Goal: Information Seeking & Learning: Learn about a topic

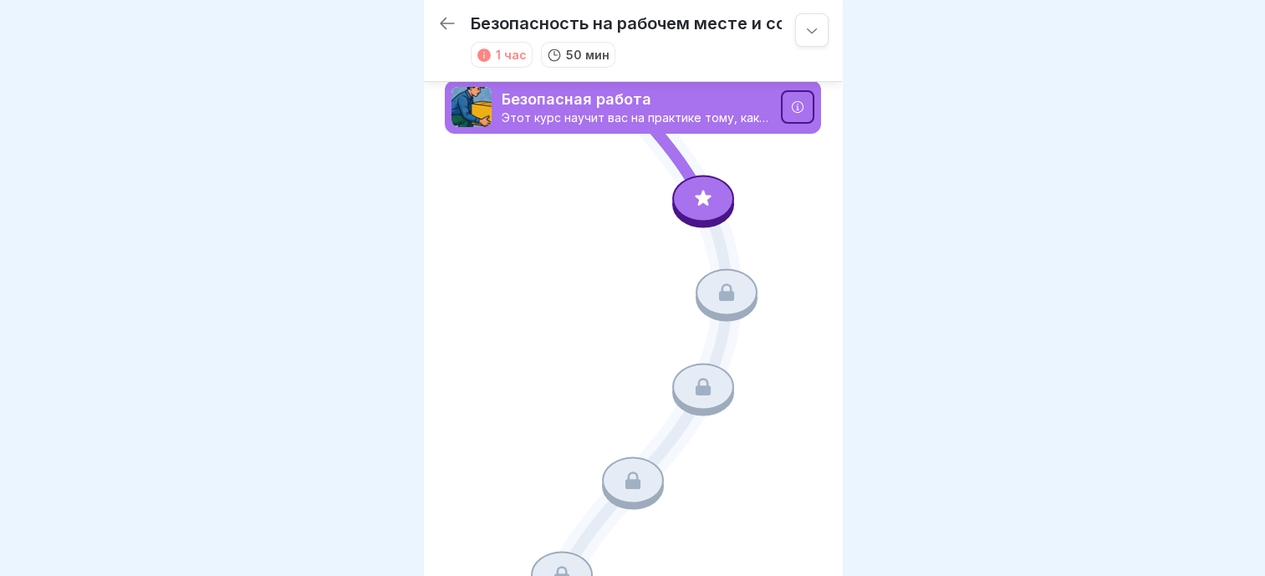
click at [702, 192] on icon at bounding box center [703, 198] width 22 height 22
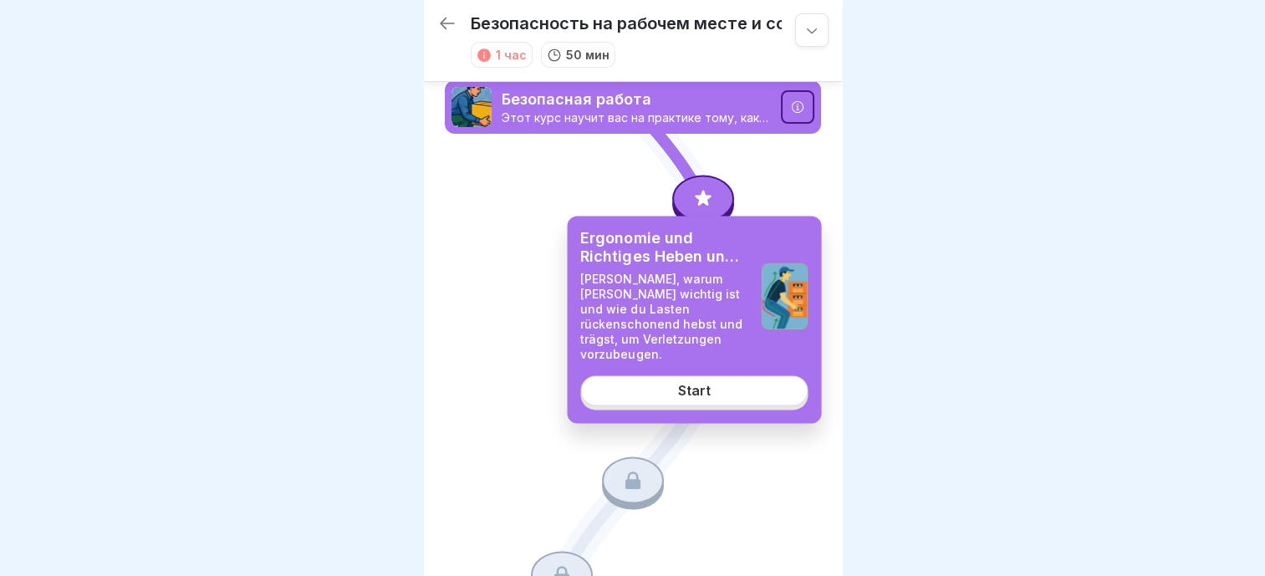
click at [756, 376] on link "Start" at bounding box center [693, 391] width 227 height 30
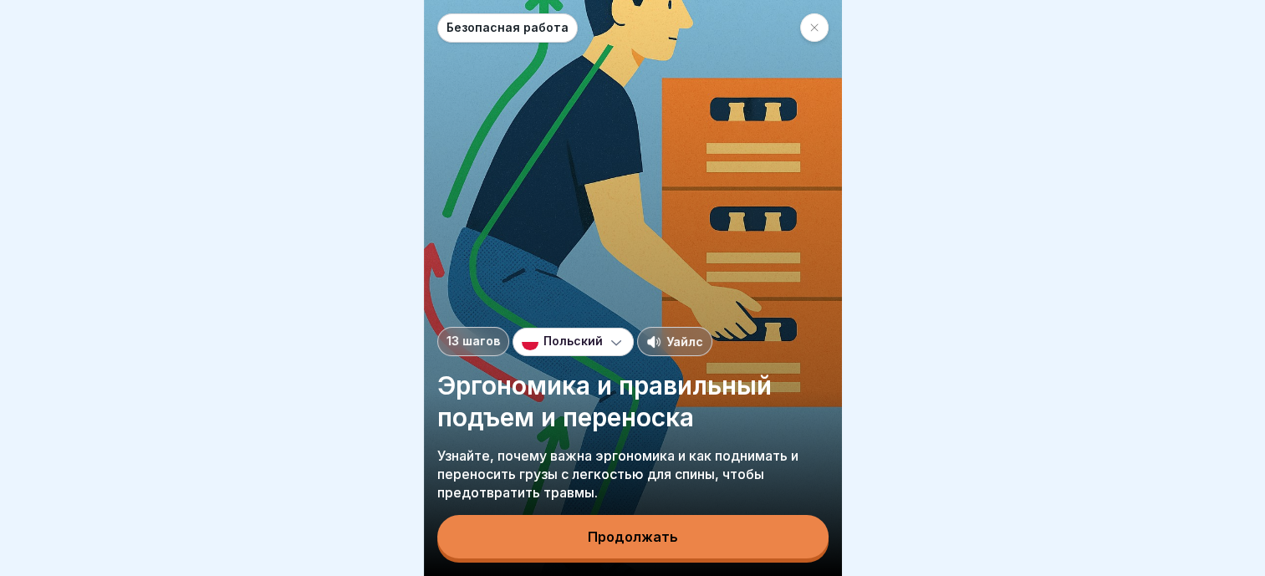
click at [548, 346] on div "Польский" at bounding box center [573, 342] width 121 height 28
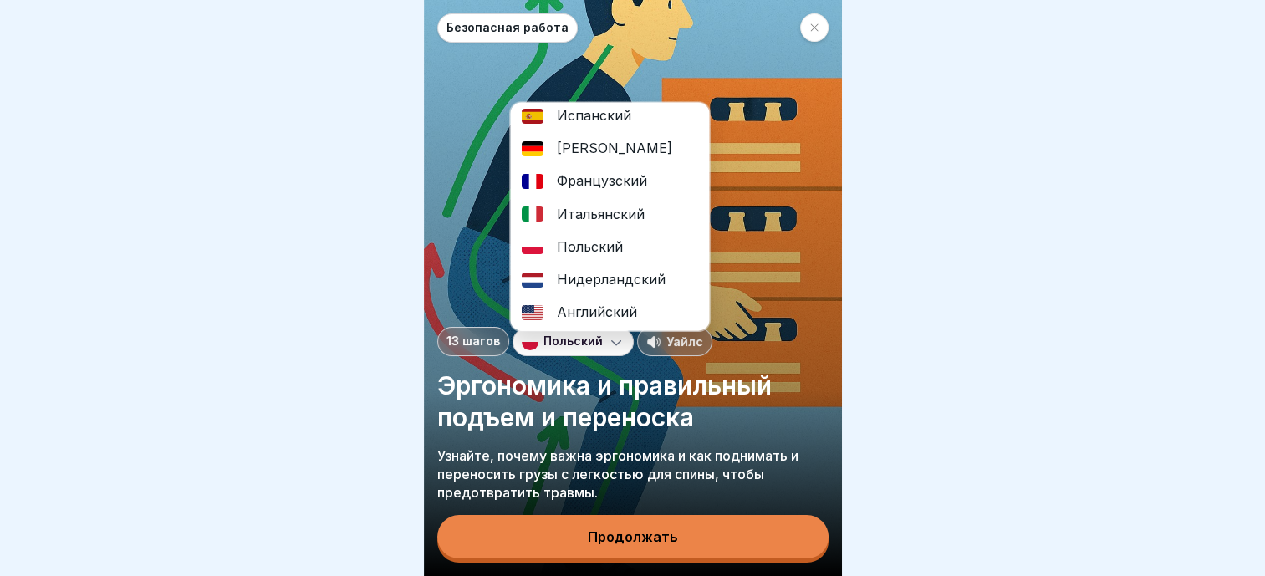
scroll to position [13, 0]
click at [650, 244] on div "Польский" at bounding box center [609, 246] width 199 height 33
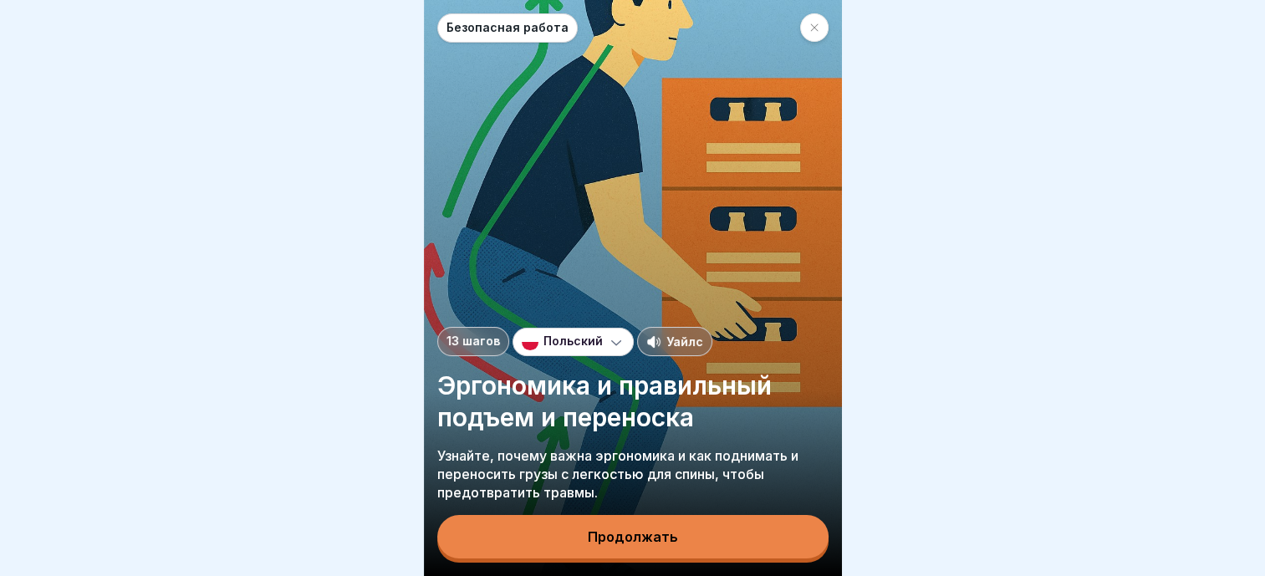
click at [695, 545] on button "Продолжать" at bounding box center [632, 536] width 391 height 43
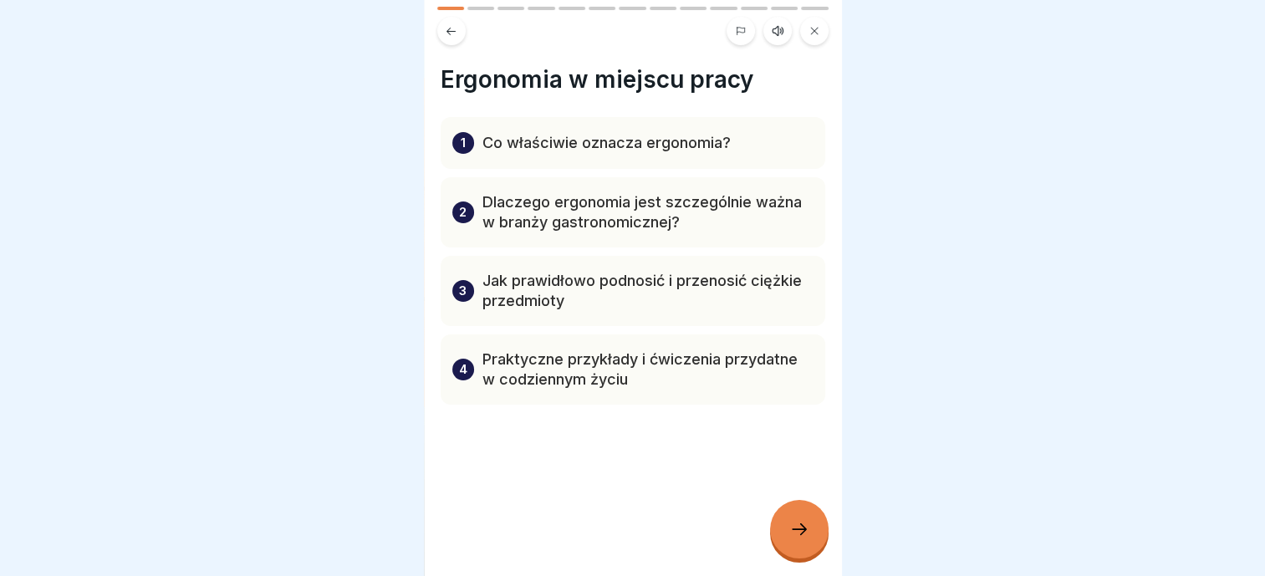
scroll to position [0, 0]
click at [661, 147] on p "Co właściwie oznacza ergonomia?" at bounding box center [606, 143] width 248 height 20
click at [798, 537] on icon at bounding box center [799, 529] width 20 height 20
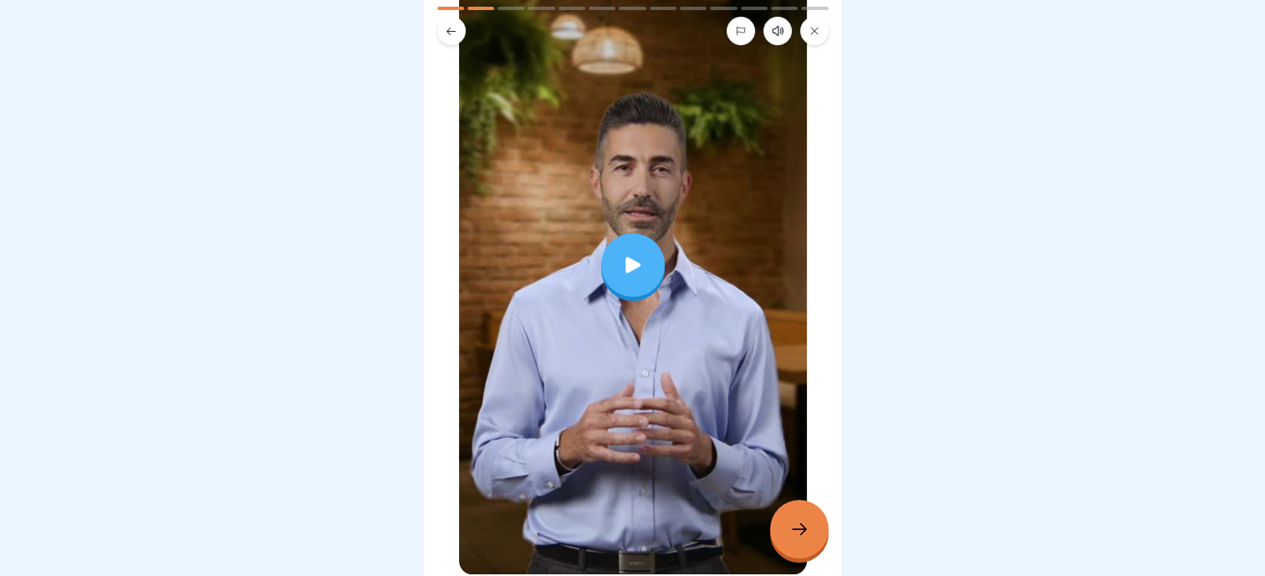
scroll to position [251, 0]
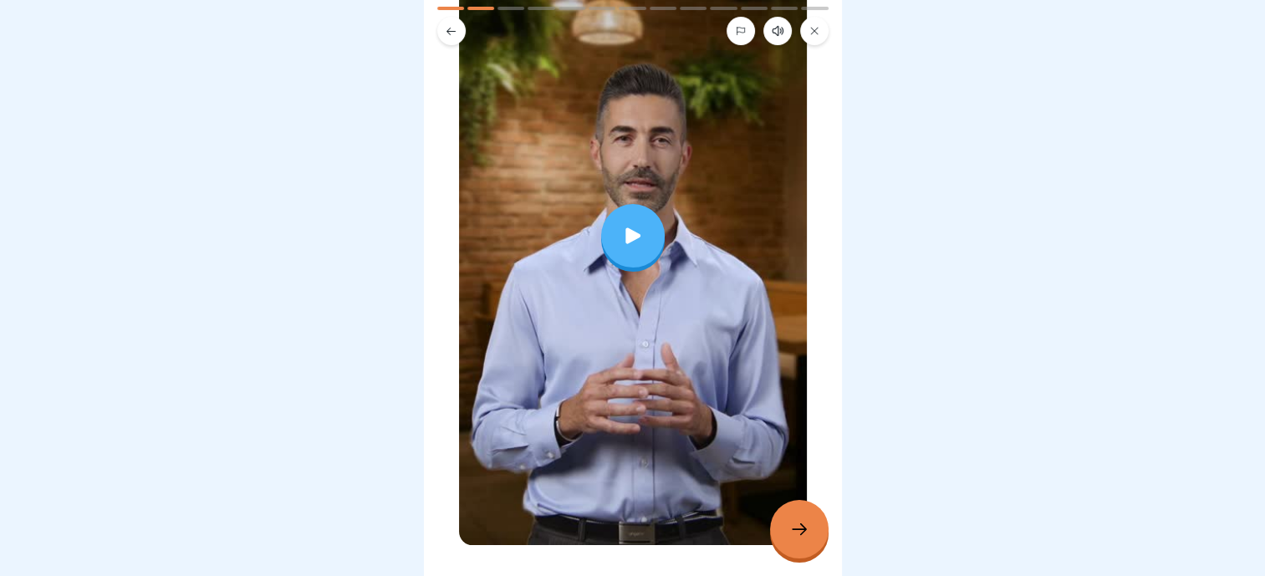
click at [793, 528] on icon at bounding box center [799, 529] width 20 height 20
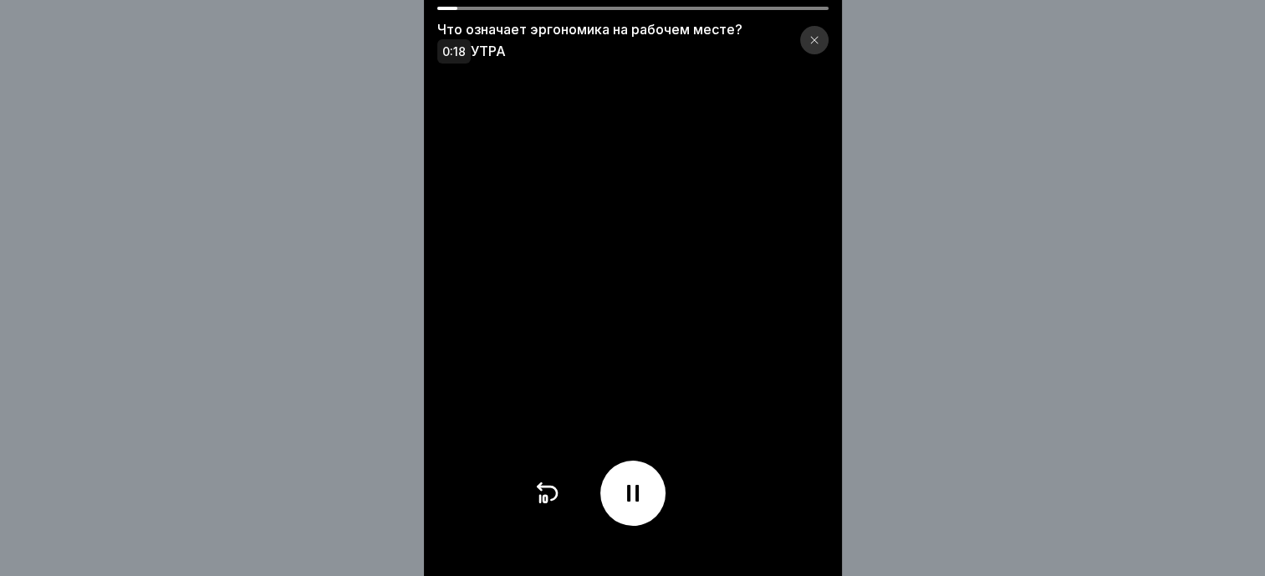
click at [819, 38] on icon at bounding box center [814, 40] width 10 height 10
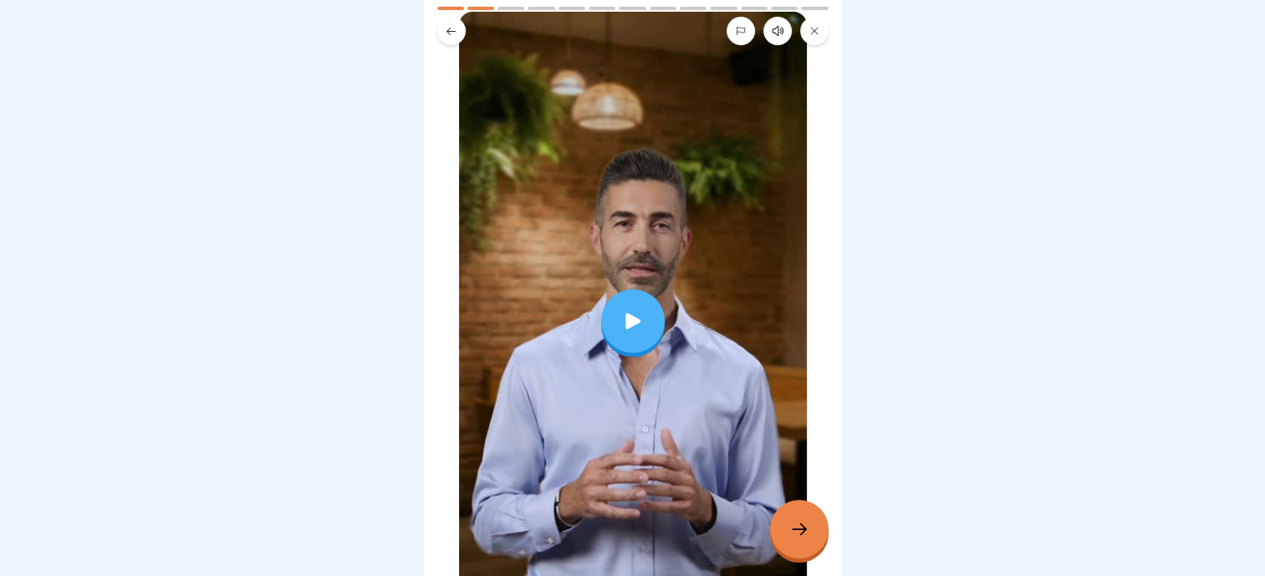
scroll to position [298, 0]
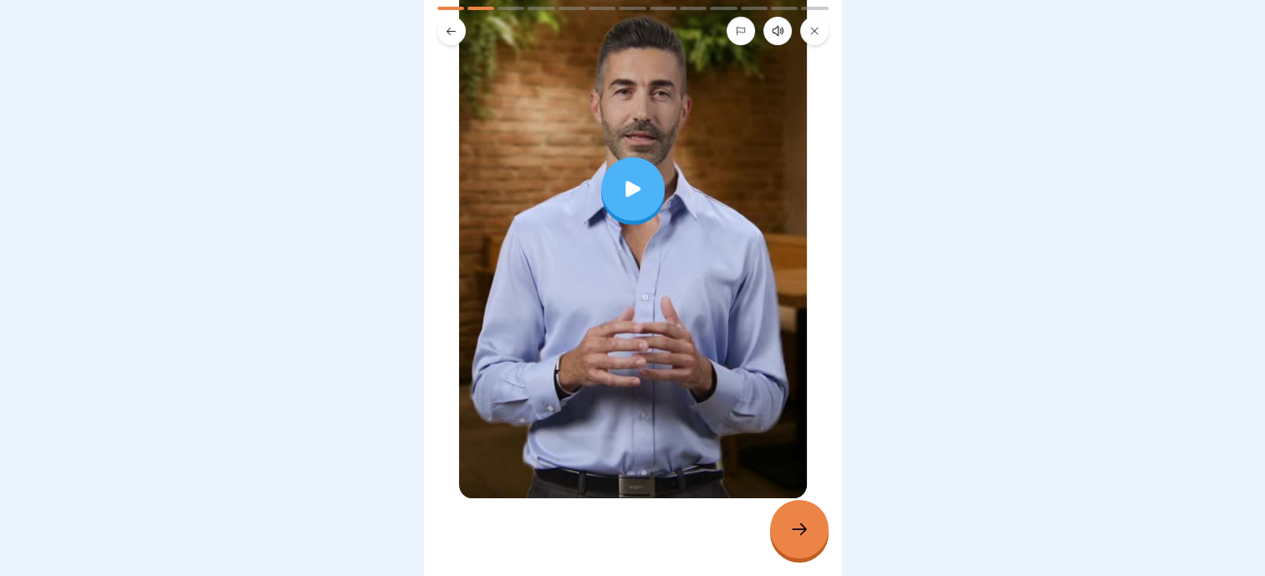
click at [646, 175] on div at bounding box center [633, 189] width 64 height 64
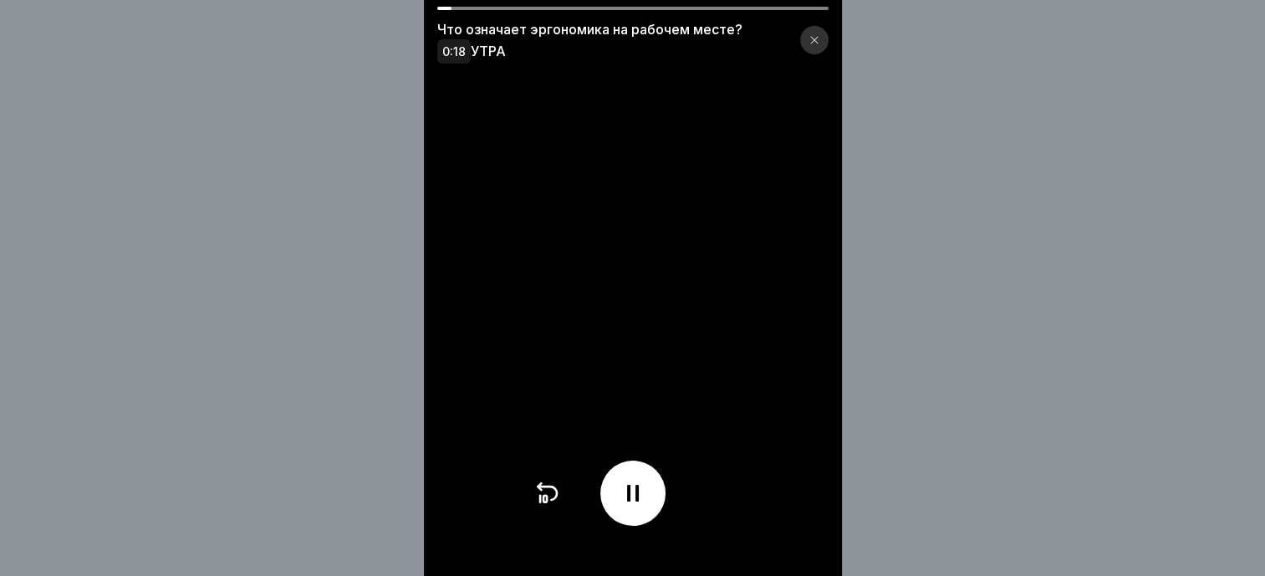
scroll to position [13, 0]
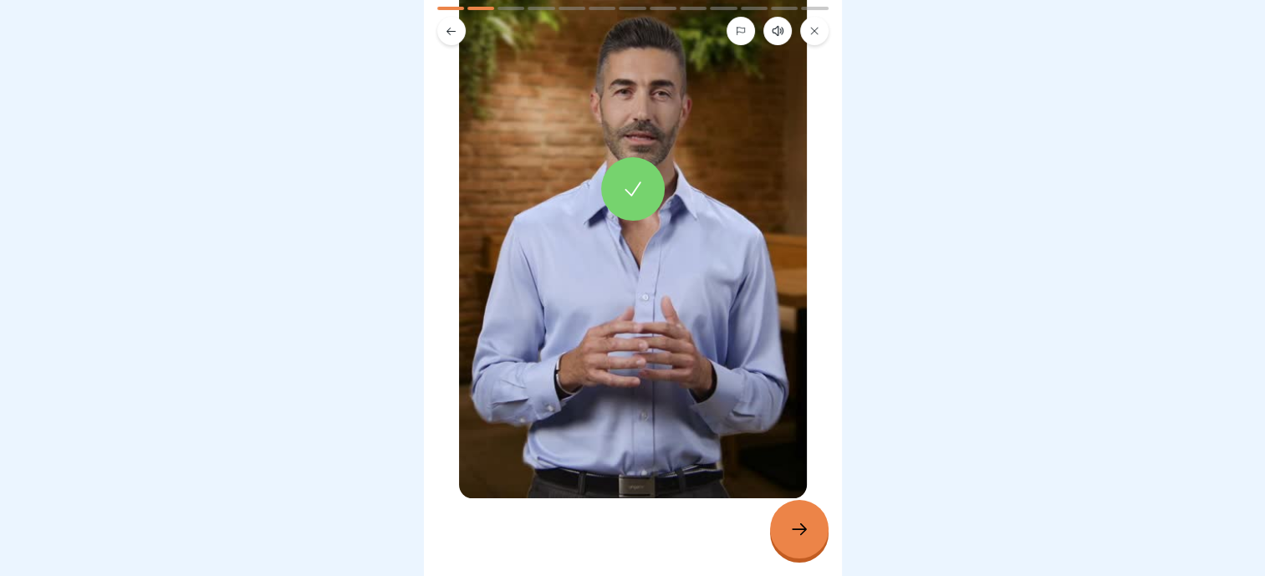
click at [797, 525] on icon at bounding box center [799, 529] width 20 height 20
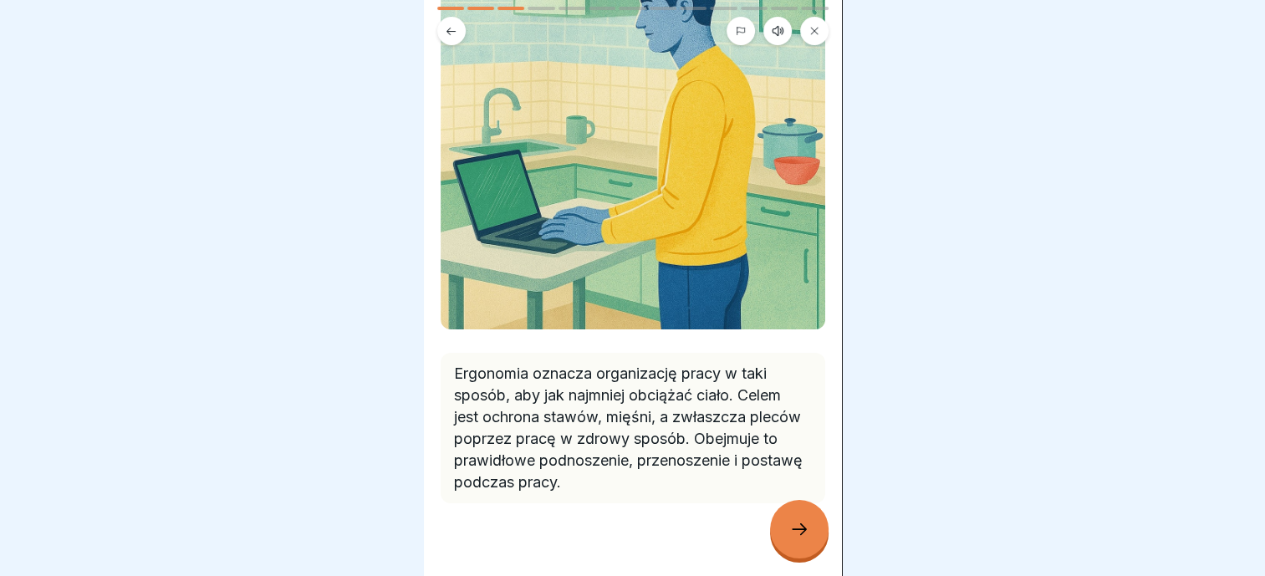
scroll to position [216, 0]
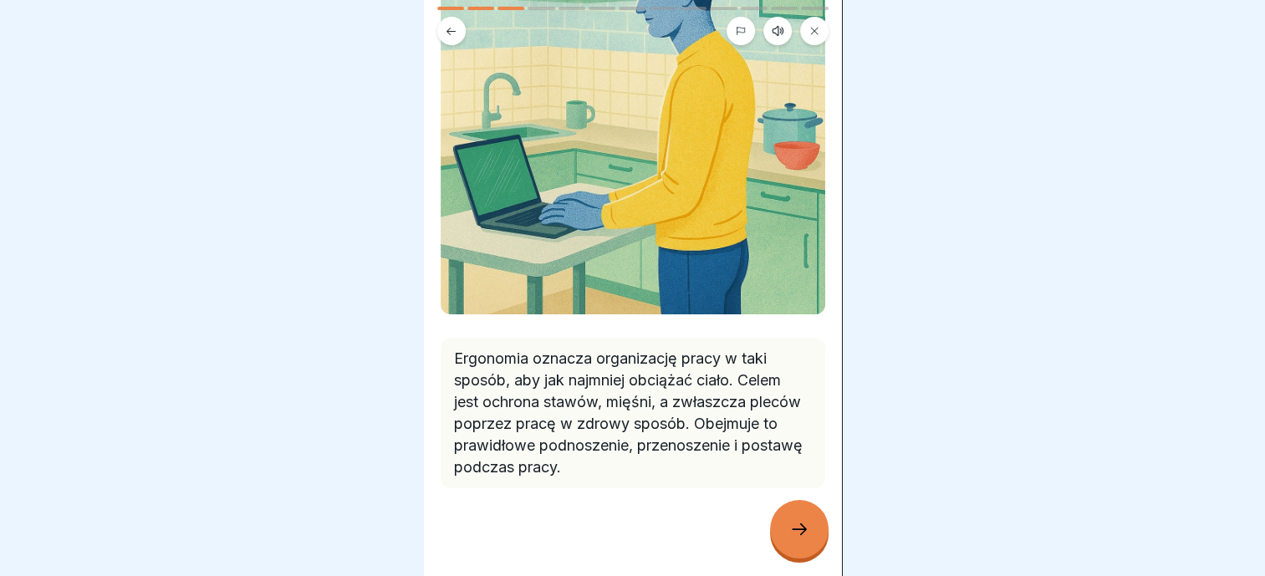
click at [797, 523] on icon at bounding box center [799, 529] width 20 height 20
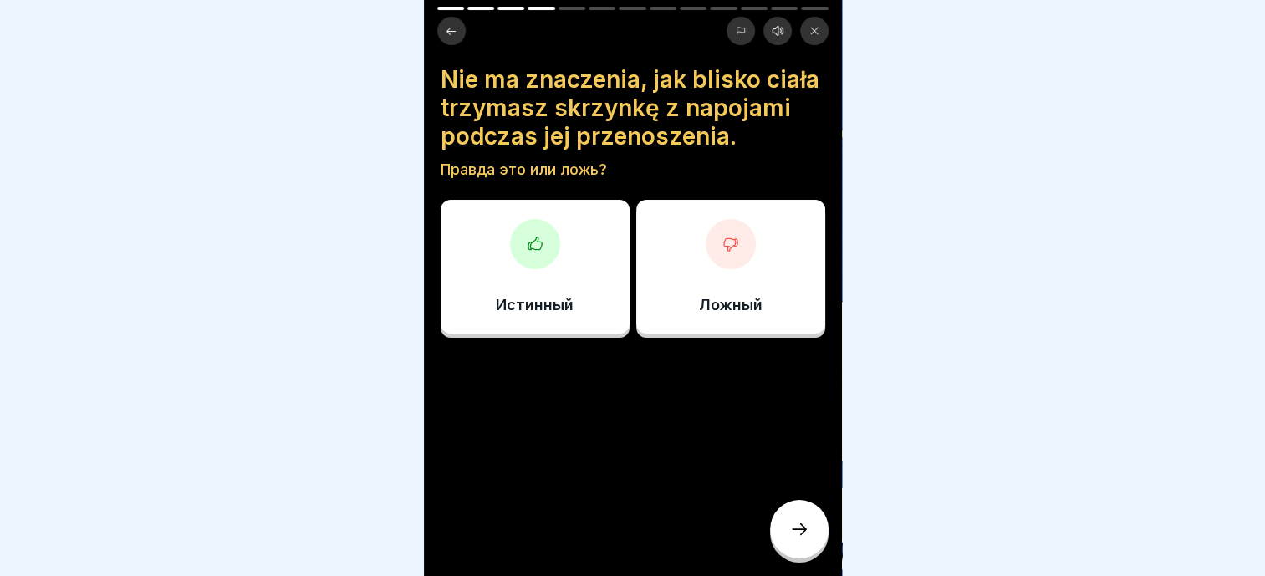
scroll to position [0, 0]
click at [726, 269] on div at bounding box center [731, 244] width 50 height 50
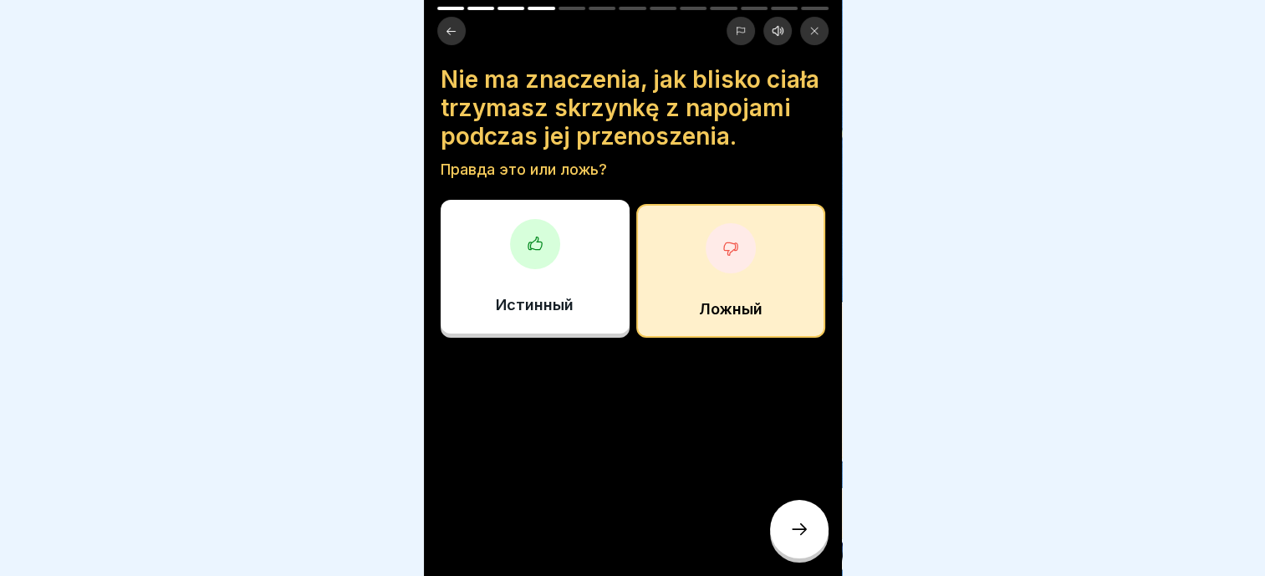
scroll to position [13, 0]
click at [779, 502] on div "Nie ma znaczenia, jak blisko ciała trzymasz skrzynkę z napojami podczas jej prz…" at bounding box center [633, 288] width 418 height 576
click at [789, 513] on div at bounding box center [799, 529] width 59 height 59
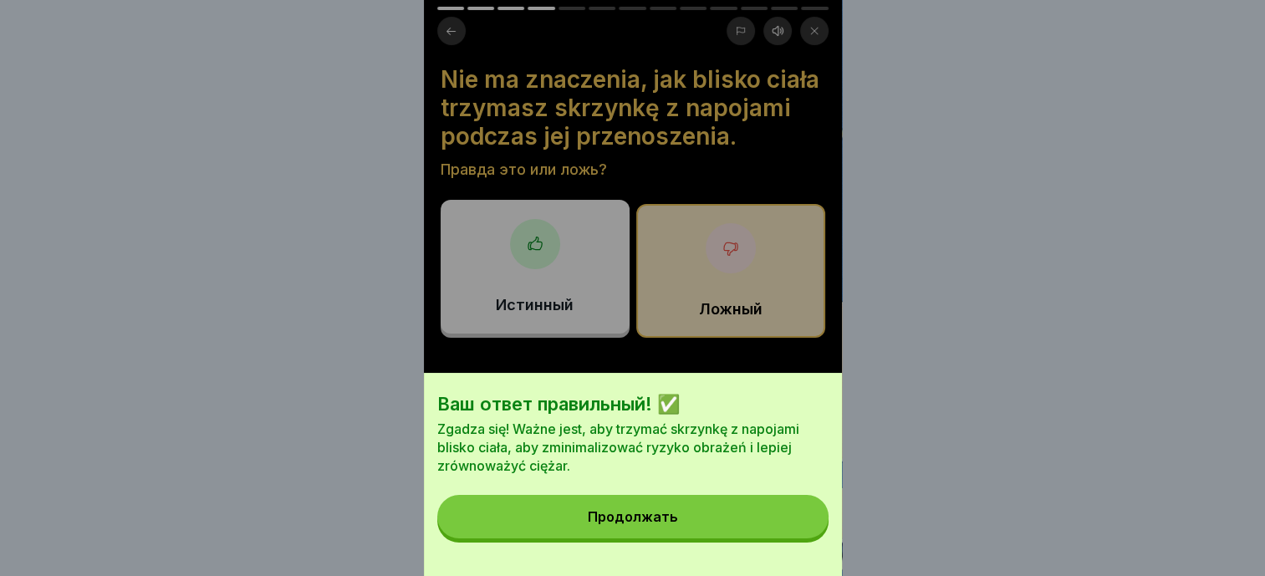
click at [737, 532] on button "Продолжать" at bounding box center [632, 516] width 391 height 43
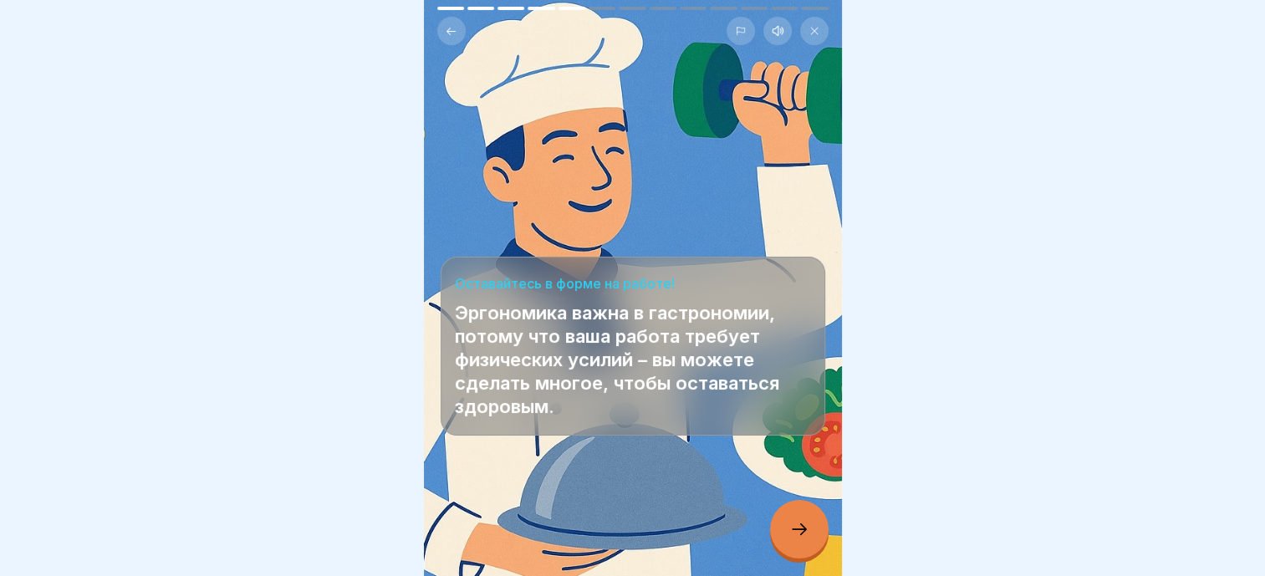
click at [801, 536] on icon at bounding box center [799, 529] width 20 height 20
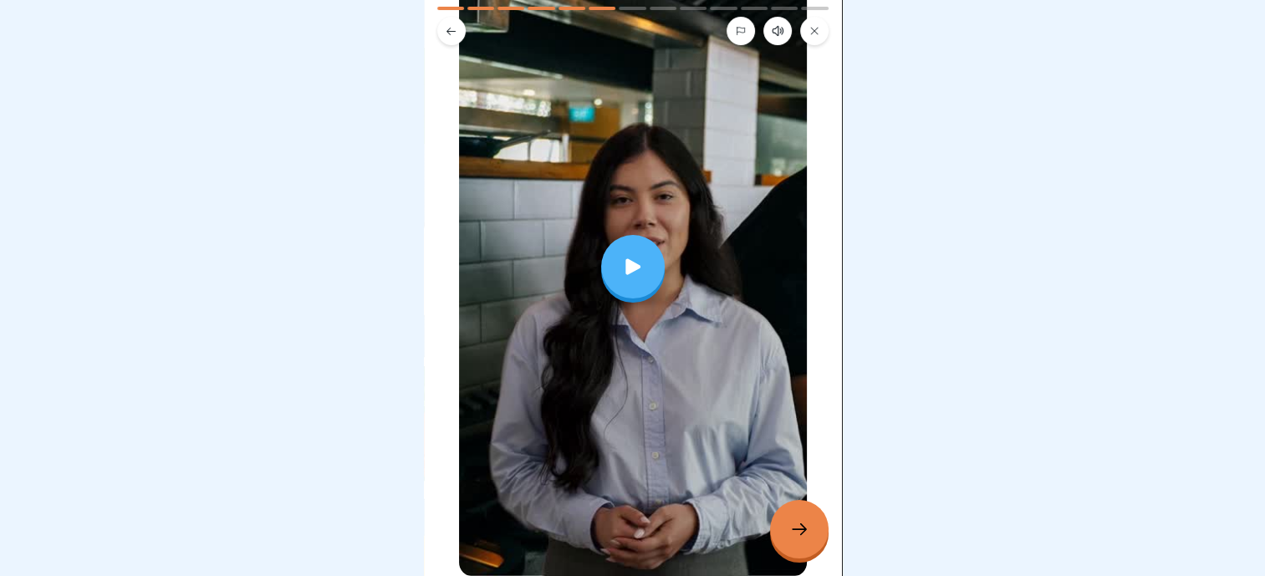
scroll to position [251, 0]
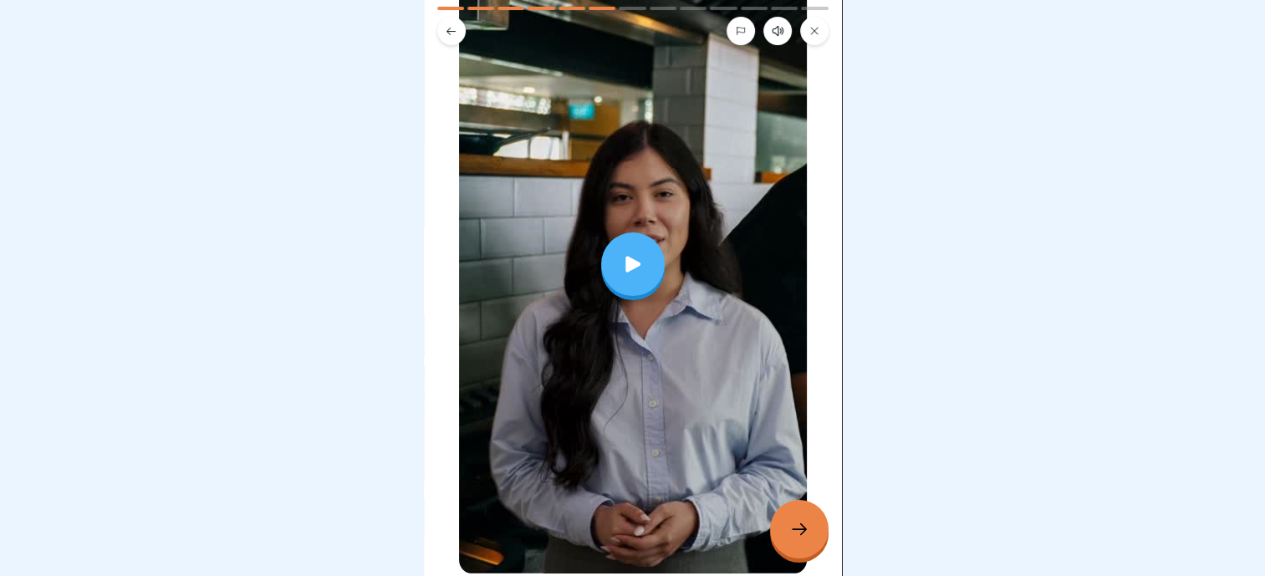
click at [625, 256] on icon at bounding box center [632, 264] width 15 height 16
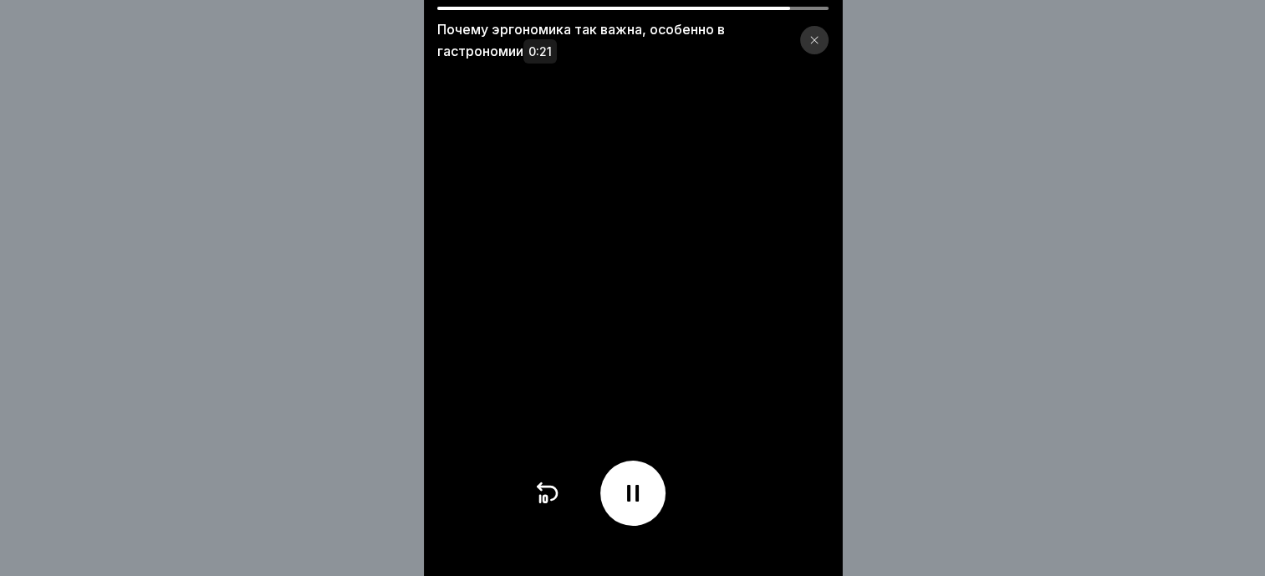
scroll to position [0, 0]
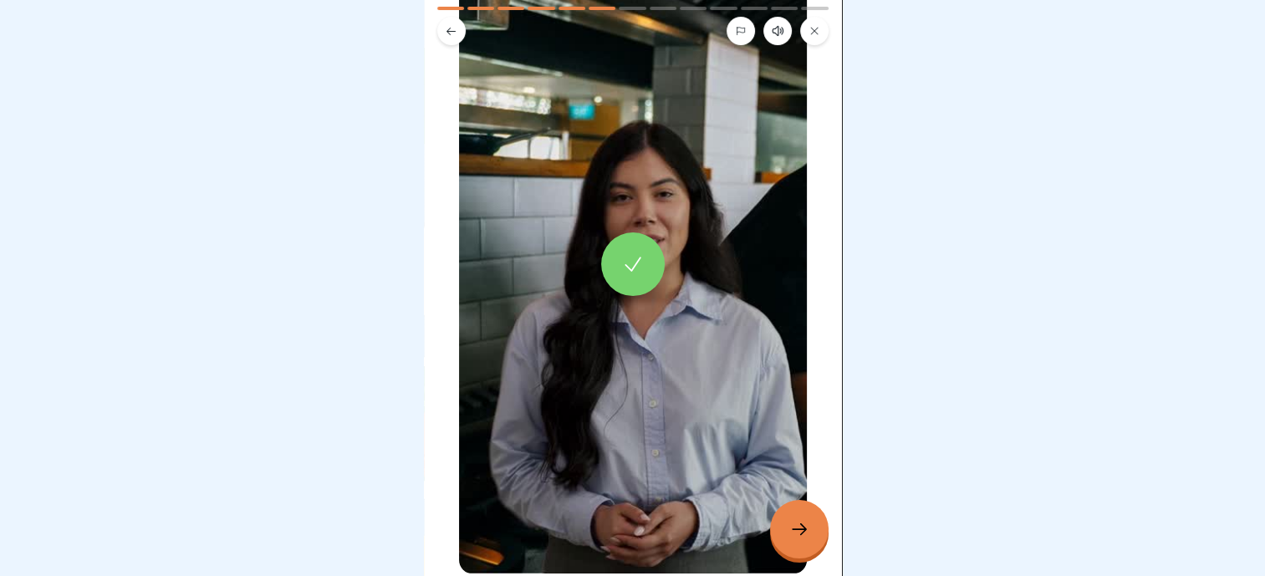
click at [802, 539] on icon at bounding box center [799, 529] width 20 height 20
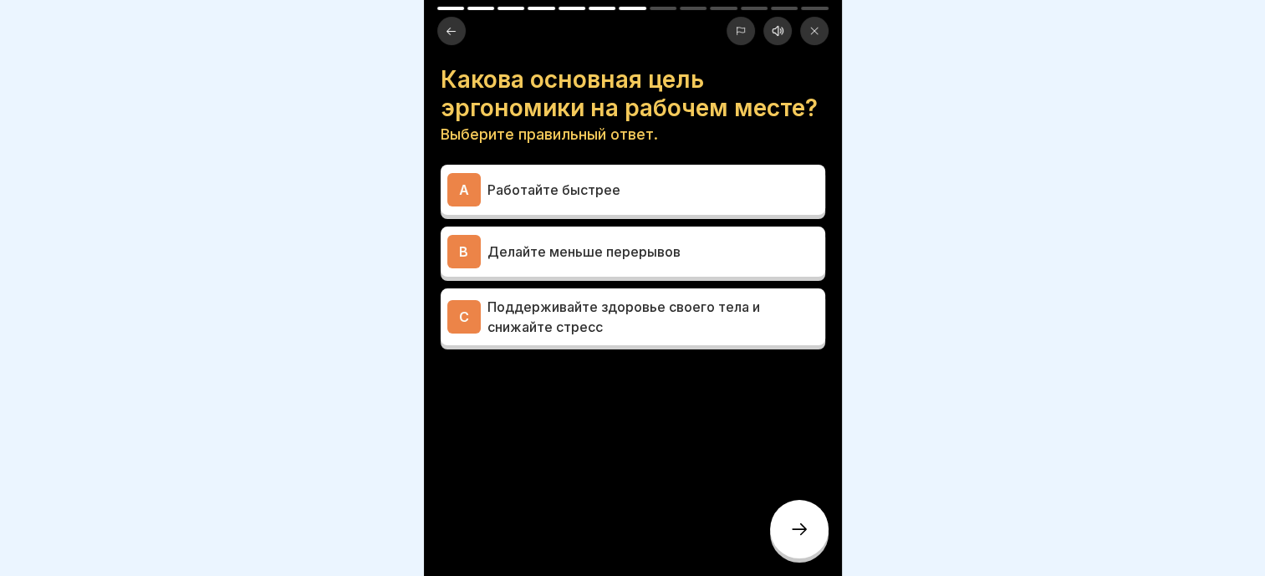
click at [670, 337] on p "Поддерживайте здоровье своего тела и снижайте стресс" at bounding box center [652, 317] width 331 height 40
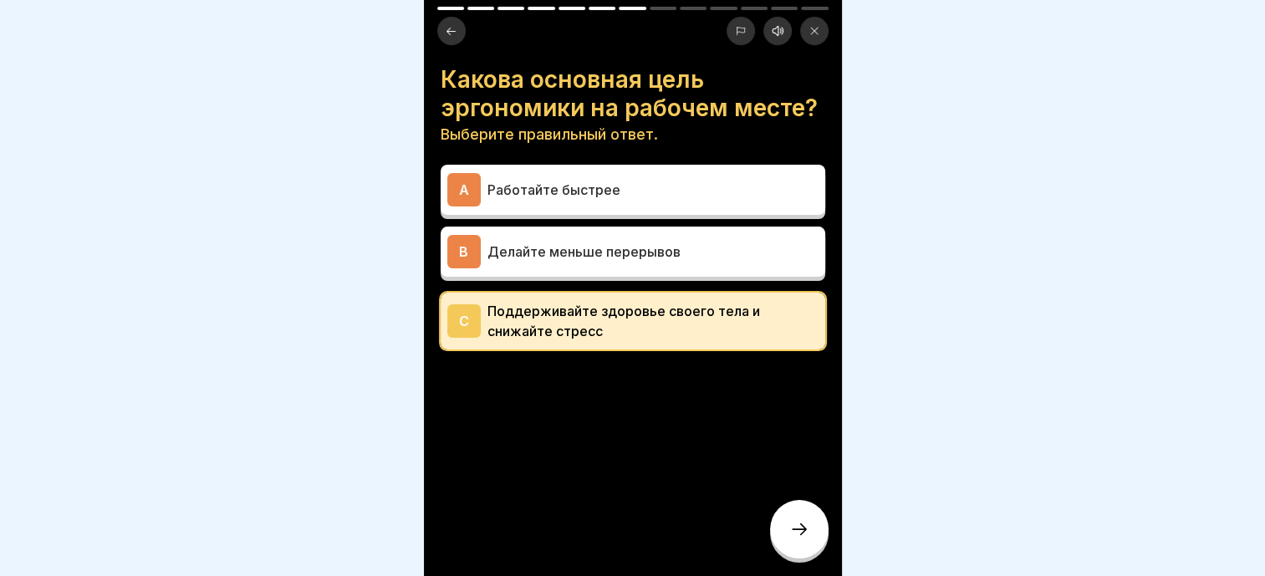
click at [793, 527] on div at bounding box center [799, 529] width 59 height 59
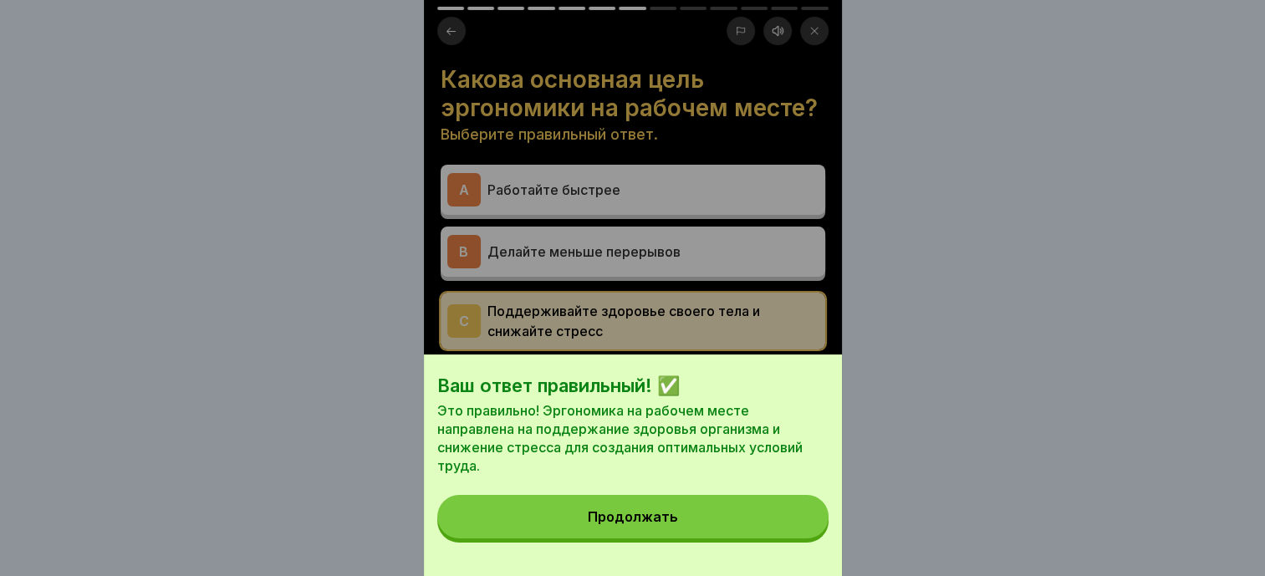
click at [678, 524] on div "Продолжать" at bounding box center [633, 516] width 90 height 15
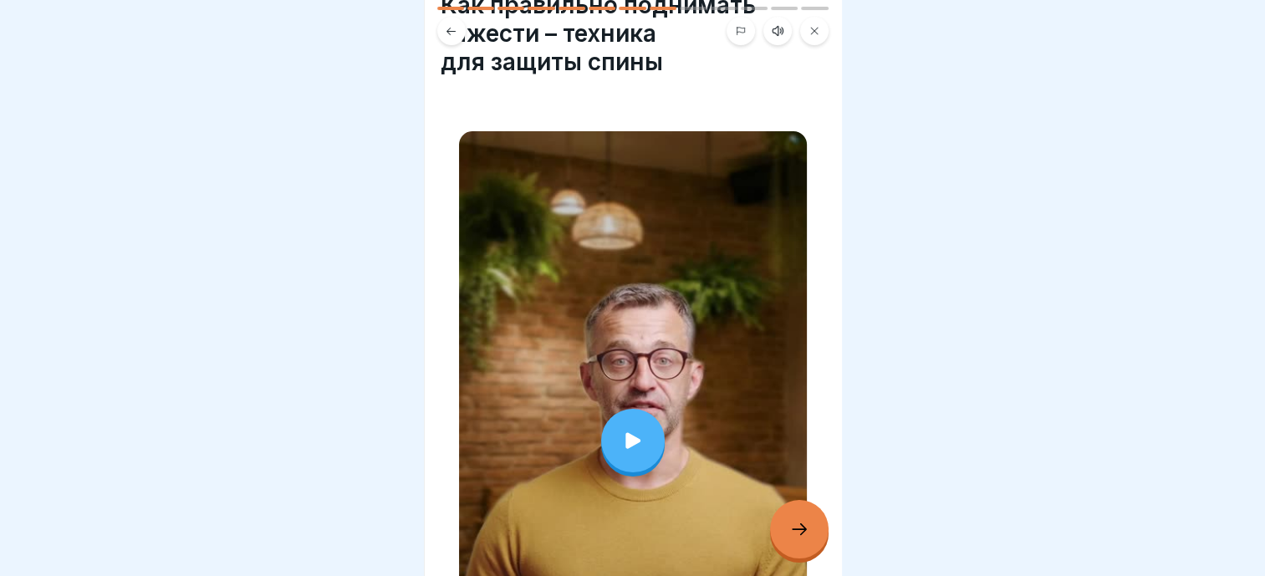
scroll to position [84, 0]
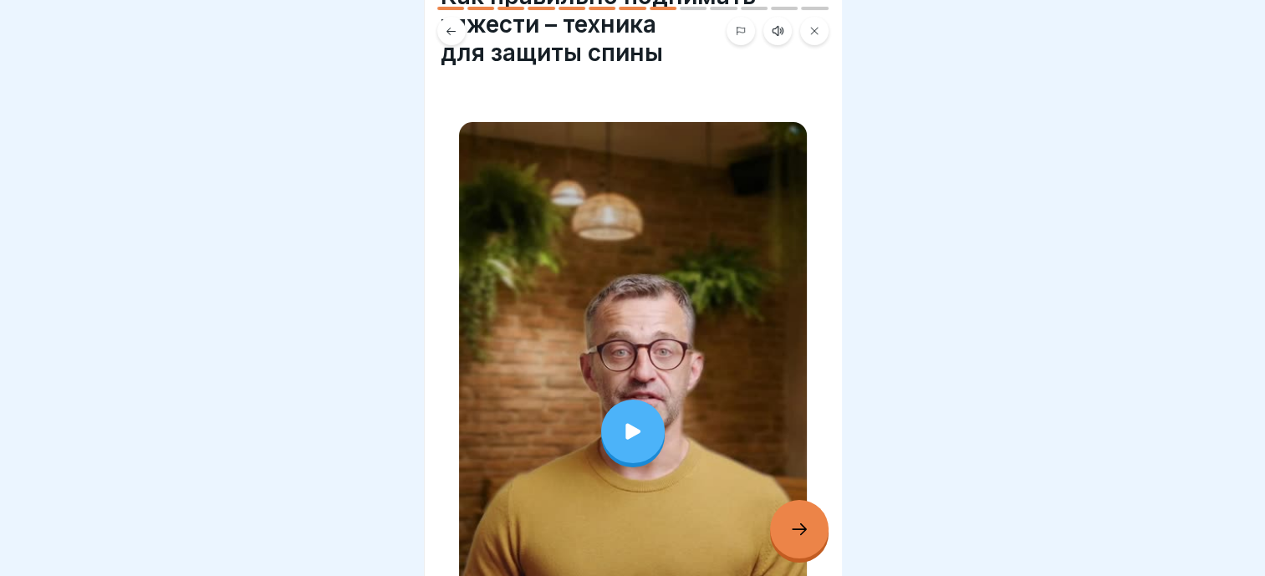
click at [626, 423] on icon at bounding box center [632, 431] width 15 height 16
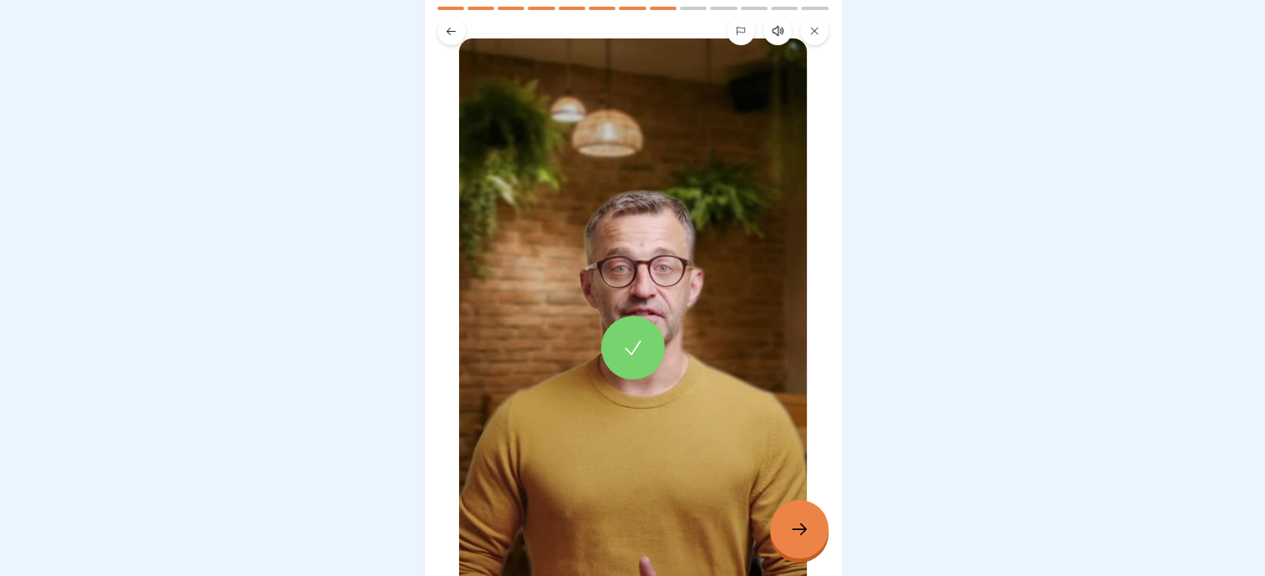
scroll to position [251, 0]
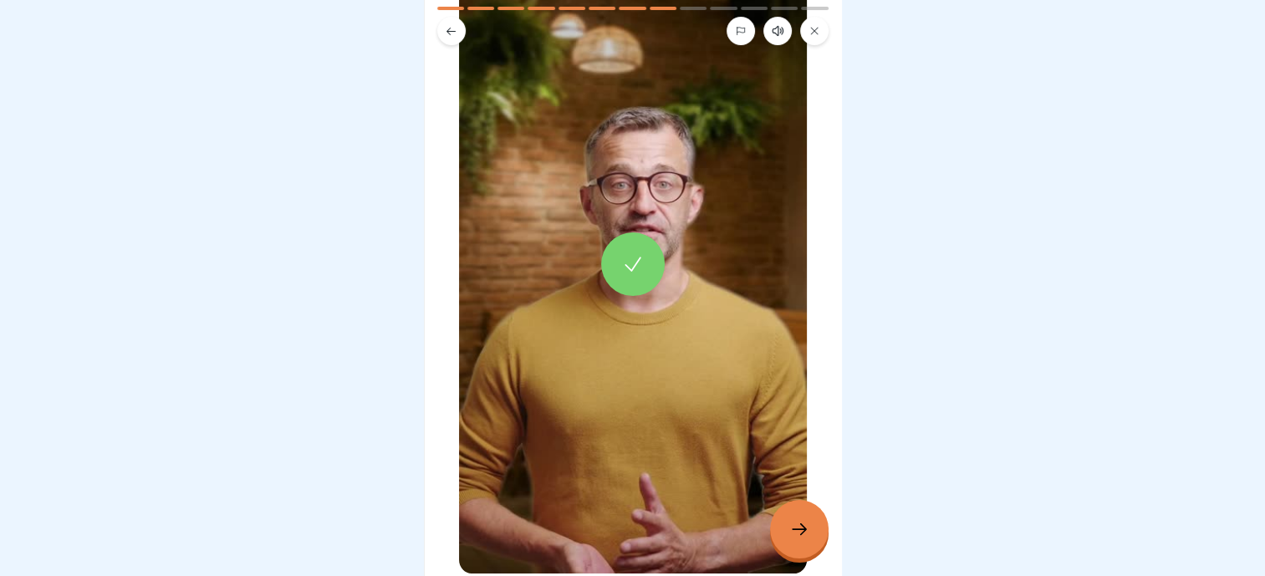
click at [759, 525] on div at bounding box center [633, 264] width 348 height 619
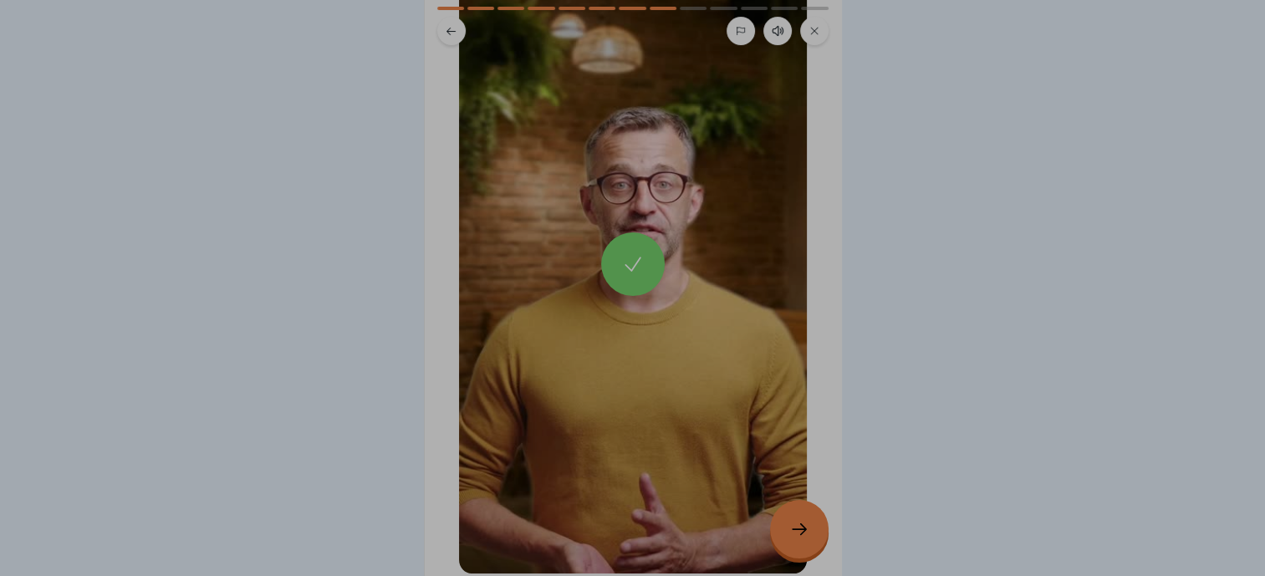
click at [778, 515] on video at bounding box center [633, 288] width 418 height 576
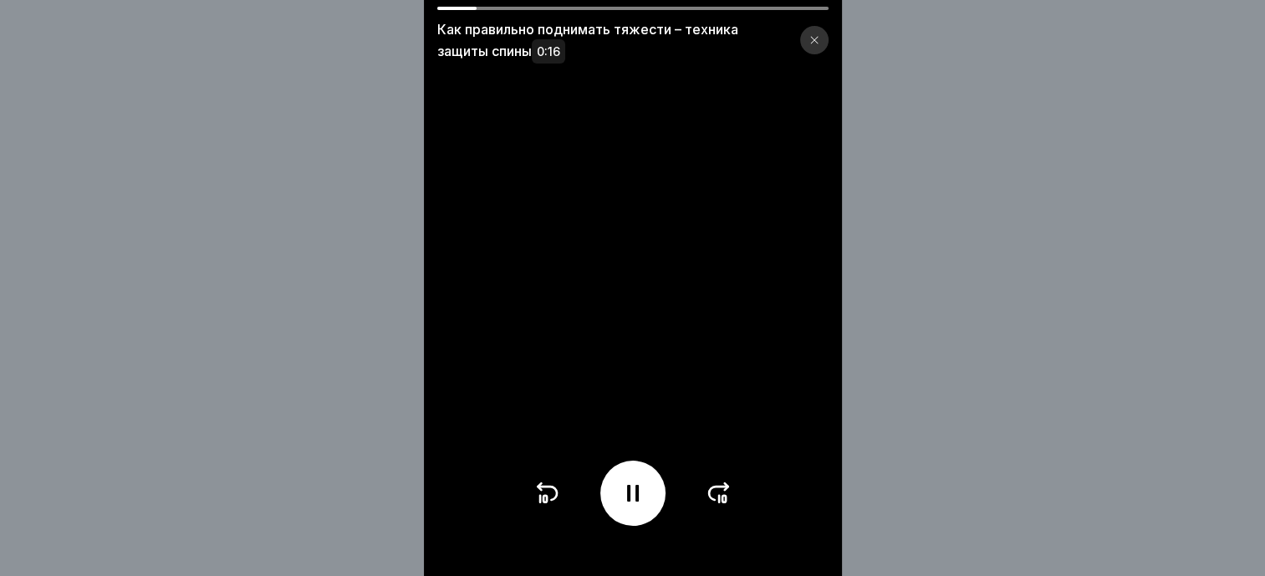
click at [819, 33] on div at bounding box center [814, 40] width 28 height 28
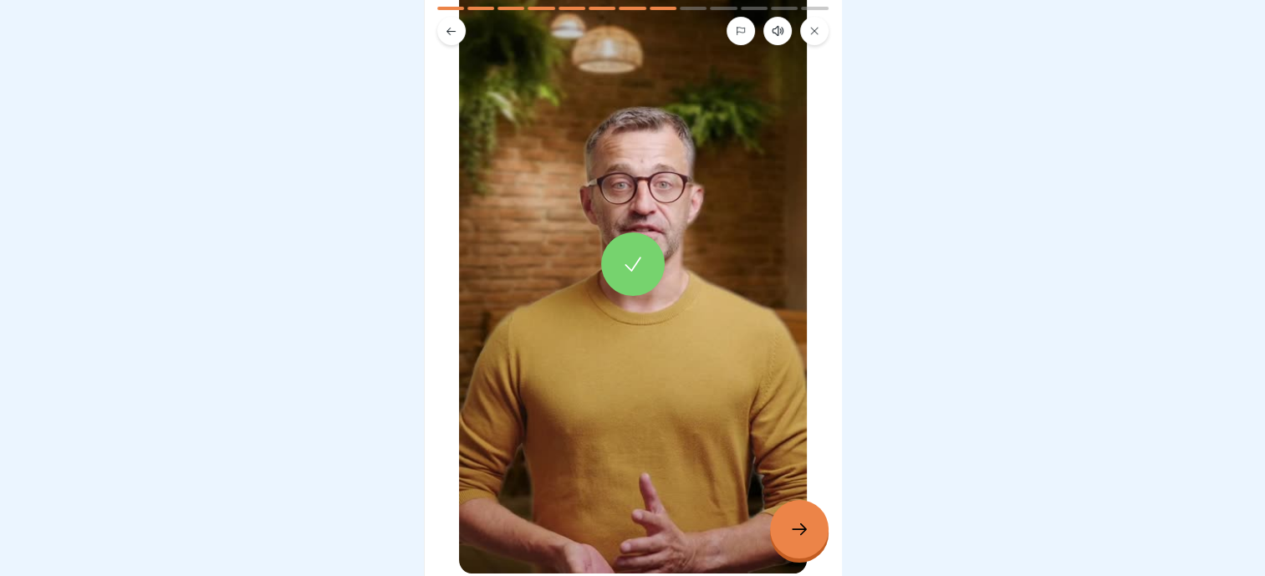
scroll to position [325, 0]
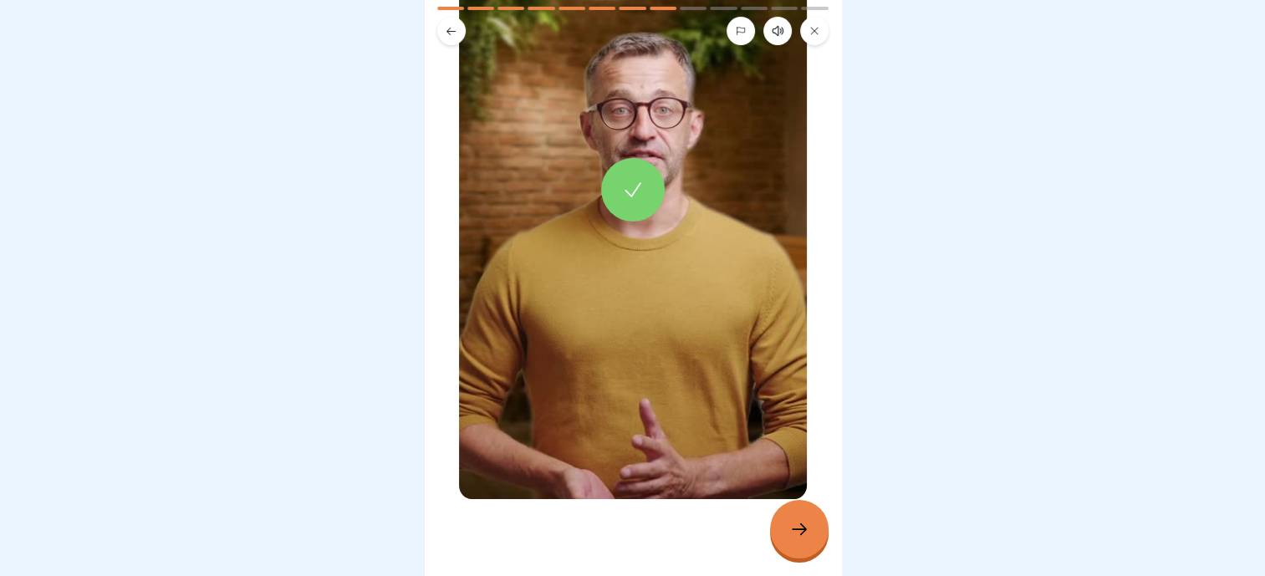
click at [803, 522] on icon at bounding box center [799, 529] width 20 height 20
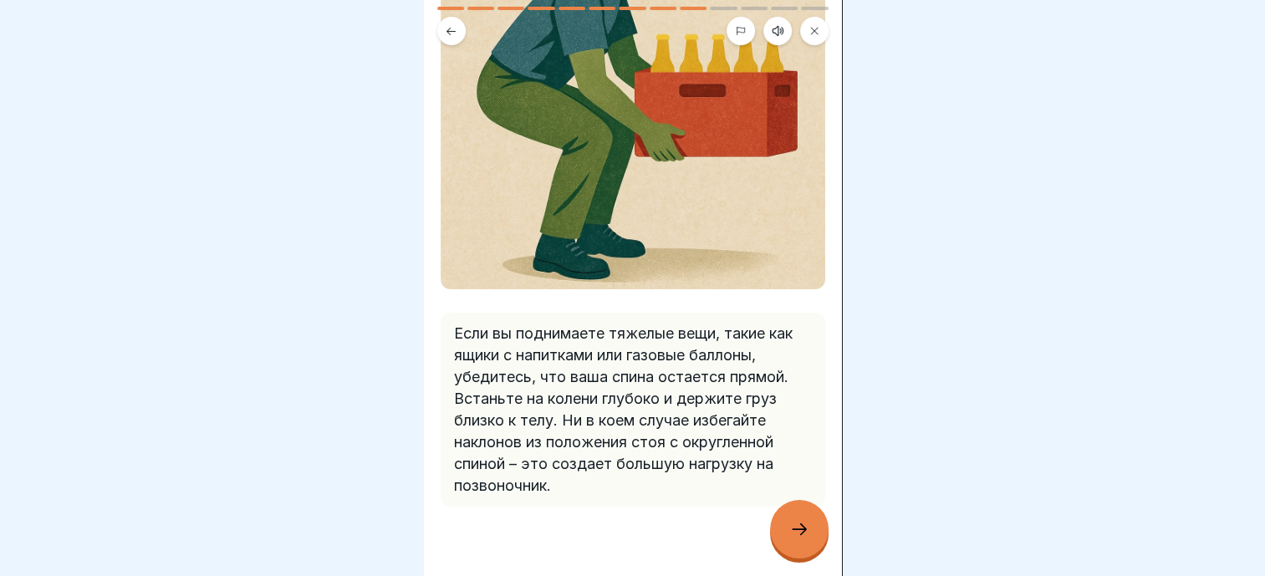
scroll to position [288, 0]
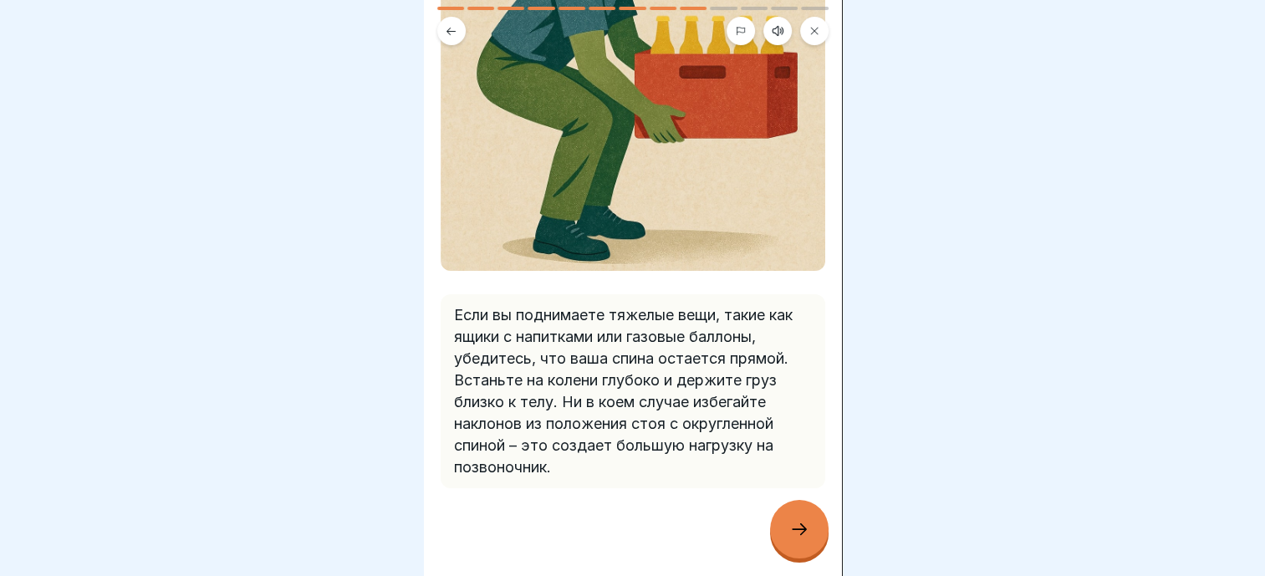
click at [801, 519] on icon at bounding box center [799, 529] width 20 height 20
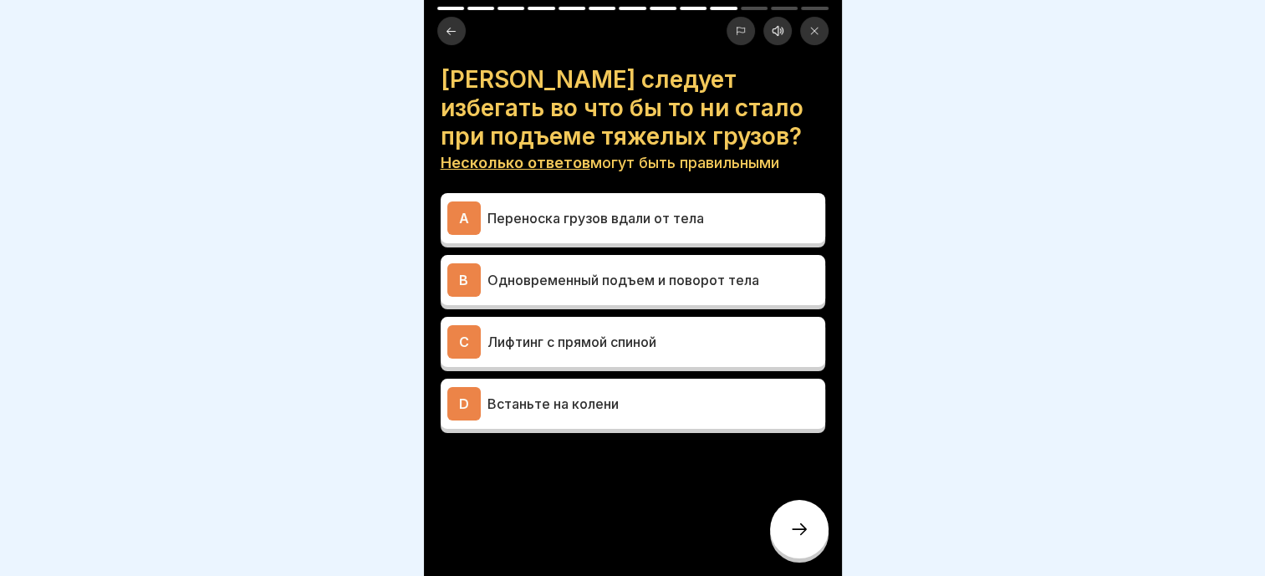
click at [697, 338] on p "Лифтинг с прямой спиной" at bounding box center [652, 342] width 331 height 20
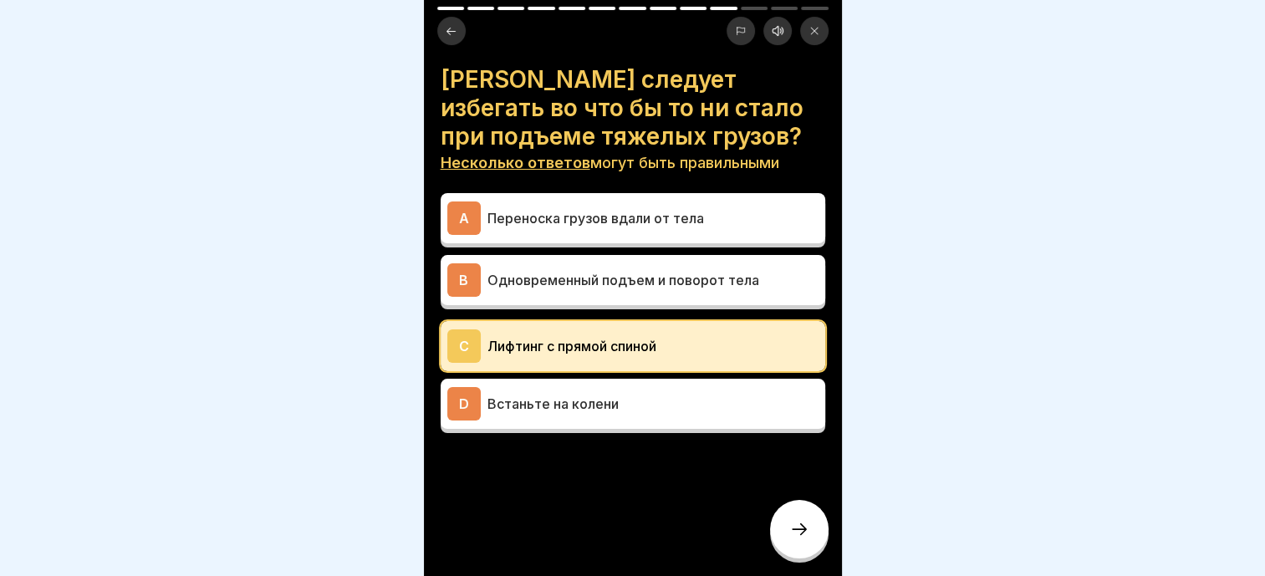
click at [793, 507] on div at bounding box center [799, 529] width 59 height 59
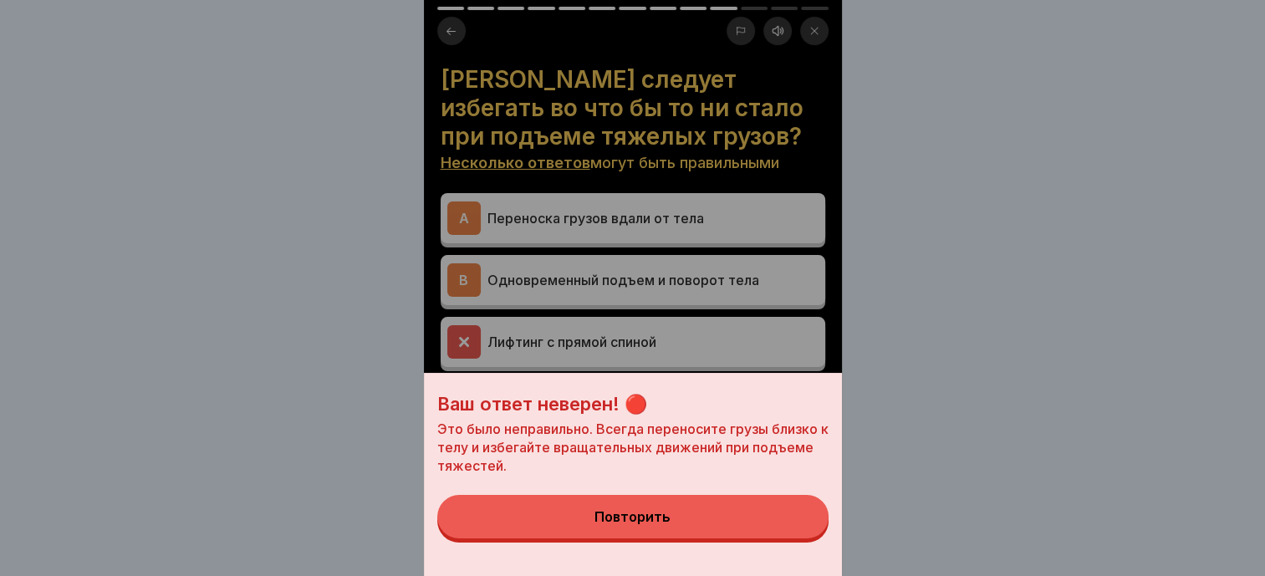
click at [671, 524] on div "Повторить" at bounding box center [632, 516] width 76 height 15
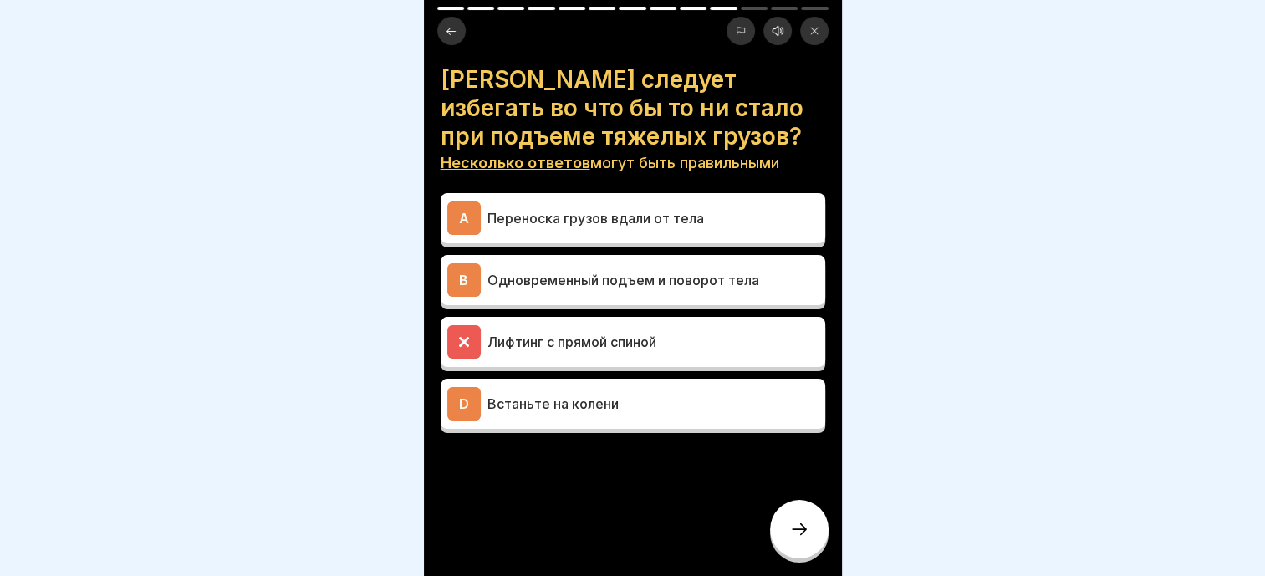
click at [533, 394] on p "Встаньте на колени" at bounding box center [652, 404] width 331 height 20
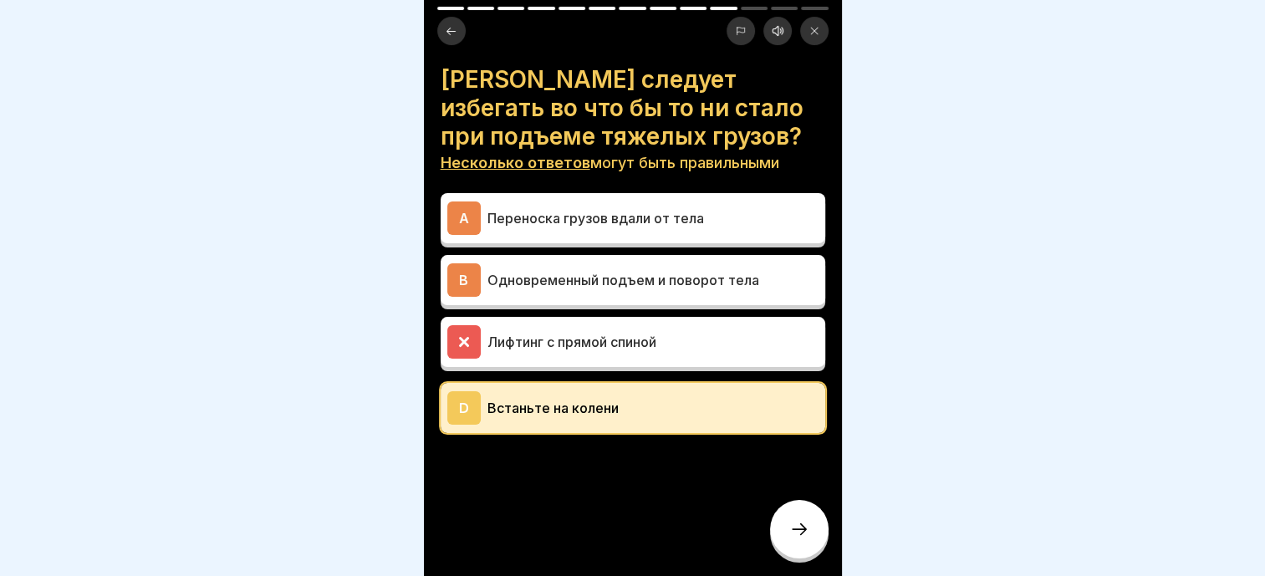
click at [650, 403] on p "Встаньте на колени" at bounding box center [652, 408] width 331 height 20
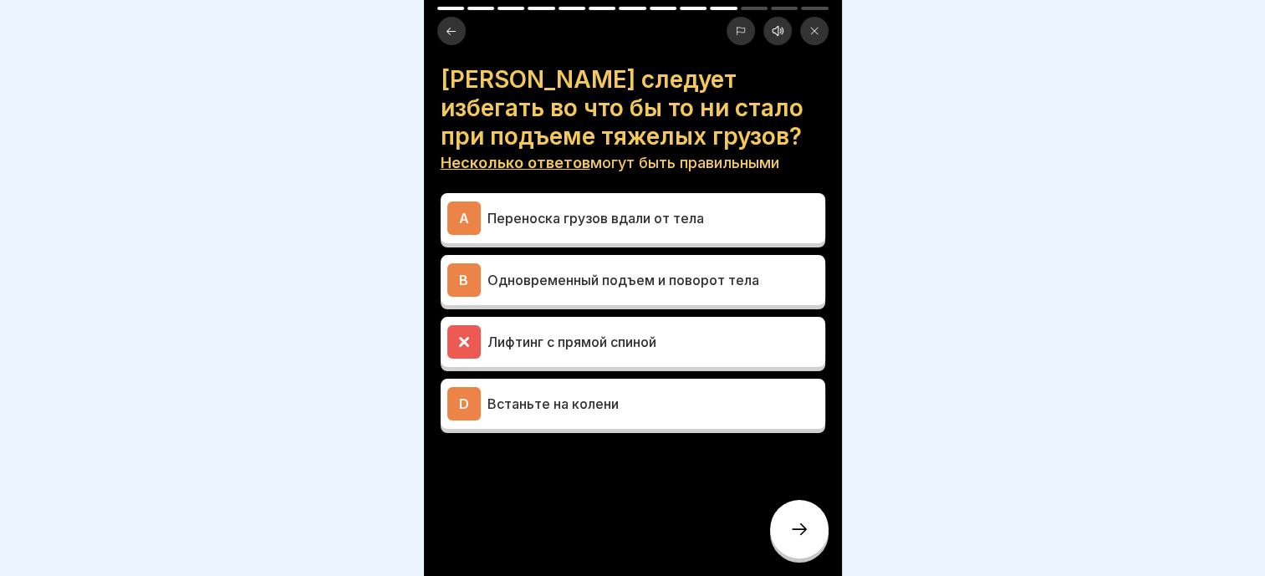
click at [681, 202] on div "A Переноска грузов вдали от тела" at bounding box center [632, 218] width 371 height 33
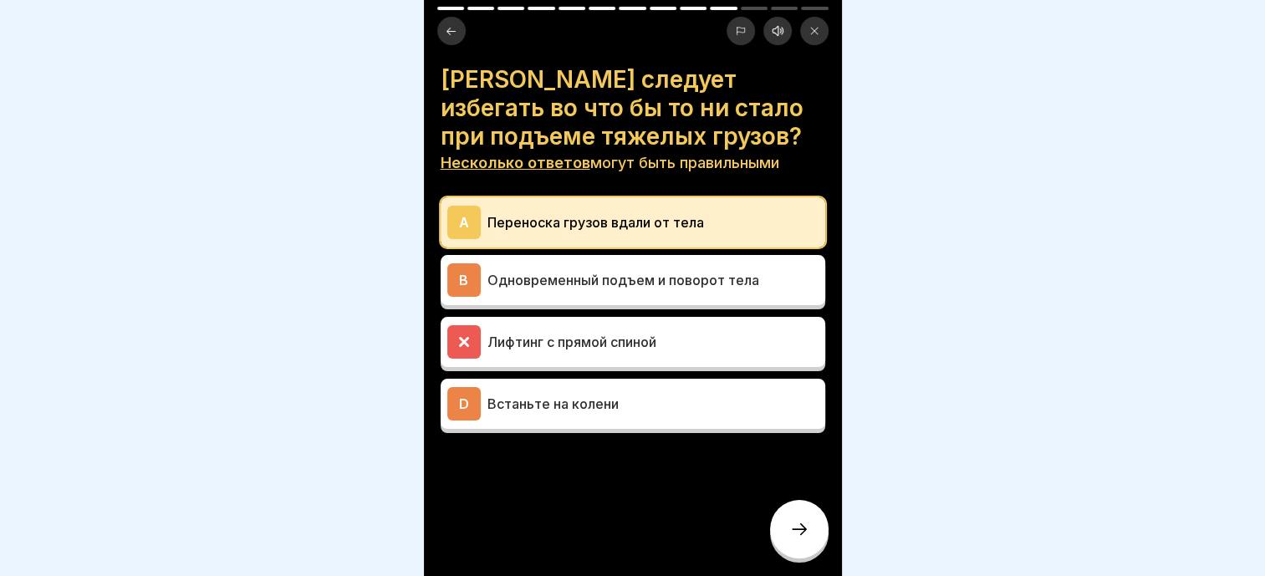
click at [794, 512] on div at bounding box center [799, 529] width 59 height 59
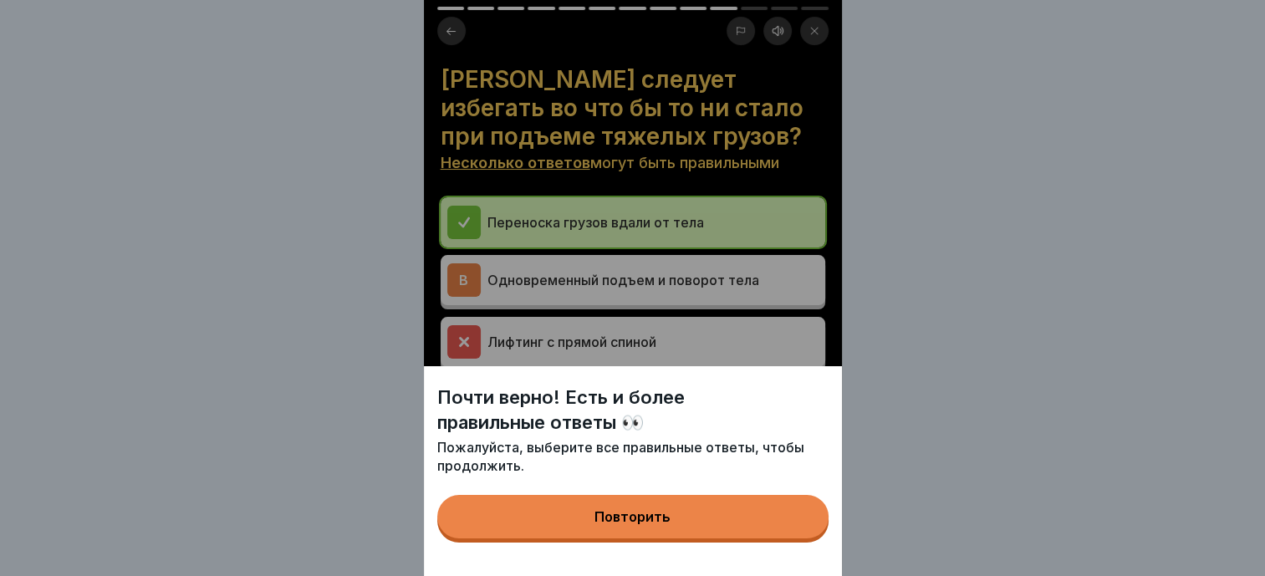
click at [777, 526] on button "Повторить" at bounding box center [632, 516] width 391 height 43
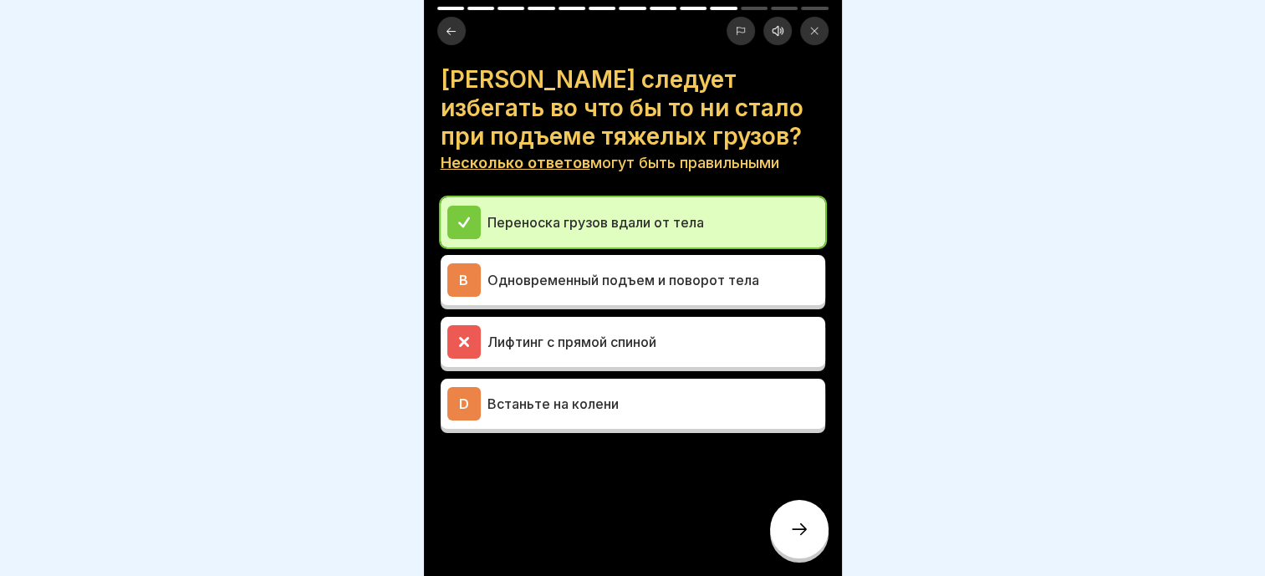
click at [811, 520] on div at bounding box center [799, 529] width 59 height 59
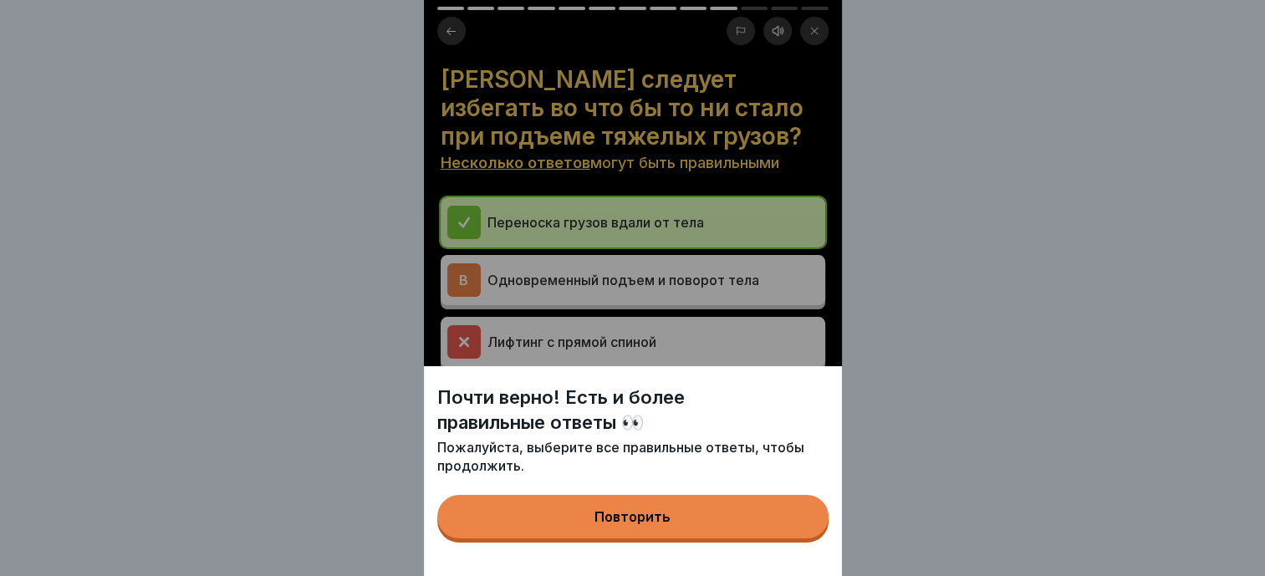
click at [679, 522] on button "Повторить" at bounding box center [632, 516] width 391 height 43
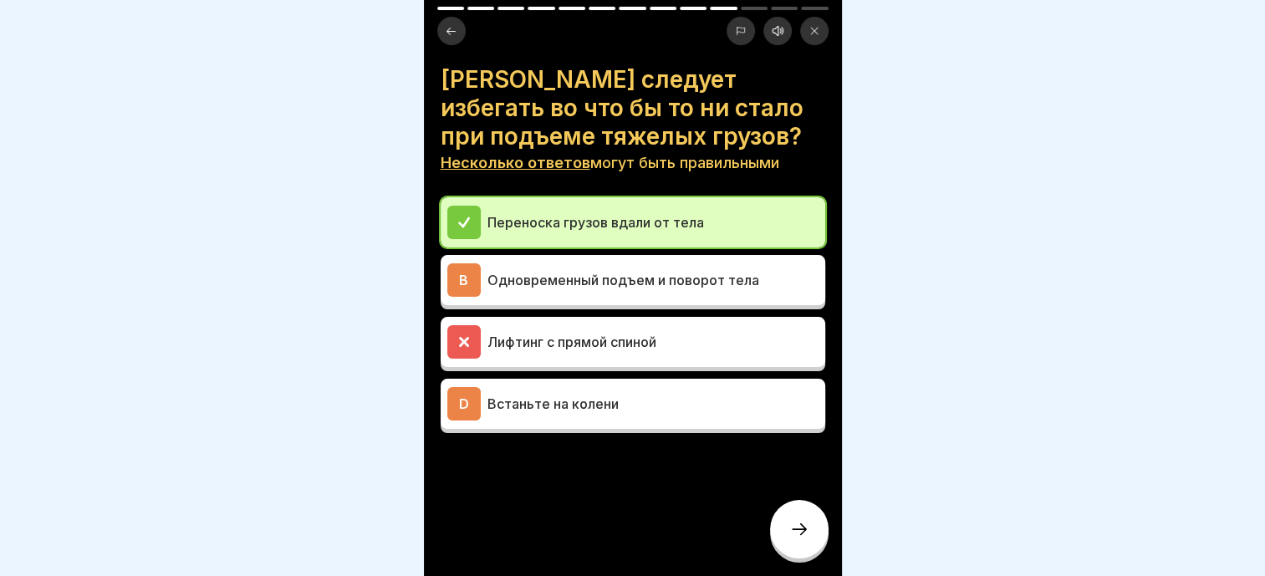
click at [796, 542] on div at bounding box center [799, 529] width 59 height 59
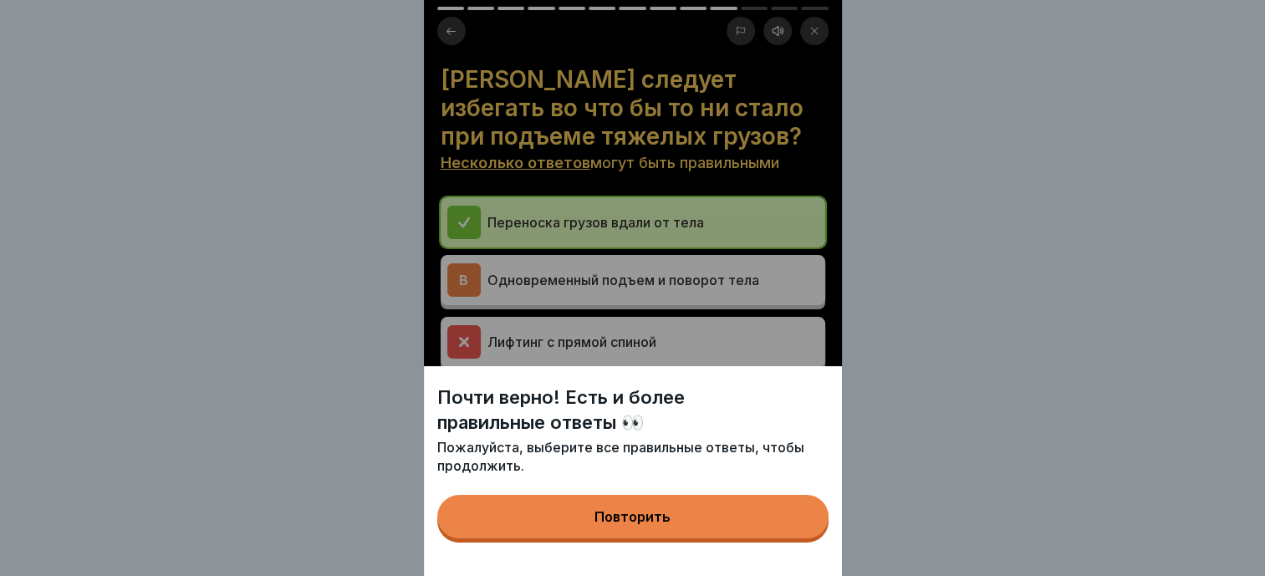
click at [675, 519] on button "Повторить" at bounding box center [632, 516] width 391 height 43
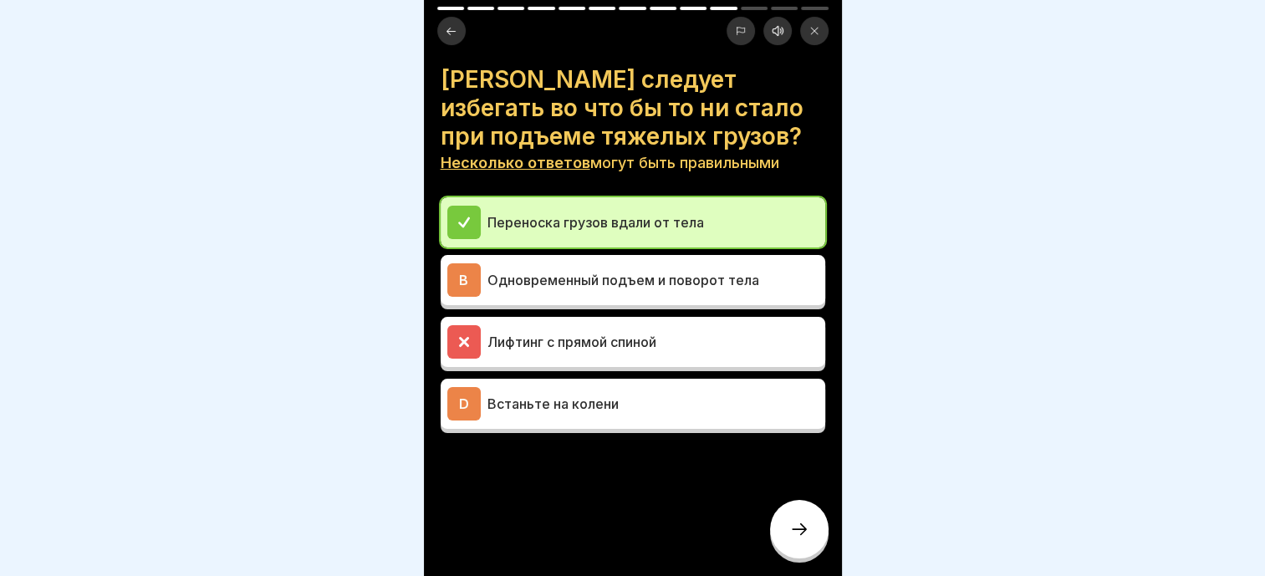
click at [640, 399] on p "Встаньте на колени" at bounding box center [652, 404] width 331 height 20
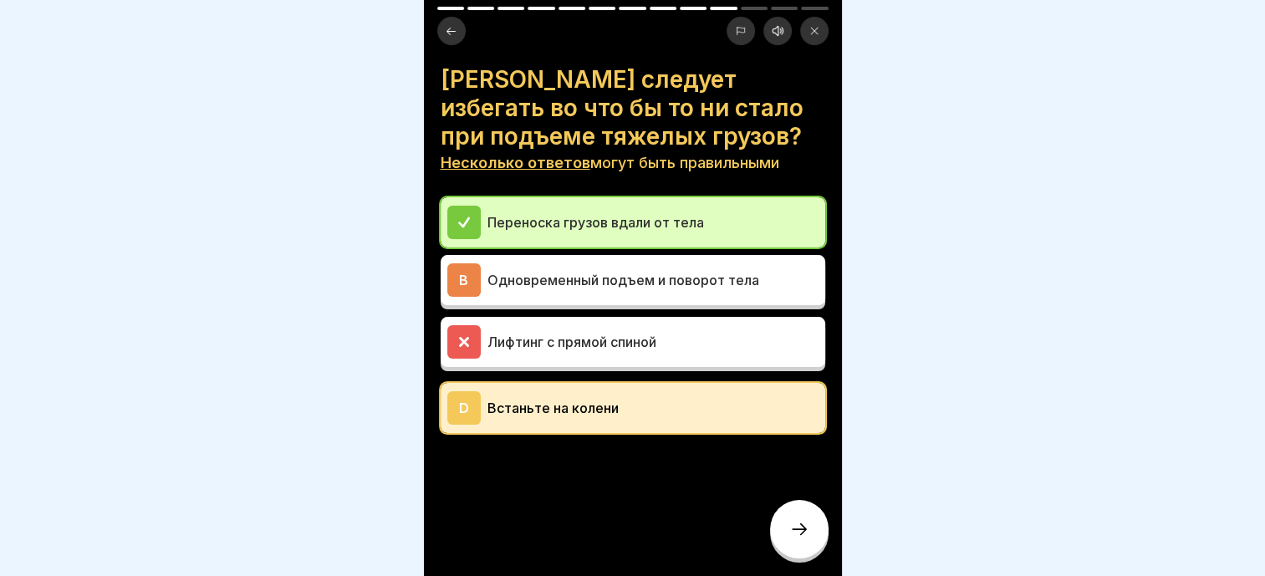
click at [789, 518] on div at bounding box center [799, 529] width 59 height 59
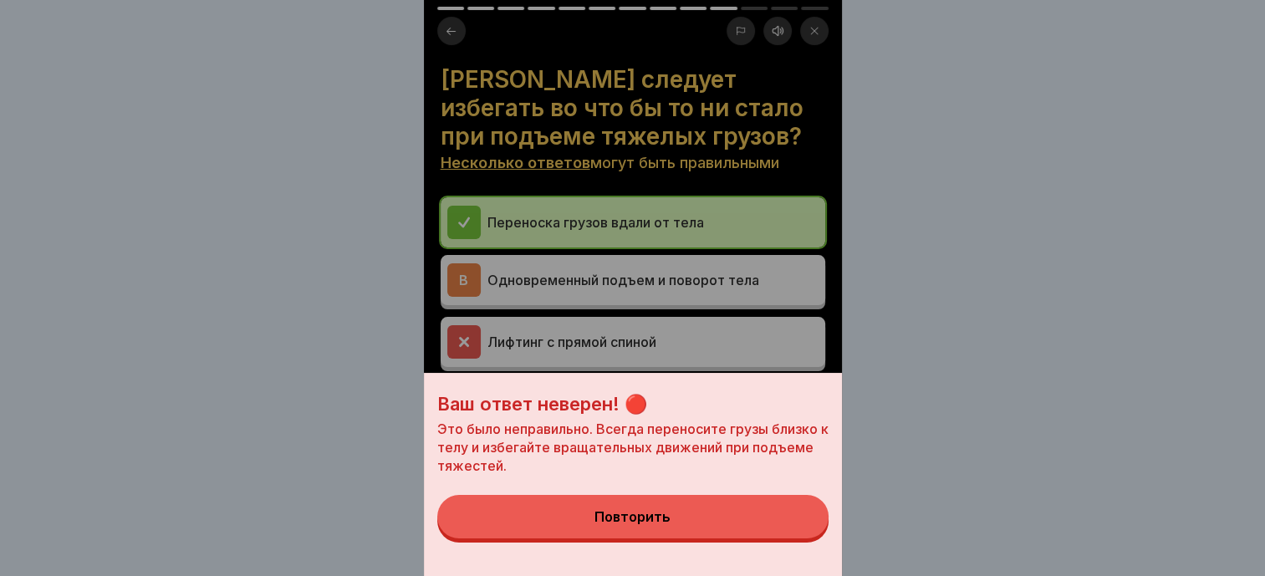
click at [719, 555] on div "Ваш ответ неверен! 🔴 Это было неправильно. Всегда переносите грузы близко к тел…" at bounding box center [633, 474] width 418 height 203
click at [635, 538] on button "Повторить" at bounding box center [632, 516] width 391 height 43
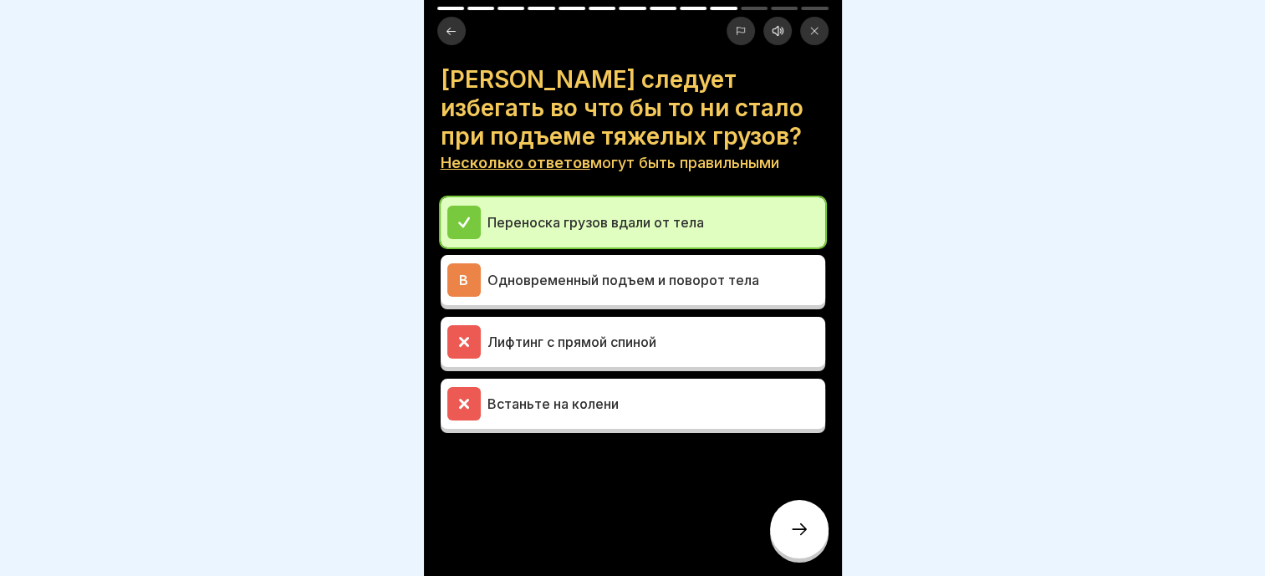
click at [585, 263] on div "B Одновременный подъем и поворот тела" at bounding box center [632, 279] width 371 height 33
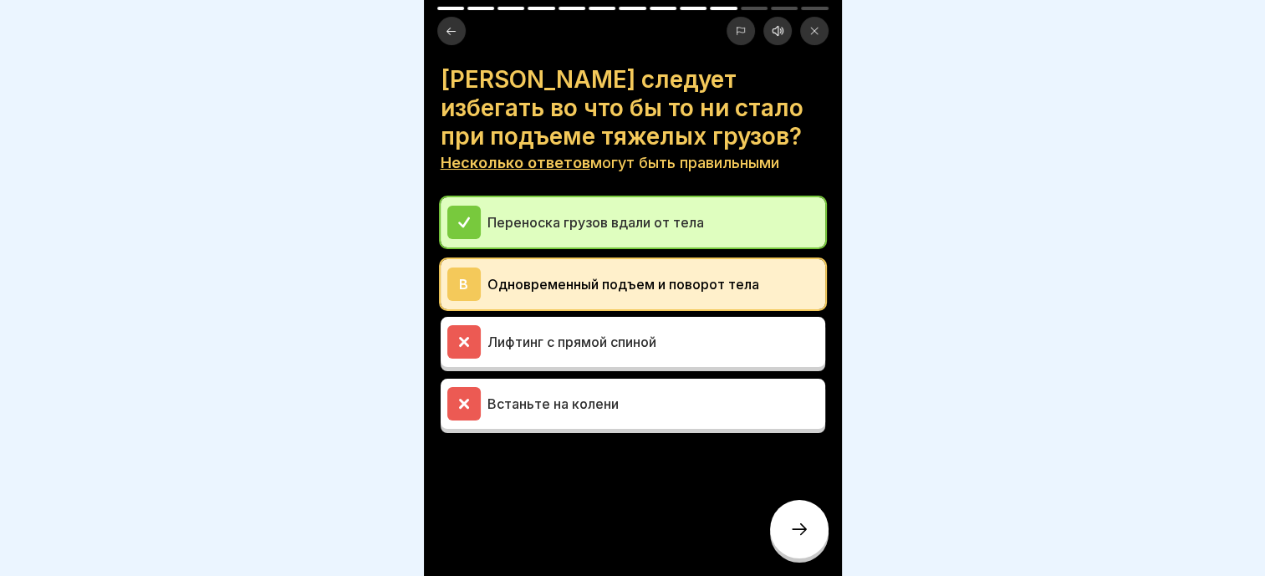
click at [778, 535] on div at bounding box center [799, 529] width 59 height 59
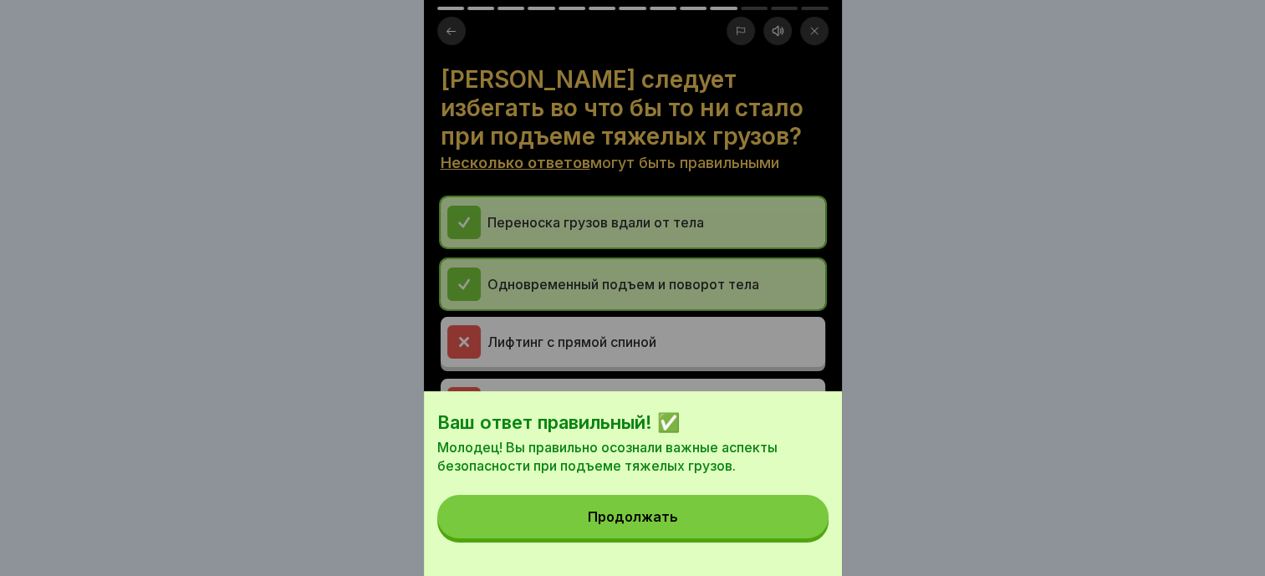
click at [744, 558] on div "Ваш ответ правильный! ✅ Молодец! Вы правильно осознали важные аспекты безопасно…" at bounding box center [633, 483] width 418 height 185
click at [744, 556] on div "Ваш ответ правильный! ✅ Молодец! Вы правильно осознали важные аспекты безопасно…" at bounding box center [633, 483] width 418 height 185
click at [744, 537] on button "Продолжать" at bounding box center [632, 516] width 391 height 43
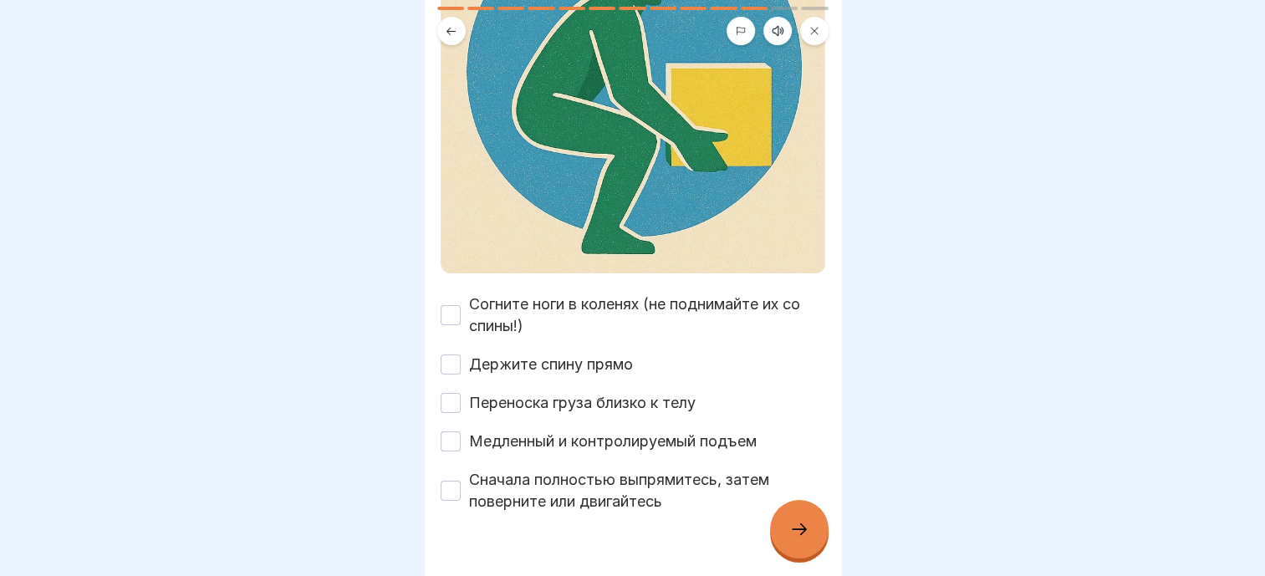
scroll to position [318, 0]
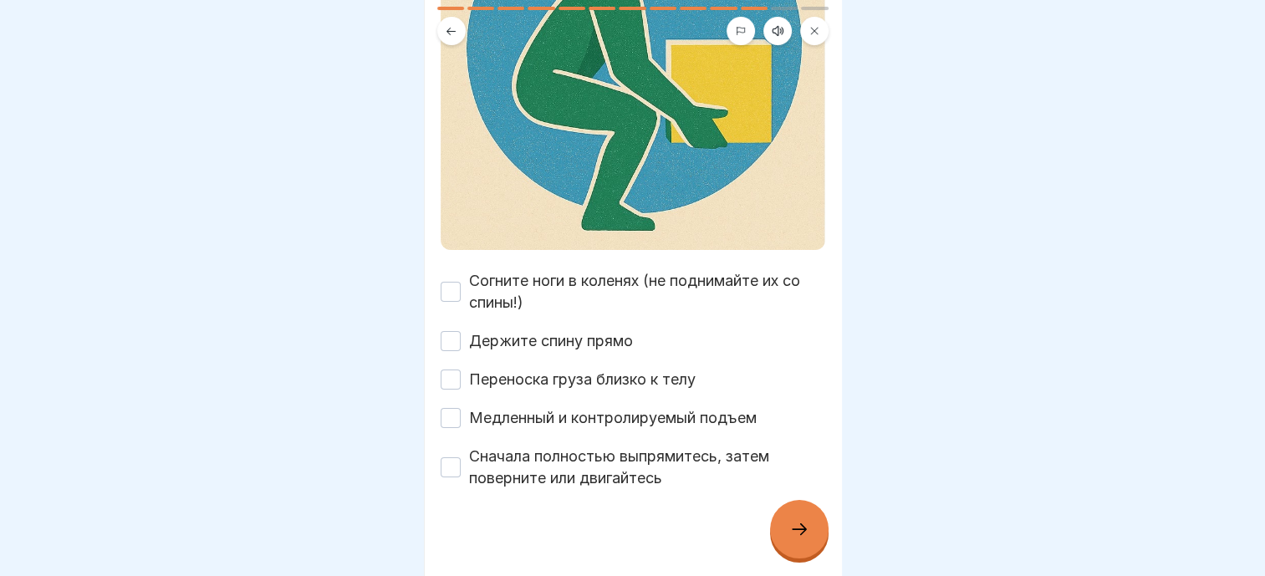
click at [457, 331] on button "Держите спину прямо" at bounding box center [451, 341] width 20 height 20
click at [453, 408] on button "Медленный и контролируемый подъем" at bounding box center [451, 418] width 20 height 20
click at [452, 457] on button "Сначала полностью выпрямитесь, затем поверните или двигайтесь" at bounding box center [451, 467] width 20 height 20
click at [819, 547] on div at bounding box center [799, 529] width 59 height 59
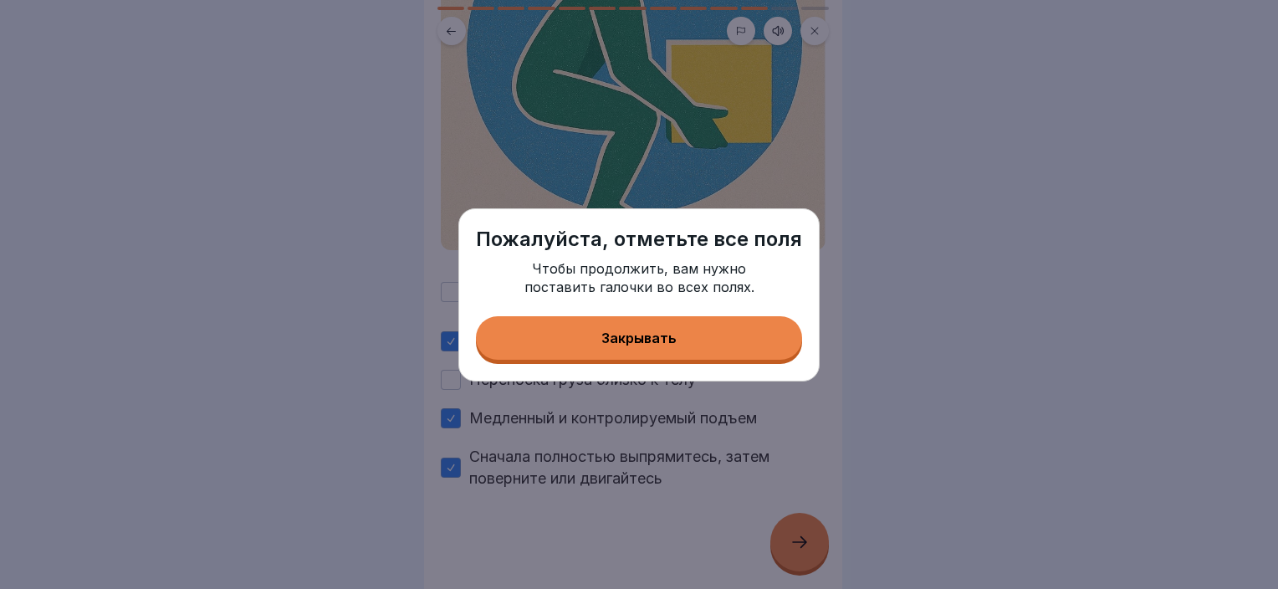
click at [636, 334] on div "Закрывать" at bounding box center [638, 337] width 75 height 15
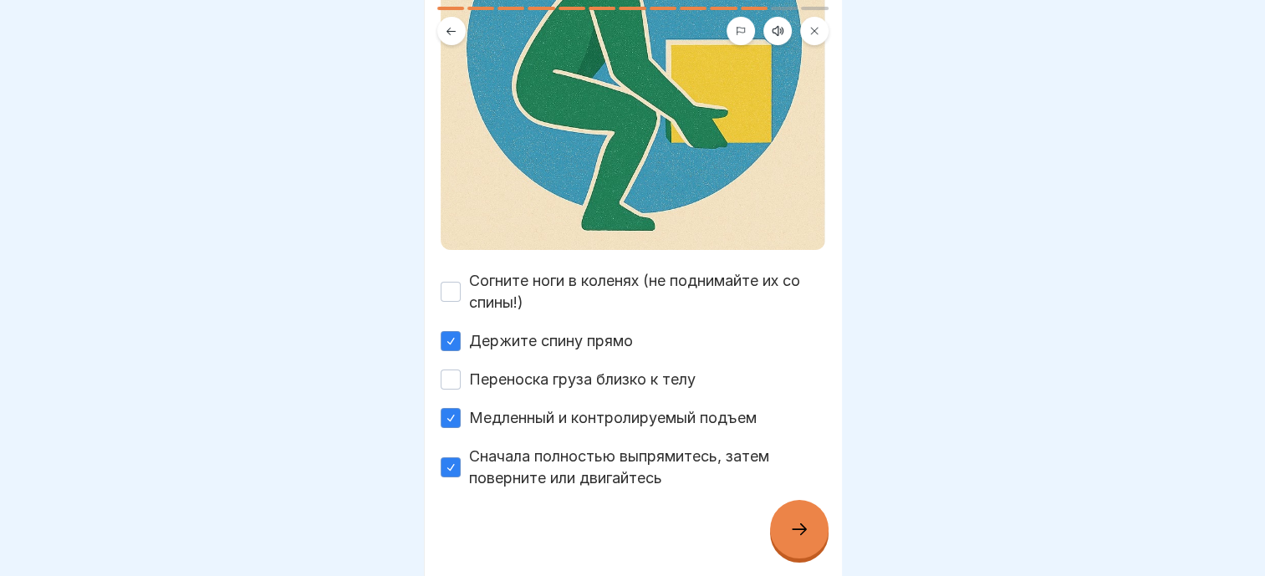
click at [459, 282] on button "Согните ноги в коленях (не поднимайте их со спины!)" at bounding box center [451, 292] width 20 height 20
click at [780, 545] on div at bounding box center [799, 529] width 59 height 59
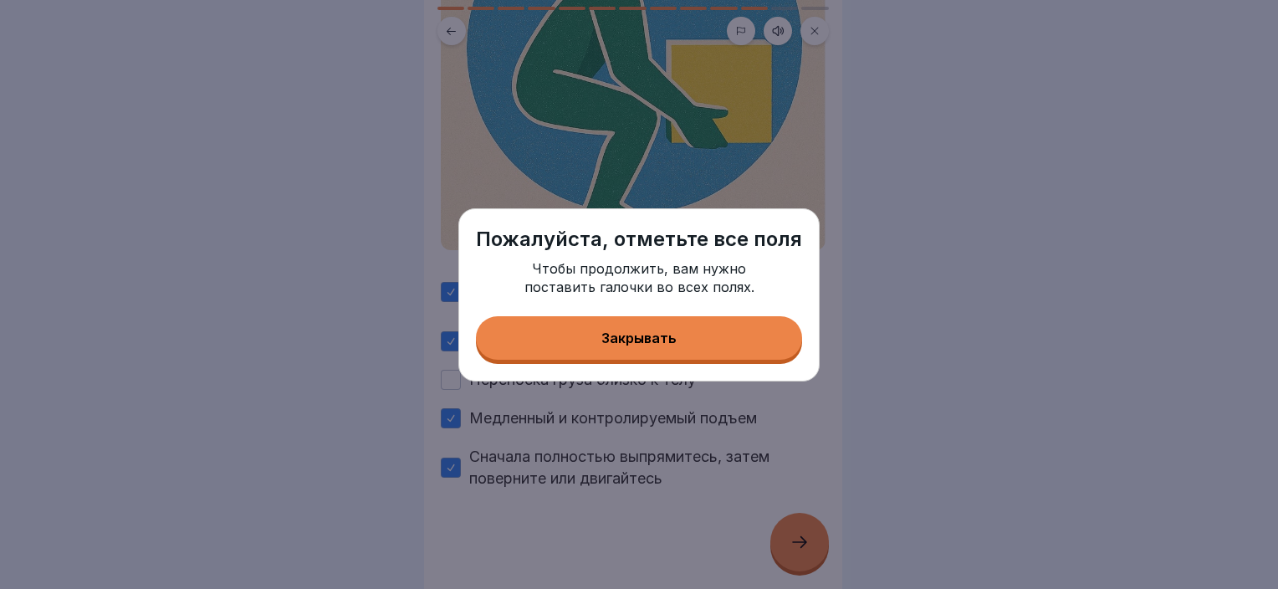
click at [650, 330] on button "Закрывать" at bounding box center [639, 337] width 326 height 43
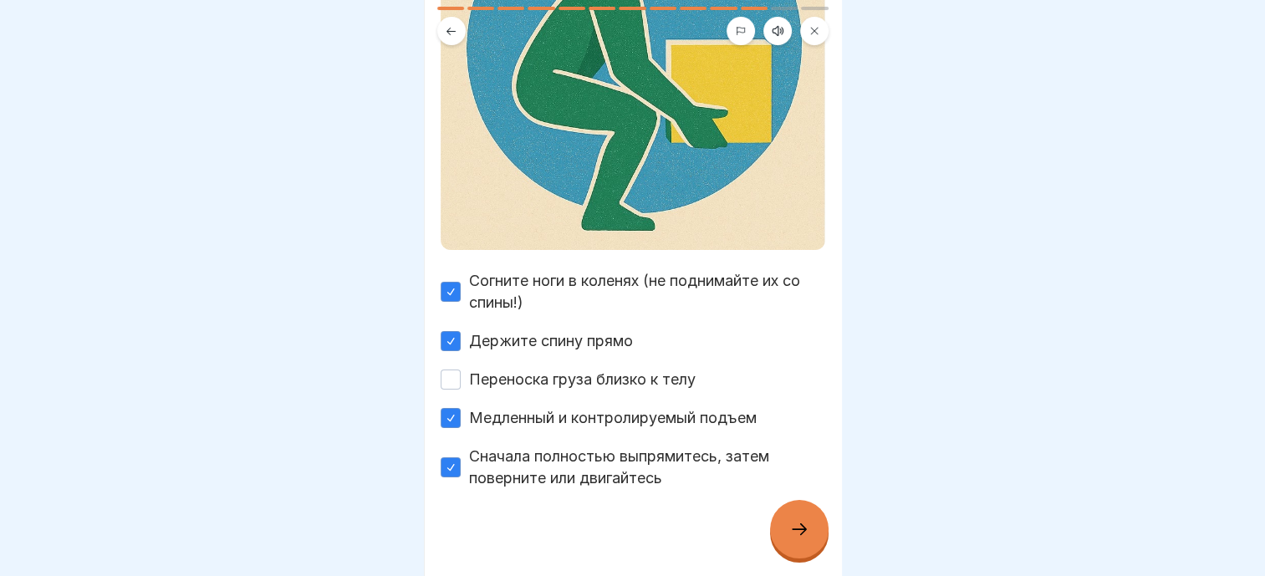
click at [448, 370] on button "Переноска груза близко к телу" at bounding box center [451, 380] width 20 height 20
click at [797, 525] on icon at bounding box center [799, 529] width 20 height 20
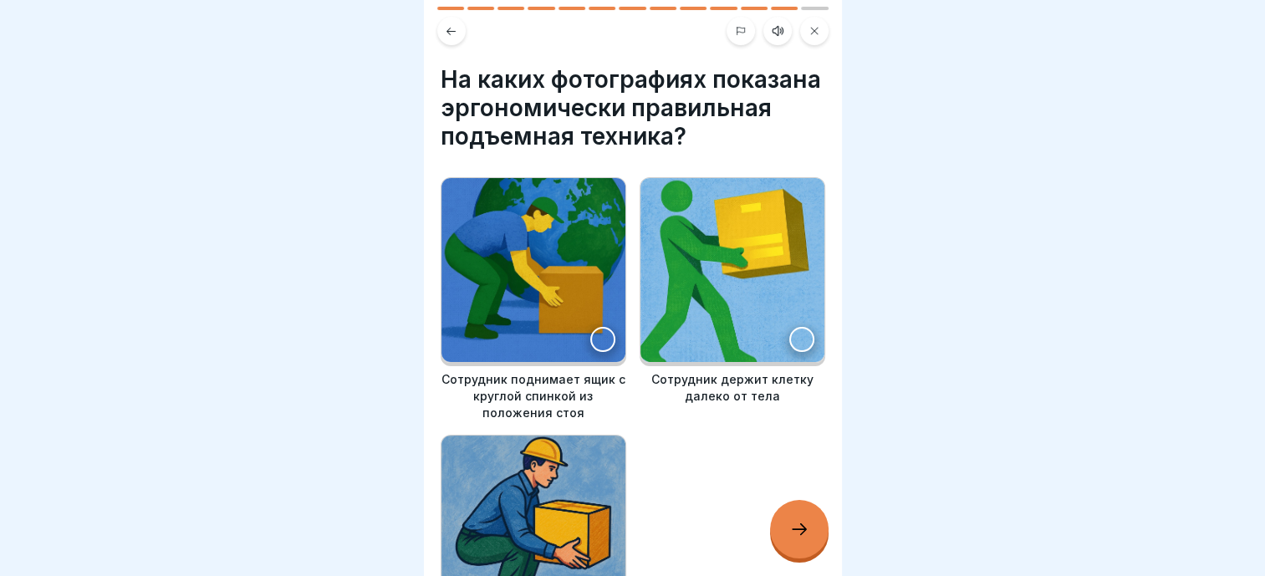
scroll to position [84, 0]
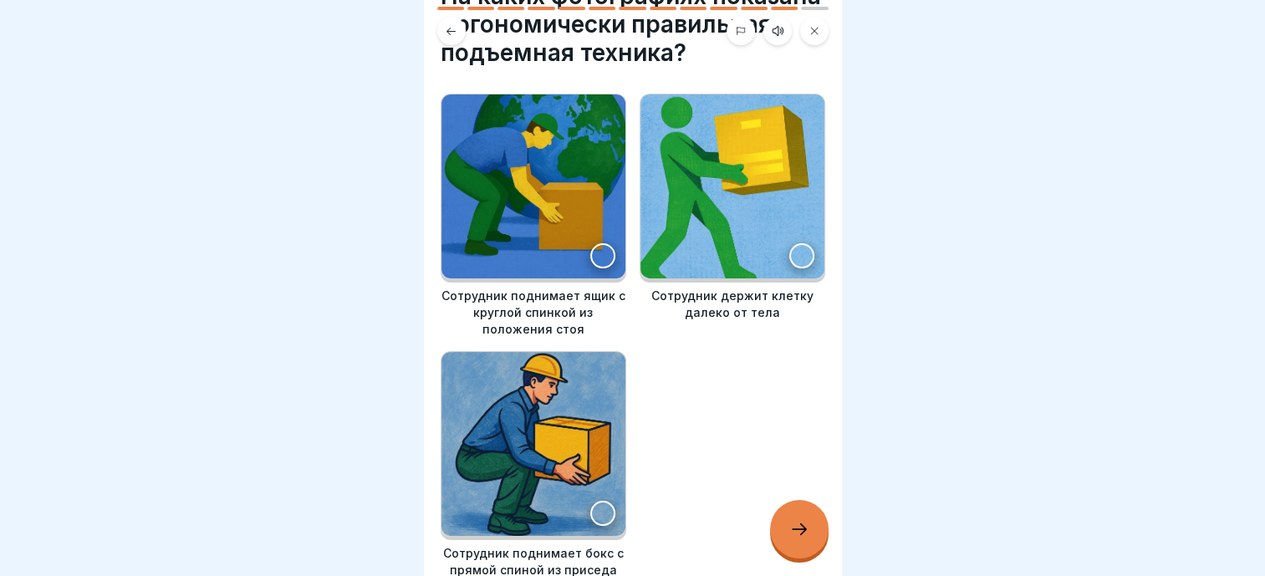
click at [600, 511] on div at bounding box center [602, 513] width 25 height 25
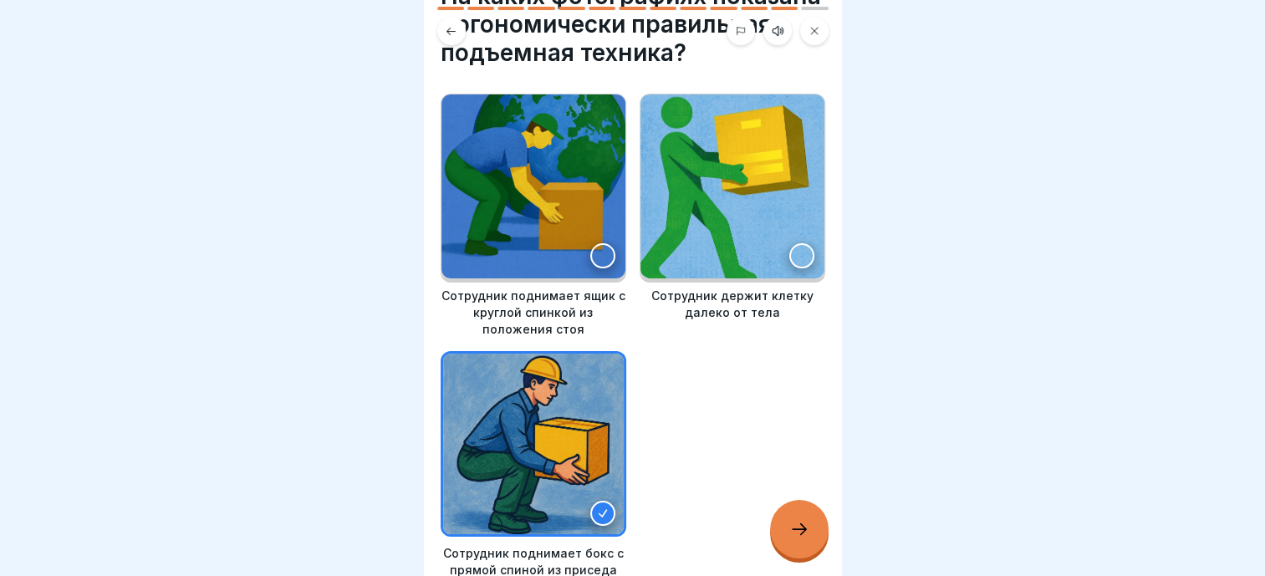
click at [812, 522] on div at bounding box center [799, 529] width 59 height 59
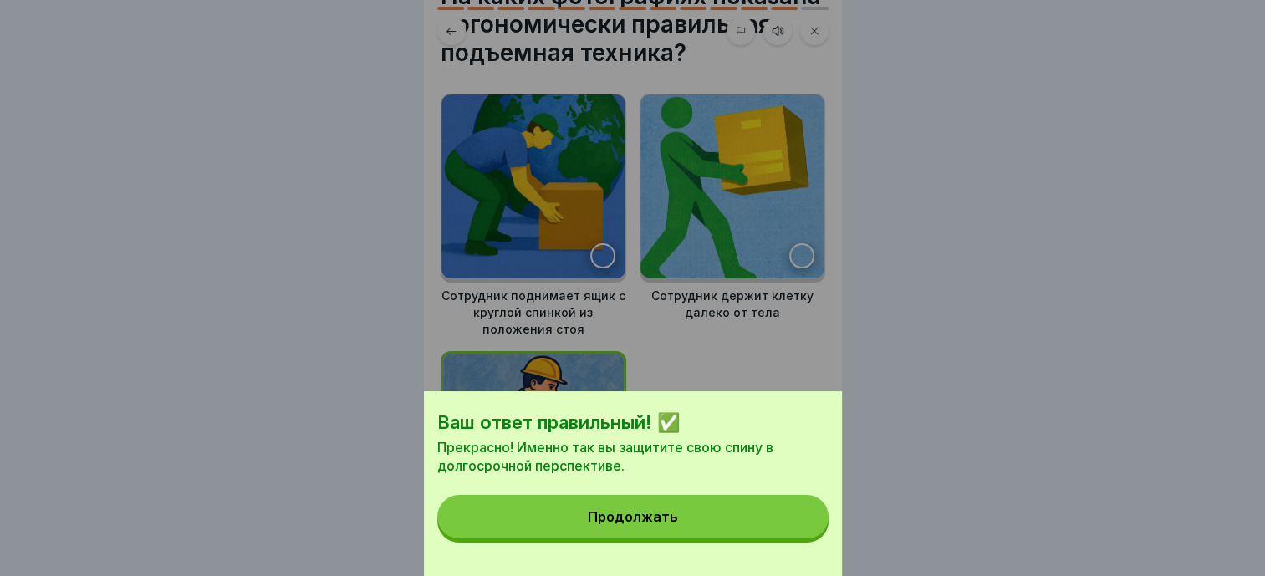
click at [760, 523] on button "Продолжать" at bounding box center [632, 516] width 391 height 43
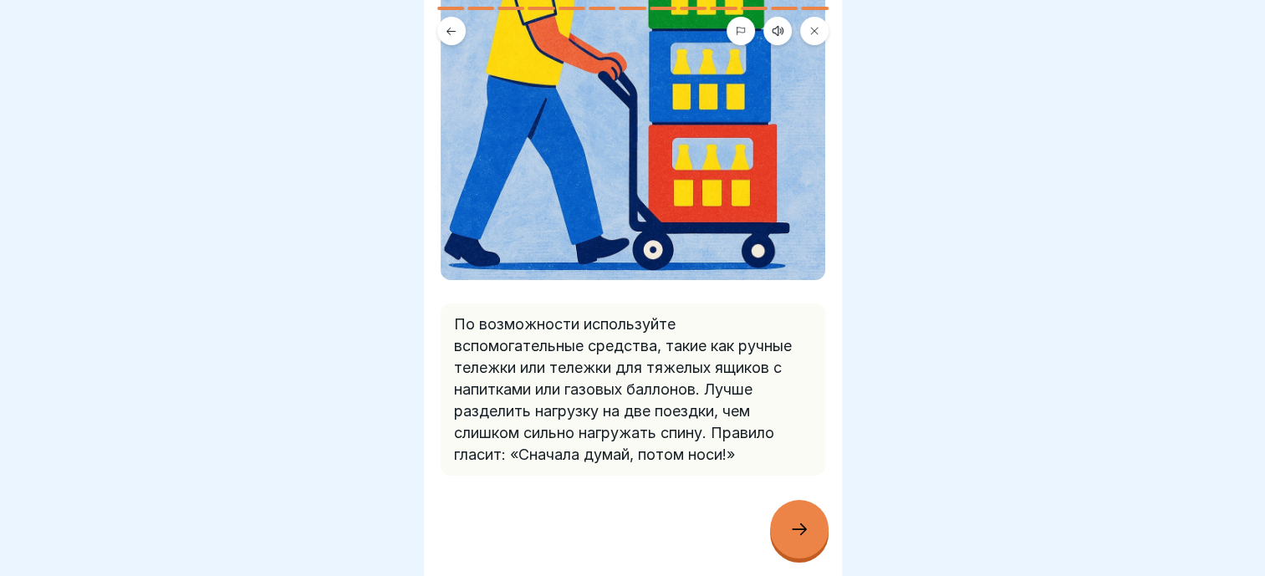
scroll to position [13, 0]
click at [781, 508] on div at bounding box center [799, 529] width 59 height 59
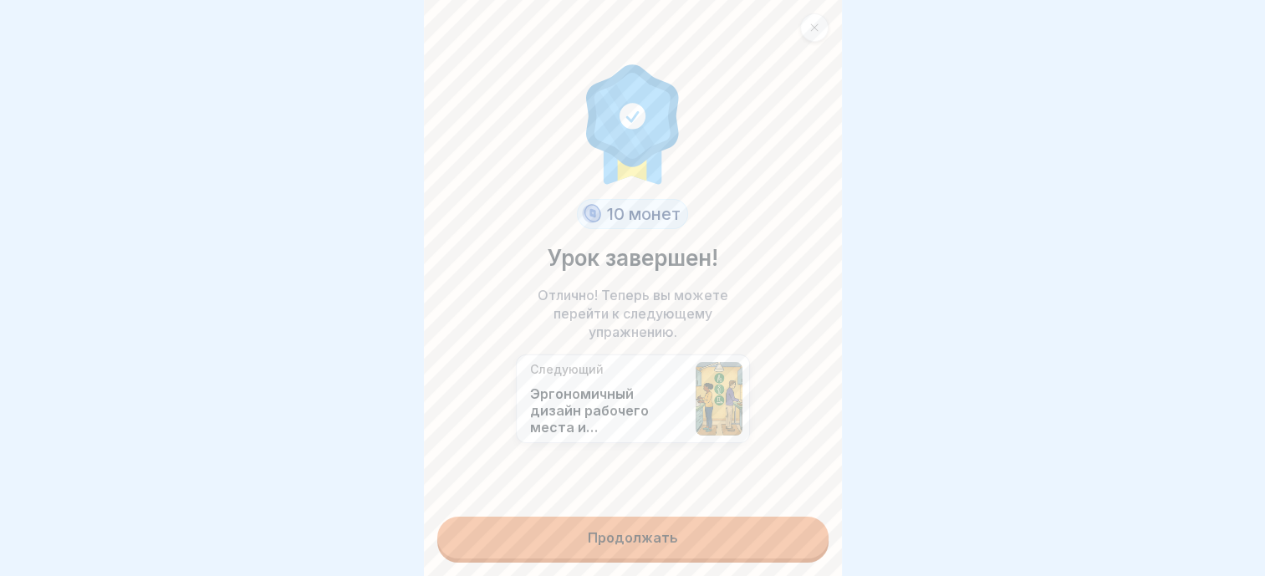
click at [640, 517] on link "Продолжать" at bounding box center [632, 538] width 391 height 42
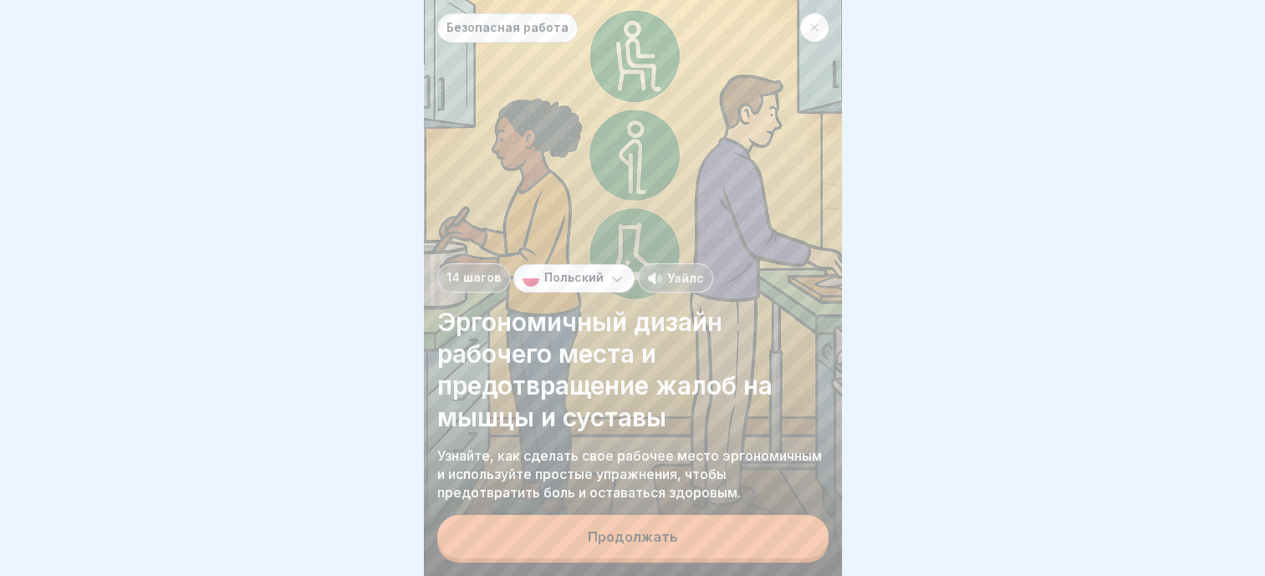
scroll to position [13, 0]
click at [707, 540] on button "Продолжать" at bounding box center [632, 536] width 391 height 43
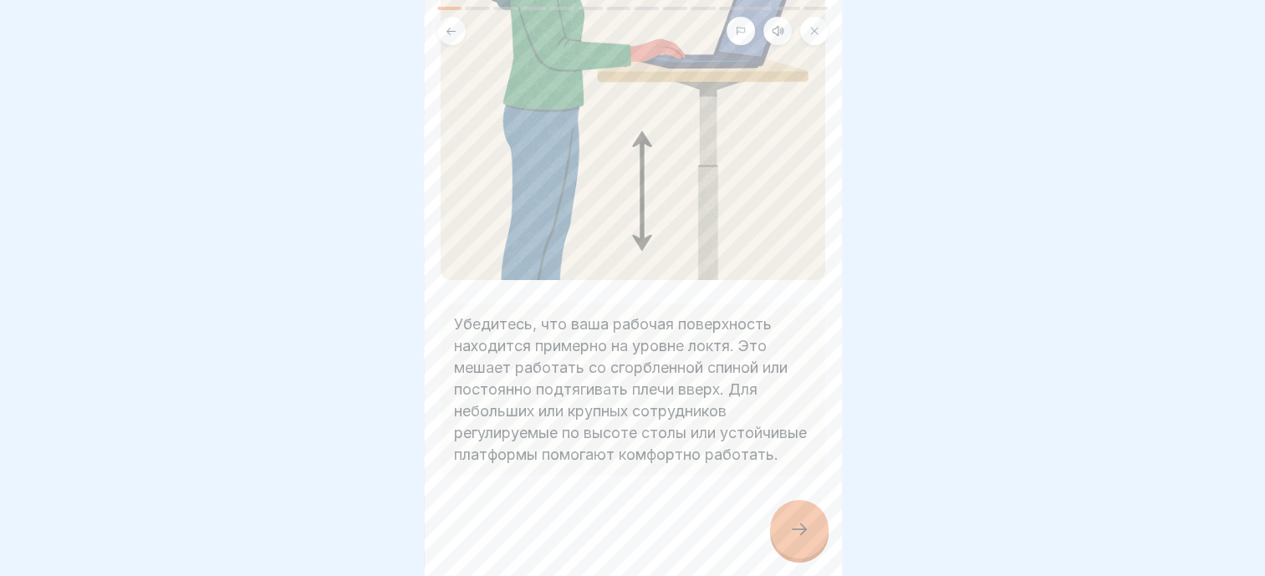
scroll to position [306, 0]
click at [792, 539] on icon at bounding box center [799, 529] width 20 height 20
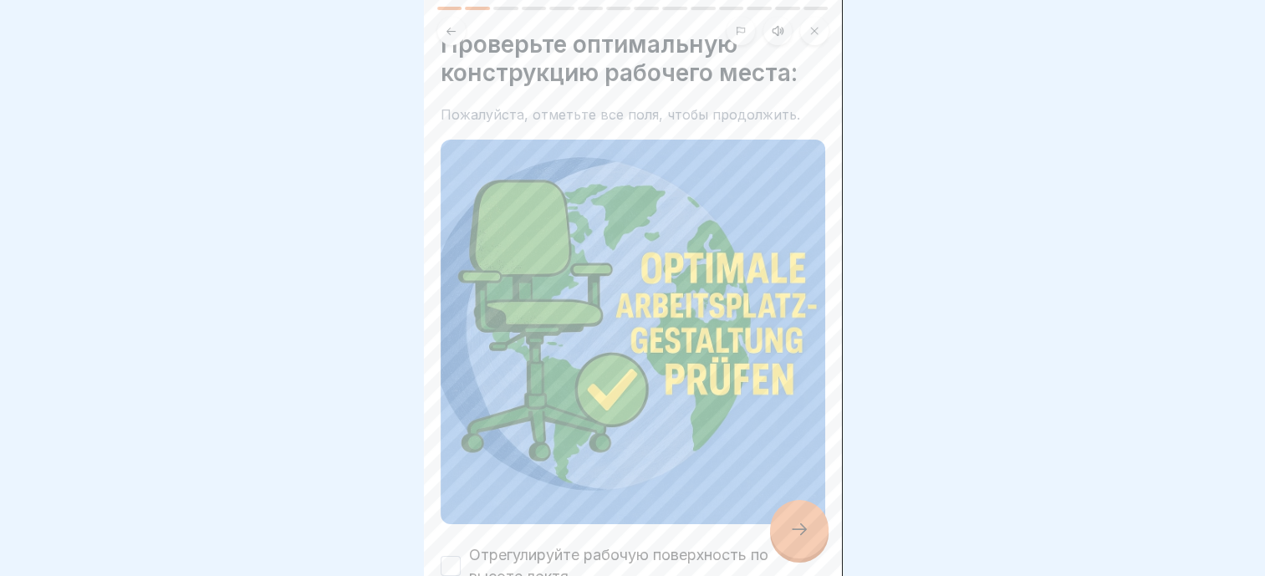
scroll to position [0, 0]
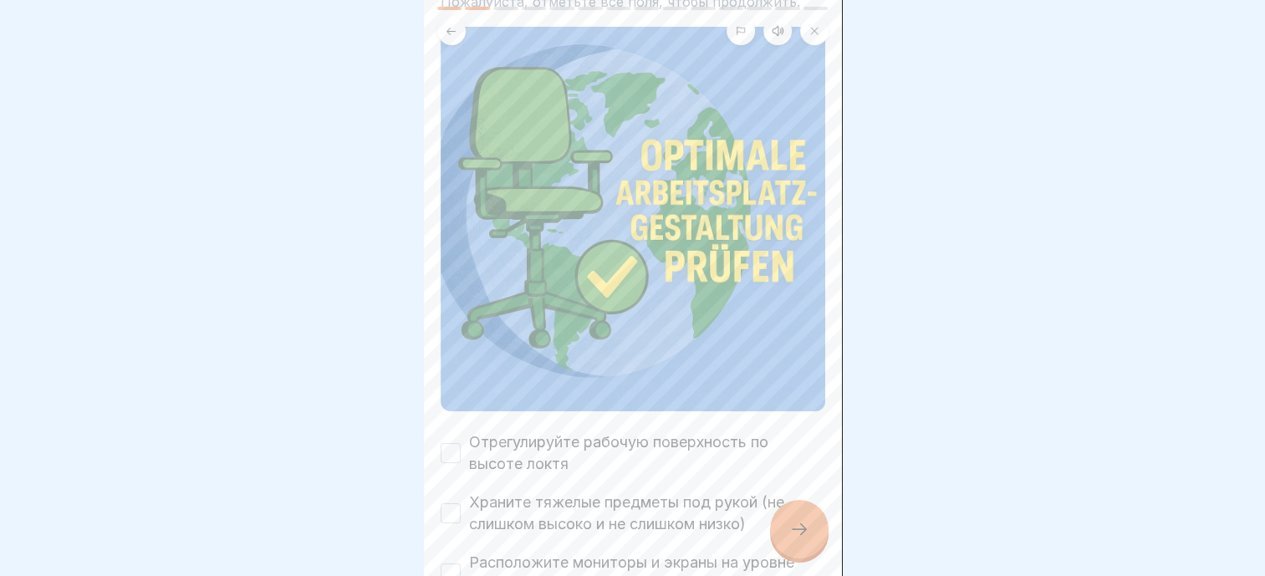
drag, startPoint x: 245, startPoint y: 336, endPoint x: 227, endPoint y: 323, distance: 22.1
click at [229, 332] on div at bounding box center [632, 288] width 1265 height 576
click at [477, 454] on label "Отрегулируйте рабочую поверхность по высоте локтя" at bounding box center [647, 452] width 356 height 43
click at [461, 454] on button "Отрегулируйте рабочую поверхность по высоте локтя" at bounding box center [451, 453] width 20 height 20
click at [477, 492] on label "Храните тяжелые предметы под рукой (не слишком высоко и не слишком низко)" at bounding box center [647, 513] width 356 height 43
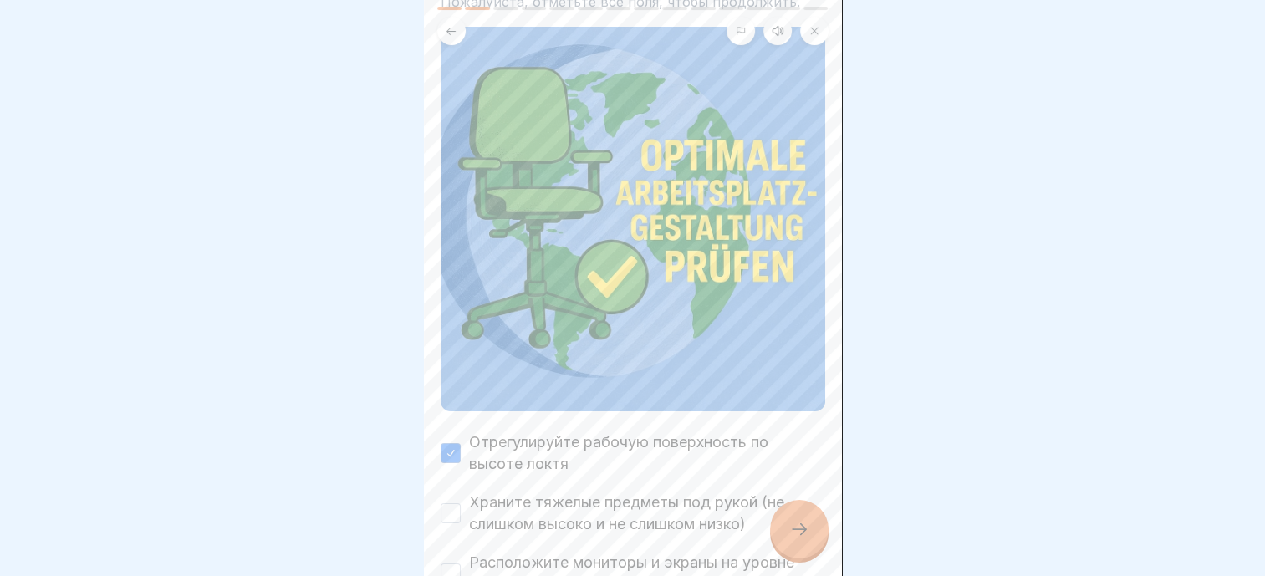
click at [461, 503] on button "Храните тяжелые предметы под рукой (не слишком высоко и не слишком низко)" at bounding box center [451, 513] width 20 height 20
click at [480, 552] on label "Расположите мониторы и экраны на уровне глаз" at bounding box center [647, 573] width 356 height 43
click at [461, 564] on button "Расположите мониторы и экраны на уровне глаз" at bounding box center [451, 574] width 20 height 20
click at [792, 523] on icon at bounding box center [799, 529] width 20 height 20
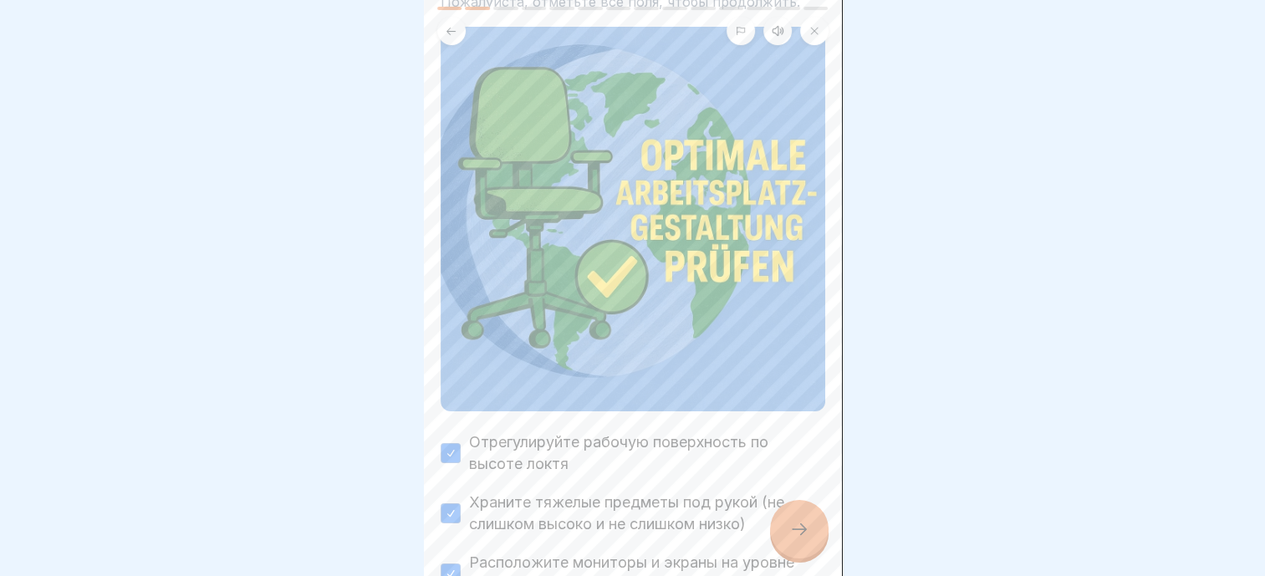
scroll to position [0, 0]
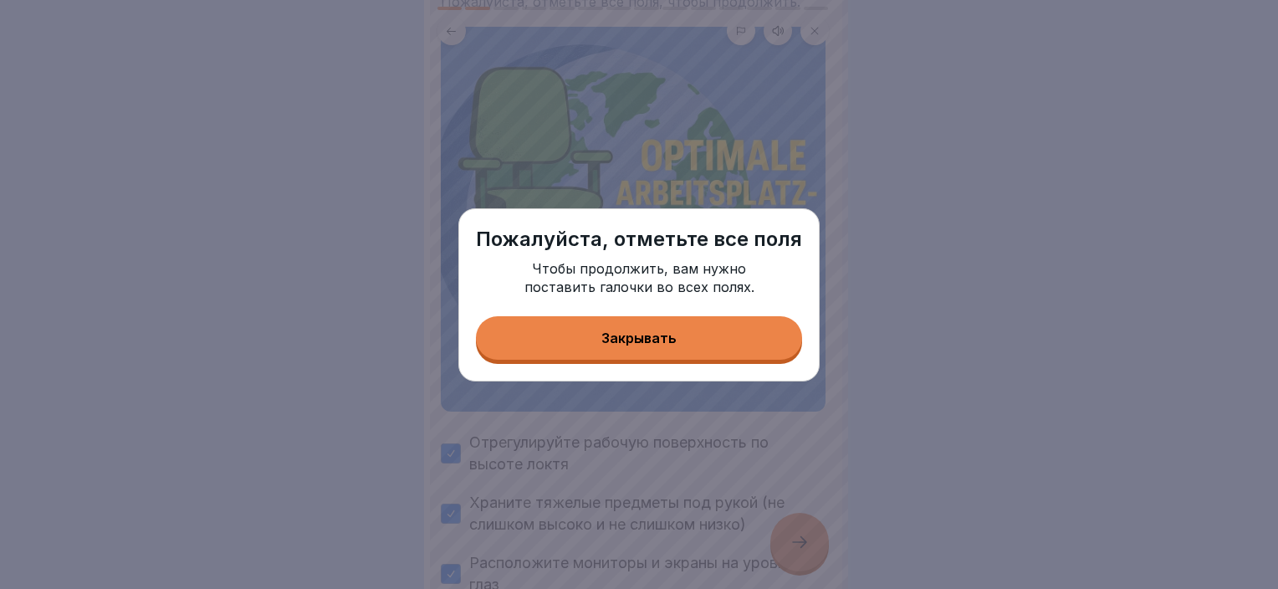
click at [701, 343] on button "Закрывать" at bounding box center [639, 337] width 326 height 43
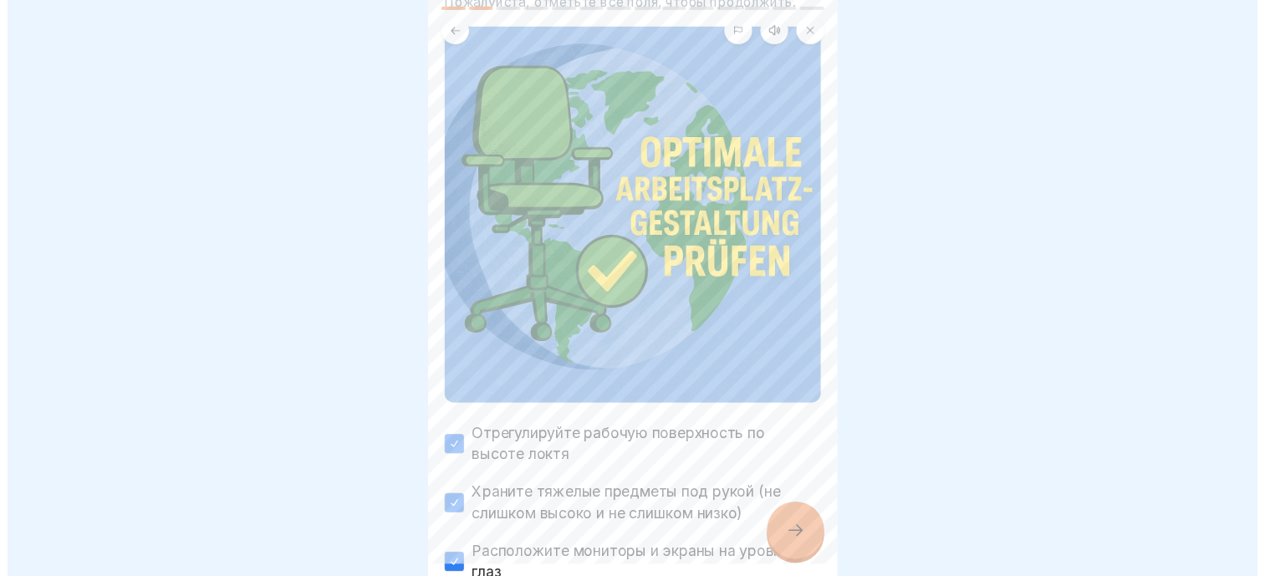
scroll to position [315, 0]
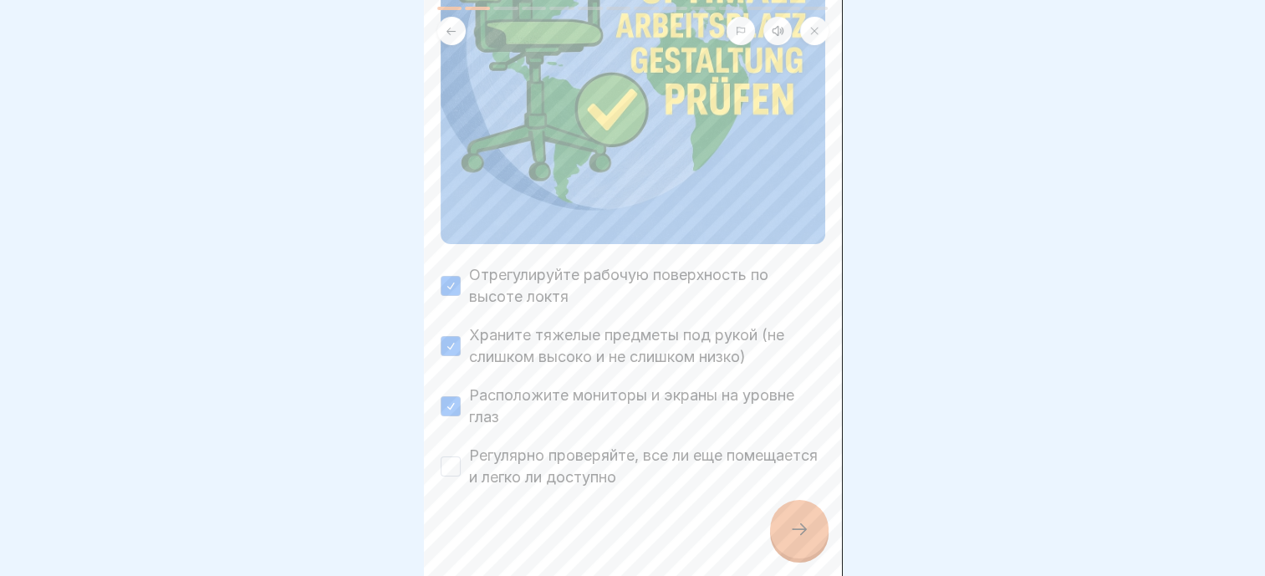
drag, startPoint x: 544, startPoint y: 458, endPoint x: 632, endPoint y: 487, distance: 92.5
click at [547, 460] on label "Регулярно проверяйте, все ли еще помещается и легко ли доступно" at bounding box center [647, 466] width 356 height 43
click at [461, 460] on button "Регулярно проверяйте, все ли еще помещается и легко ли доступно" at bounding box center [451, 467] width 20 height 20
click at [799, 539] on icon at bounding box center [799, 529] width 20 height 20
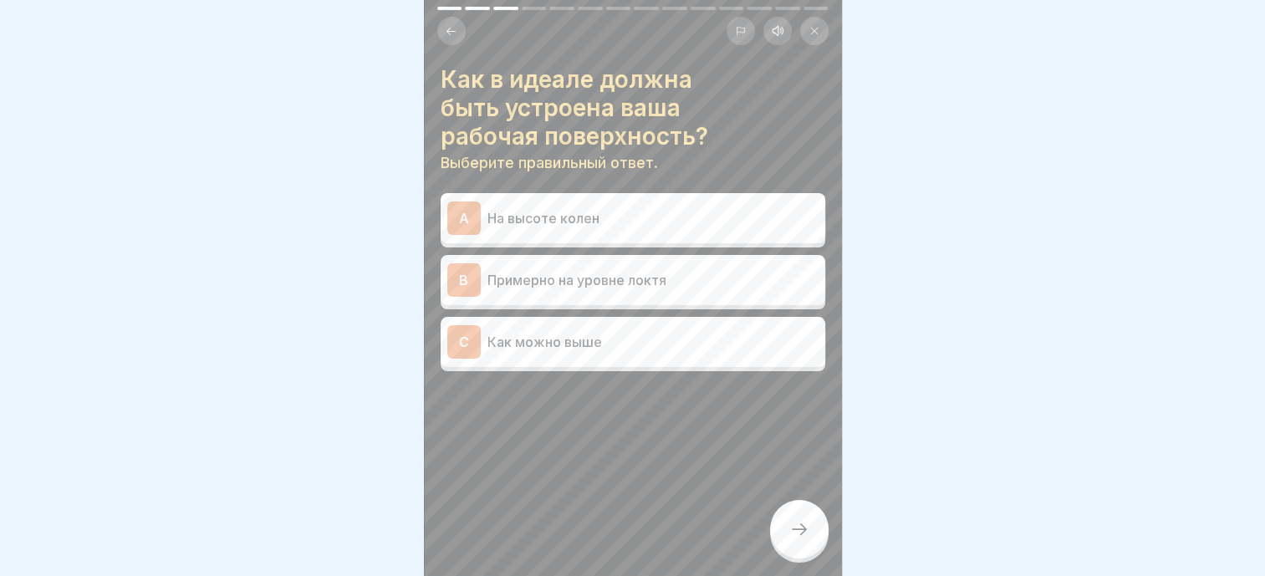
click at [538, 260] on div "B Примерно на уровне локтя" at bounding box center [633, 280] width 385 height 50
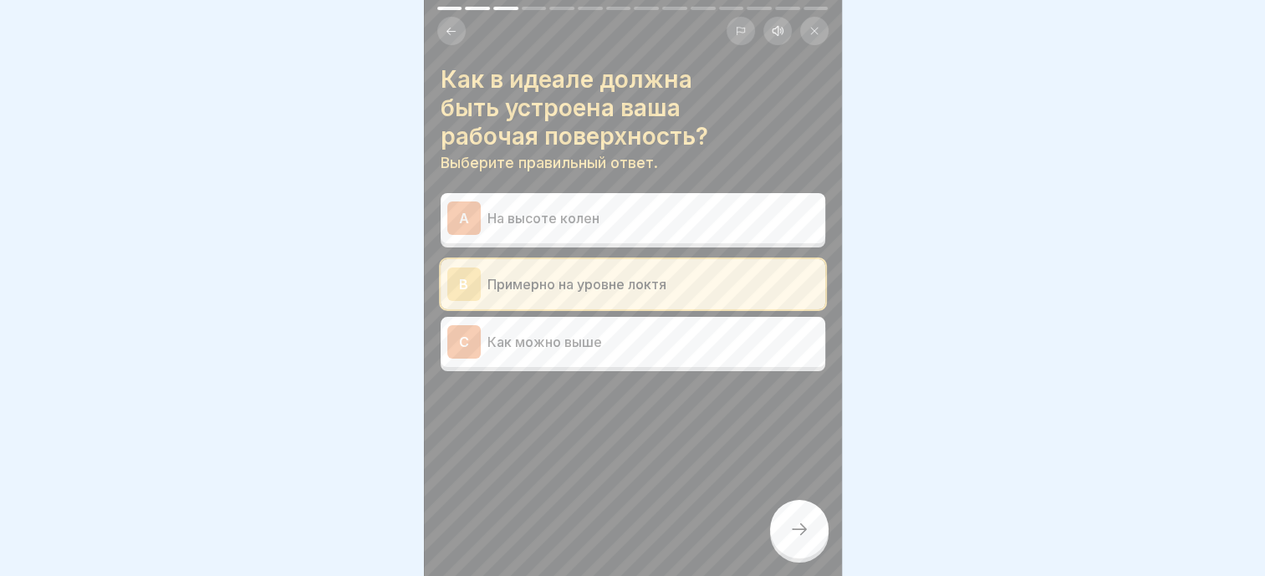
click at [793, 526] on div at bounding box center [799, 529] width 59 height 59
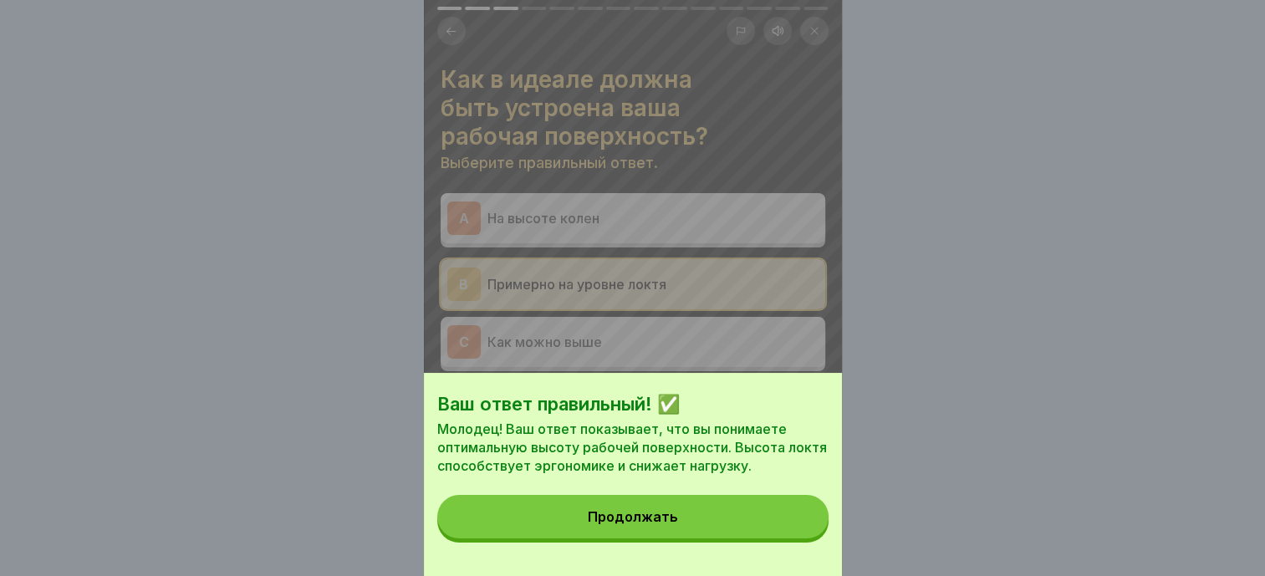
click at [689, 523] on button "Продолжать" at bounding box center [632, 516] width 391 height 43
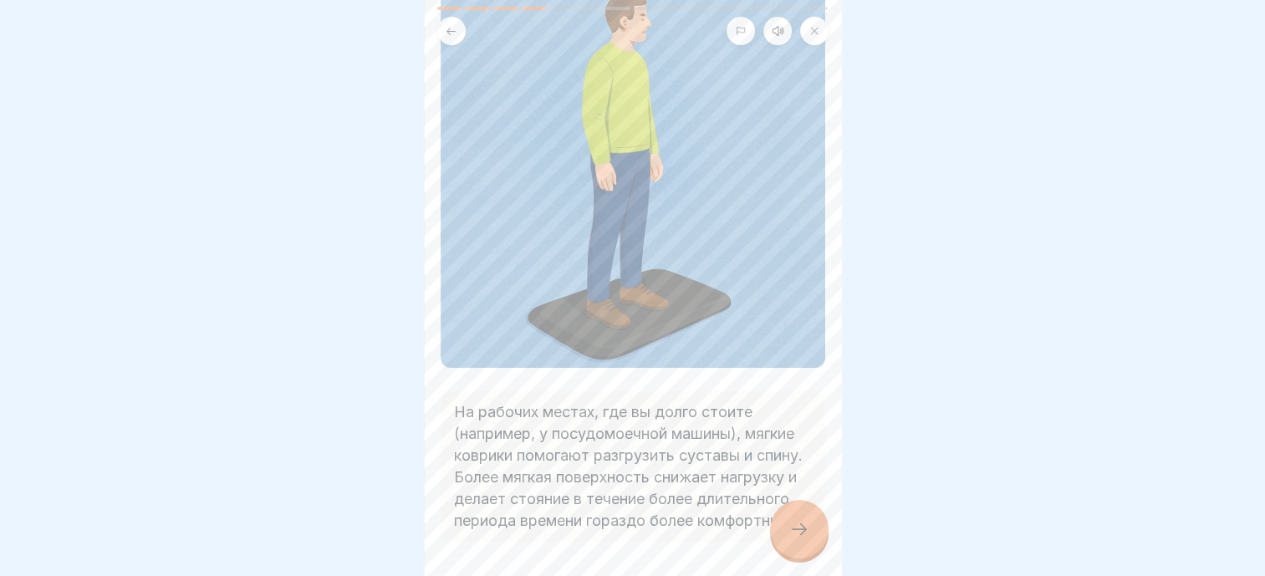
scroll to position [237, 0]
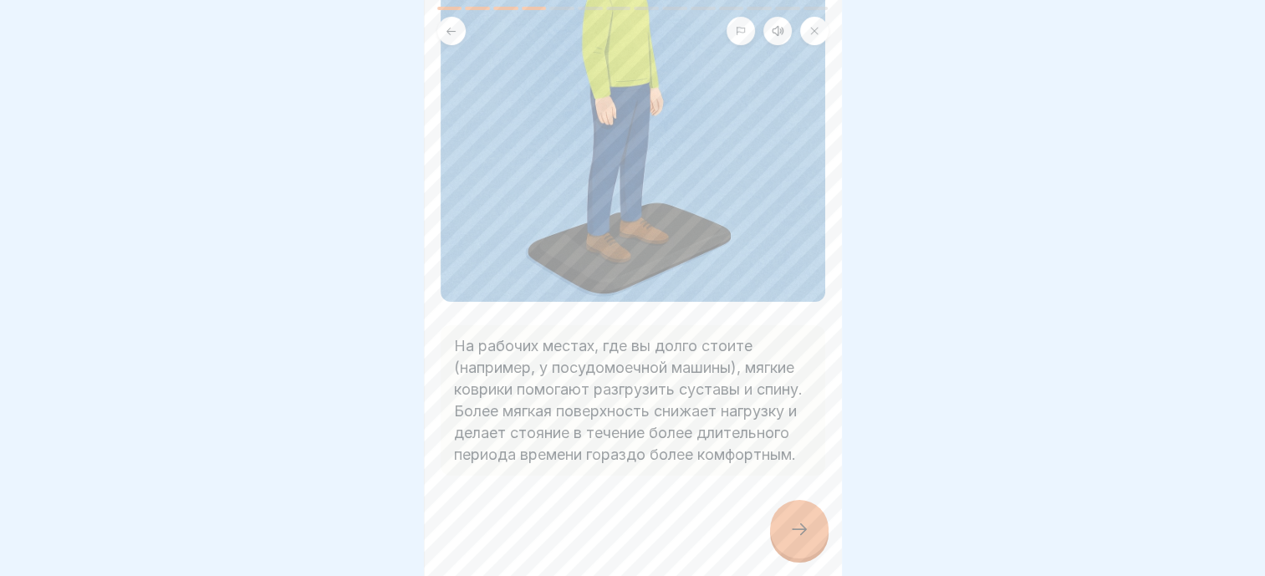
click at [792, 539] on icon at bounding box center [799, 529] width 20 height 20
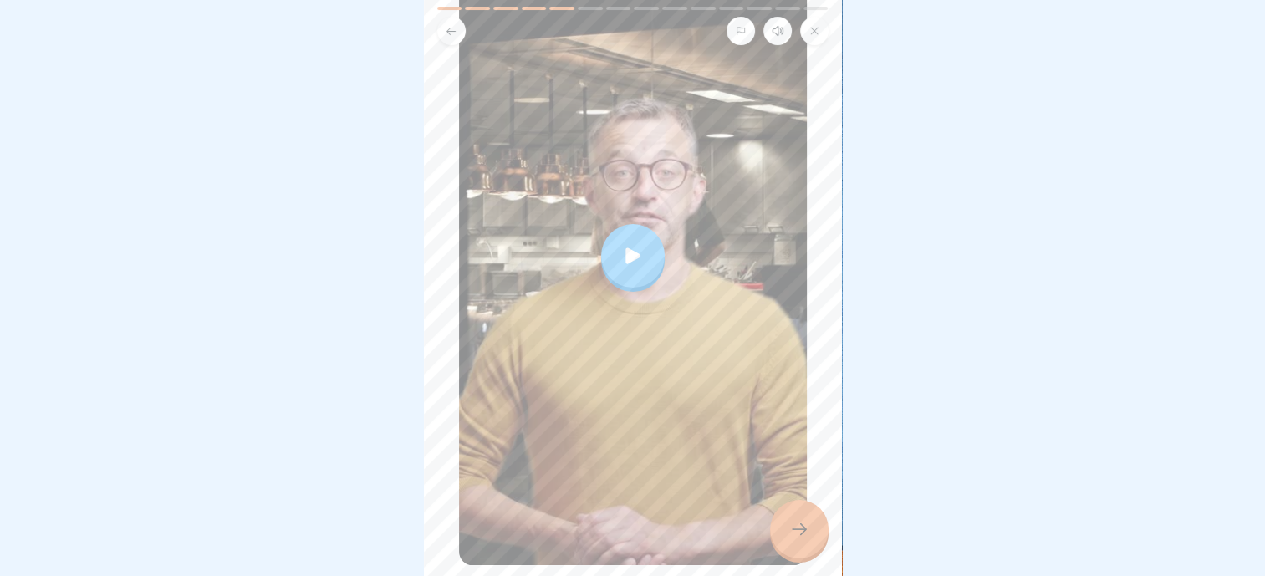
scroll to position [268, 0]
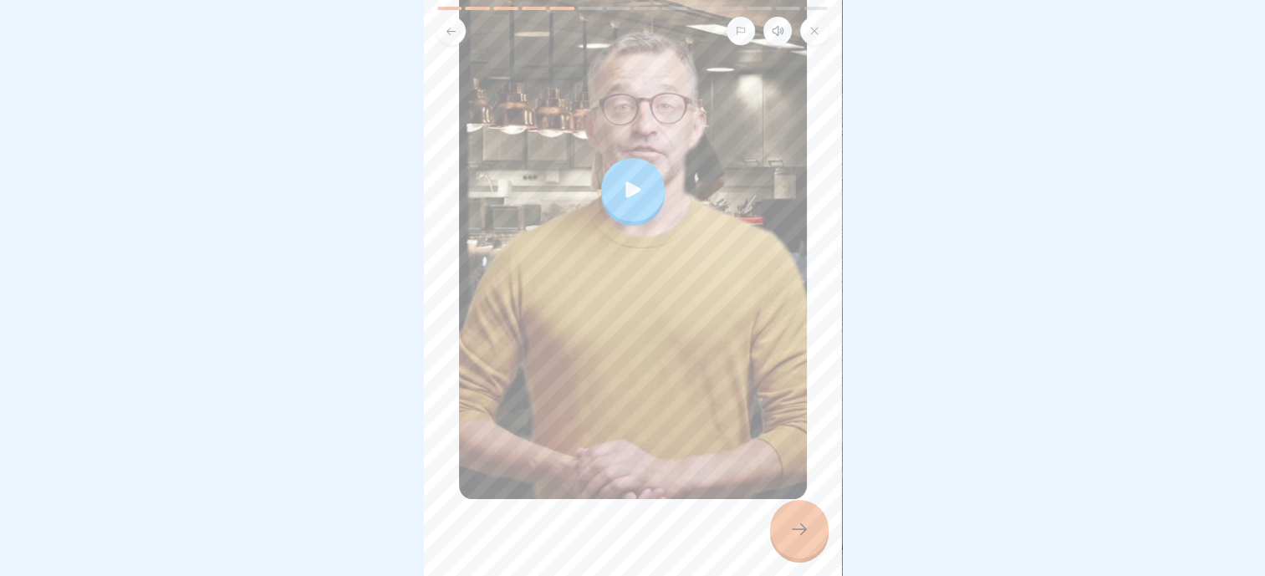
click at [795, 559] on div at bounding box center [799, 529] width 59 height 59
click at [802, 539] on icon at bounding box center [799, 529] width 20 height 20
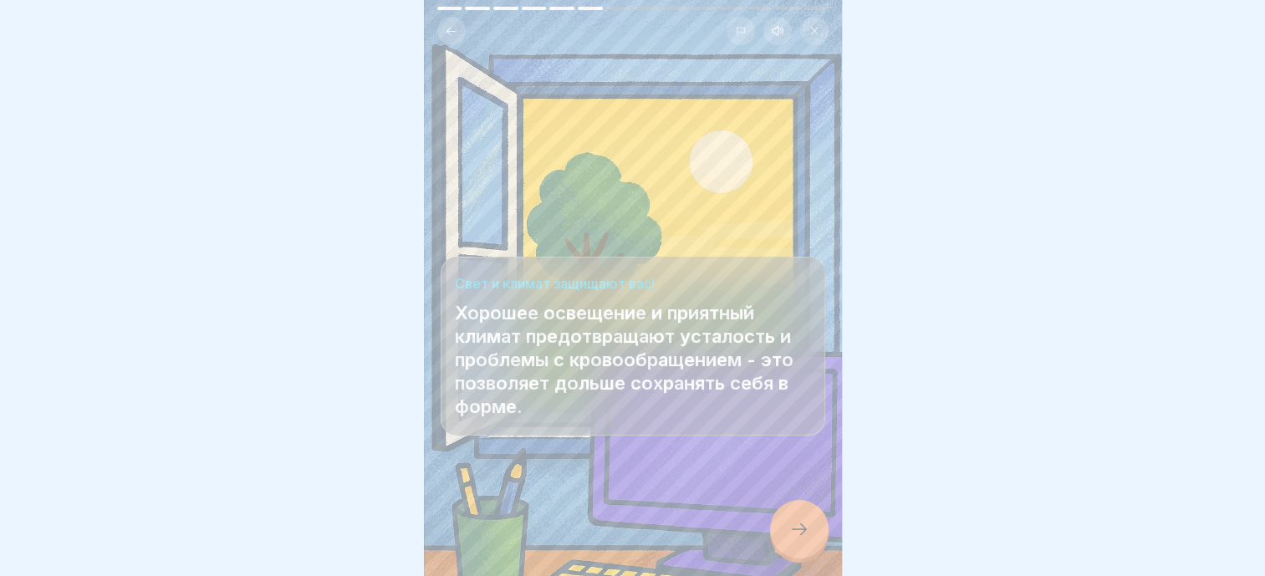
click at [795, 539] on icon at bounding box center [799, 529] width 20 height 20
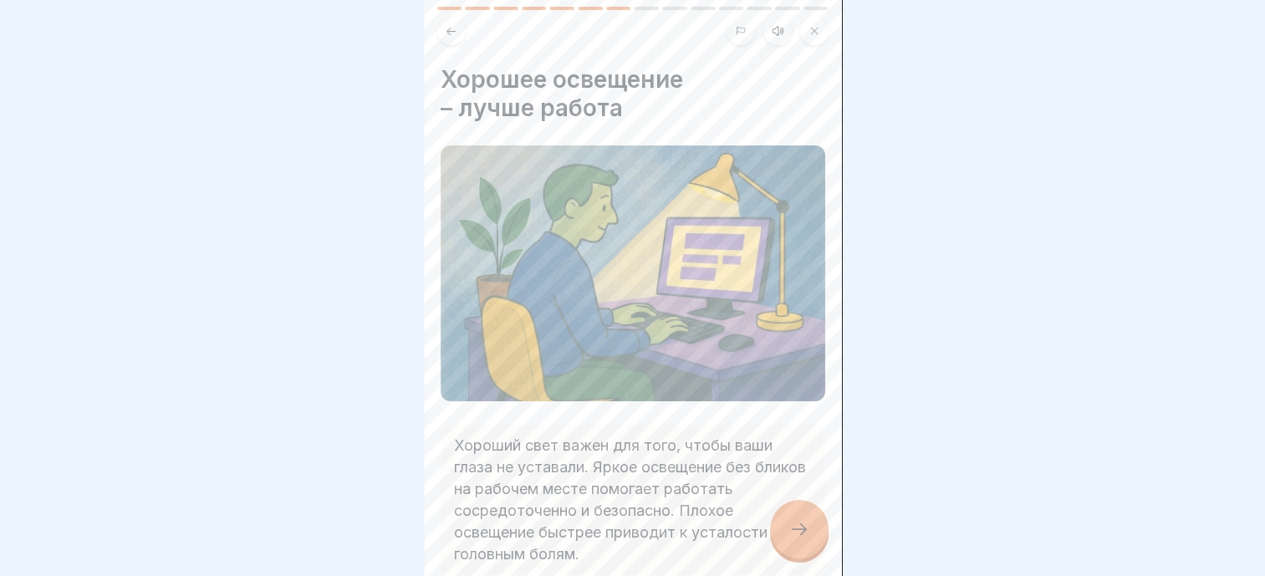
click at [795, 538] on icon at bounding box center [799, 529] width 20 height 20
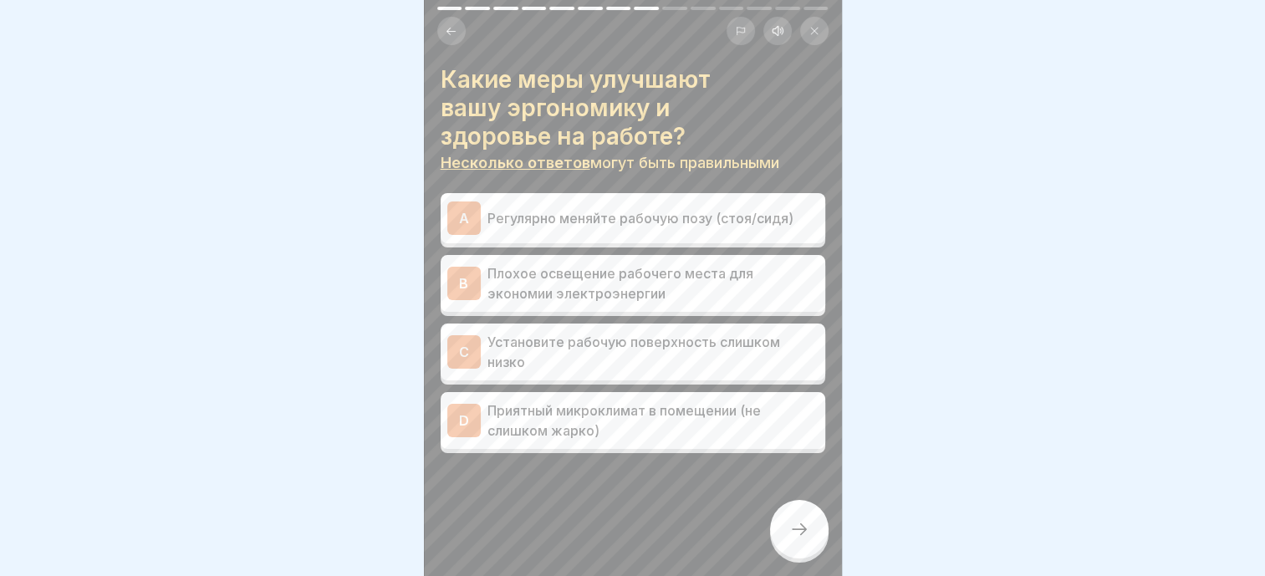
click at [627, 199] on div "A Регулярно меняйте рабочую позу (стоя/сидя)" at bounding box center [633, 218] width 385 height 50
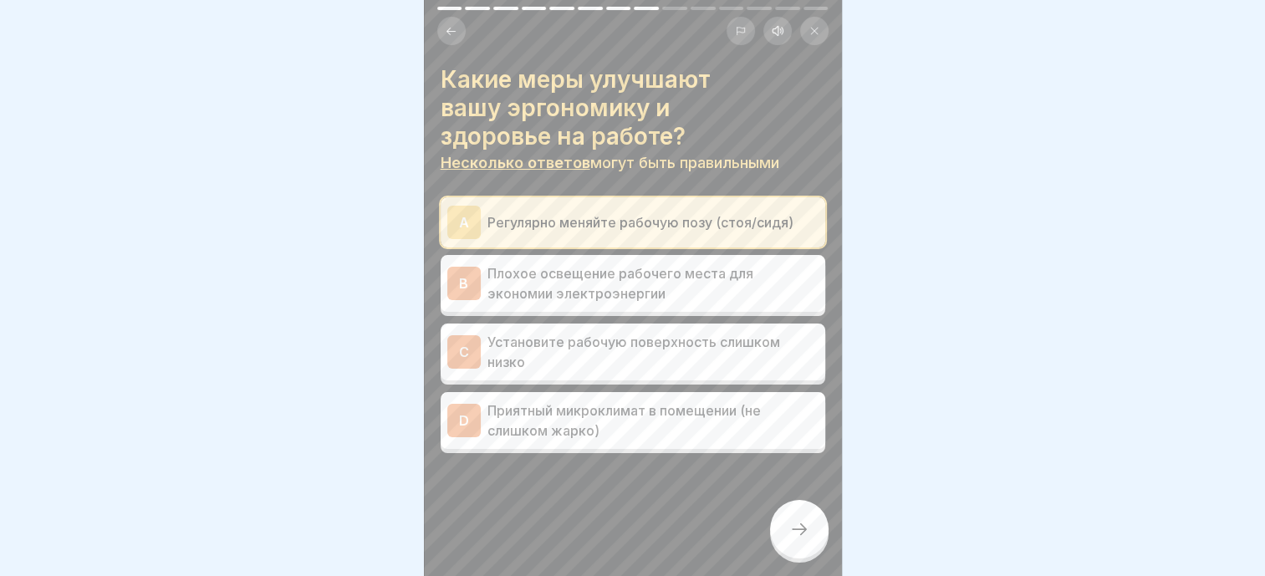
click at [599, 402] on p "Приятный микроклимат в помещении (не слишком жарко)" at bounding box center [652, 421] width 331 height 40
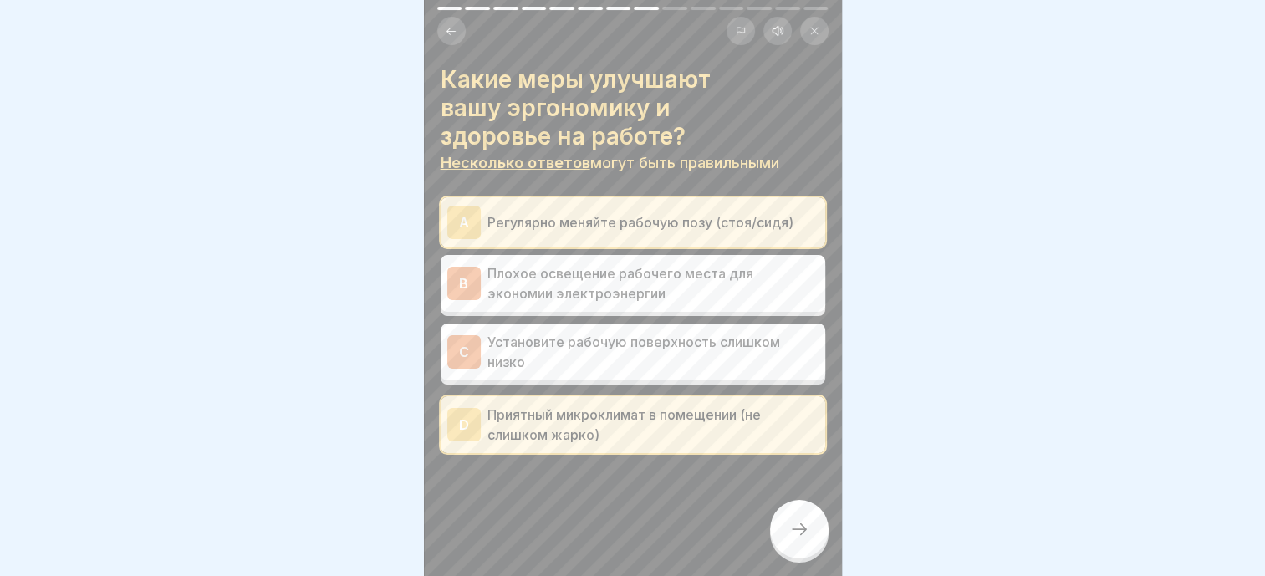
click at [776, 553] on div at bounding box center [799, 529] width 59 height 59
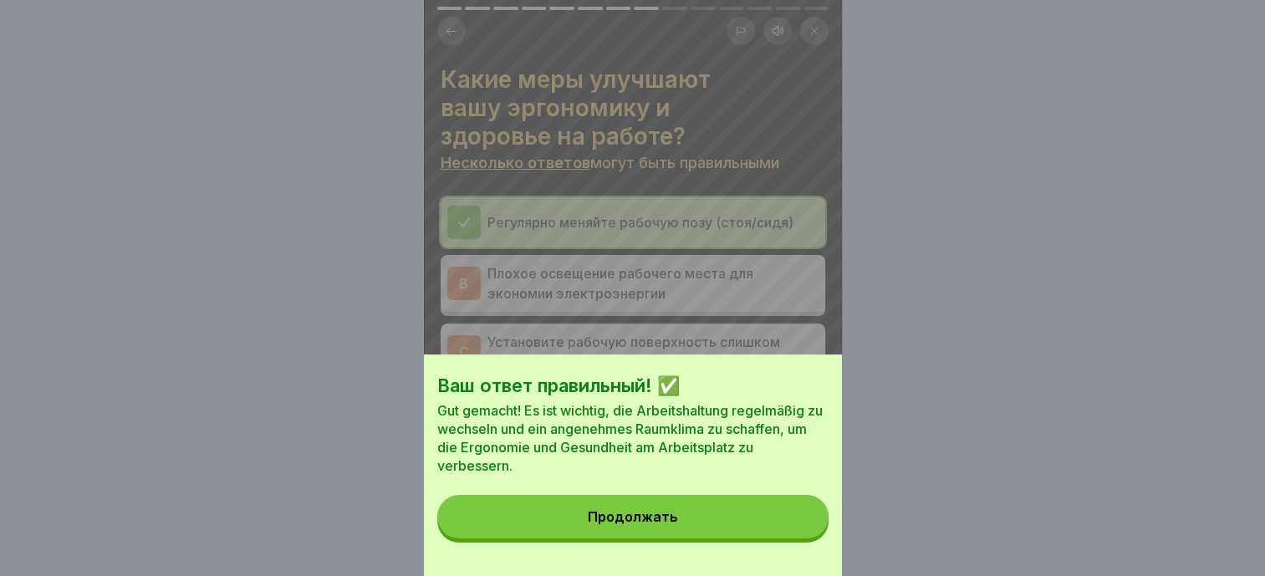
click at [670, 564] on div "Ваш ответ правильный! ✅ Gut gemacht! Es ist wichtig, die Arbeitshaltung regelmä…" at bounding box center [633, 466] width 418 height 222
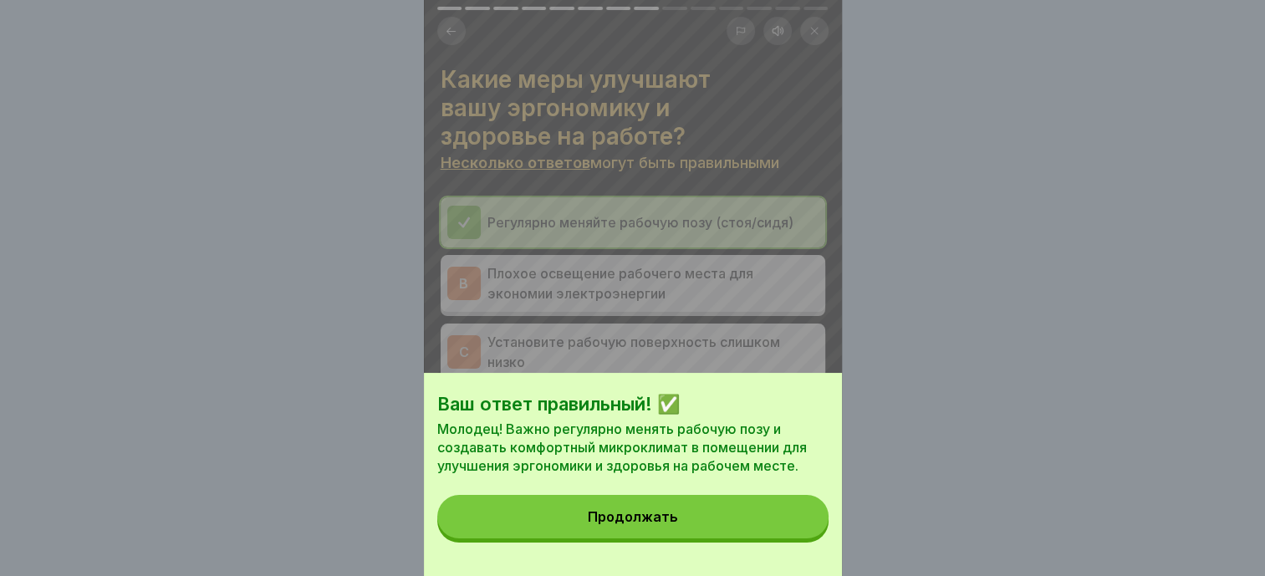
click at [662, 524] on div "Продолжать" at bounding box center [633, 516] width 90 height 15
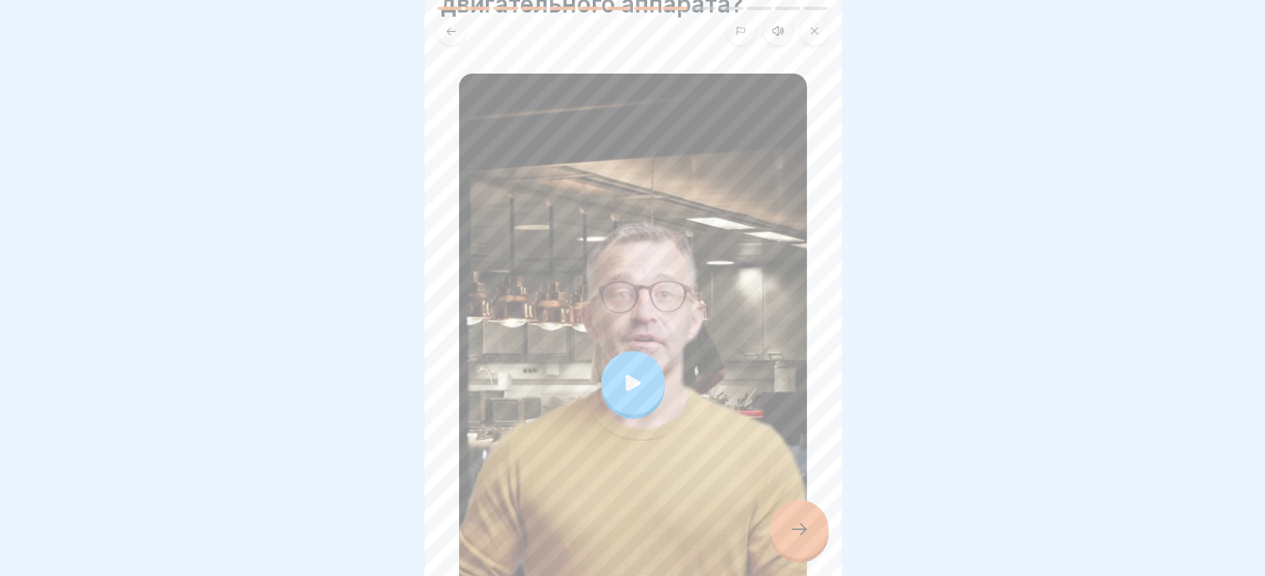
scroll to position [325, 0]
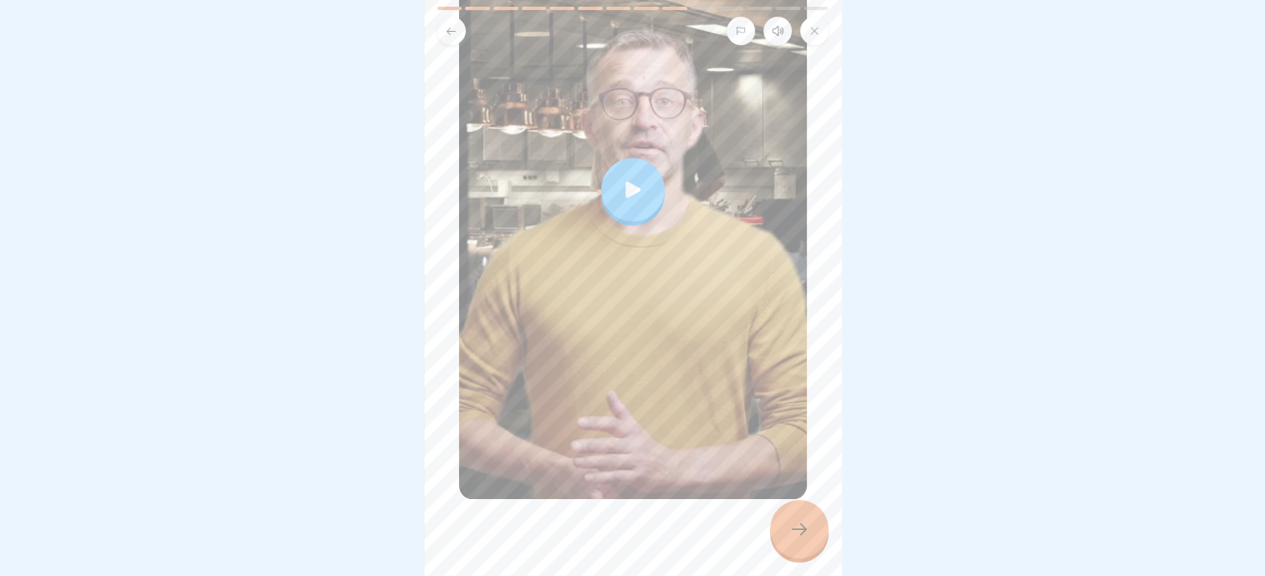
click at [806, 539] on icon at bounding box center [799, 529] width 20 height 20
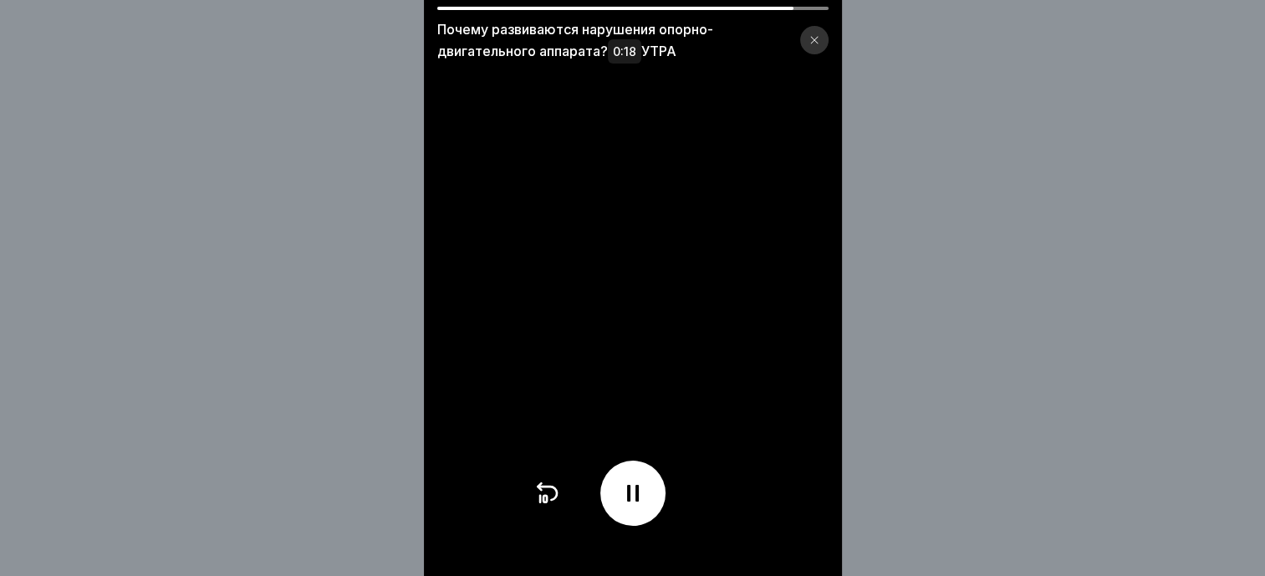
scroll to position [13, 0]
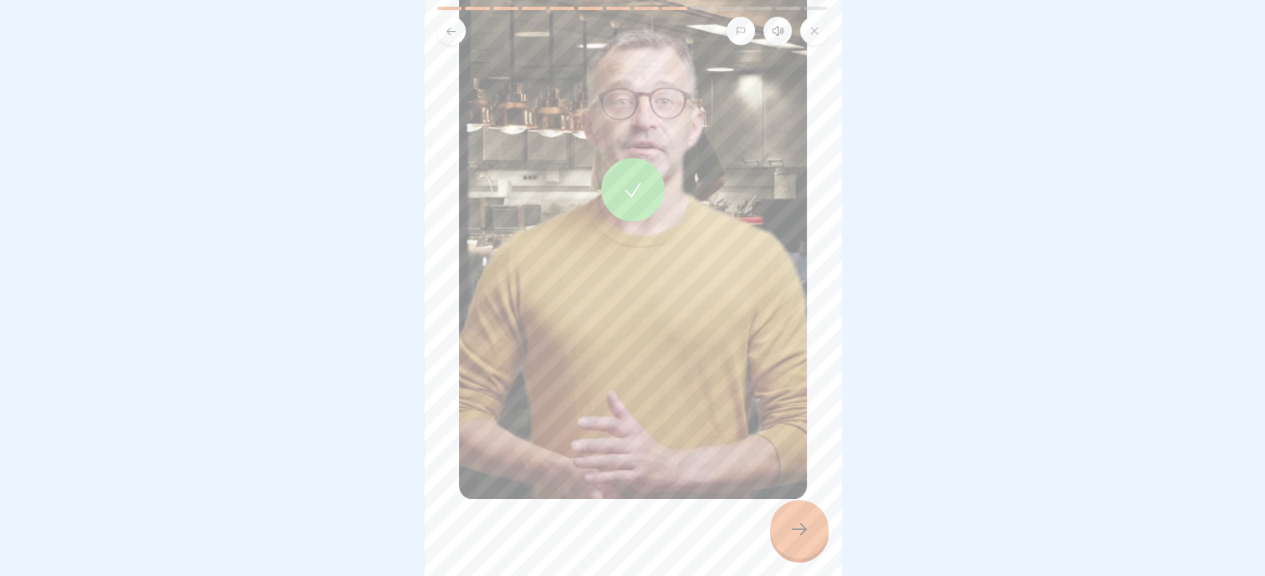
click at [790, 540] on div at bounding box center [799, 529] width 59 height 59
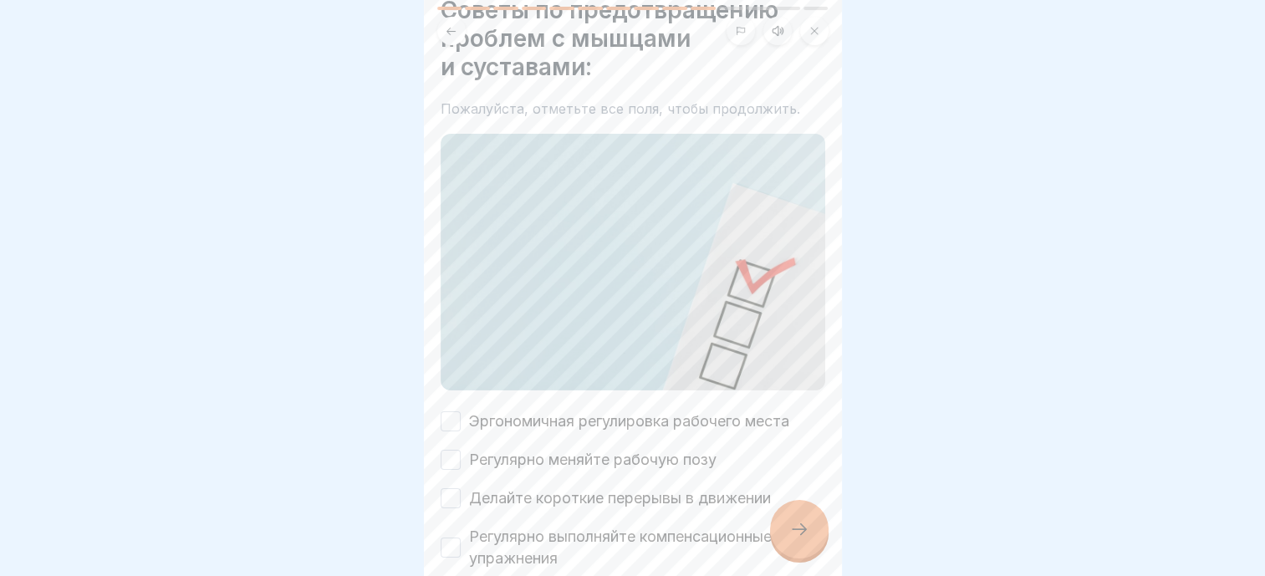
scroll to position [214, 0]
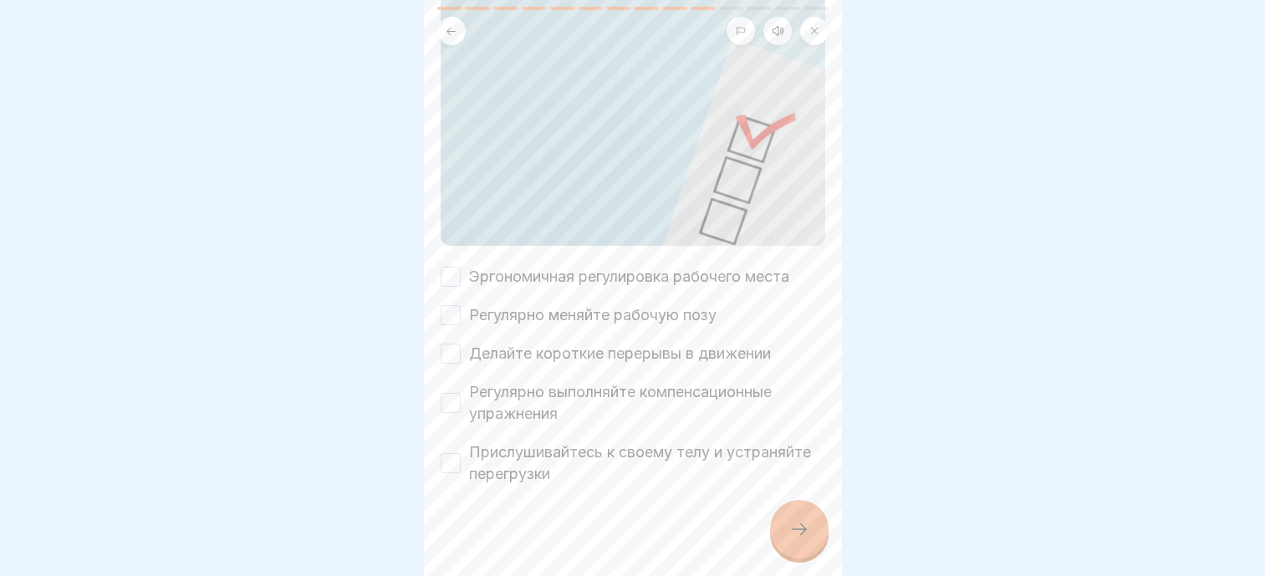
drag, startPoint x: 570, startPoint y: 250, endPoint x: 567, endPoint y: 263, distance: 13.8
click at [570, 266] on label "Эргономичная регулировка рабочего места" at bounding box center [629, 277] width 320 height 22
click at [461, 267] on button "Эргономичная регулировка рабочего места" at bounding box center [451, 277] width 20 height 20
click at [559, 304] on label "Регулярно меняйте рабочую позу" at bounding box center [592, 315] width 247 height 22
click at [461, 305] on button "Регулярно меняйте рабочую позу" at bounding box center [451, 315] width 20 height 20
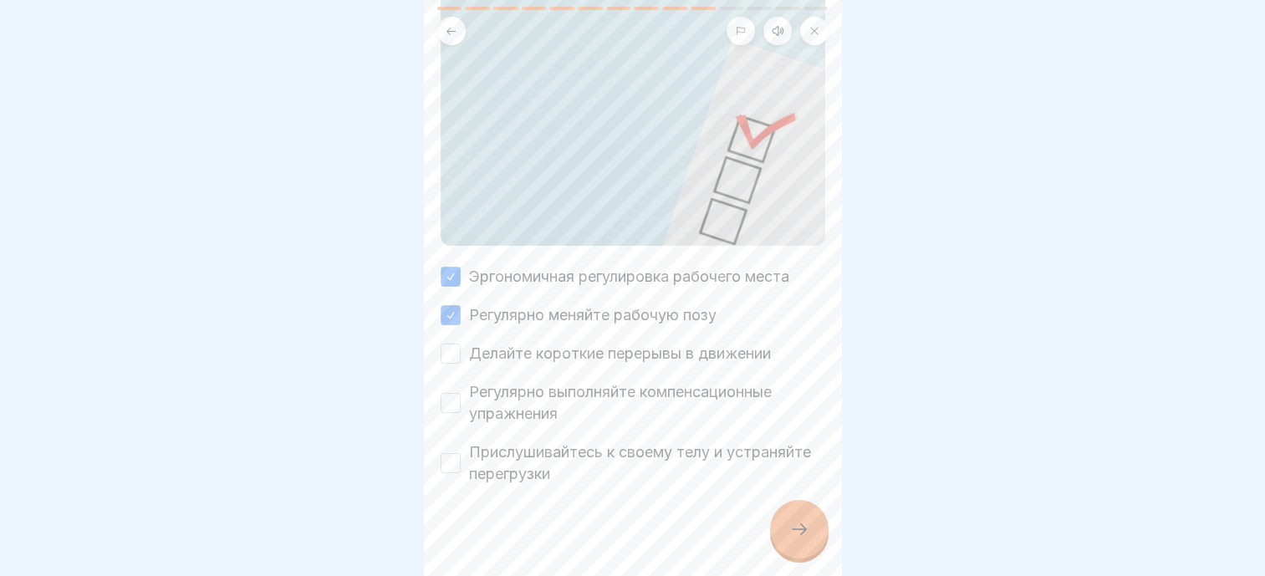
click at [545, 343] on label "Делайте короткие перерывы в движении" at bounding box center [620, 354] width 302 height 22
click at [461, 344] on button "Делайте короткие перерывы в движении" at bounding box center [451, 354] width 20 height 20
click at [531, 381] on label "Регулярно выполняйте компенсационные упражнения" at bounding box center [647, 402] width 356 height 43
click at [461, 393] on button "Регулярно выполняйте компенсационные упражнения" at bounding box center [451, 403] width 20 height 20
click at [533, 445] on label "Прислушивайтесь к своему телу и устраняйте перегрузки" at bounding box center [647, 462] width 356 height 43
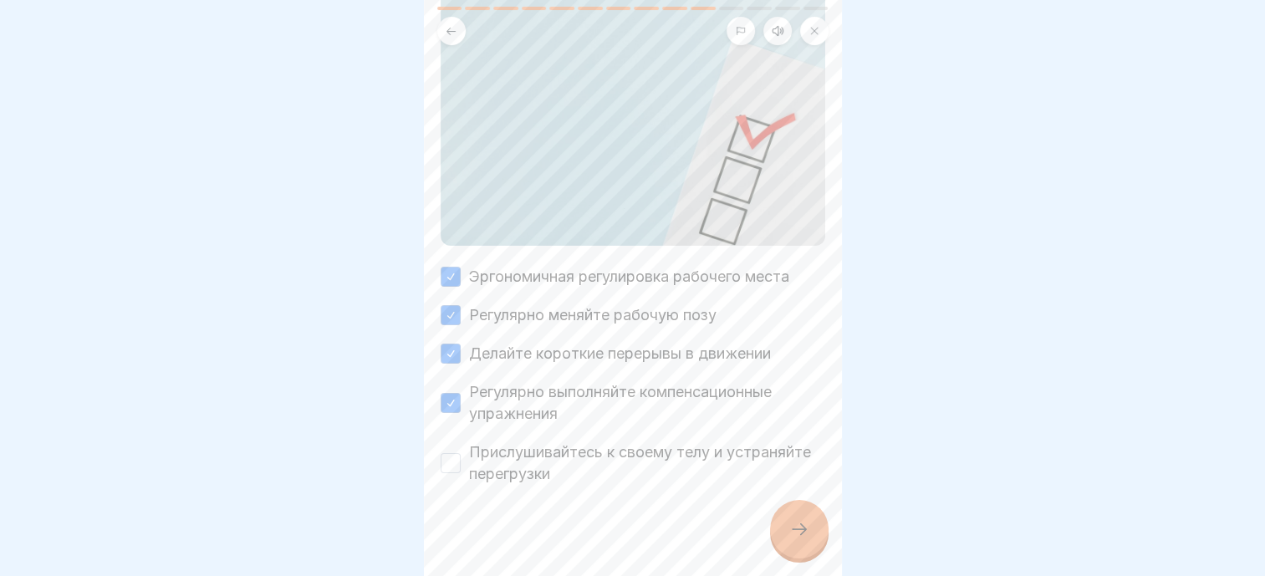
click at [461, 453] on button "Прислушивайтесь к своему телу и устраняйте перегрузки" at bounding box center [451, 463] width 20 height 20
click at [803, 533] on icon at bounding box center [799, 529] width 20 height 20
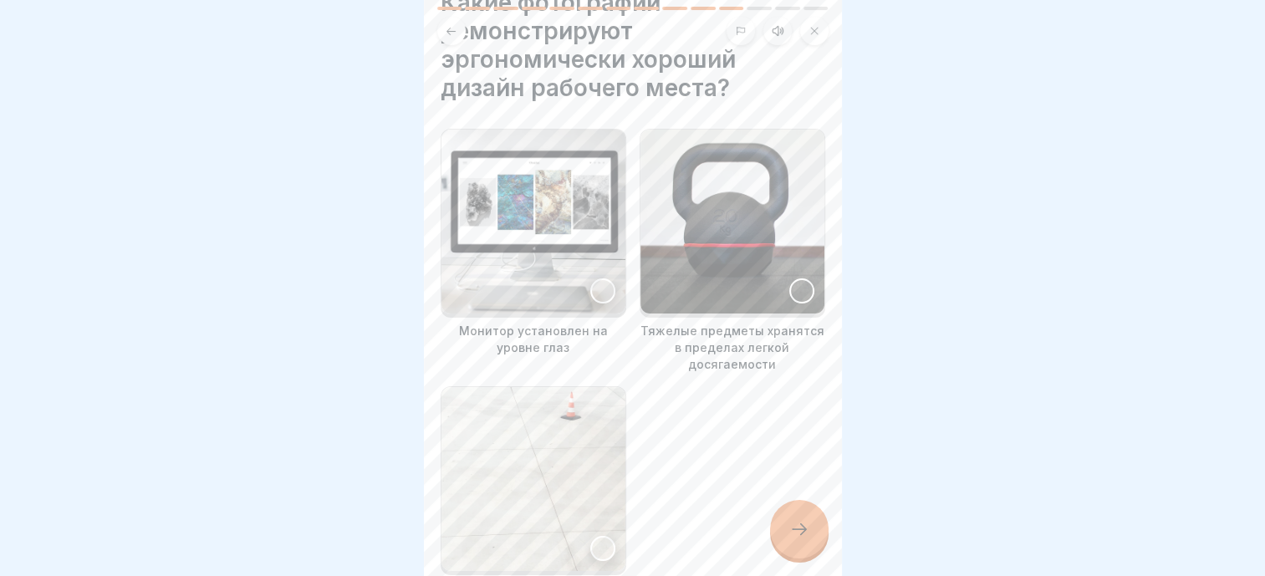
scroll to position [0, 0]
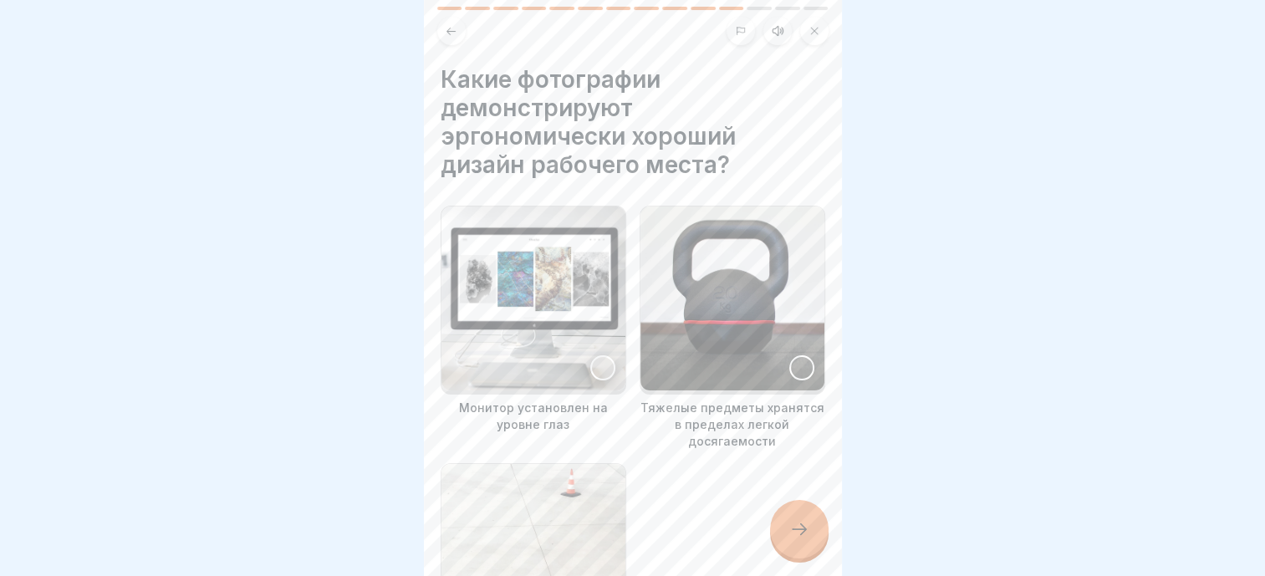
click at [605, 355] on div at bounding box center [602, 367] width 25 height 25
click at [793, 526] on icon at bounding box center [799, 529] width 20 height 20
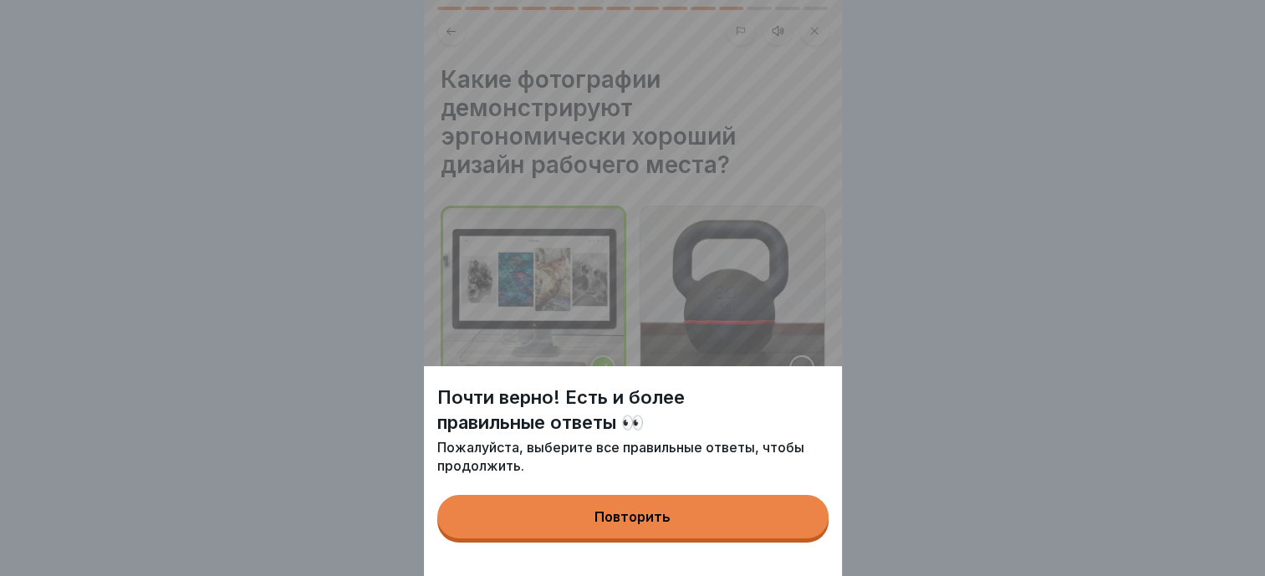
click at [724, 525] on button "Повторить" at bounding box center [632, 516] width 391 height 43
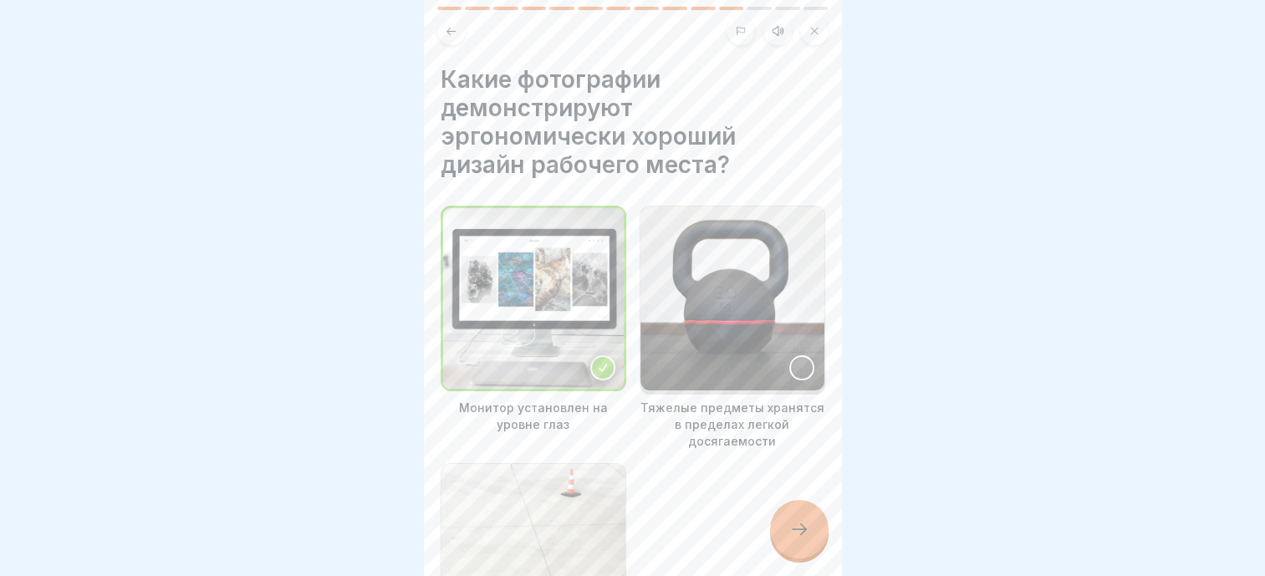
click at [574, 355] on img at bounding box center [533, 298] width 181 height 181
click at [599, 355] on div at bounding box center [602, 367] width 25 height 25
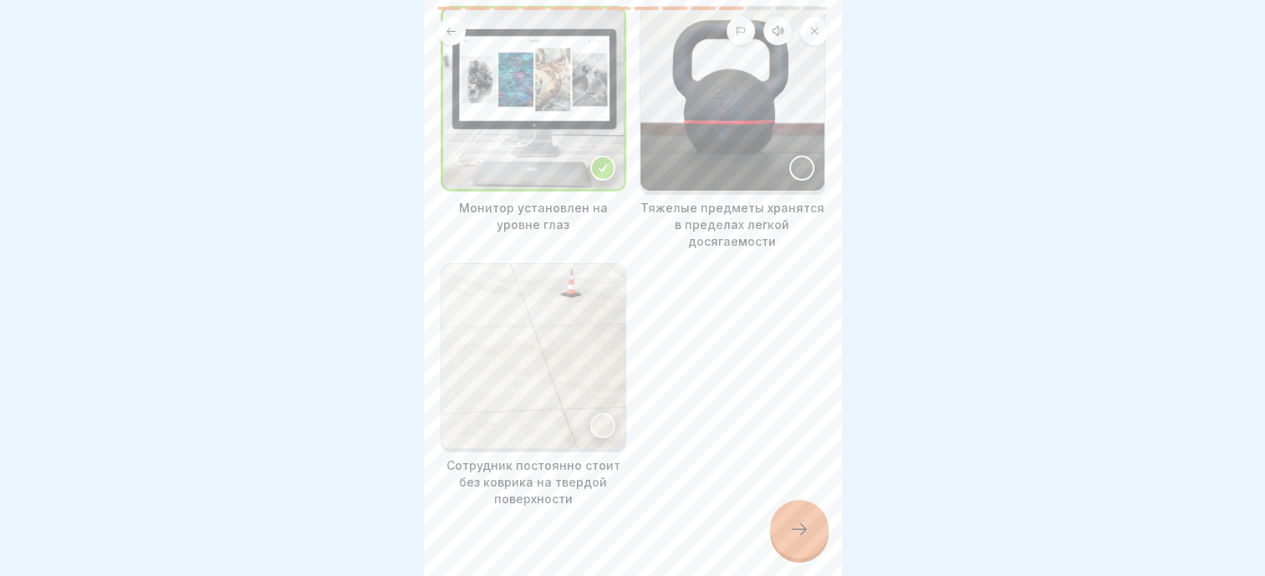
scroll to position [219, 0]
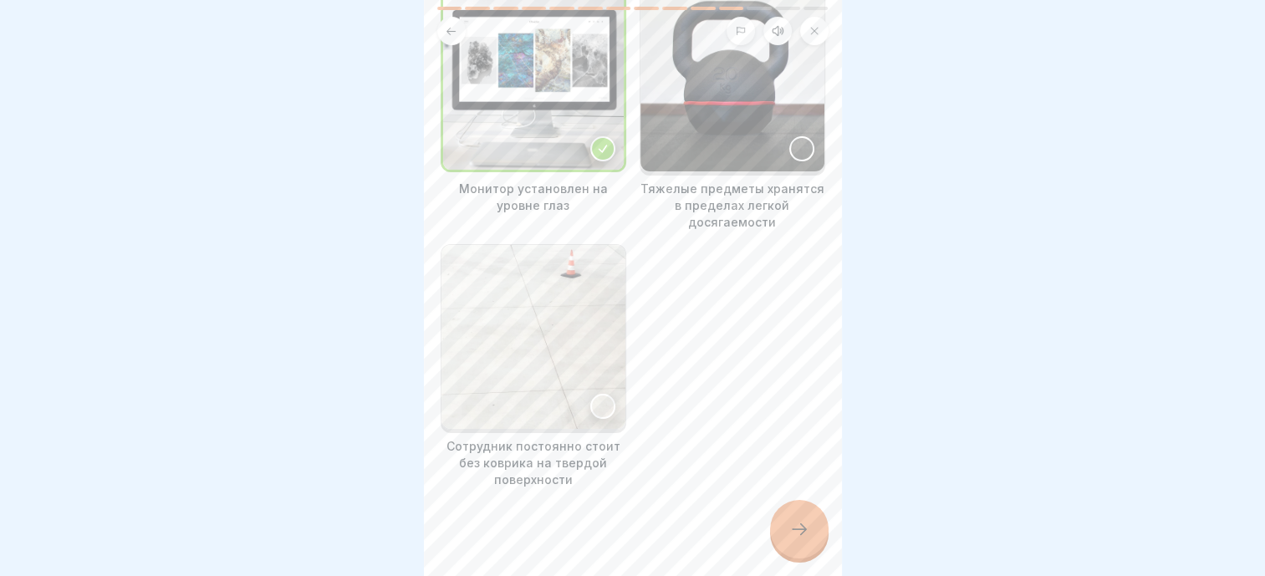
click at [597, 136] on div at bounding box center [602, 148] width 25 height 25
click at [595, 394] on div at bounding box center [602, 406] width 25 height 25
click at [596, 136] on div at bounding box center [602, 148] width 25 height 25
click at [599, 403] on icon at bounding box center [603, 407] width 8 height 8
click at [590, 394] on div at bounding box center [602, 406] width 25 height 25
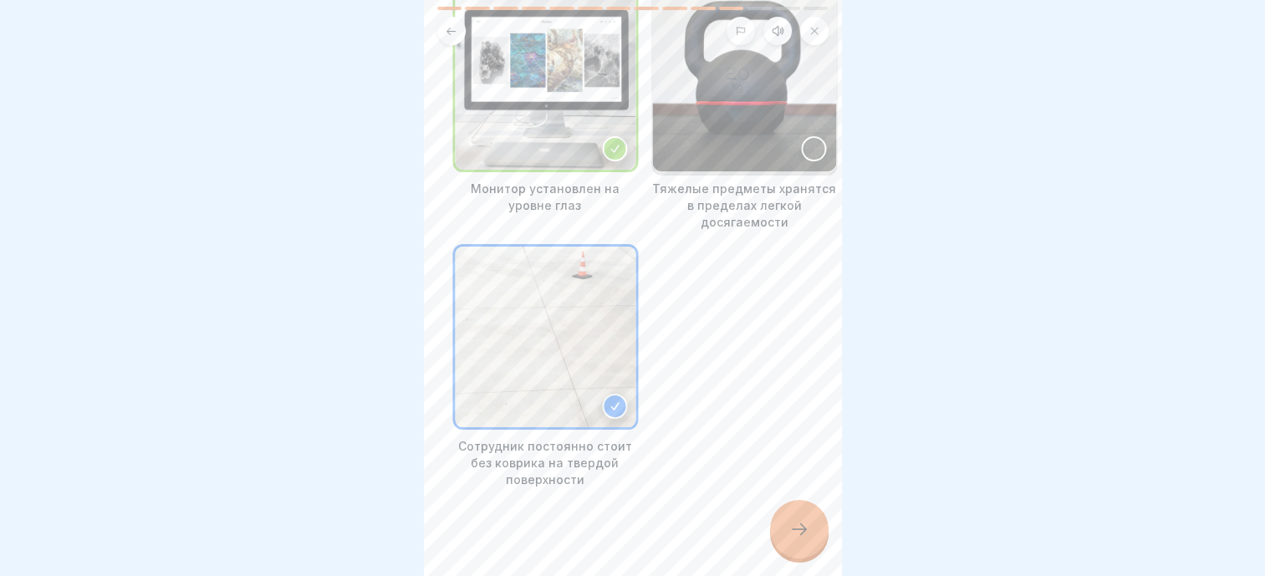
click at [783, 523] on div "Безопасная работа 14 шагов Польский Уайлс Эргономичный дизайн рабочего места и …" at bounding box center [633, 288] width 418 height 576
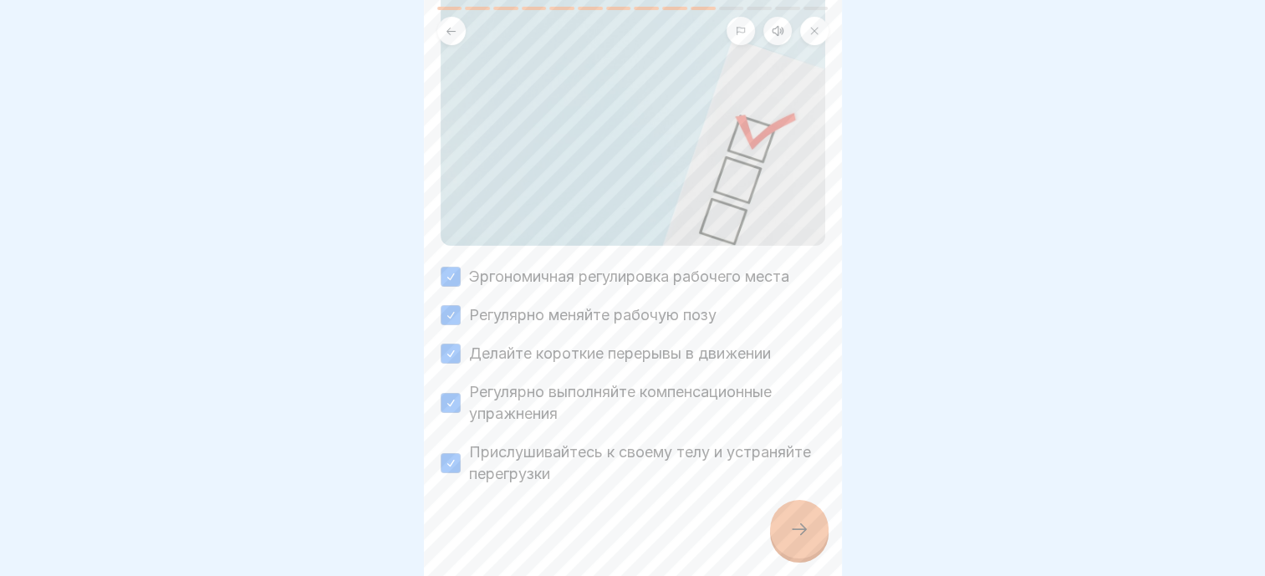
click at [796, 527] on icon at bounding box center [799, 529] width 20 height 20
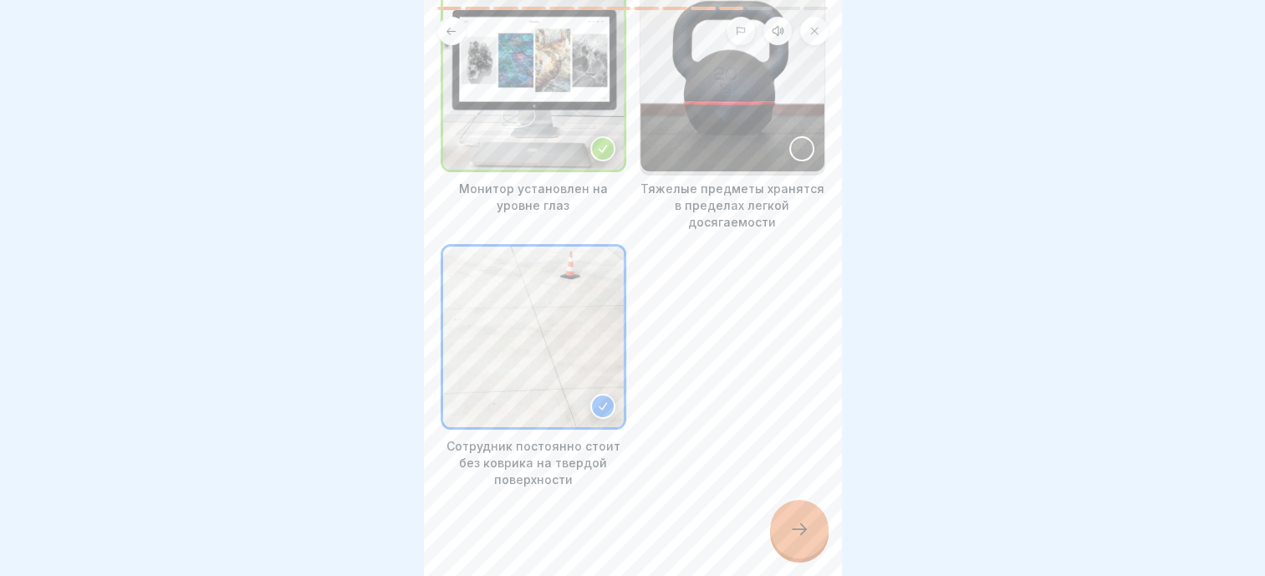
click at [793, 527] on icon at bounding box center [799, 529] width 20 height 20
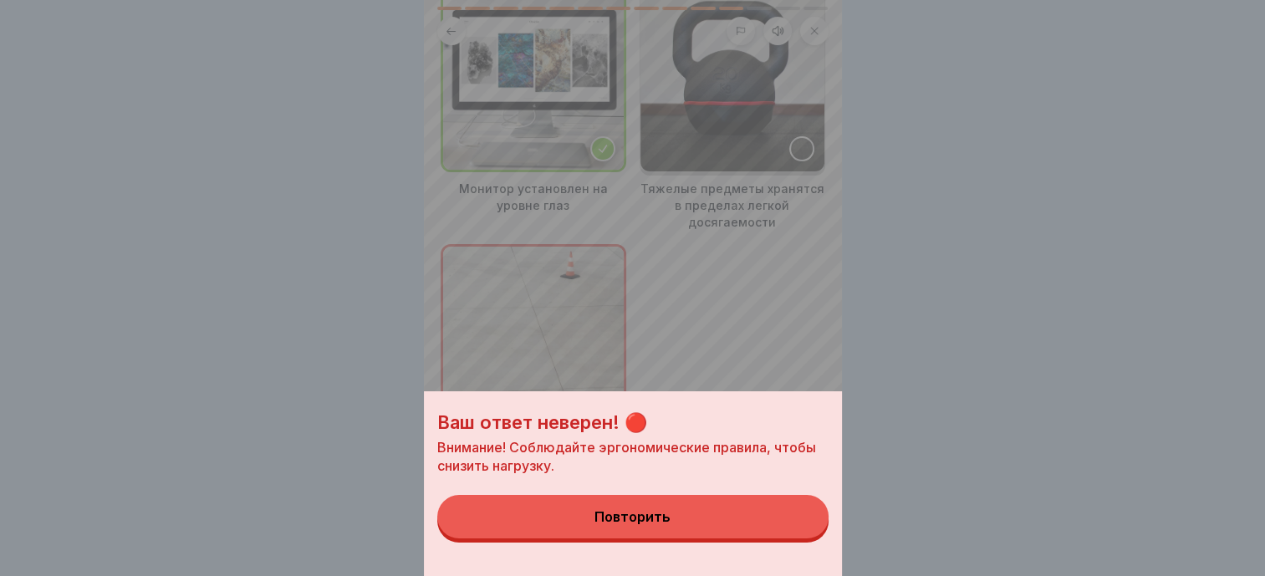
drag, startPoint x: 699, startPoint y: 532, endPoint x: 700, endPoint y: 512, distance: 20.1
click at [699, 532] on button "Повторить" at bounding box center [632, 516] width 391 height 43
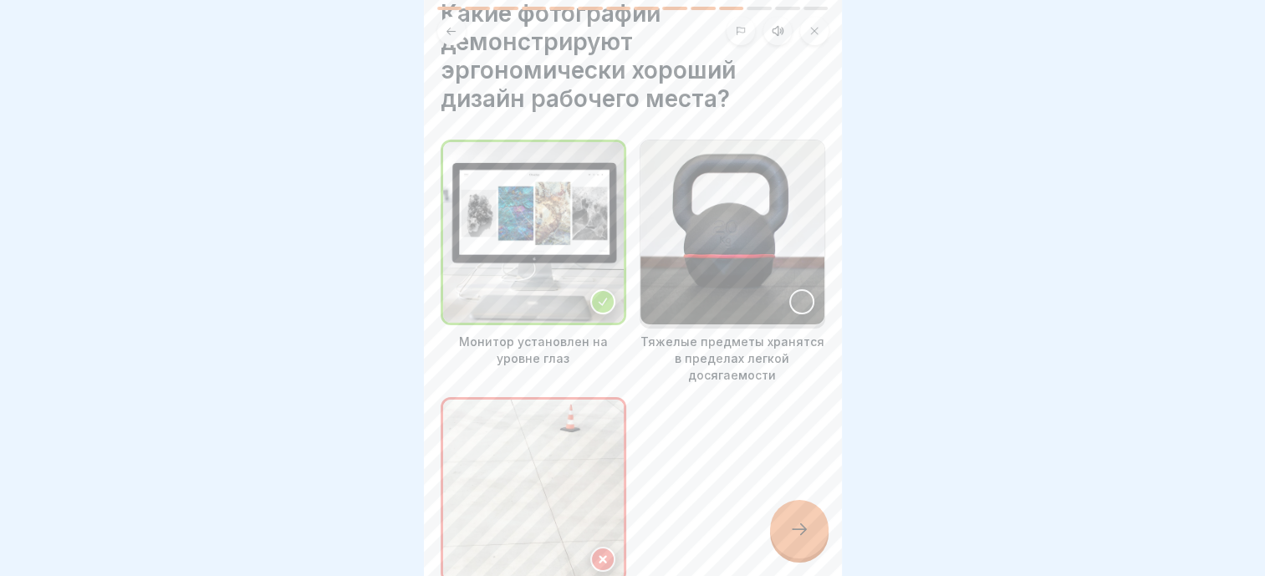
scroll to position [0, 0]
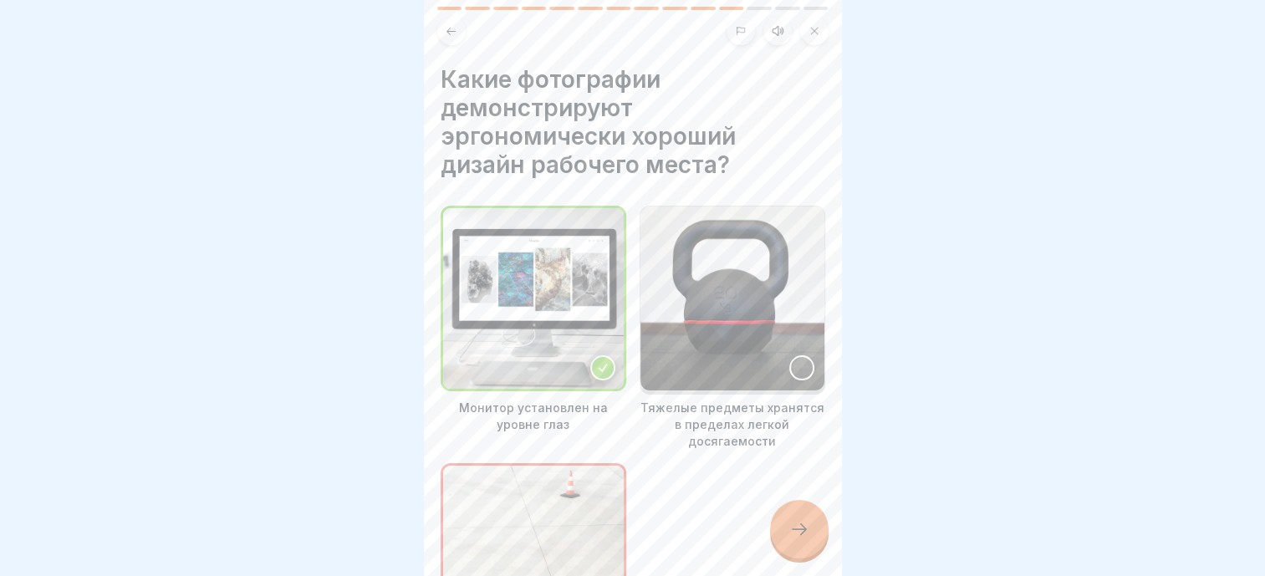
click at [789, 358] on div at bounding box center [801, 367] width 25 height 25
click at [795, 528] on div at bounding box center [799, 529] width 59 height 59
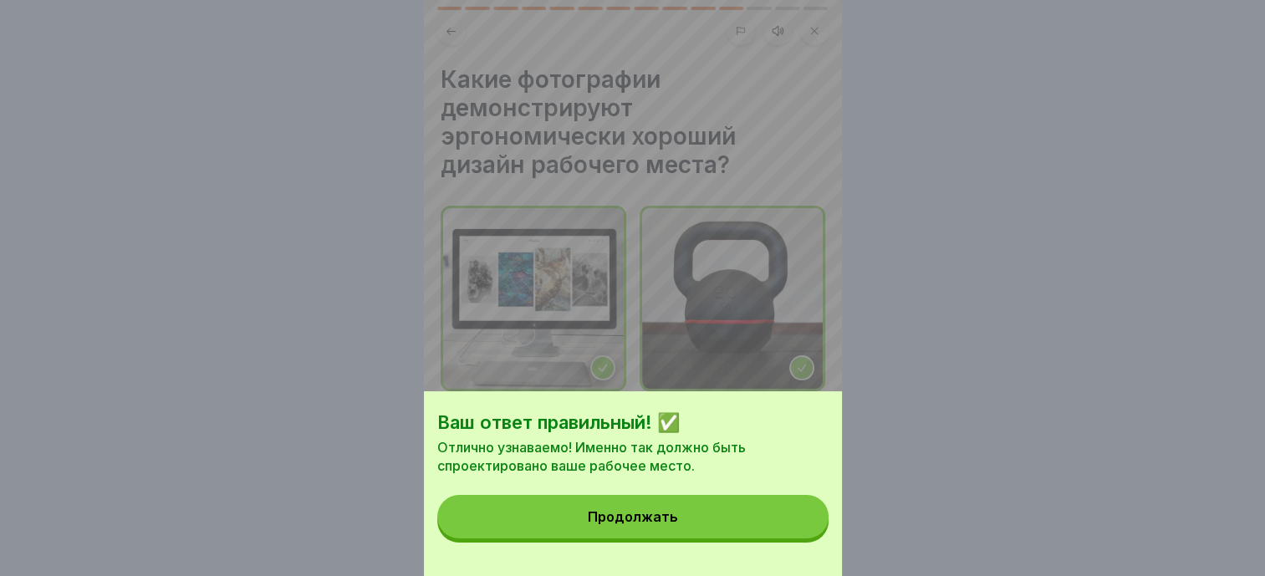
click at [711, 525] on button "Продолжать" at bounding box center [632, 516] width 391 height 43
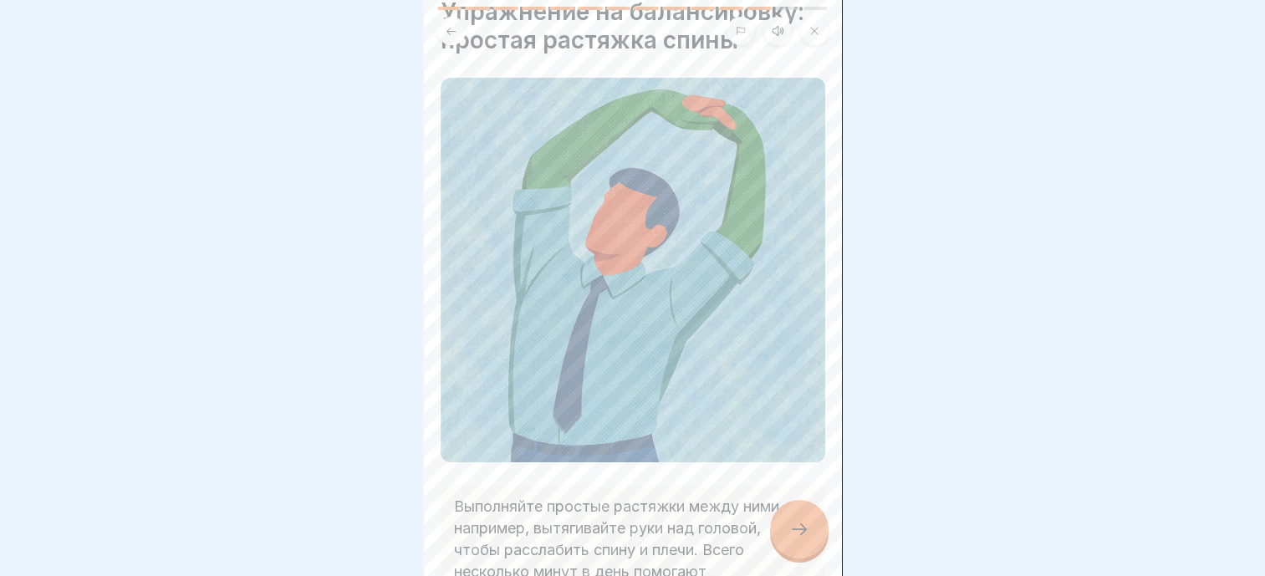
scroll to position [194, 0]
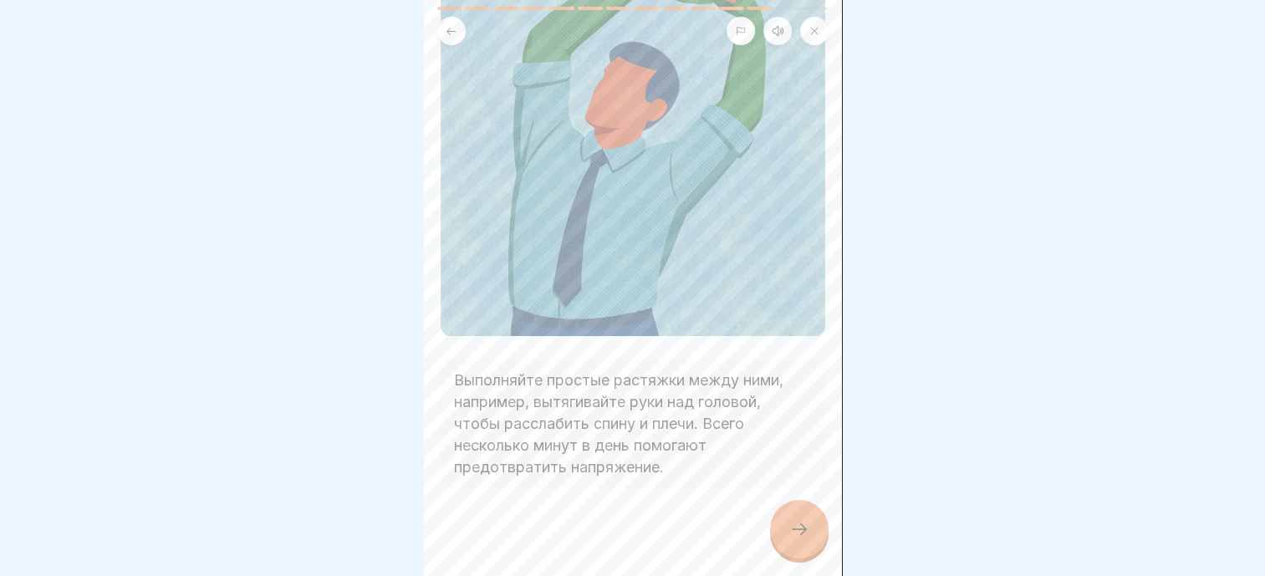
click at [796, 537] on icon at bounding box center [799, 529] width 20 height 20
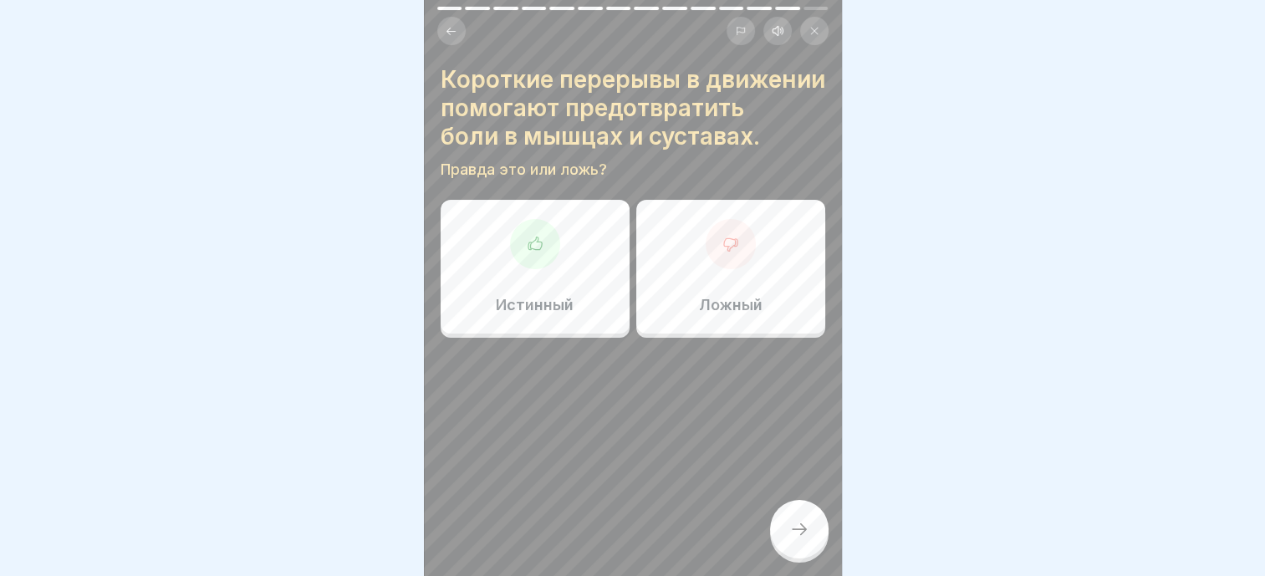
click at [530, 301] on div "Истинный" at bounding box center [535, 267] width 189 height 134
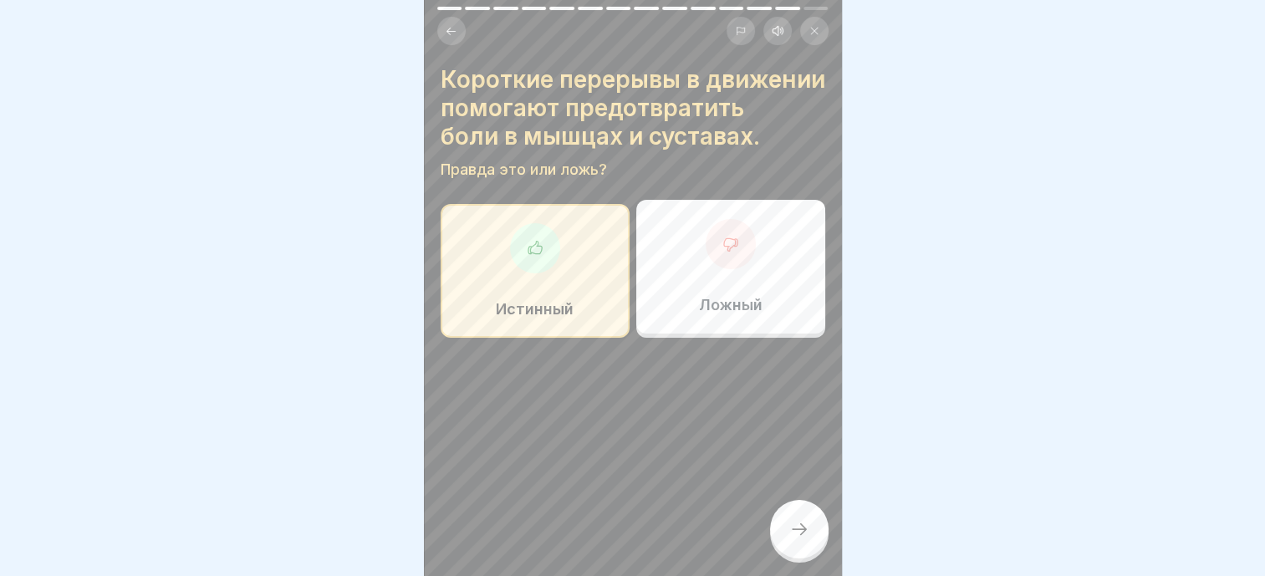
click at [786, 513] on div "Короткие перерывы в движении помогают предотвратить боли в мышцах и суставах. П…" at bounding box center [633, 288] width 418 height 576
click at [799, 539] on icon at bounding box center [799, 529] width 20 height 20
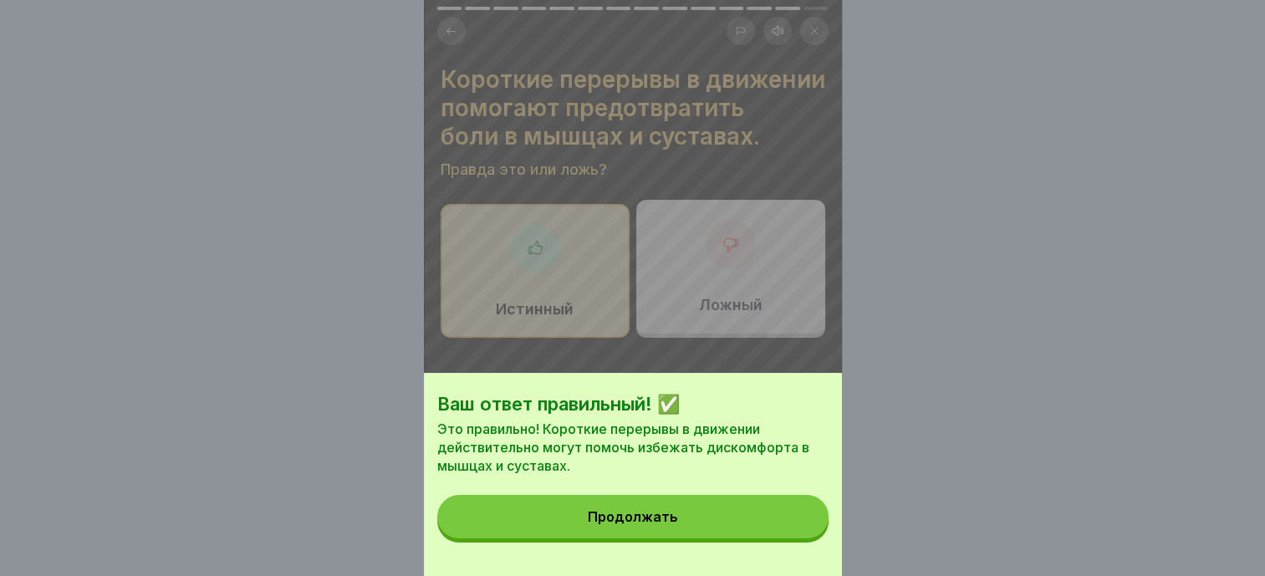
click at [637, 538] on button "Продолжать" at bounding box center [632, 516] width 391 height 43
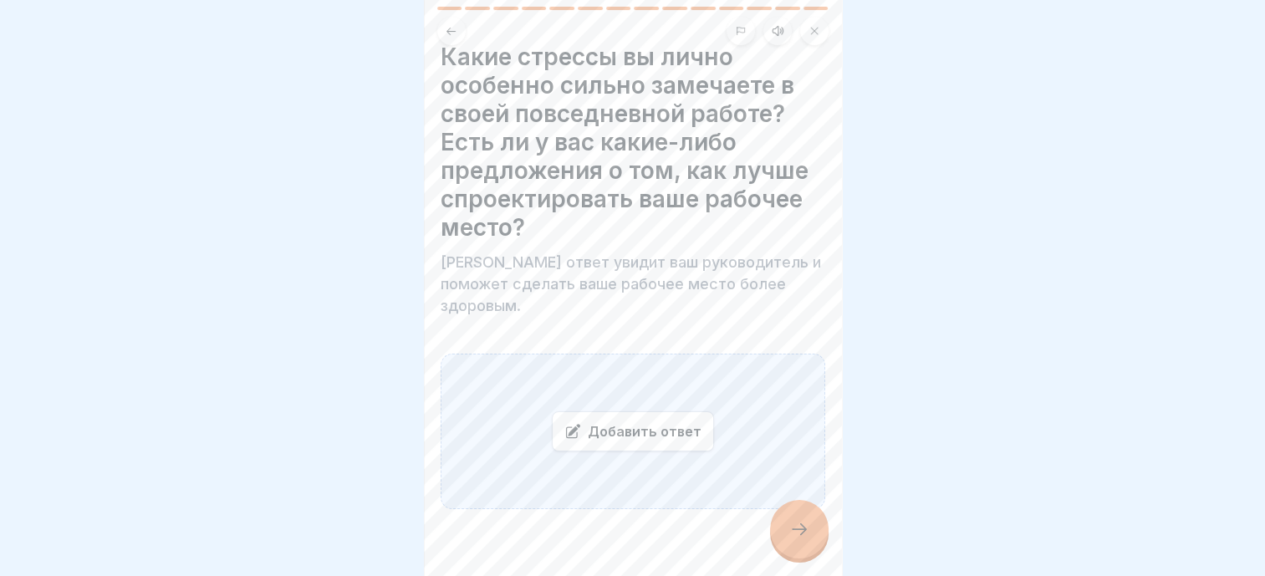
scroll to position [34, 0]
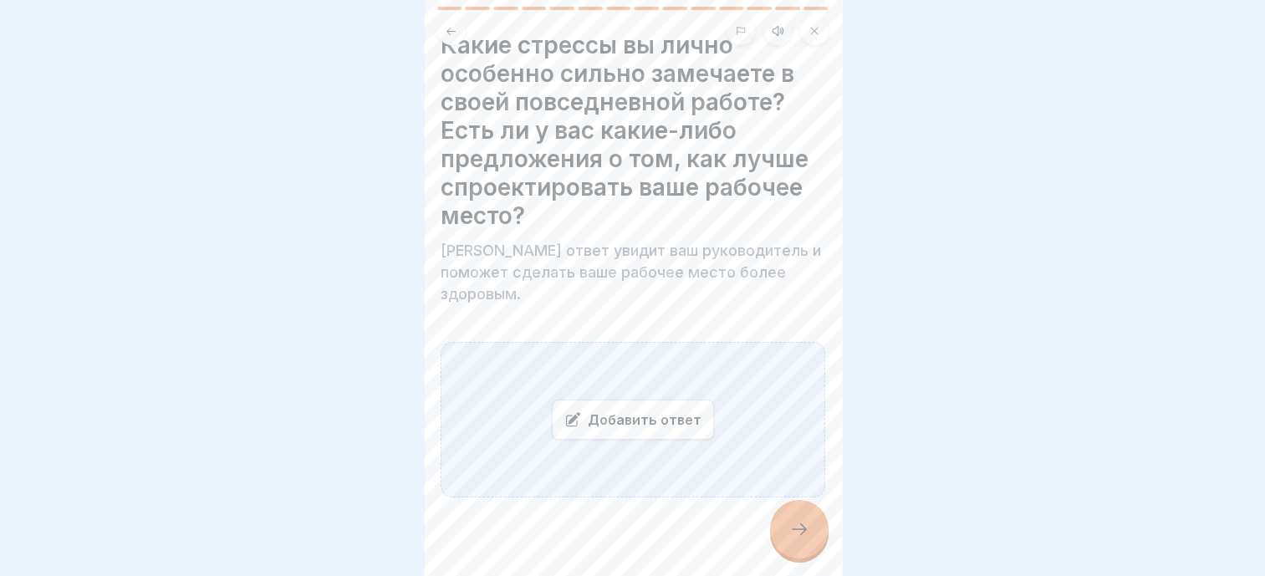
click at [605, 400] on div "Добавить ответ" at bounding box center [633, 420] width 162 height 40
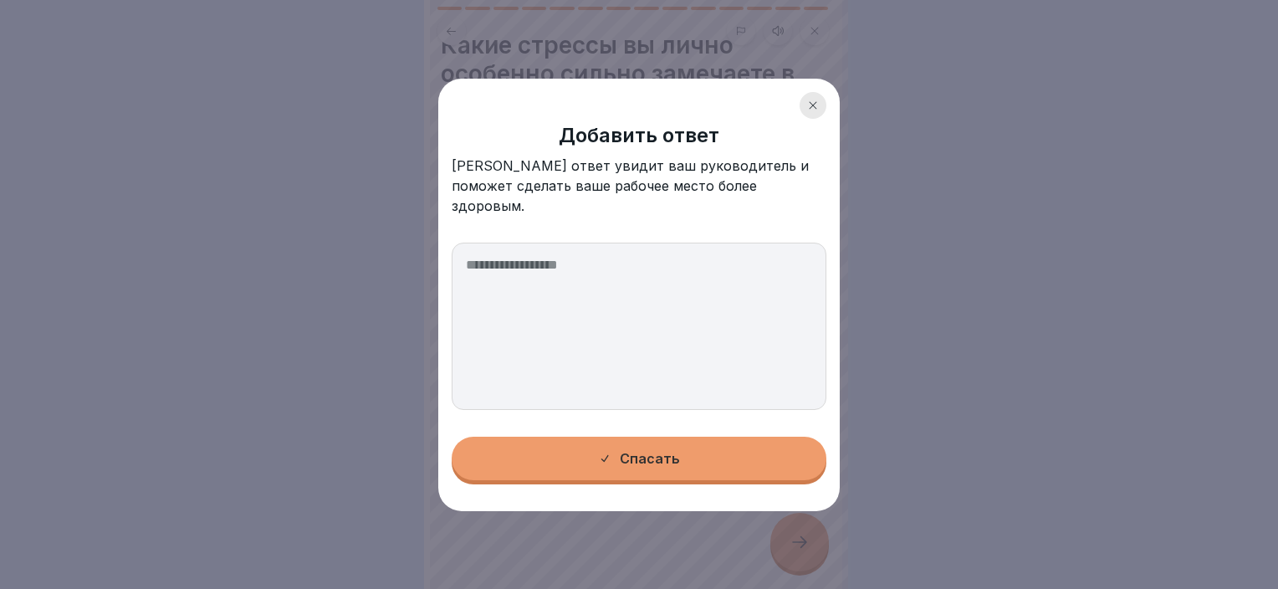
click at [561, 268] on textarea at bounding box center [639, 325] width 375 height 167
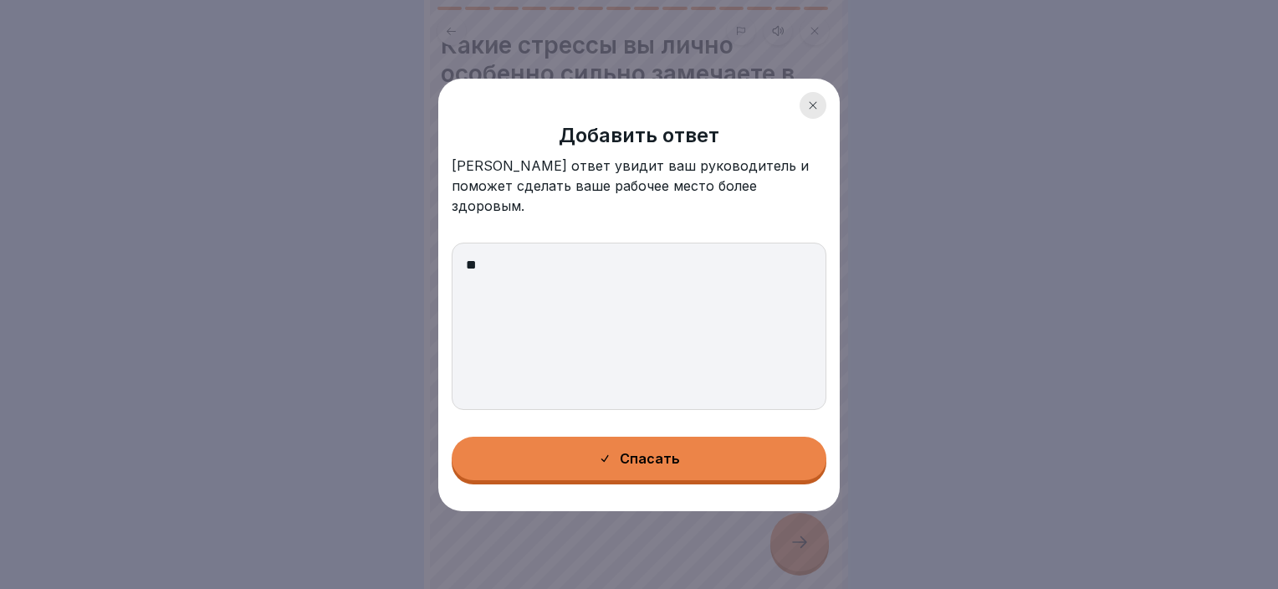
type textarea "**"
click at [589, 436] on button "Спасать" at bounding box center [639, 457] width 375 height 43
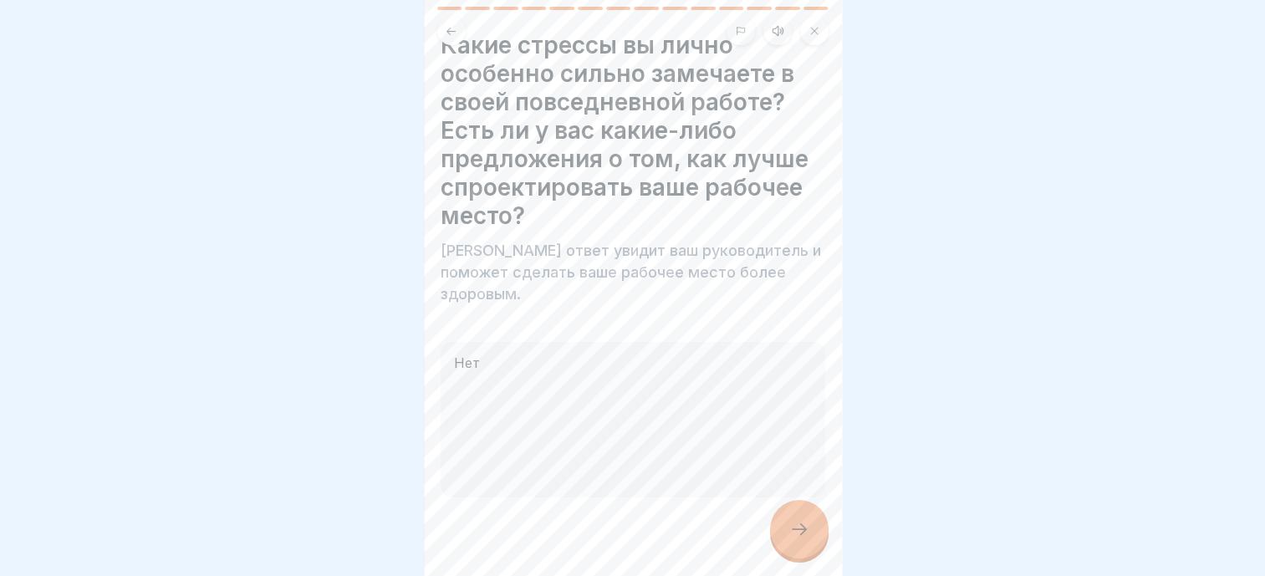
click at [803, 539] on icon at bounding box center [799, 529] width 20 height 20
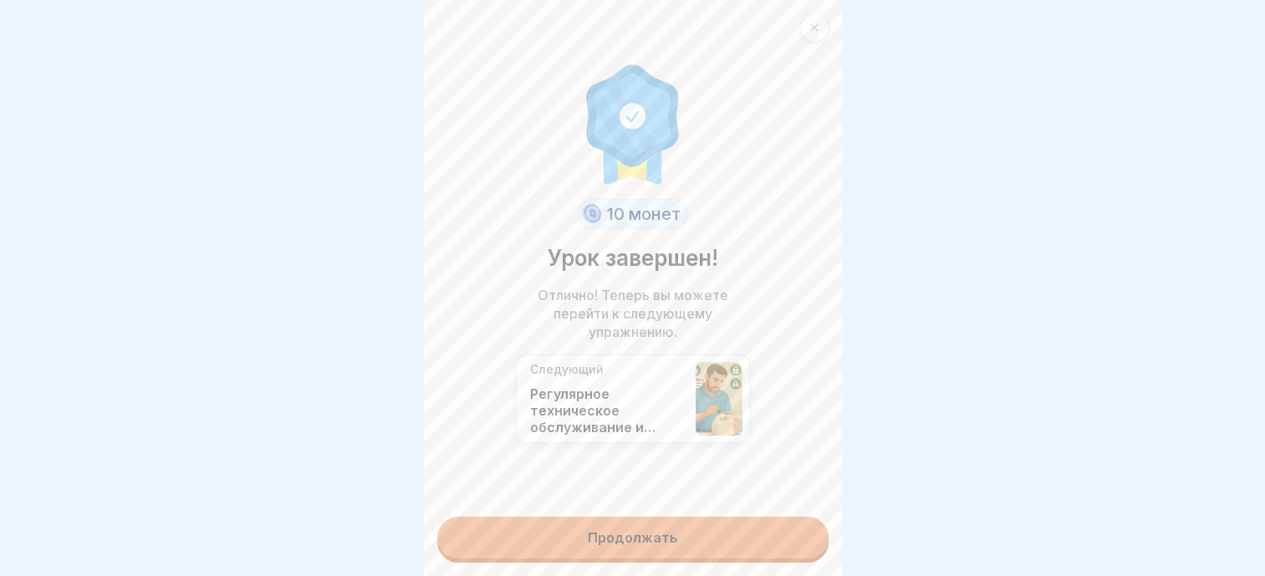
scroll to position [13, 0]
click at [582, 529] on link "Продолжать" at bounding box center [632, 538] width 391 height 42
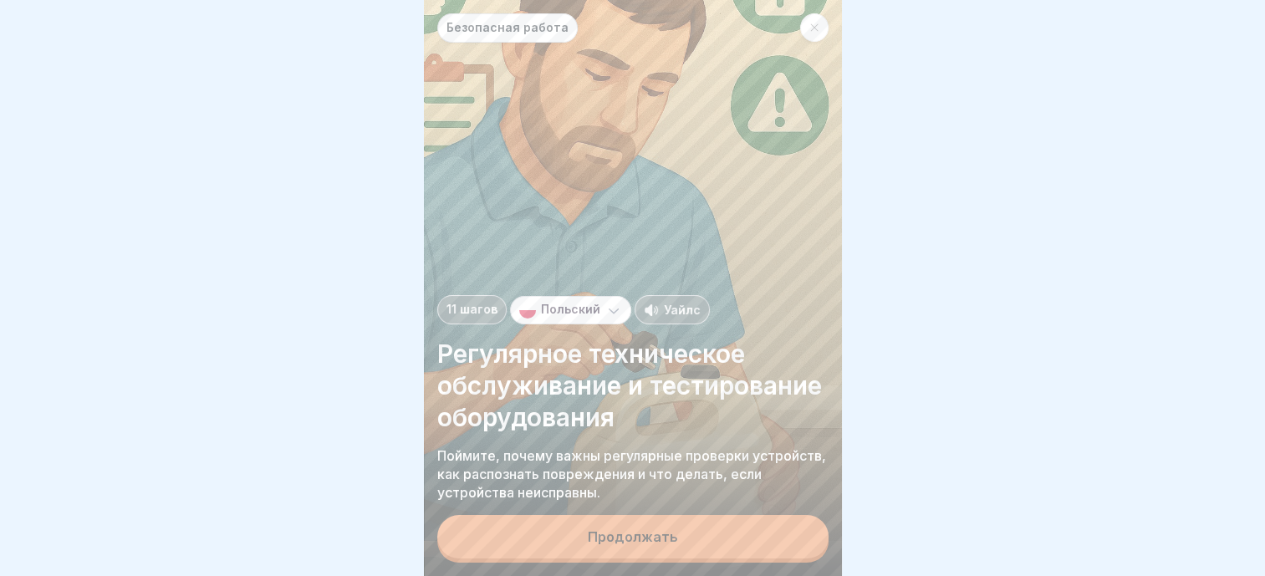
click at [615, 549] on button "Продолжать" at bounding box center [632, 536] width 391 height 43
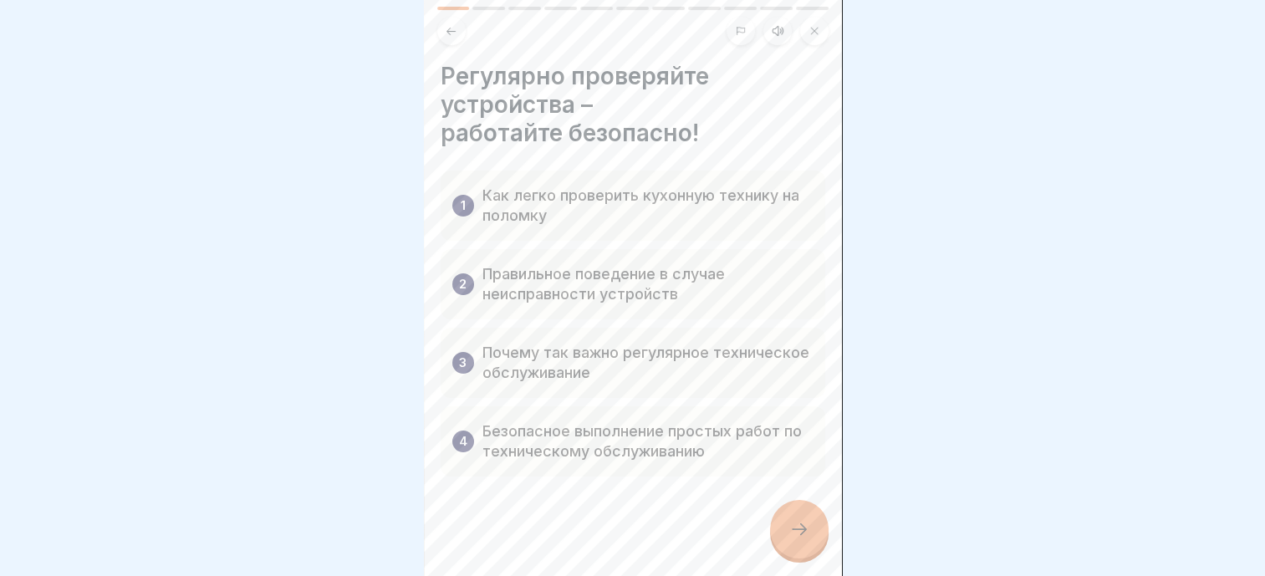
scroll to position [4, 0]
click at [797, 529] on icon at bounding box center [799, 529] width 15 height 12
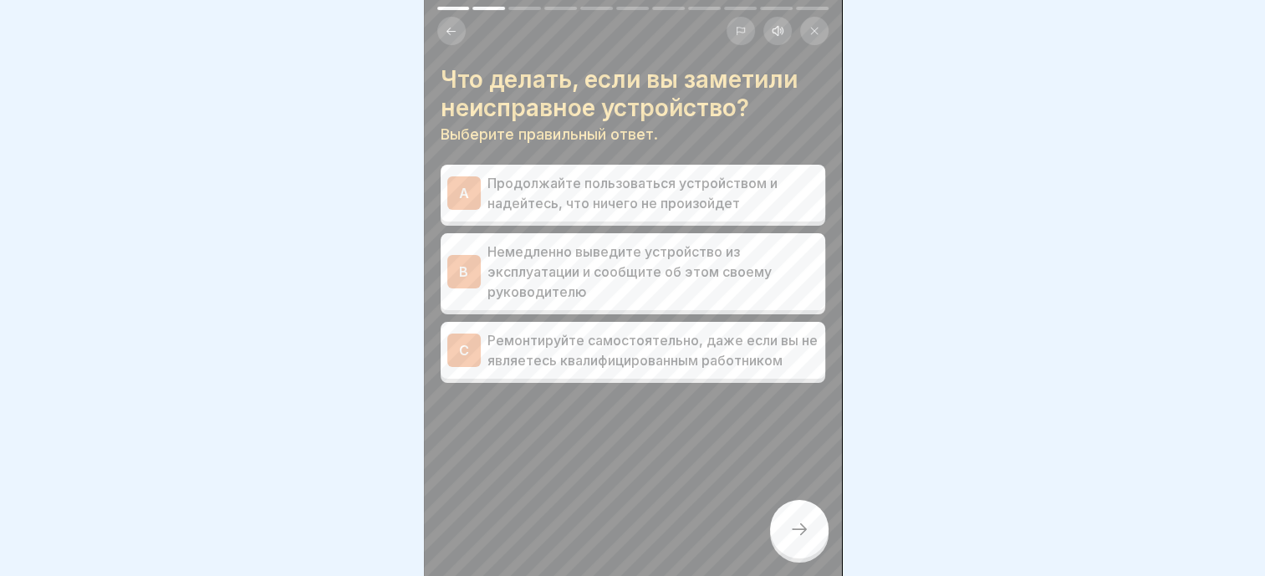
scroll to position [0, 0]
click at [592, 271] on p "Немедленно выведите устройство из эксплуатации и сообщите об этом своему руково…" at bounding box center [652, 272] width 331 height 60
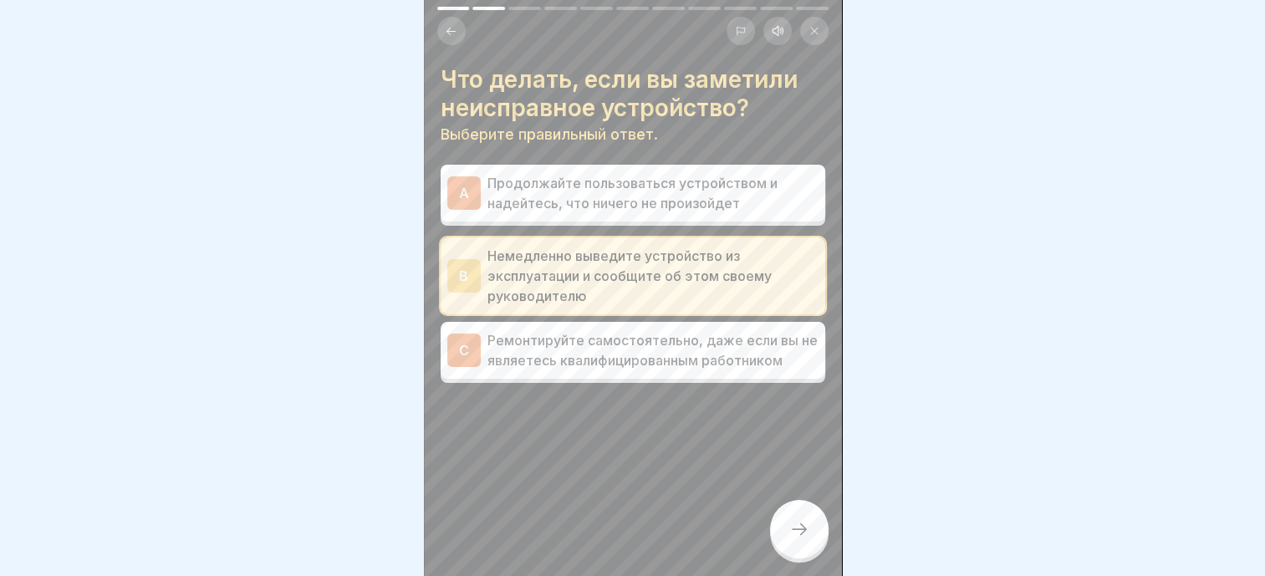
click at [798, 530] on div at bounding box center [799, 529] width 59 height 59
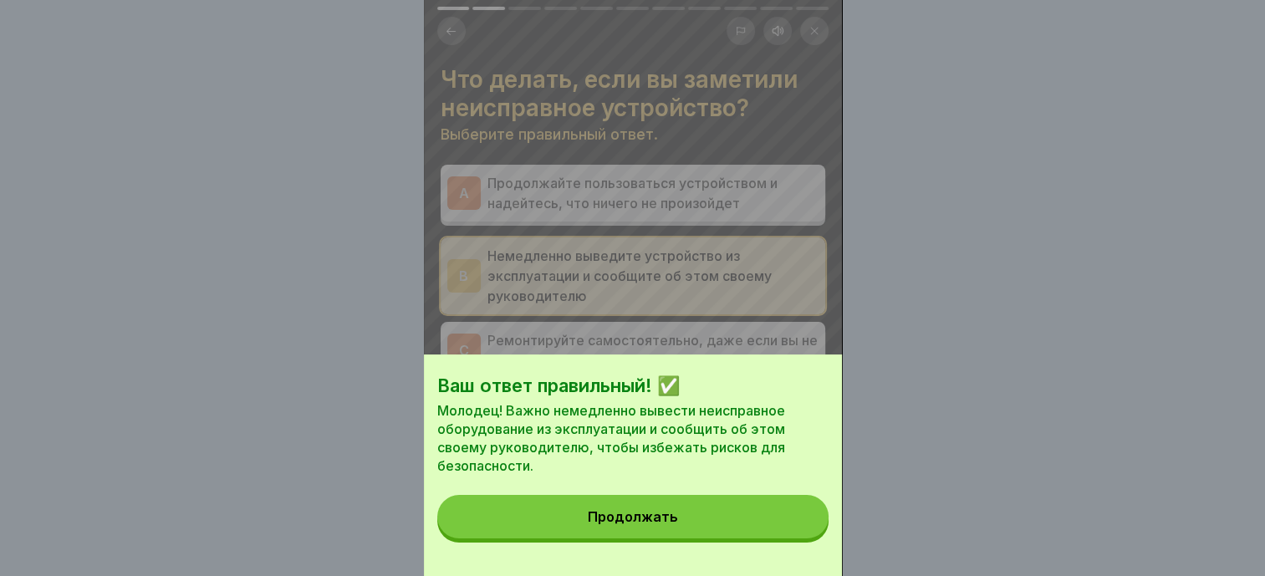
click at [739, 538] on button "Продолжать" at bounding box center [632, 516] width 391 height 43
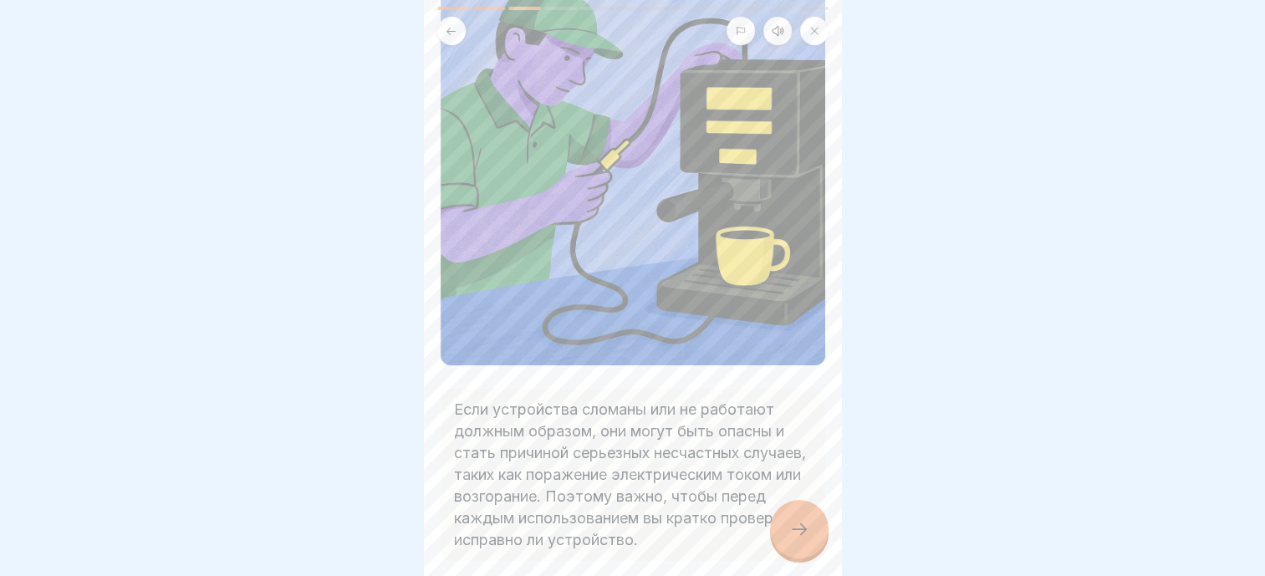
scroll to position [167, 0]
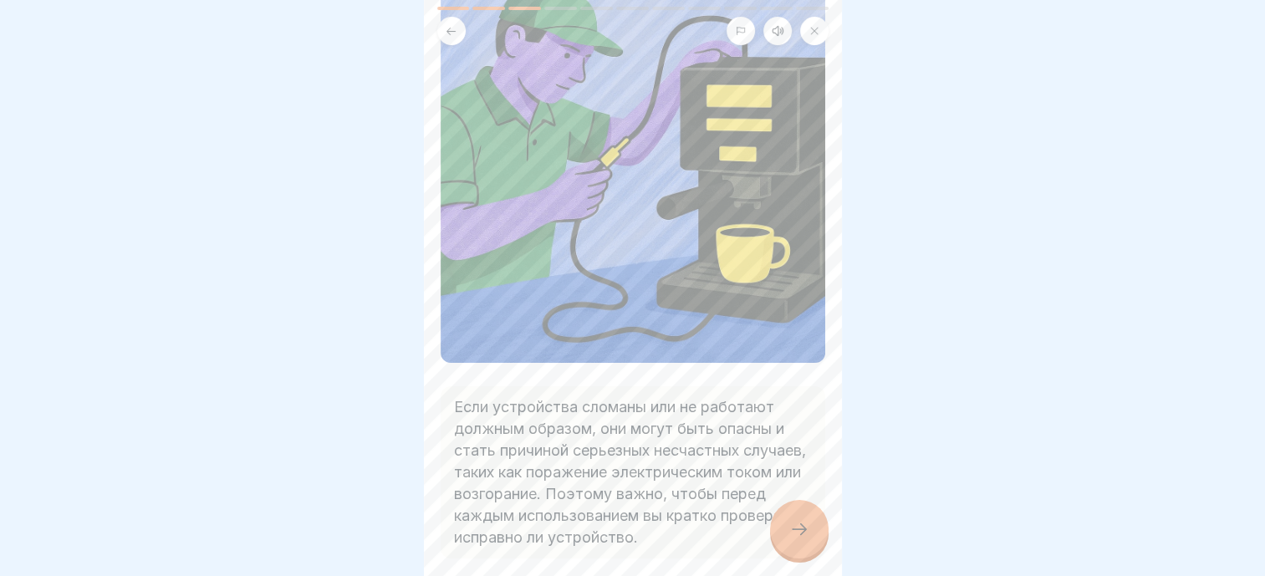
click at [818, 559] on div at bounding box center [799, 529] width 59 height 59
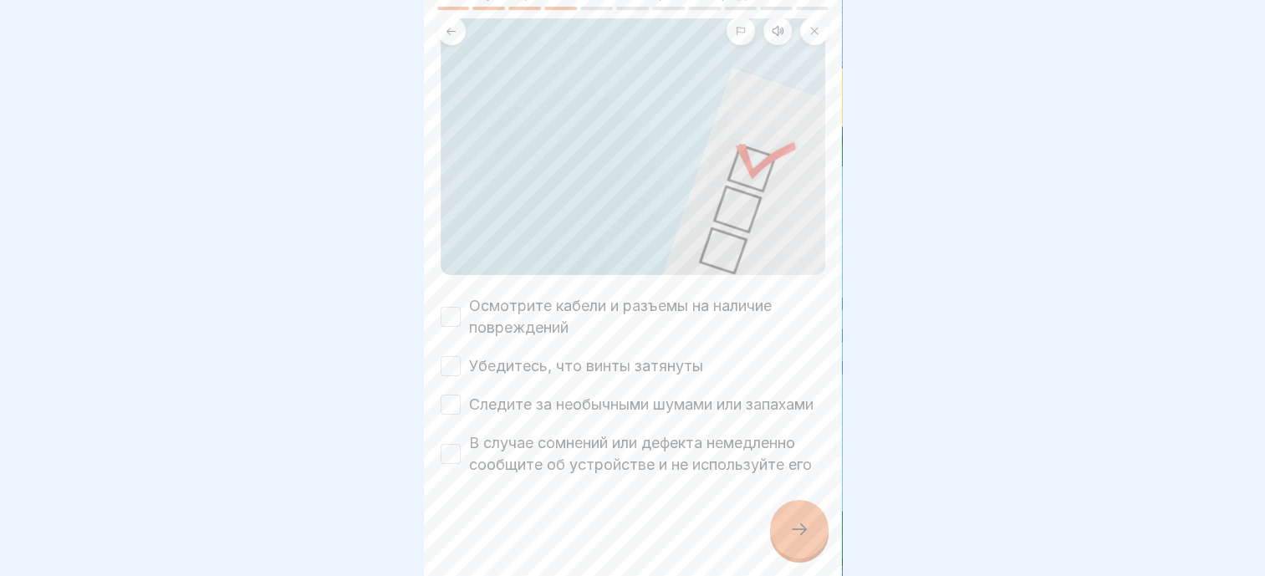
scroll to position [169, 0]
click at [641, 295] on label "Осмотрите кабели и разъемы на наличие повреждений" at bounding box center [647, 316] width 356 height 43
click at [461, 307] on button "Осмотрите кабели и разъемы на наличие повреждений" at bounding box center [451, 317] width 20 height 20
click at [614, 355] on label "Убедитесь, что винты затянуты" at bounding box center [586, 366] width 234 height 22
click at [461, 356] on button "Убедитесь, что винты затянуты" at bounding box center [451, 366] width 20 height 20
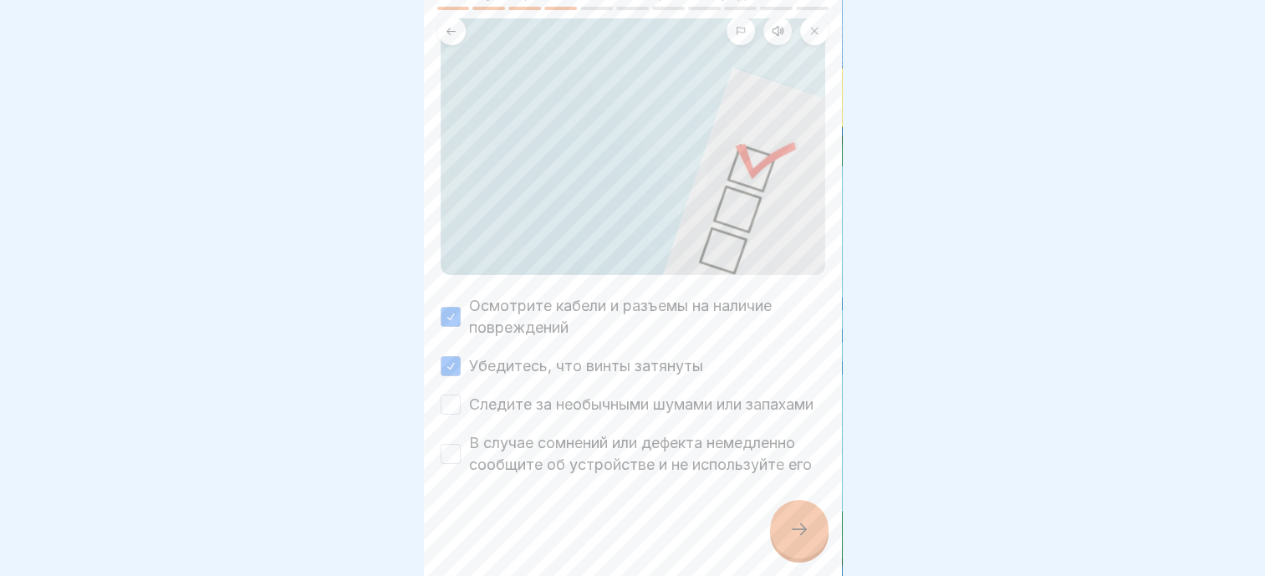
click at [615, 394] on label "Следите за необычными шумами или запахами" at bounding box center [641, 405] width 344 height 22
click at [461, 395] on button "Следите за необычными шумами или запахами" at bounding box center [451, 405] width 20 height 20
click at [597, 447] on label "В случае сомнений или дефекта немедленно сообщите об устройстве и не используйт…" at bounding box center [647, 453] width 356 height 43
click at [461, 447] on button "В случае сомнений или дефекта немедленно сообщите об устройстве и не используйт…" at bounding box center [451, 454] width 20 height 20
click at [775, 532] on div at bounding box center [799, 529] width 59 height 59
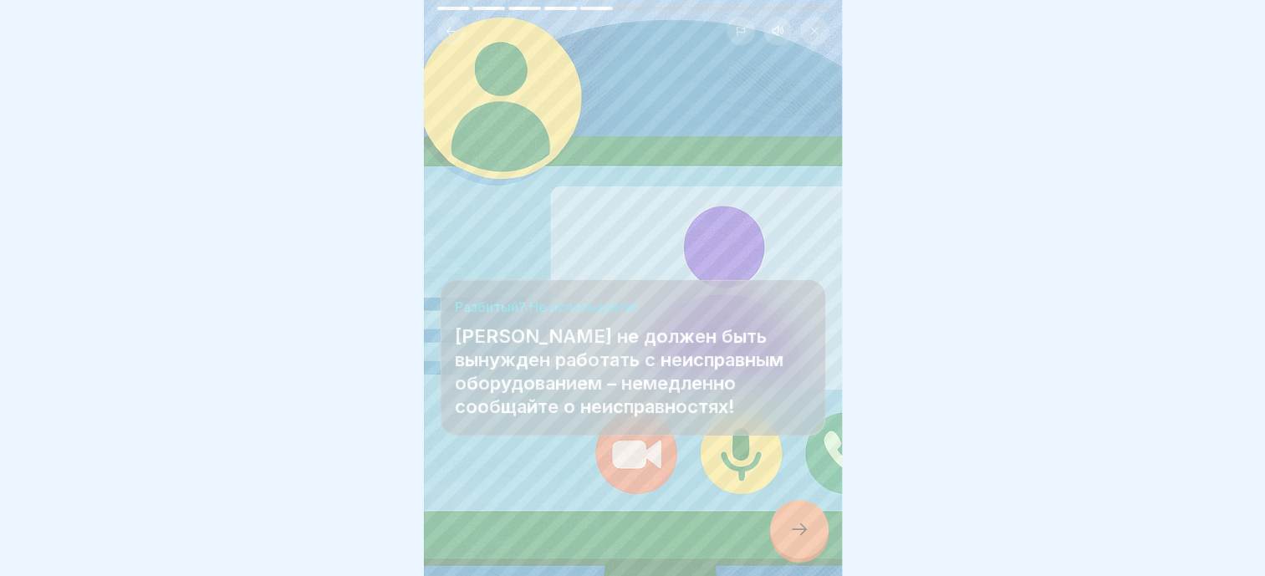
scroll to position [13, 0]
click at [813, 542] on div at bounding box center [799, 529] width 59 height 59
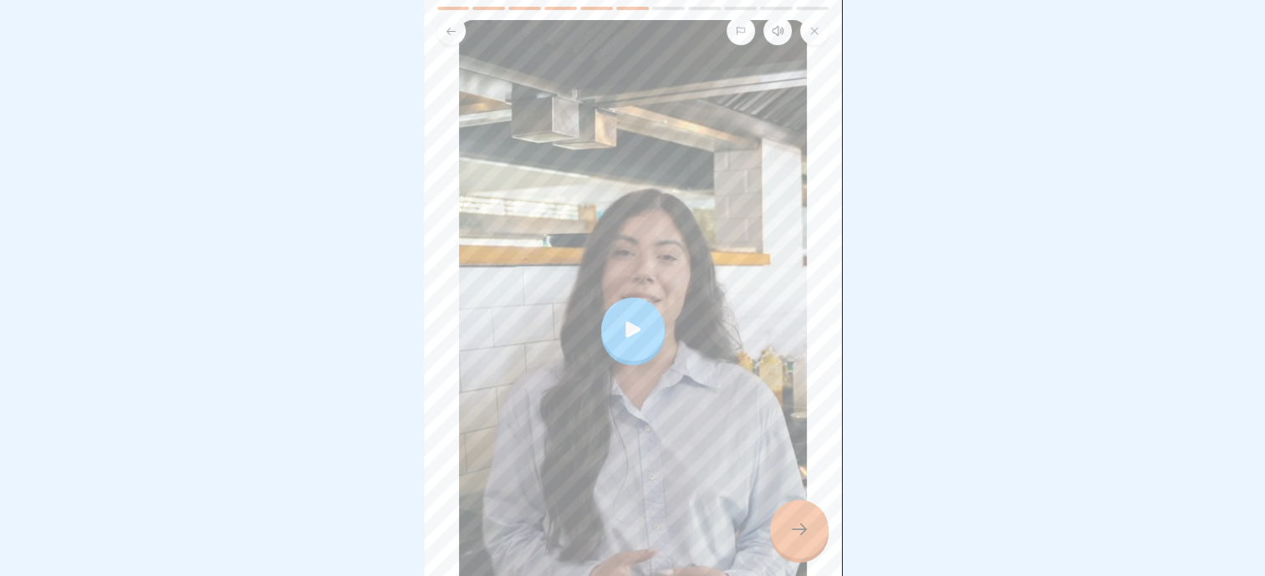
scroll to position [325, 0]
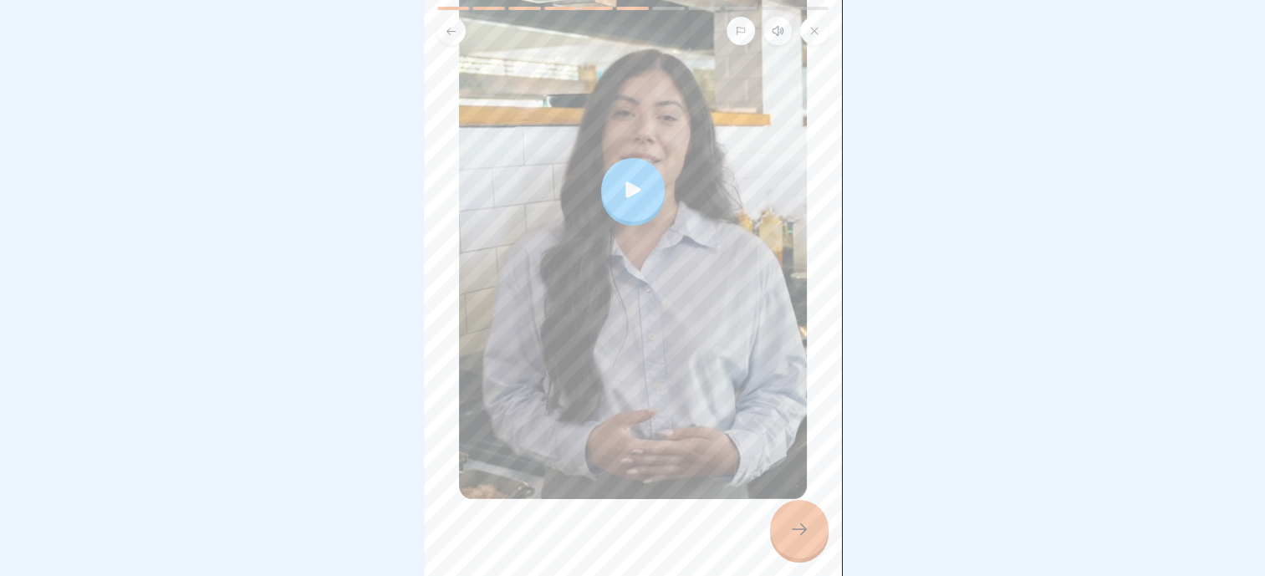
click at [782, 530] on div at bounding box center [799, 529] width 59 height 59
click at [804, 512] on div at bounding box center [799, 529] width 59 height 59
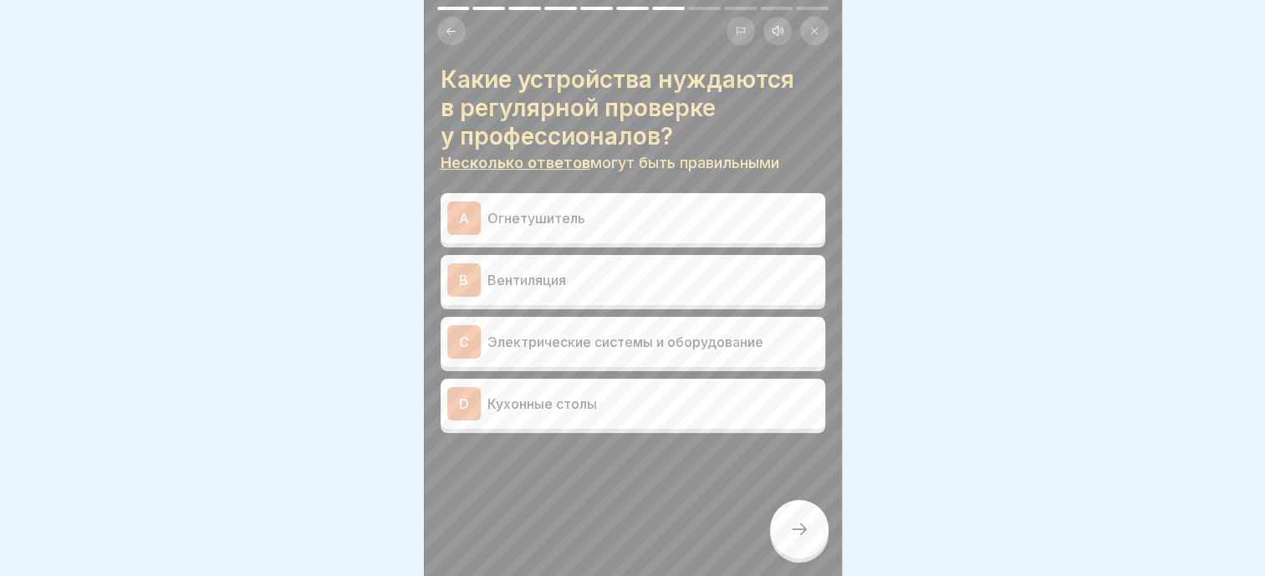
click at [670, 488] on div at bounding box center [633, 483] width 385 height 100
click at [630, 325] on div "C Электрические системы и оборудование" at bounding box center [632, 341] width 371 height 33
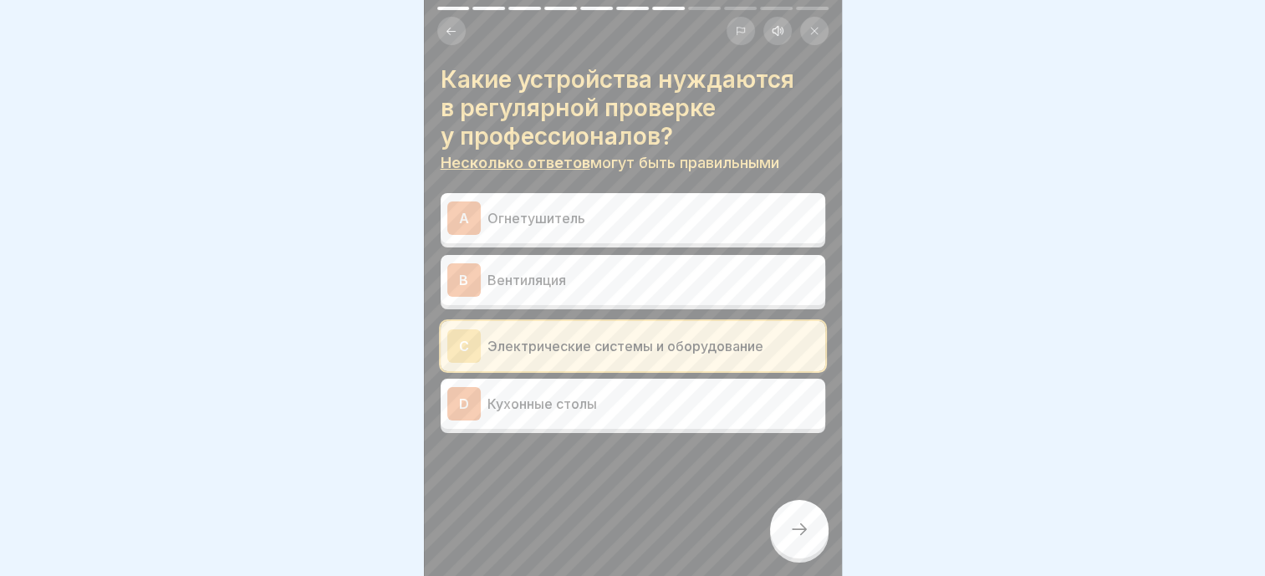
click at [804, 508] on div at bounding box center [799, 529] width 59 height 59
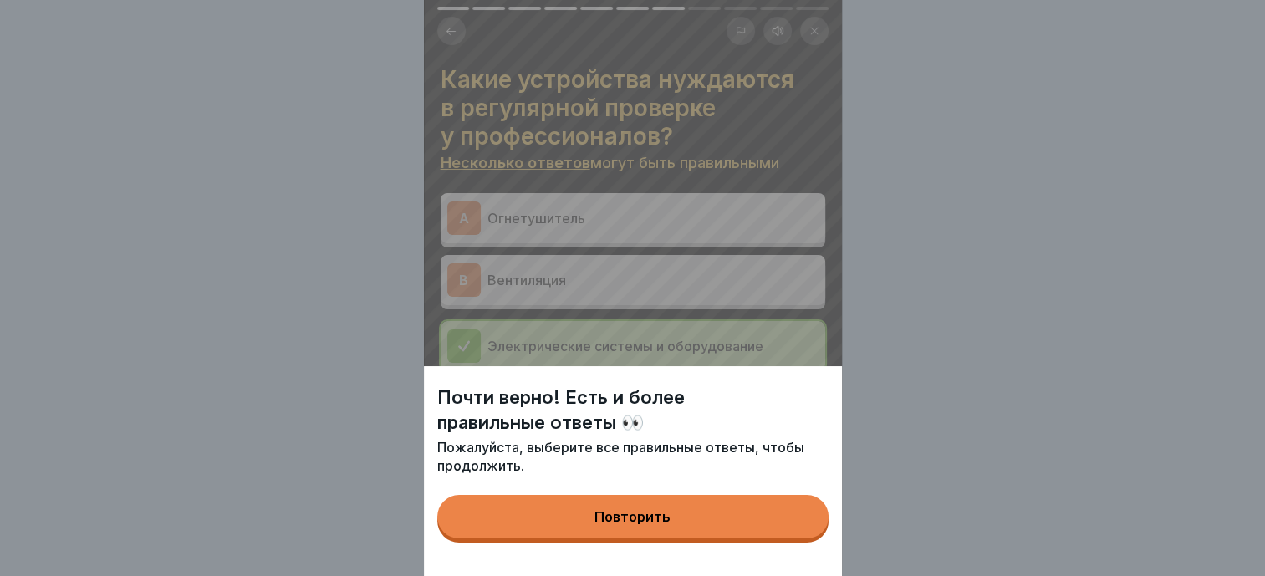
drag, startPoint x: 750, startPoint y: 571, endPoint x: 749, endPoint y: 550, distance: 20.9
click at [749, 571] on div "Почти верно! Есть и более правильные ответы 👀 Пожалуйста, выберите все правильн…" at bounding box center [633, 471] width 418 height 210
click at [749, 535] on button "Повторить" at bounding box center [632, 516] width 391 height 43
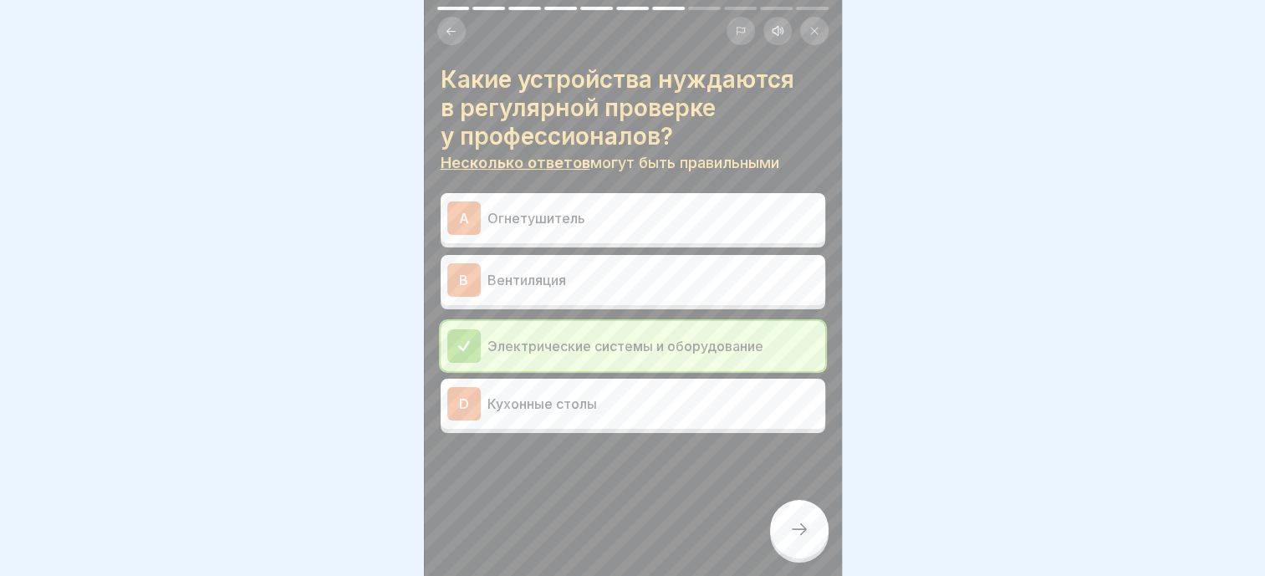
click at [594, 255] on div "B Вентиляция" at bounding box center [633, 280] width 385 height 50
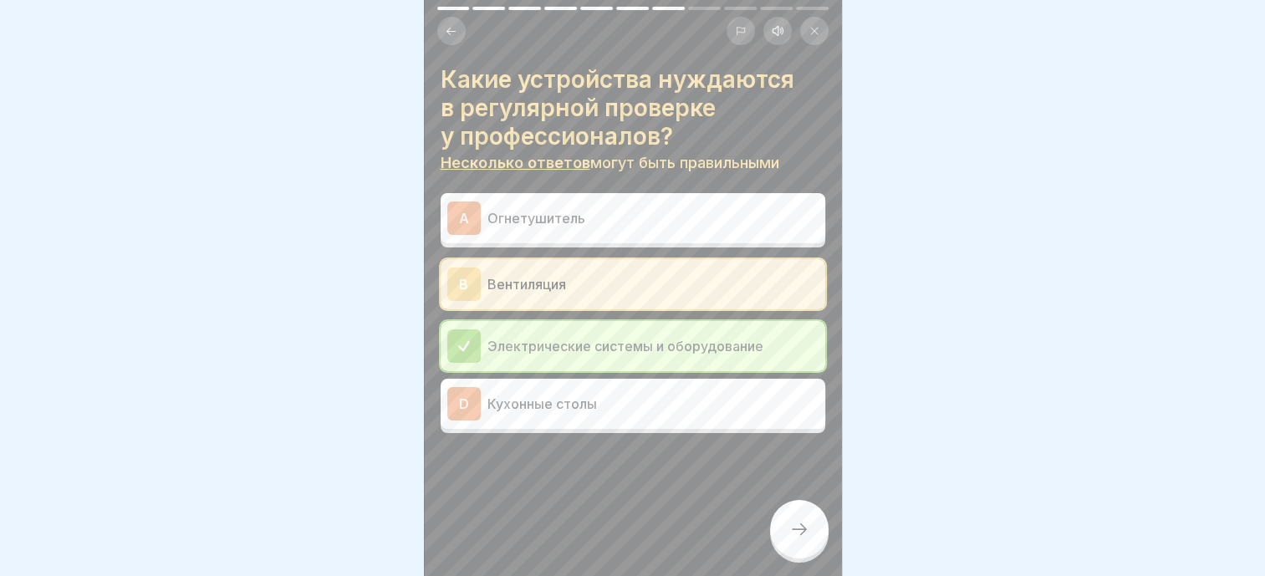
click at [592, 202] on div "A Огнетушитель" at bounding box center [632, 218] width 371 height 33
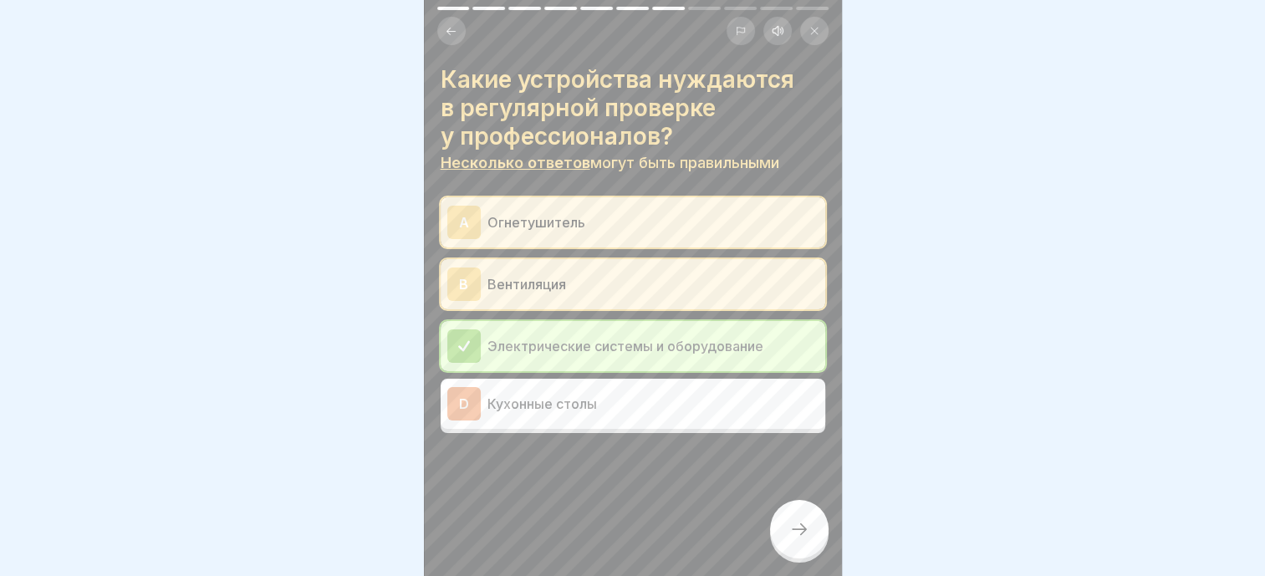
click at [783, 522] on div at bounding box center [799, 529] width 59 height 59
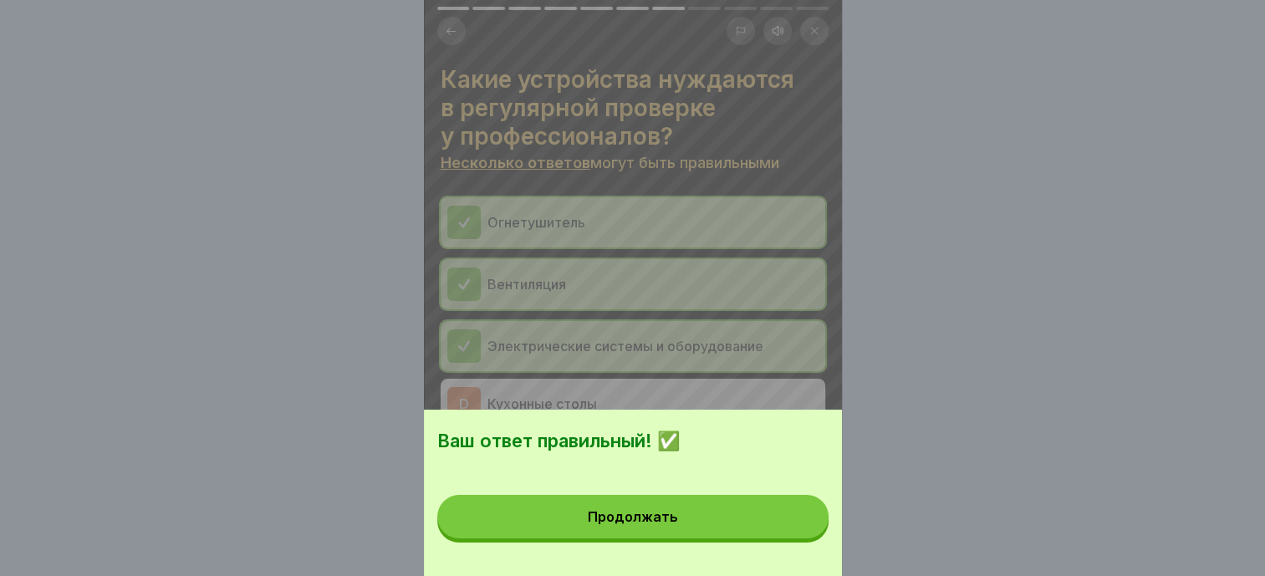
click at [686, 528] on button "Продолжать" at bounding box center [632, 516] width 391 height 43
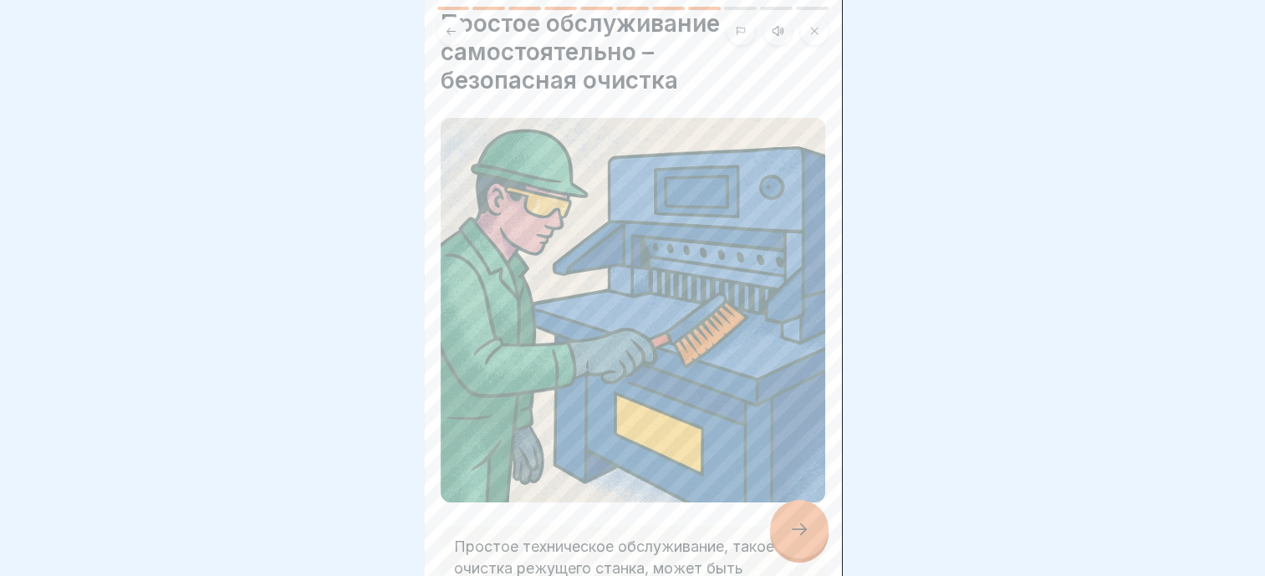
scroll to position [167, 0]
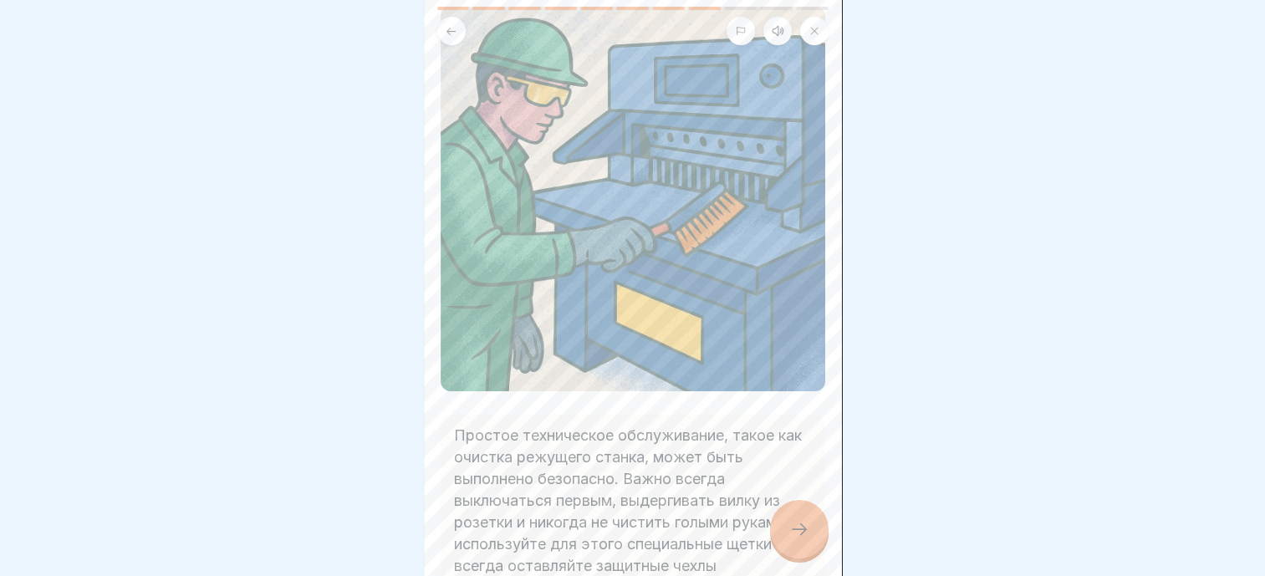
click at [797, 527] on icon at bounding box center [799, 529] width 20 height 20
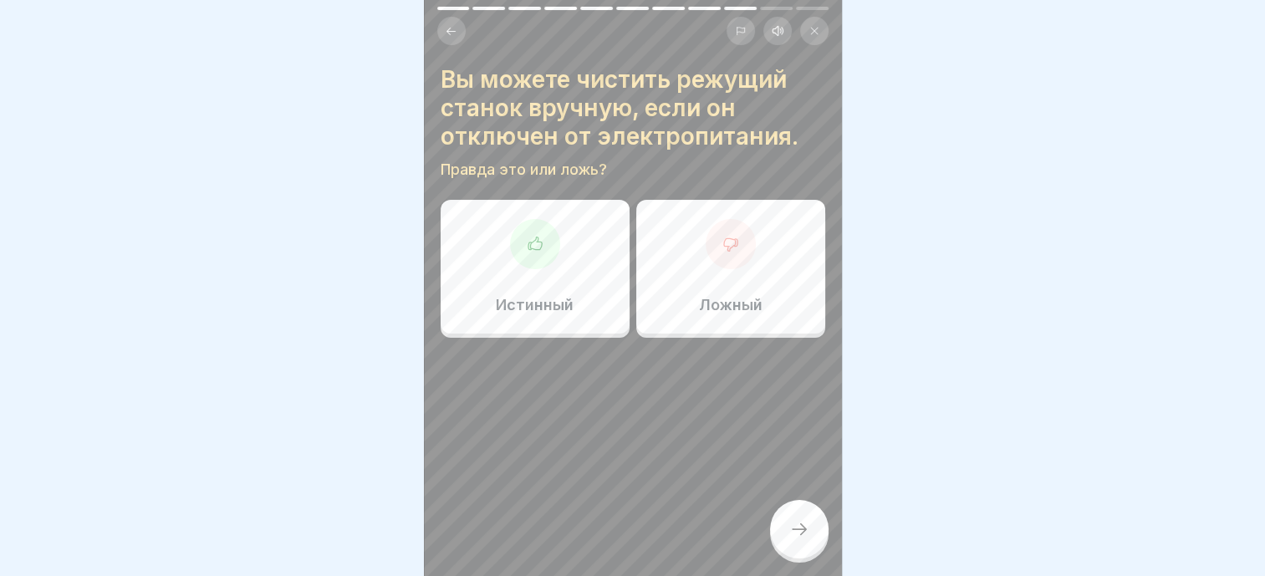
scroll to position [0, 0]
click at [685, 278] on div "Ложный" at bounding box center [730, 267] width 189 height 134
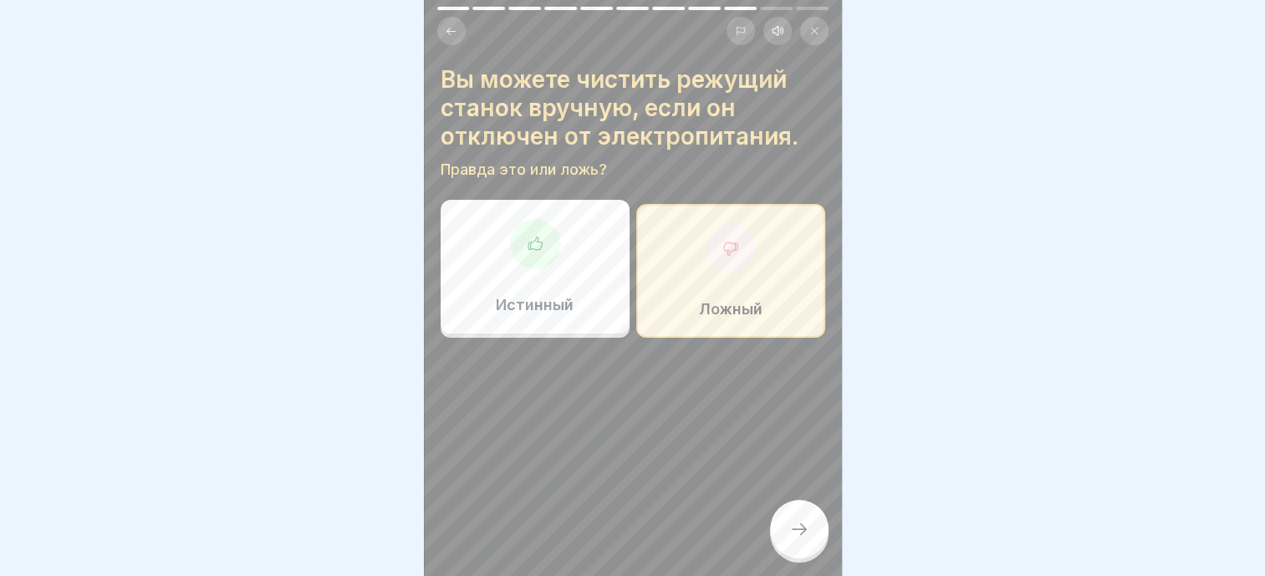
click at [793, 530] on div at bounding box center [799, 529] width 59 height 59
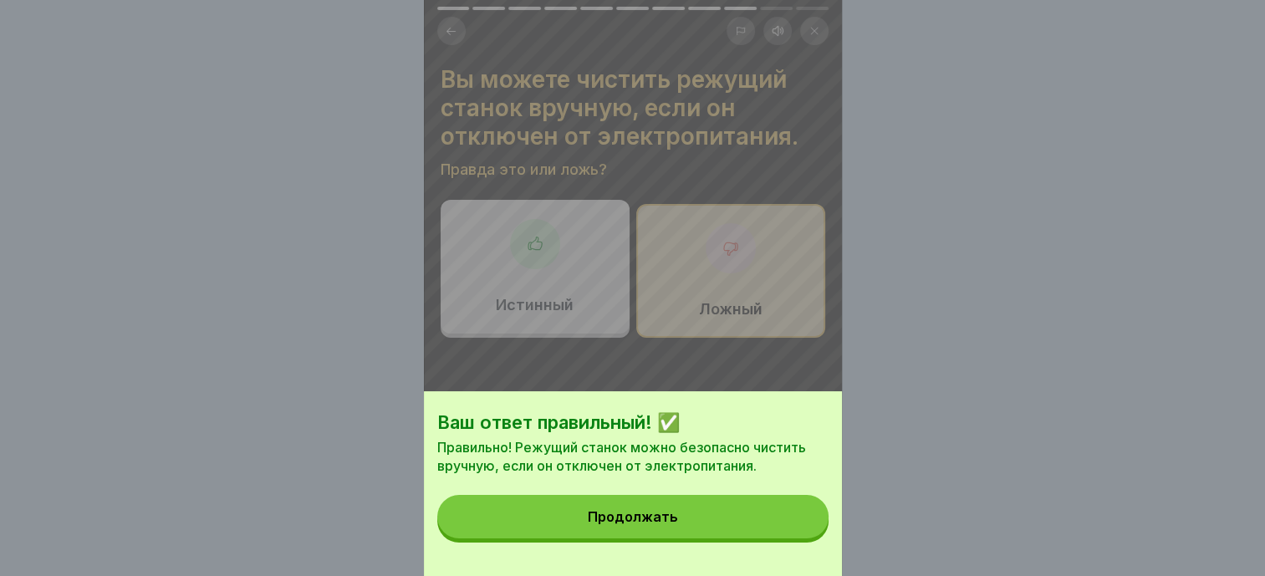
click at [683, 538] on button "Продолжать" at bounding box center [632, 516] width 391 height 43
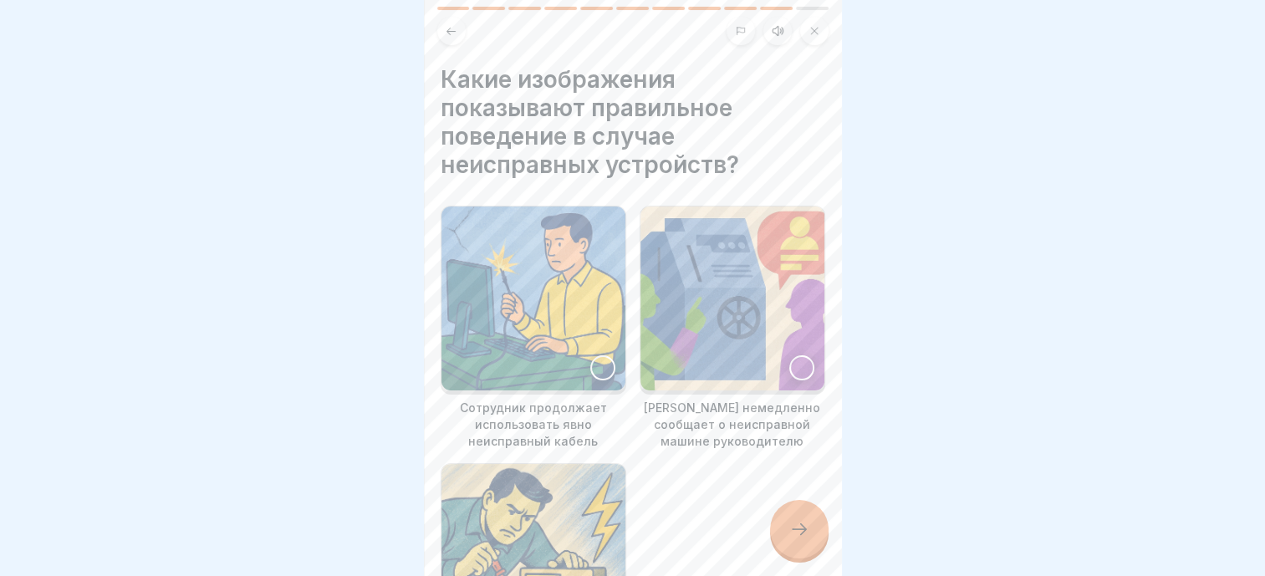
click at [793, 359] on div at bounding box center [801, 367] width 25 height 25
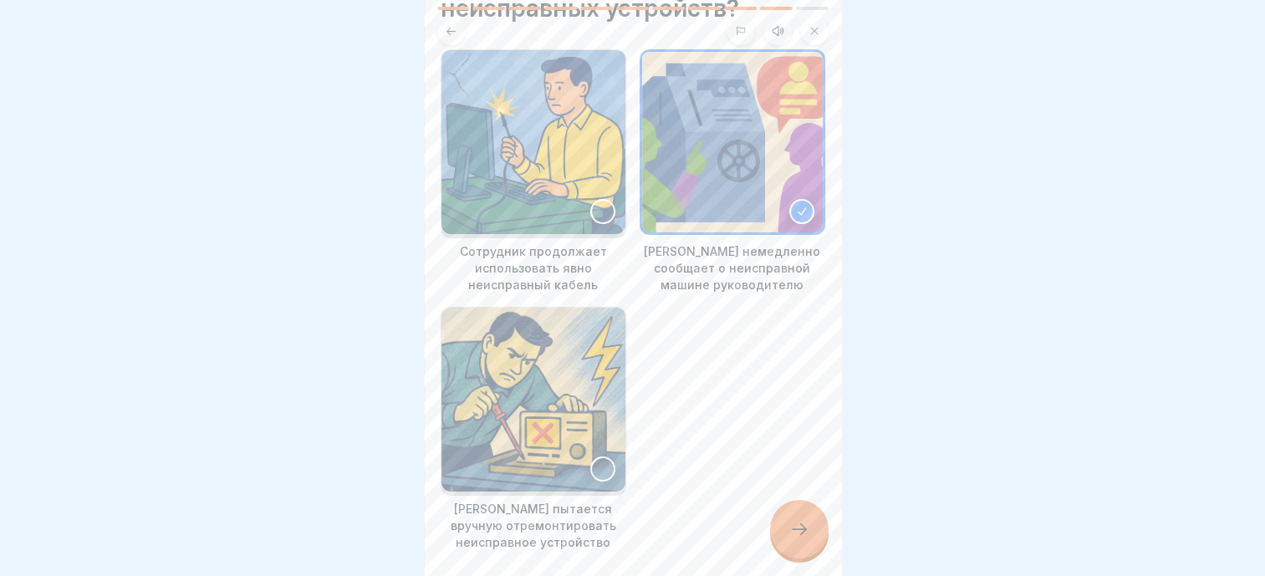
scroll to position [167, 0]
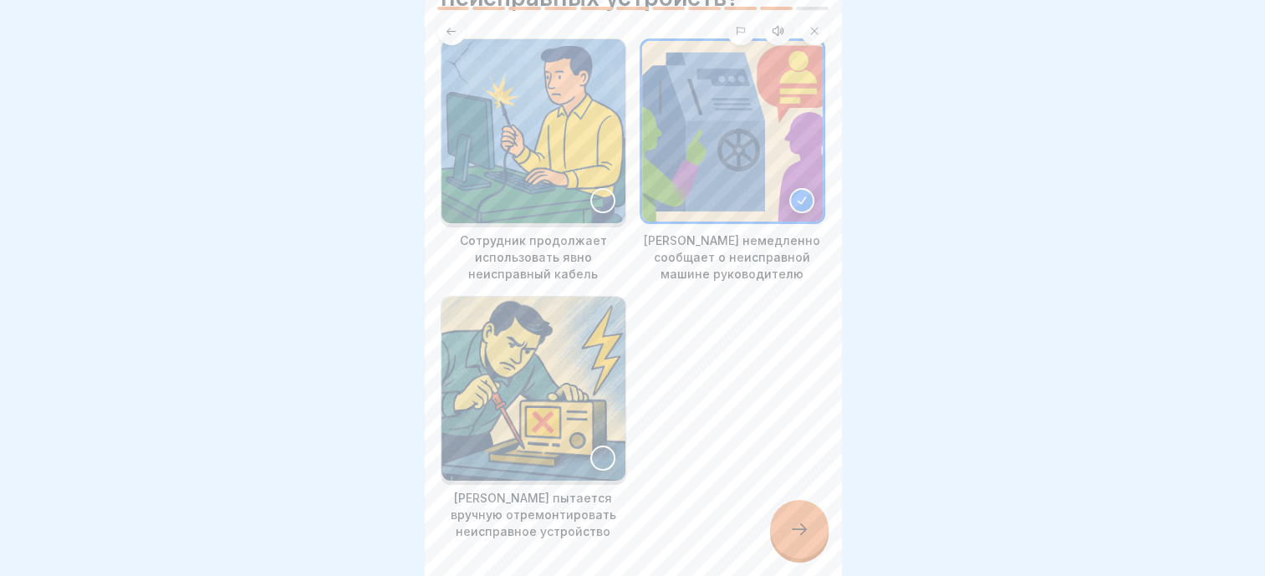
click at [788, 525] on div at bounding box center [799, 529] width 59 height 59
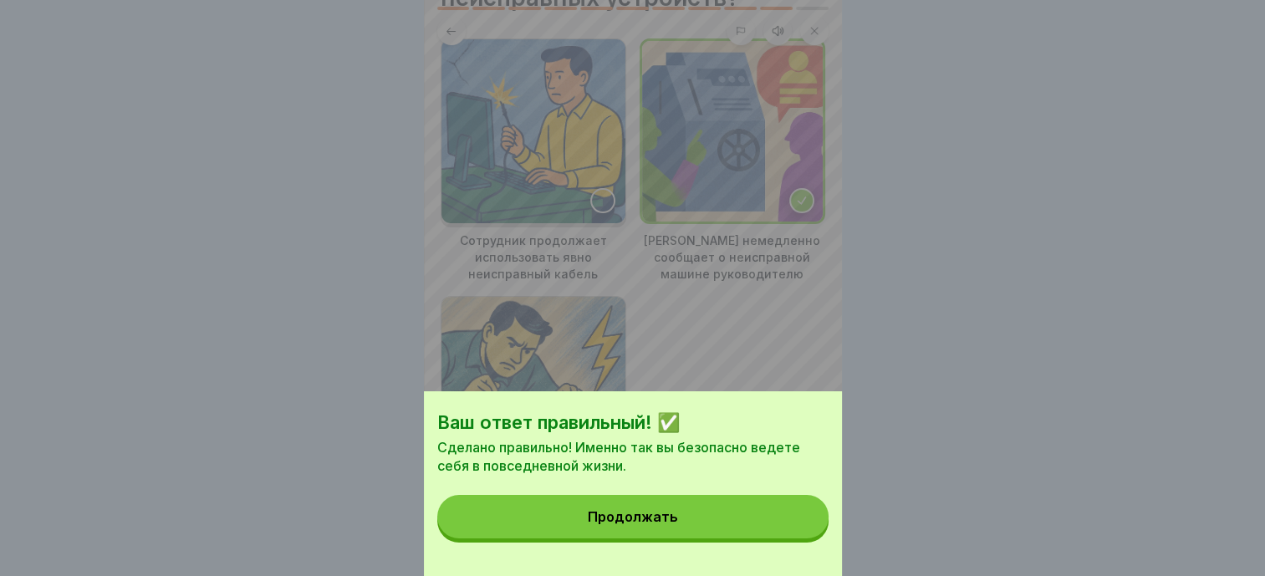
click at [695, 538] on button "Продолжать" at bounding box center [632, 516] width 391 height 43
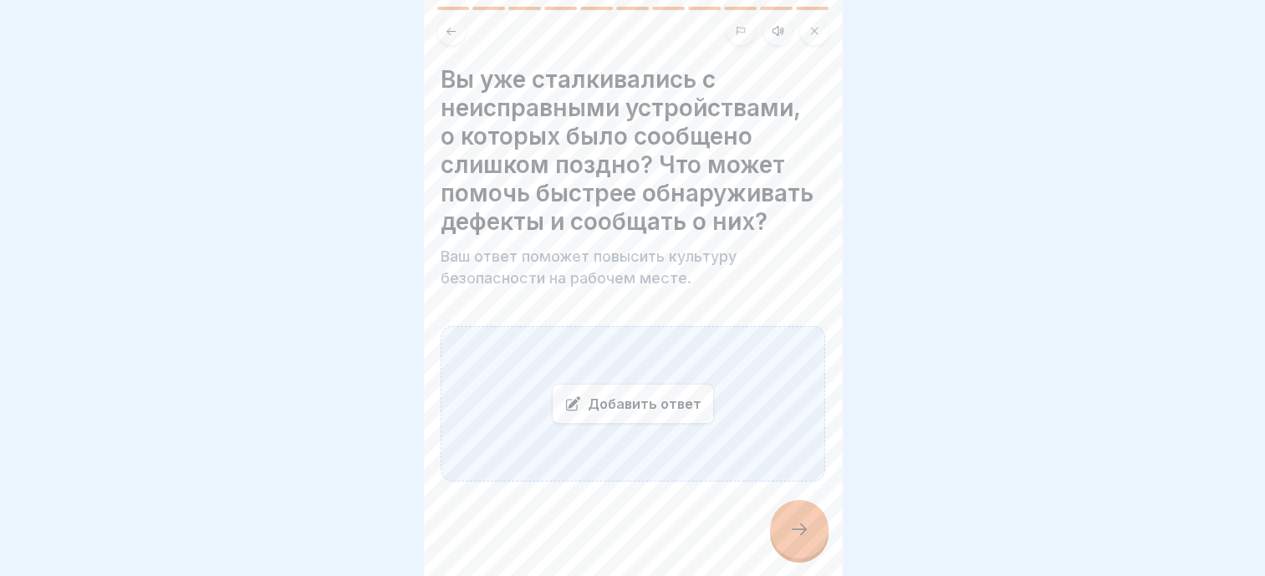
click at [584, 375] on div "Добавить ответ" at bounding box center [633, 404] width 385 height 156
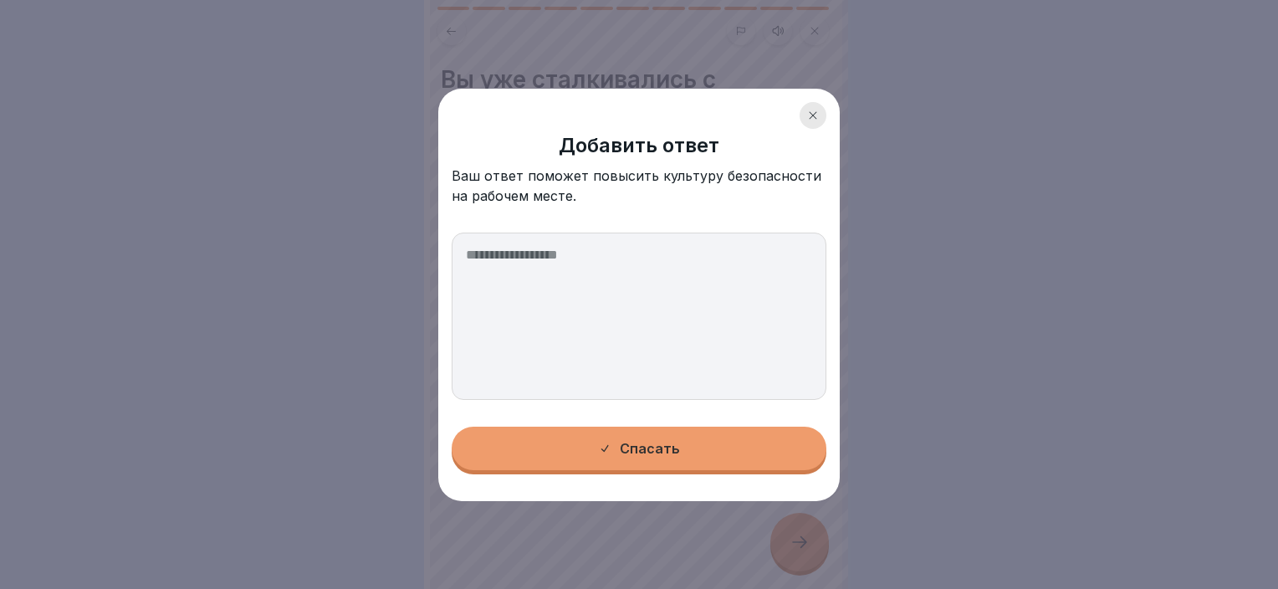
click at [558, 316] on textarea at bounding box center [639, 315] width 375 height 167
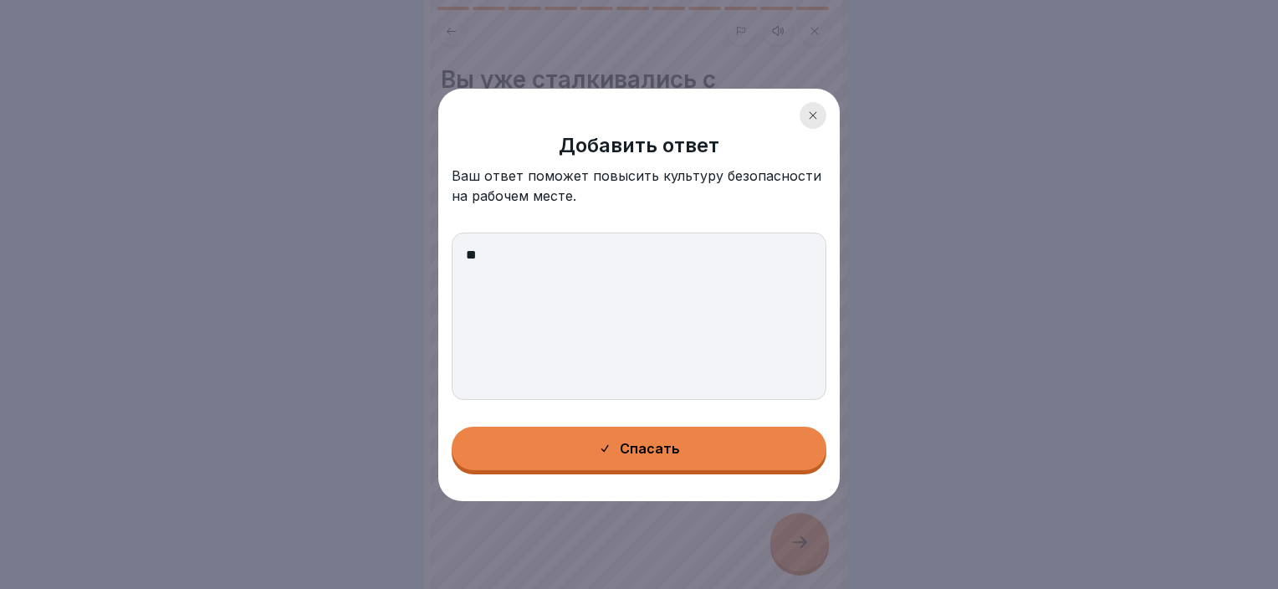
type textarea "**"
click at [712, 434] on button "Спасать" at bounding box center [639, 447] width 375 height 43
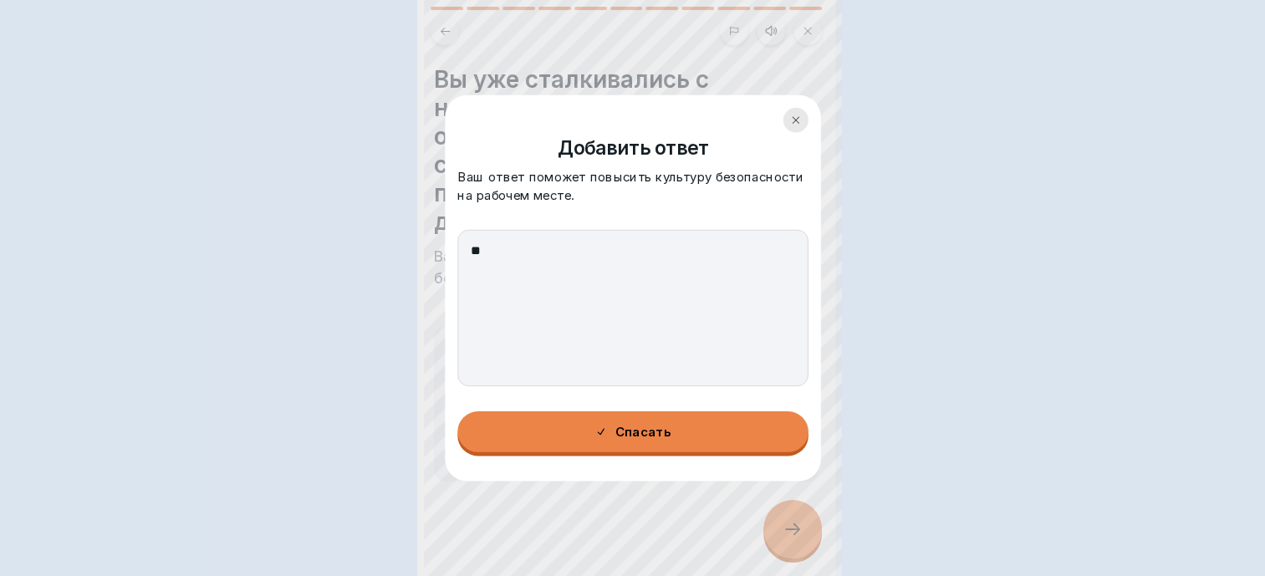
click at [796, 525] on div at bounding box center [792, 529] width 59 height 59
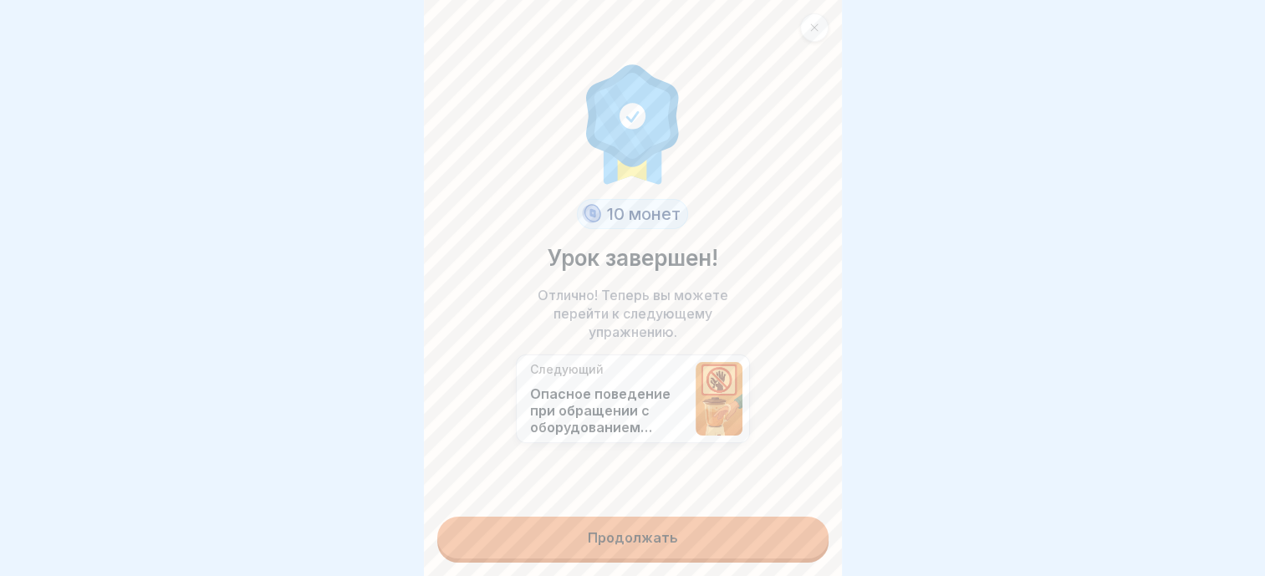
click at [686, 528] on link "Продолжать" at bounding box center [632, 538] width 391 height 42
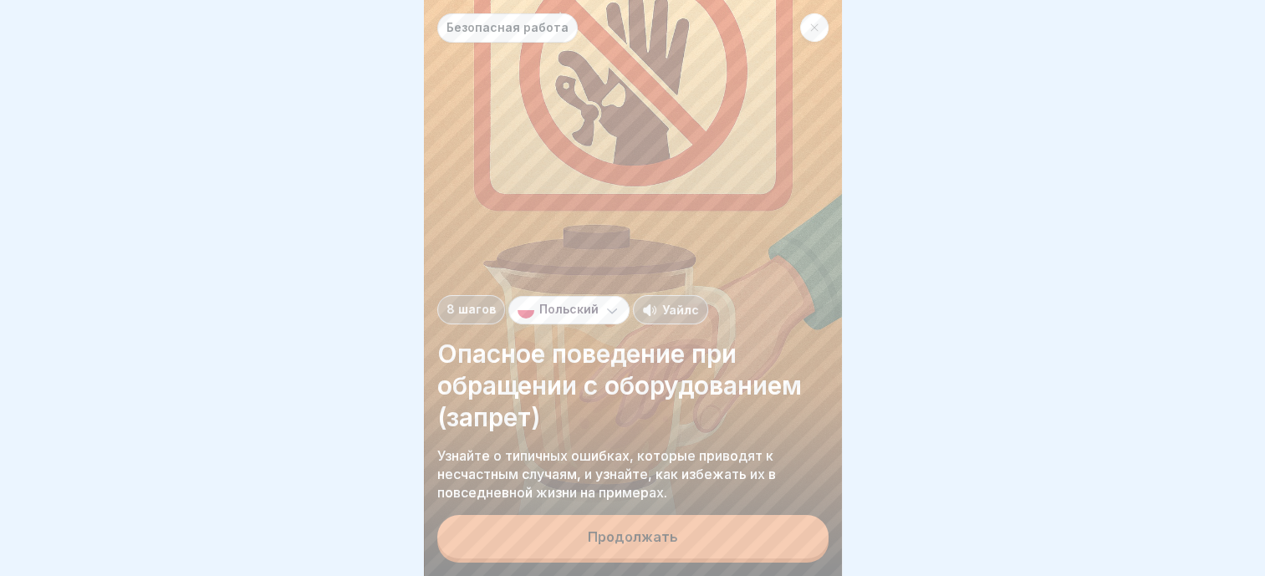
scroll to position [13, 0]
click at [665, 529] on button "Продолжать" at bounding box center [632, 536] width 391 height 43
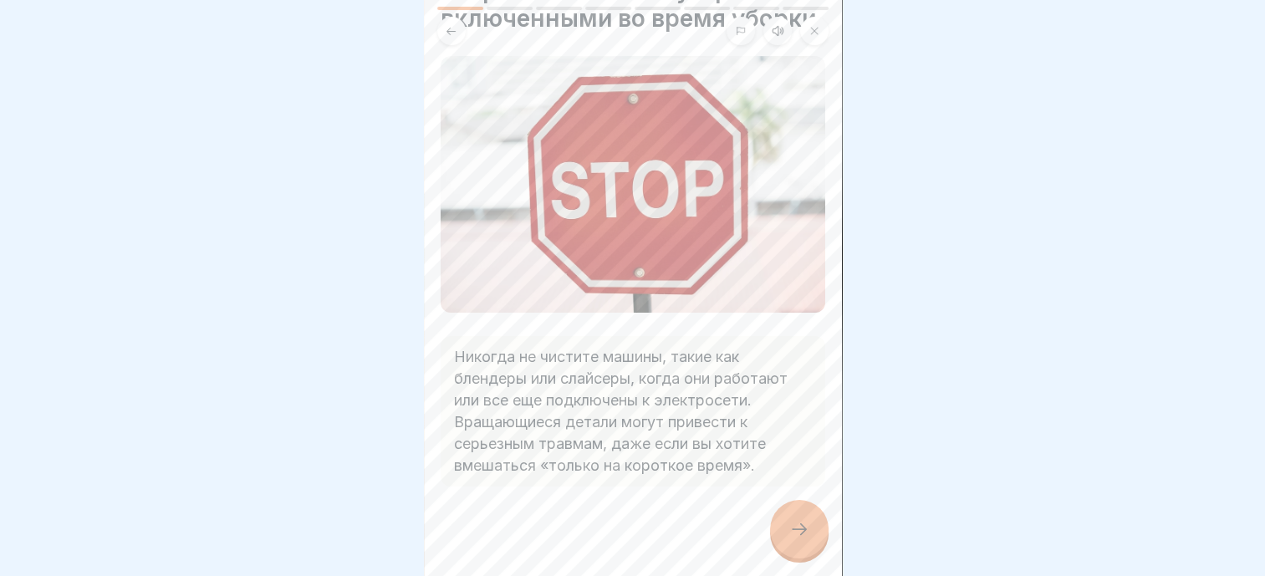
scroll to position [91, 0]
click at [786, 526] on div at bounding box center [799, 529] width 59 height 59
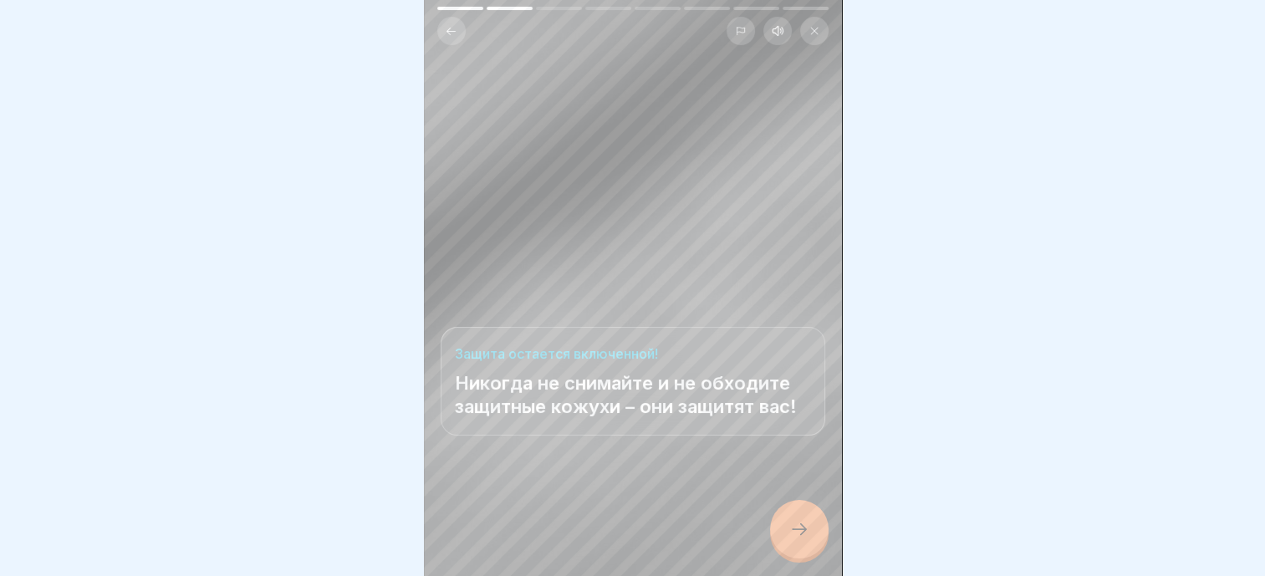
click at [783, 501] on div at bounding box center [633, 526] width 385 height 100
click at [792, 520] on div at bounding box center [799, 529] width 59 height 59
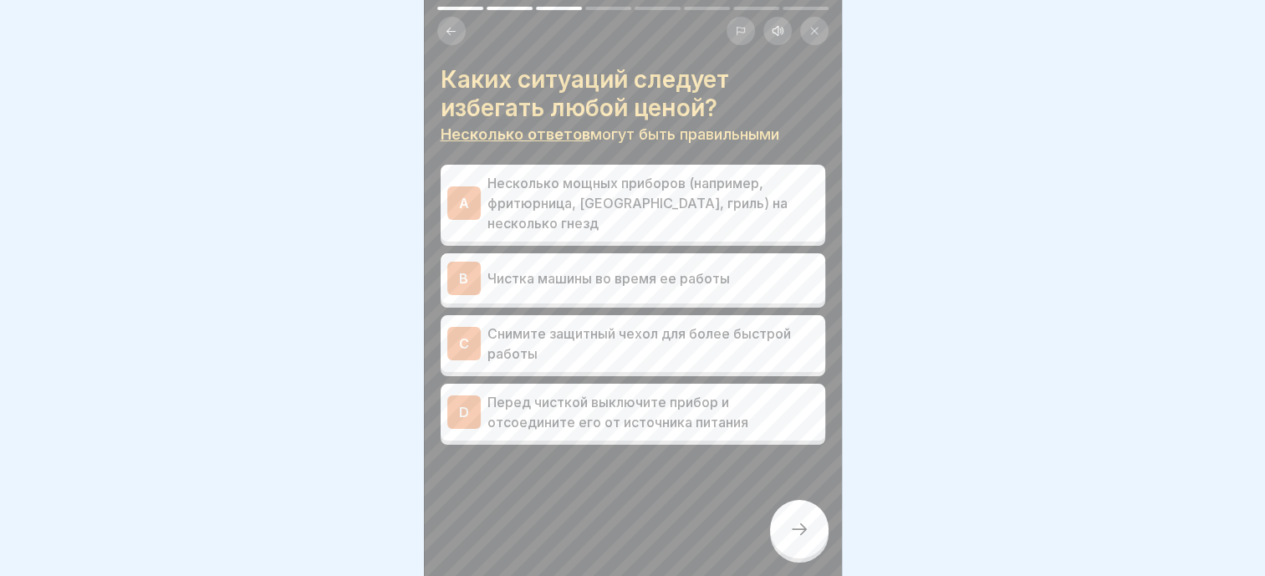
click at [664, 189] on p "Несколько мощных приборов (например, фритюрница, [GEOGRAPHIC_DATA], гриль) на н…" at bounding box center [652, 203] width 331 height 60
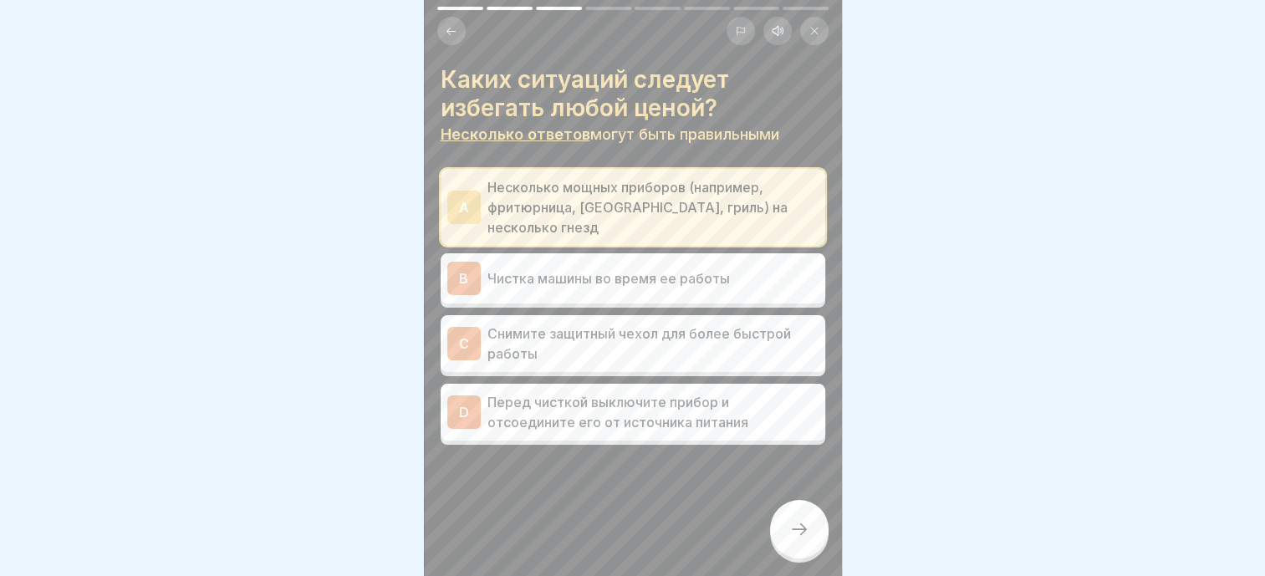
click at [640, 268] on p "Чистка машины во время ее работы" at bounding box center [652, 278] width 331 height 20
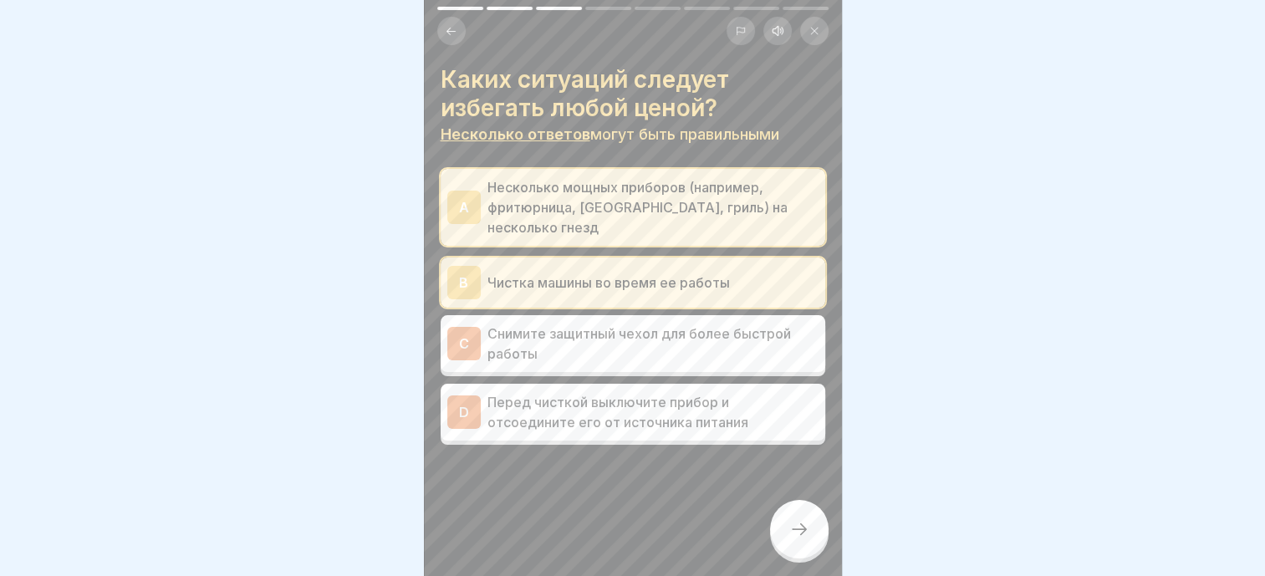
click at [630, 330] on p "Снимите защитный чехол для более быстрой работы" at bounding box center [652, 344] width 331 height 40
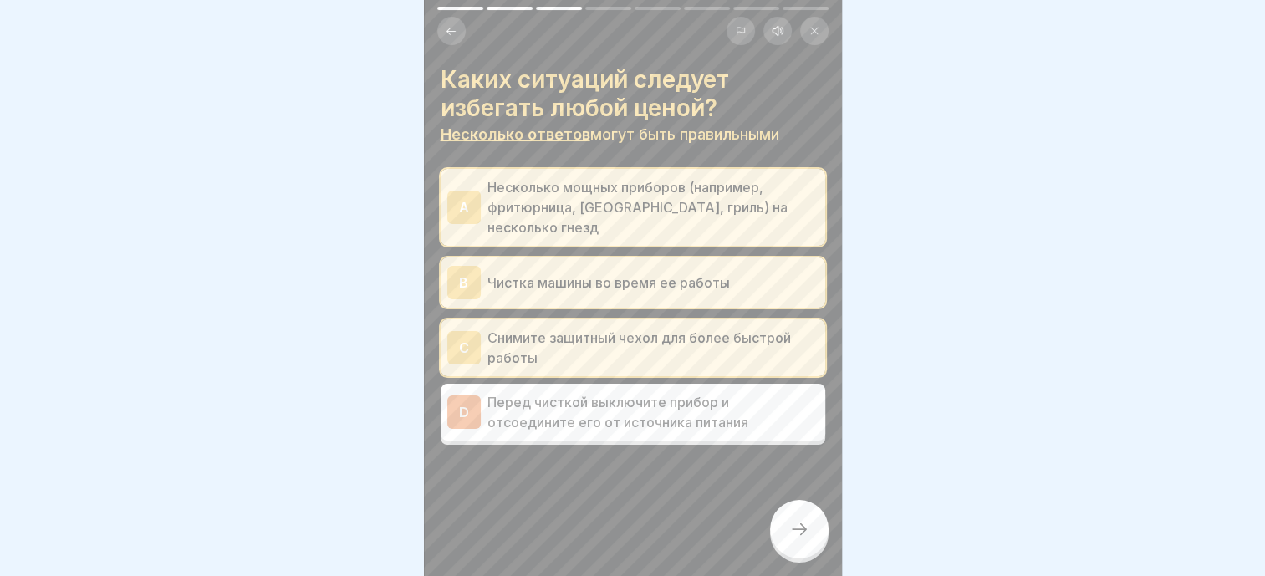
click at [778, 510] on div at bounding box center [799, 529] width 59 height 59
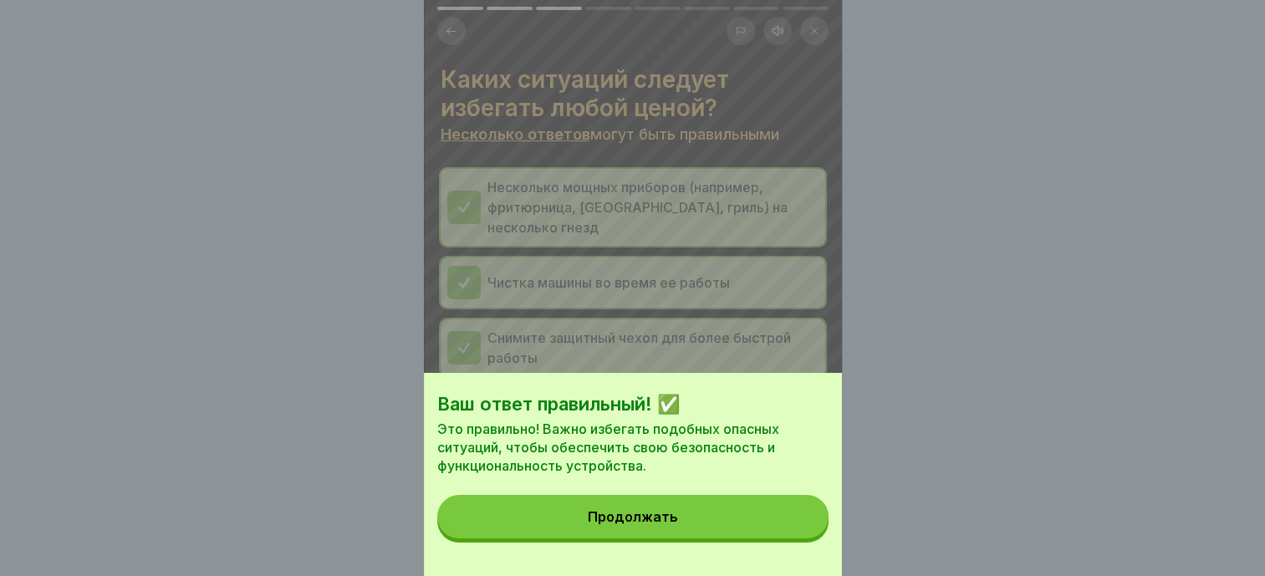
click at [699, 513] on button "Продолжать" at bounding box center [632, 516] width 391 height 43
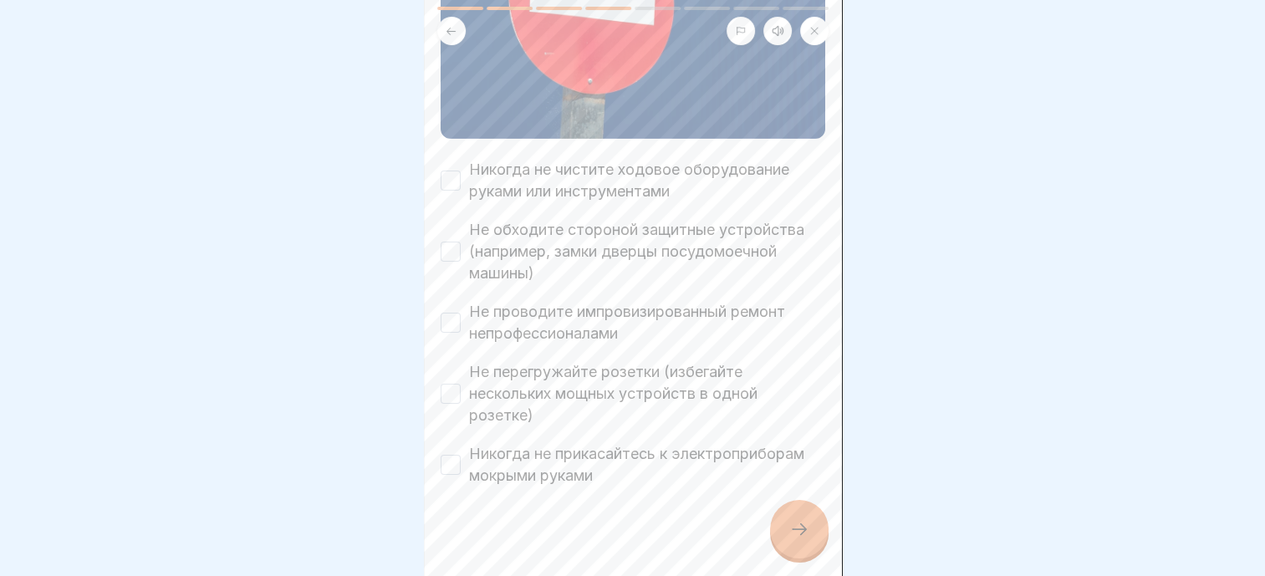
scroll to position [266, 0]
drag, startPoint x: 562, startPoint y: 145, endPoint x: 557, endPoint y: 169, distance: 24.8
click at [562, 157] on label "Никогда не чистите ходовое оборудование руками или инструментами" at bounding box center [647, 178] width 356 height 43
click at [461, 169] on button "Никогда не чистите ходовое оборудование руками или инструментами" at bounding box center [451, 179] width 20 height 20
click at [540, 217] on label "Не обходите стороной защитные устройства (например, замки дверцы посудомоечной …" at bounding box center [647, 249] width 356 height 65
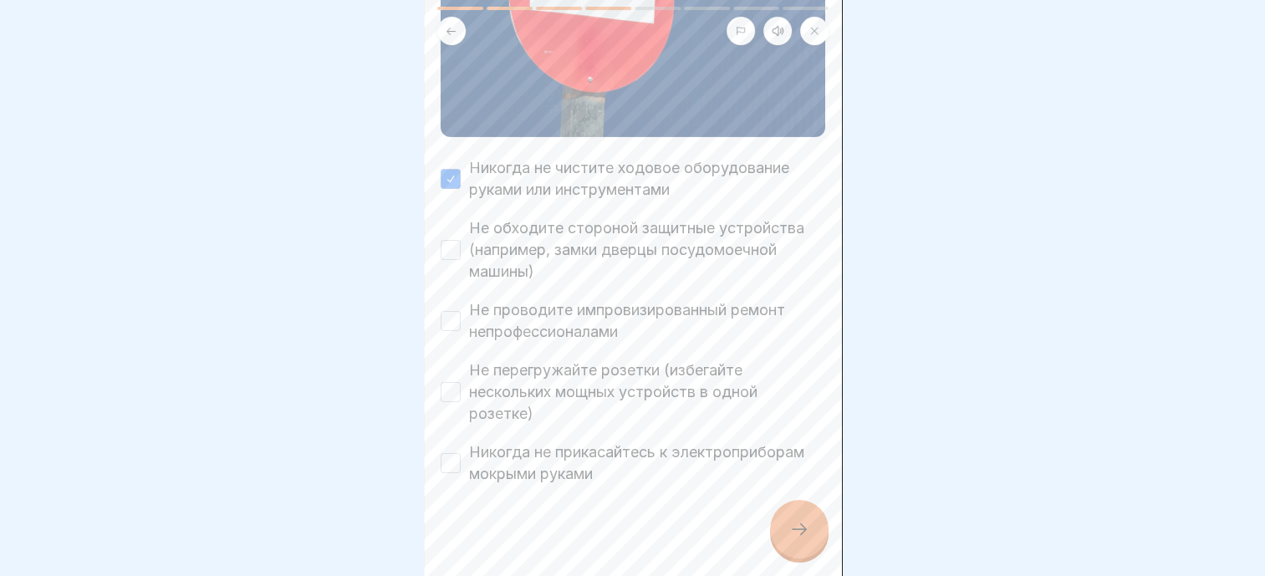
click at [461, 240] on button "Не обходите стороной защитные устройства (например, замки дверцы посудомоечной …" at bounding box center [451, 250] width 20 height 20
click at [521, 299] on label "Не проводите импровизированный ремонт непрофессионалами" at bounding box center [647, 320] width 356 height 43
click at [461, 311] on button "Не проводите импровизированный ремонт непрофессионалами" at bounding box center [451, 321] width 20 height 20
click at [518, 360] on label "Не перегружайте розетки (избегайте нескольких мощных устройств в одной розетке)" at bounding box center [647, 392] width 356 height 65
click at [461, 382] on button "Не перегружайте розетки (избегайте нескольких мощных устройств в одной розетке)" at bounding box center [451, 392] width 20 height 20
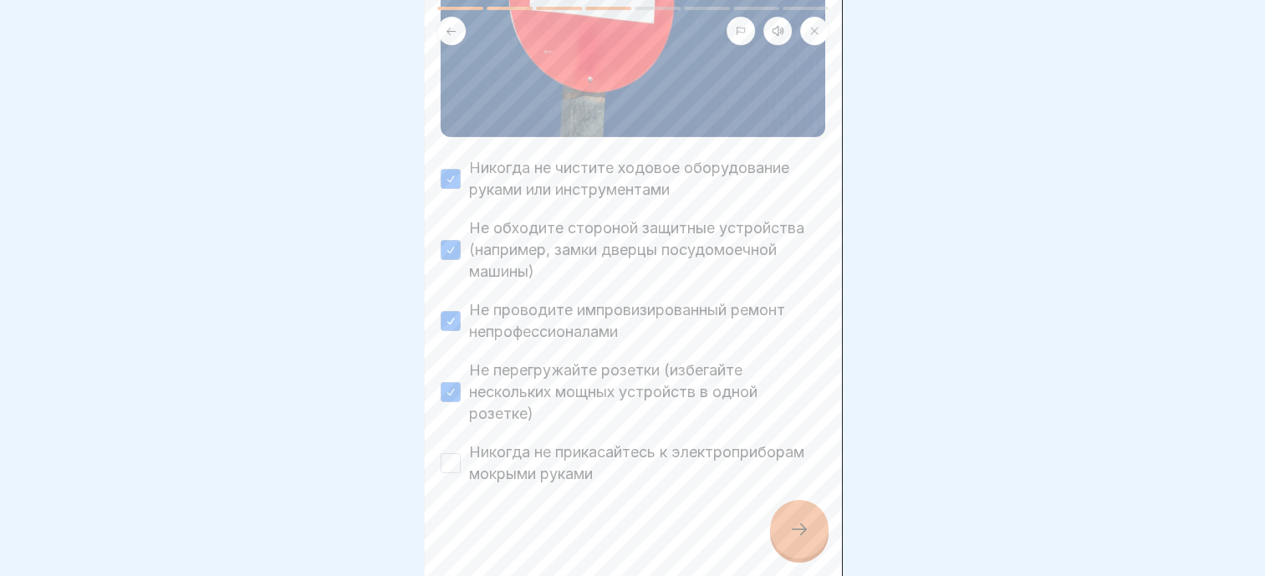
click at [523, 441] on label "Никогда не прикасайтесь к электроприборам мокрыми руками" at bounding box center [647, 462] width 356 height 43
click at [461, 453] on button "Никогда не прикасайтесь к электроприборам мокрыми руками" at bounding box center [451, 463] width 20 height 20
click at [808, 535] on icon at bounding box center [799, 529] width 20 height 20
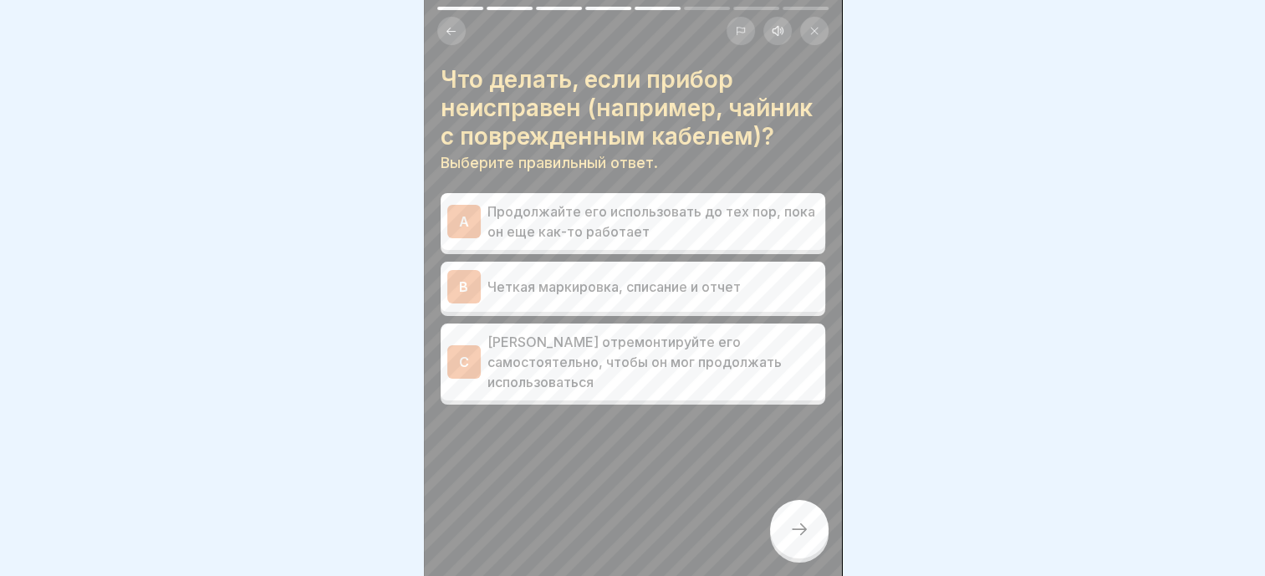
scroll to position [0, 0]
click at [588, 218] on p "Продолжайте его использовать до тех пор, пока он еще как-то работает" at bounding box center [652, 222] width 331 height 40
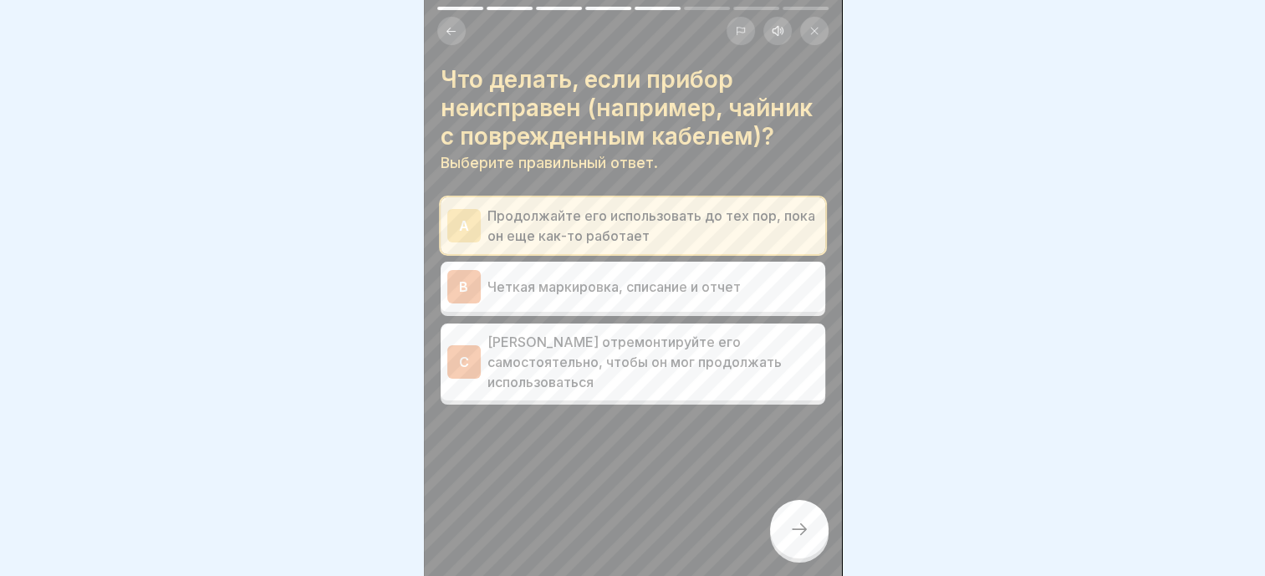
click at [609, 224] on p "Продолжайте его использовать до тех пор, пока он еще как-то работает" at bounding box center [652, 226] width 331 height 40
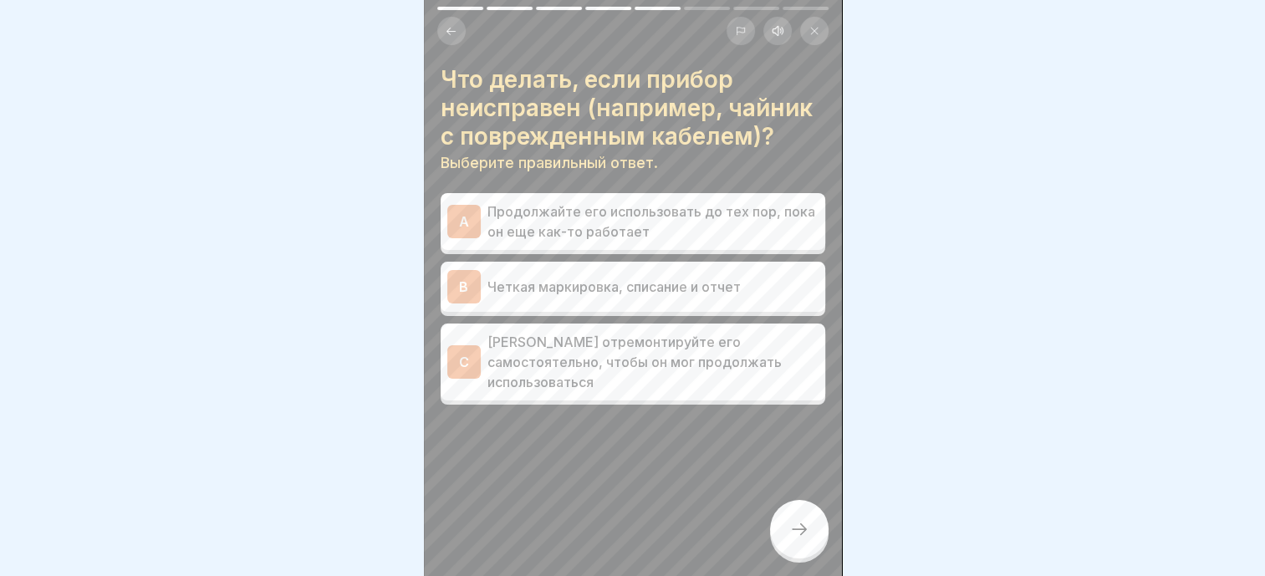
click at [638, 300] on div "B Четкая маркировка, списание и отчет" at bounding box center [632, 286] width 371 height 33
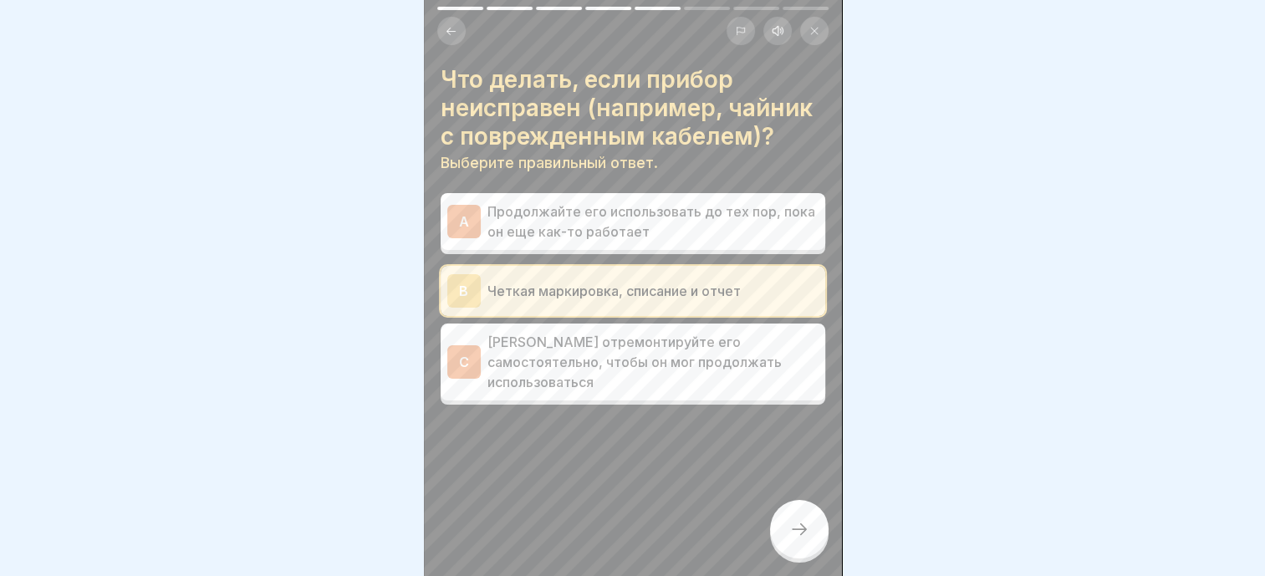
click at [800, 538] on icon at bounding box center [799, 529] width 20 height 20
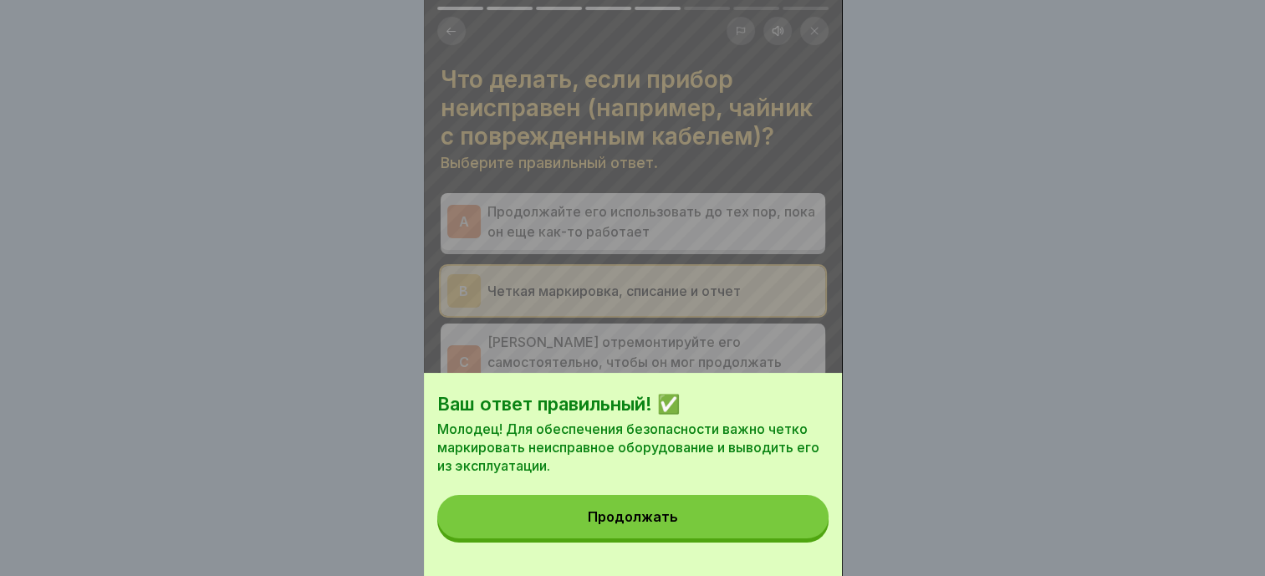
click at [700, 538] on button "Продолжать" at bounding box center [632, 516] width 391 height 43
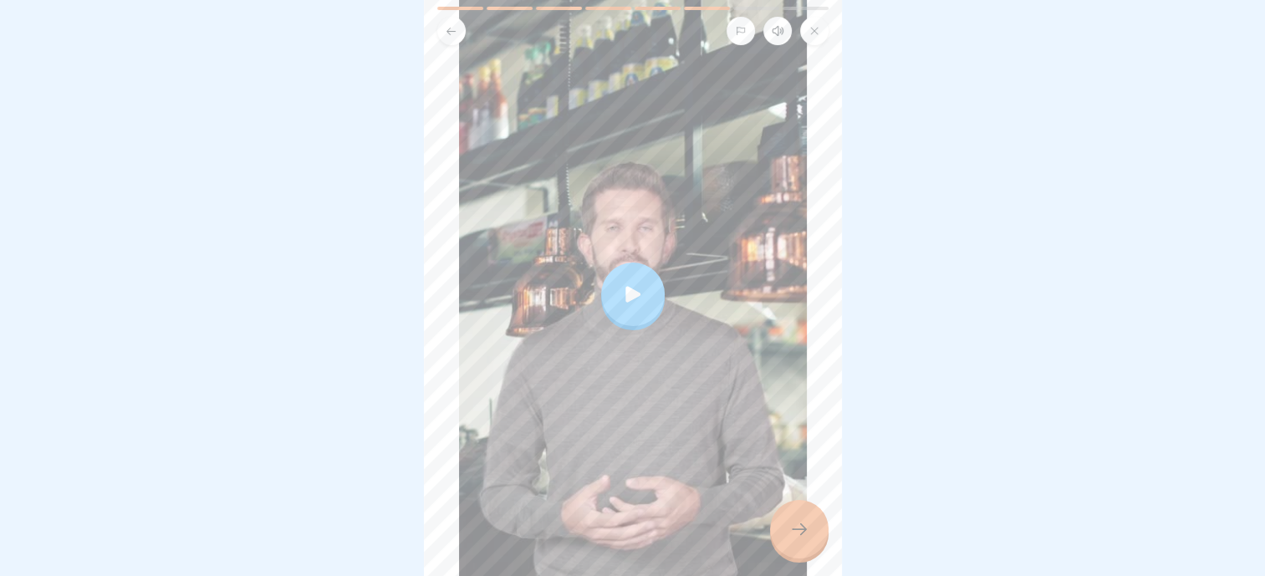
scroll to position [325, 0]
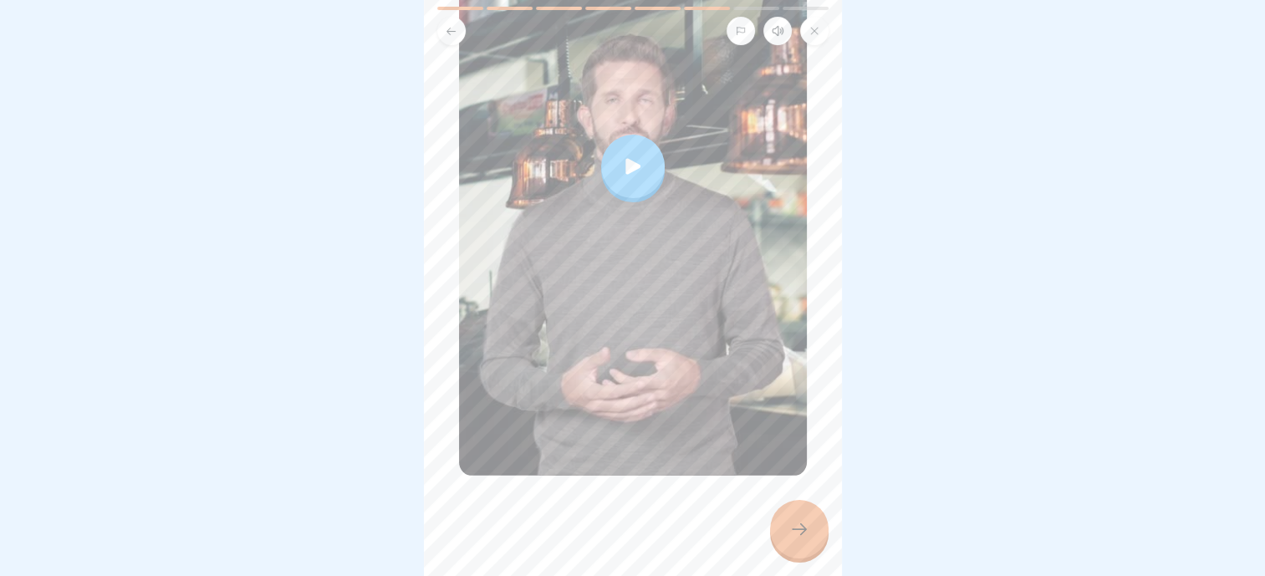
click at [812, 559] on div at bounding box center [799, 529] width 59 height 59
click at [817, 542] on div at bounding box center [799, 529] width 59 height 59
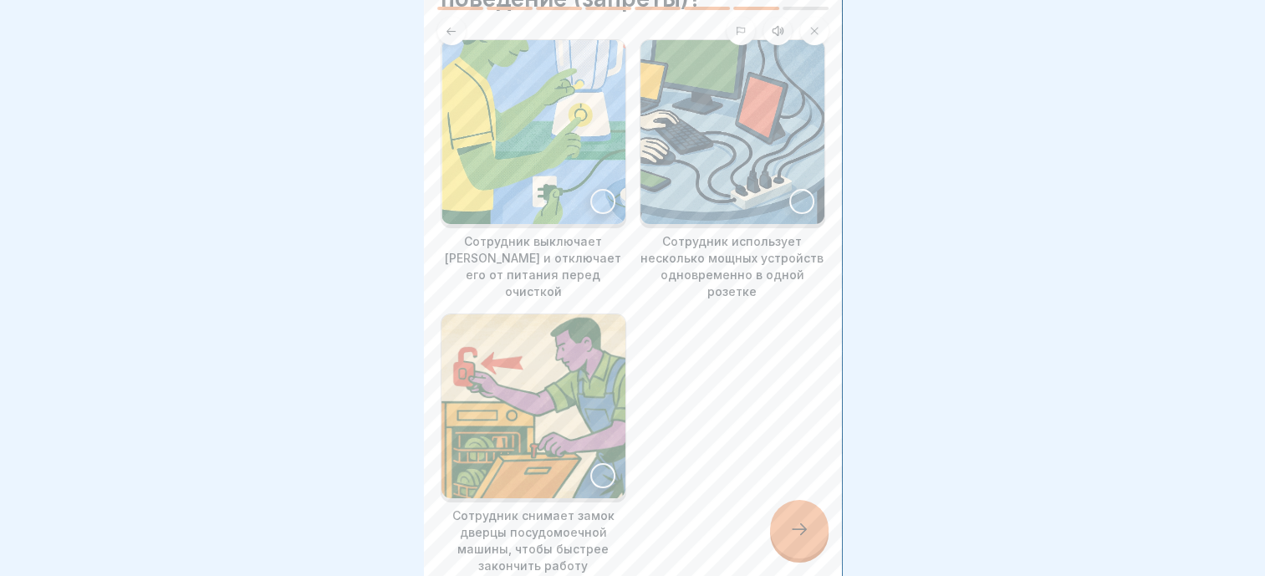
scroll to position [167, 0]
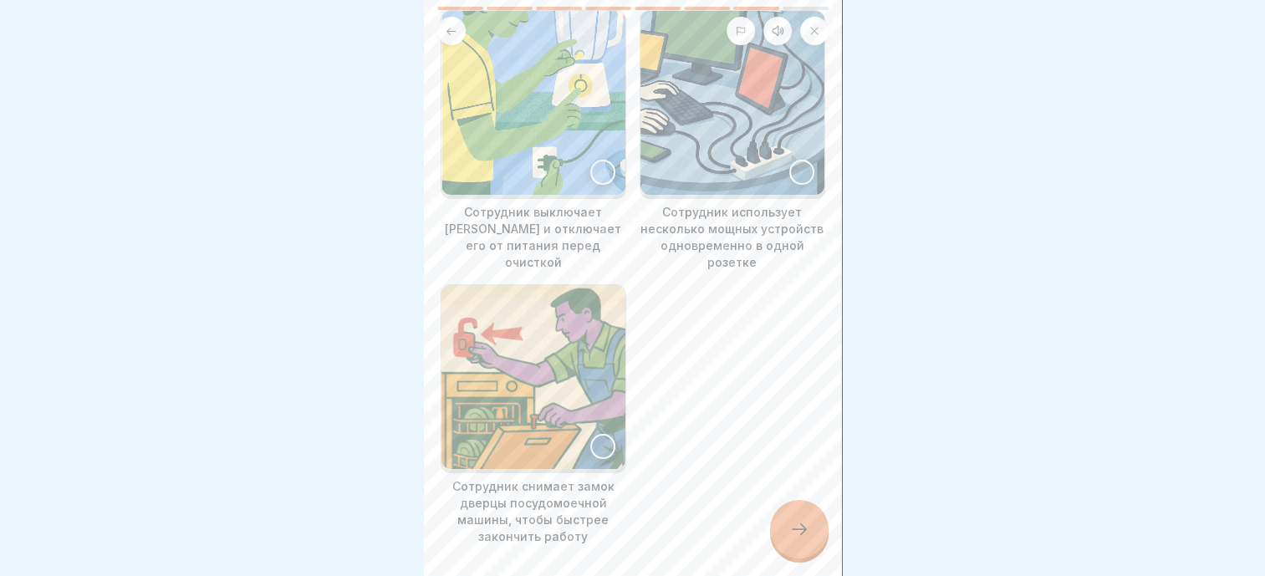
click at [789, 164] on div at bounding box center [801, 172] width 25 height 25
click at [596, 434] on div at bounding box center [602, 446] width 25 height 25
click at [797, 552] on div at bounding box center [799, 529] width 59 height 59
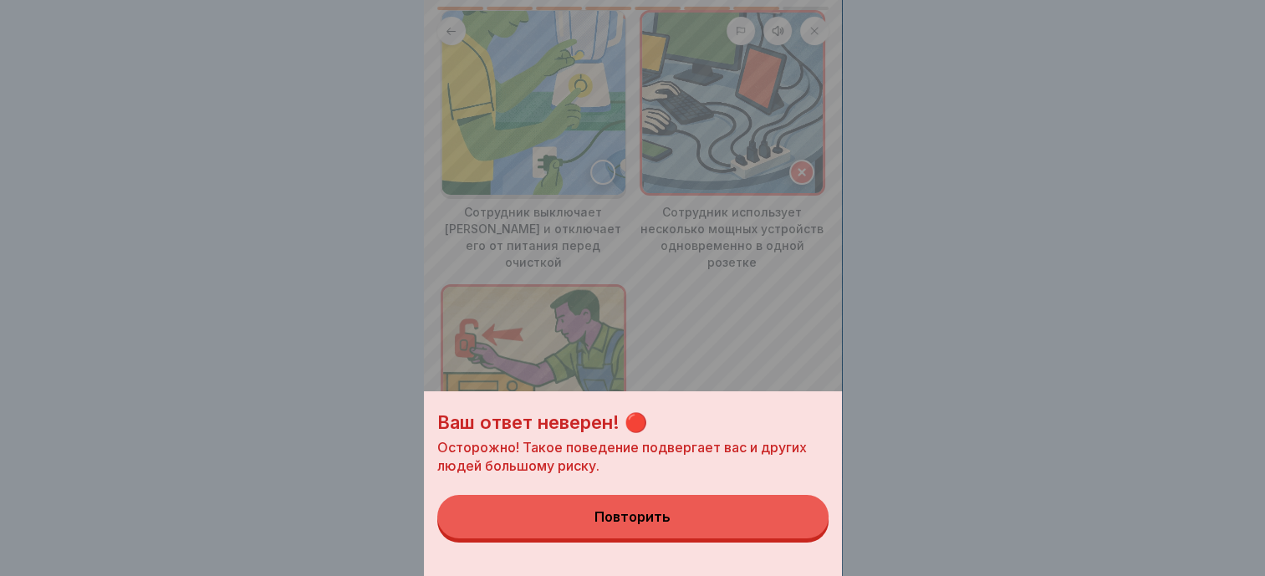
click at [686, 528] on button "Повторить" at bounding box center [632, 516] width 391 height 43
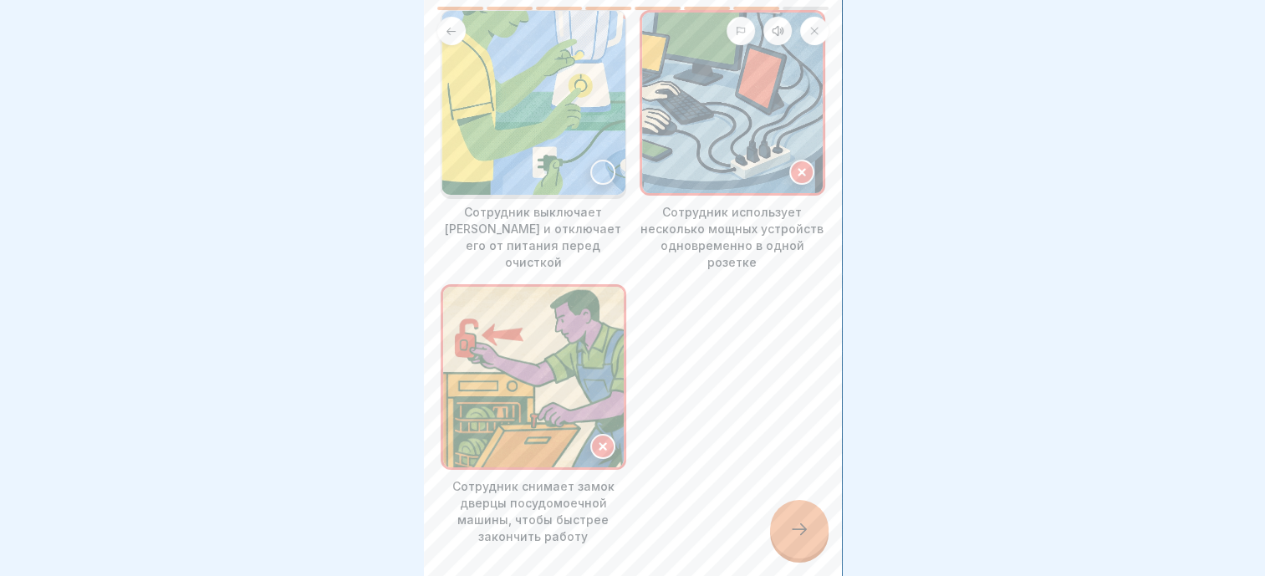
scroll to position [0, 0]
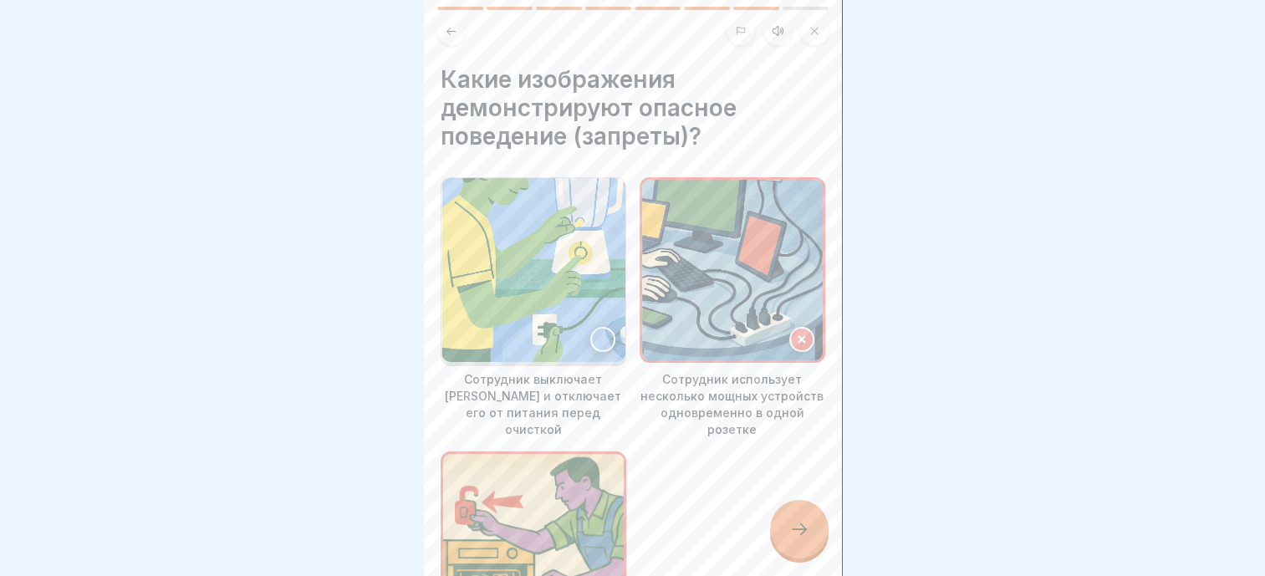
click at [602, 318] on img at bounding box center [533, 270] width 184 height 184
click at [796, 334] on icon at bounding box center [802, 340] width 12 height 12
click at [597, 334] on icon at bounding box center [603, 340] width 12 height 12
click at [593, 331] on div at bounding box center [602, 339] width 25 height 25
click at [809, 535] on div at bounding box center [799, 529] width 59 height 59
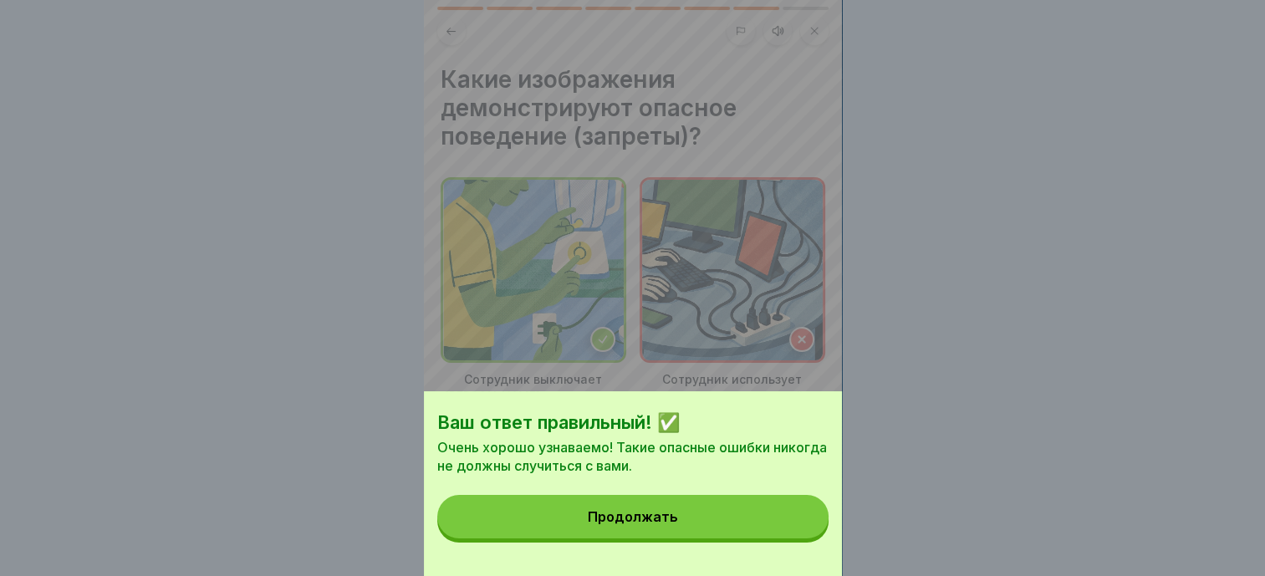
click at [712, 530] on button "Продолжать" at bounding box center [632, 516] width 391 height 43
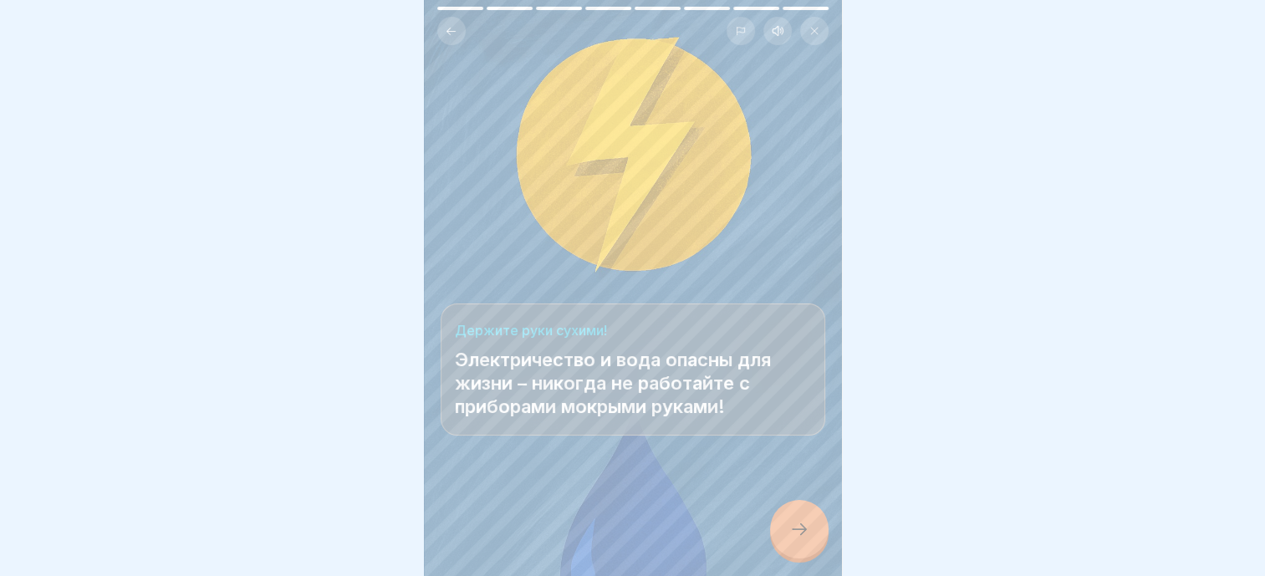
scroll to position [13, 0]
click at [810, 545] on div at bounding box center [799, 529] width 59 height 59
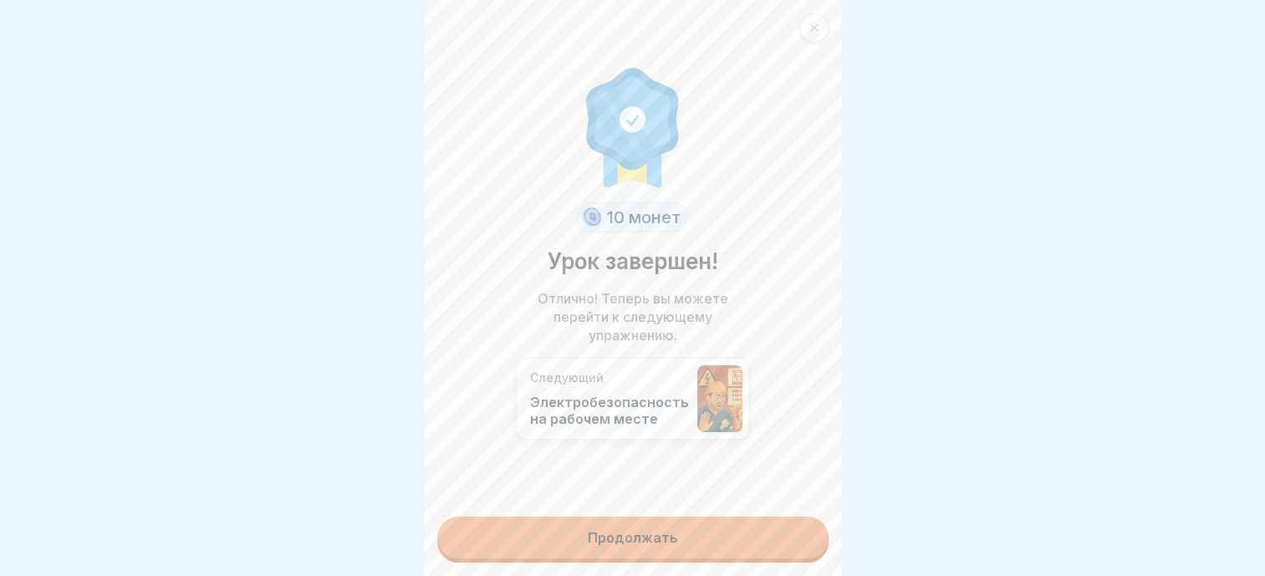
click at [691, 518] on link "Продолжать" at bounding box center [632, 538] width 391 height 42
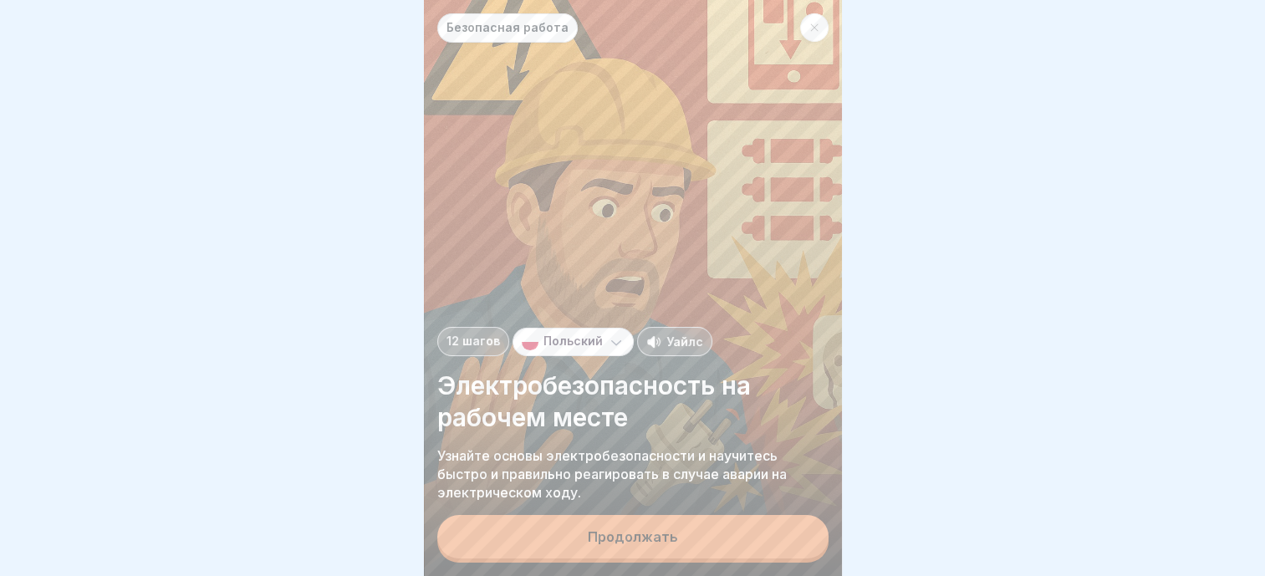
click at [660, 538] on div "Продолжать" at bounding box center [633, 536] width 90 height 15
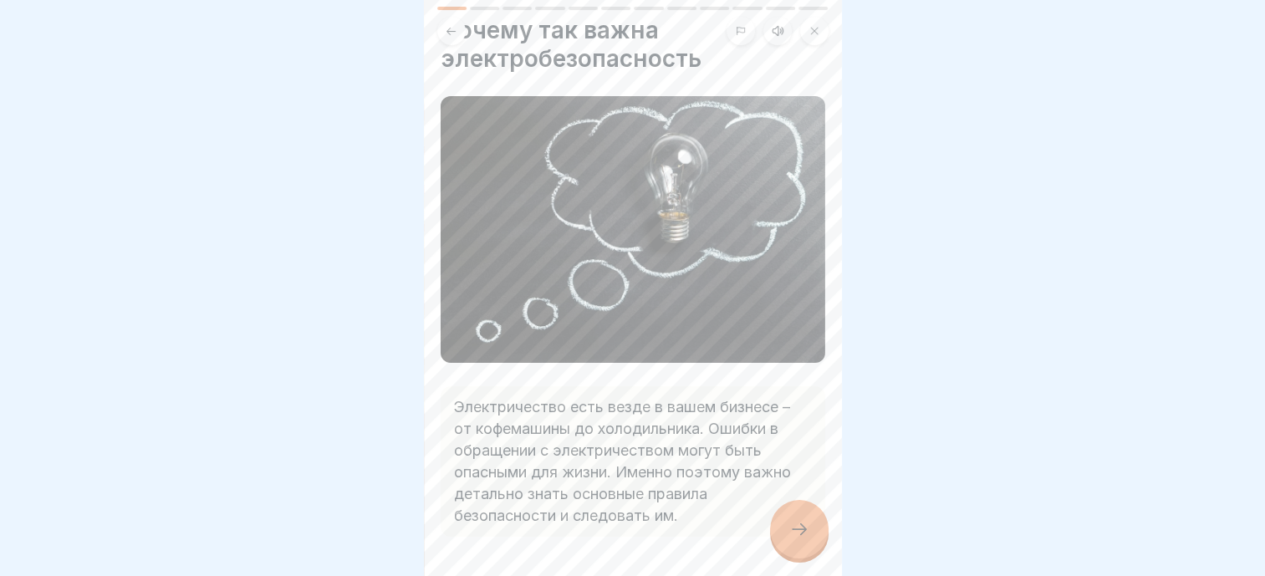
scroll to position [101, 0]
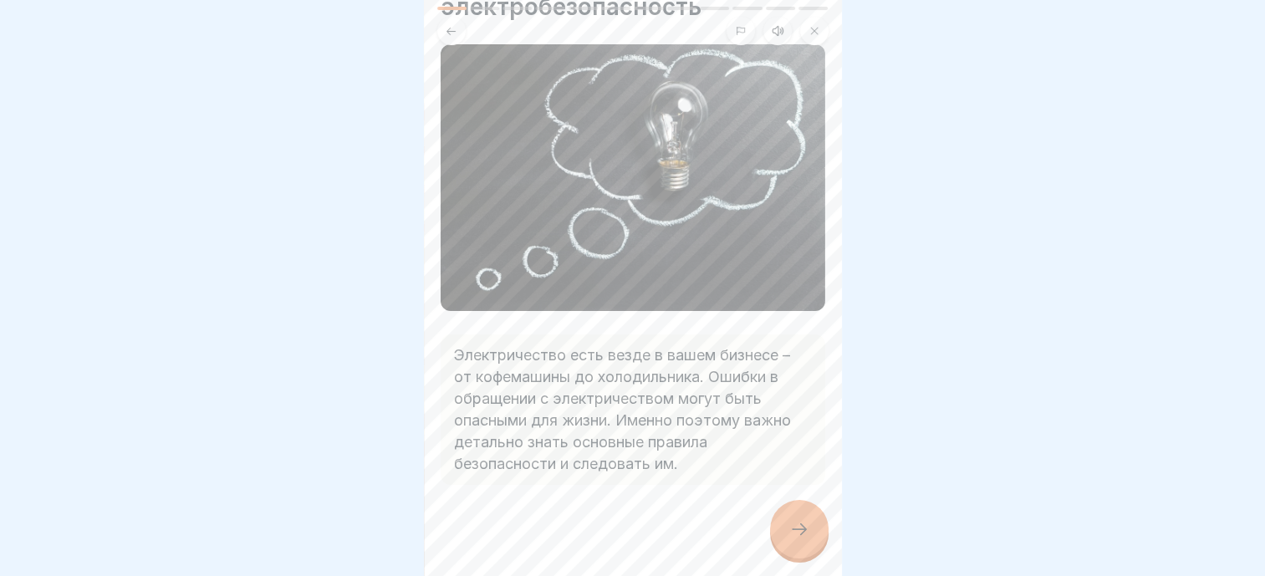
click at [778, 525] on div at bounding box center [799, 529] width 59 height 59
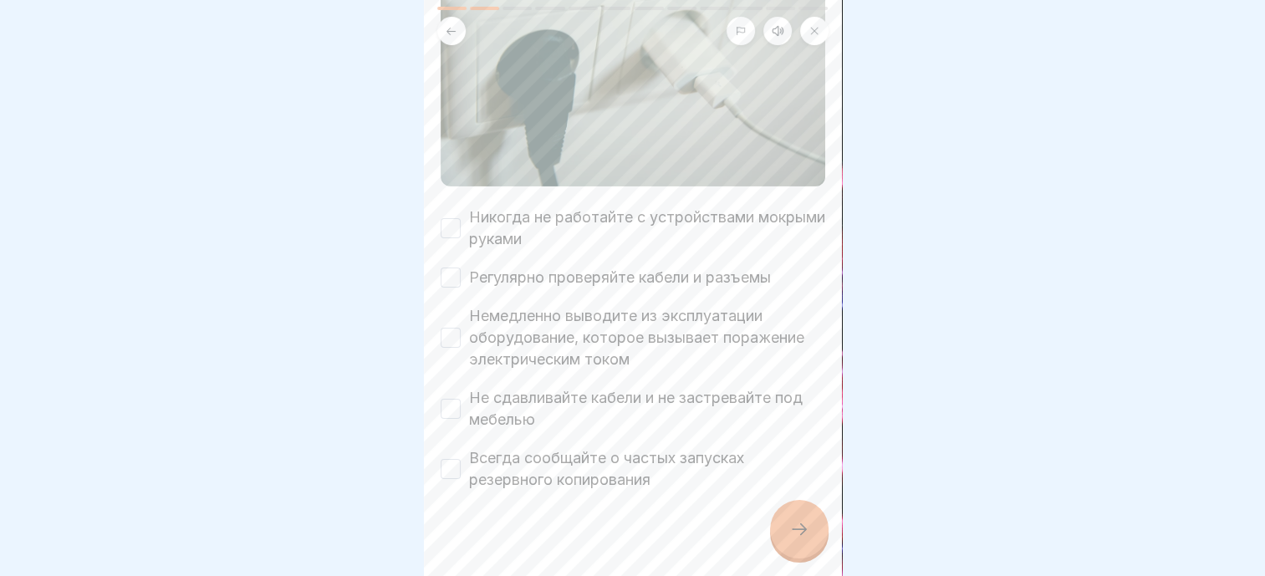
scroll to position [251, 0]
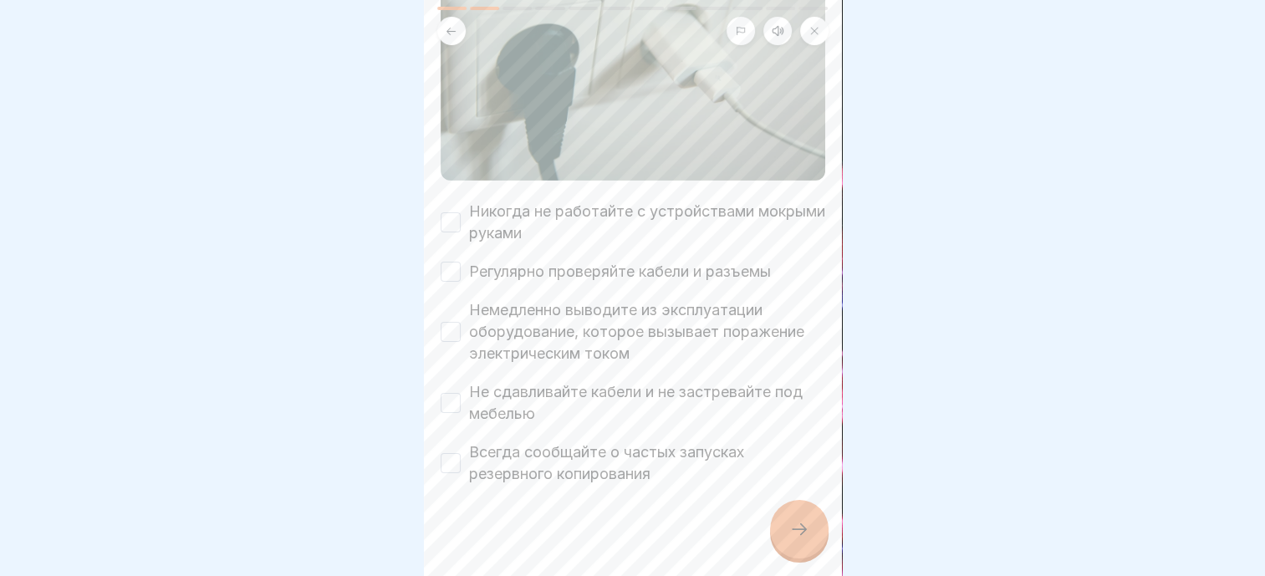
click at [548, 205] on label "Никогда не работайте с устройствами мокрыми руками" at bounding box center [647, 222] width 356 height 43
click at [461, 212] on button "Никогда не работайте с устройствами мокрыми руками" at bounding box center [451, 222] width 20 height 20
click at [542, 274] on div "Никогда не работайте с устройствами мокрыми руками Регулярно проверяйте кабели …" at bounding box center [633, 343] width 385 height 284
drag, startPoint x: 527, startPoint y: 251, endPoint x: 521, endPoint y: 278, distance: 28.2
click at [527, 261] on label "Регулярно проверяйте кабели и разъемы" at bounding box center [620, 272] width 302 height 22
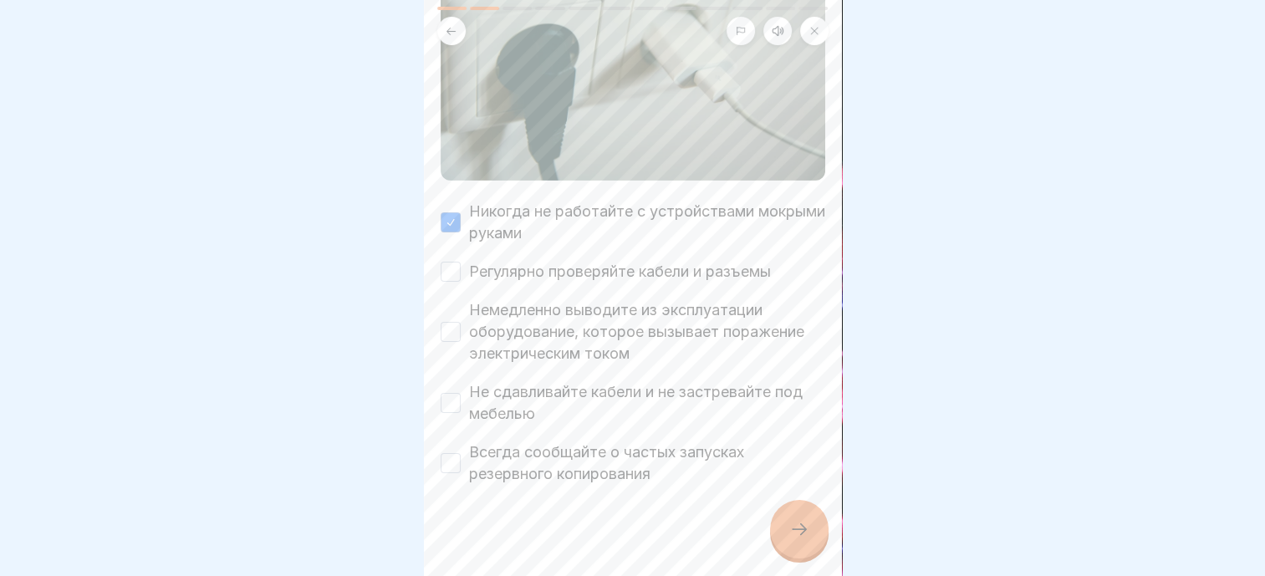
click at [461, 262] on button "Регулярно проверяйте кабели и разъемы" at bounding box center [451, 272] width 20 height 20
click at [514, 299] on label "Немедленно выводите из эксплуатации оборудование, которое вызывает поражение эл…" at bounding box center [647, 331] width 356 height 65
click at [461, 322] on button "Немедленно выводите из эксплуатации оборудование, которое вызывает поражение эл…" at bounding box center [451, 332] width 20 height 20
click at [508, 384] on label "Не сдавливайте кабели и не застревайте под мебелью" at bounding box center [647, 402] width 356 height 43
click at [461, 393] on button "Не сдавливайте кабели и не застревайте под мебелью" at bounding box center [451, 403] width 20 height 20
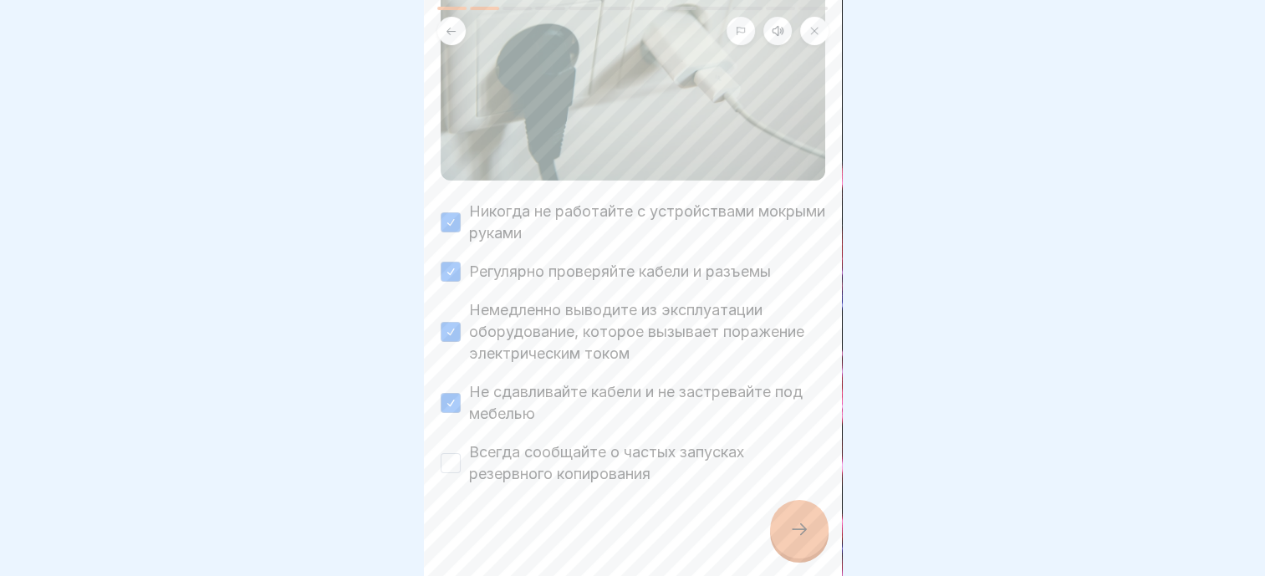
click at [488, 441] on label "Всегда сообщайте о частых запусках резервного копирования" at bounding box center [647, 462] width 356 height 43
click at [461, 453] on button "Всегда сообщайте о частых запусках резервного копирования" at bounding box center [451, 463] width 20 height 20
drag, startPoint x: 789, startPoint y: 522, endPoint x: 783, endPoint y: 515, distance: 9.5
click at [798, 522] on icon at bounding box center [799, 529] width 20 height 20
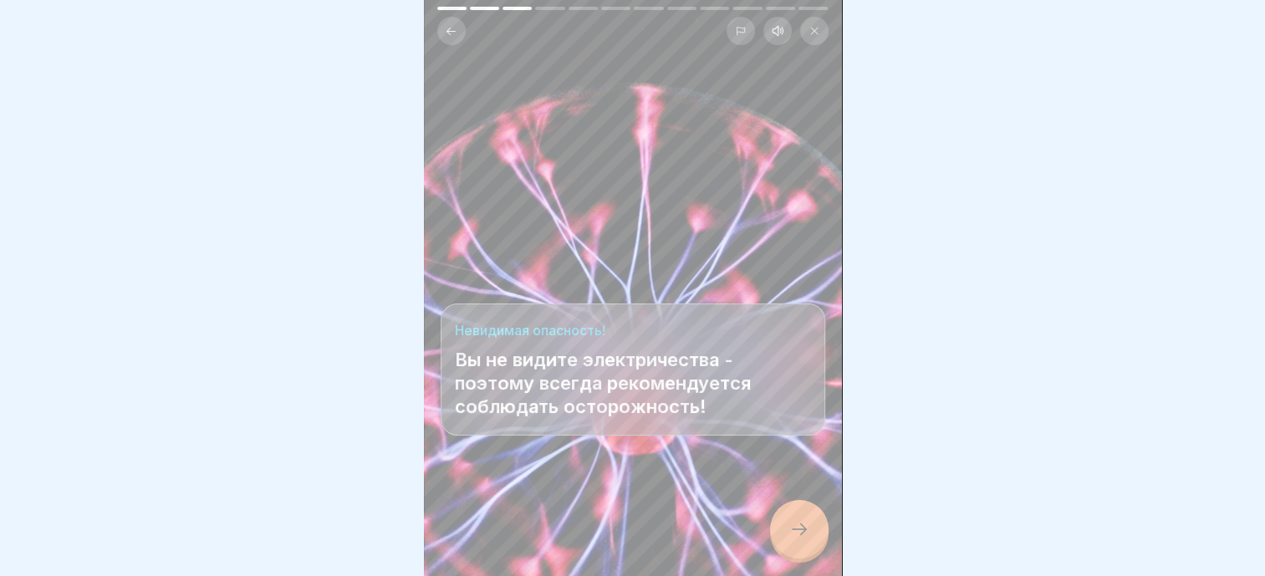
click at [804, 528] on icon at bounding box center [799, 529] width 20 height 20
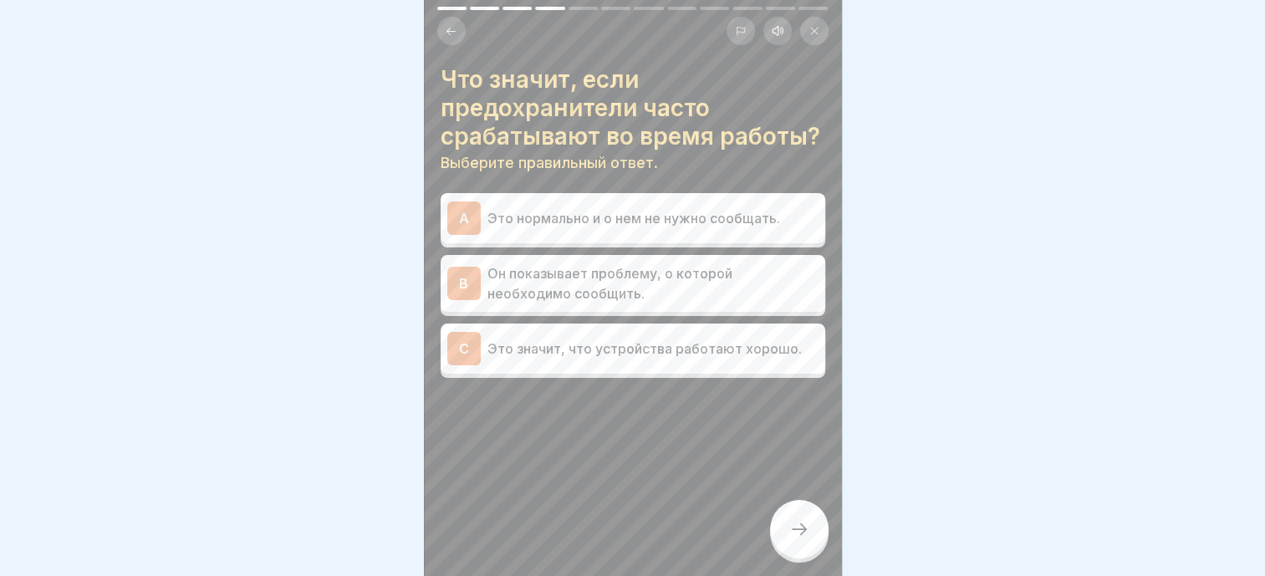
click at [542, 445] on div at bounding box center [633, 428] width 385 height 100
click at [592, 299] on p "Он показывает проблему, о которой необходимо сообщить." at bounding box center [652, 283] width 331 height 40
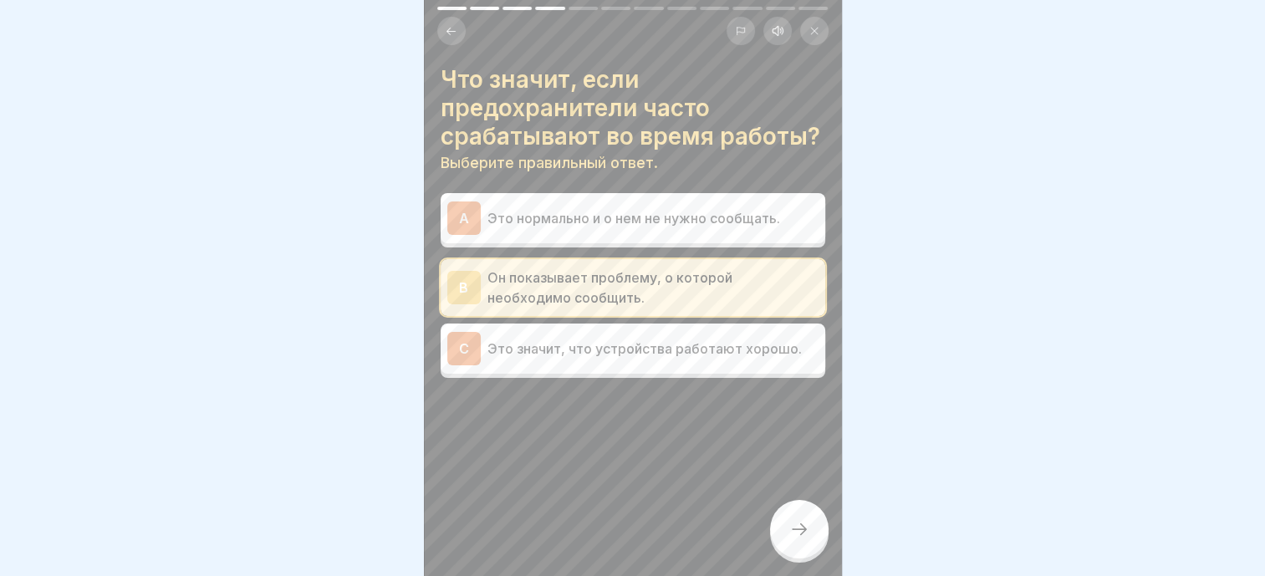
click at [785, 512] on div at bounding box center [799, 529] width 59 height 59
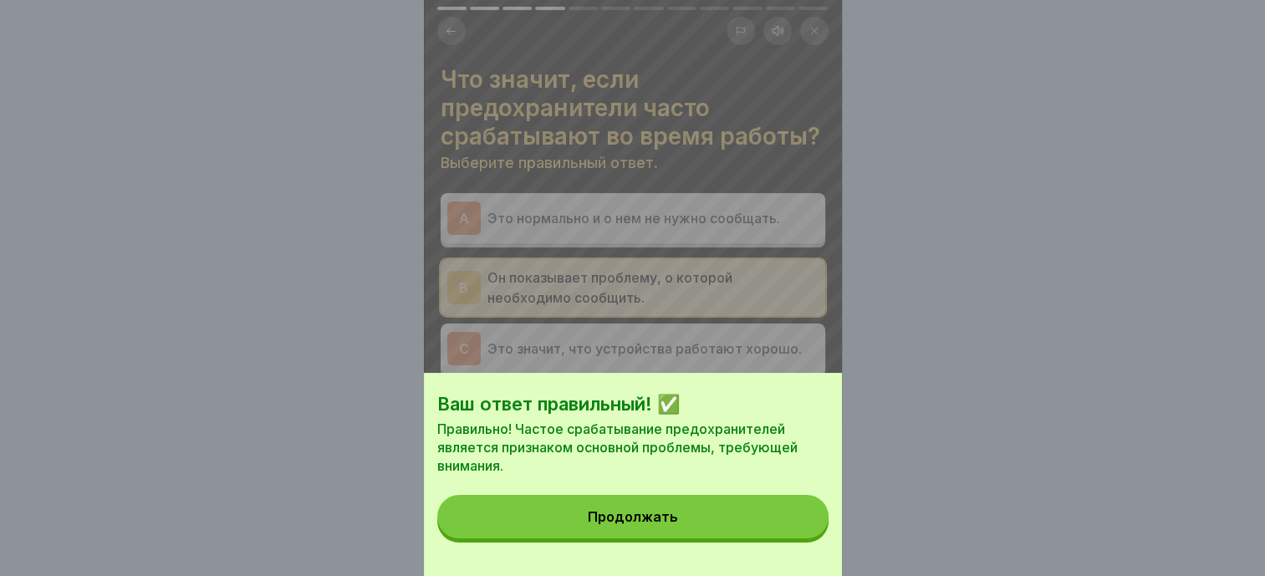
click at [696, 522] on button "Продолжать" at bounding box center [632, 516] width 391 height 43
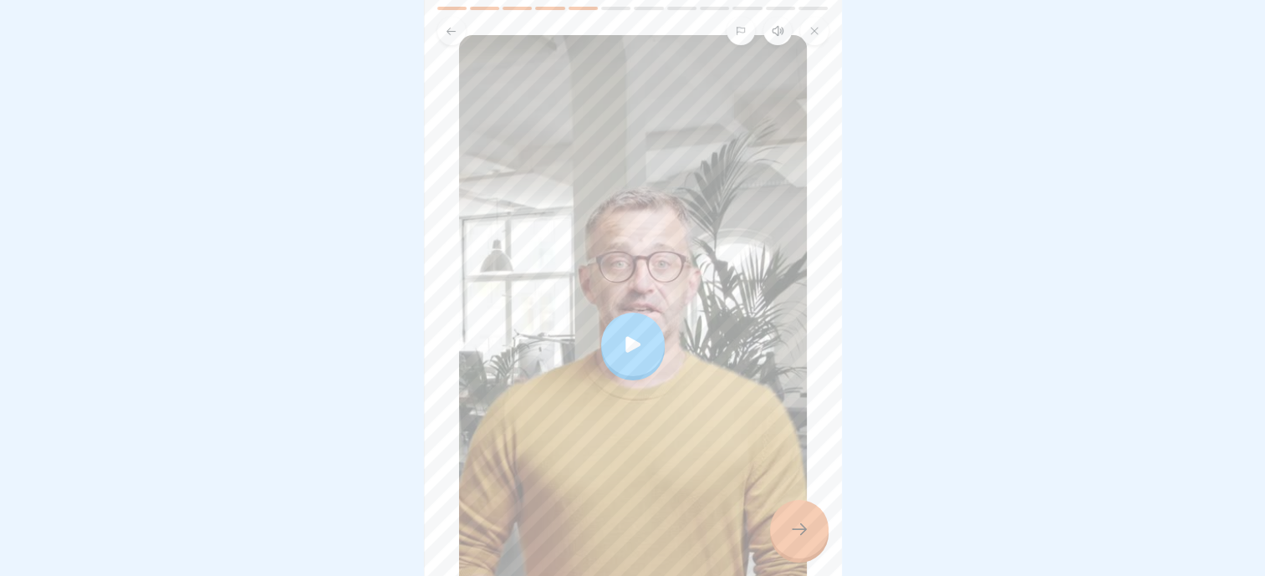
scroll to position [268, 0]
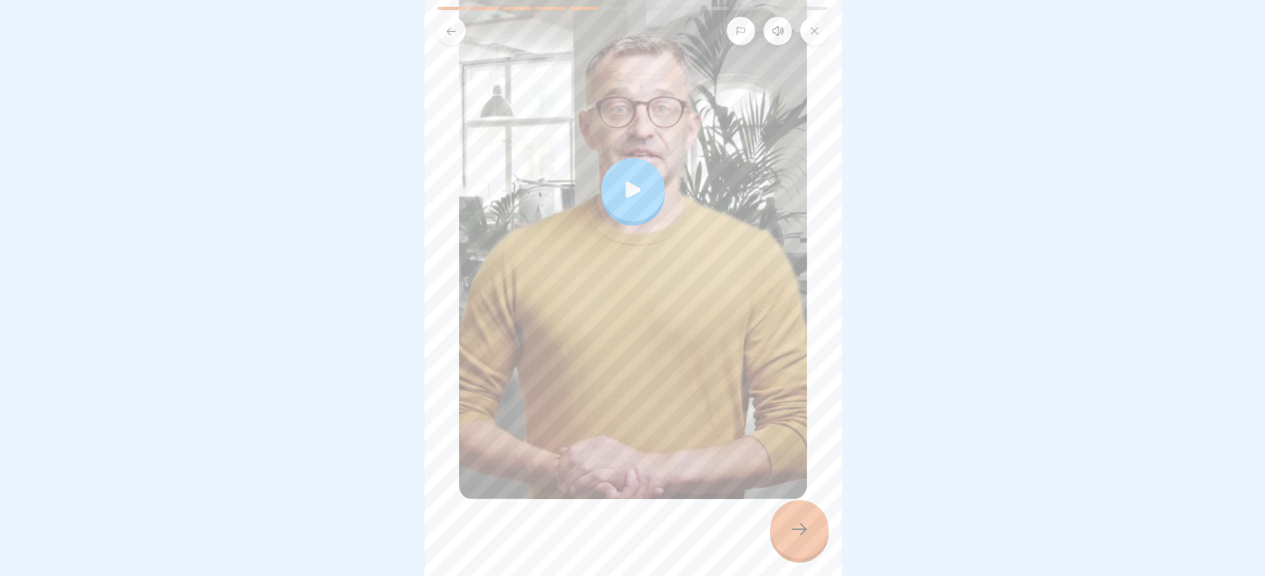
click at [773, 541] on div at bounding box center [799, 529] width 59 height 59
click at [814, 533] on div at bounding box center [799, 529] width 59 height 59
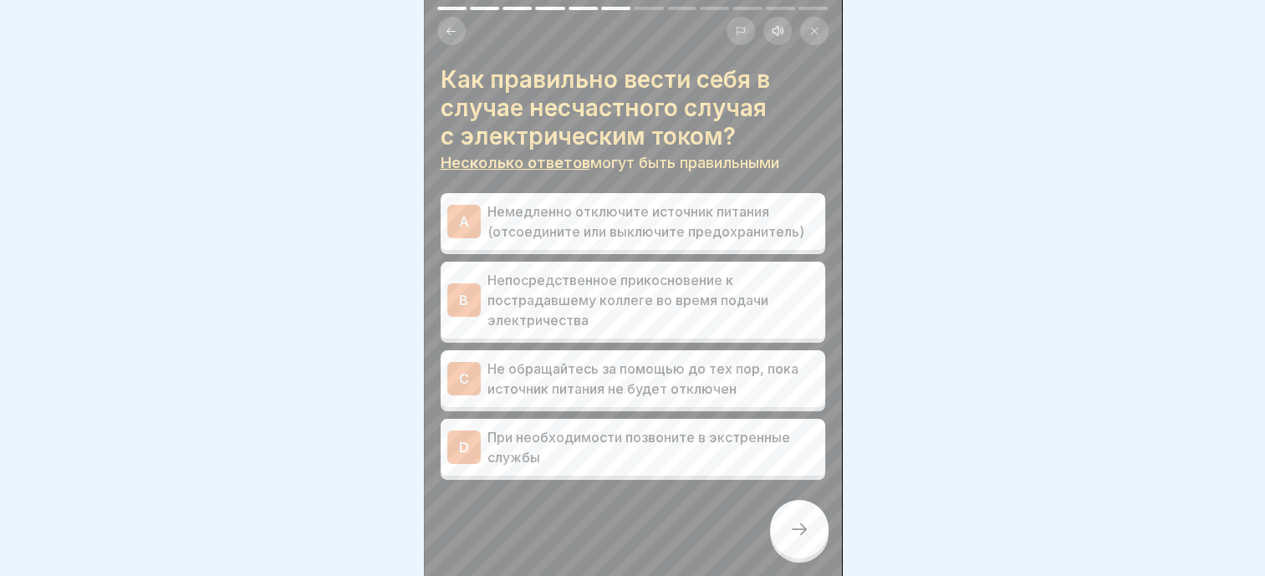
click at [609, 227] on p "Немедленно отключите источник питания (отсоедините или выключите предохранитель)" at bounding box center [652, 222] width 331 height 40
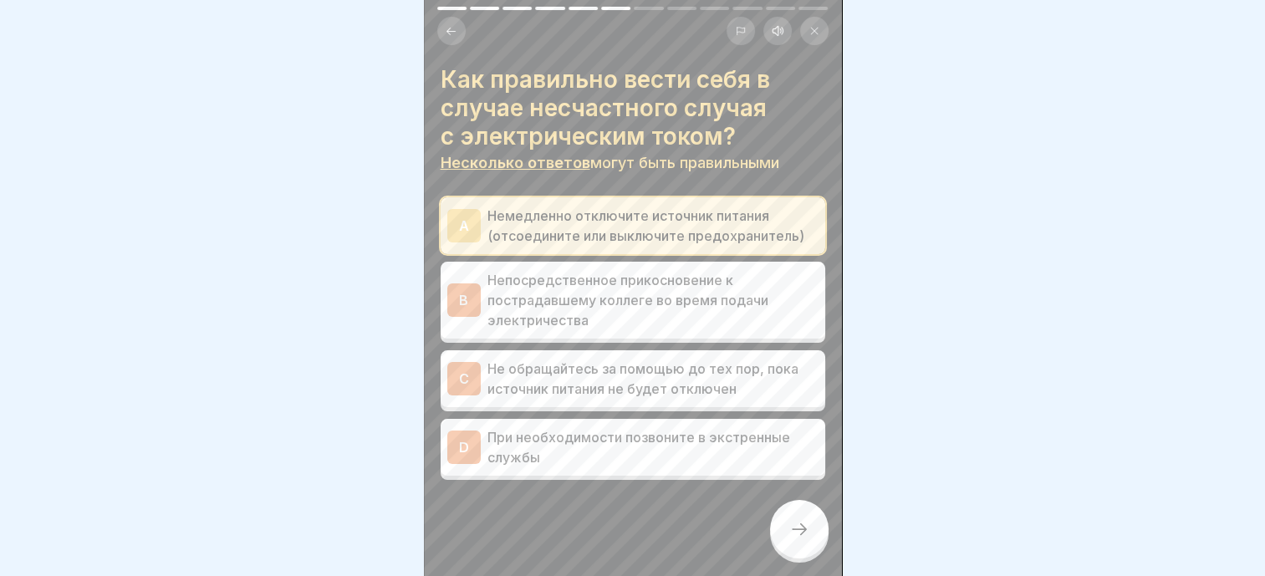
click at [584, 462] on p "При необходимости позвоните в экстренные службы" at bounding box center [652, 447] width 331 height 40
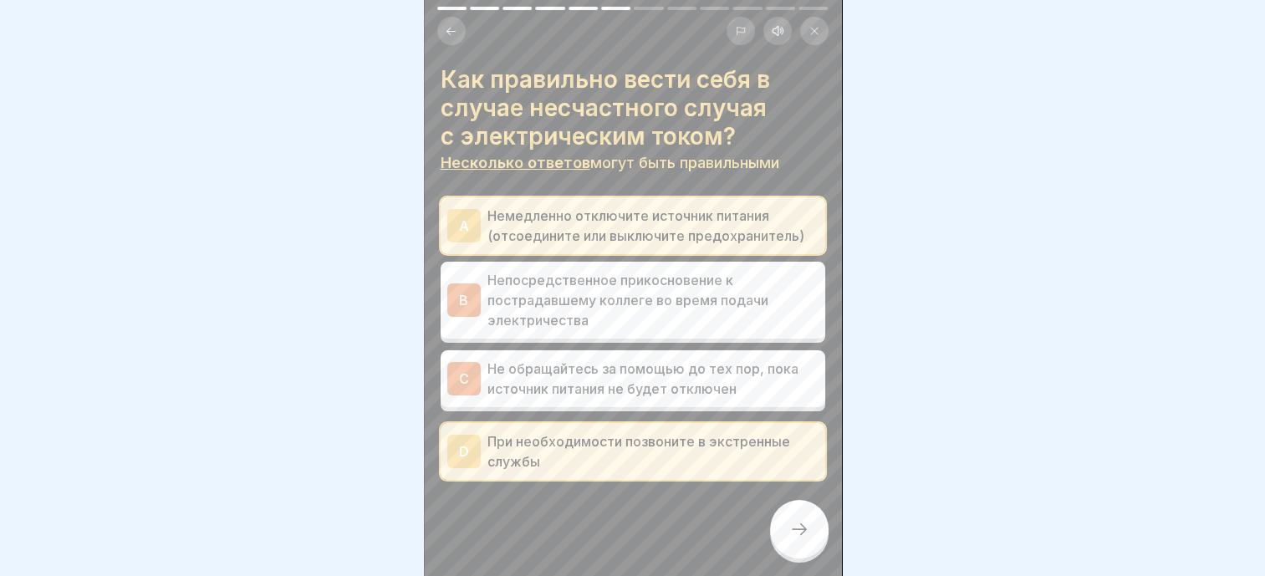
click at [788, 532] on div at bounding box center [799, 529] width 59 height 59
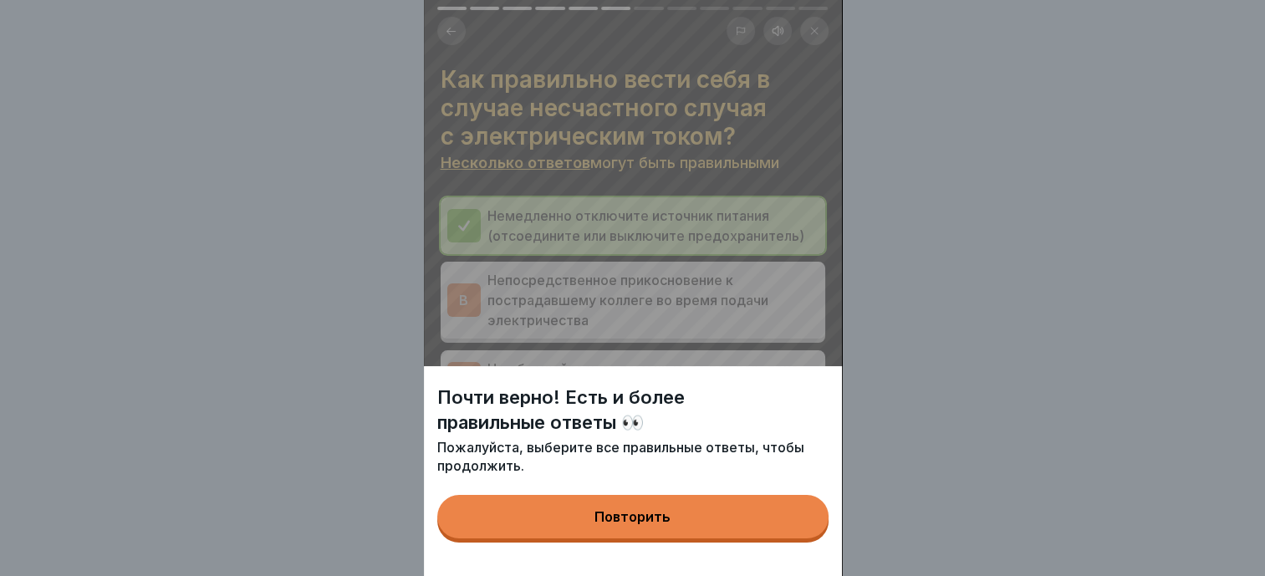
click at [727, 538] on button "Повторить" at bounding box center [632, 516] width 391 height 43
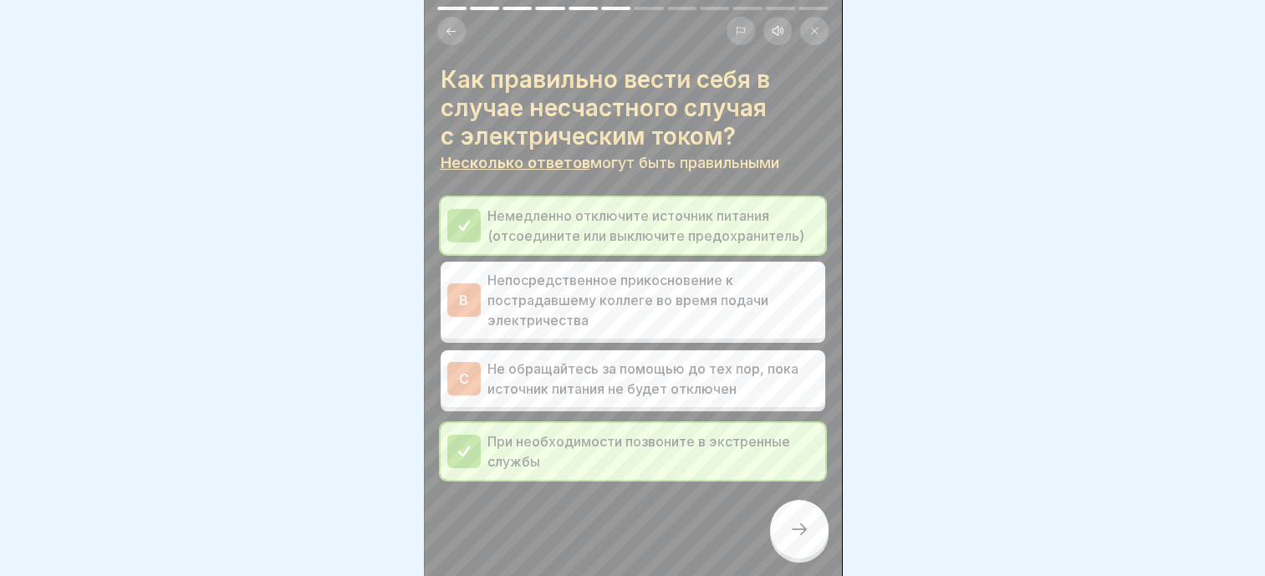
click at [657, 384] on p "Не обращайтесь за помощью до тех пор, пока источник питания не будет отключен" at bounding box center [652, 379] width 331 height 40
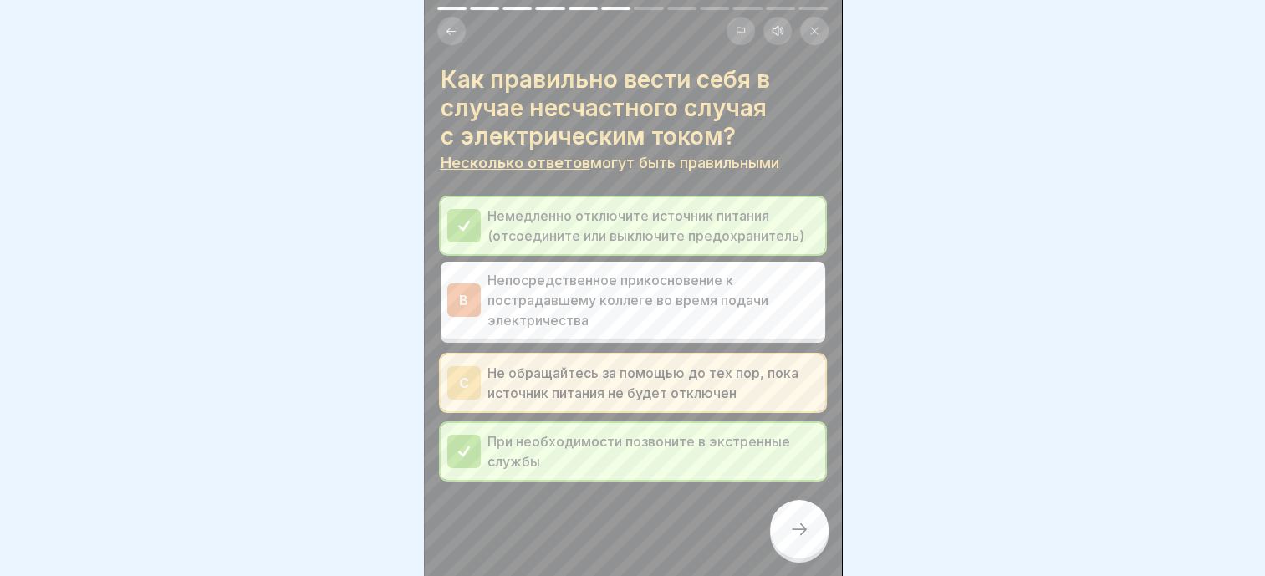
click at [649, 381] on p "Не обращайтесь за помощью до тех пор, пока источник питания не будет отключен" at bounding box center [652, 383] width 331 height 40
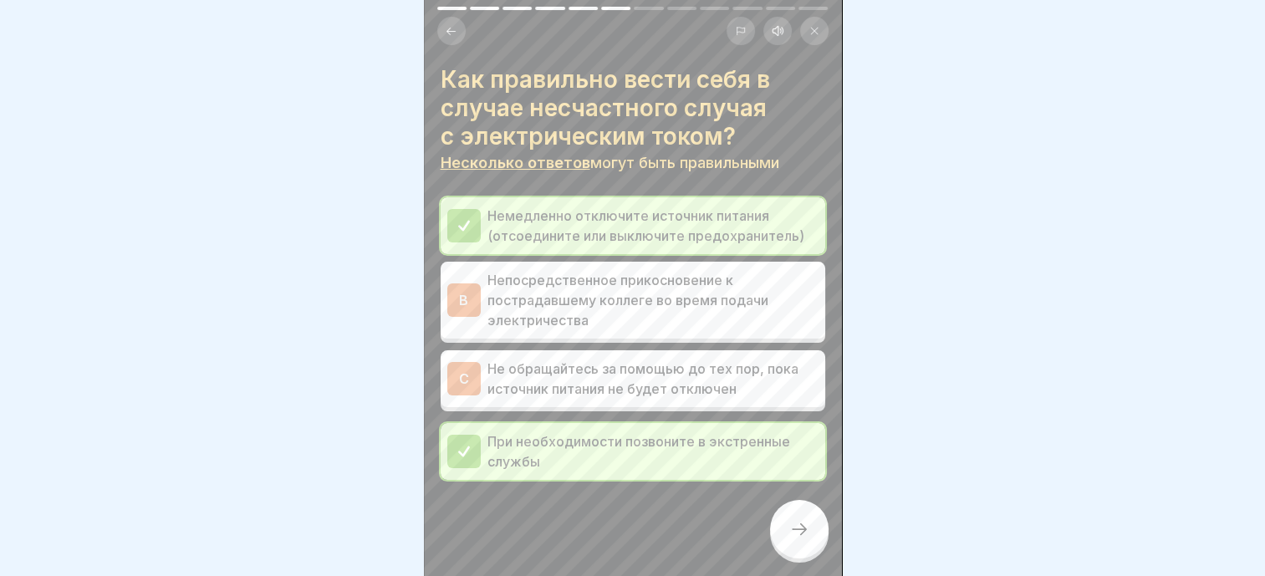
click at [658, 399] on div "C Не обращайтесь за помощью до тех пор, пока источник питания не будет отключен" at bounding box center [633, 378] width 385 height 57
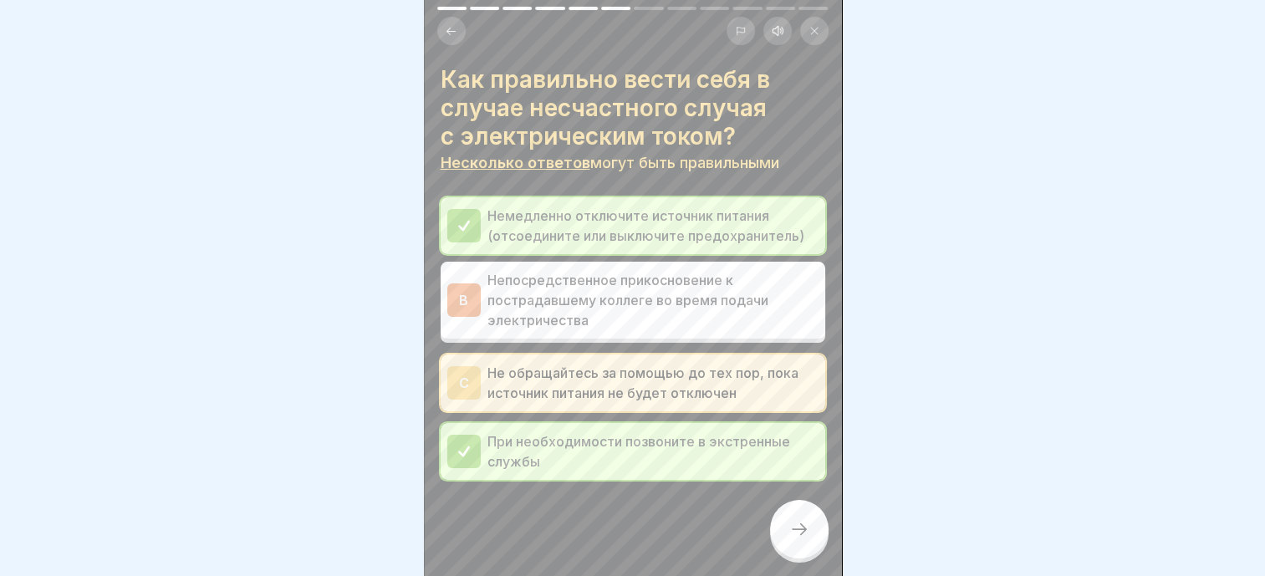
click at [813, 535] on div at bounding box center [799, 529] width 59 height 59
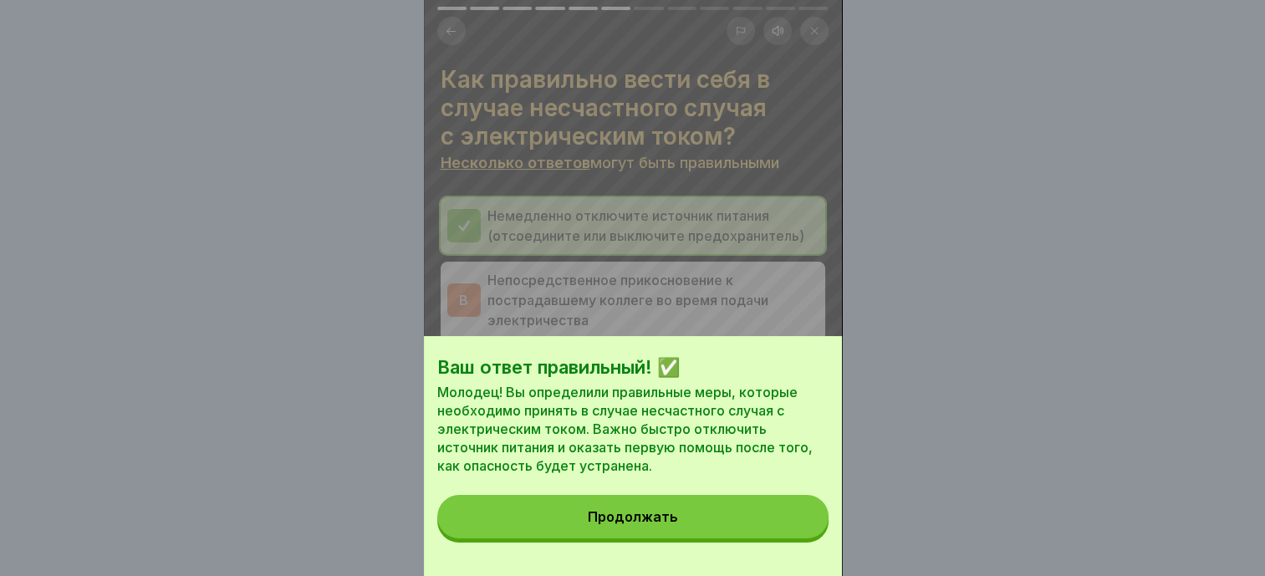
click at [761, 533] on button "Продолжать" at bounding box center [632, 516] width 391 height 43
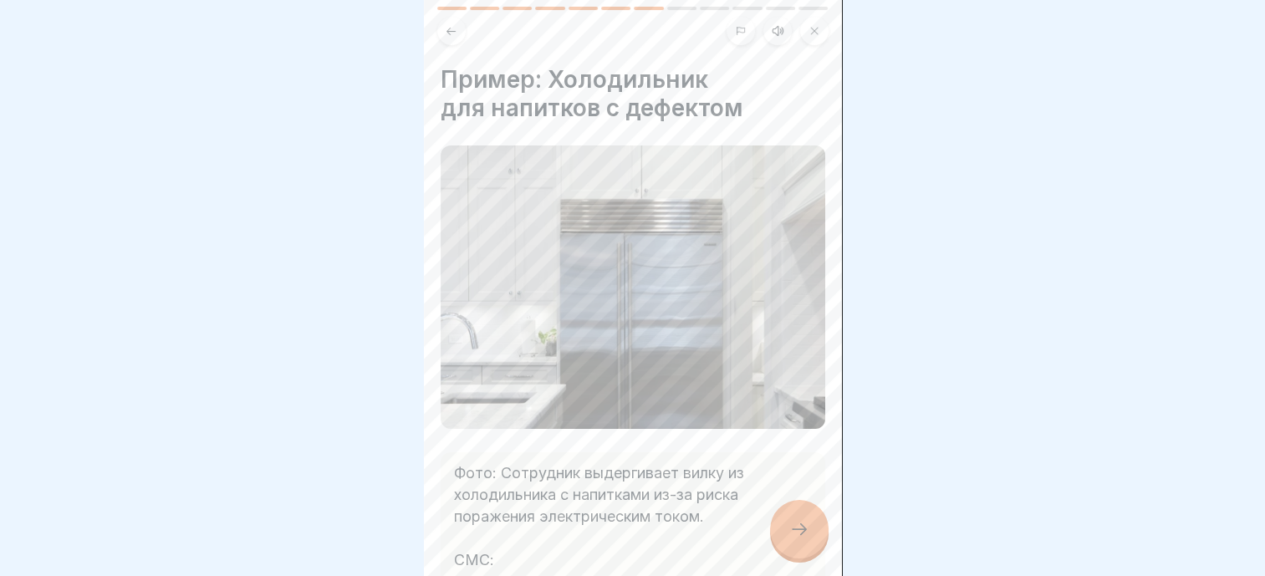
scroll to position [270, 0]
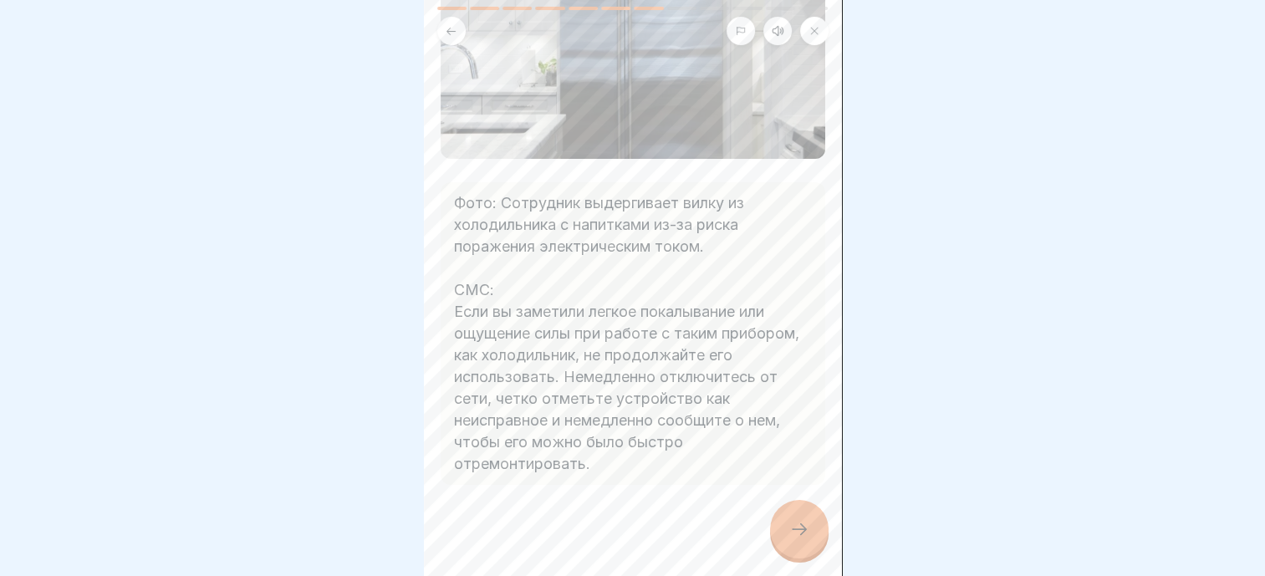
click at [796, 531] on div at bounding box center [799, 529] width 59 height 59
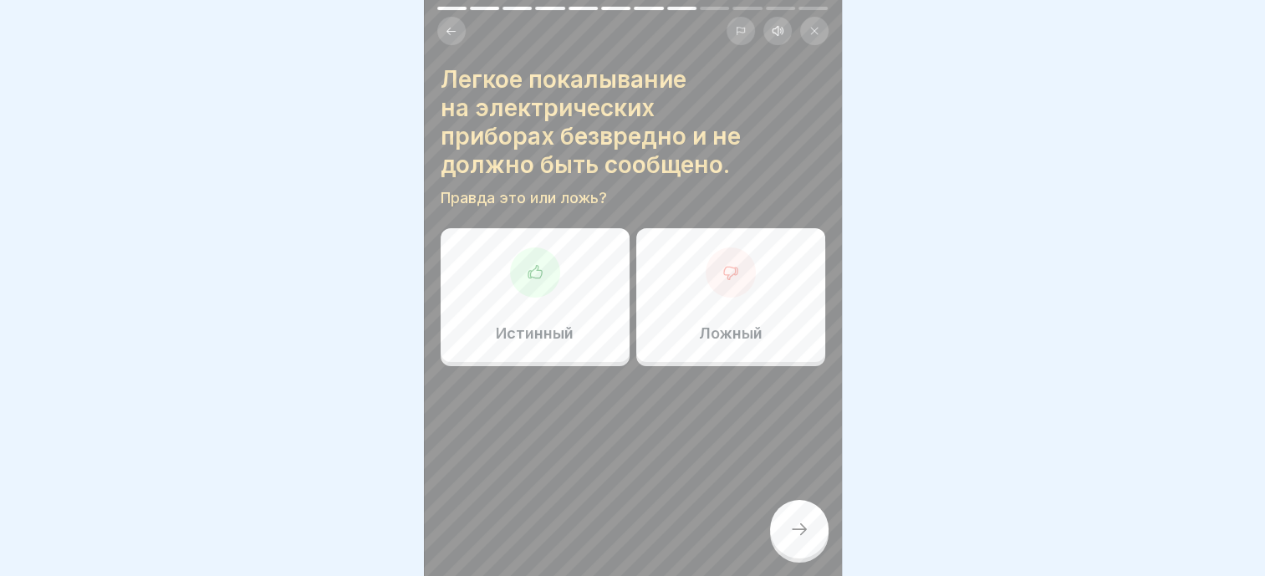
click at [706, 283] on div at bounding box center [731, 272] width 50 height 50
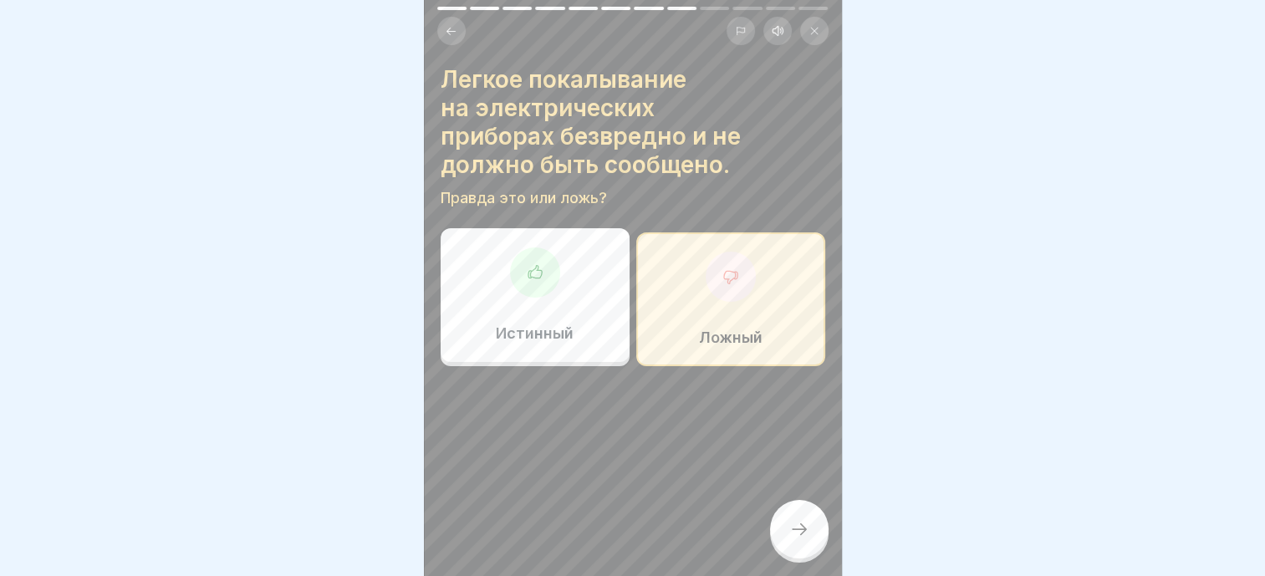
click at [791, 535] on icon at bounding box center [799, 529] width 20 height 20
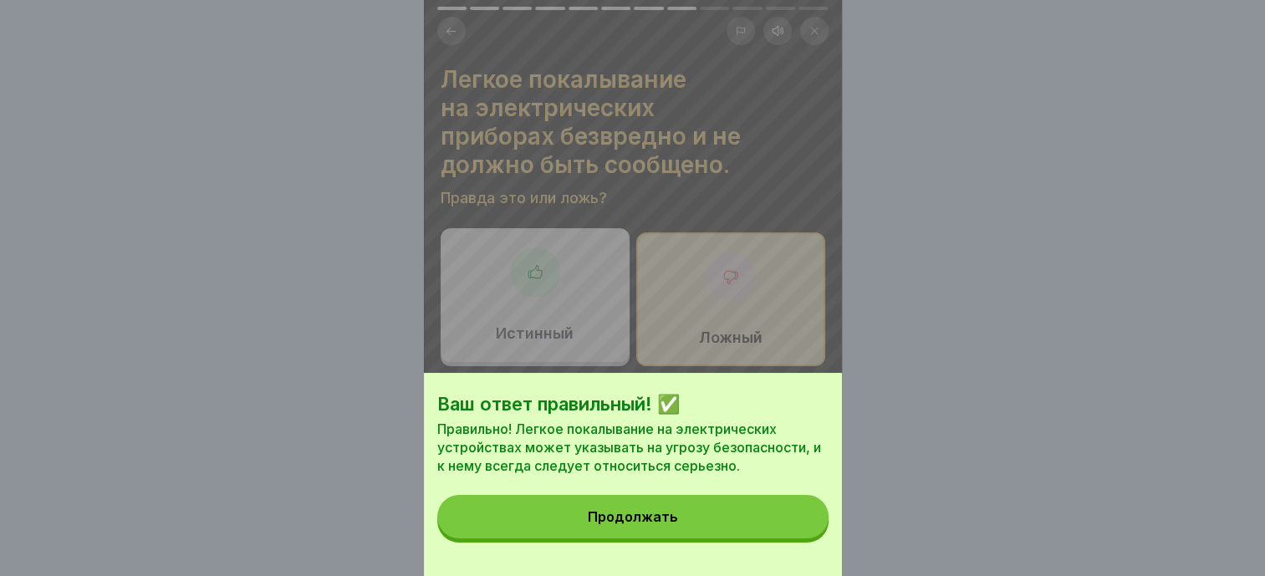
click at [544, 523] on button "Продолжать" at bounding box center [632, 516] width 391 height 43
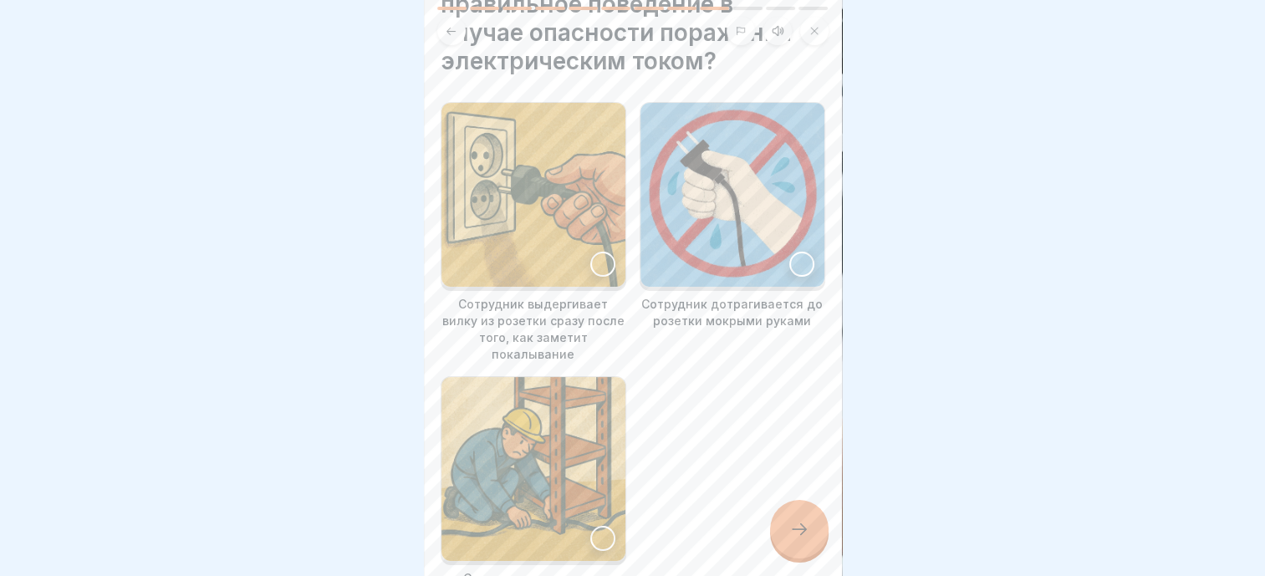
scroll to position [0, 0]
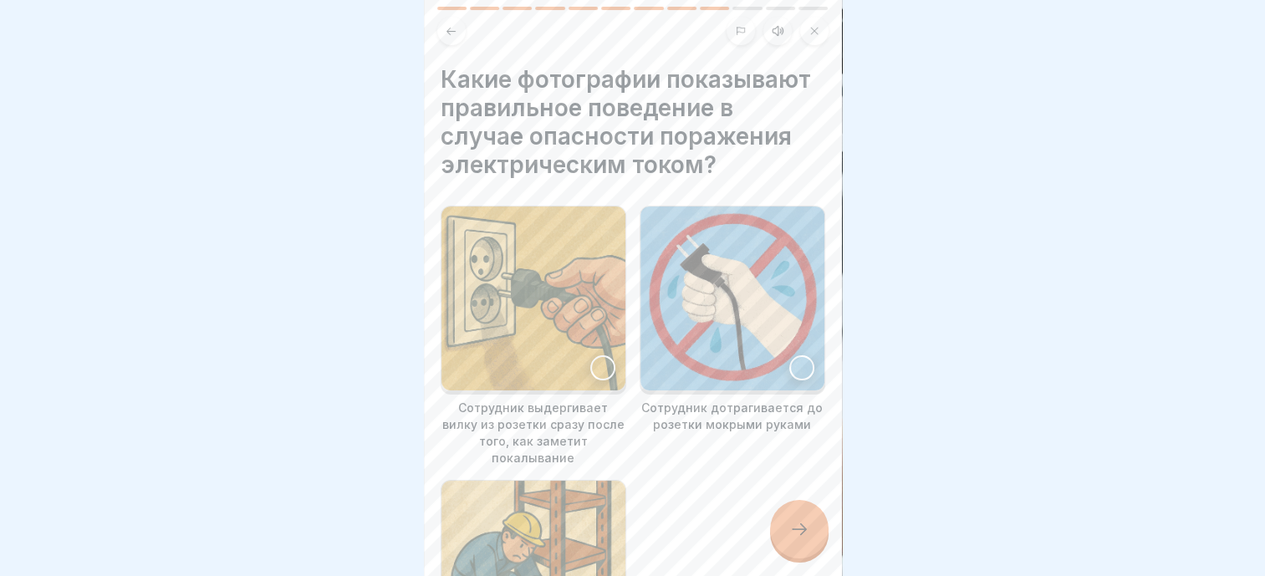
click at [593, 365] on div at bounding box center [602, 367] width 25 height 25
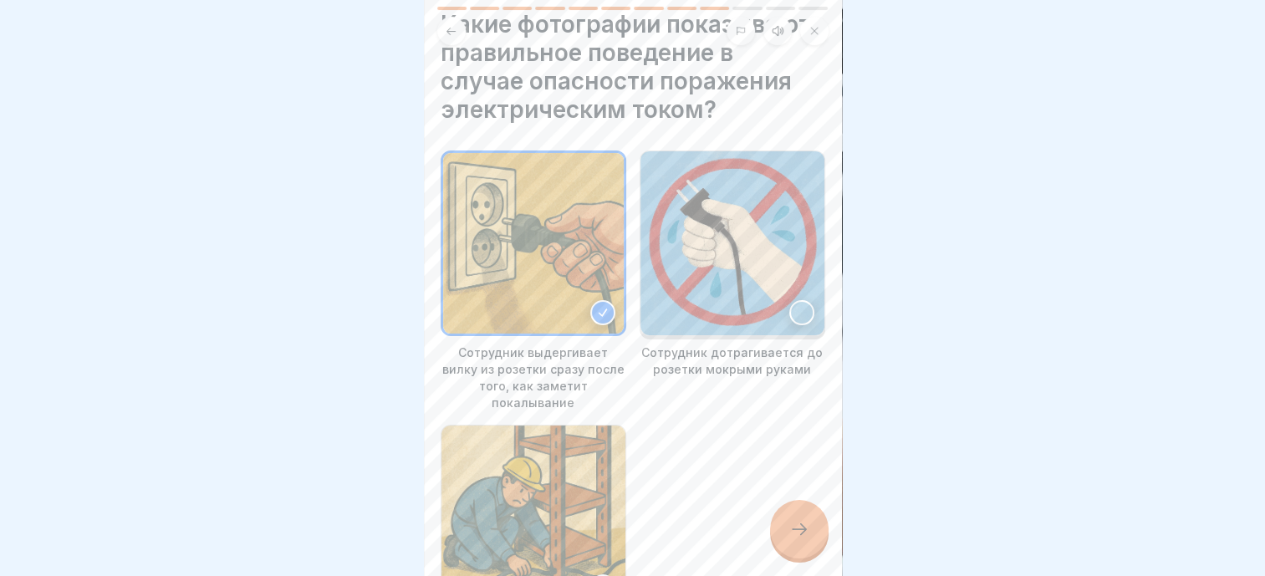
scroll to position [84, 0]
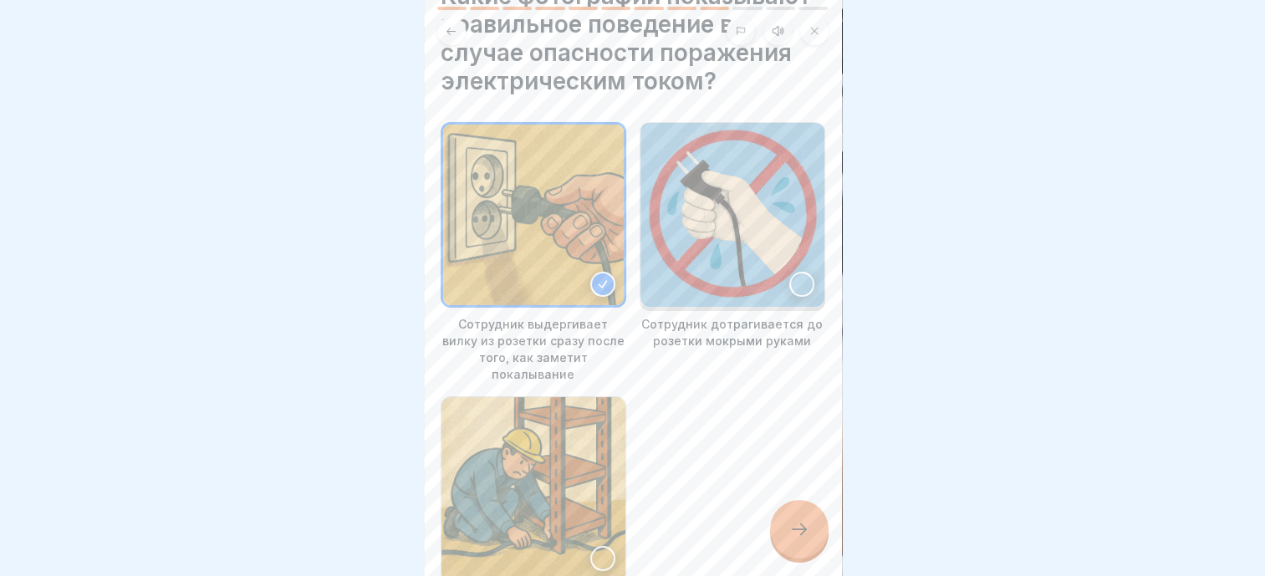
click at [783, 528] on div at bounding box center [799, 529] width 59 height 59
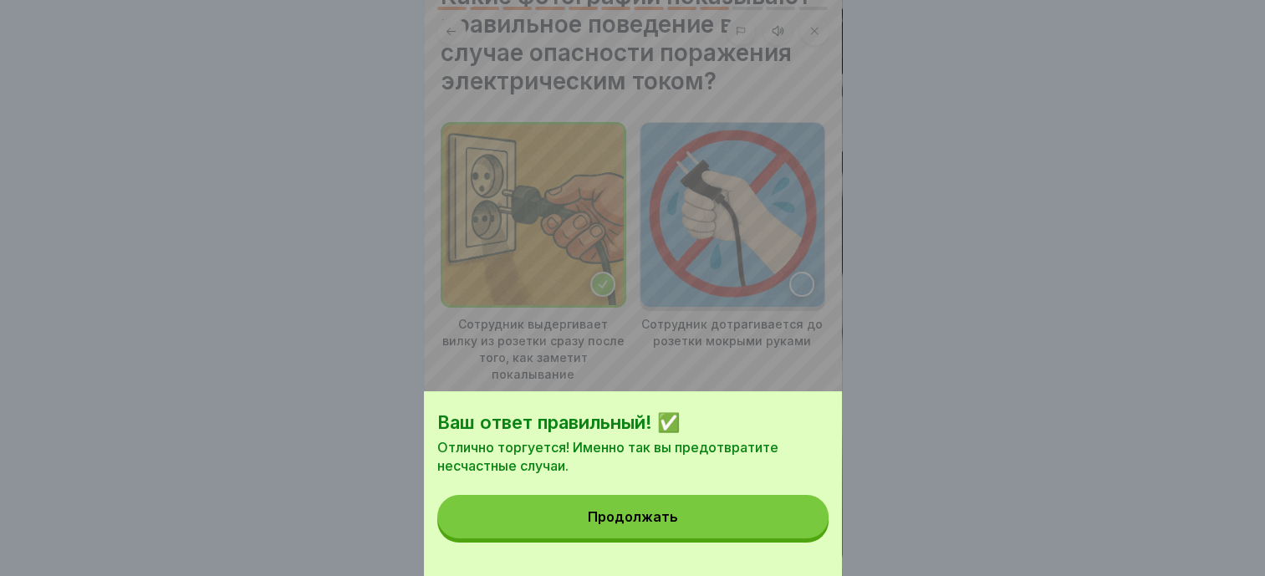
click at [737, 564] on div "Ваш ответ правильный! ✅ Отлично торгуется! Именно так вы предотвратите несчастн…" at bounding box center [633, 483] width 418 height 185
click at [732, 538] on button "Продолжать" at bounding box center [632, 516] width 391 height 43
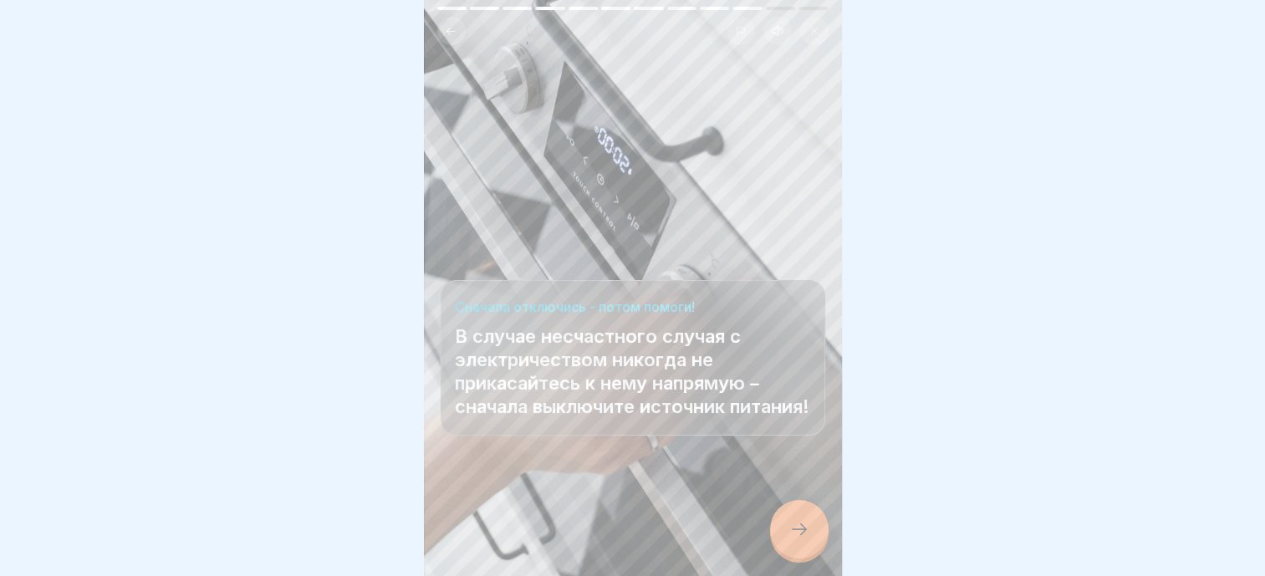
scroll to position [13, 0]
click at [809, 550] on div at bounding box center [799, 529] width 59 height 59
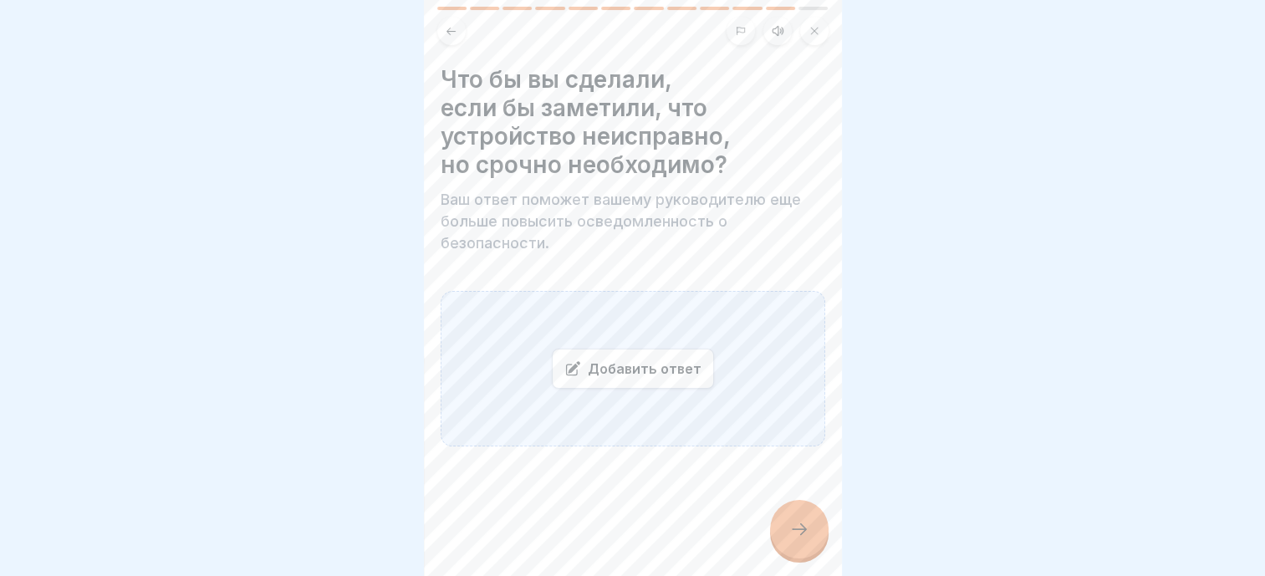
click at [511, 365] on div "Добавить ответ" at bounding box center [633, 369] width 385 height 156
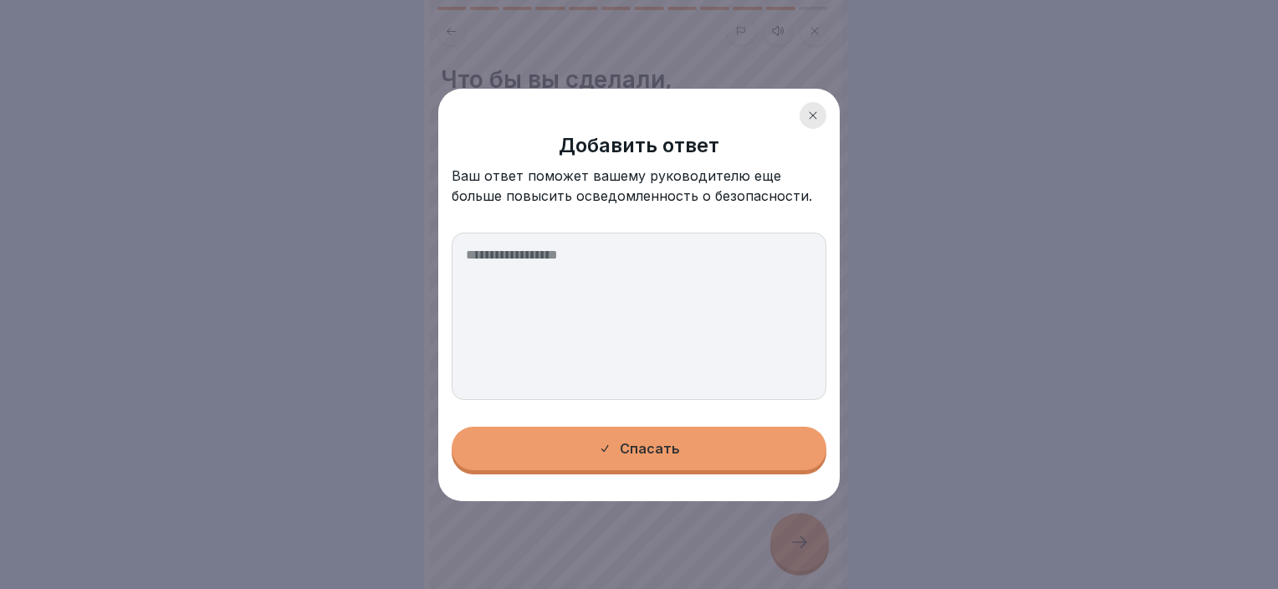
click at [523, 268] on textarea at bounding box center [639, 315] width 375 height 167
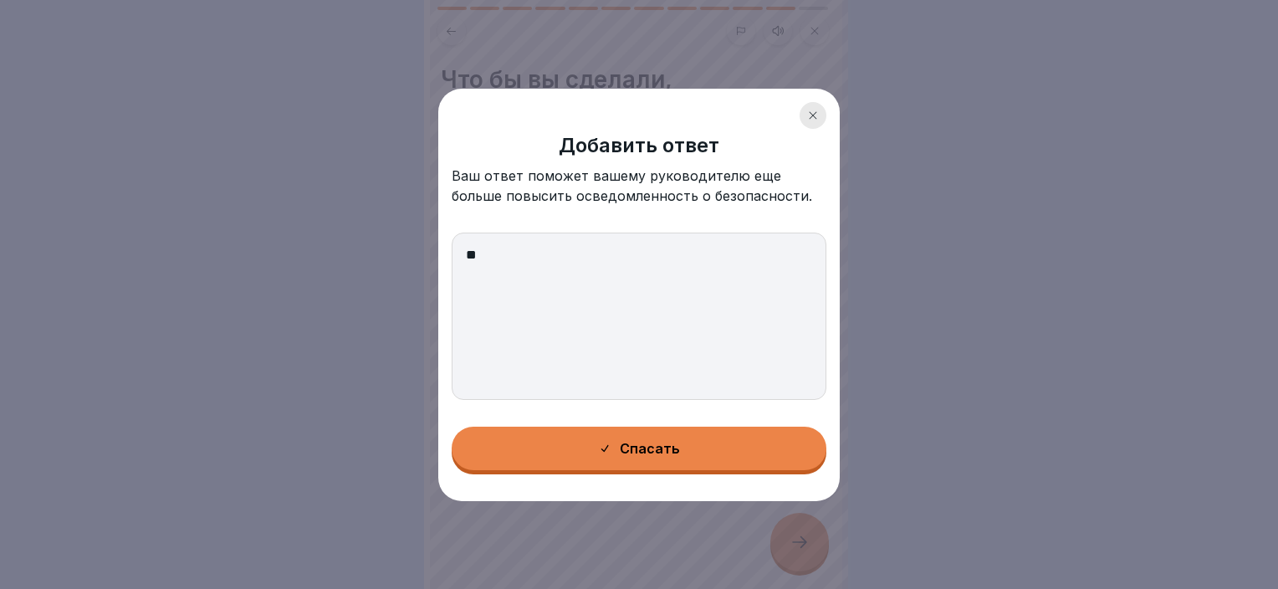
type textarea "*"
type textarea "**********"
click at [679, 446] on button "Спасать" at bounding box center [639, 447] width 375 height 43
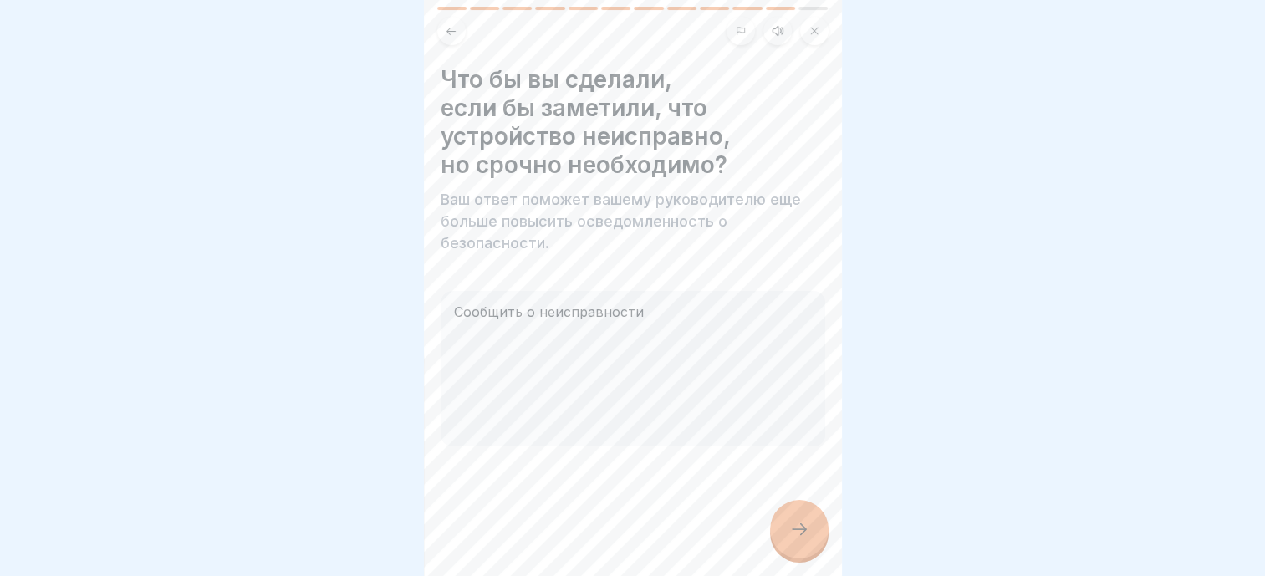
click at [804, 559] on div at bounding box center [799, 529] width 59 height 59
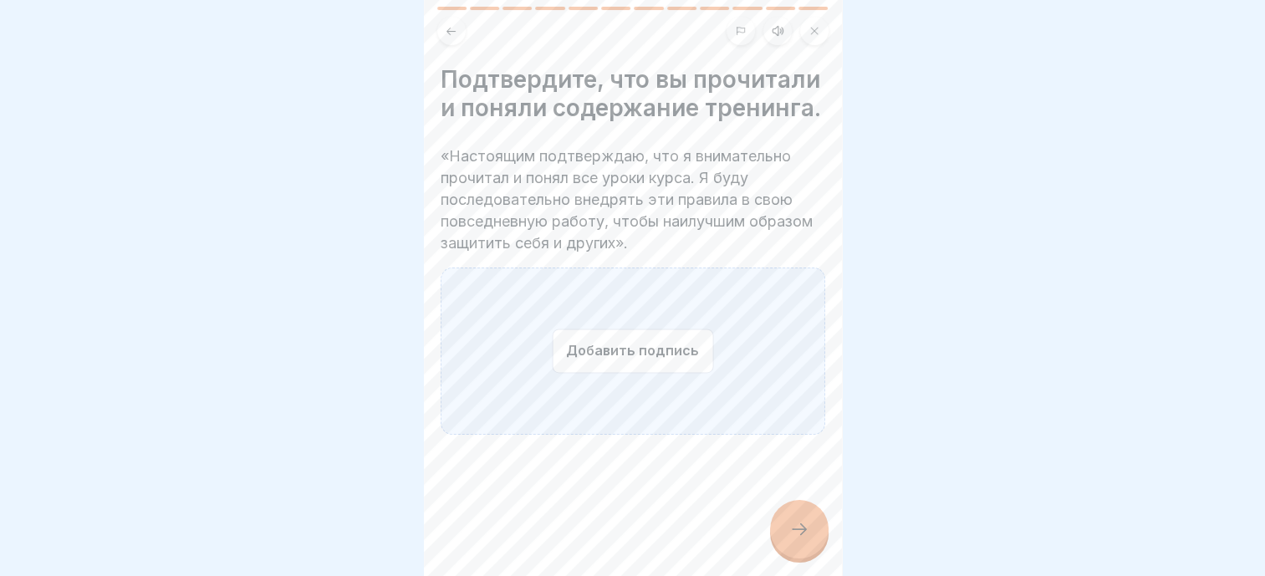
click at [628, 368] on button "Добавить подпись" at bounding box center [632, 351] width 161 height 44
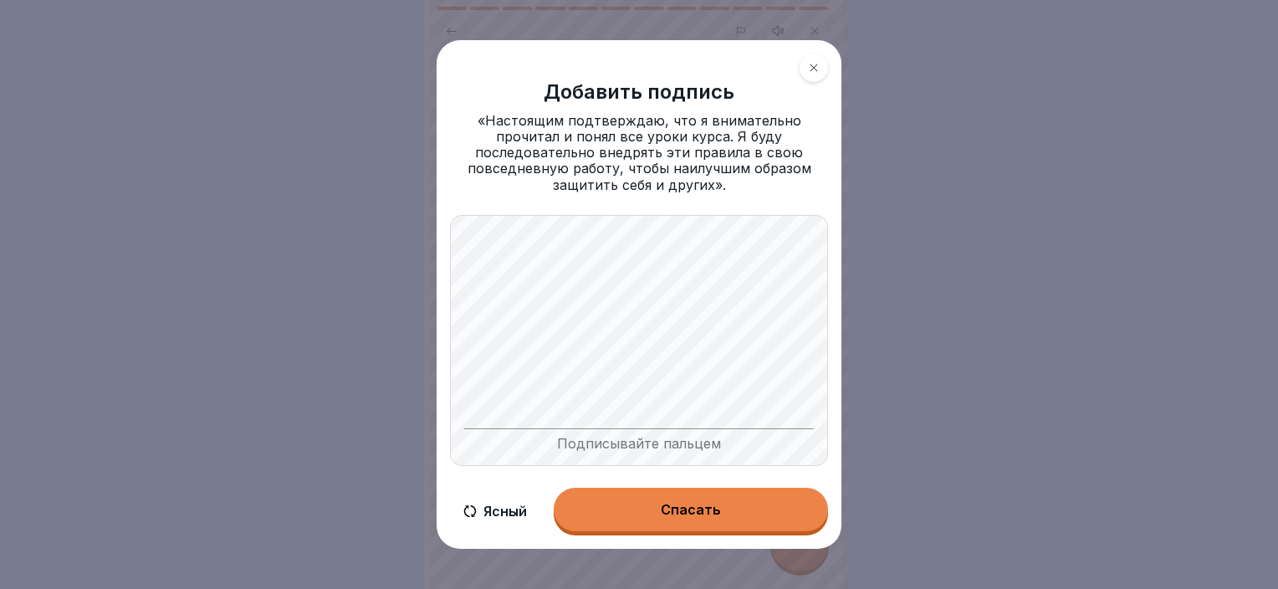
click at [575, 436] on div "Подписывайте пальцем" at bounding box center [638, 439] width 349 height 23
click at [511, 503] on font "Ясный" at bounding box center [504, 511] width 43 height 16
click at [505, 488] on button "Ясный" at bounding box center [495, 511] width 90 height 48
click at [712, 502] on div "Спасать" at bounding box center [691, 509] width 60 height 15
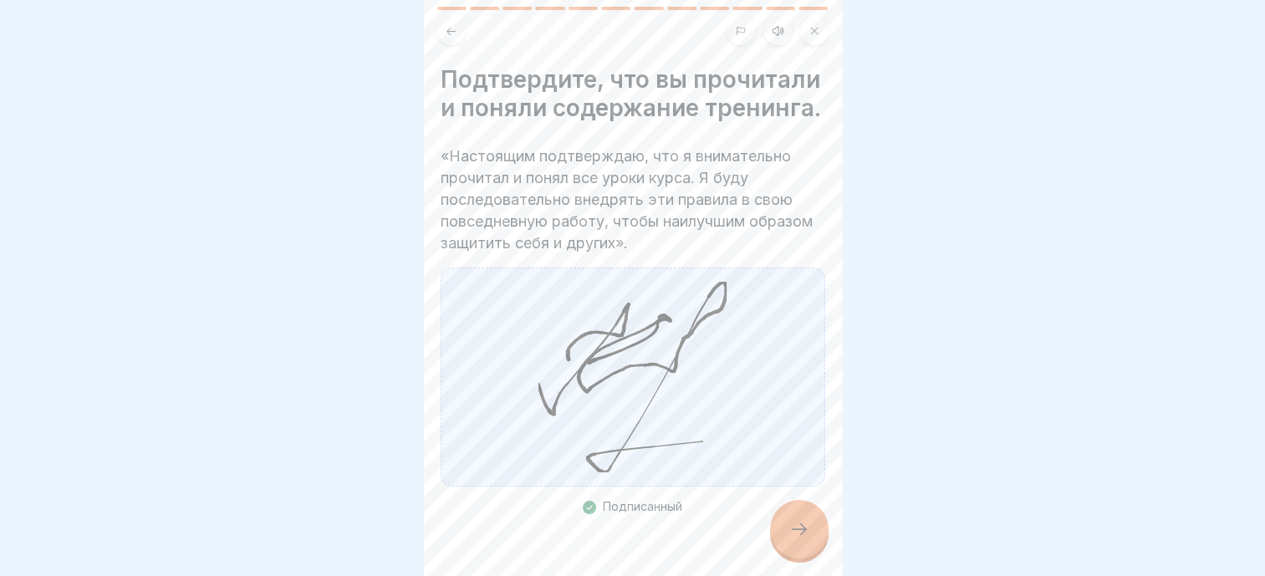
click at [792, 538] on icon at bounding box center [799, 529] width 20 height 20
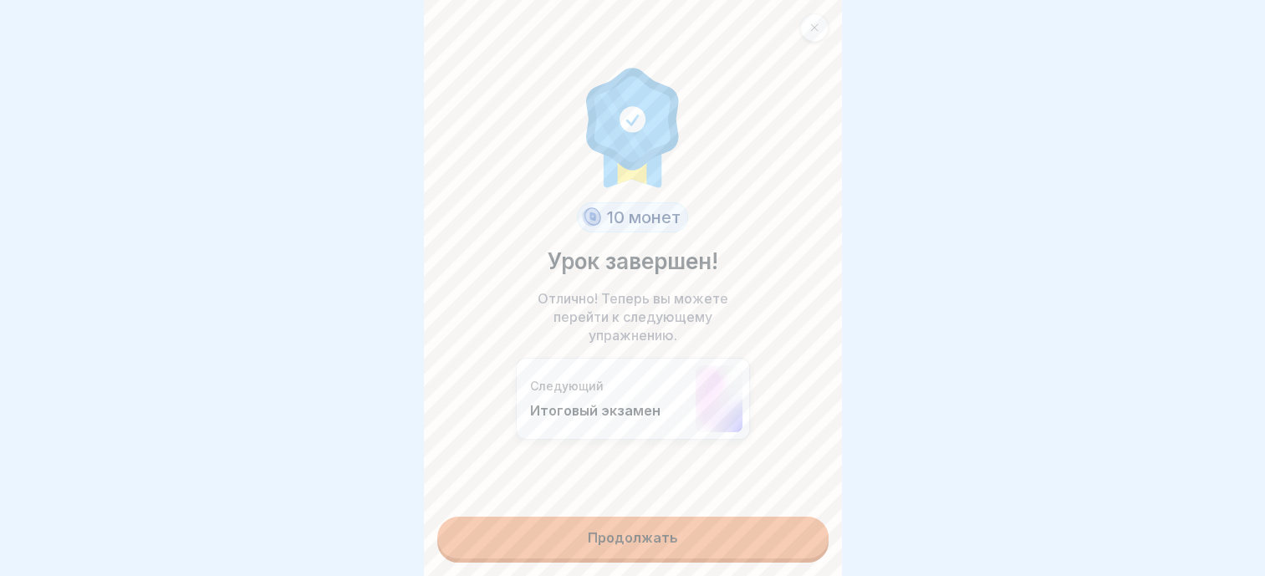
scroll to position [13, 0]
click at [656, 528] on link "Продолжать" at bounding box center [632, 538] width 391 height 42
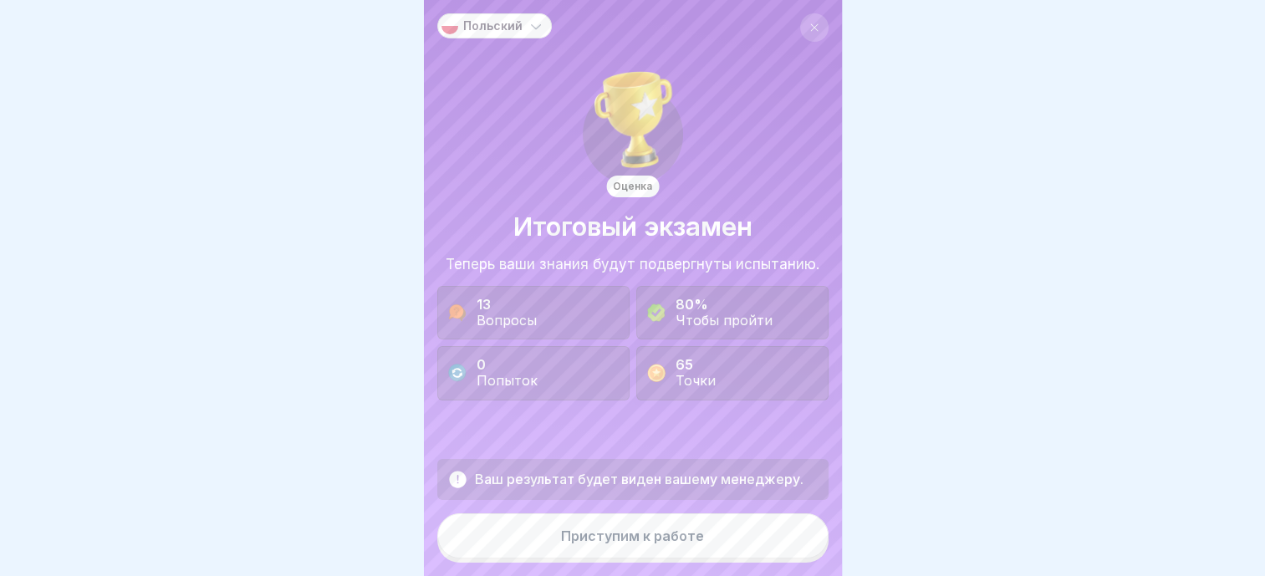
click at [631, 548] on button "Приступим к работе" at bounding box center [632, 535] width 391 height 45
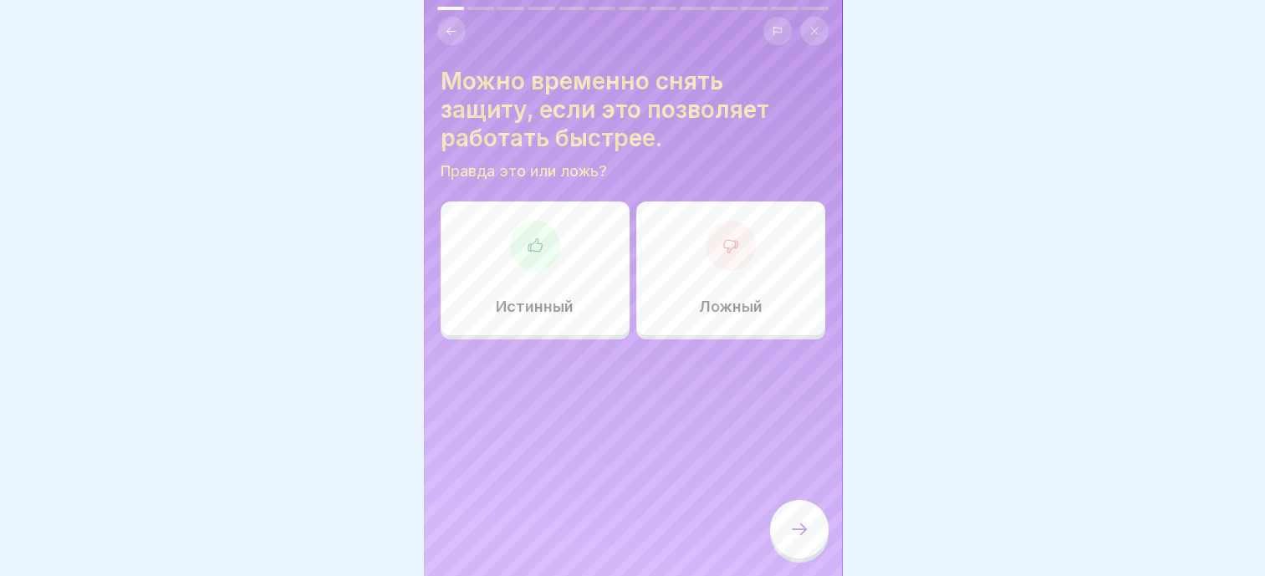
click at [726, 250] on div at bounding box center [731, 246] width 50 height 50
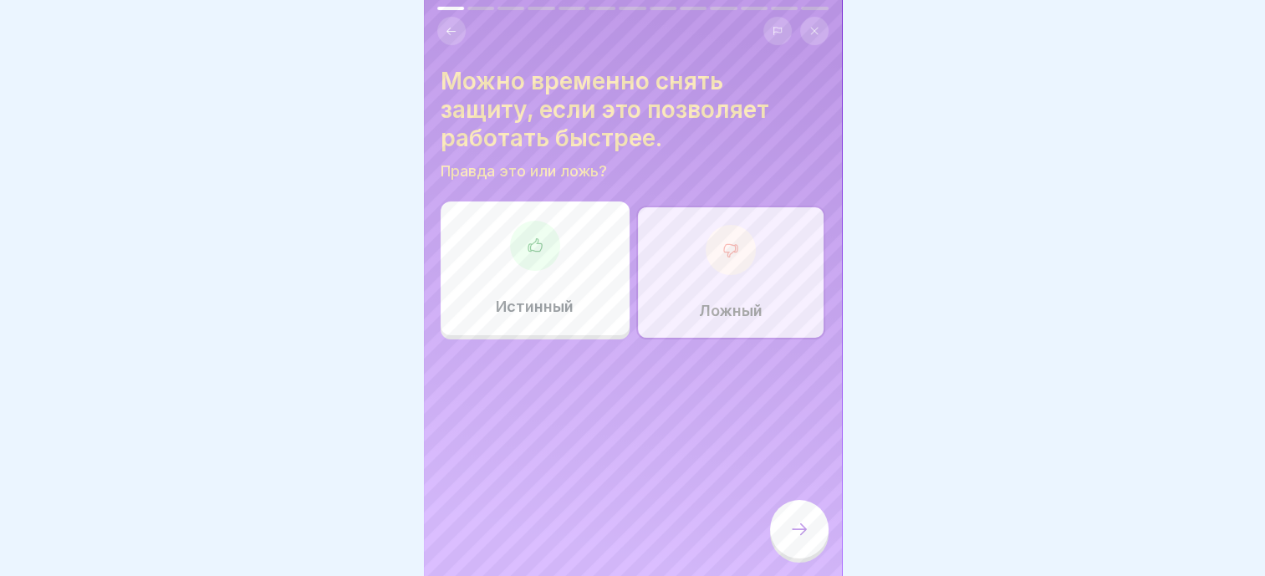
click at [813, 512] on div at bounding box center [799, 529] width 59 height 59
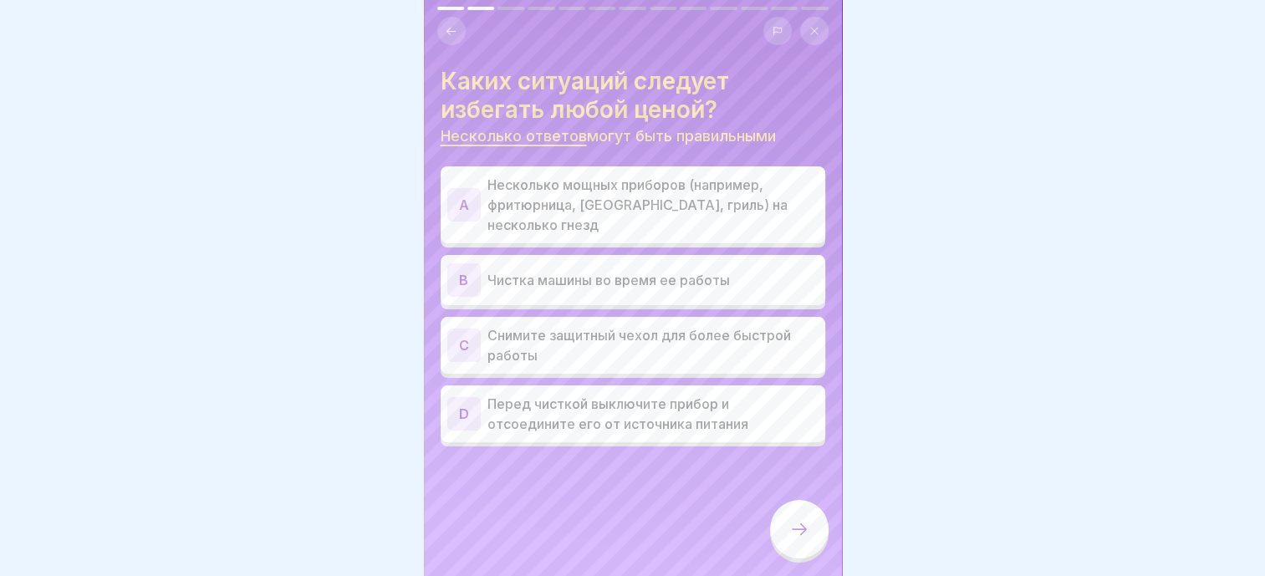
click at [702, 192] on p "Несколько мощных приборов (например, фритюрница, [GEOGRAPHIC_DATA], гриль) на н…" at bounding box center [652, 205] width 331 height 60
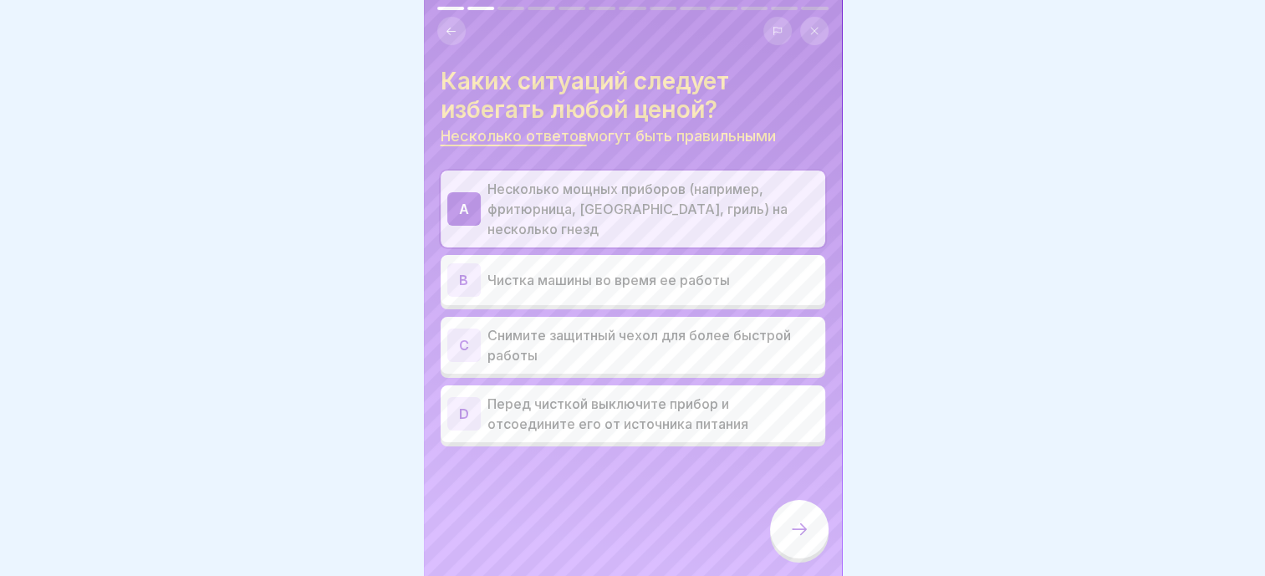
click at [709, 270] on p "Чистка машины во время ее работы" at bounding box center [652, 280] width 331 height 20
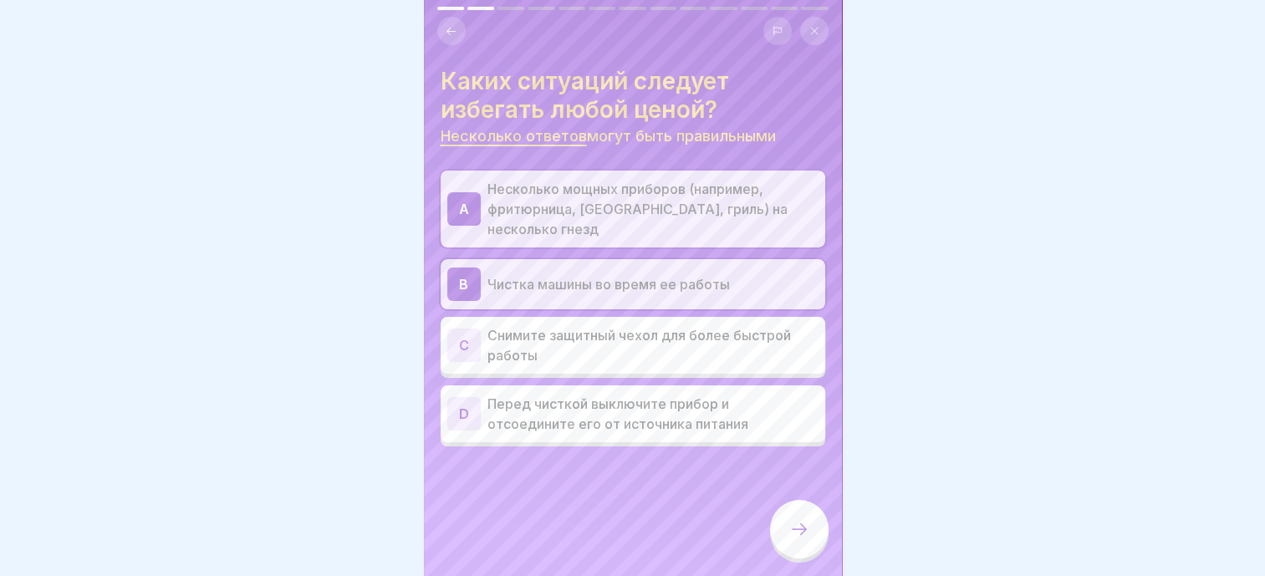
click at [699, 336] on p "Снимите защитный чехол для более быстрой работы" at bounding box center [652, 345] width 331 height 40
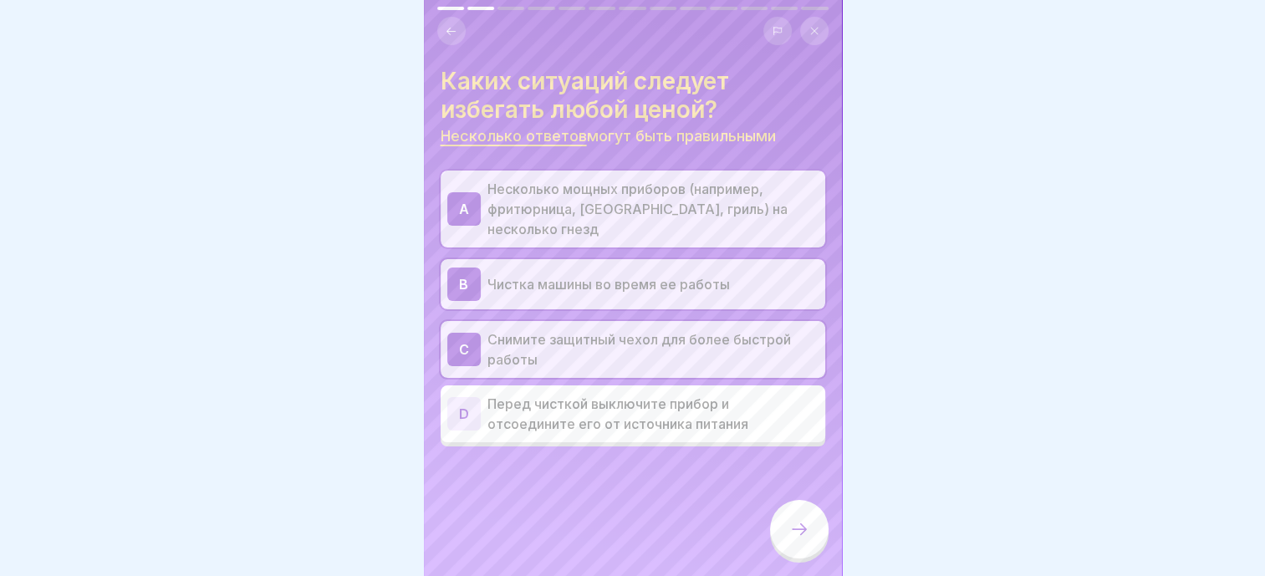
drag, startPoint x: 806, startPoint y: 528, endPoint x: 805, endPoint y: 515, distance: 13.4
click at [806, 528] on icon at bounding box center [799, 529] width 20 height 20
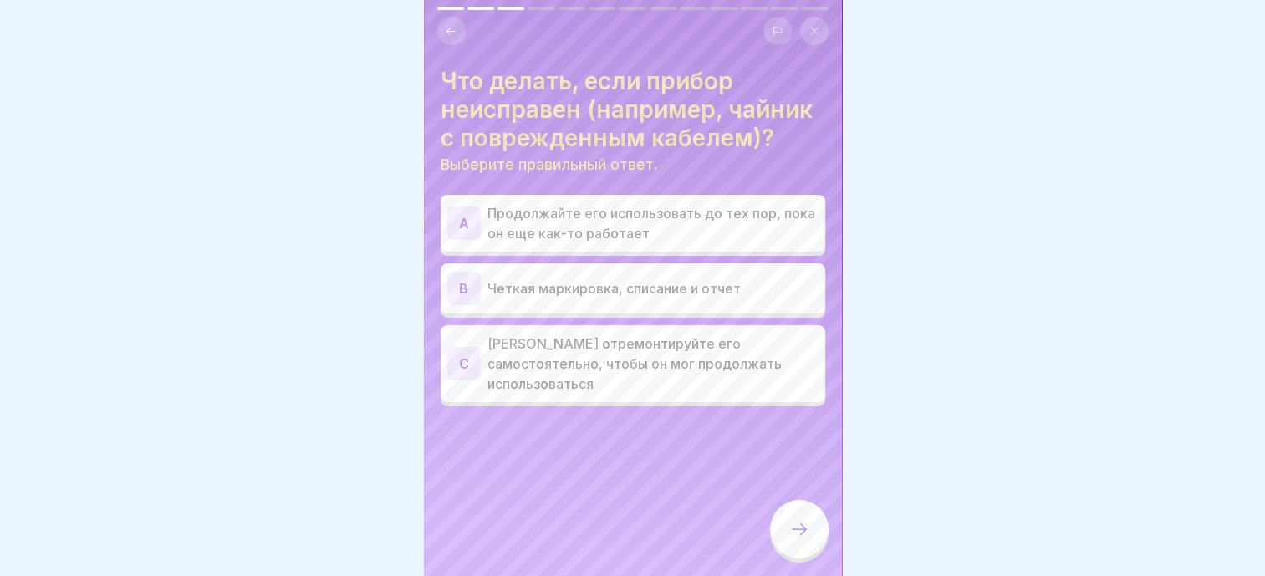
click at [716, 450] on div "Что делать, если прибор неисправен (например, чайник с поврежденным кабелем)? В…" at bounding box center [633, 288] width 418 height 576
click at [615, 283] on p "Четкая маркировка, списание и отчет" at bounding box center [652, 288] width 331 height 20
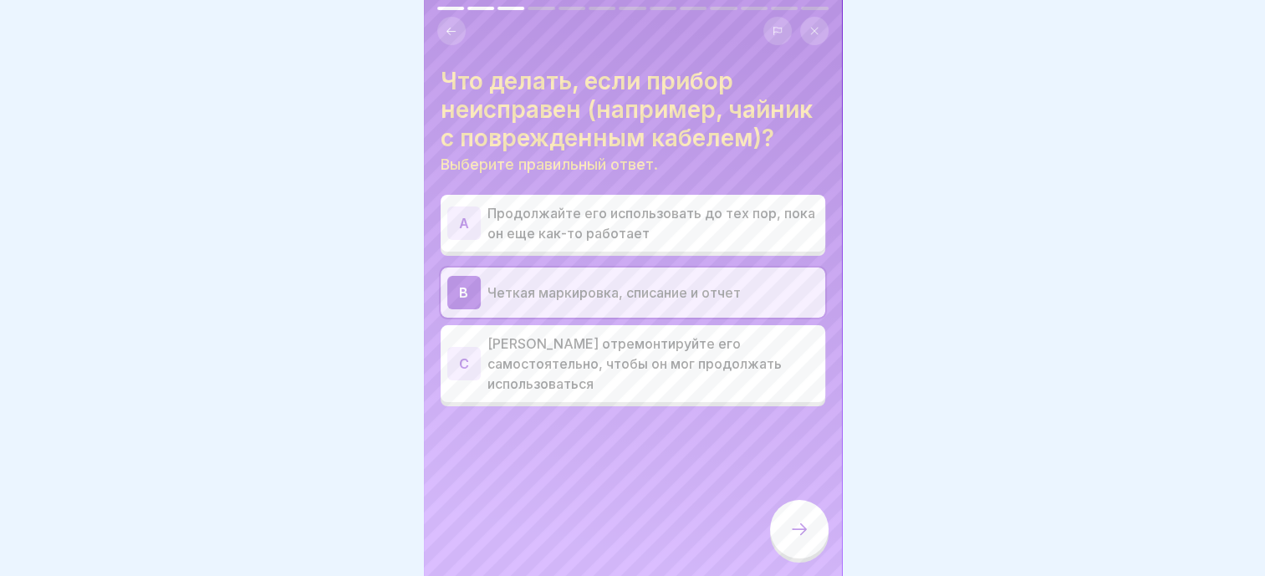
click at [803, 527] on icon at bounding box center [799, 529] width 20 height 20
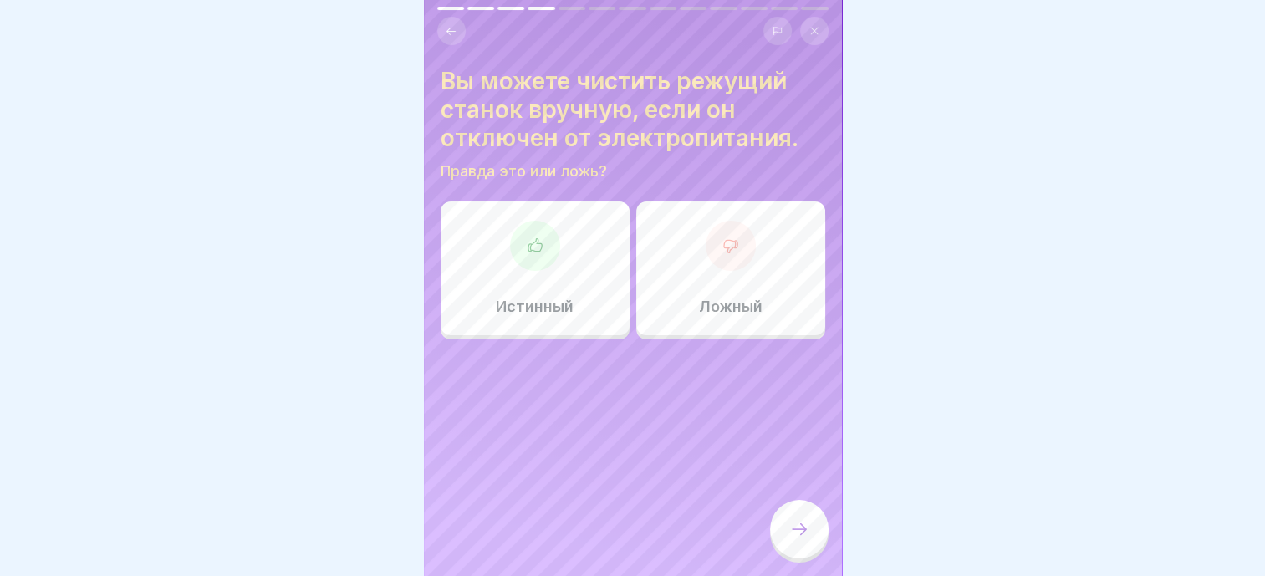
click at [712, 281] on div "Ложный" at bounding box center [730, 269] width 189 height 134
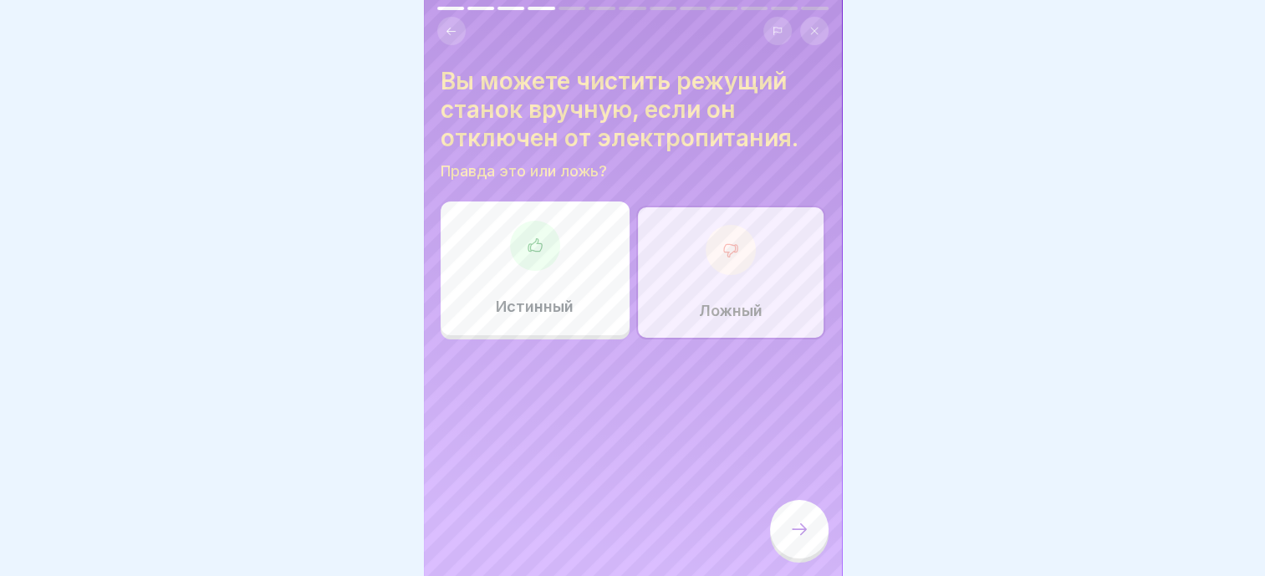
click at [798, 513] on div at bounding box center [799, 529] width 59 height 59
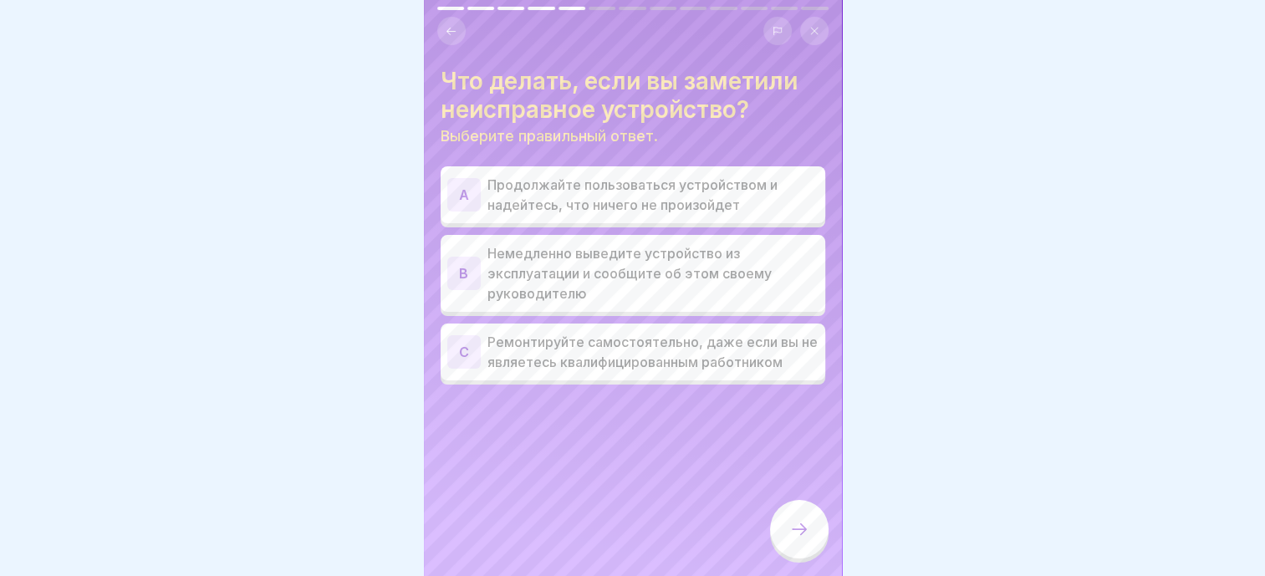
click at [629, 400] on div "Что делать, если вы заметили неисправное устройство? Выберите правильный ответ.…" at bounding box center [633, 288] width 418 height 576
click at [644, 268] on p "Немедленно выведите устройство из эксплуатации и сообщите об этом своему руково…" at bounding box center [652, 273] width 331 height 60
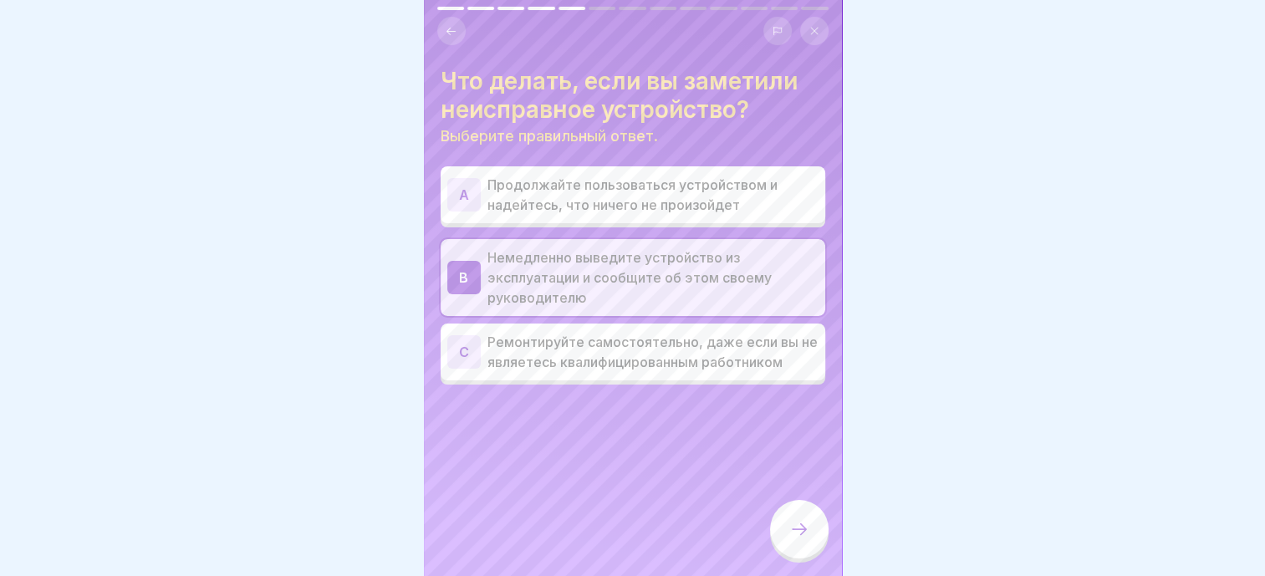
click at [788, 525] on div at bounding box center [799, 529] width 59 height 59
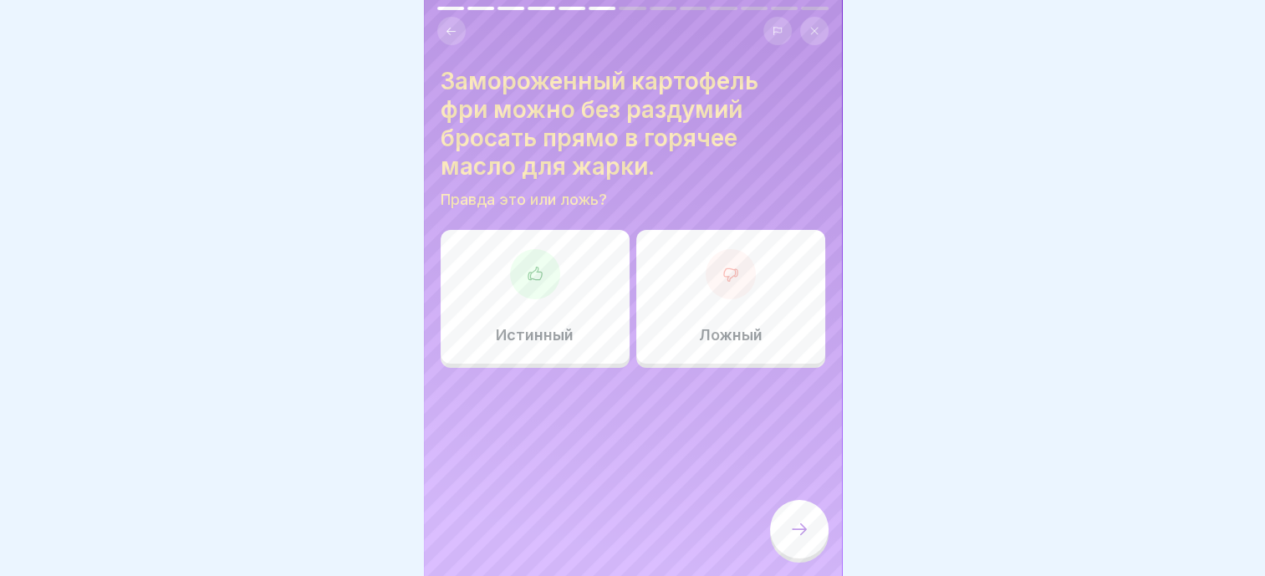
click at [693, 457] on div "Замороженный картофель фри можно без раздумий бросать прямо в горячее масло для…" at bounding box center [633, 288] width 418 height 576
click at [667, 326] on div "Ложный" at bounding box center [730, 297] width 189 height 134
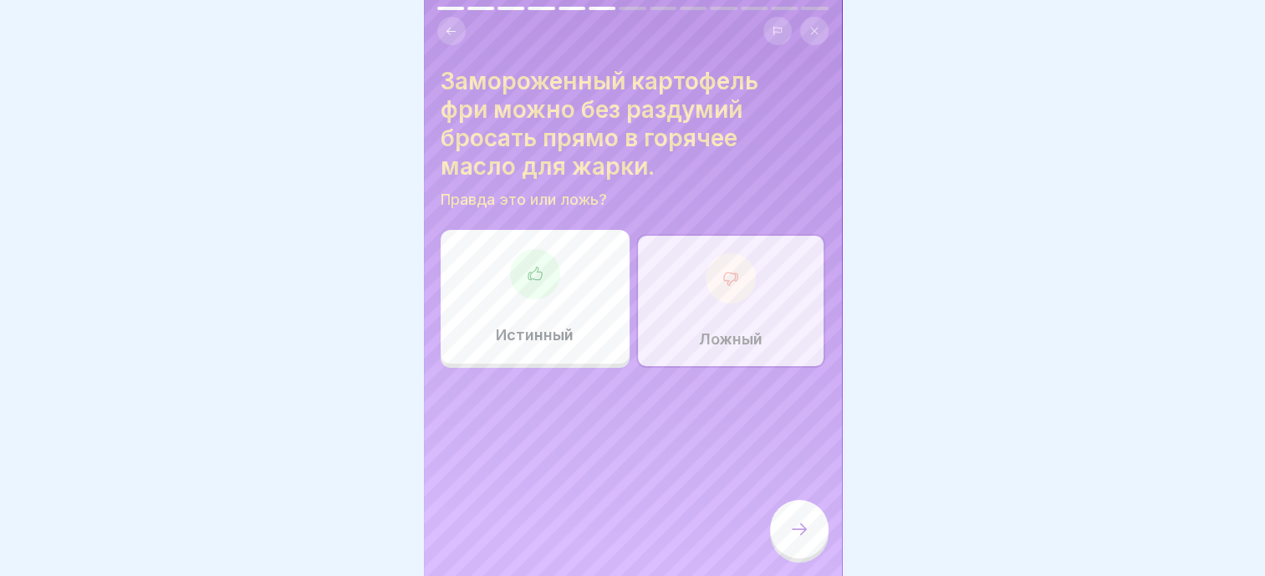
click at [801, 557] on div at bounding box center [799, 529] width 59 height 59
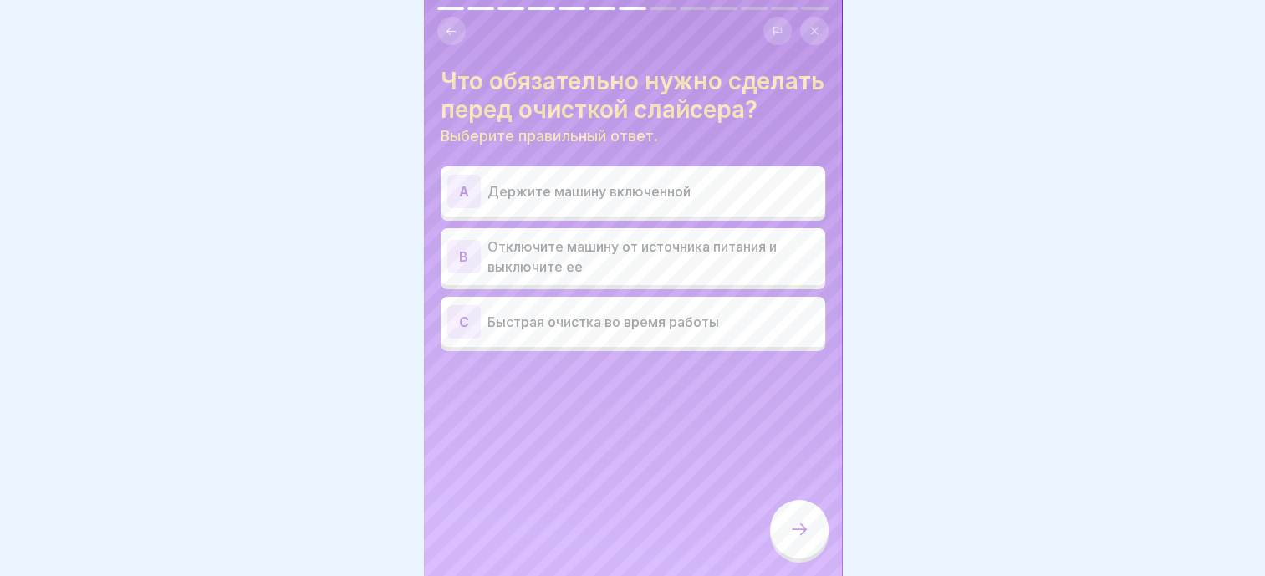
click at [652, 448] on div "Что обязательно нужно сделать перед очисткой слайсера? Выберите правильный отве…" at bounding box center [633, 288] width 418 height 576
click at [589, 277] on p "Отключите машину от источника питания и выключите ее" at bounding box center [652, 257] width 331 height 40
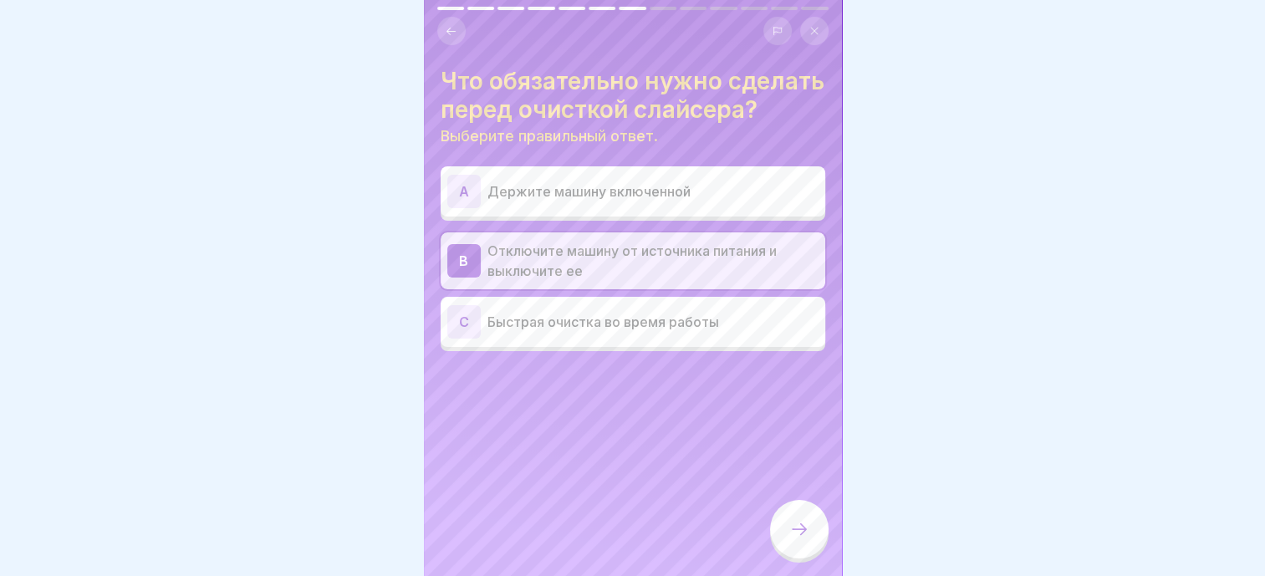
click at [792, 522] on icon at bounding box center [799, 529] width 20 height 20
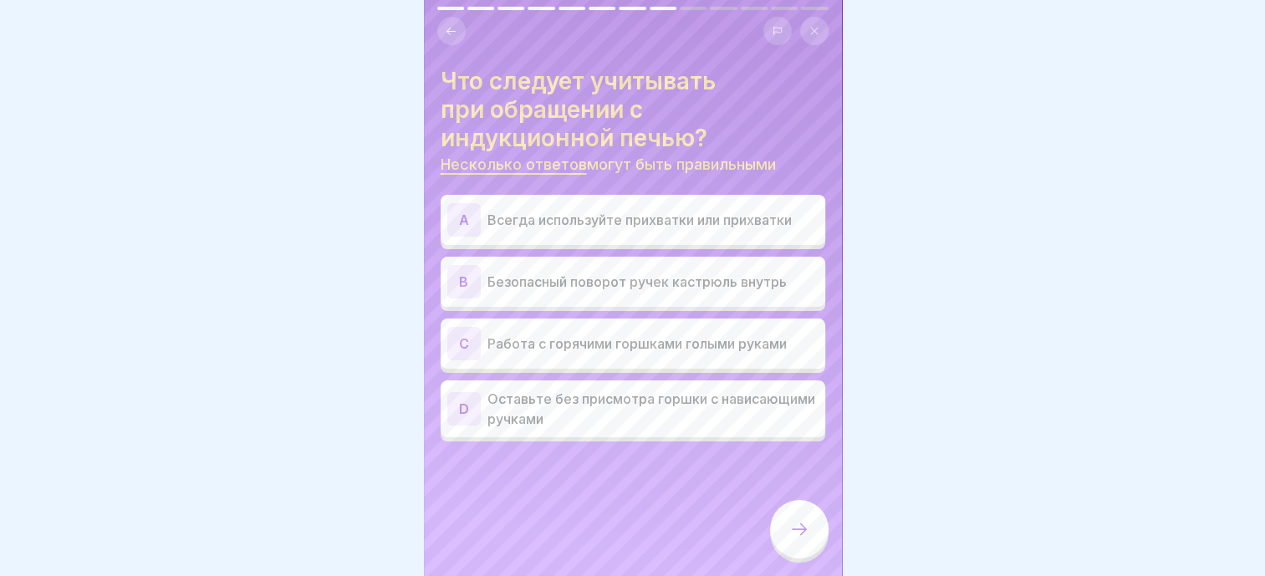
click at [578, 498] on div "Что следует учитывать при обращении с индукционной печью? Несколько ответов мог…" at bounding box center [633, 288] width 418 height 576
click at [632, 217] on p "Всегда используйте прихватки или прихватки" at bounding box center [652, 220] width 331 height 20
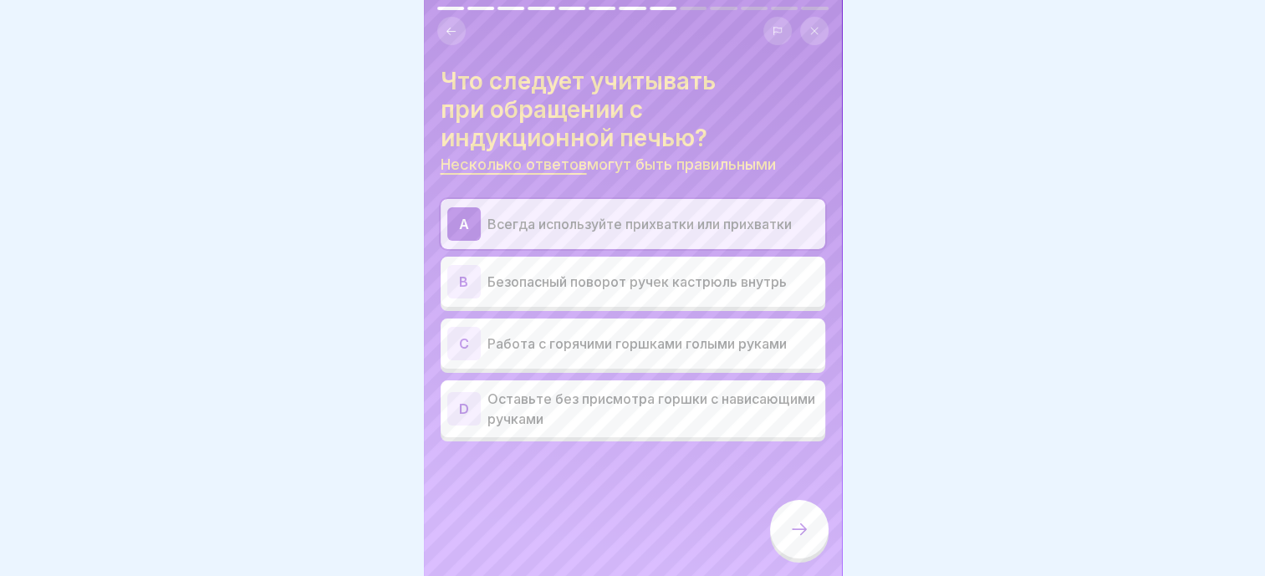
click at [625, 281] on p "Безопасный поворот ручек кастрюль внутрь" at bounding box center [652, 282] width 331 height 20
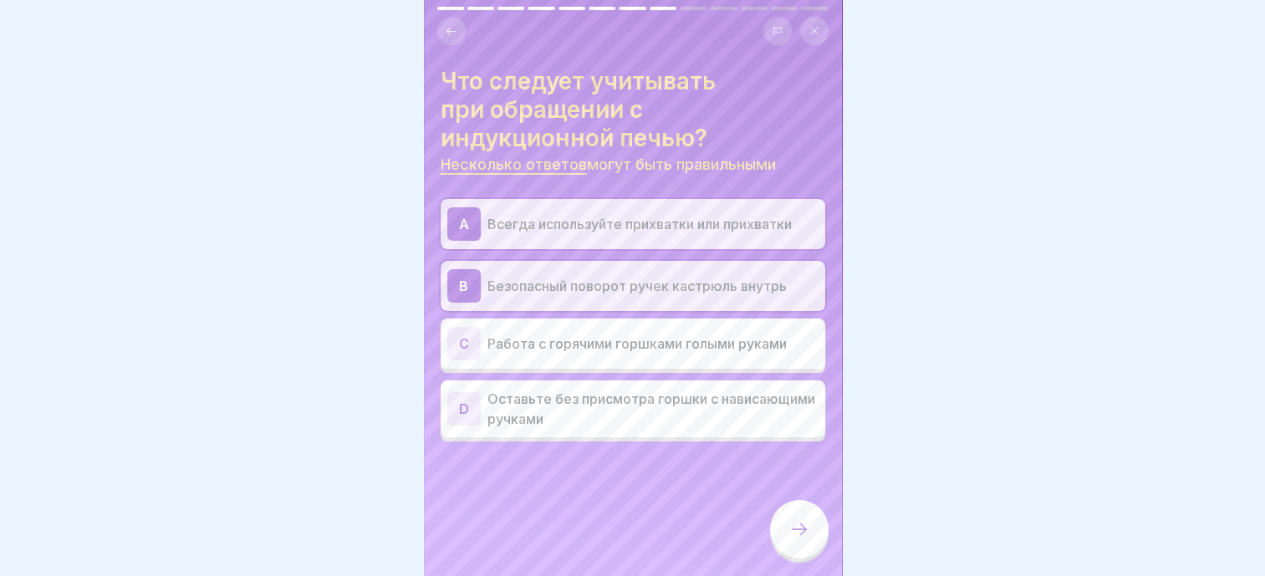
click at [818, 538] on div at bounding box center [799, 529] width 59 height 59
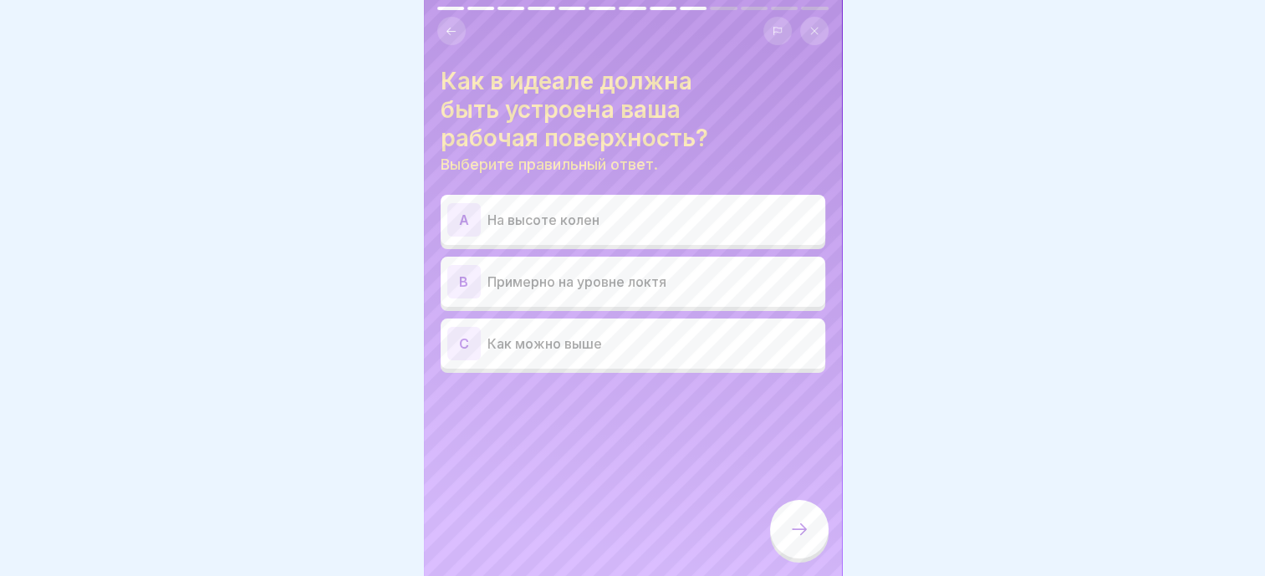
click at [643, 445] on div "Как в идеале должна быть устроена ваша рабочая поверхность? Выберите правильный…" at bounding box center [633, 288] width 418 height 576
click at [600, 290] on p "Примерно на уровне локтя" at bounding box center [652, 282] width 331 height 20
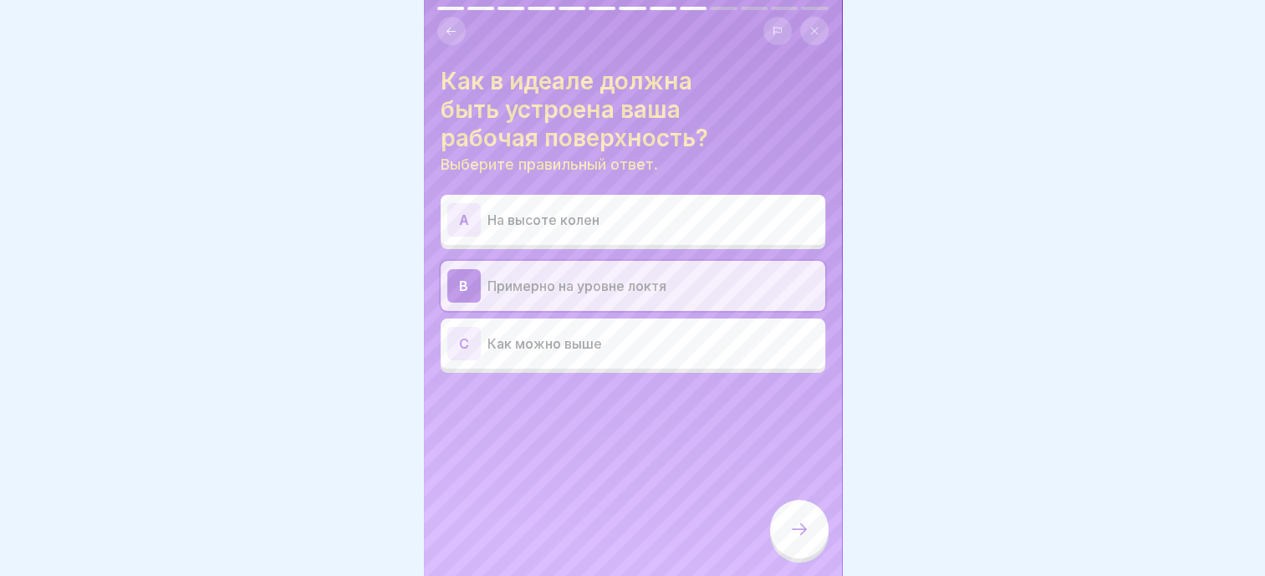
click at [817, 549] on div at bounding box center [799, 529] width 59 height 59
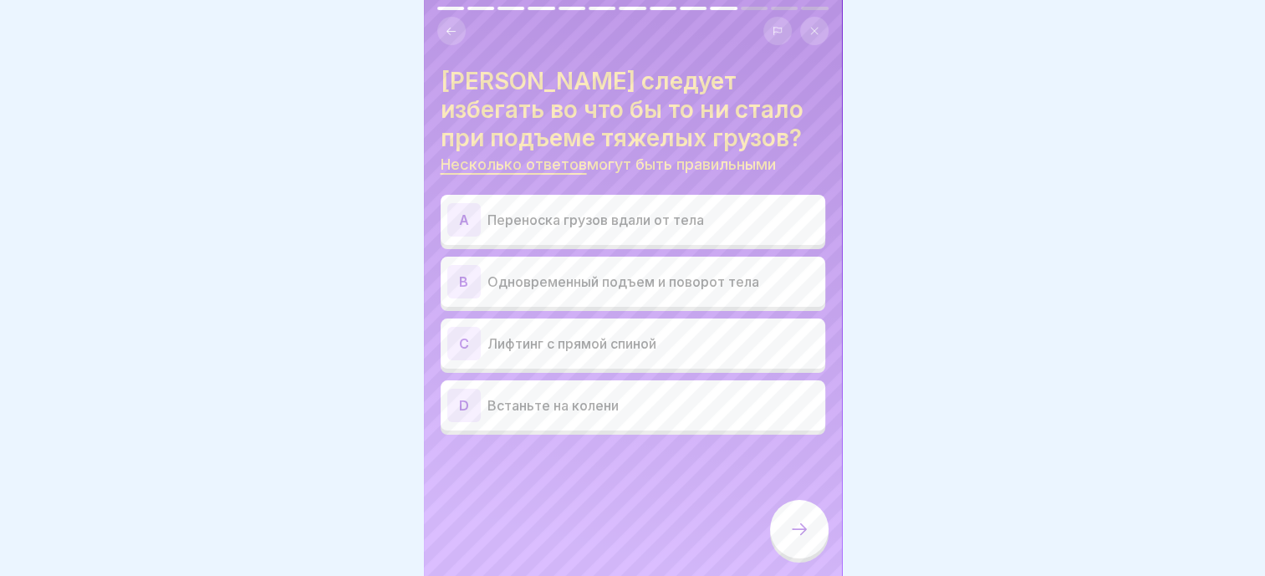
click at [603, 231] on div "A Переноска грузов вдали от тела" at bounding box center [632, 219] width 371 height 33
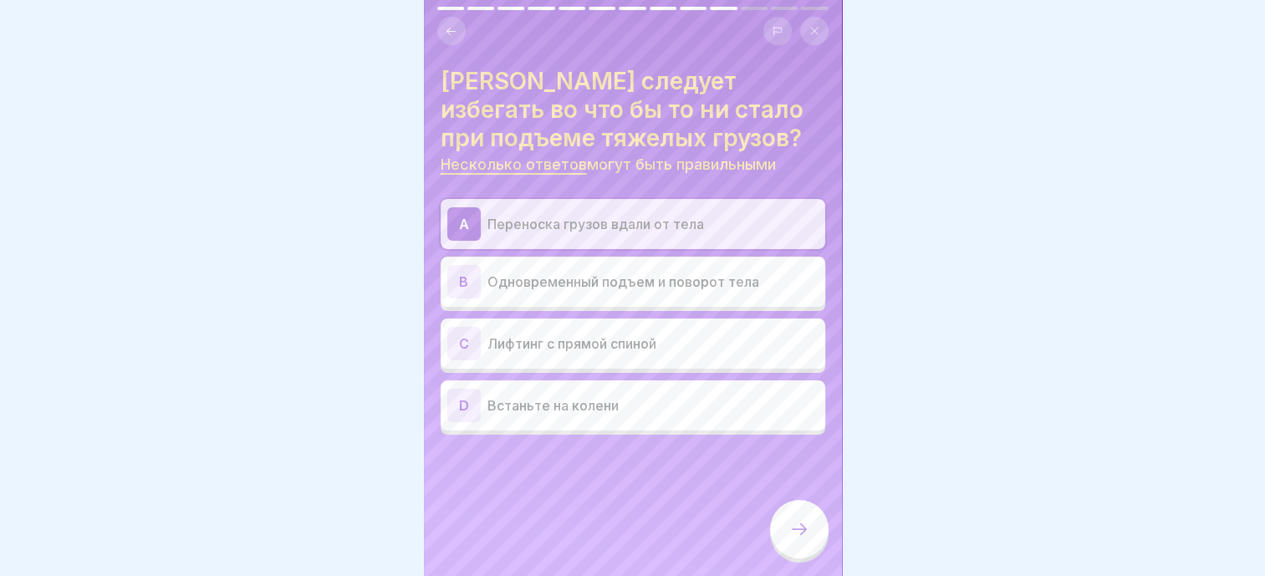
click at [630, 282] on p "Одновременный подъем и поворот тела" at bounding box center [652, 282] width 331 height 20
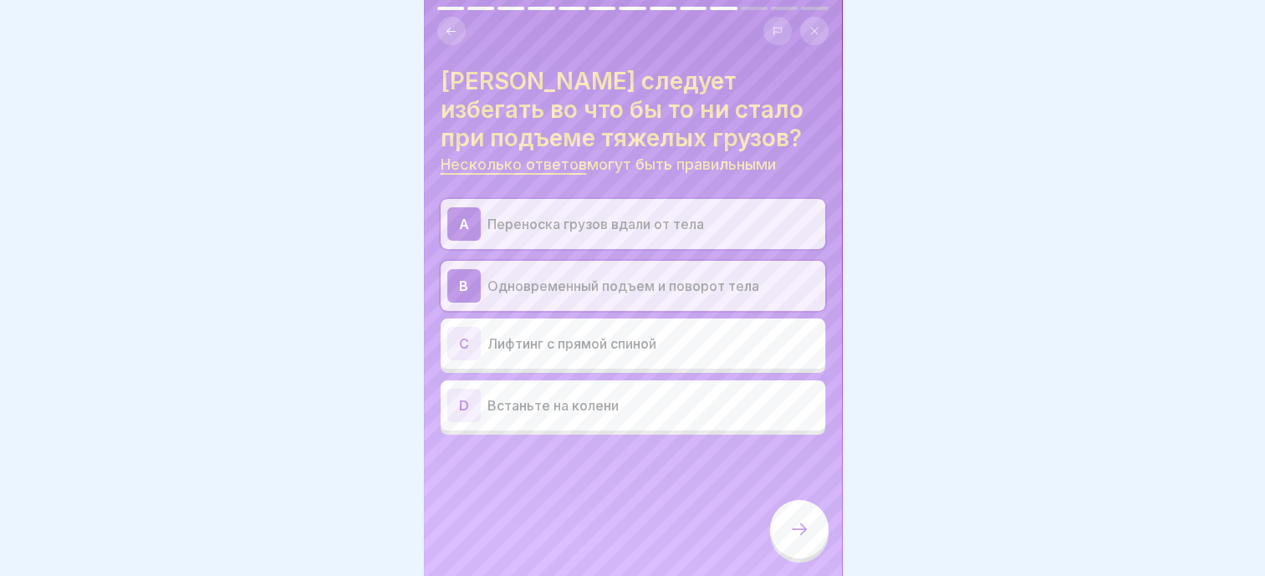
click at [803, 535] on icon at bounding box center [799, 529] width 20 height 20
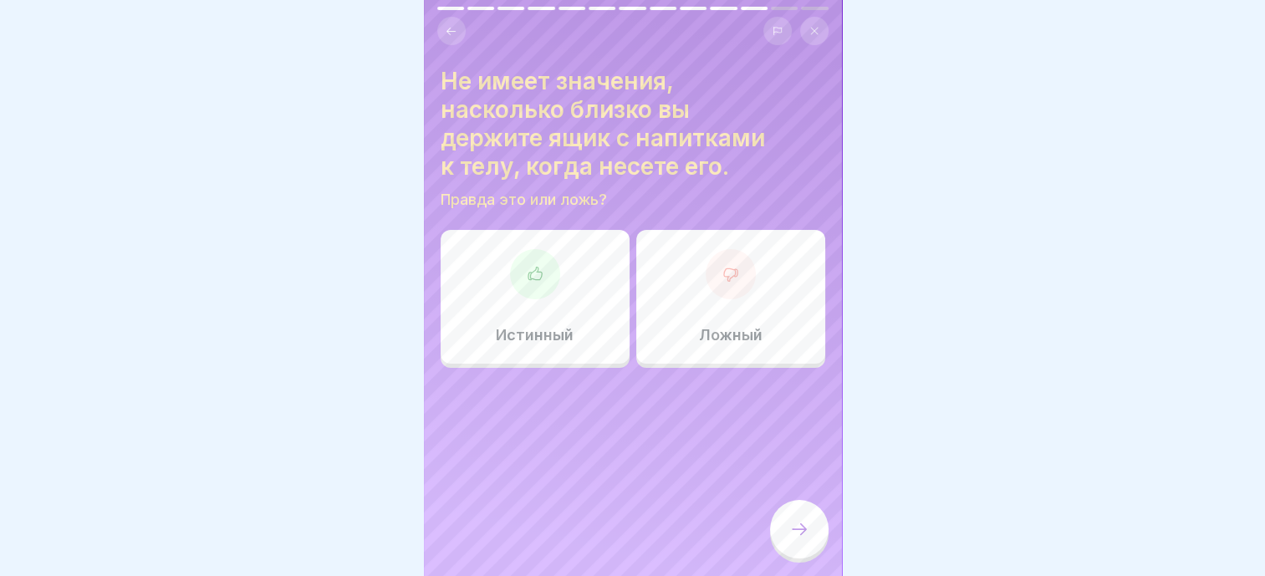
click at [712, 311] on div "Ложный" at bounding box center [730, 297] width 189 height 134
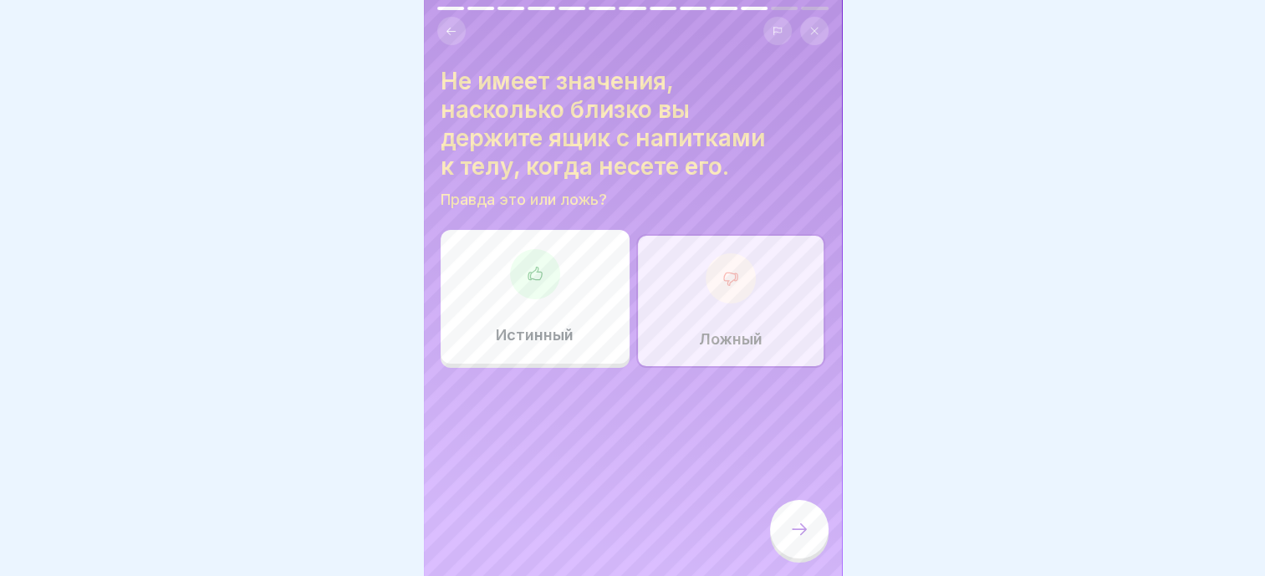
click at [795, 526] on div at bounding box center [799, 529] width 59 height 59
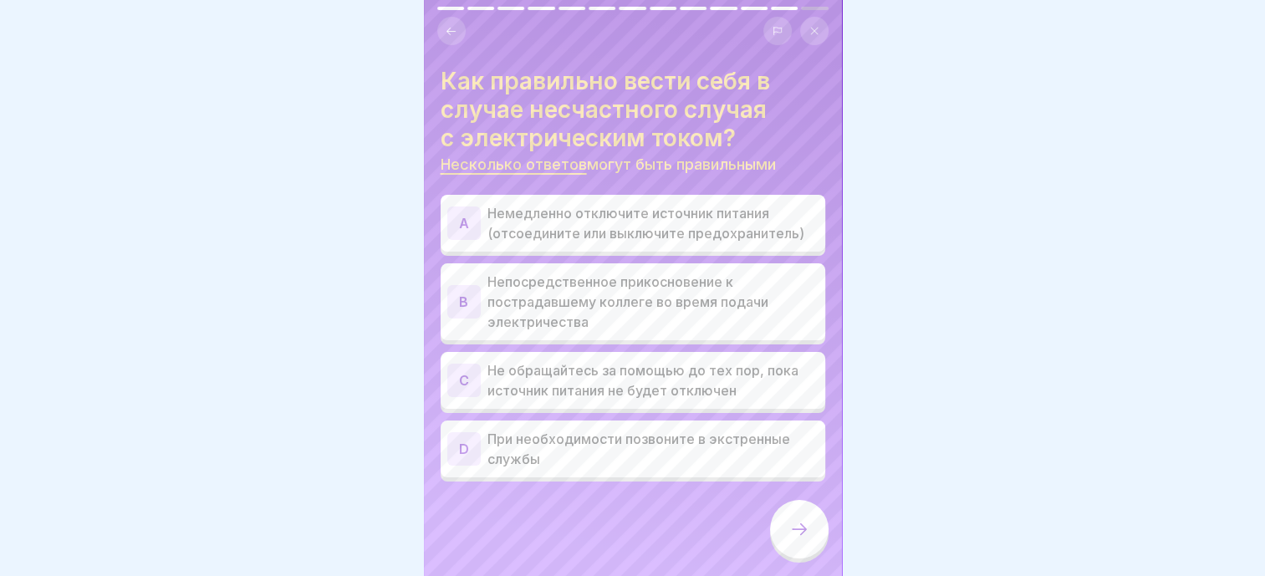
click at [605, 532] on div "Как правильно вести себя в случае несчастного случая с электрическим током? Нес…" at bounding box center [633, 288] width 418 height 576
click at [692, 208] on p "Немедленно отключите источник питания (отсоедините или выключите предохранитель)" at bounding box center [652, 223] width 331 height 40
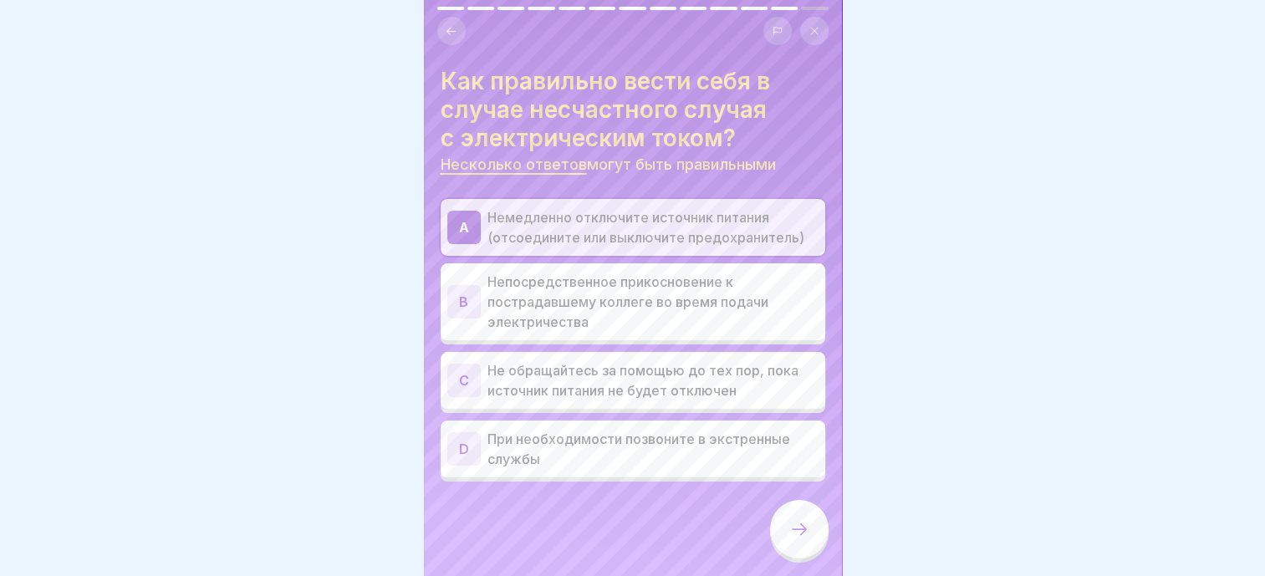
click at [661, 383] on p "Не обращайтесь за помощью до тех пор, пока источник питания не будет отключен" at bounding box center [652, 380] width 331 height 40
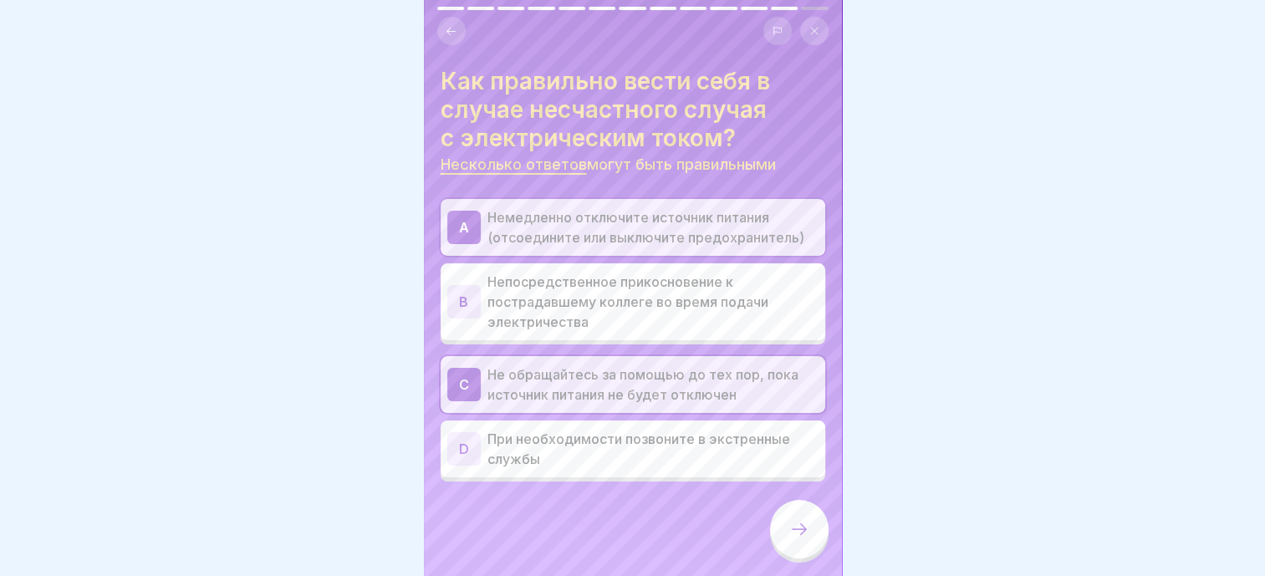
click at [619, 434] on p "При необходимости позвоните в экстренные службы" at bounding box center [652, 449] width 331 height 40
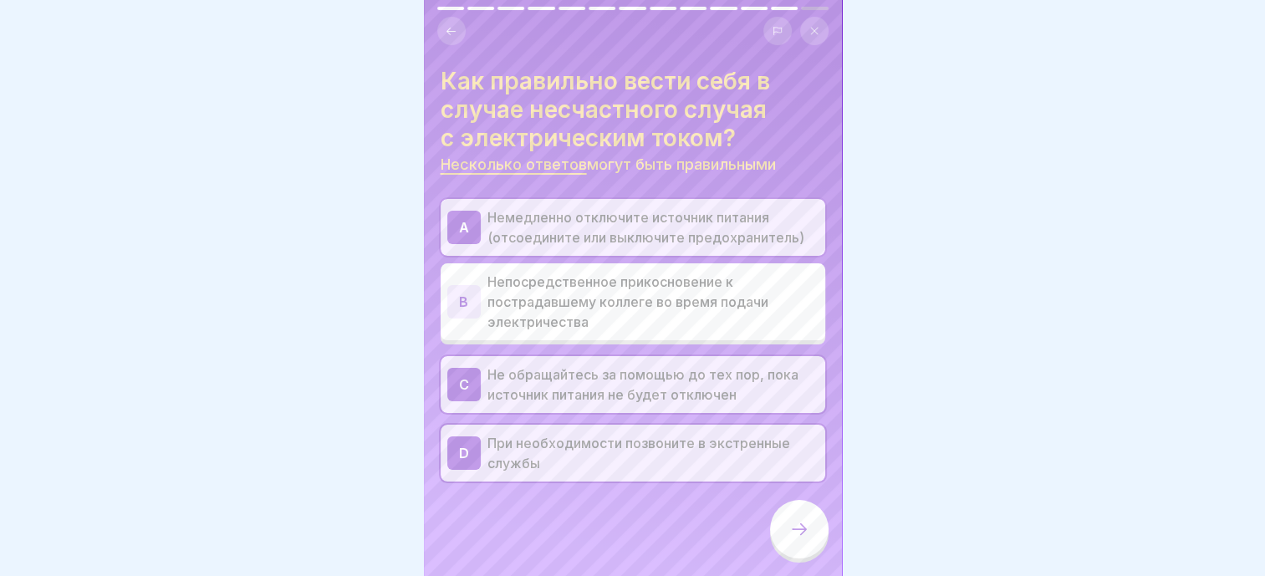
click at [805, 539] on icon at bounding box center [799, 529] width 20 height 20
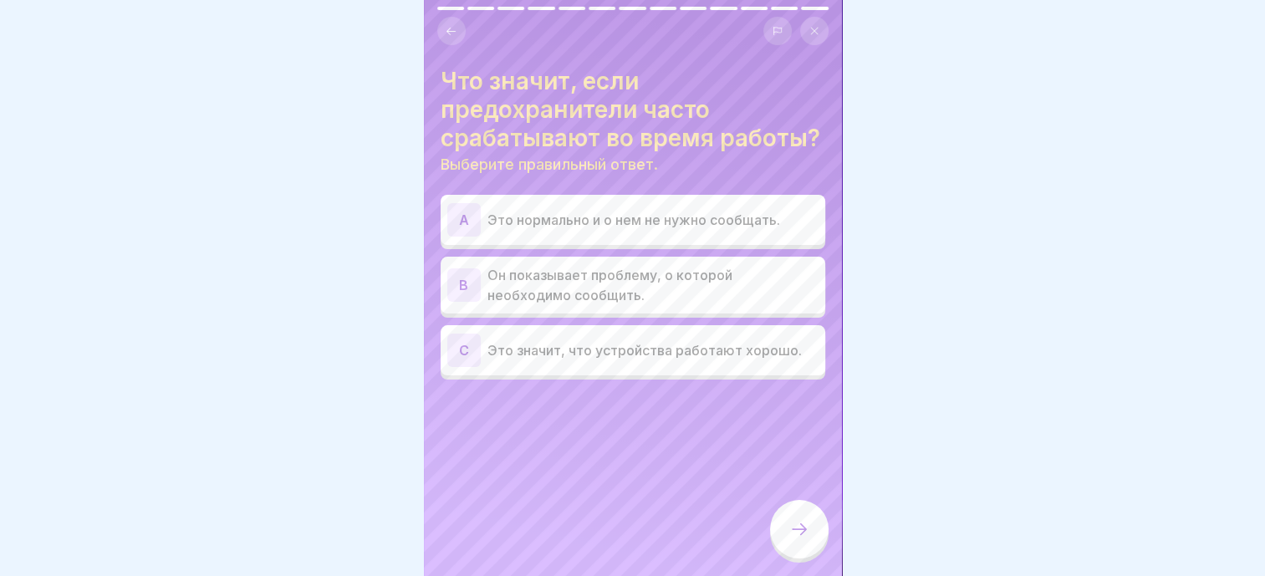
click at [667, 475] on div "Что значит, если предохранители часто срабатывают во время работы? Выберите пра…" at bounding box center [633, 288] width 418 height 576
click at [622, 305] on p "Он показывает проблему, о которой необходимо сообщить." at bounding box center [652, 285] width 331 height 40
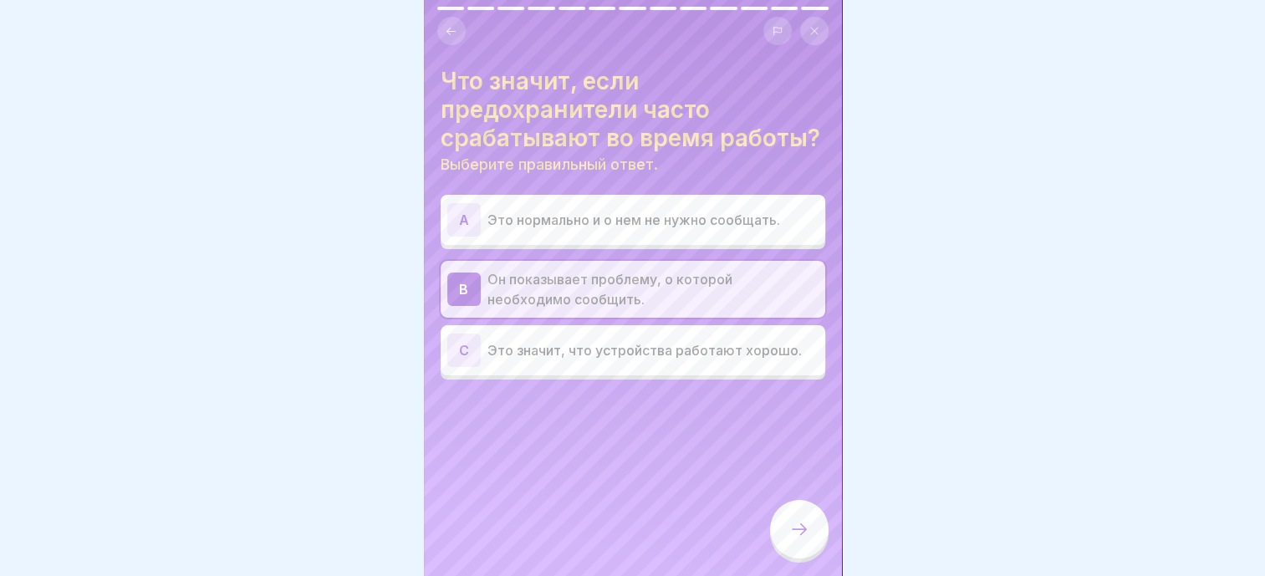
click at [816, 548] on div at bounding box center [799, 529] width 59 height 59
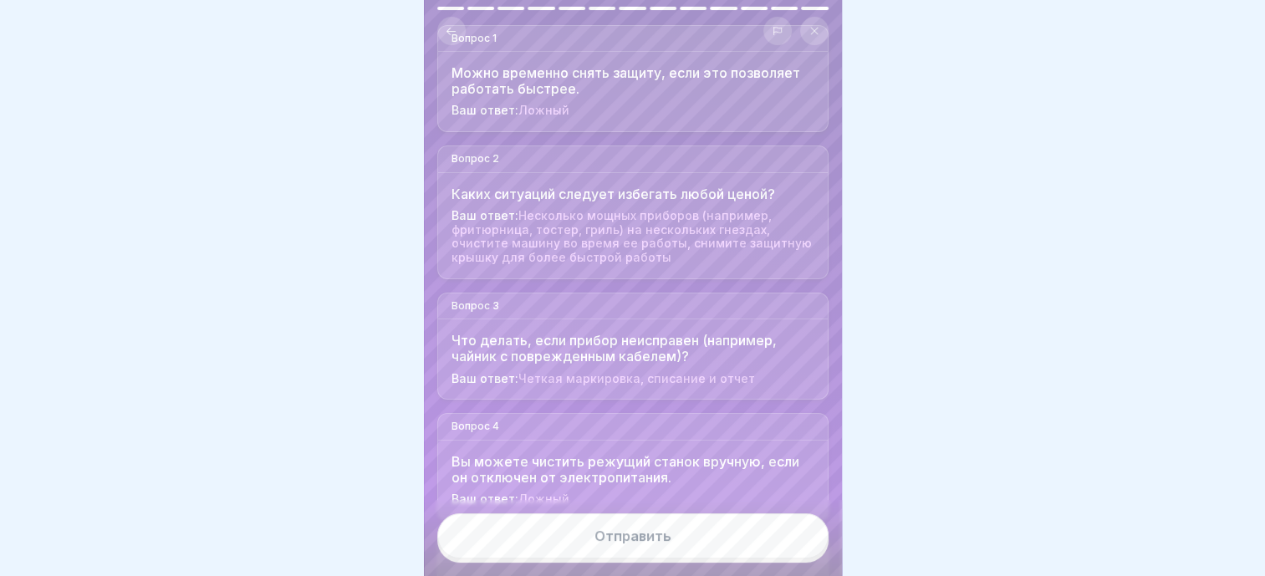
scroll to position [334, 0]
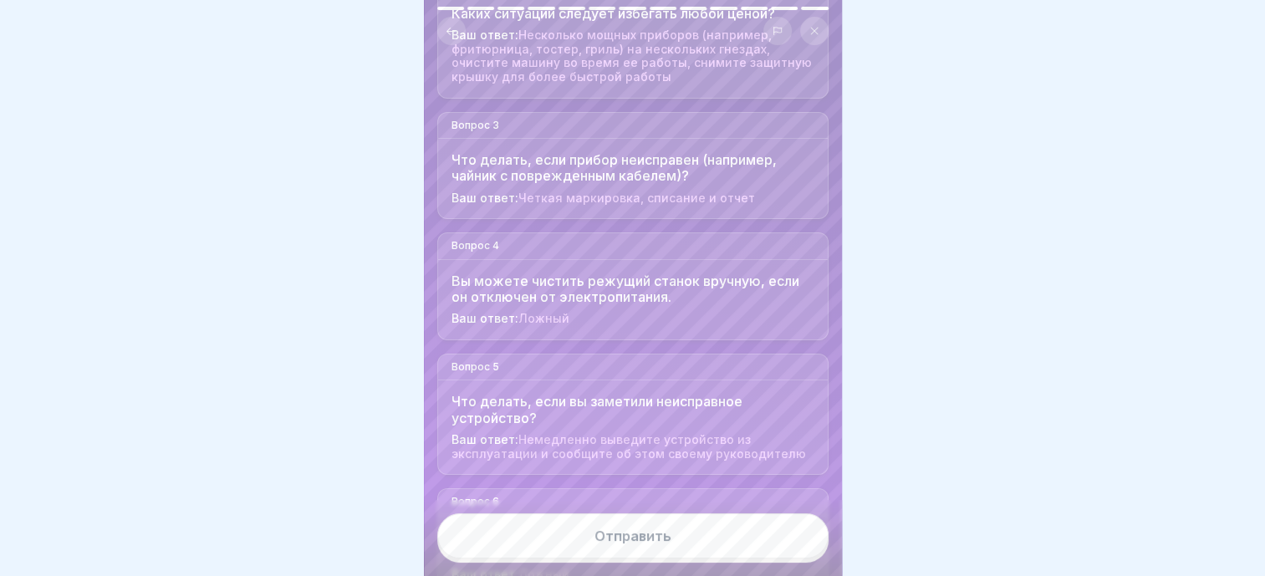
click at [684, 545] on button "Отправить" at bounding box center [632, 535] width 391 height 45
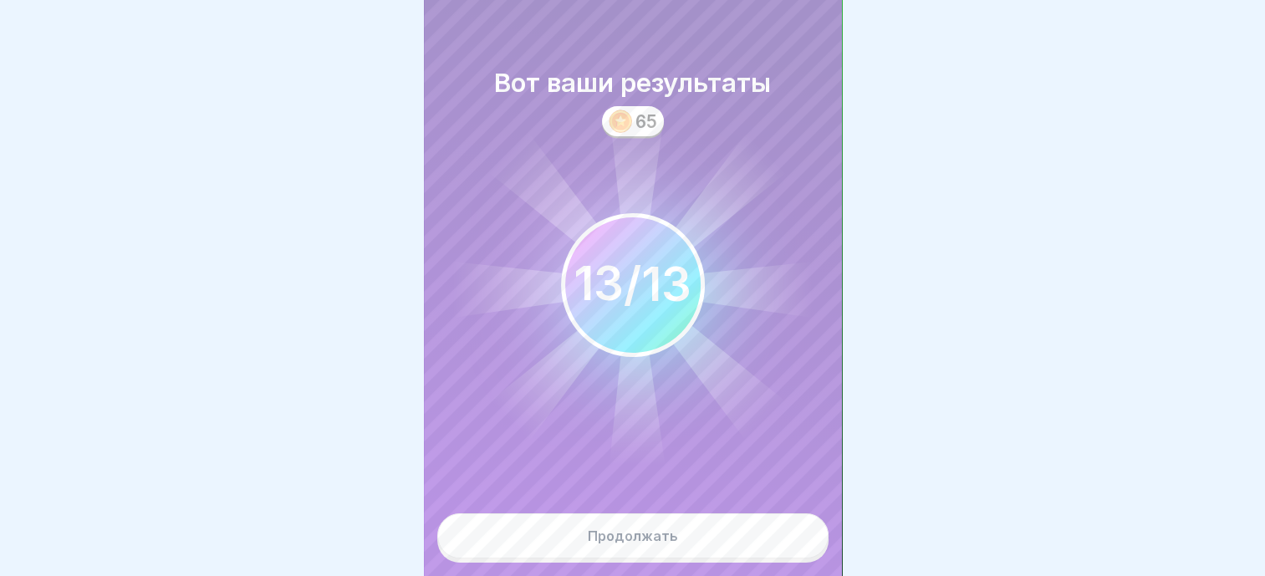
scroll to position [13, 0]
click at [674, 536] on div "Продолжать" at bounding box center [633, 535] width 90 height 15
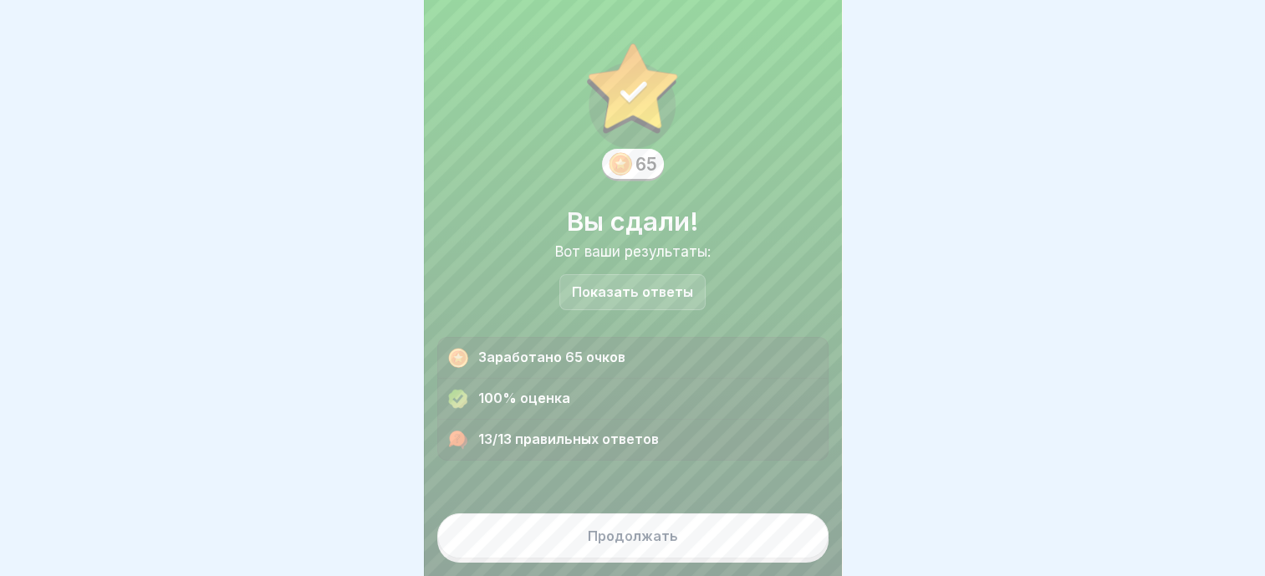
click at [599, 540] on div "Продолжать" at bounding box center [633, 535] width 90 height 15
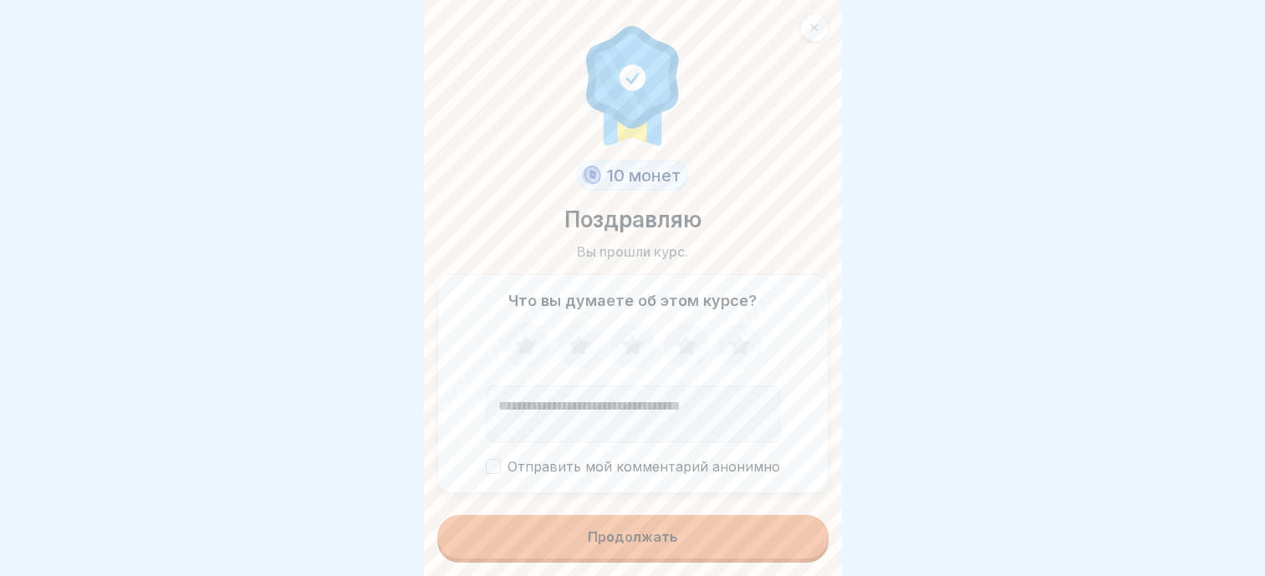
click at [637, 532] on div "Продолжать" at bounding box center [633, 536] width 90 height 15
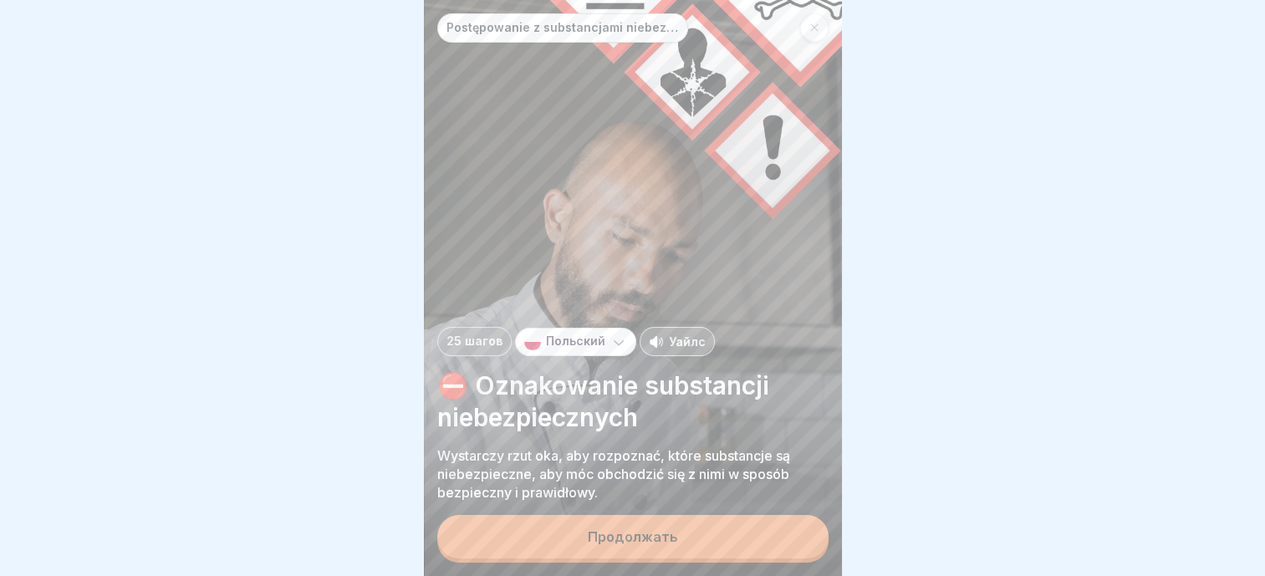
click at [648, 532] on div "Продолжать" at bounding box center [633, 536] width 90 height 15
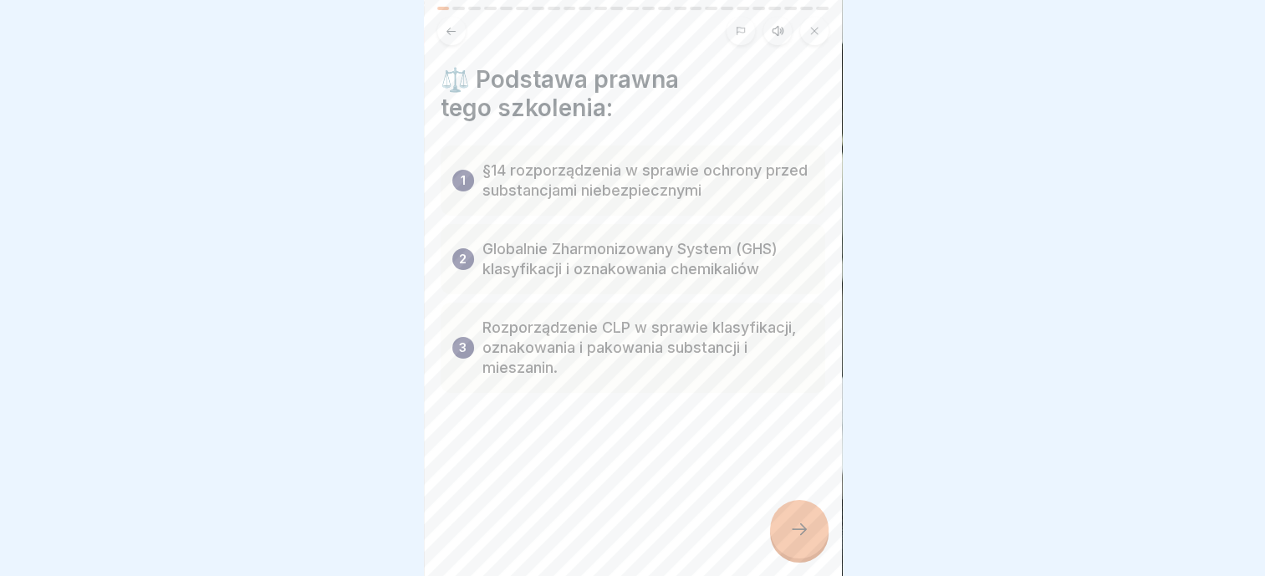
click at [799, 513] on div at bounding box center [799, 529] width 59 height 59
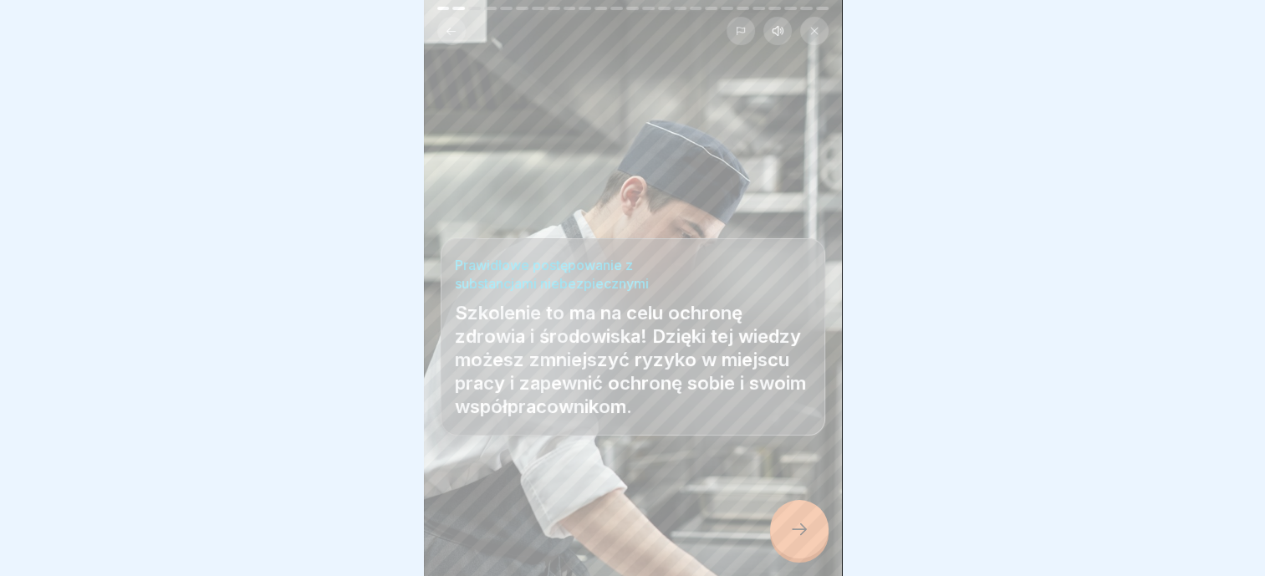
click at [802, 522] on icon at bounding box center [799, 529] width 20 height 20
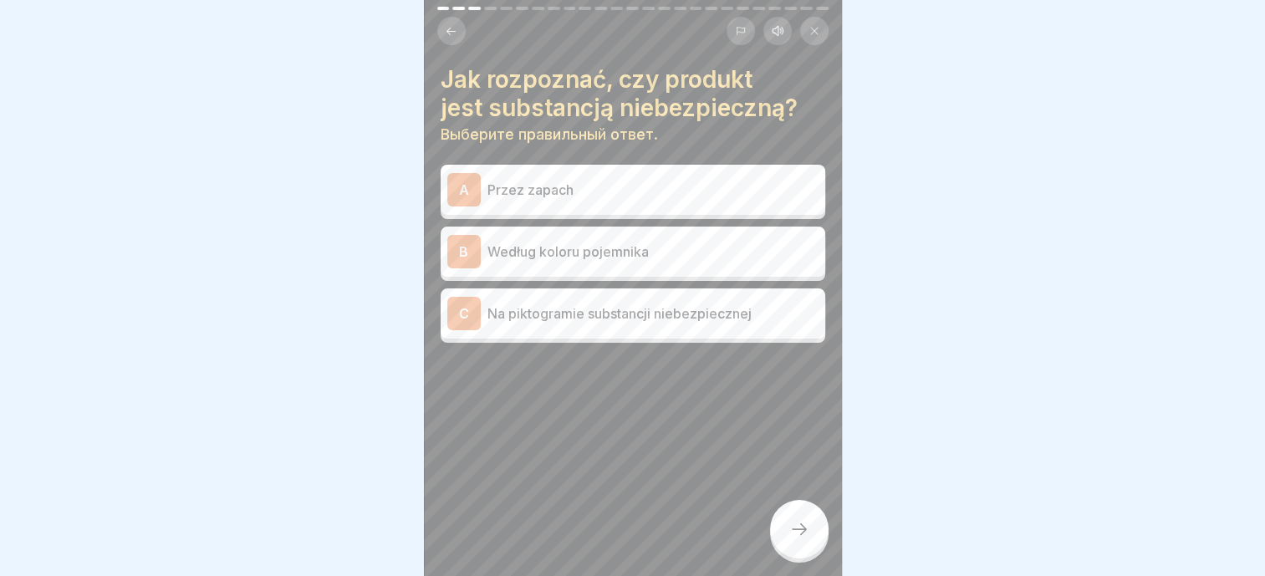
click at [668, 400] on div at bounding box center [633, 393] width 385 height 100
click at [624, 298] on div "C Na piktogramie substancji niebezpiecznej" at bounding box center [632, 313] width 371 height 33
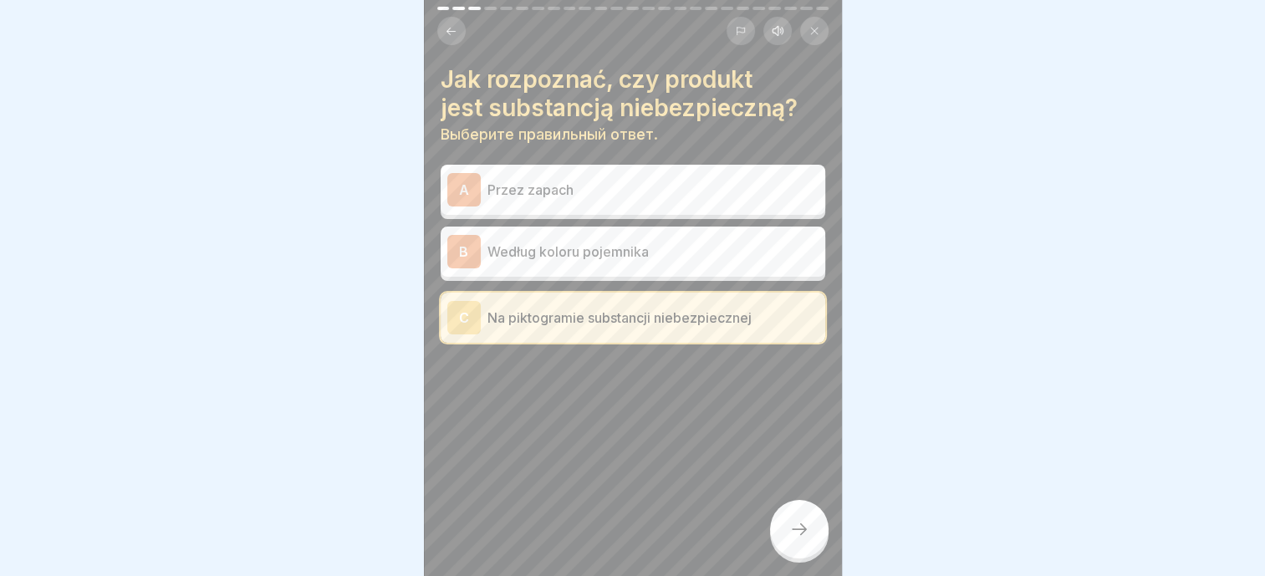
click at [787, 529] on div at bounding box center [799, 529] width 59 height 59
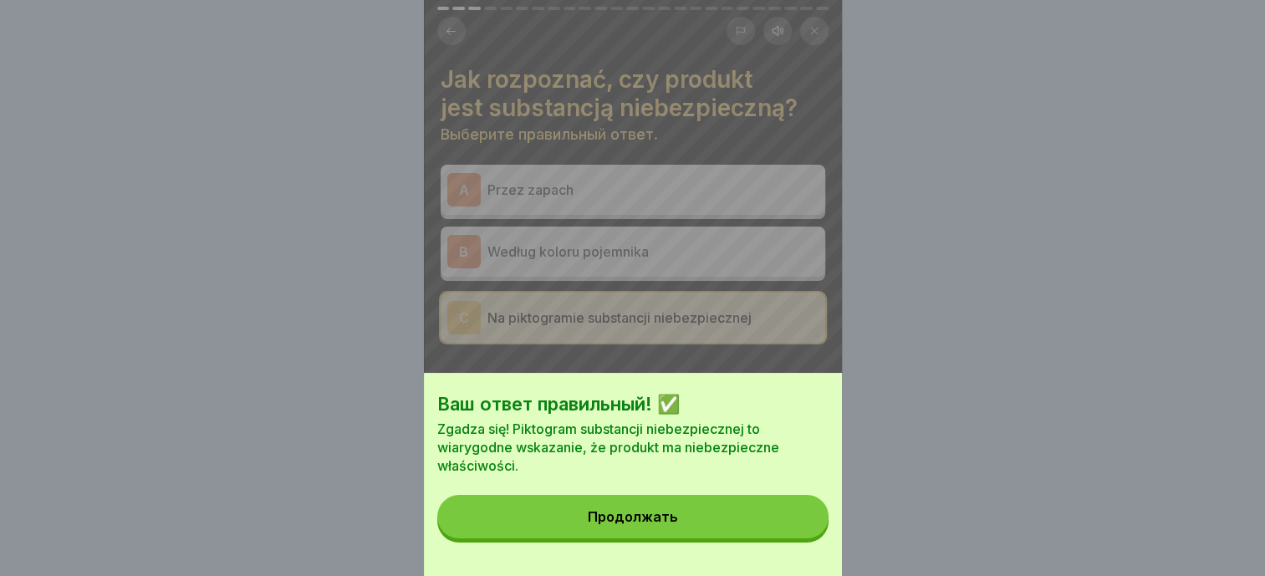
click at [699, 523] on button "Продолжать" at bounding box center [632, 516] width 391 height 43
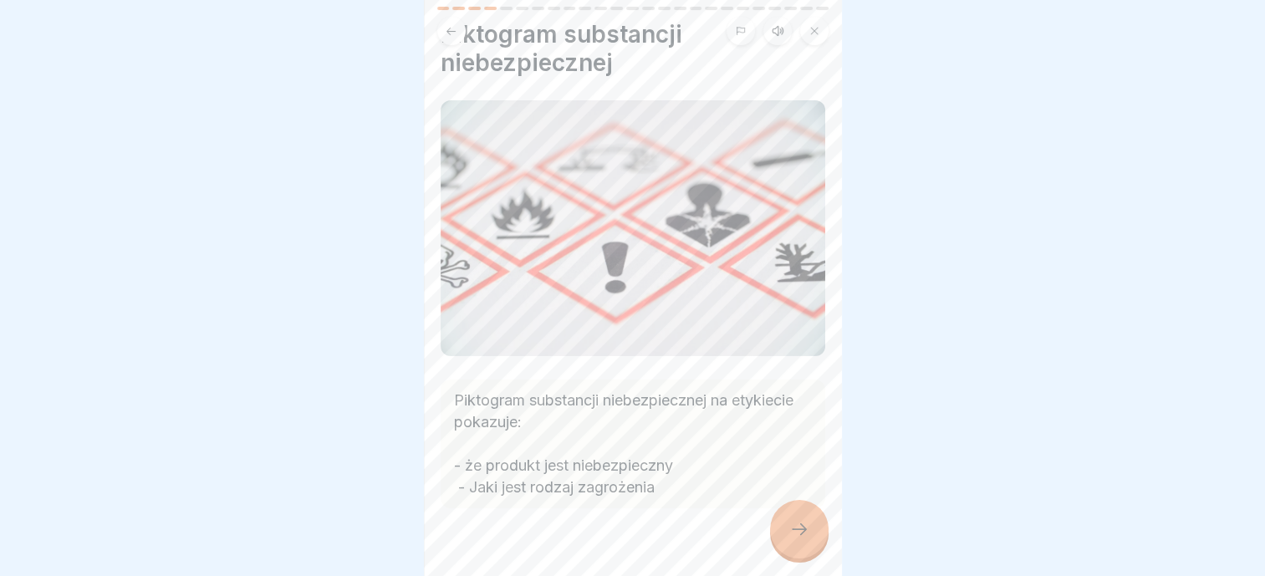
scroll to position [69, 0]
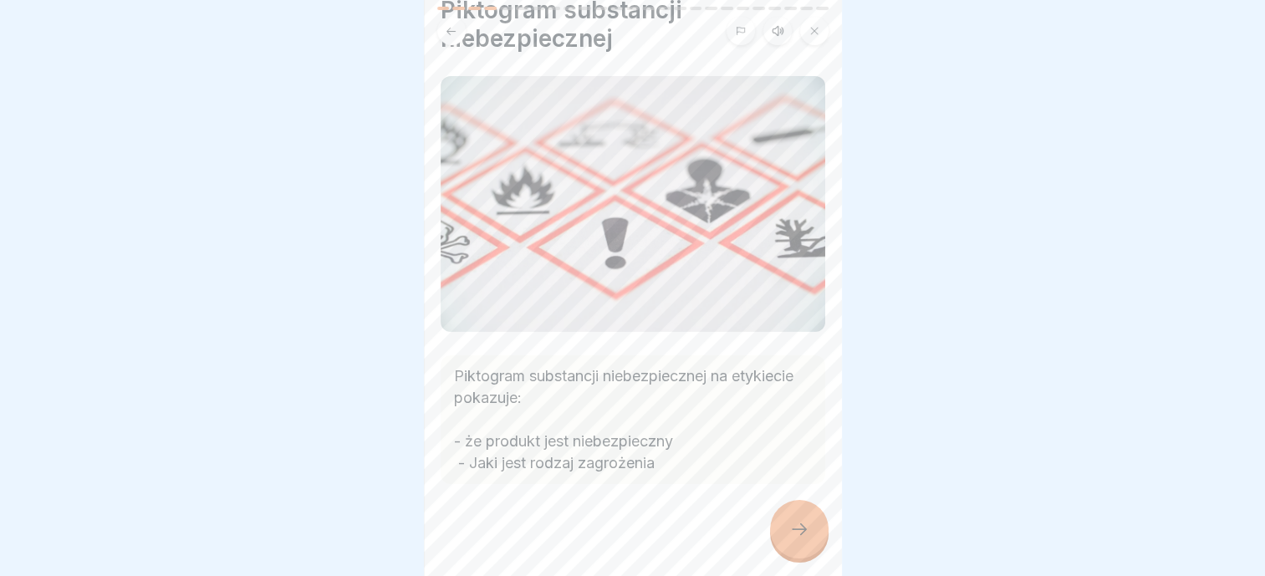
click at [817, 555] on div at bounding box center [799, 529] width 59 height 59
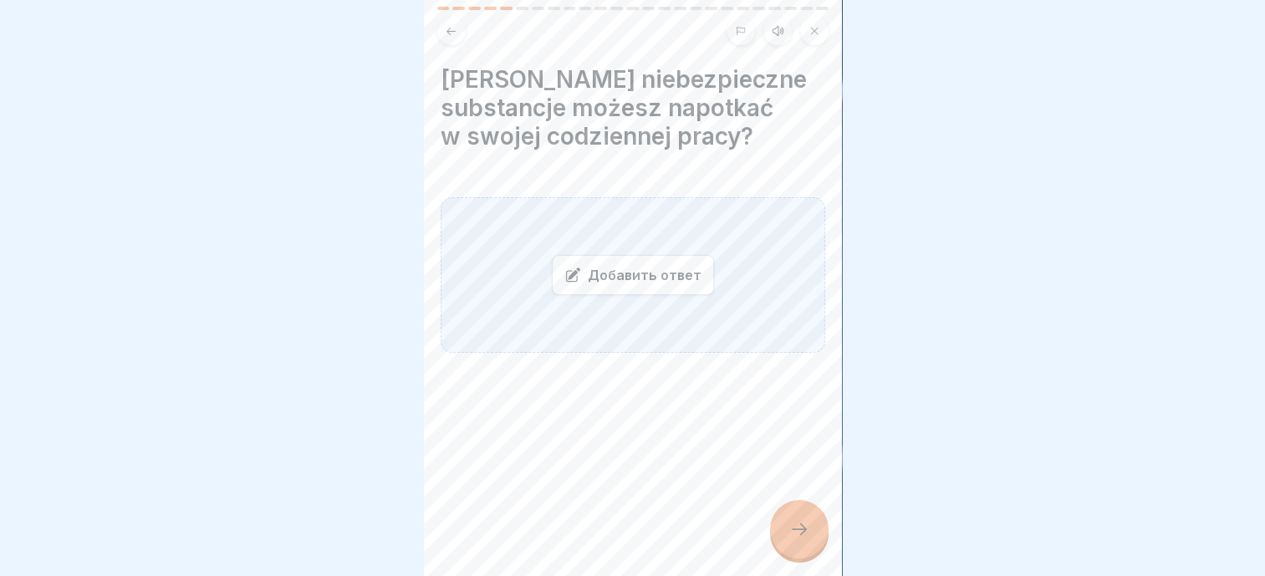
click at [505, 268] on div "Добавить ответ" at bounding box center [633, 275] width 385 height 156
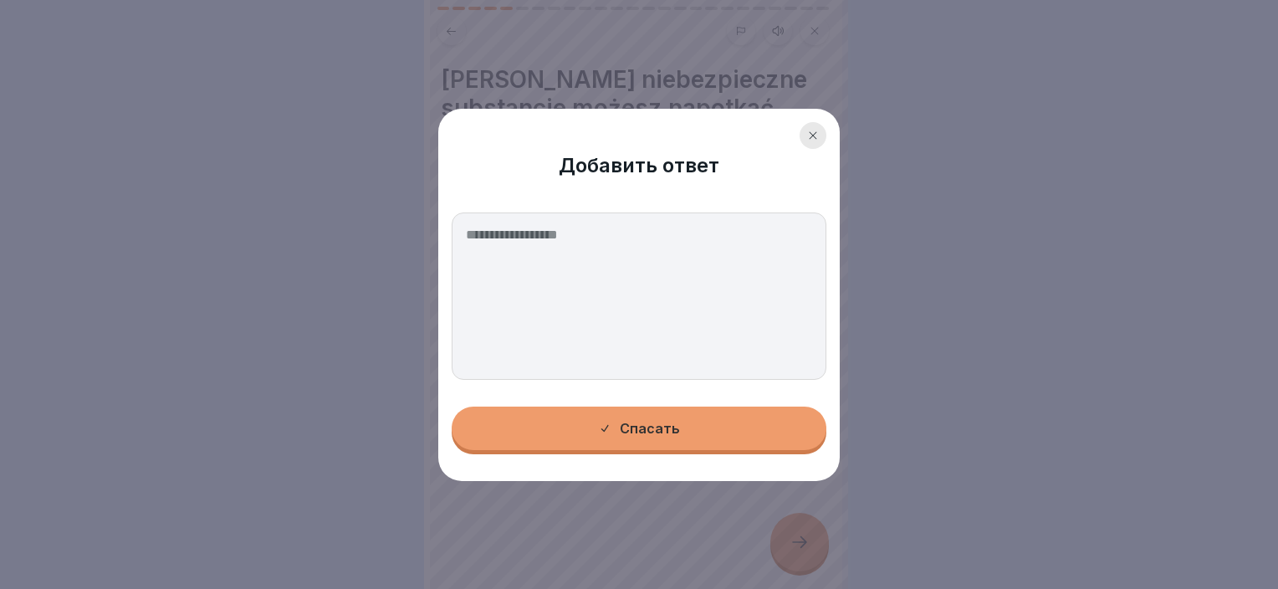
click at [547, 247] on textarea at bounding box center [639, 295] width 375 height 167
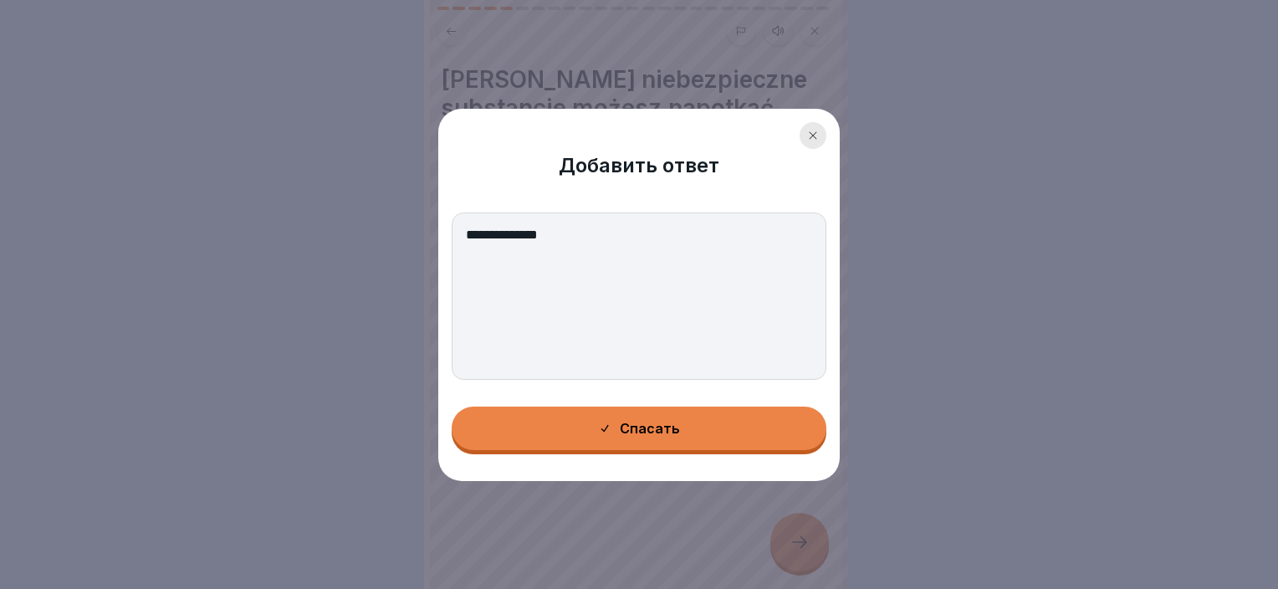
type textarea "**********"
click at [575, 418] on button "Спасать" at bounding box center [639, 427] width 375 height 43
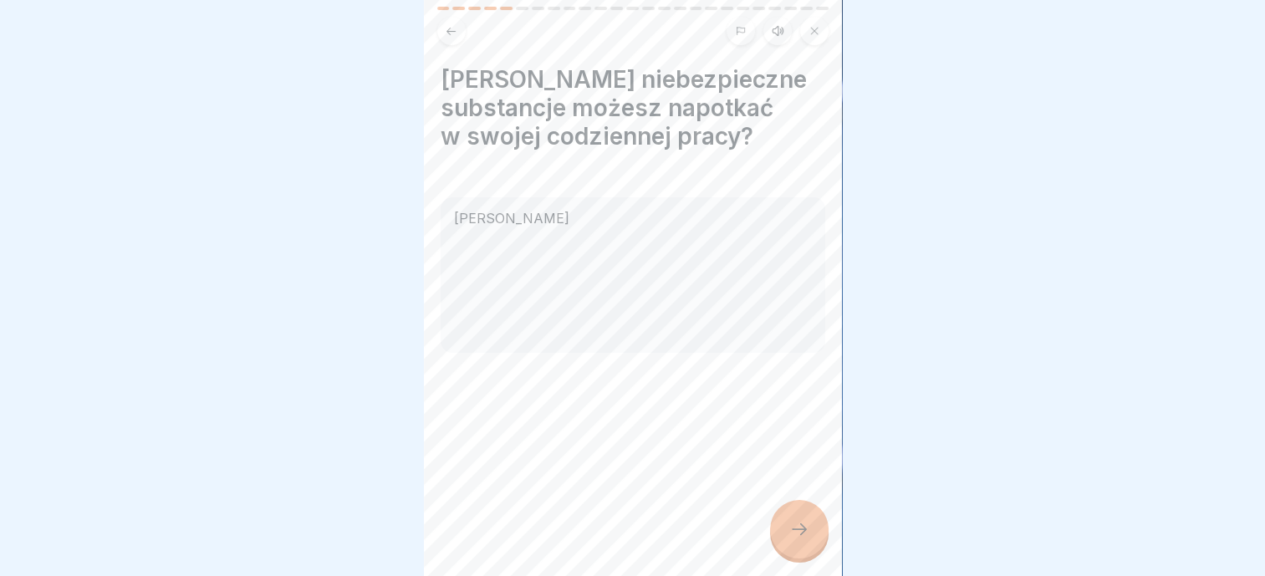
click at [812, 530] on div at bounding box center [799, 529] width 59 height 59
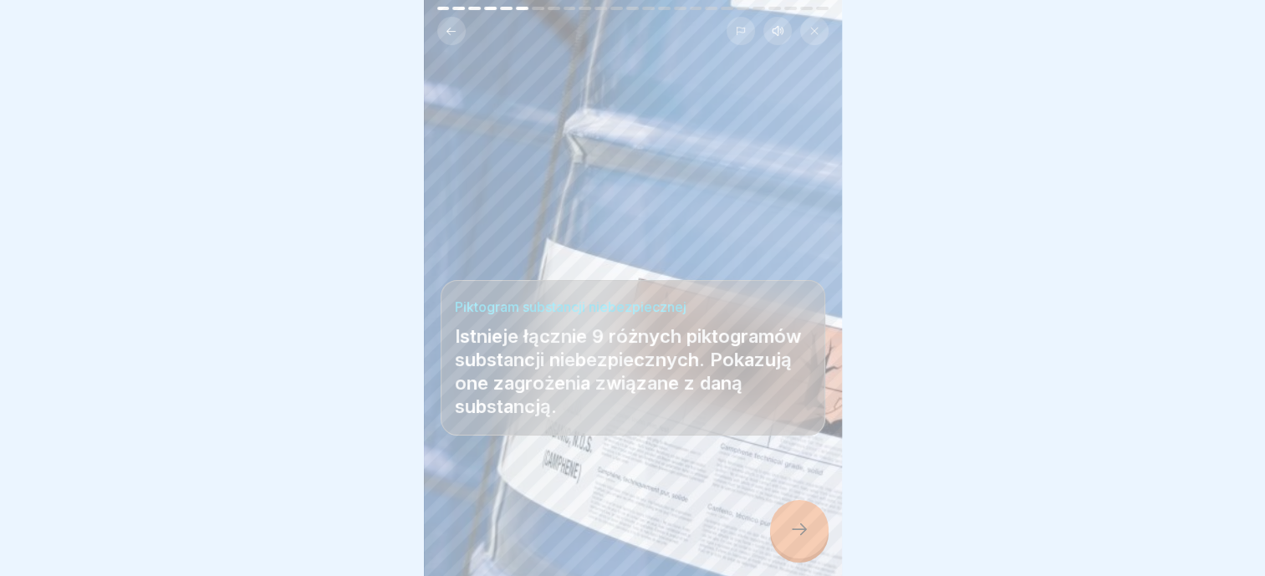
scroll to position [13, 0]
click at [807, 548] on div at bounding box center [799, 529] width 59 height 59
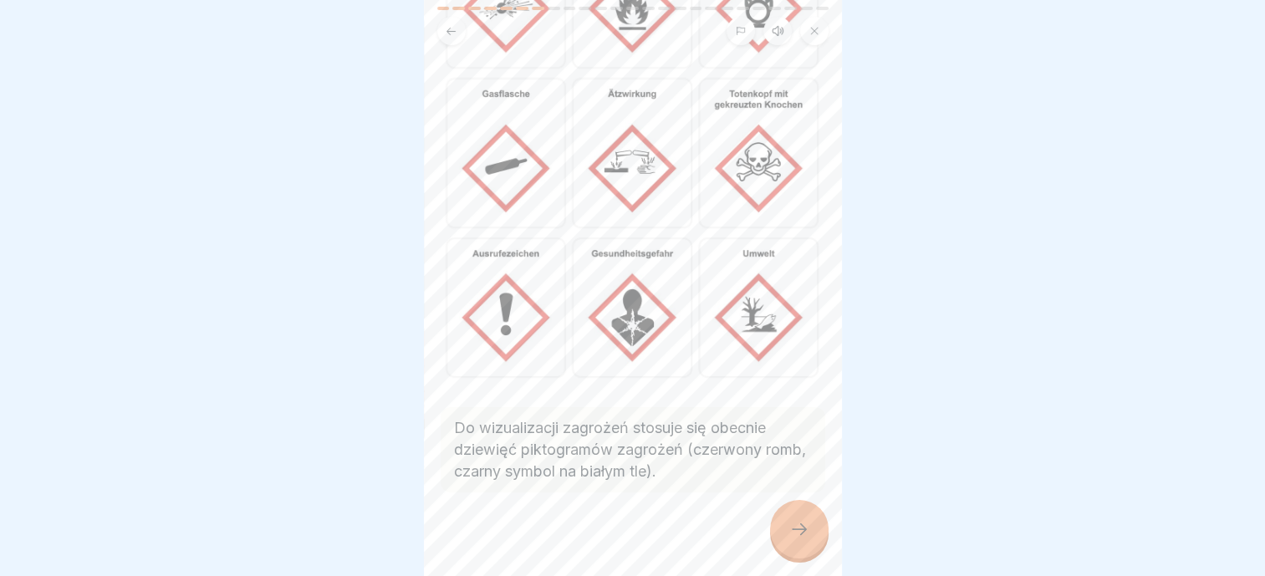
scroll to position [207, 0]
click at [823, 525] on div at bounding box center [799, 529] width 59 height 59
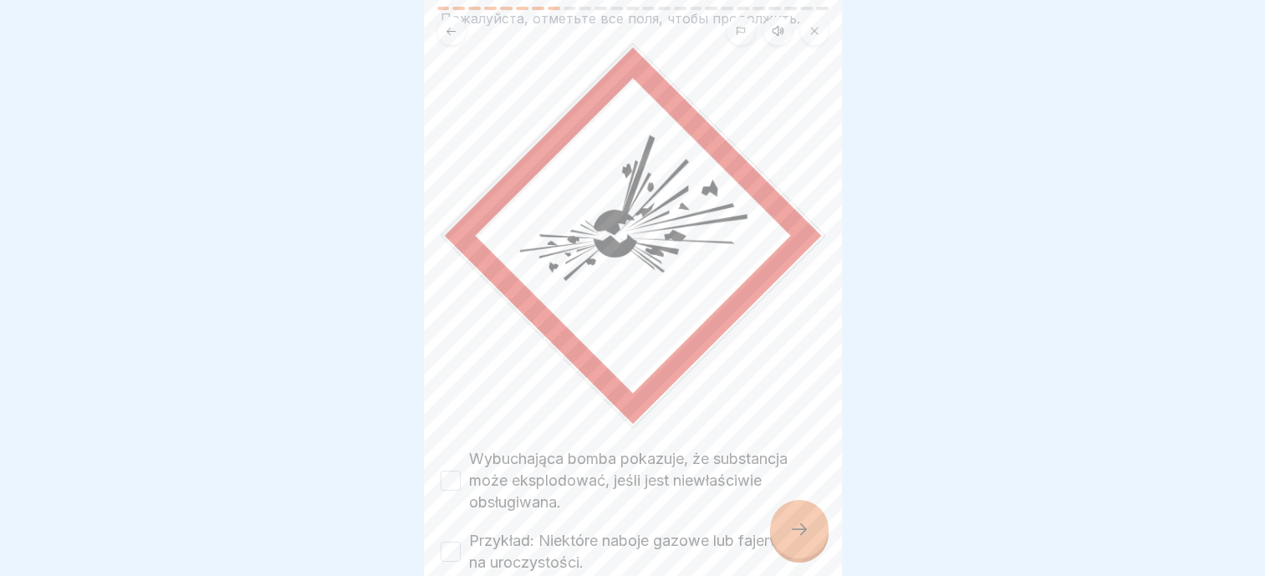
scroll to position [188, 0]
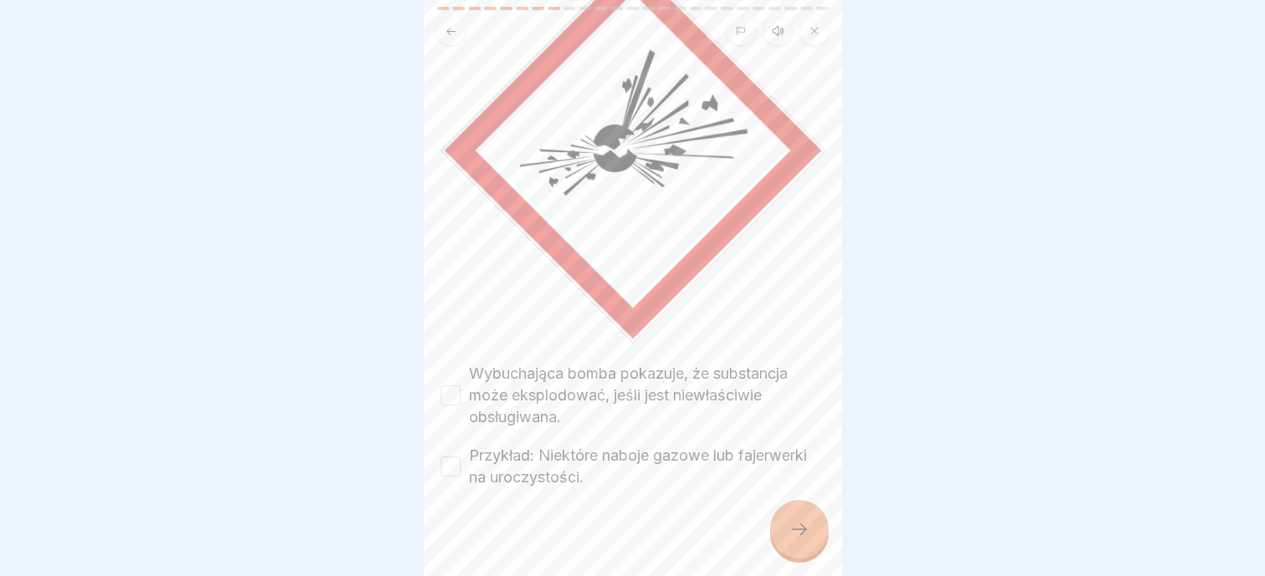
click at [569, 363] on label "Wybuchająca bomba pokazuje, że substancja może eksplodować, jeśli jest niewłaśc…" at bounding box center [647, 395] width 356 height 65
click at [461, 385] on button "Wybuchająca bomba pokazuje, że substancja może eksplodować, jeśli jest niewłaśc…" at bounding box center [451, 395] width 20 height 20
click at [558, 445] on label "Przykład: Niektóre naboje gazowe lub fajerwerki na uroczystości." at bounding box center [647, 466] width 356 height 43
click at [461, 457] on button "Przykład: Niektóre naboje gazowe lub fajerwerki na uroczystości." at bounding box center [451, 467] width 20 height 20
click at [816, 525] on div at bounding box center [799, 529] width 59 height 59
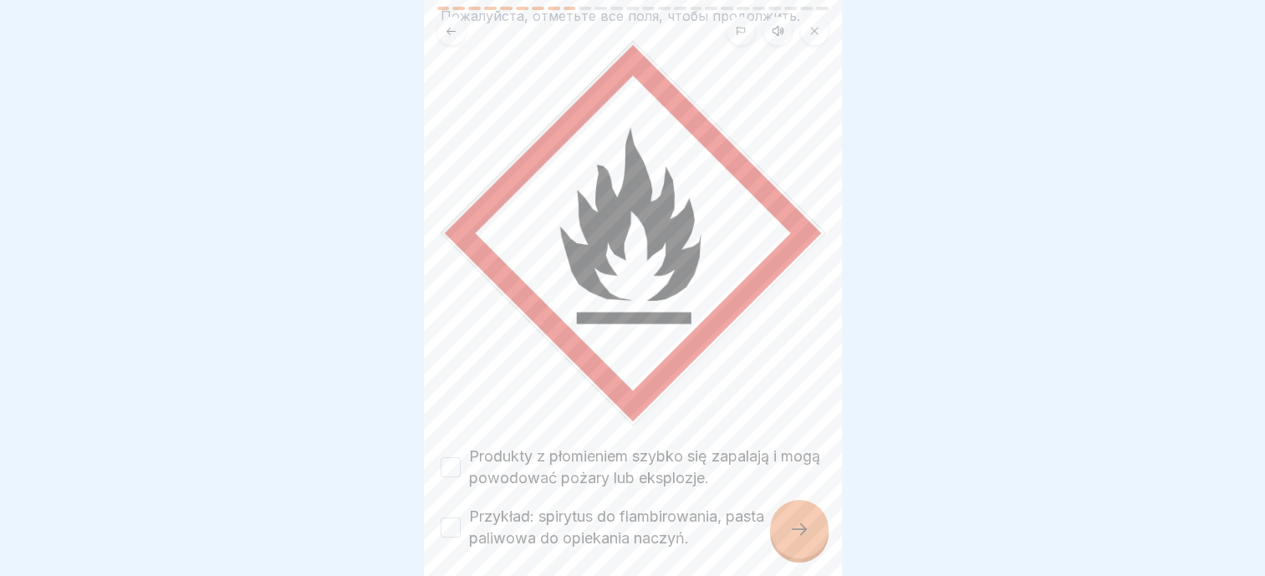
scroll to position [166, 0]
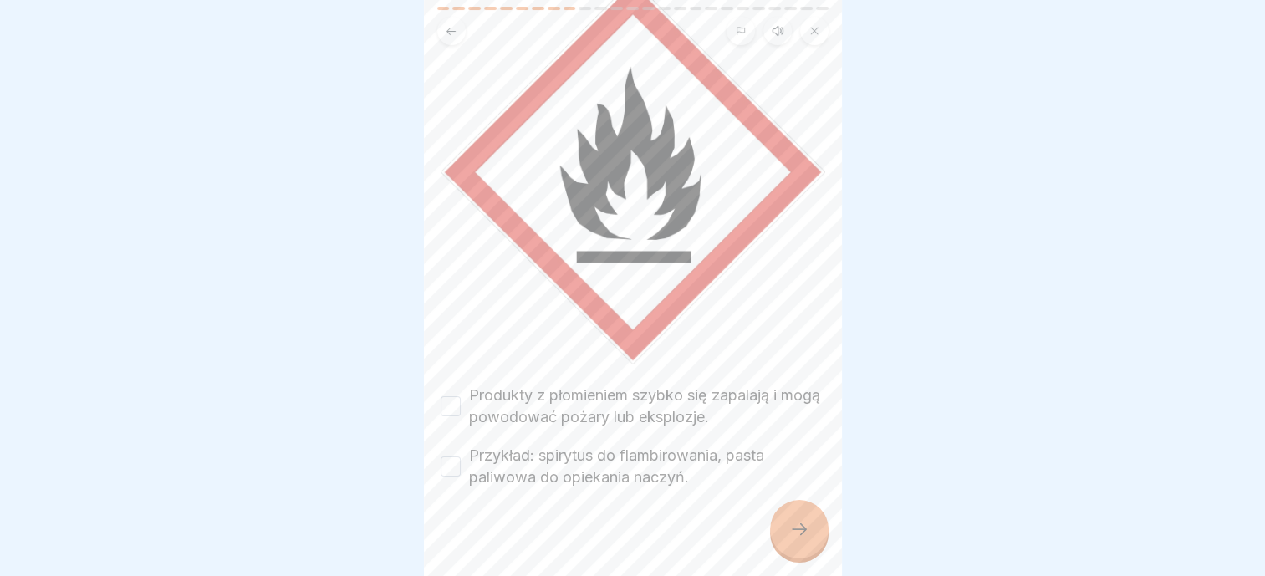
click at [542, 385] on label "Produkty z płomieniem szybko się zapalają i mogą powodować pożary lub eksplozje." at bounding box center [647, 406] width 356 height 43
click at [461, 396] on button "Produkty z płomieniem szybko się zapalają i mogą powodować pożary lub eksplozje." at bounding box center [451, 406] width 20 height 20
click at [559, 445] on label "Przykład: spirytus do flambirowania, pasta paliwowa do opiekania naczyń." at bounding box center [647, 466] width 356 height 43
click at [461, 457] on button "Przykład: spirytus do flambirowania, pasta paliwowa do opiekania naczyń." at bounding box center [451, 467] width 20 height 20
click at [800, 533] on icon at bounding box center [799, 529] width 20 height 20
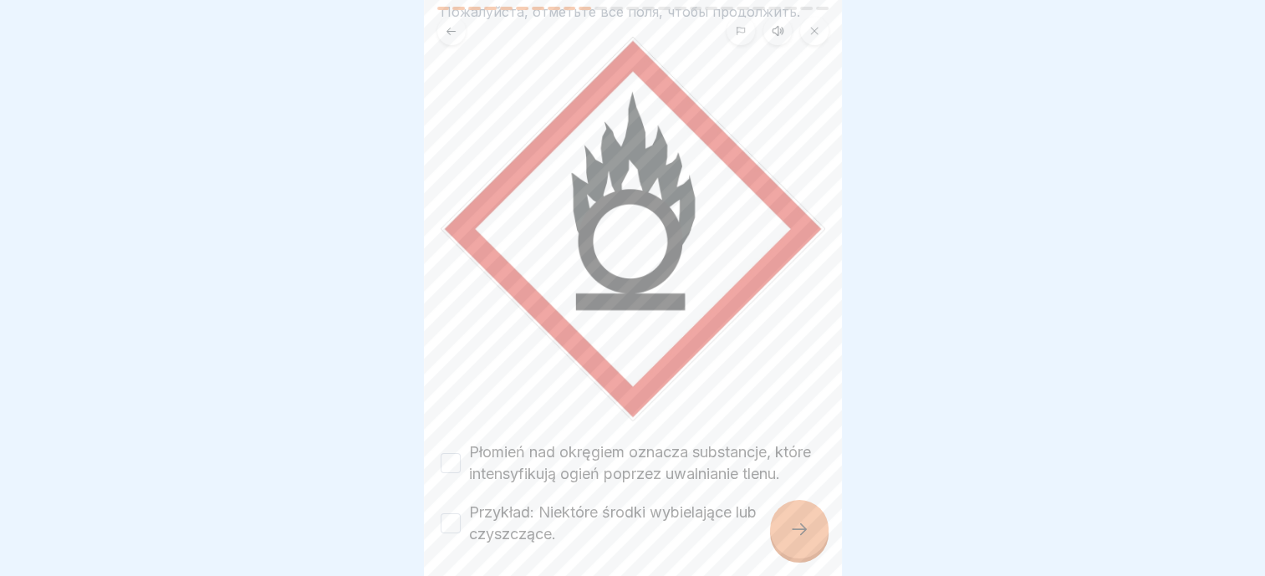
scroll to position [188, 0]
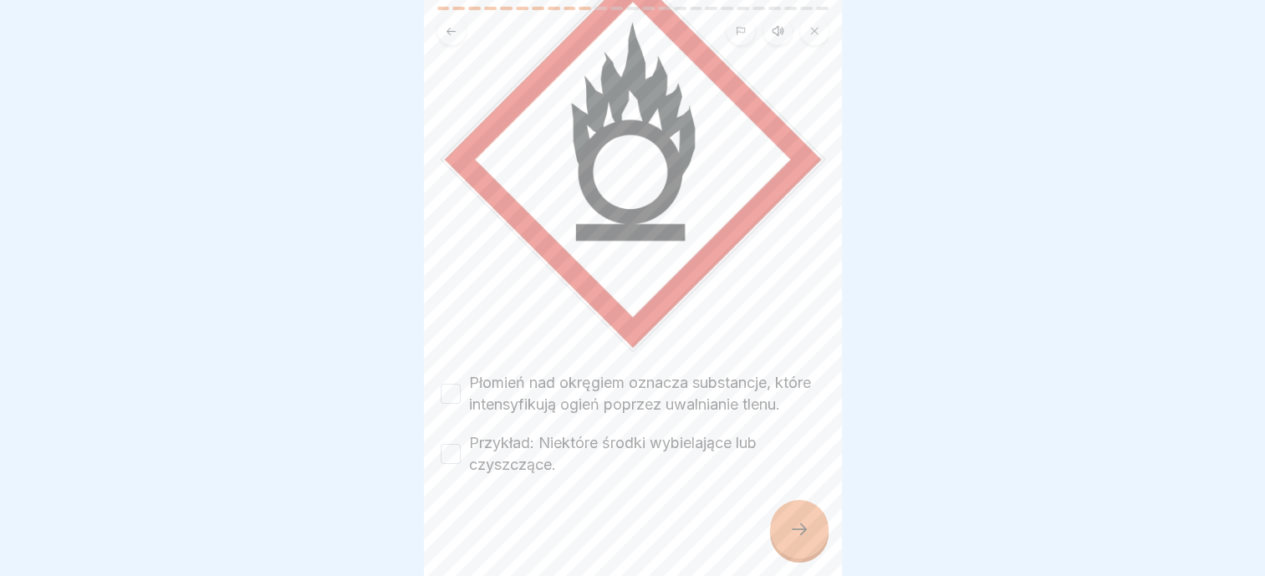
click at [574, 372] on label "Płomień nad okręgiem oznacza substancje, które intensyfikują ogień poprzez uwal…" at bounding box center [647, 393] width 356 height 43
click at [461, 384] on button "Płomień nad okręgiem oznacza substancje, które intensyfikują ogień poprzez uwal…" at bounding box center [451, 394] width 20 height 20
click at [562, 432] on label "Przykład: Niektóre środki wybielające lub czyszczące." at bounding box center [647, 453] width 356 height 43
click at [461, 444] on button "Przykład: Niektóre środki wybielające lub czyszczące." at bounding box center [451, 454] width 20 height 20
click at [791, 523] on icon at bounding box center [799, 529] width 20 height 20
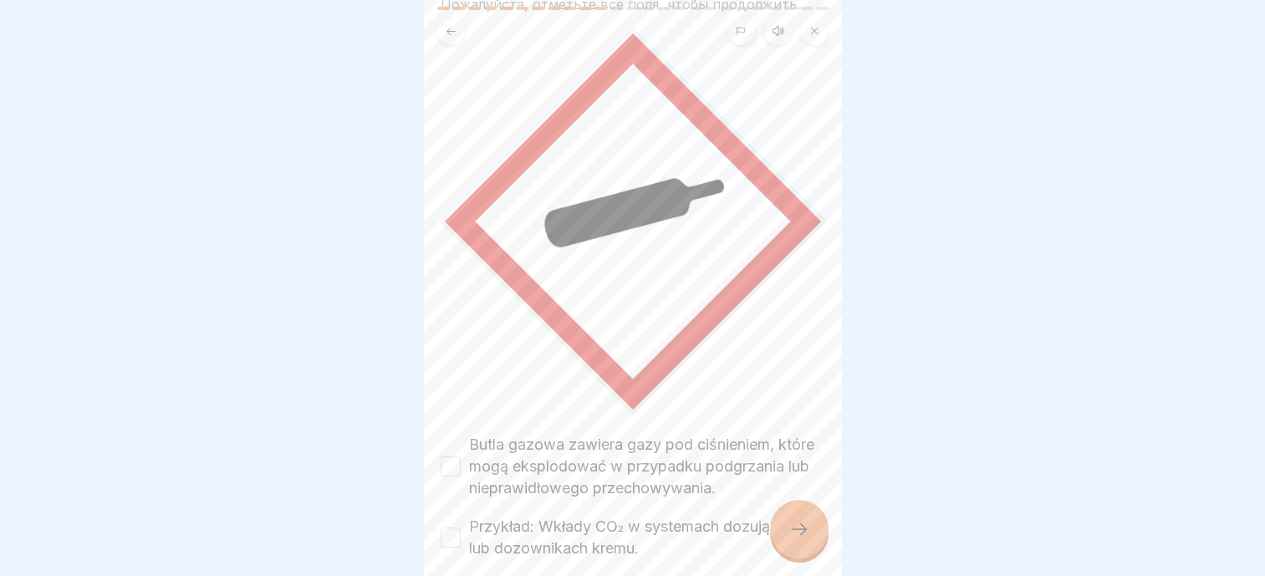
scroll to position [210, 0]
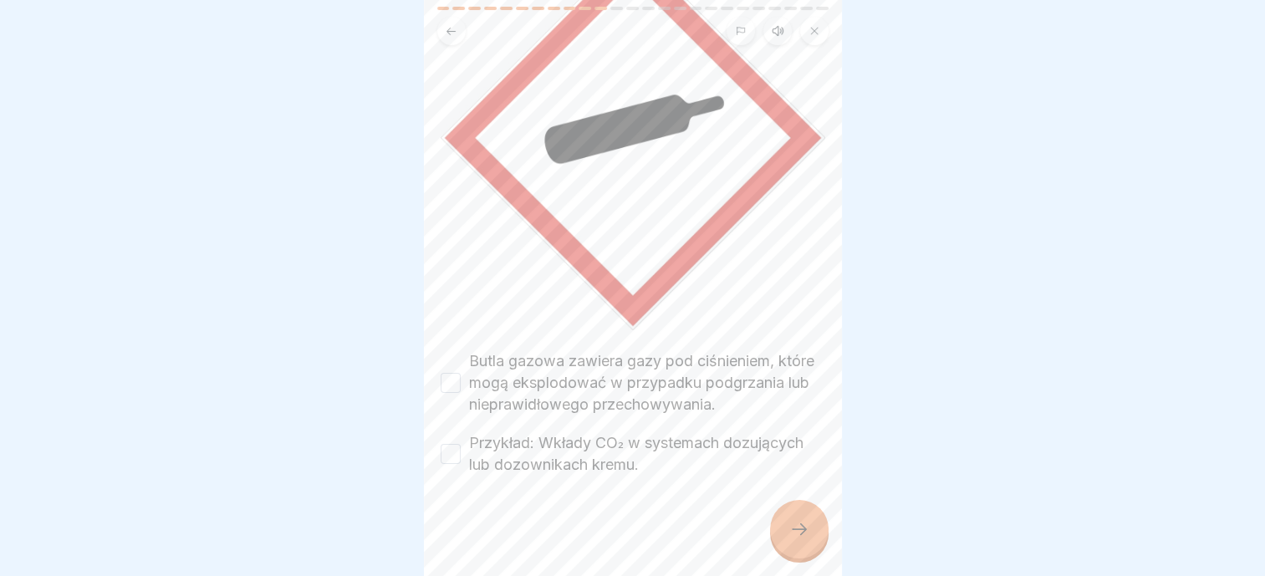
click at [528, 350] on label "Butla gazowa zawiera gazy pod ciśnieniem, które mogą eksplodować w przypadku po…" at bounding box center [647, 382] width 356 height 65
click at [461, 373] on button "Butla gazowa zawiera gazy pod ciśnieniem, które mogą eksplodować w przypadku po…" at bounding box center [451, 383] width 20 height 20
click at [538, 415] on div "Butla gazowa zawiera gazy pod ciśnieniem, które mogą eksplodować w przypadku po…" at bounding box center [633, 412] width 385 height 125
click at [592, 436] on label "Przykład: Wkłady CO₂ w systemach dozujących lub dozownikach kremu." at bounding box center [647, 453] width 356 height 43
click at [461, 444] on button "Przykład: Wkłady CO₂ w systemach dozujących lub dozownikach kremu." at bounding box center [451, 454] width 20 height 20
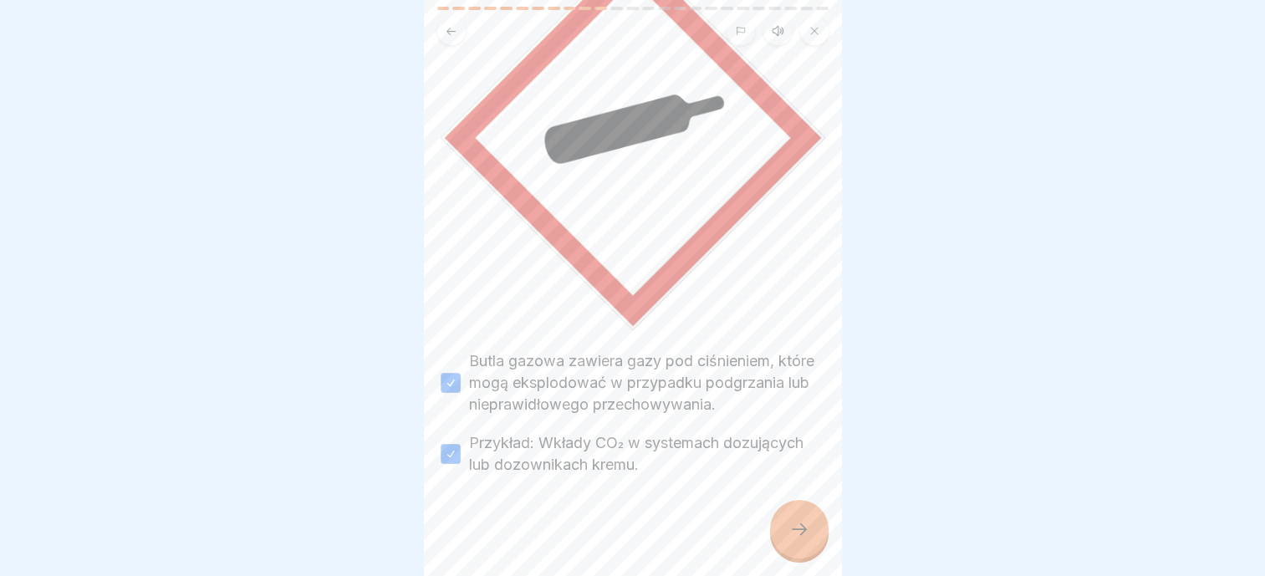
click at [792, 512] on div at bounding box center [799, 529] width 59 height 59
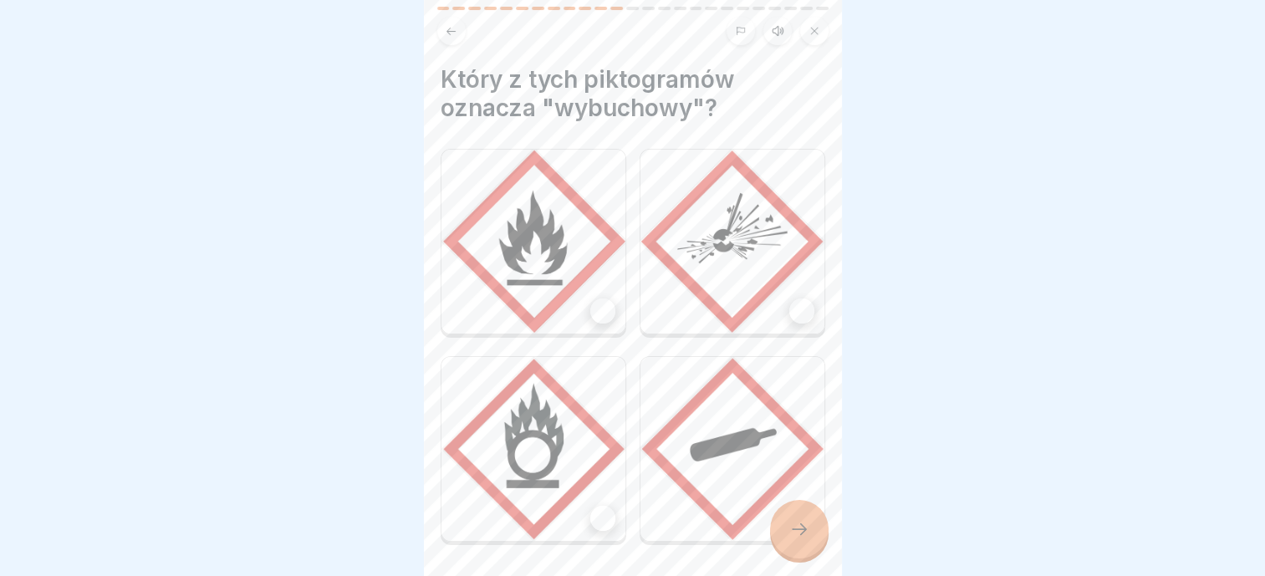
click at [809, 294] on img at bounding box center [732, 242] width 184 height 184
click at [808, 554] on div at bounding box center [799, 529] width 59 height 59
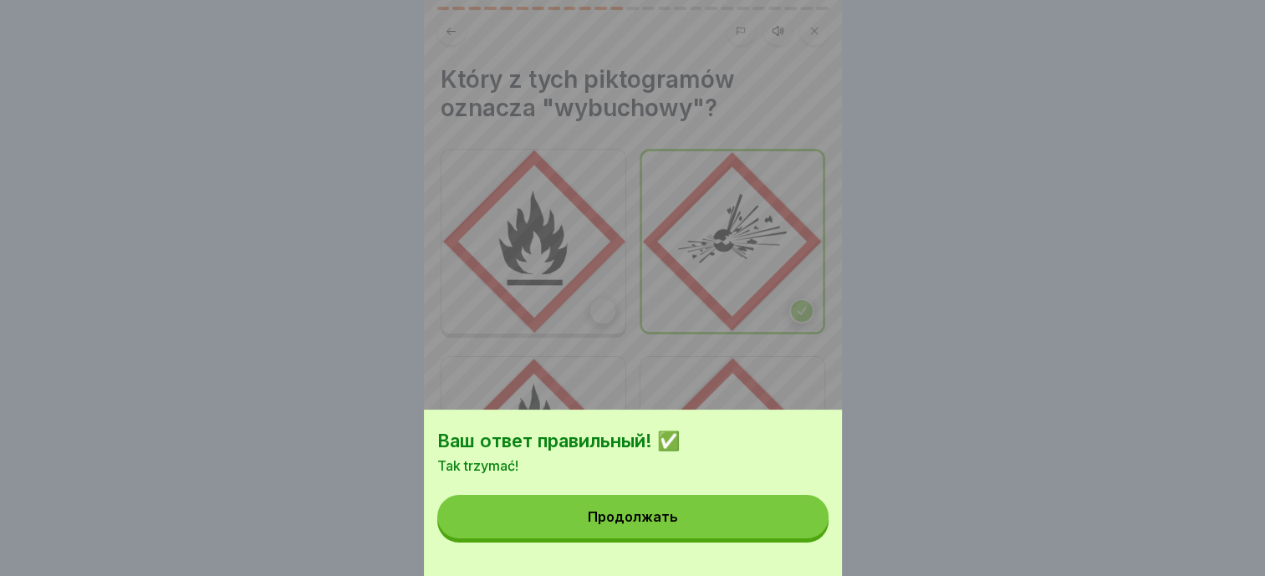
click at [672, 524] on div "Продолжать" at bounding box center [633, 516] width 90 height 15
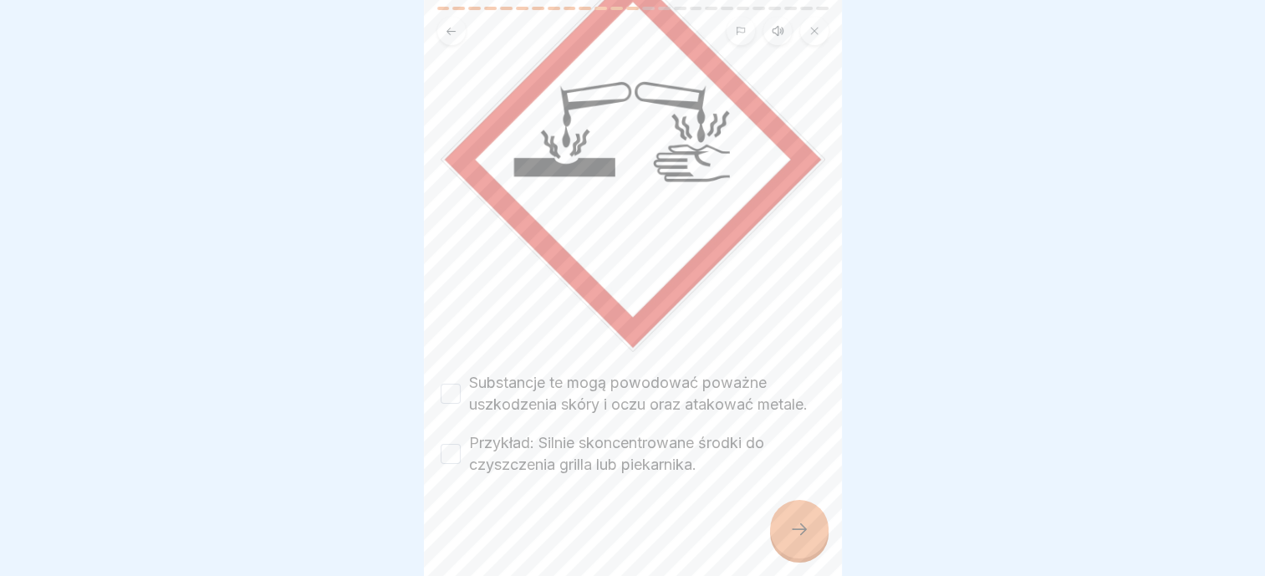
scroll to position [188, 0]
click at [615, 372] on label "Substancje te mogą powodować poważne uszkodzenia skóry i oczu oraz atakować met…" at bounding box center [647, 393] width 356 height 43
click at [461, 384] on button "Substancje te mogą powodować poważne uszkodzenia skóry i oczu oraz atakować met…" at bounding box center [451, 394] width 20 height 20
click at [592, 449] on label "Przykład: Silnie skoncentrowane środki do czyszczenia grilla lub piekarnika." at bounding box center [647, 453] width 356 height 43
click at [461, 449] on button "Przykład: Silnie skoncentrowane środki do czyszczenia grilla lub piekarnika." at bounding box center [451, 454] width 20 height 20
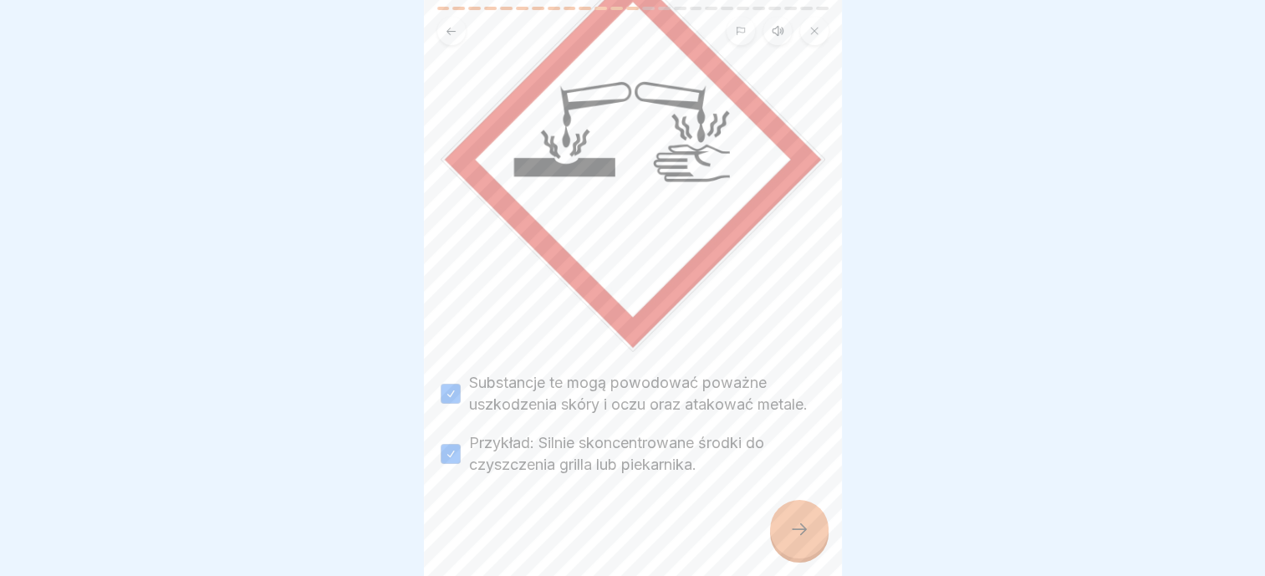
click at [796, 539] on div at bounding box center [799, 529] width 59 height 59
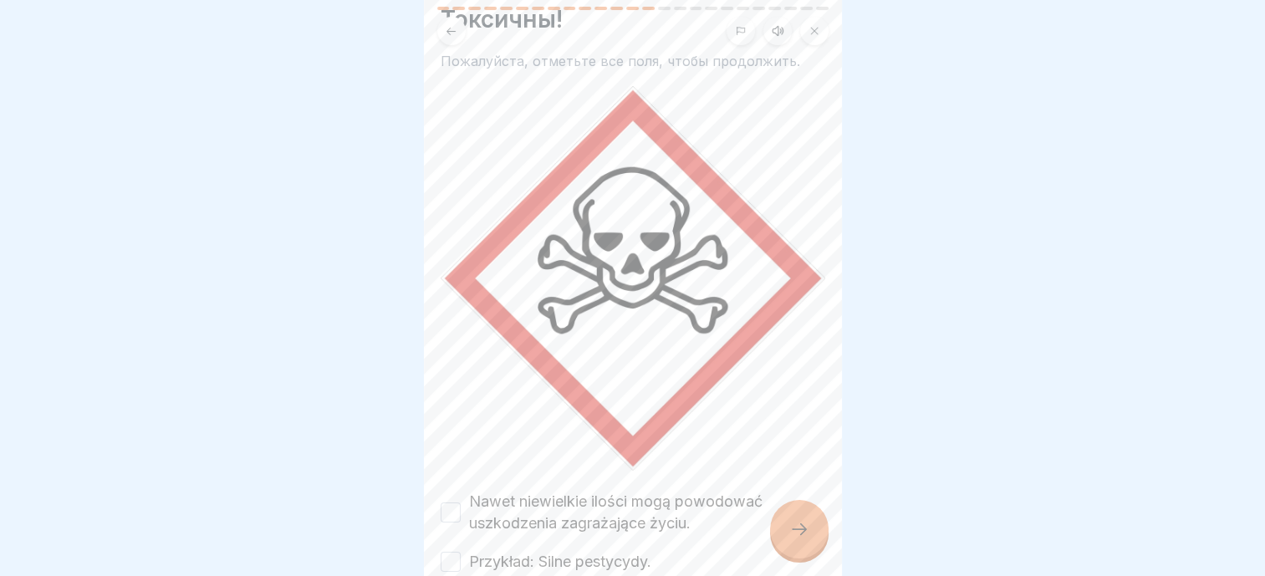
scroll to position [145, 0]
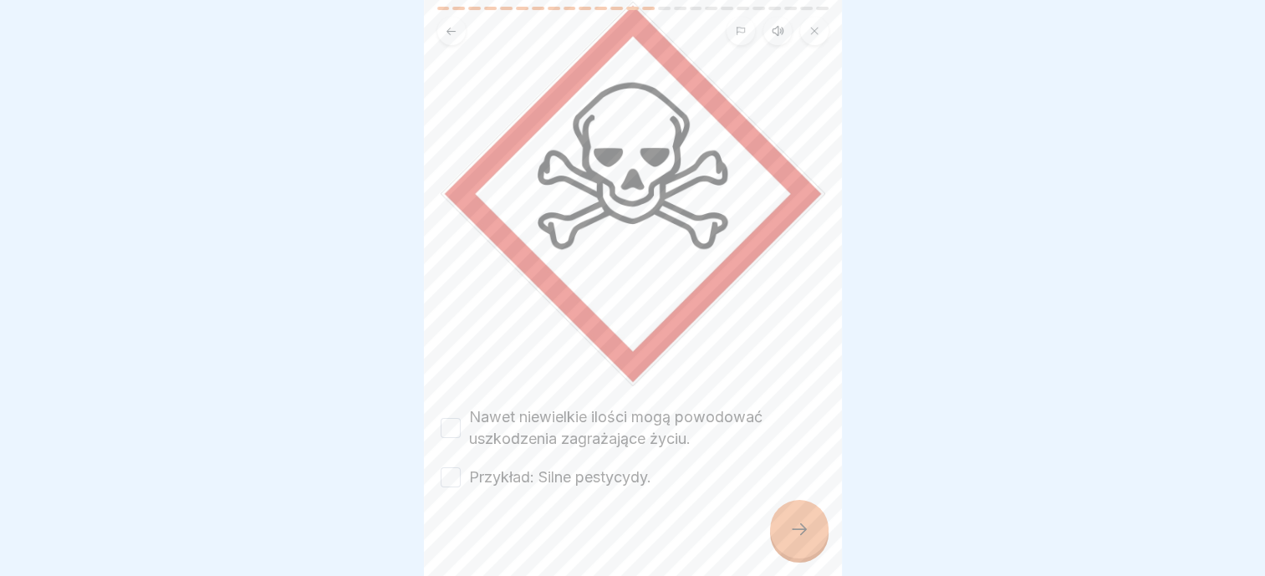
click at [538, 406] on label "Nawet niewielkie ilości mogą powodować uszkodzenia zagrażające życiu." at bounding box center [647, 427] width 356 height 43
click at [461, 418] on button "Nawet niewielkie ilości mogą powodować uszkodzenia zagrażające życiu." at bounding box center [451, 428] width 20 height 20
click at [532, 467] on label "Przykład: Silne pestycydy." at bounding box center [560, 478] width 182 height 22
click at [461, 467] on button "Przykład: Silne pestycydy." at bounding box center [451, 477] width 20 height 20
drag, startPoint x: 793, startPoint y: 518, endPoint x: 789, endPoint y: 508, distance: 11.4
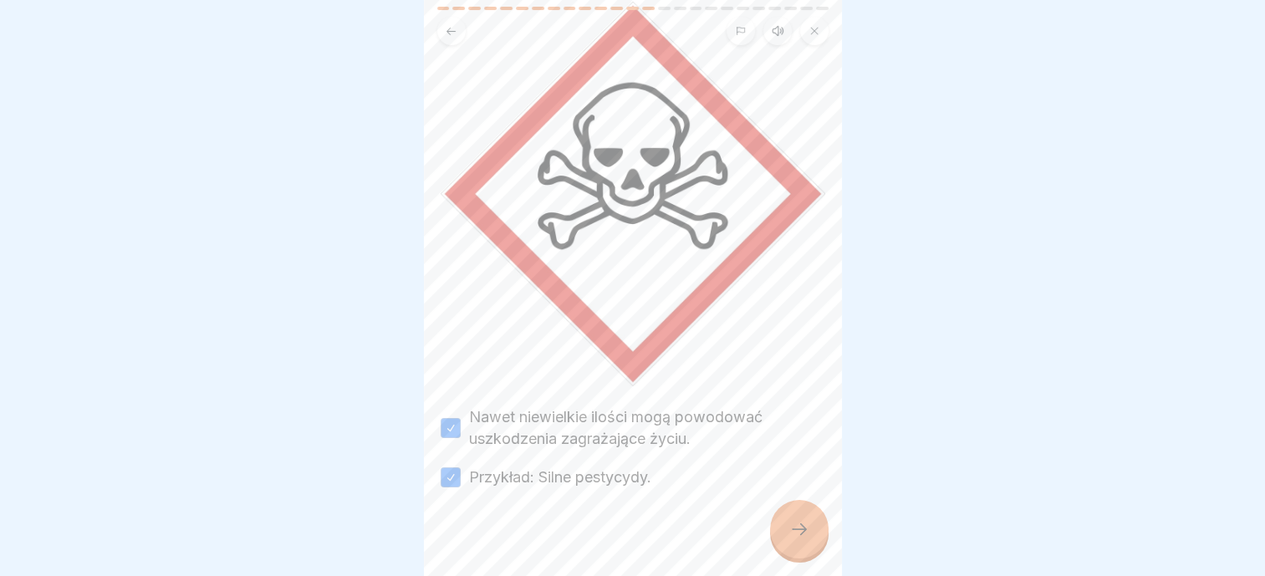
click at [793, 518] on div at bounding box center [799, 529] width 59 height 59
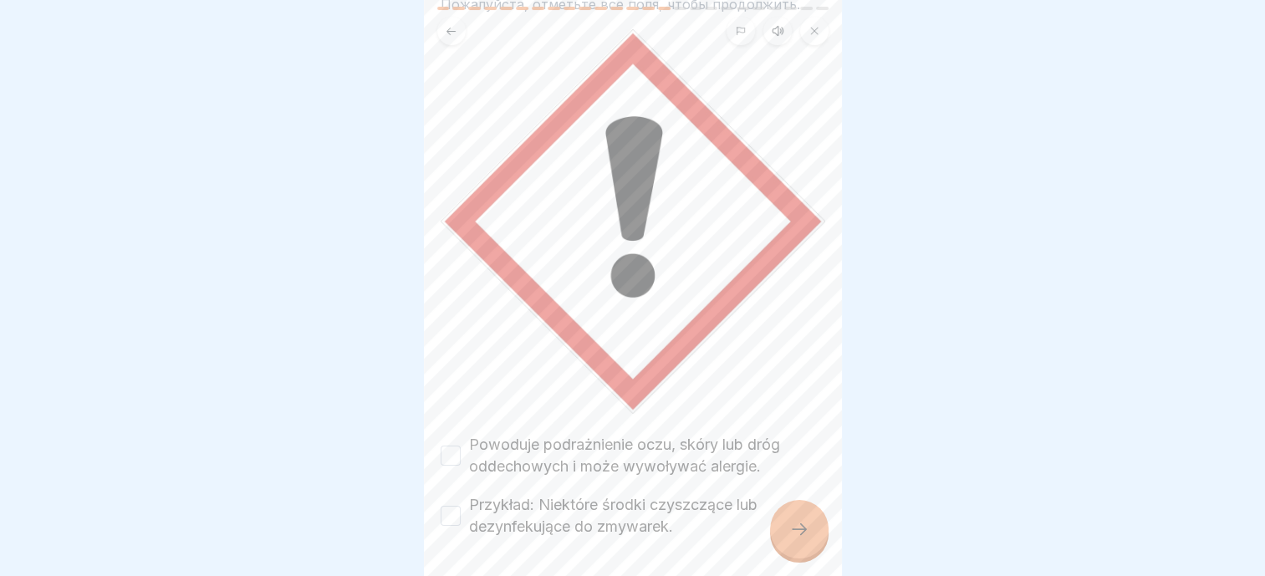
scroll to position [166, 0]
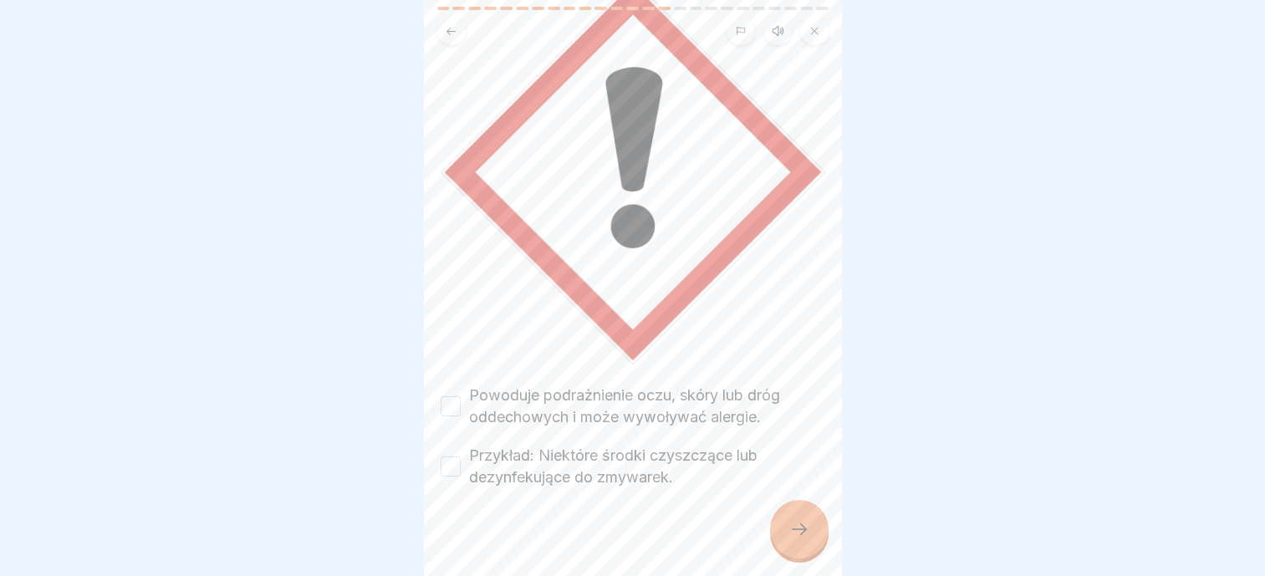
click at [552, 407] on div "Powoduje podrażnienie oczu, skóry lub dróg oddechowych i może wywoływać alergie…" at bounding box center [633, 437] width 385 height 104
click at [546, 385] on label "Powoduje podrażnienie oczu, skóry lub dróg oddechowych i może wywoływać alergie." at bounding box center [647, 406] width 356 height 43
click at [461, 396] on button "Powoduje podrażnienie oczu, skóry lub dróg oddechowych i może wywoływać alergie." at bounding box center [451, 406] width 20 height 20
click at [543, 445] on label "Przykład: Niektóre środki czyszczące lub dezynfekujące do zmywarek." at bounding box center [647, 466] width 356 height 43
click at [461, 457] on button "Przykład: Niektóre środki czyszczące lub dezynfekujące do zmywarek." at bounding box center [451, 467] width 20 height 20
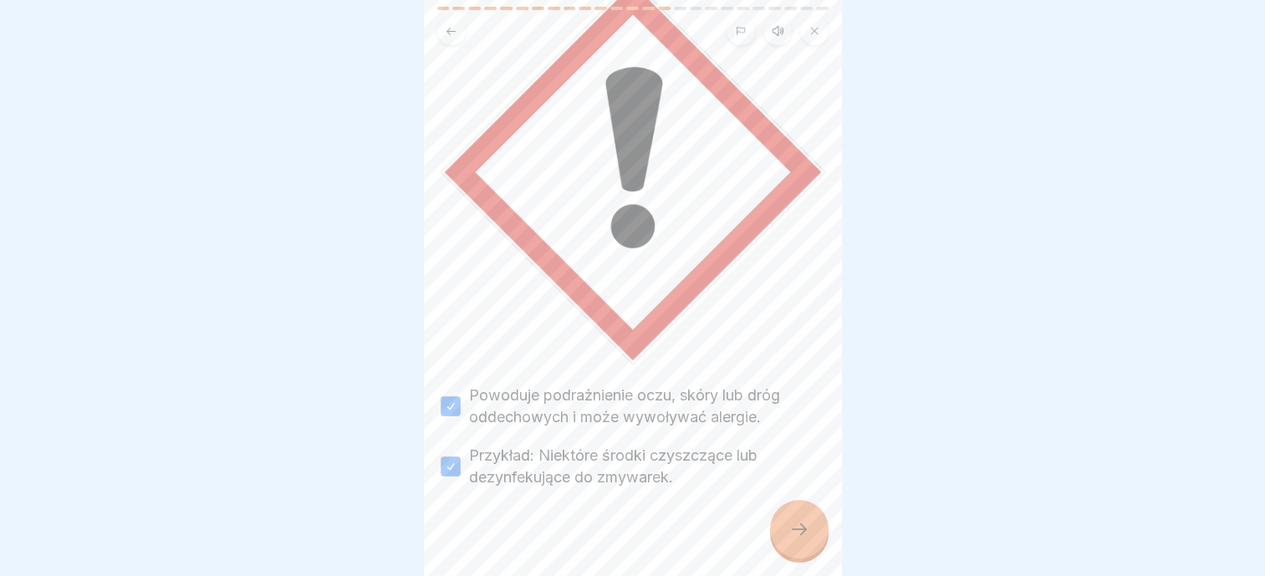
click at [803, 521] on icon at bounding box center [799, 529] width 20 height 20
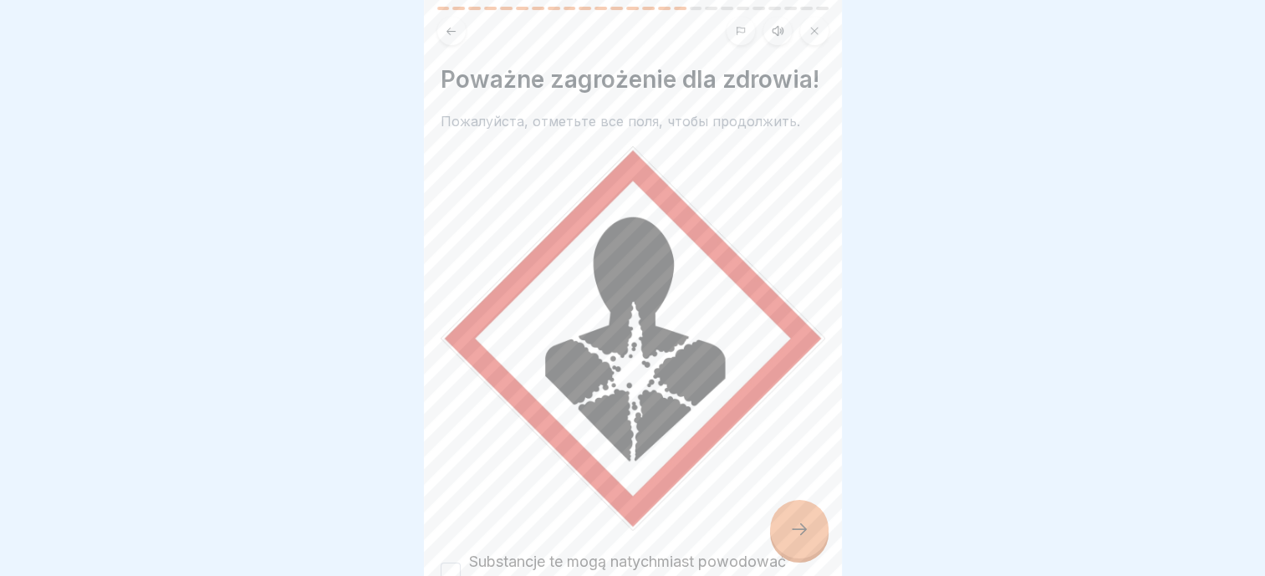
scroll to position [238, 0]
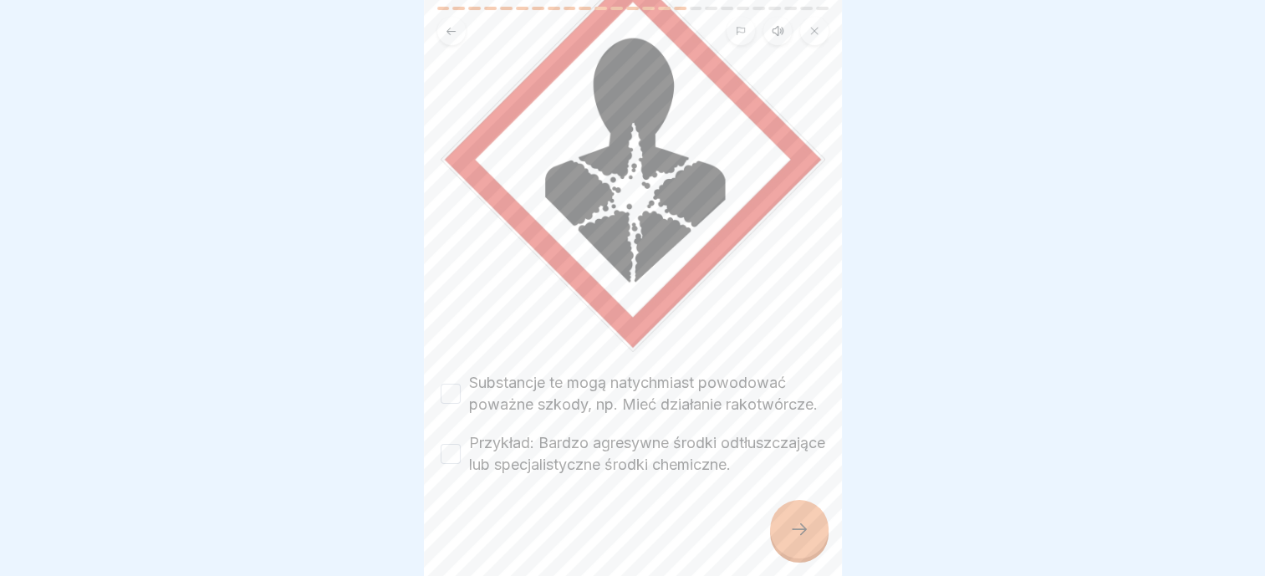
click at [535, 372] on label "Substancje te mogą natychmiast powodować poważne szkody, np. Mieć działanie rak…" at bounding box center [647, 393] width 356 height 43
click at [461, 384] on button "Substancje te mogą natychmiast powodować poważne szkody, np. Mieć działanie rak…" at bounding box center [451, 394] width 20 height 20
click at [518, 445] on label "Przykład: Bardzo agresywne środki odtłuszczające lub specjalistyczne środki che…" at bounding box center [647, 453] width 356 height 43
click at [461, 445] on button "Przykład: Bardzo agresywne środki odtłuszczające lub specjalistyczne środki che…" at bounding box center [451, 454] width 20 height 20
click at [819, 522] on div at bounding box center [799, 529] width 59 height 59
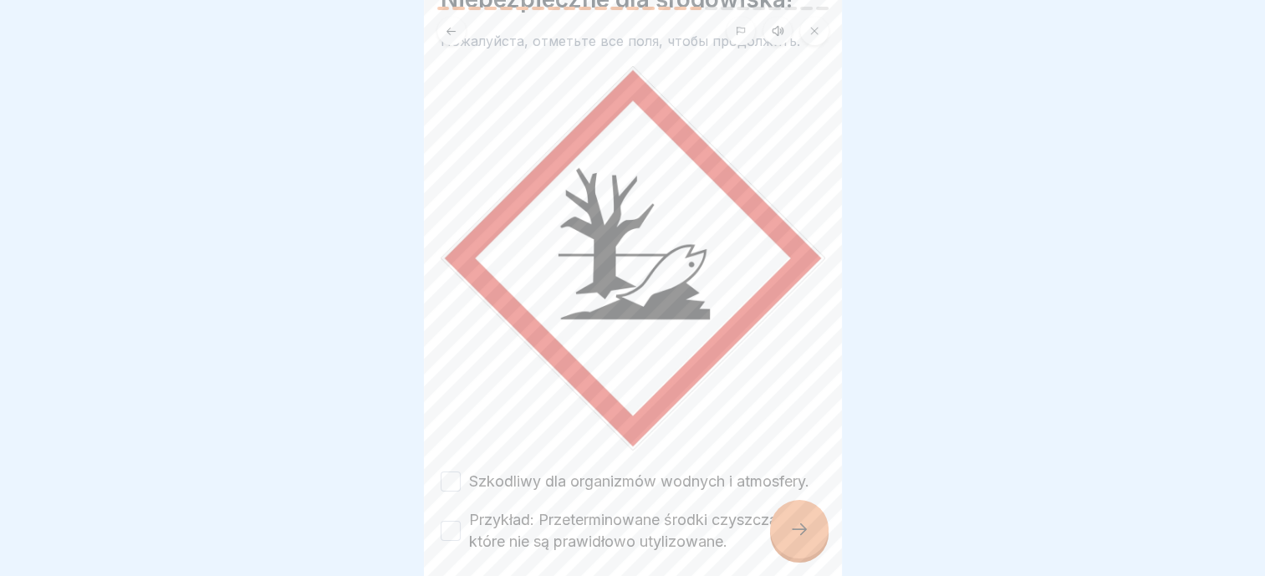
scroll to position [166, 0]
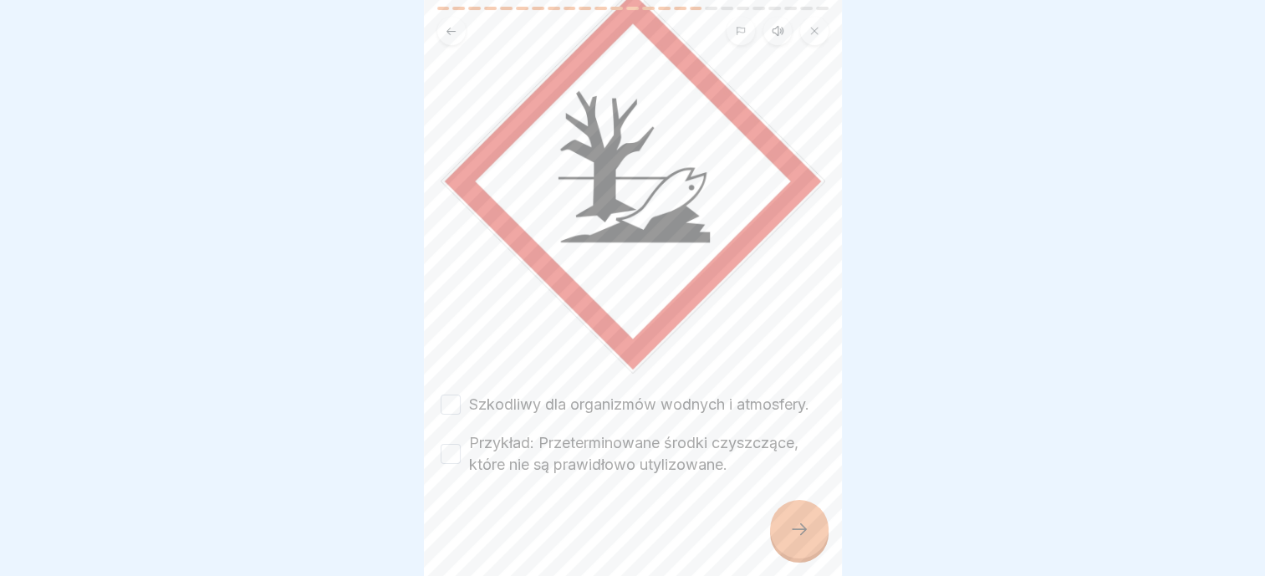
drag, startPoint x: 537, startPoint y: 365, endPoint x: 536, endPoint y: 375, distance: 10.1
click at [536, 394] on label "Szkodliwy dla organizmów wodnych i atmosfery." at bounding box center [639, 405] width 340 height 22
click at [461, 395] on button "Szkodliwy dla organizmów wodnych i atmosfery." at bounding box center [451, 405] width 20 height 20
click at [538, 432] on label "Przykład: Przeterminowane środki czyszczące, które nie są prawidłowo utylizowan…" at bounding box center [647, 453] width 356 height 43
click at [461, 444] on button "Przykład: Przeterminowane środki czyszczące, które nie są prawidłowo utylizowan…" at bounding box center [451, 454] width 20 height 20
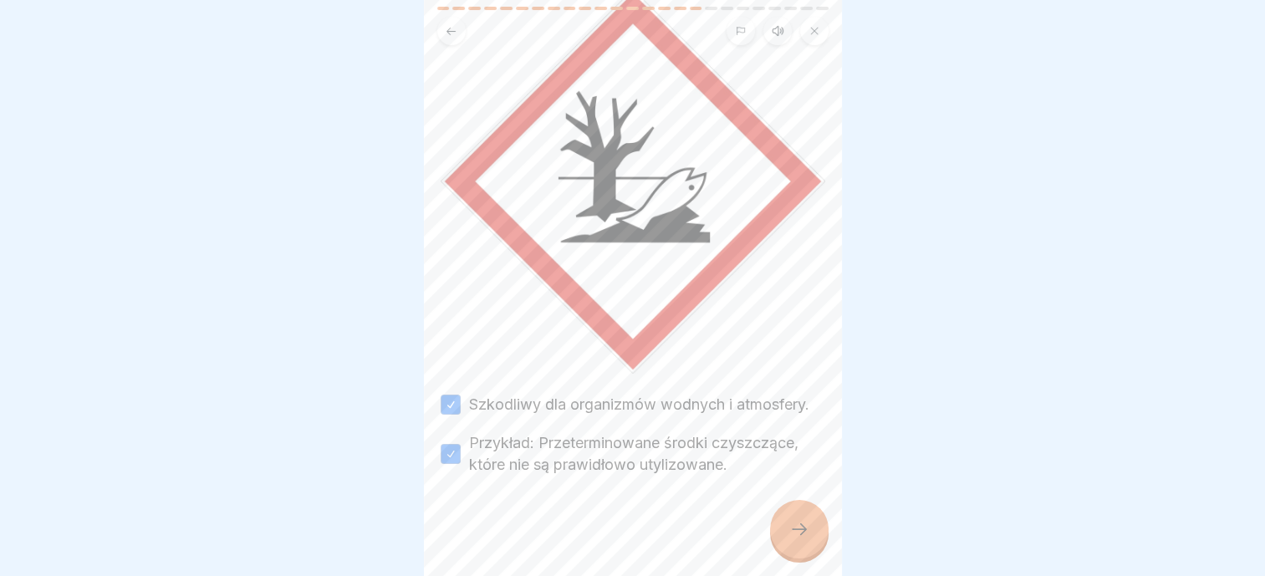
click at [808, 521] on icon at bounding box center [799, 529] width 20 height 20
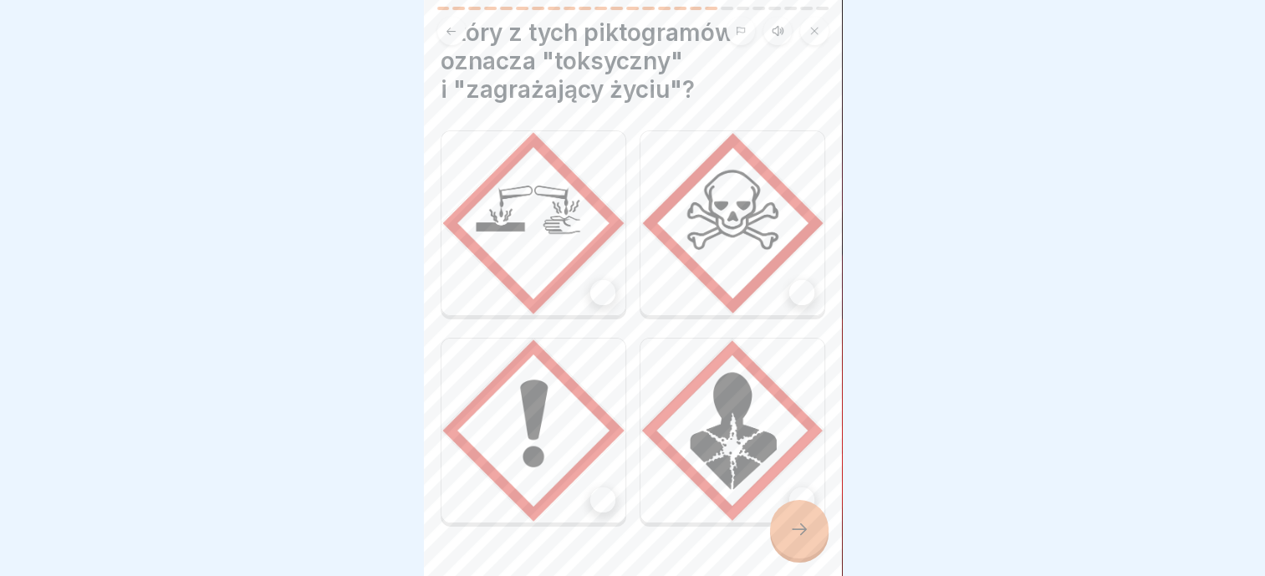
scroll to position [90, 0]
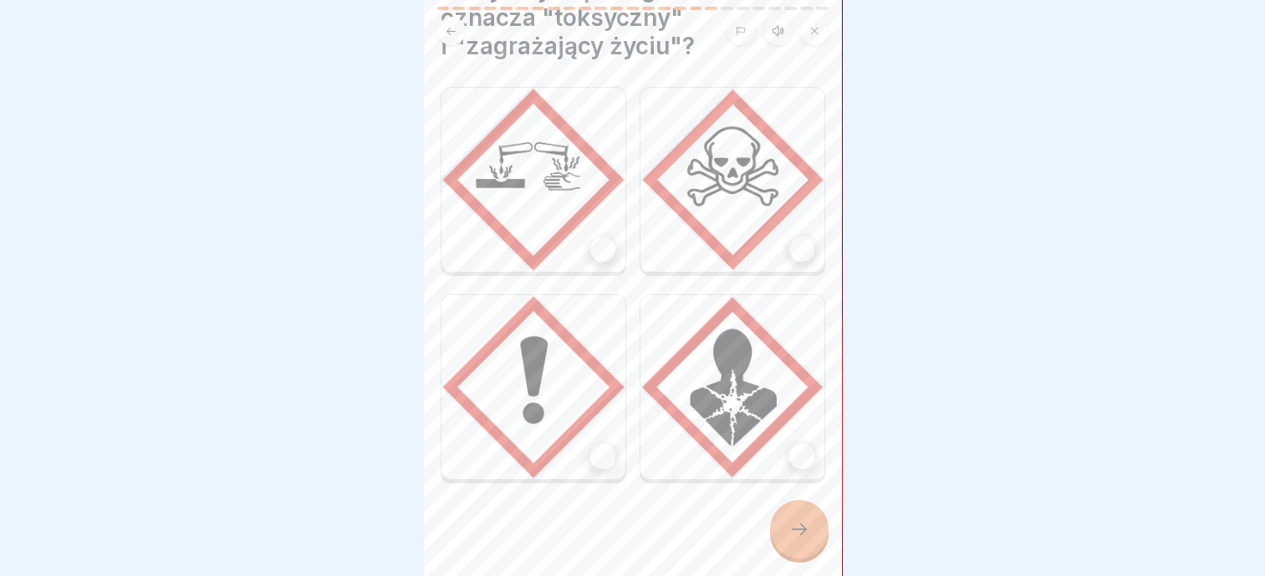
click at [782, 215] on img at bounding box center [732, 180] width 184 height 184
click at [798, 543] on div at bounding box center [799, 529] width 59 height 59
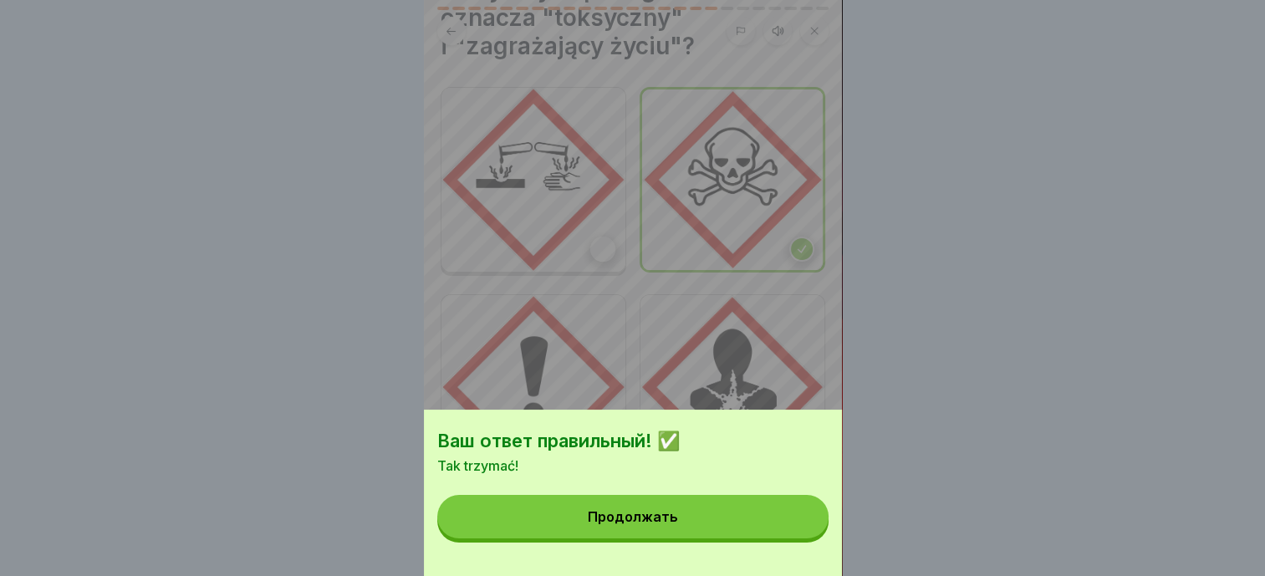
click at [635, 538] on button "Продолжать" at bounding box center [632, 516] width 391 height 43
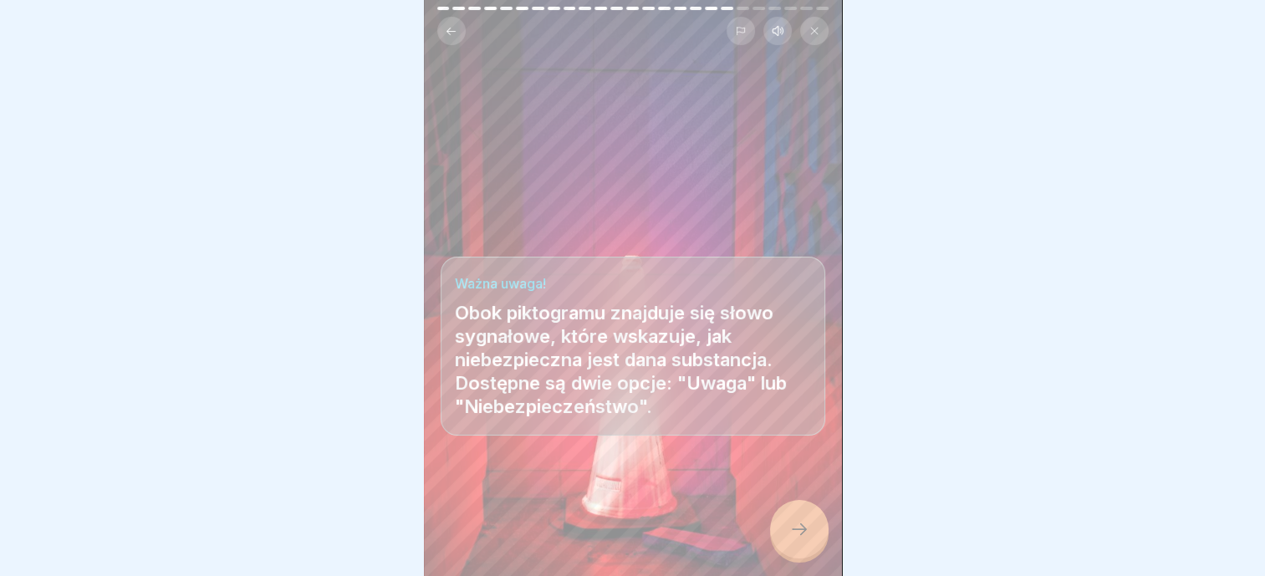
click at [793, 528] on icon at bounding box center [799, 529] width 20 height 20
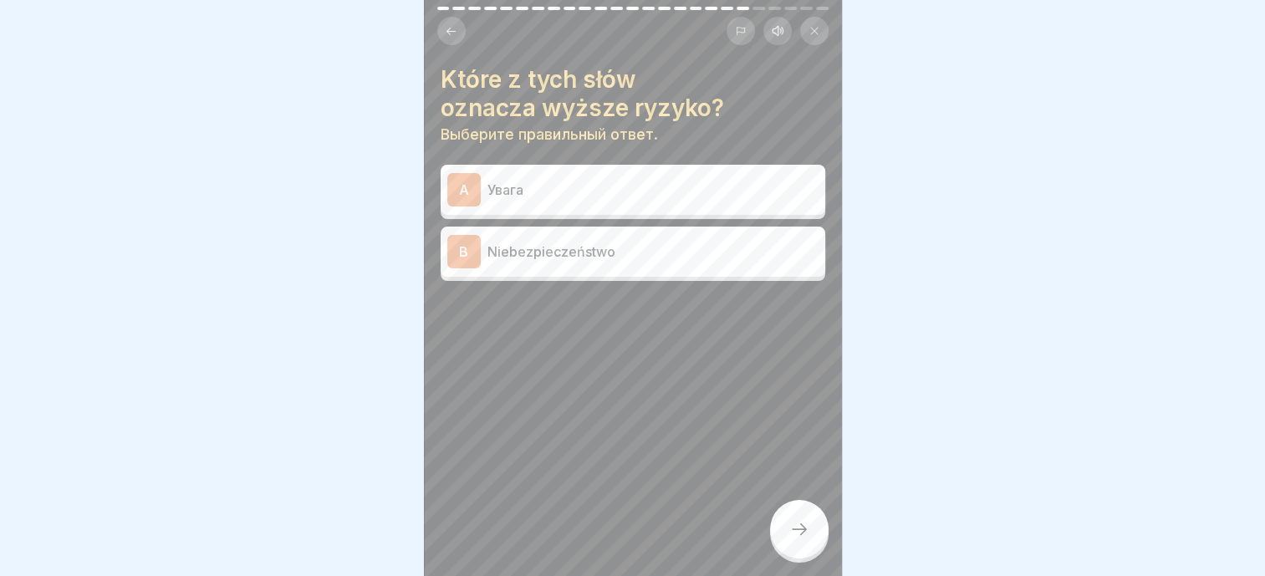
click at [574, 180] on p "Увага" at bounding box center [652, 190] width 331 height 20
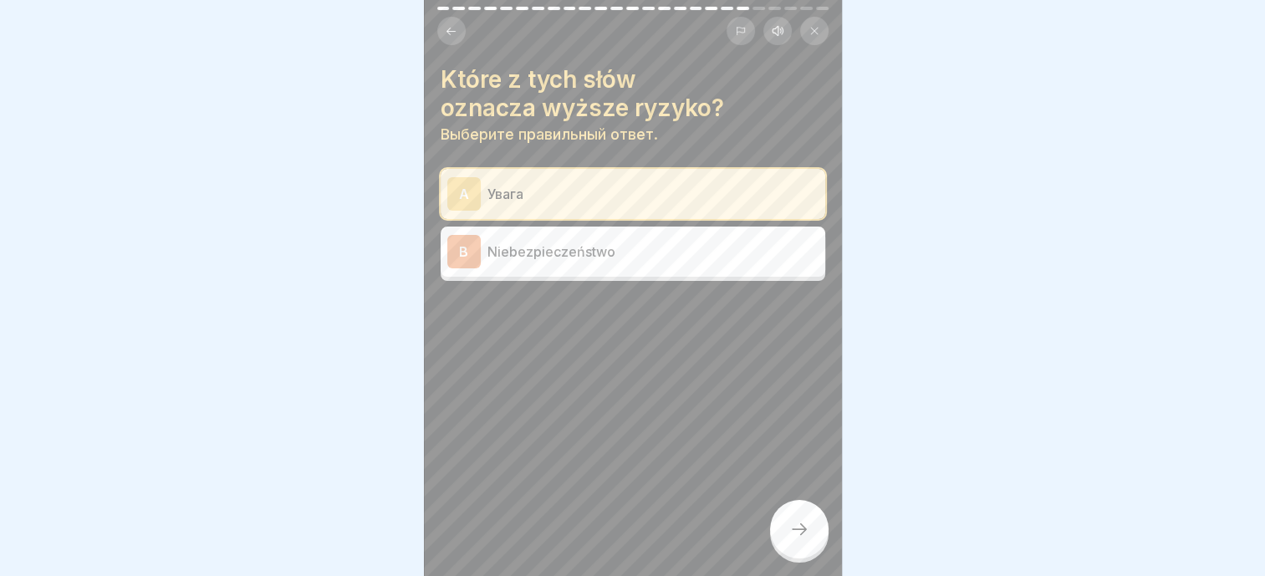
click at [805, 532] on icon at bounding box center [799, 529] width 20 height 20
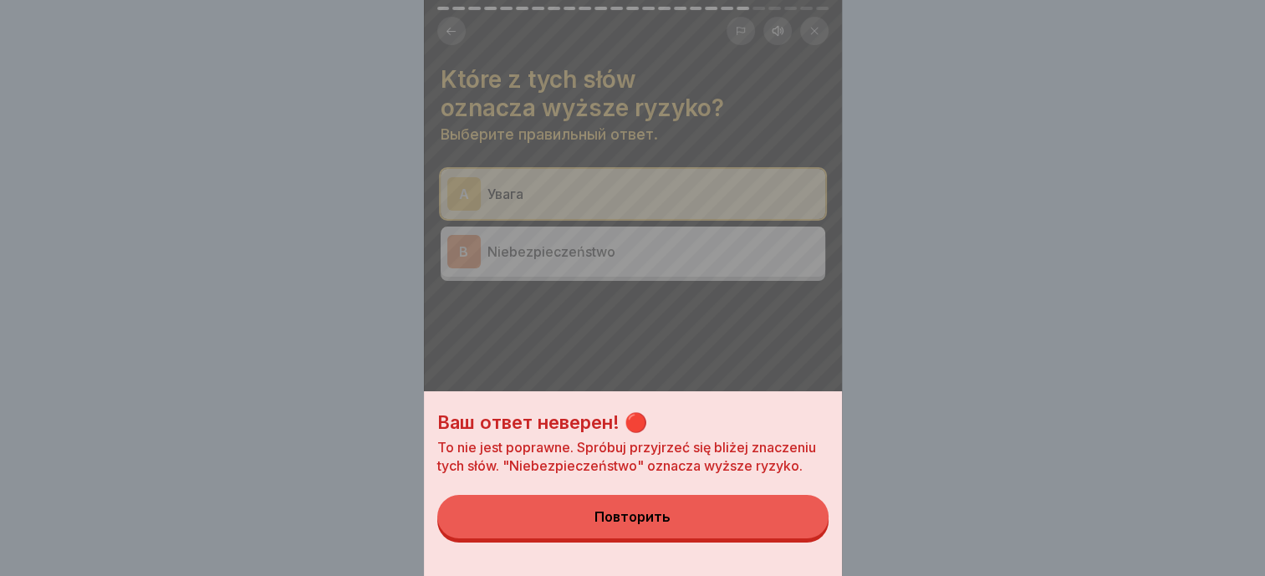
click at [724, 522] on button "Повторить" at bounding box center [632, 516] width 391 height 43
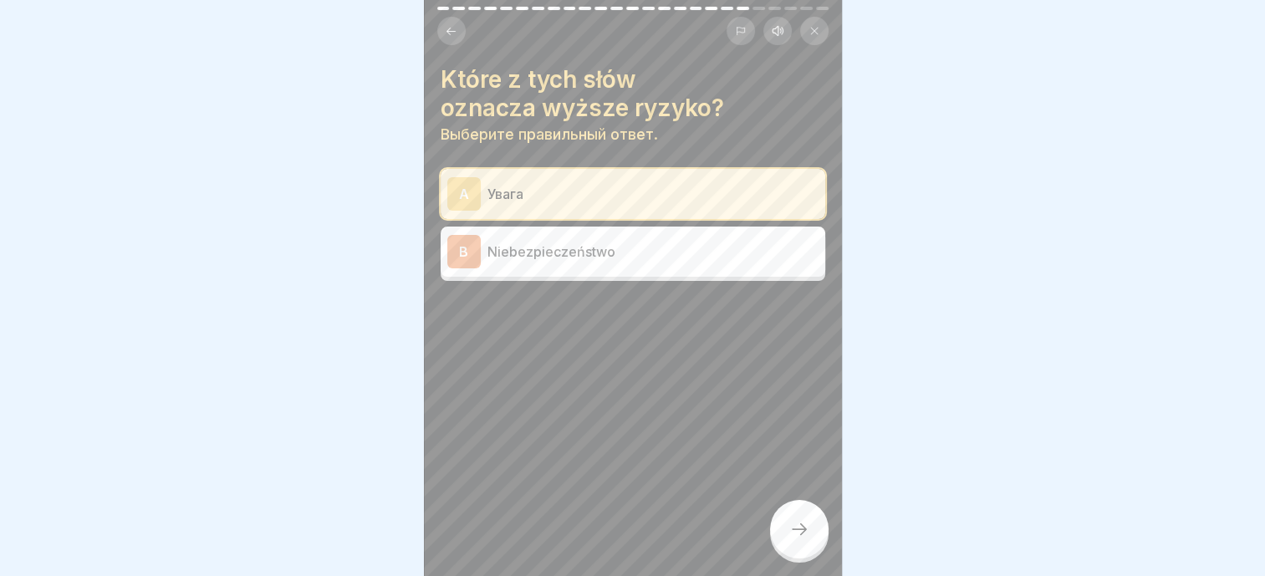
click at [581, 246] on p "Niebezpieczeństwo" at bounding box center [652, 252] width 331 height 20
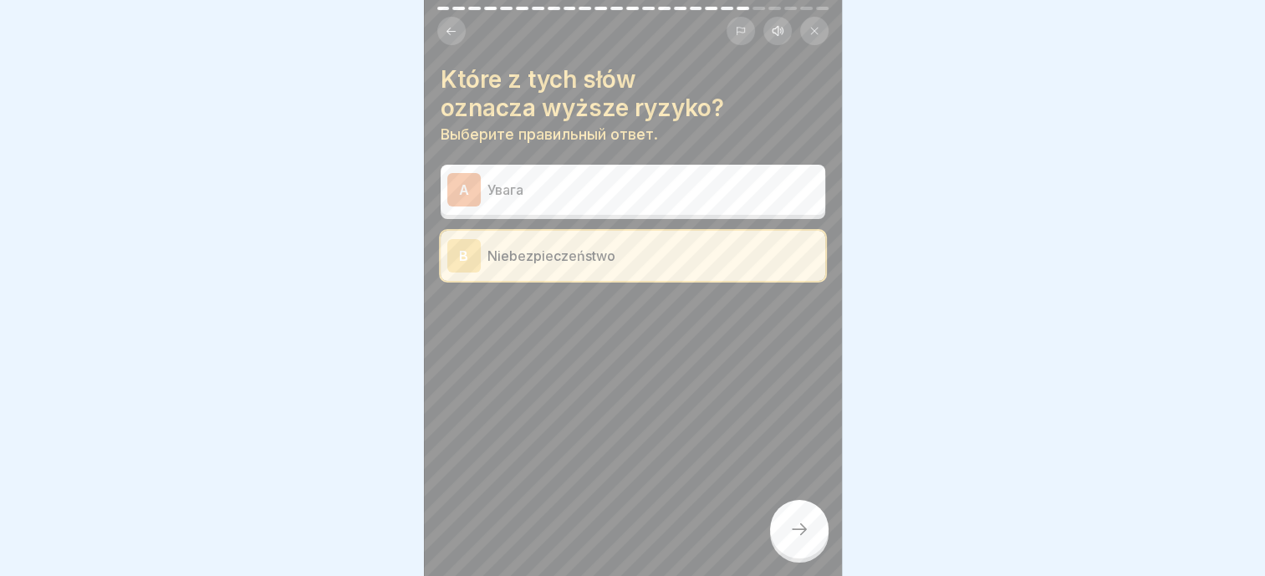
click at [806, 515] on div at bounding box center [799, 529] width 59 height 59
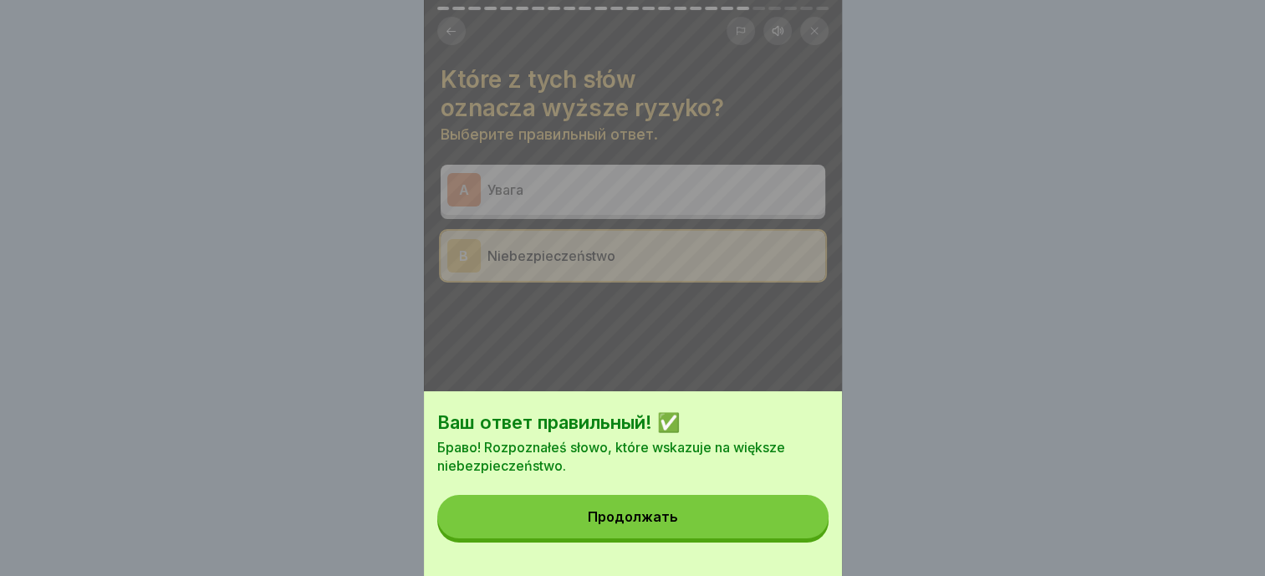
click at [654, 518] on button "Продолжать" at bounding box center [632, 516] width 391 height 43
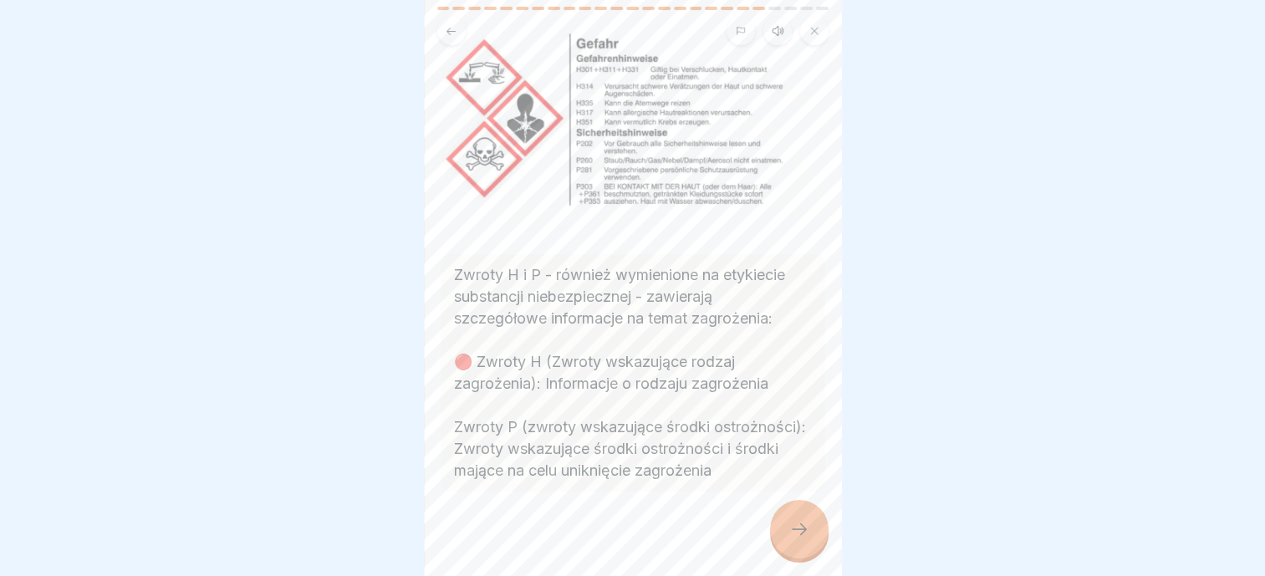
scroll to position [197, 0]
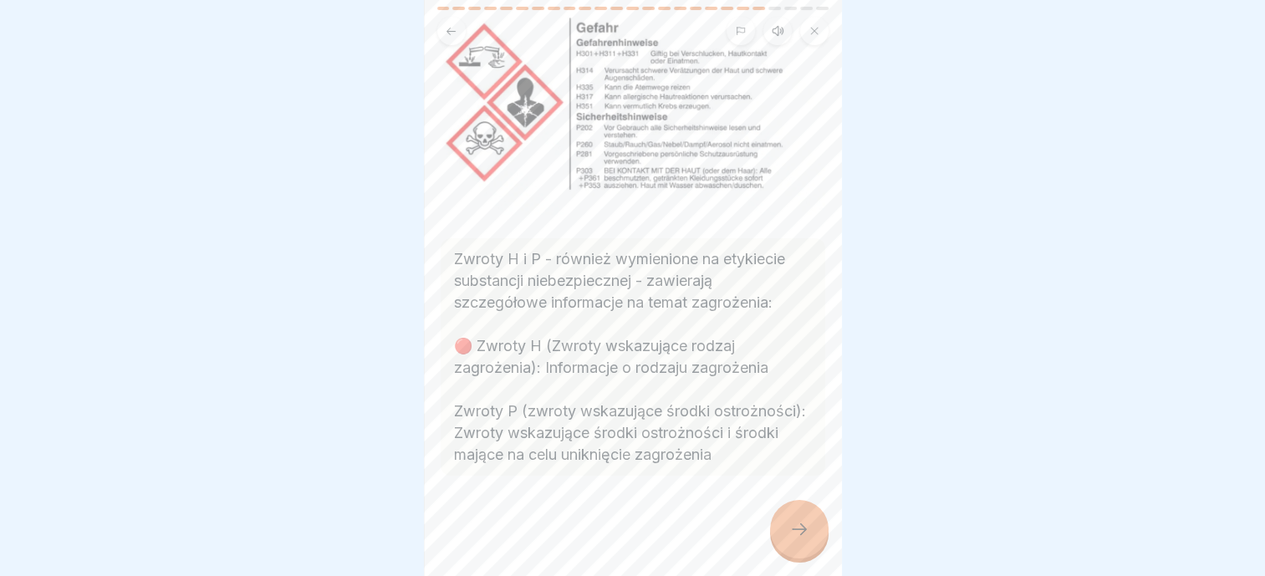
click at [798, 535] on icon at bounding box center [799, 529] width 20 height 20
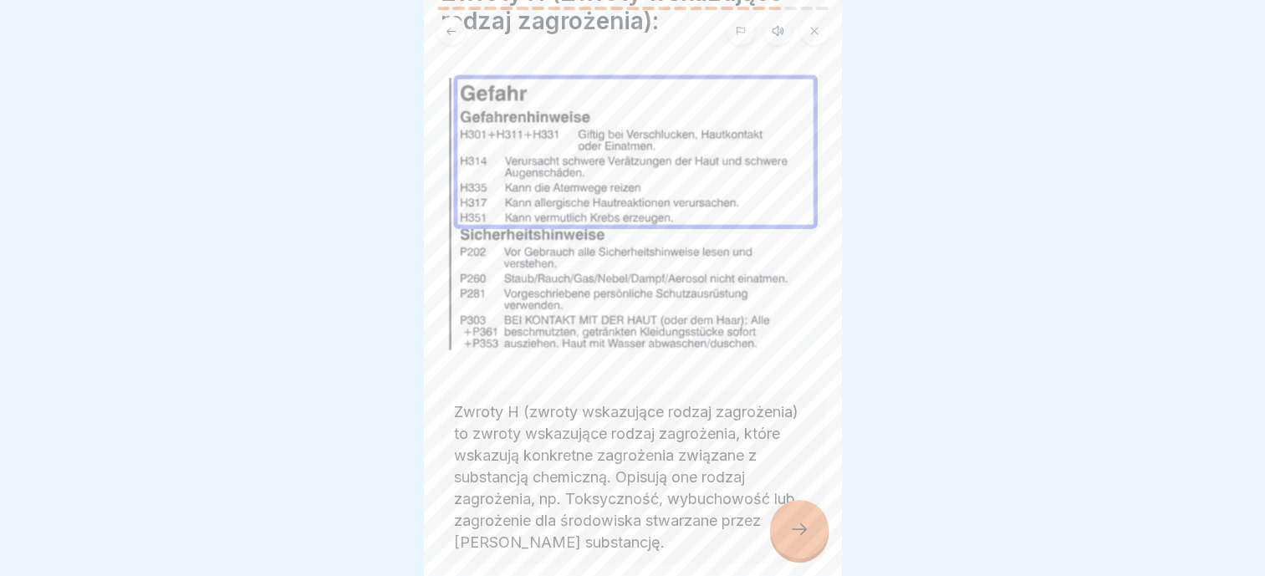
scroll to position [165, 0]
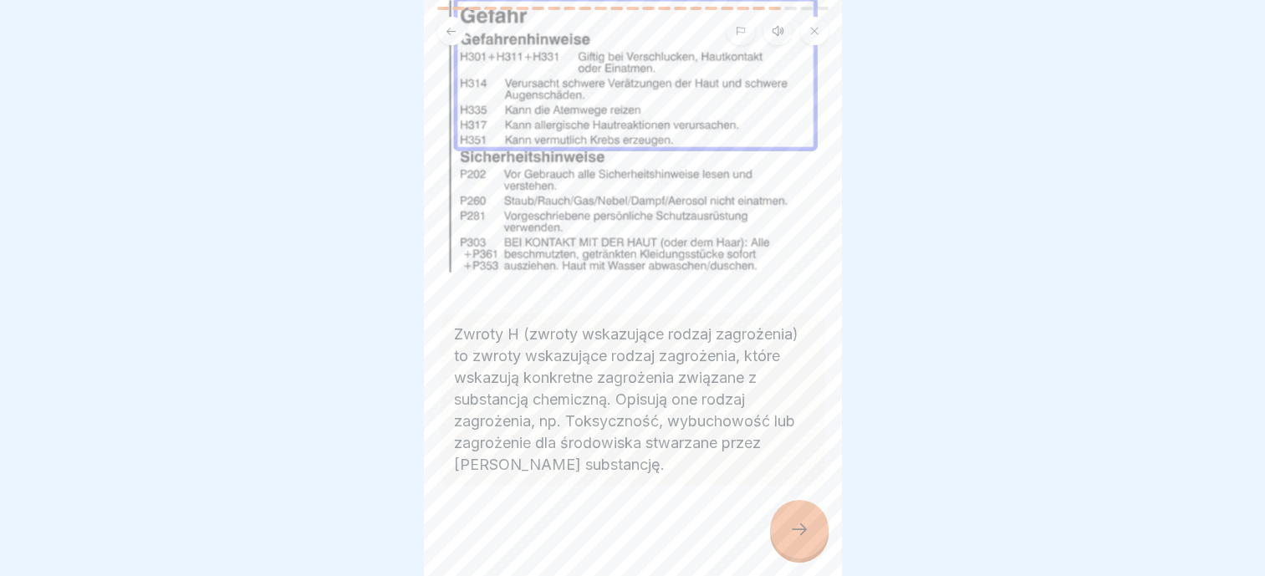
click at [781, 503] on div at bounding box center [633, 536] width 385 height 100
click at [793, 528] on icon at bounding box center [799, 529] width 20 height 20
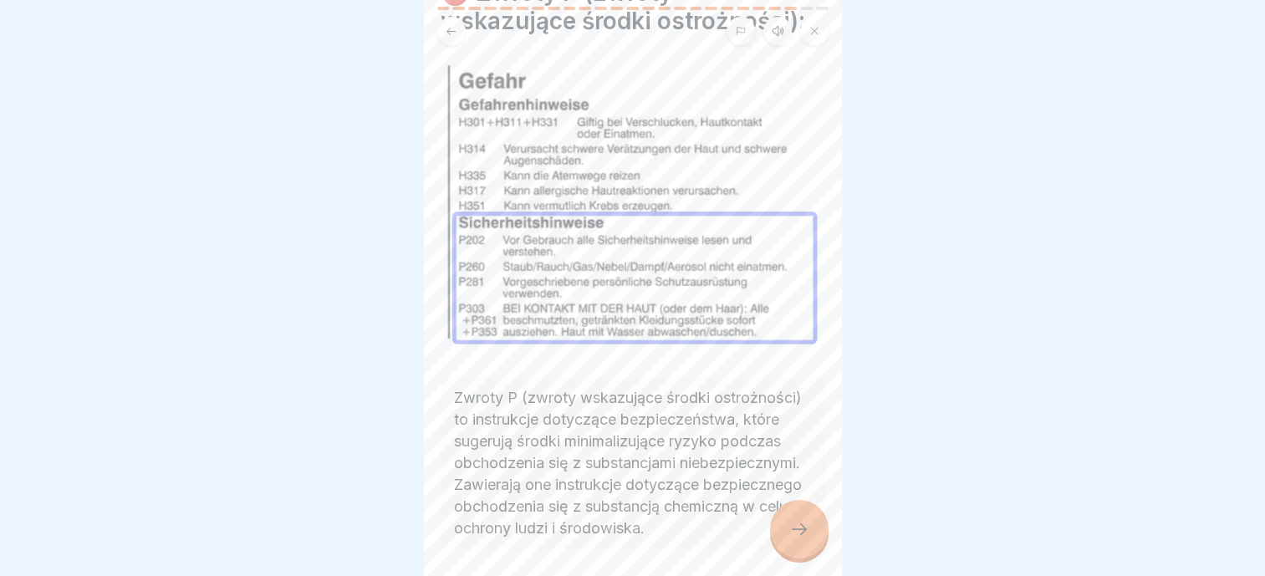
scroll to position [172, 0]
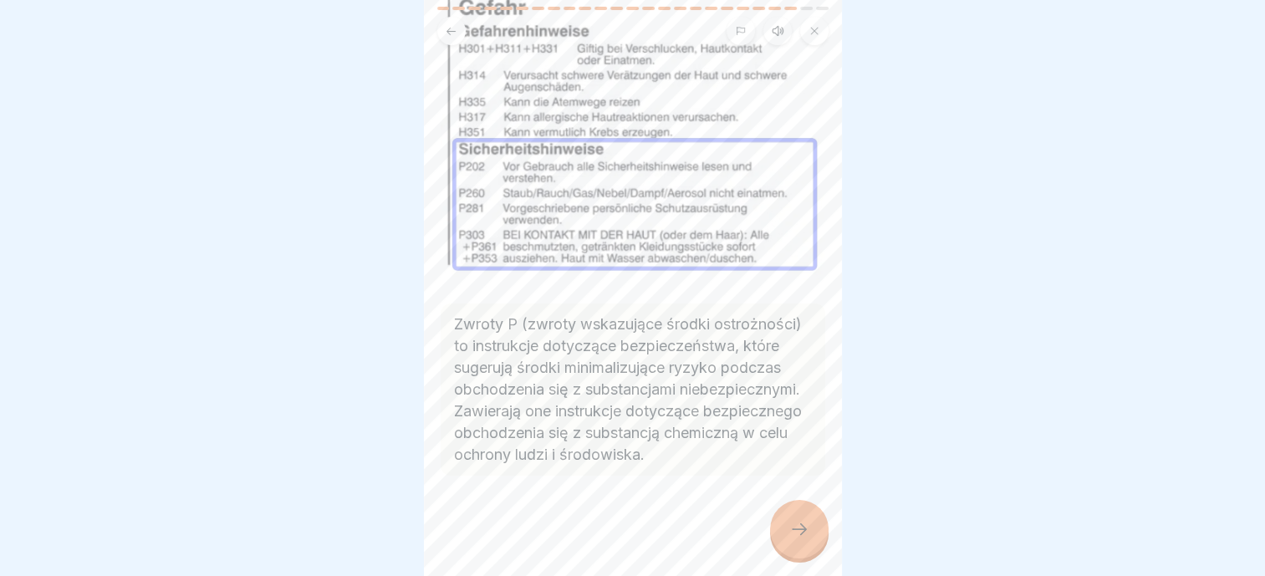
click at [796, 521] on div at bounding box center [799, 529] width 59 height 59
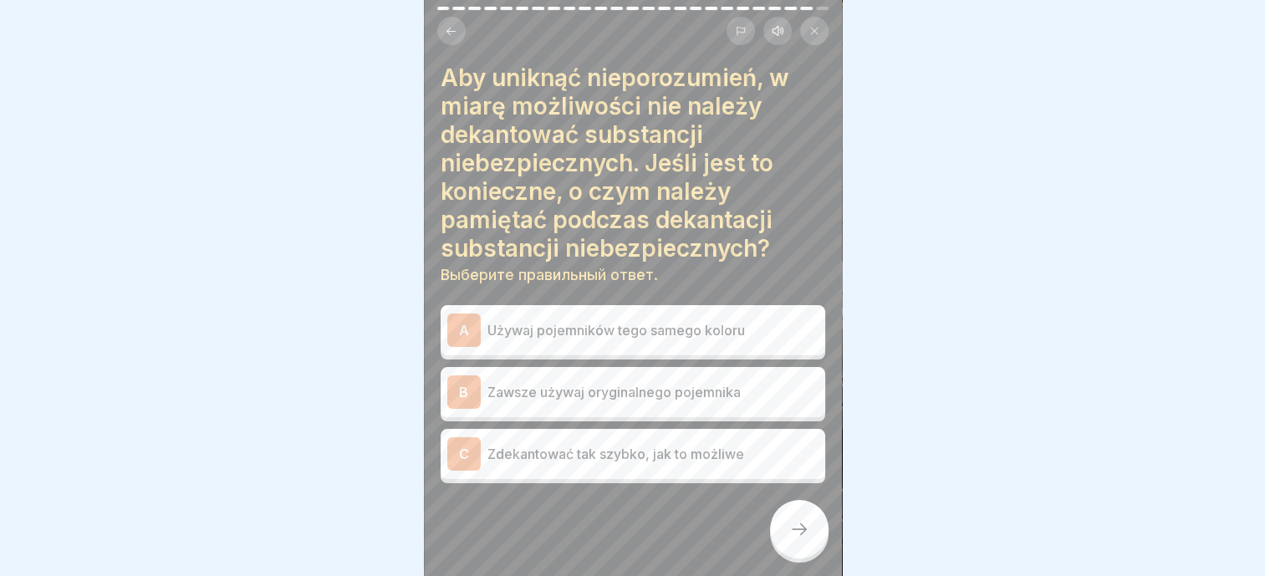
scroll to position [0, 0]
click at [609, 384] on p "Zawsze używaj oryginalnego pojemnika" at bounding box center [652, 394] width 331 height 20
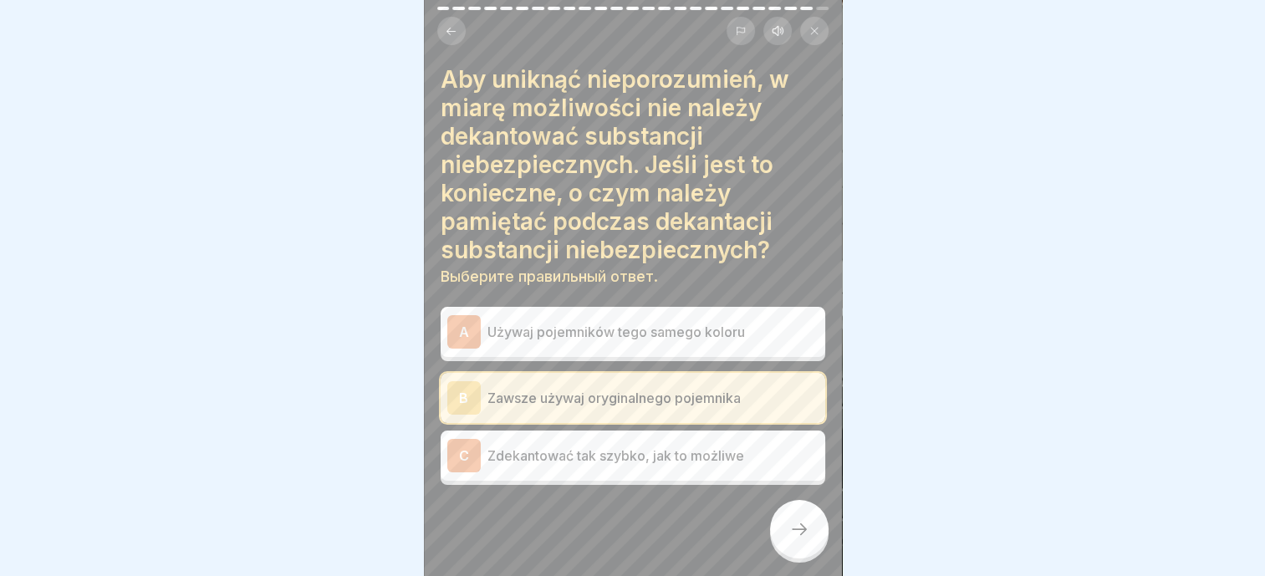
click at [805, 542] on div at bounding box center [799, 529] width 59 height 59
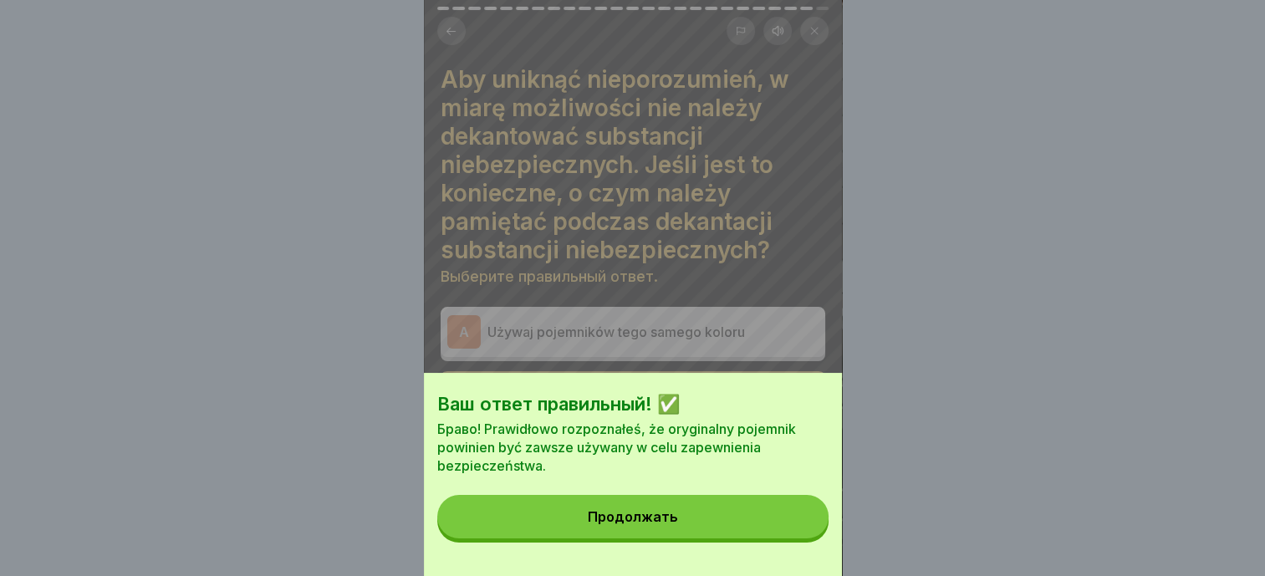
click at [661, 524] on div "Продолжать" at bounding box center [633, 516] width 90 height 15
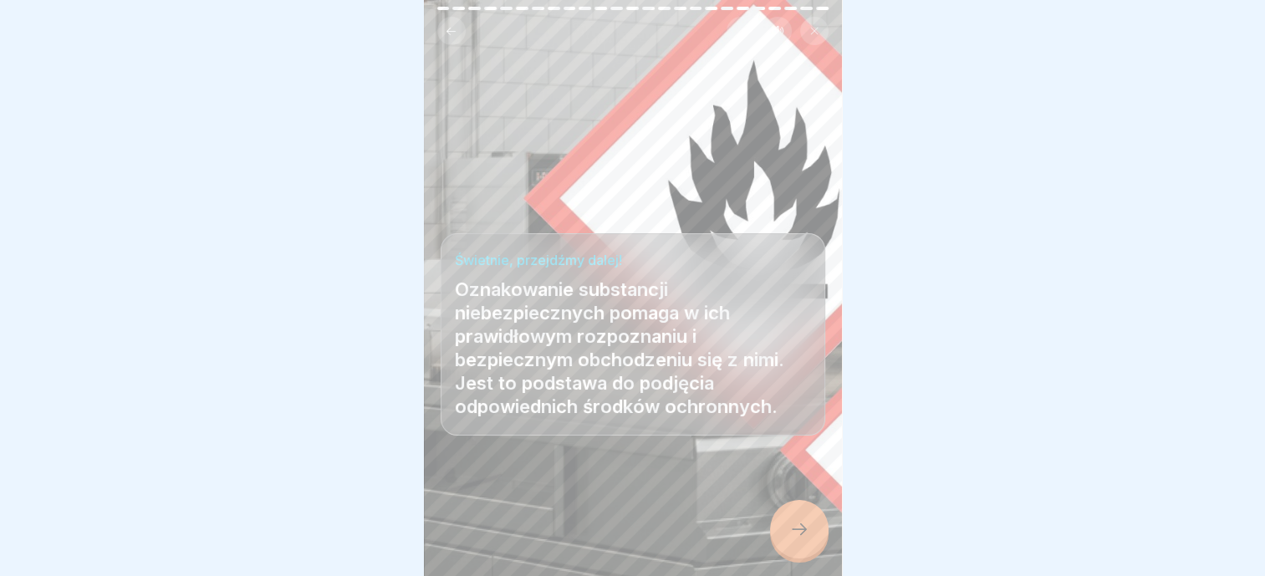
click at [798, 545] on div at bounding box center [799, 529] width 59 height 59
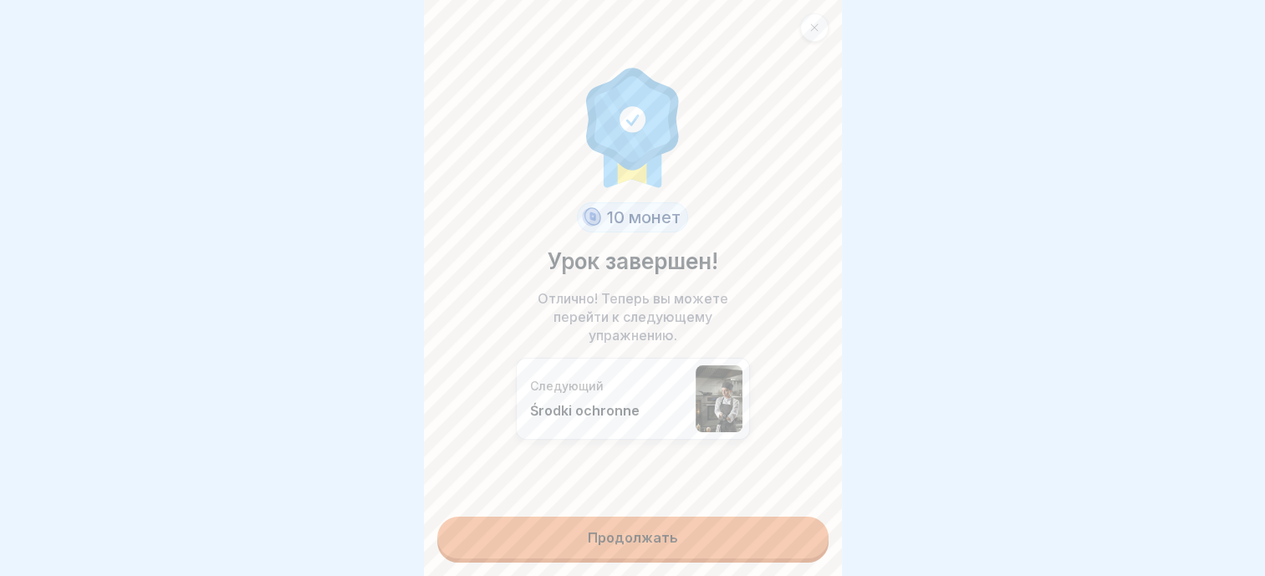
click at [661, 517] on link "Продолжать" at bounding box center [632, 538] width 391 height 42
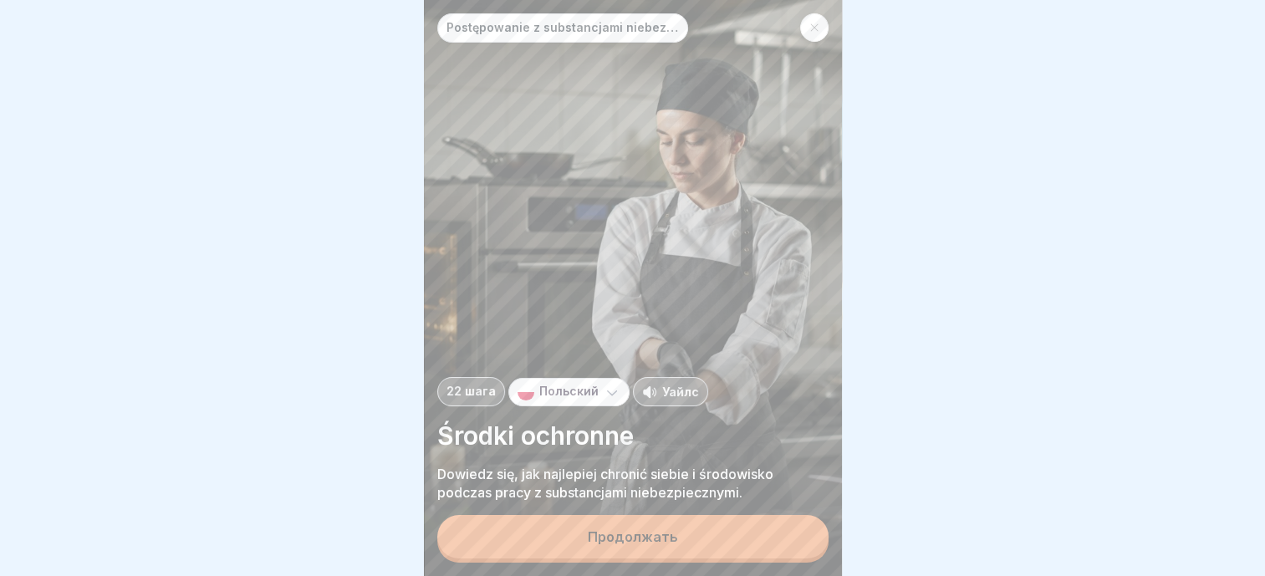
click at [668, 539] on div "Продолжать" at bounding box center [633, 536] width 90 height 15
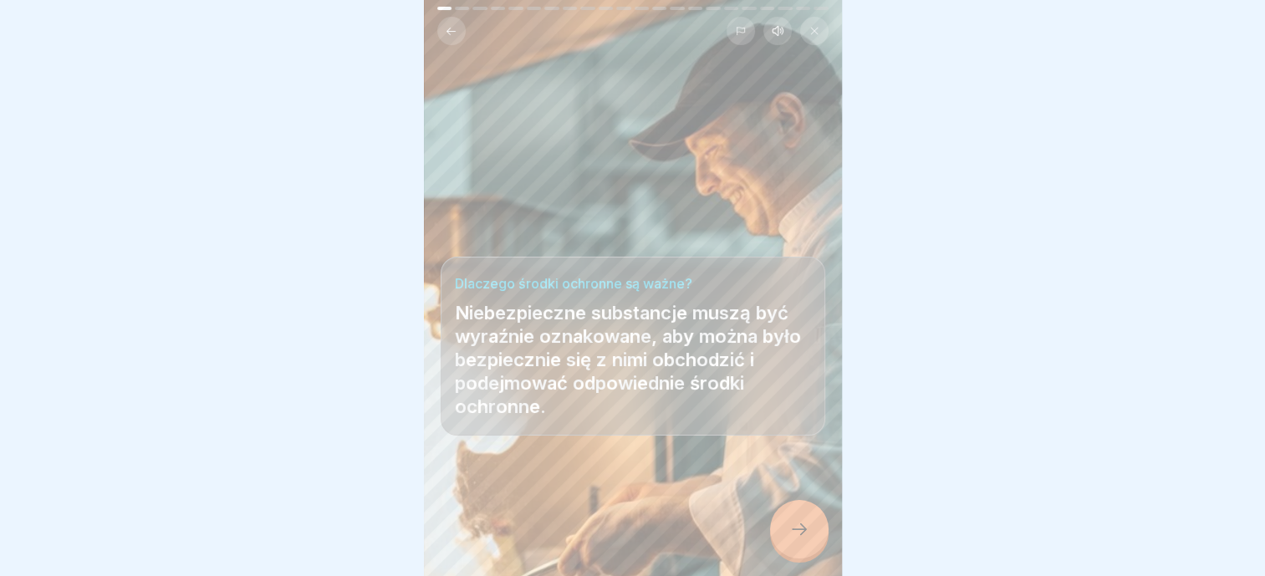
scroll to position [13, 0]
click at [789, 539] on div at bounding box center [799, 529] width 59 height 59
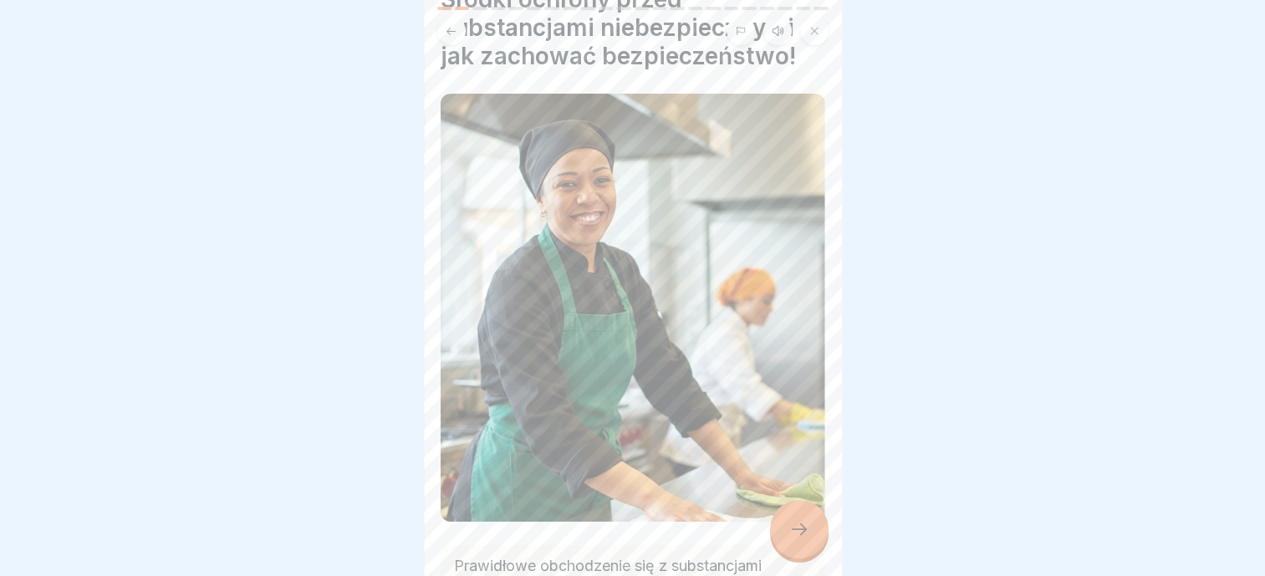
scroll to position [264, 0]
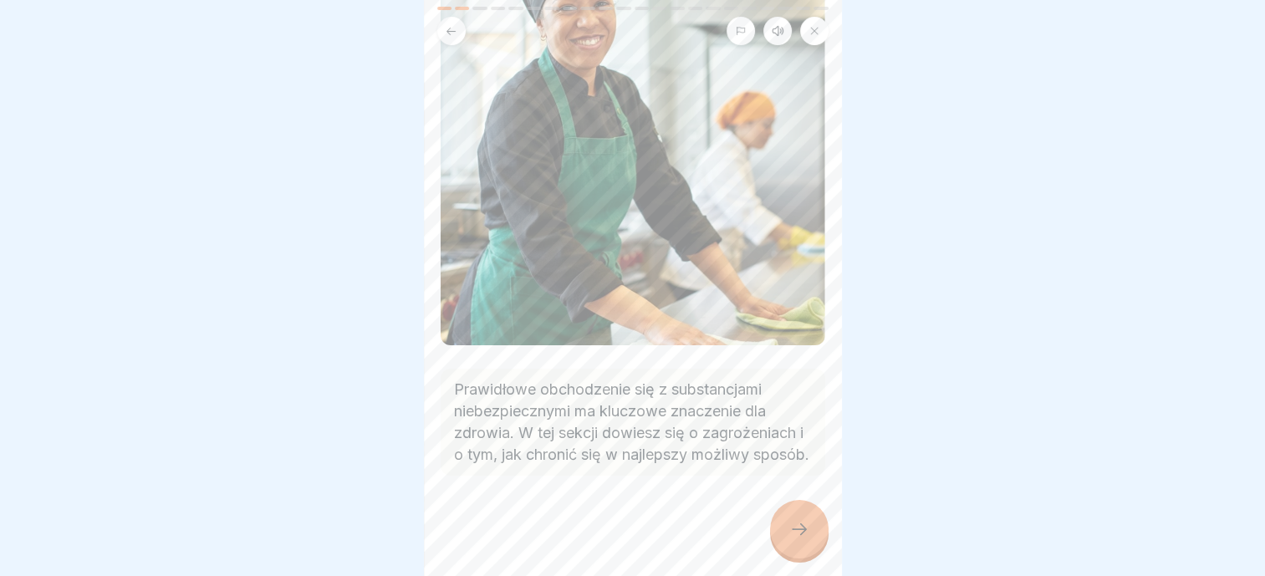
drag, startPoint x: 783, startPoint y: 532, endPoint x: 769, endPoint y: 511, distance: 25.3
click at [784, 532] on div at bounding box center [799, 529] width 59 height 59
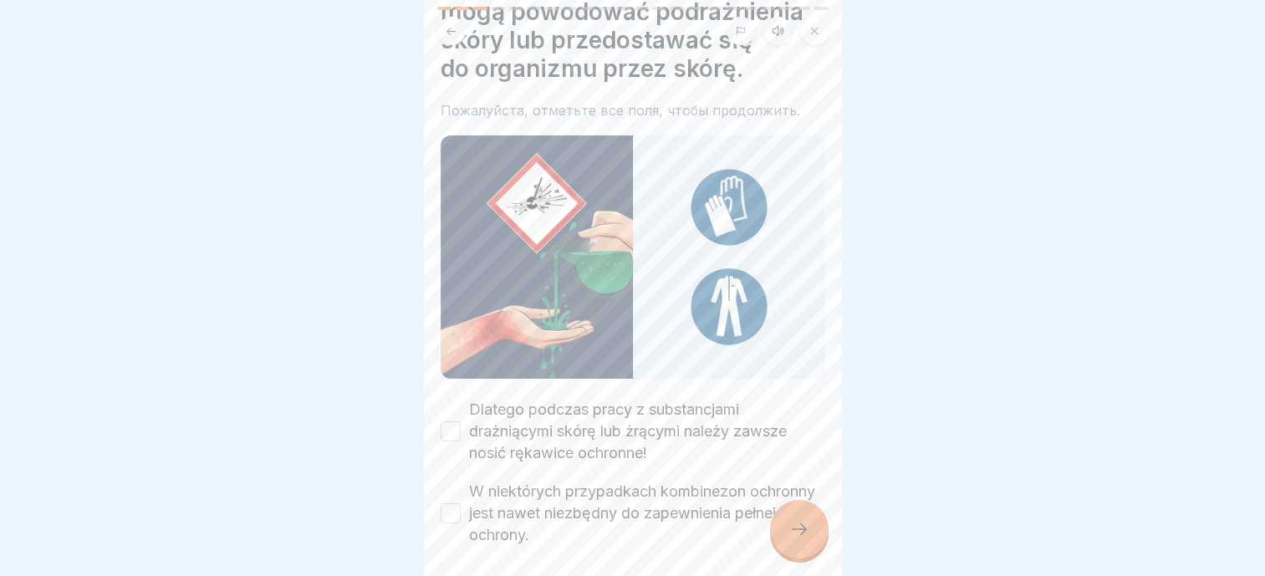
scroll to position [158, 0]
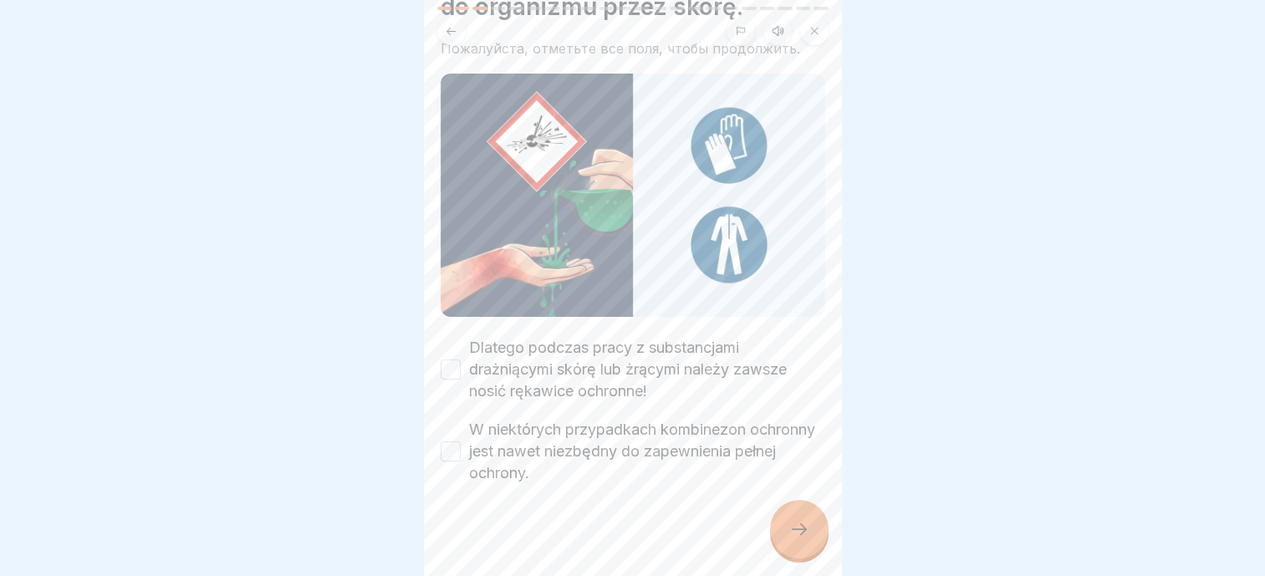
drag, startPoint x: 592, startPoint y: 314, endPoint x: 579, endPoint y: 401, distance: 87.2
click at [589, 337] on label "Dlatego podczas pracy z substancjami drażniącymi skórę lub żrącymi należy zawsz…" at bounding box center [647, 369] width 356 height 65
click at [461, 360] on button "Dlatego podczas pracy z substancjami drażniącymi skórę lub żrącymi należy zawsz…" at bounding box center [451, 370] width 20 height 20
click at [573, 419] on label "W niektórych przypadkach kombinezon ochronny jest nawet niezbędny do zapewnieni…" at bounding box center [647, 451] width 356 height 65
click at [461, 441] on button "W niektórych przypadkach kombinezon ochronny jest nawet niezbędny do zapewnieni…" at bounding box center [451, 451] width 20 height 20
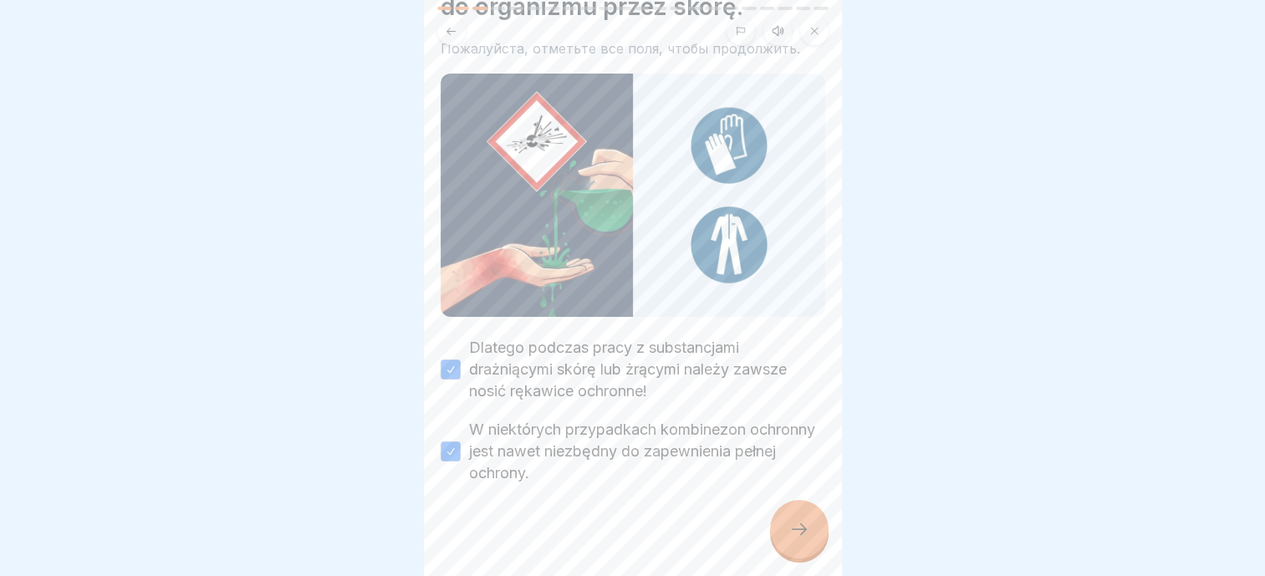
click at [796, 529] on icon at bounding box center [799, 529] width 20 height 20
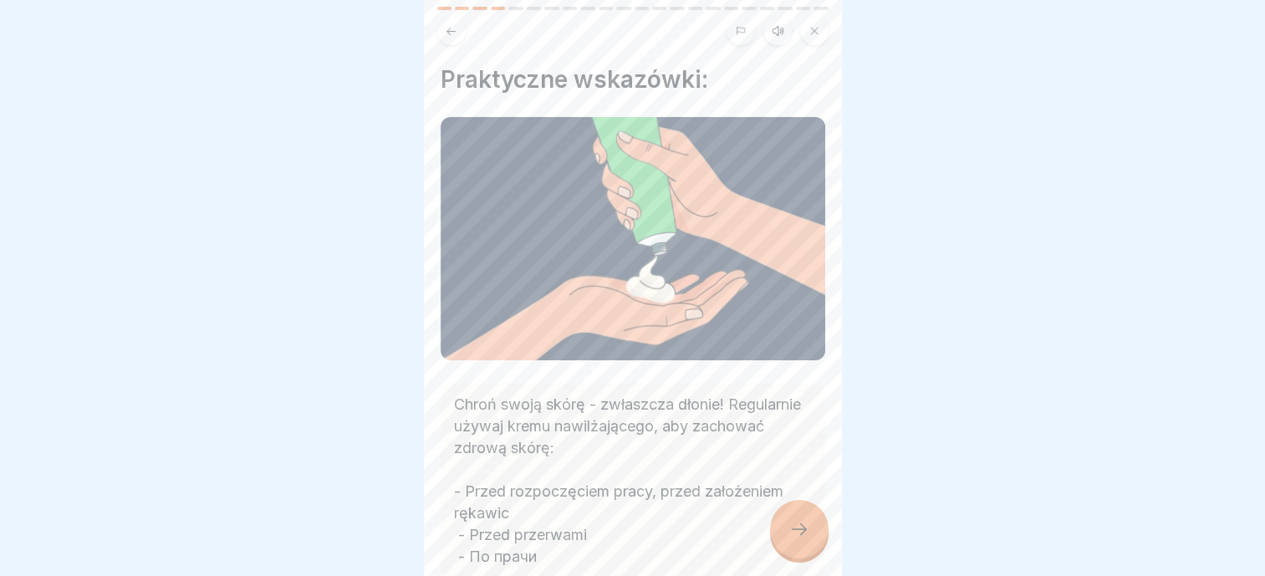
scroll to position [94, 0]
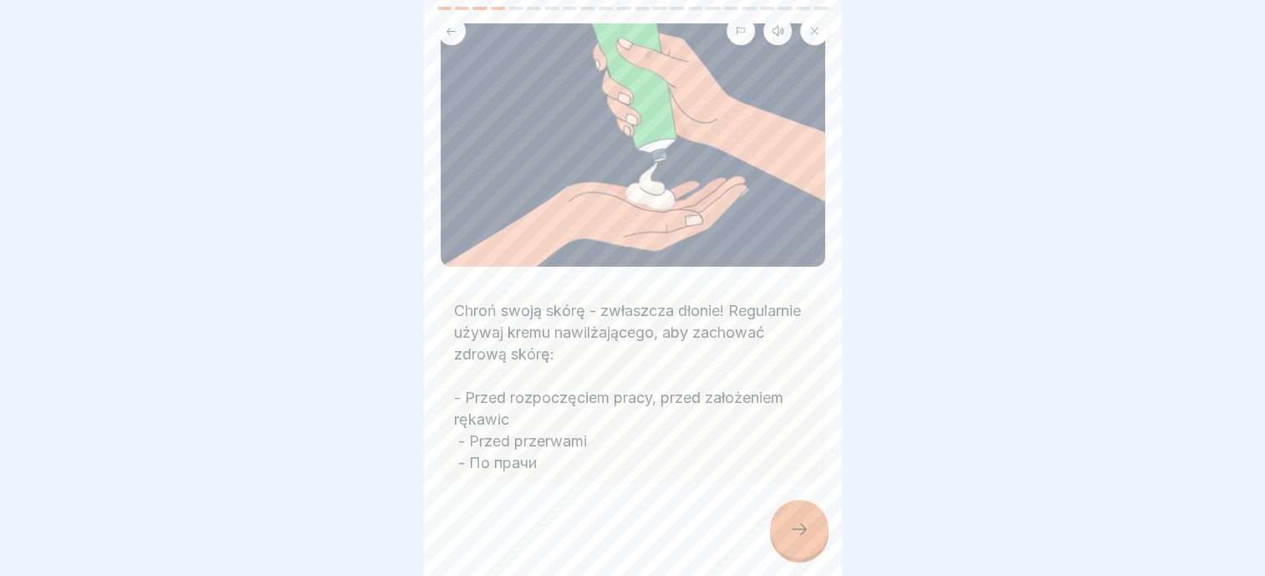
click at [796, 548] on div at bounding box center [799, 529] width 59 height 59
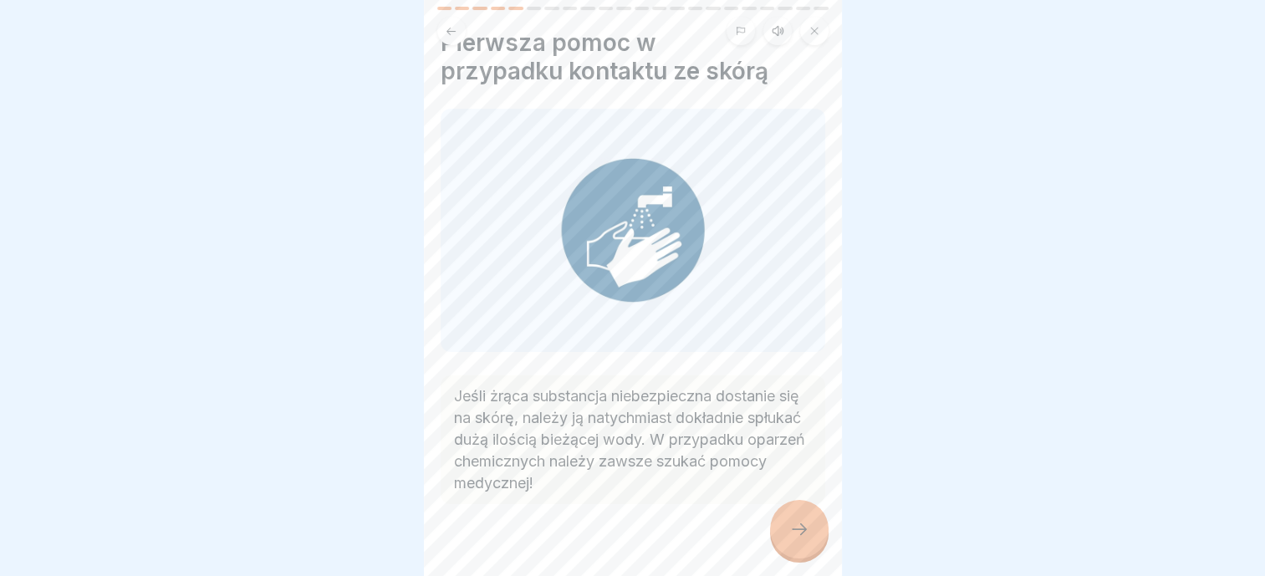
scroll to position [57, 0]
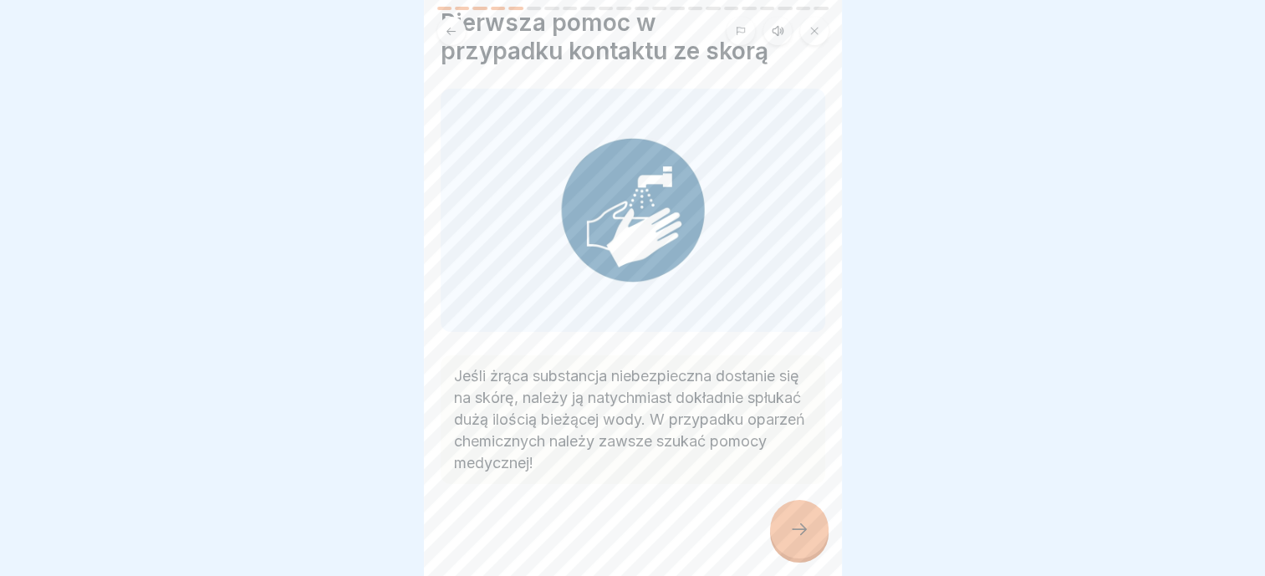
click at [798, 528] on icon at bounding box center [799, 529] width 20 height 20
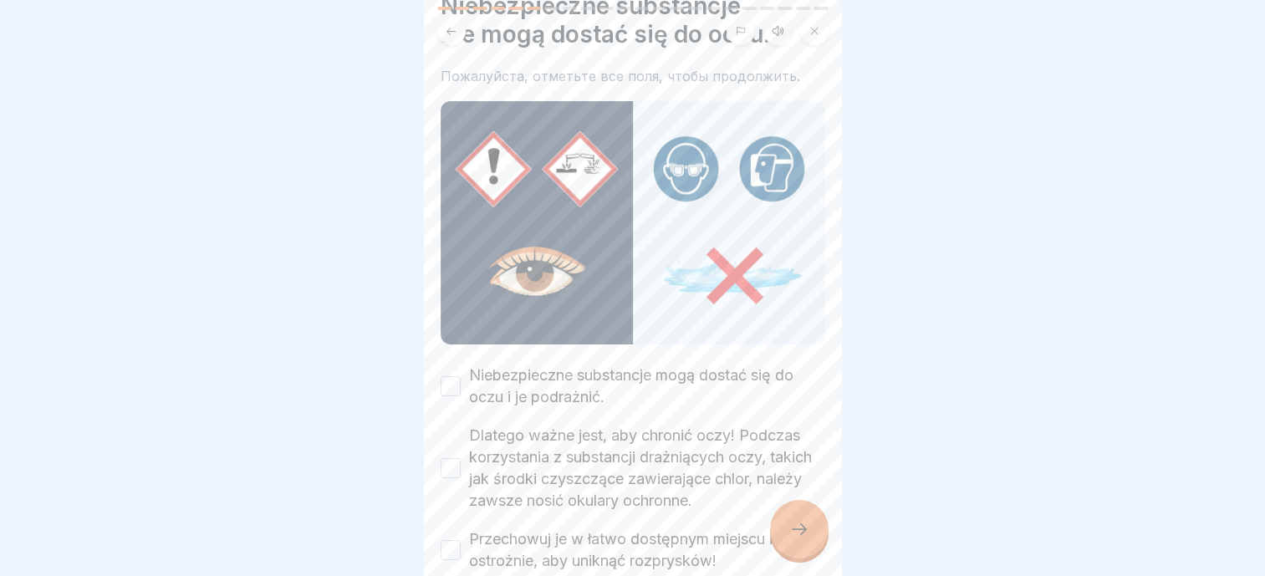
scroll to position [161, 0]
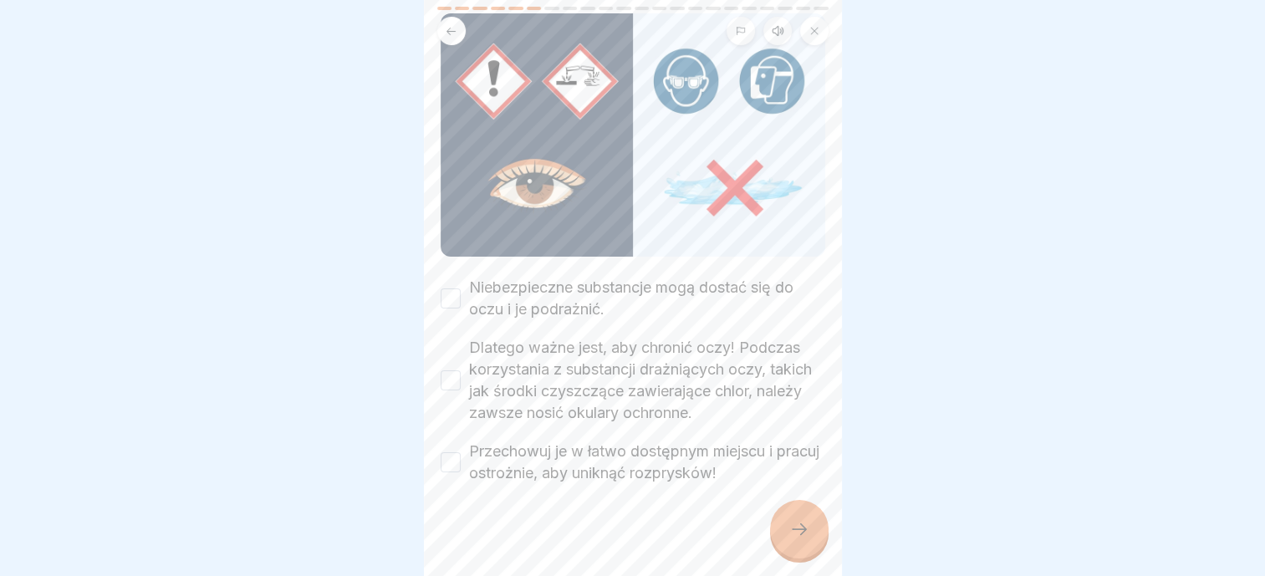
click at [559, 279] on label "Niebezpieczne substancje mogą dostać się do oczu i je podrażnić." at bounding box center [647, 298] width 356 height 43
click at [461, 288] on button "Niebezpieczne substancje mogą dostać się do oczu i je podrażnić." at bounding box center [451, 298] width 20 height 20
click at [558, 358] on label "Dlatego ważne jest, aby chronić oczy! Podczas korzystania z substancji drażniąc…" at bounding box center [647, 380] width 356 height 87
click at [461, 370] on button "Dlatego ważne jest, aby chronić oczy! Podczas korzystania z substancji drażniąc…" at bounding box center [451, 380] width 20 height 20
click at [559, 441] on label "Przechowuj je w łatwo dostępnym miejscu i pracuj ostrożnie, aby uniknąć rozprys…" at bounding box center [647, 462] width 356 height 43
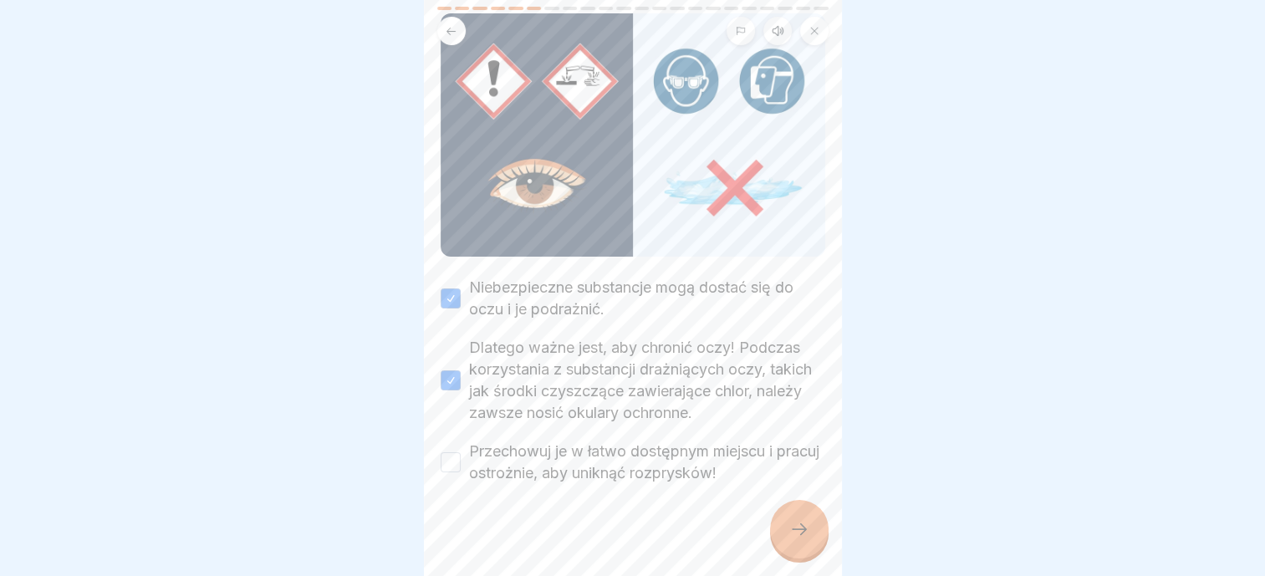
click at [461, 452] on button "Przechowuj je w łatwo dostępnym miejscu i pracuj ostrożnie, aby uniknąć rozprys…" at bounding box center [451, 462] width 20 height 20
click at [793, 530] on icon at bounding box center [799, 529] width 20 height 20
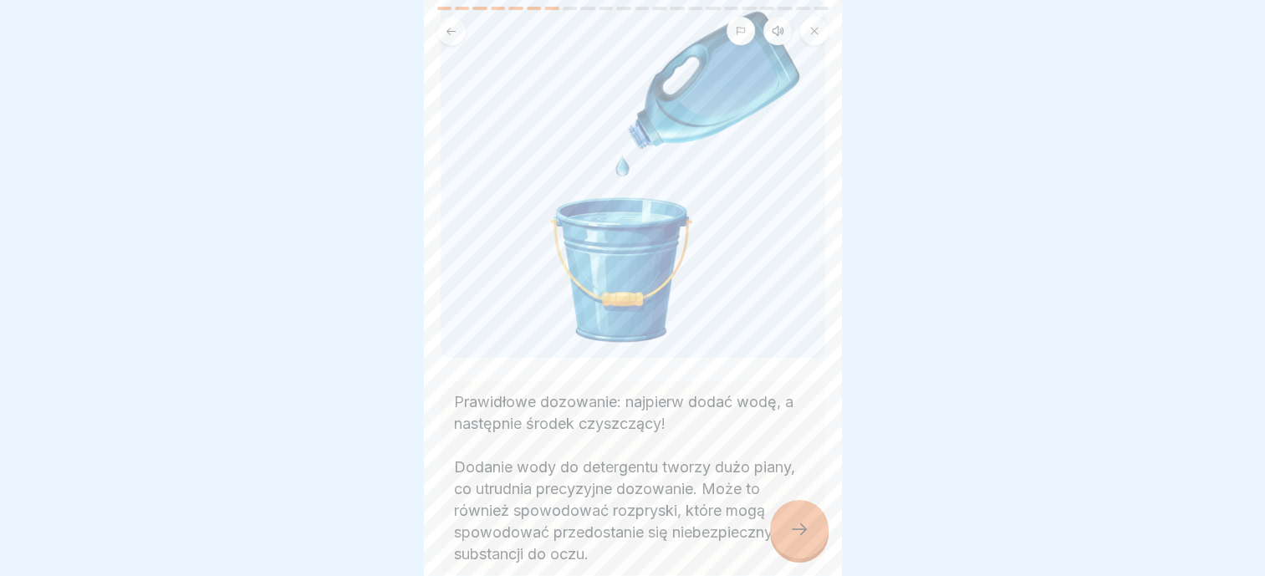
scroll to position [206, 0]
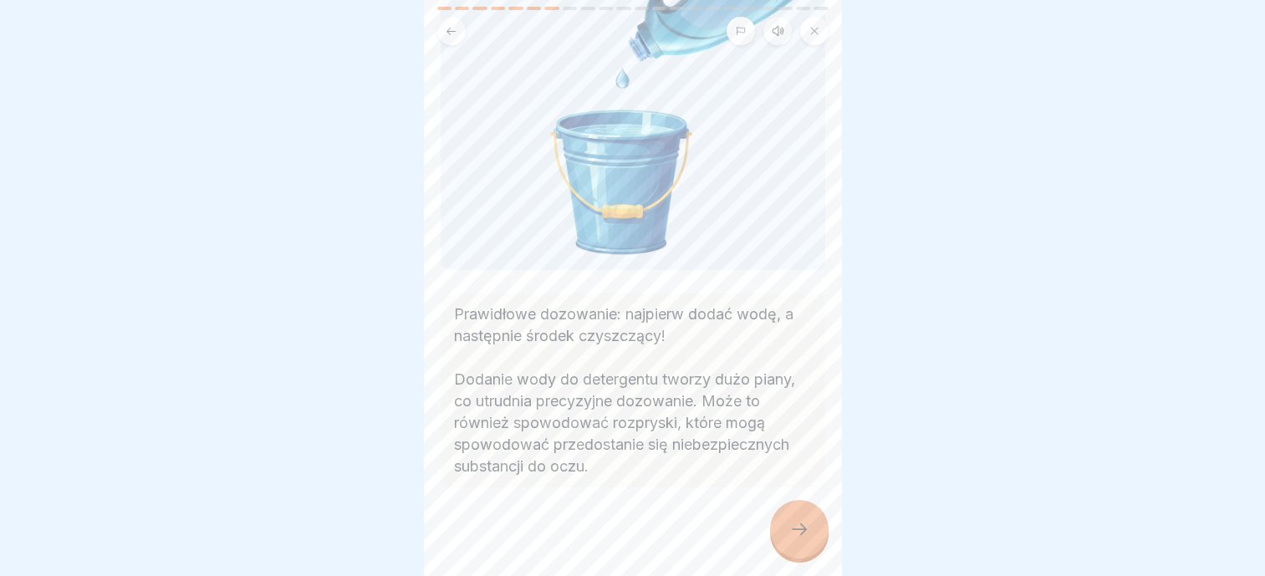
click at [779, 526] on div at bounding box center [799, 529] width 59 height 59
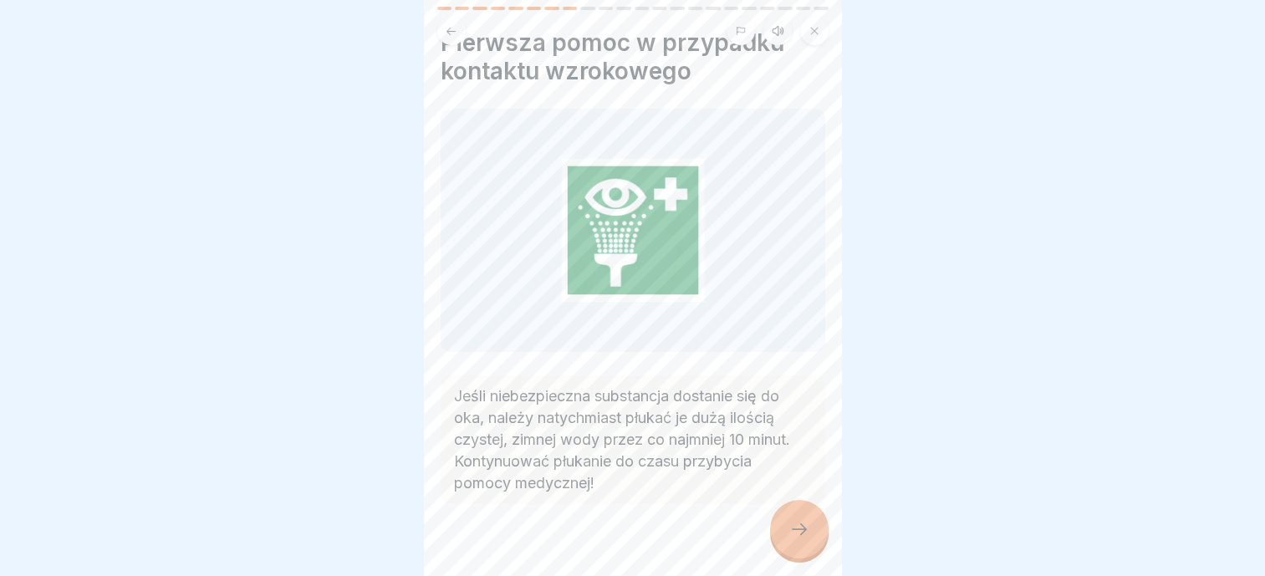
scroll to position [57, 0]
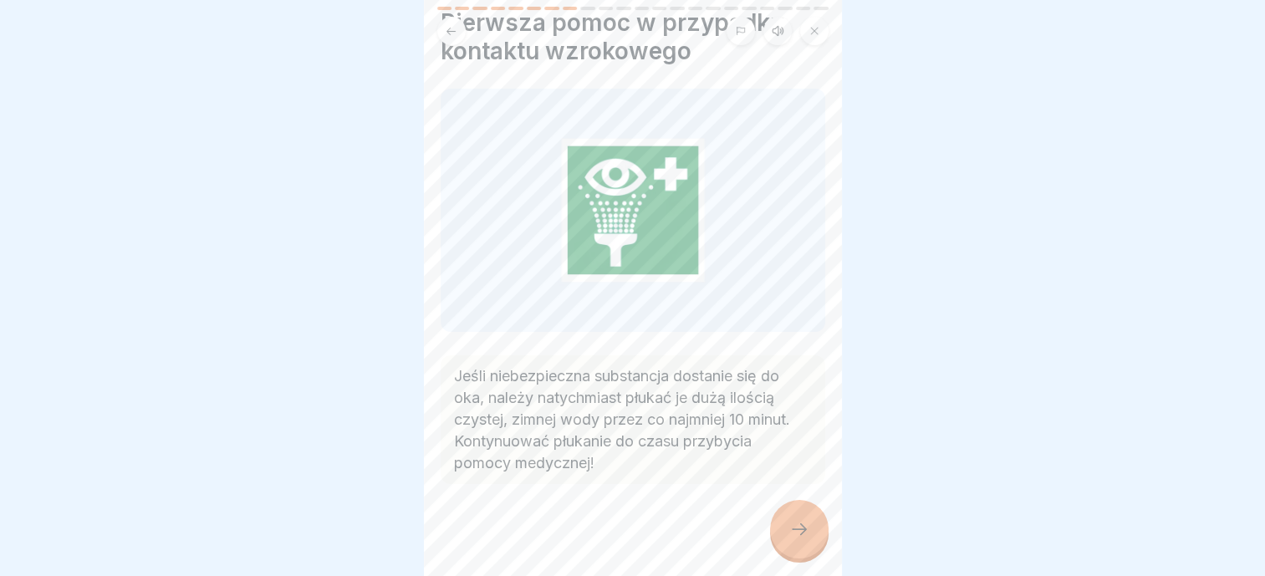
click at [810, 559] on div at bounding box center [633, 534] width 385 height 100
click at [805, 526] on icon at bounding box center [799, 529] width 20 height 20
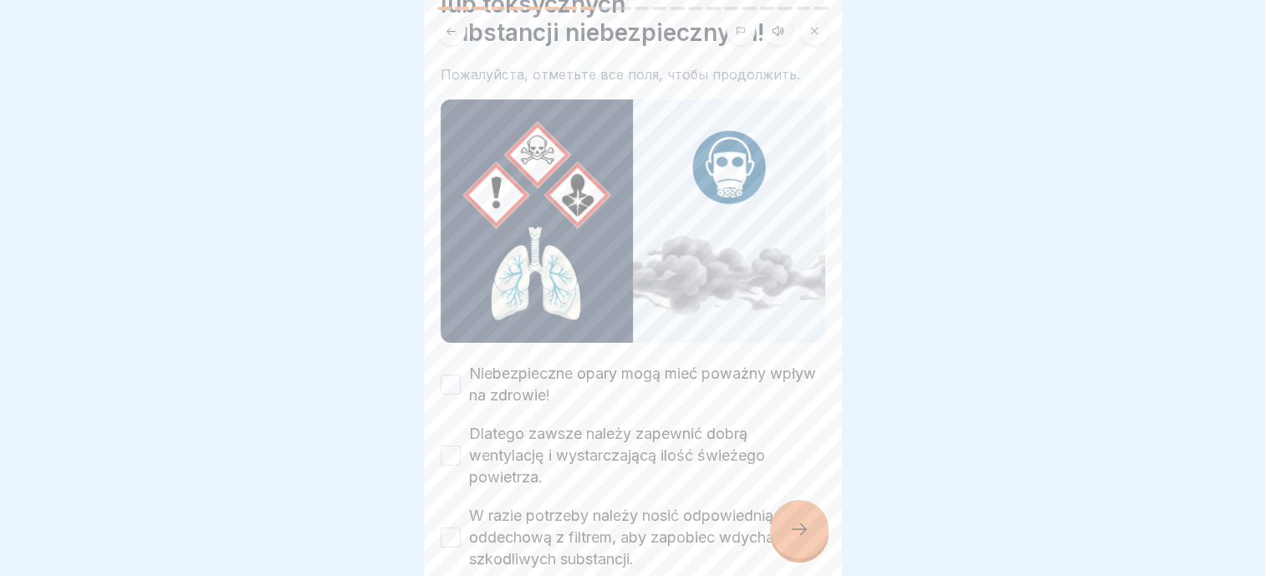
scroll to position [190, 0]
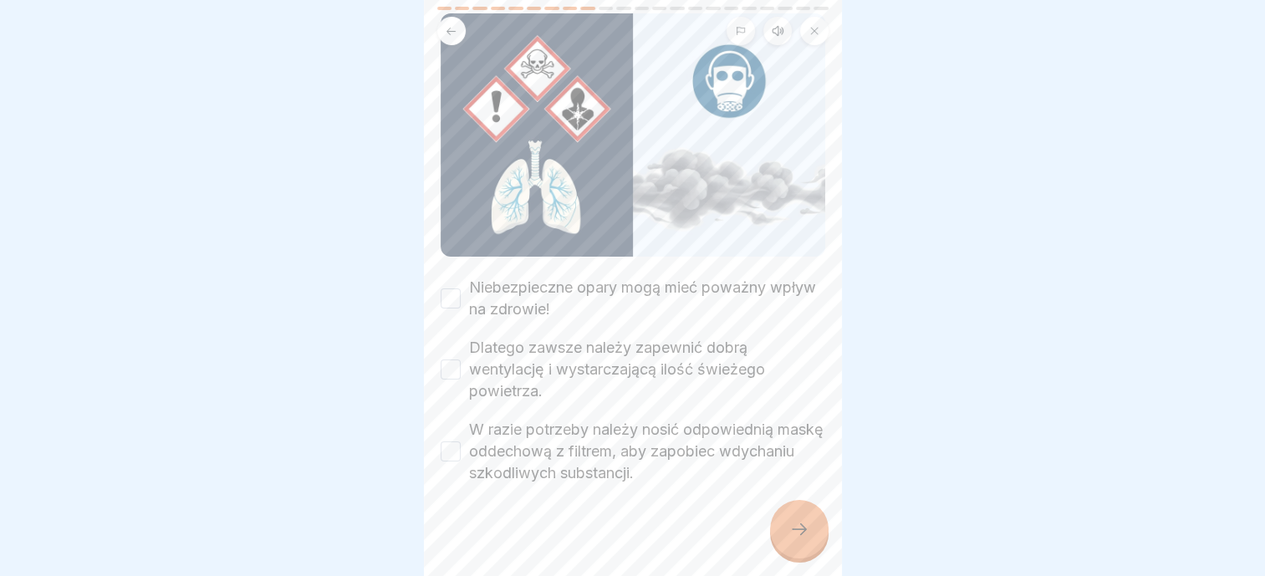
click at [611, 290] on label "Niebezpieczne opary mogą mieć poważny wpływ na zdrowie!" at bounding box center [647, 298] width 356 height 43
click at [461, 290] on button "Niebezpieczne opary mogą mieć poważny wpływ na zdrowie!" at bounding box center [451, 298] width 20 height 20
click at [599, 355] on label "Dlatego zawsze należy zapewnić dobrą wentylację i wystarczającą ilość świeżego …" at bounding box center [647, 369] width 356 height 65
click at [461, 360] on button "Dlatego zawsze należy zapewnić dobrą wentylację i wystarczającą ilość świeżego …" at bounding box center [451, 370] width 20 height 20
click at [603, 442] on label "W razie potrzeby należy nosić odpowiednią maskę oddechową z filtrem, aby zapobi…" at bounding box center [647, 451] width 356 height 65
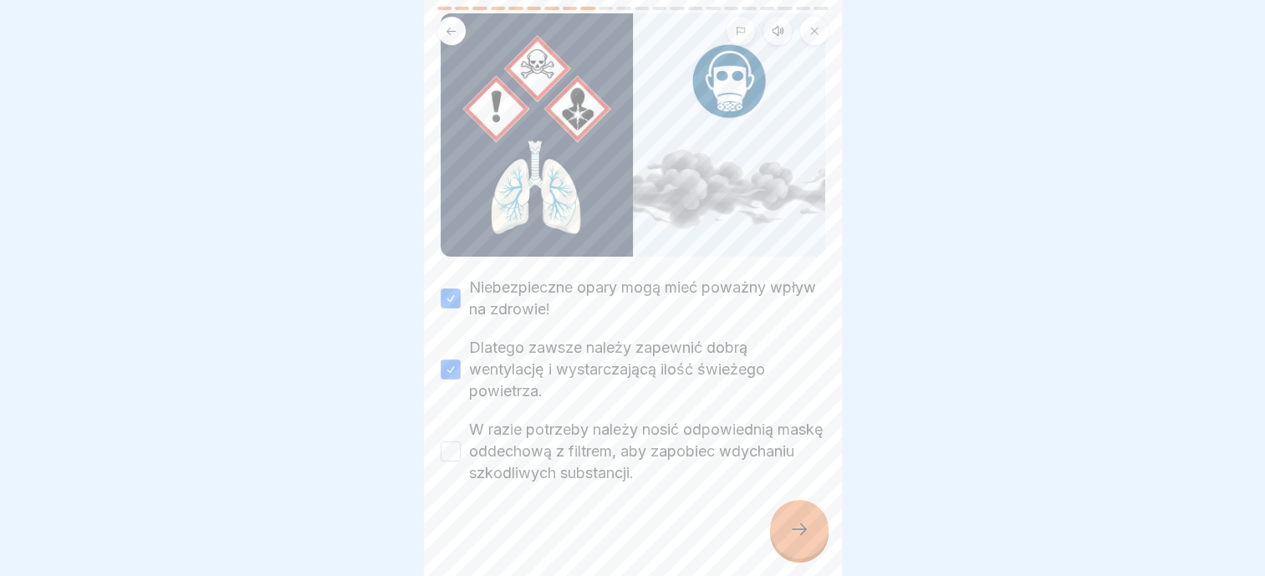
click at [461, 442] on button "W razie potrzeby należy nosić odpowiednią maskę oddechową z filtrem, aby zapobi…" at bounding box center [451, 451] width 20 height 20
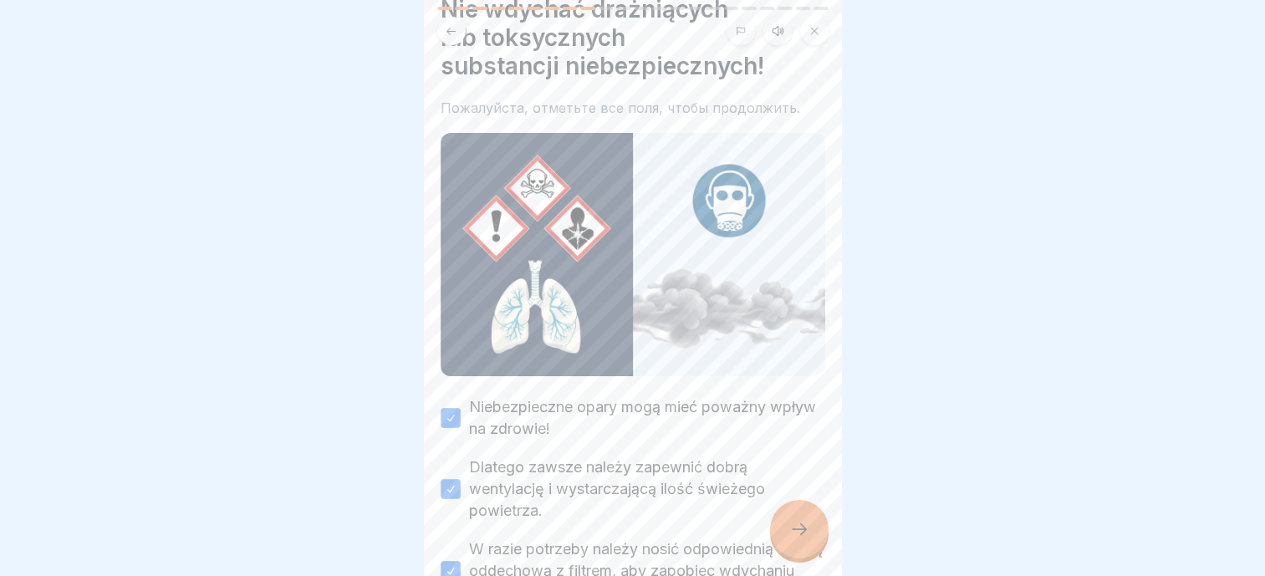
scroll to position [0, 0]
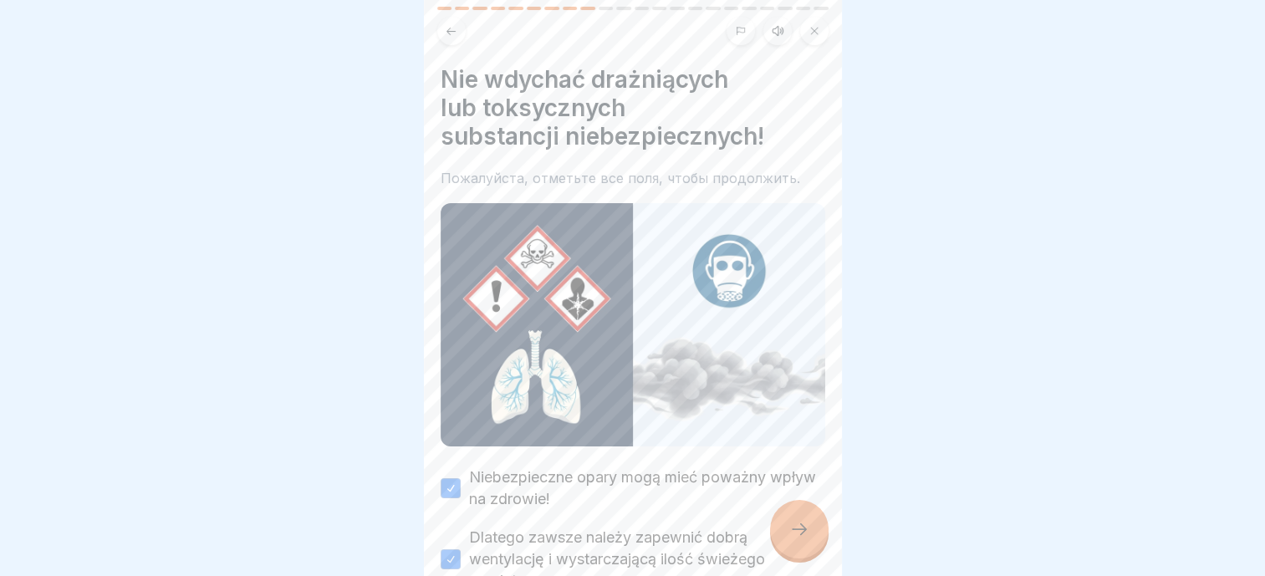
click at [445, 17] on button at bounding box center [451, 31] width 28 height 28
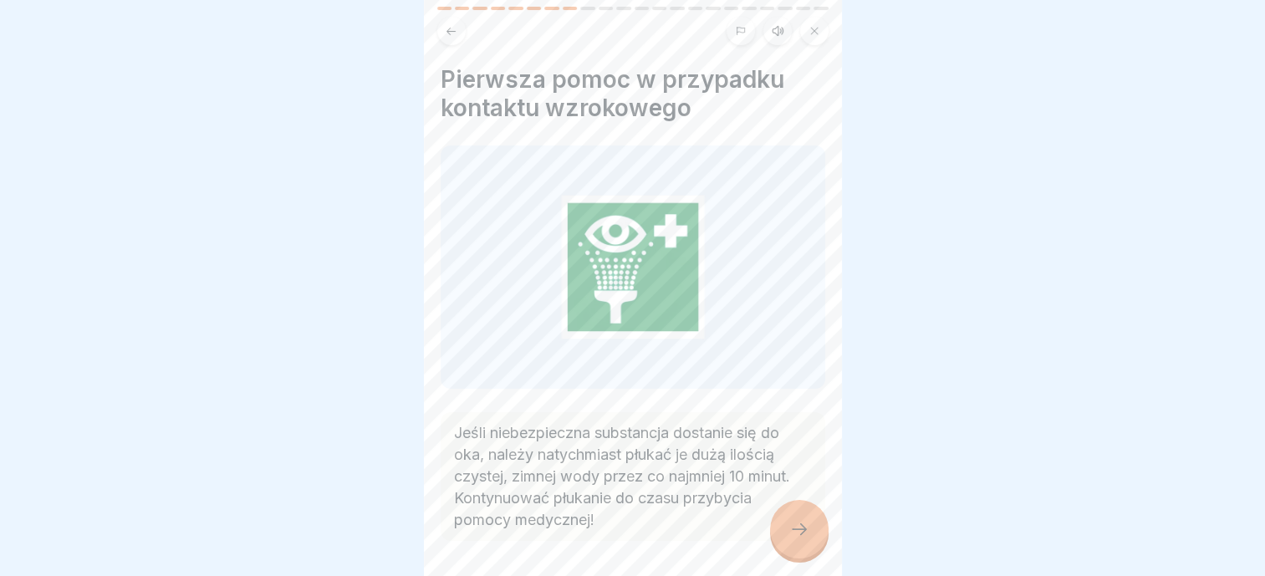
click at [804, 531] on icon at bounding box center [799, 529] width 15 height 12
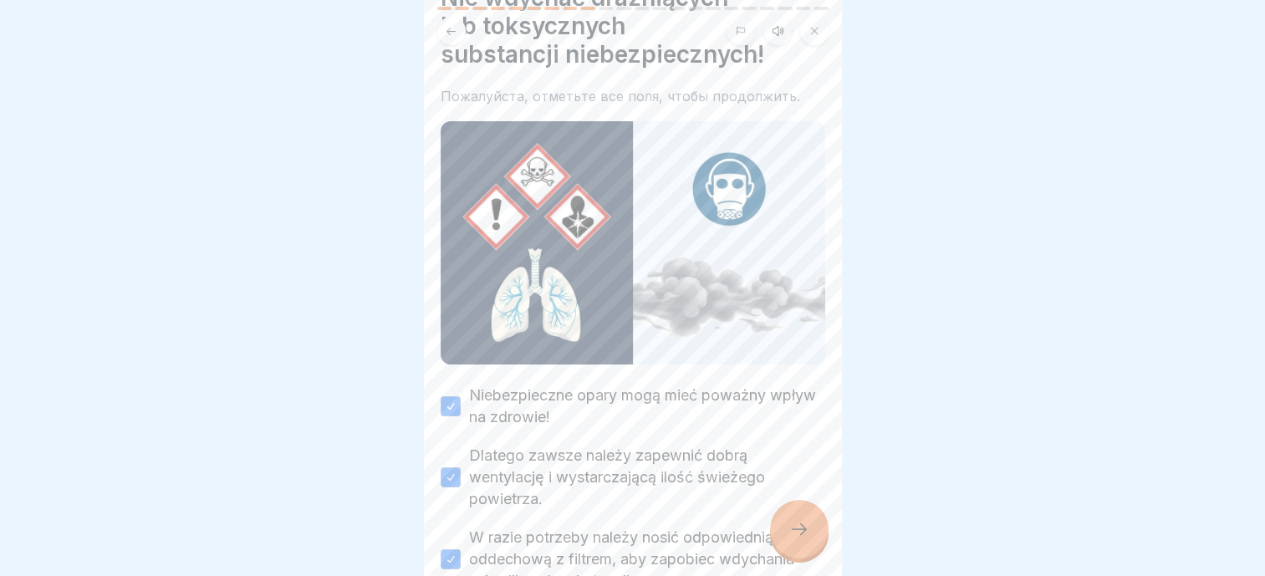
scroll to position [190, 0]
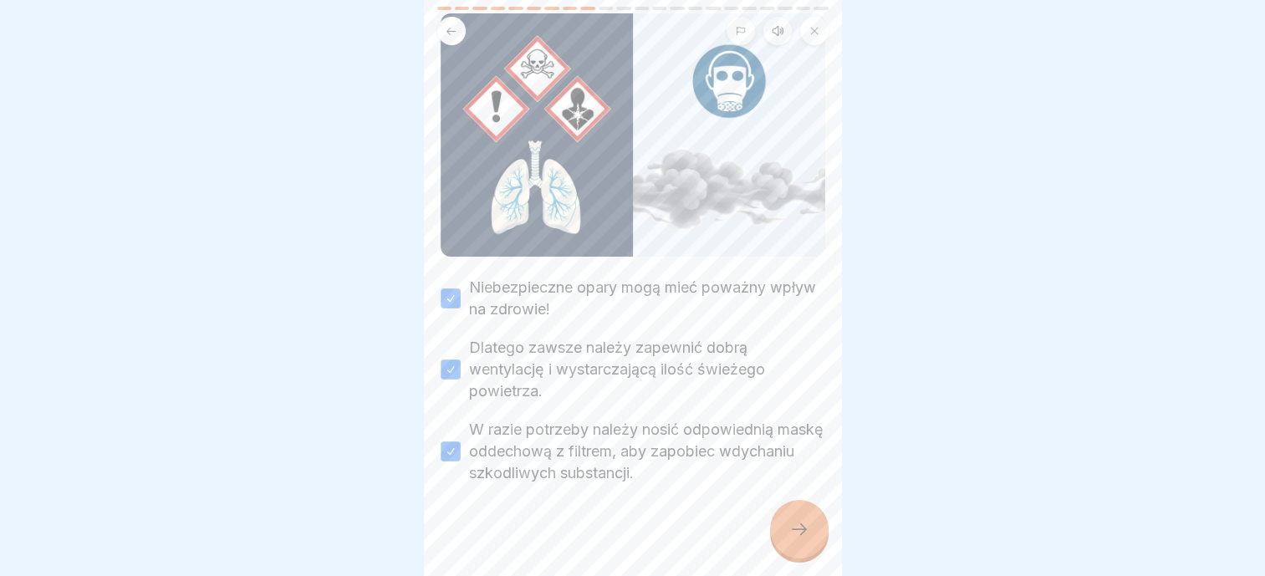
click at [780, 528] on div at bounding box center [799, 529] width 59 height 59
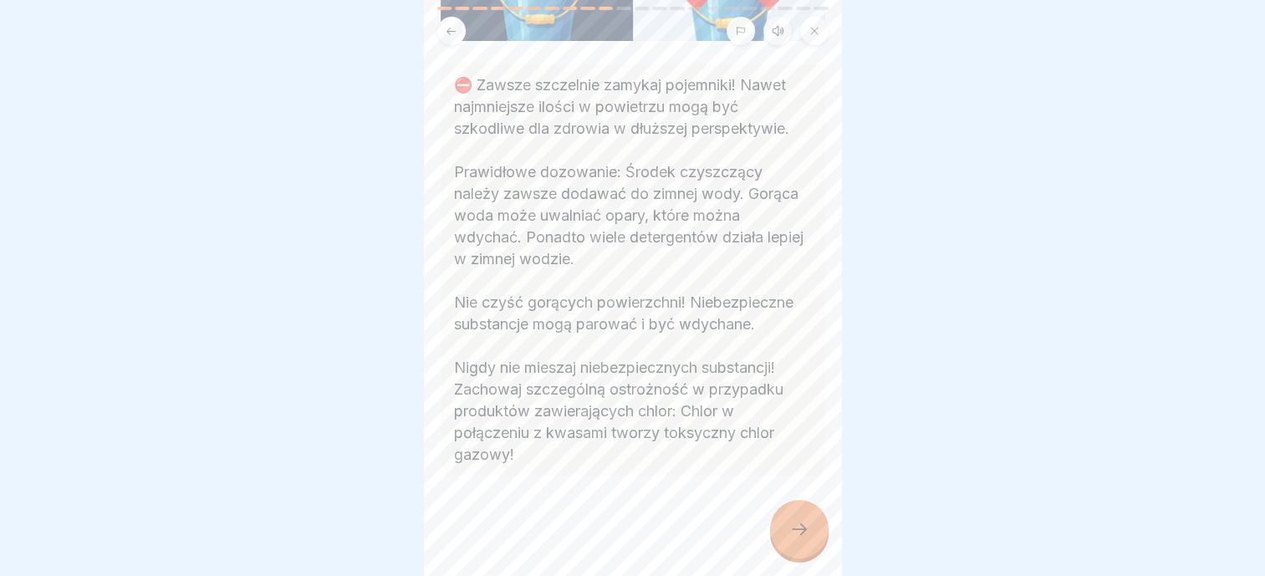
scroll to position [333, 0]
click at [799, 533] on icon at bounding box center [799, 529] width 20 height 20
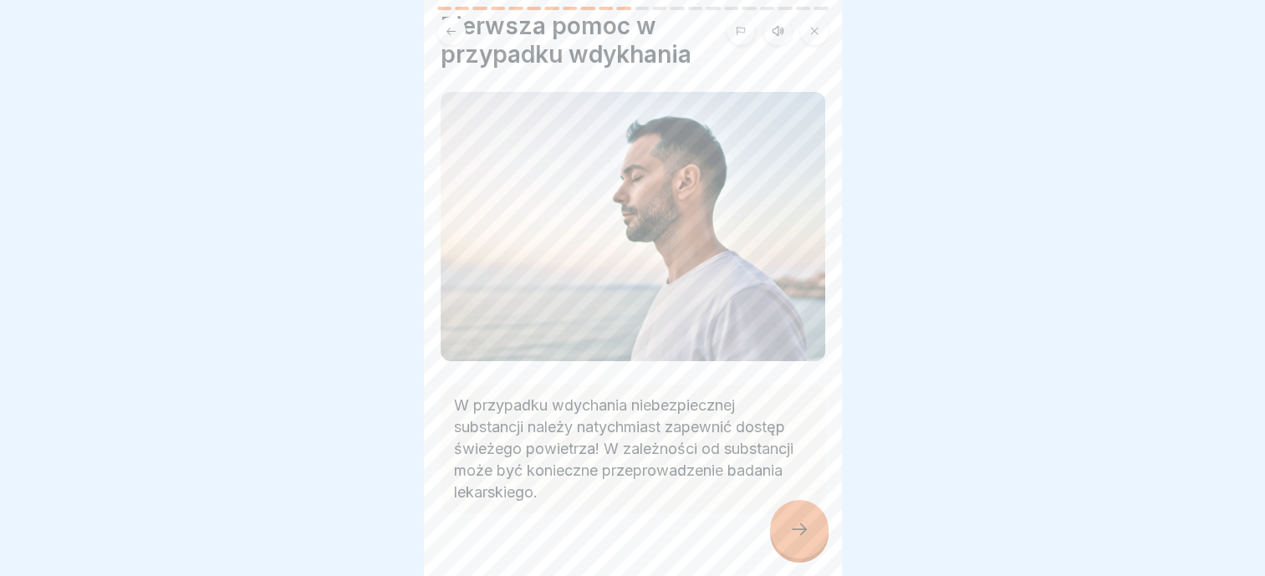
scroll to position [82, 0]
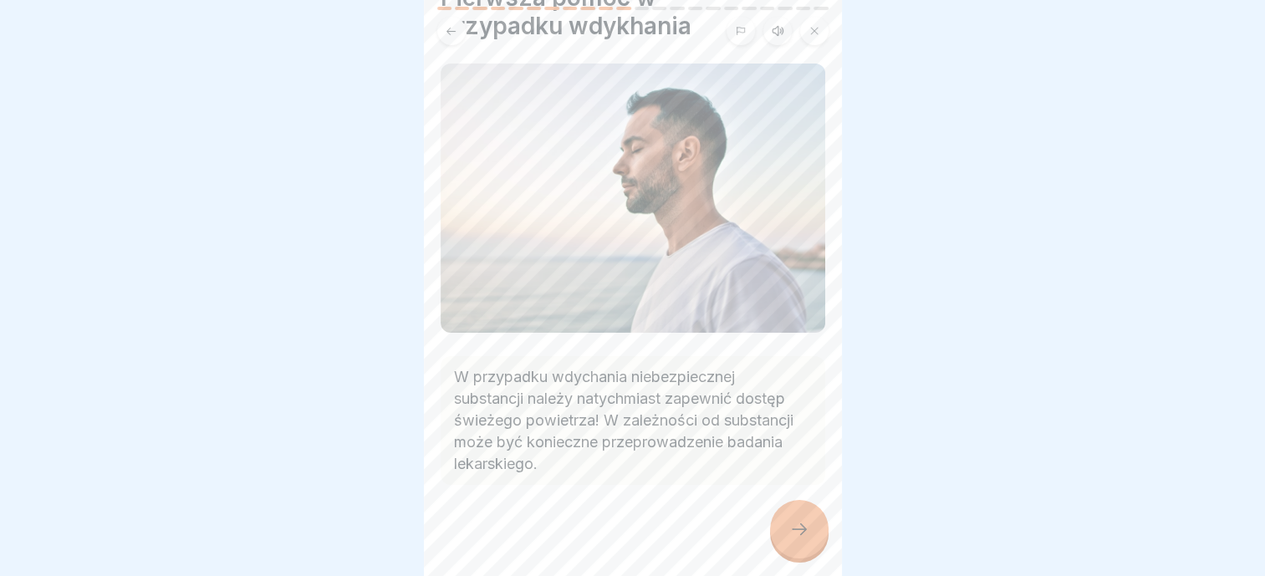
click at [798, 543] on div at bounding box center [799, 529] width 59 height 59
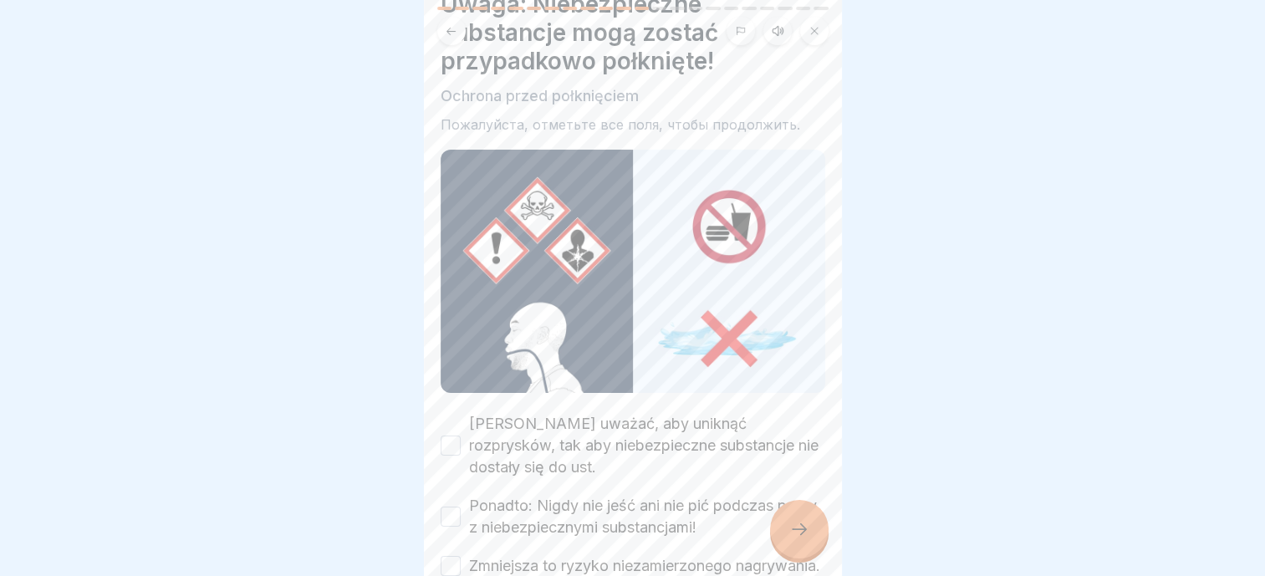
scroll to position [190, 0]
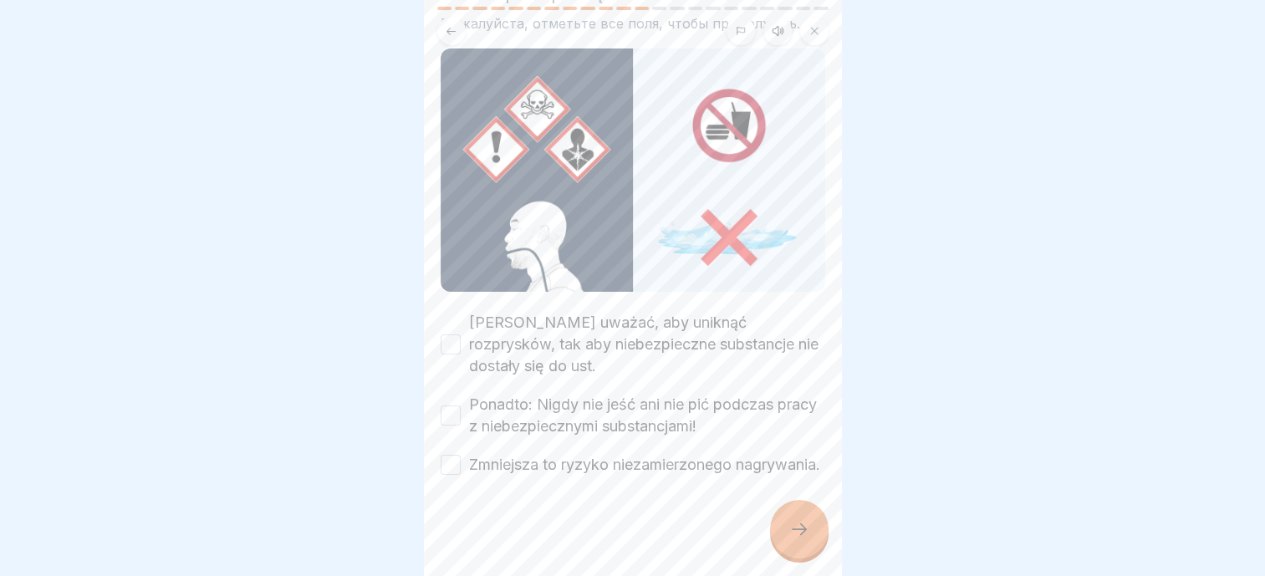
click at [615, 312] on label "[PERSON_NAME] uważać, aby uniknąć rozprysków, tak aby niebezpieczne substancje …" at bounding box center [647, 344] width 356 height 65
click at [461, 334] on button "[PERSON_NAME] uważać, aby uniknąć rozprysków, tak aby niebezpieczne substancje …" at bounding box center [451, 344] width 20 height 20
click at [602, 394] on label "Ponadto: Nigdy nie jeść ani nie pić podczas pracy z niebezpiecznymi substancjam…" at bounding box center [647, 415] width 356 height 43
click at [461, 406] on button "Ponadto: Nigdy nie jeść ani nie pić podczas pracy z niebezpiecznymi substancjam…" at bounding box center [451, 416] width 20 height 20
click at [622, 454] on label "Zmniejsza to ryzyko niezamierzonego nagrywania." at bounding box center [644, 465] width 351 height 22
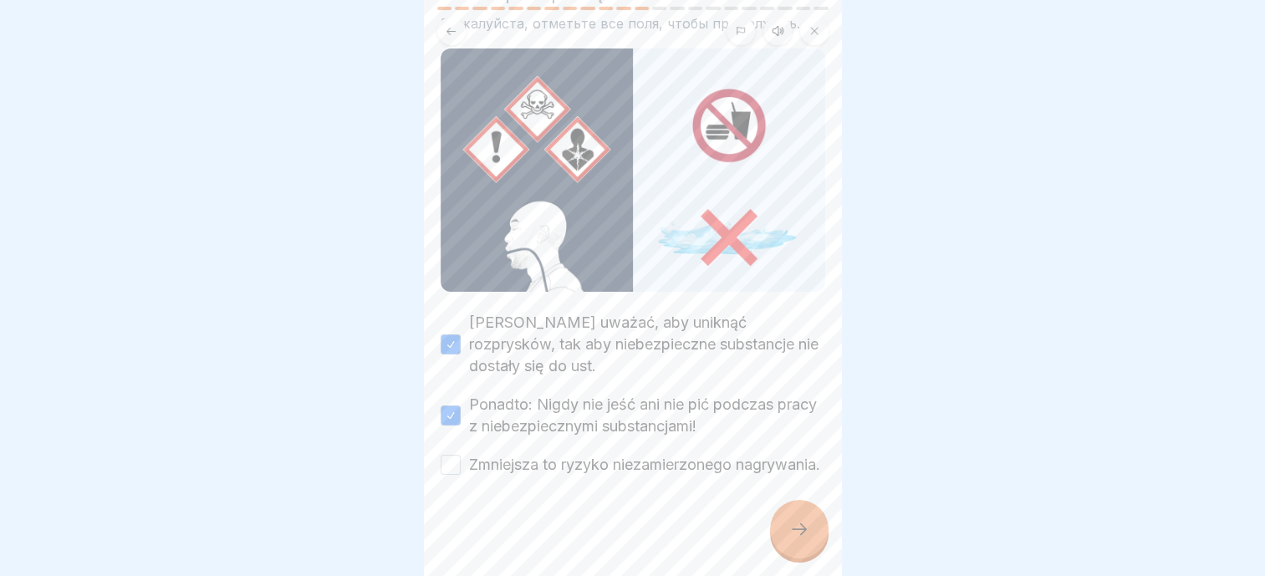
click at [461, 455] on button "Zmniejsza to ryzyko niezamierzonego nagrywania." at bounding box center [451, 465] width 20 height 20
click at [793, 528] on icon at bounding box center [799, 529] width 20 height 20
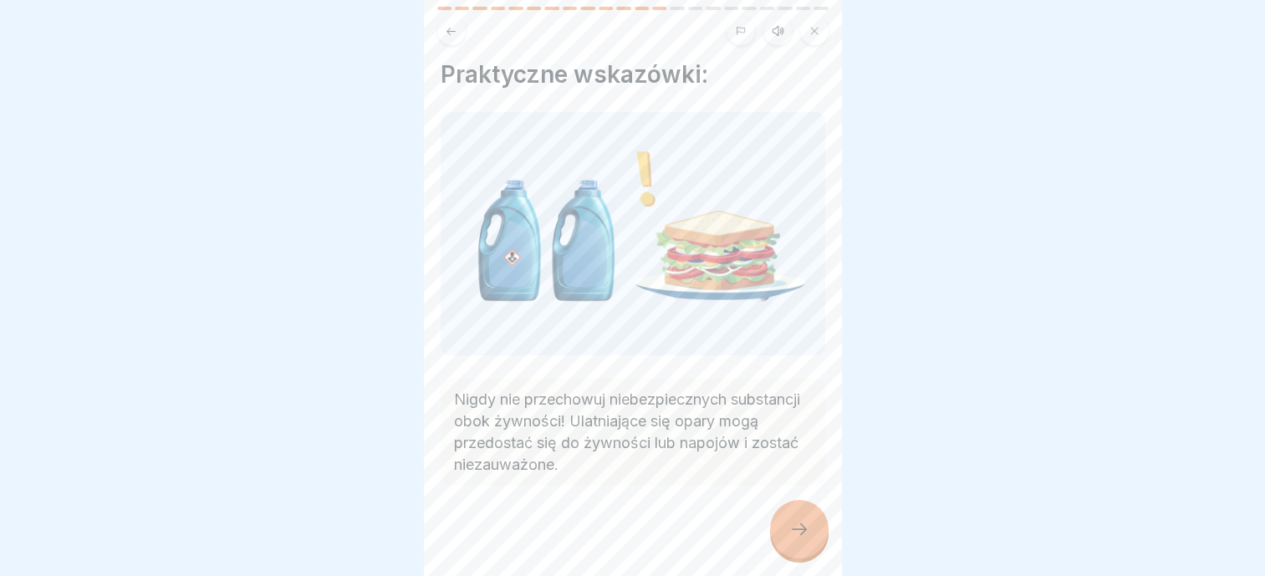
scroll to position [7, 0]
click at [799, 529] on icon at bounding box center [799, 529] width 20 height 20
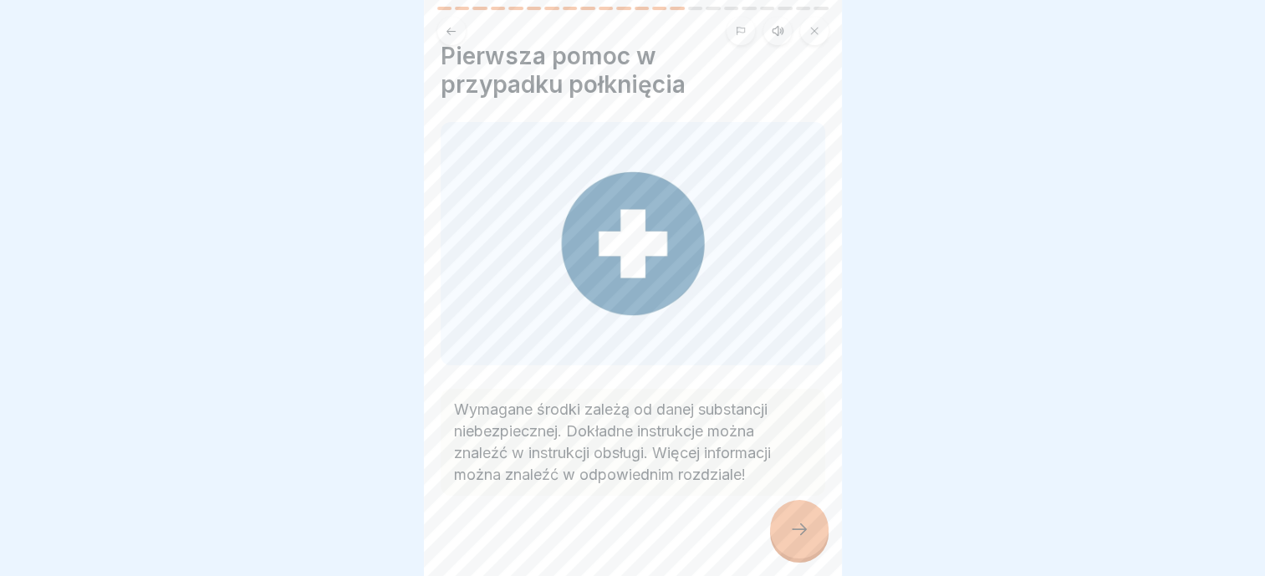
scroll to position [35, 0]
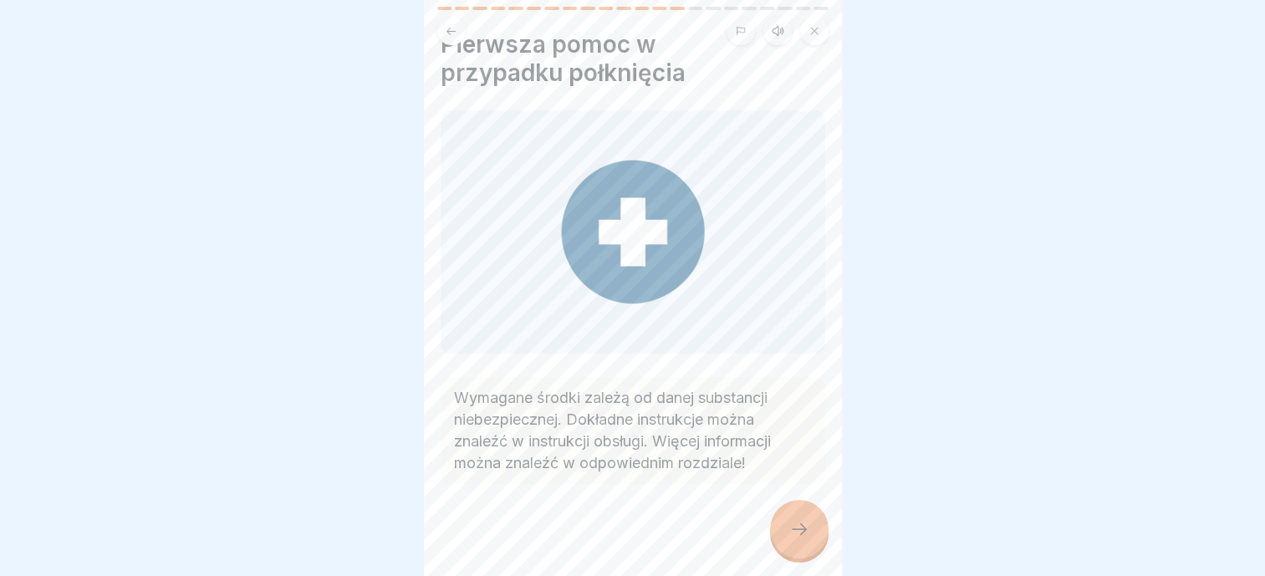
click at [813, 523] on div at bounding box center [799, 529] width 59 height 59
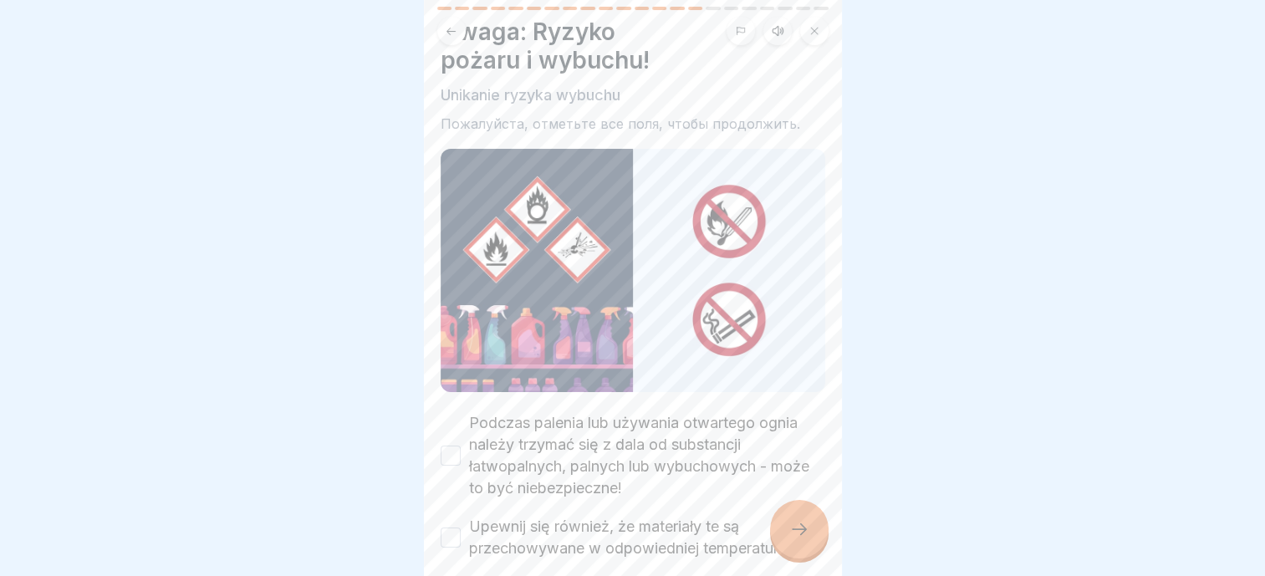
scroll to position [123, 0]
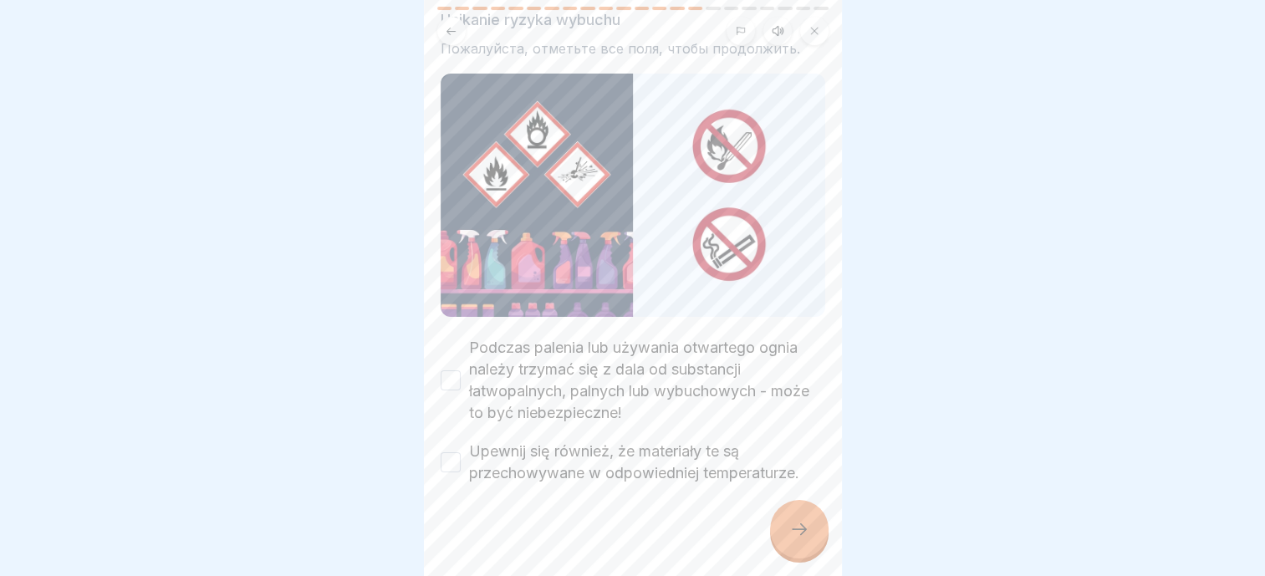
click at [619, 362] on label "Podczas palenia lub używania otwartego ognia należy trzymać się z dala od subst…" at bounding box center [647, 380] width 356 height 87
click at [461, 370] on button "Podczas palenia lub używania otwartego ognia należy trzymać się z dala od subst…" at bounding box center [451, 380] width 20 height 20
click at [619, 444] on label "Upewnij się również, że materiały te są przechowywane w odpowiedniej temperatur…" at bounding box center [647, 462] width 356 height 43
click at [461, 452] on button "Upewnij się również, że materiały te są przechowywane w odpowiedniej temperatur…" at bounding box center [451, 462] width 20 height 20
click at [809, 546] on div at bounding box center [799, 529] width 59 height 59
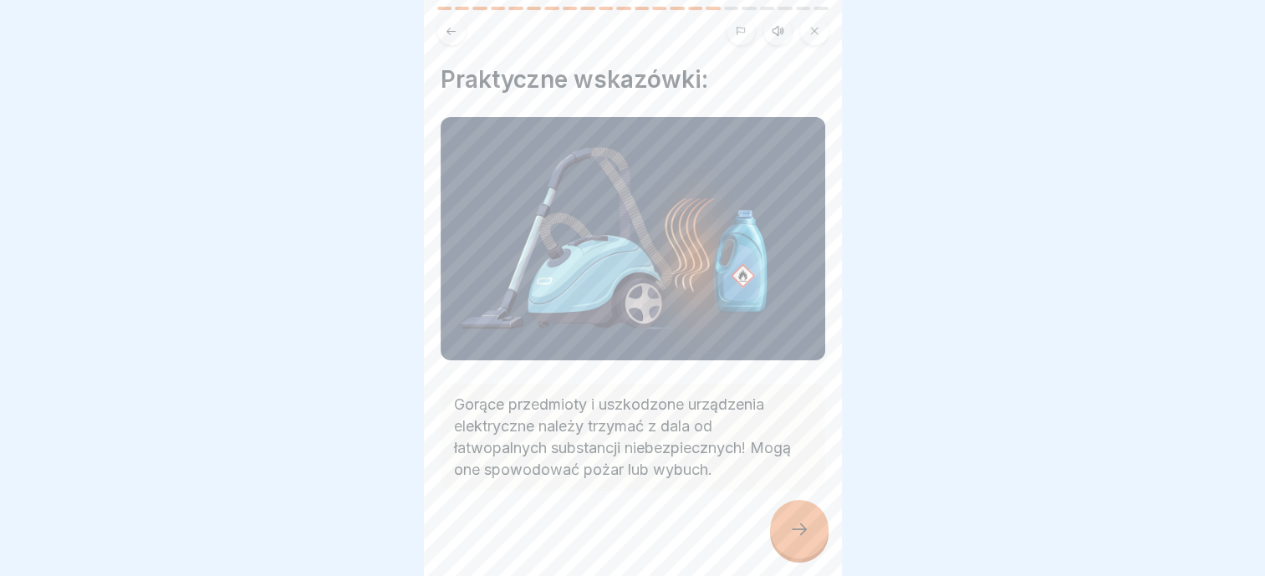
click at [801, 529] on icon at bounding box center [799, 529] width 20 height 20
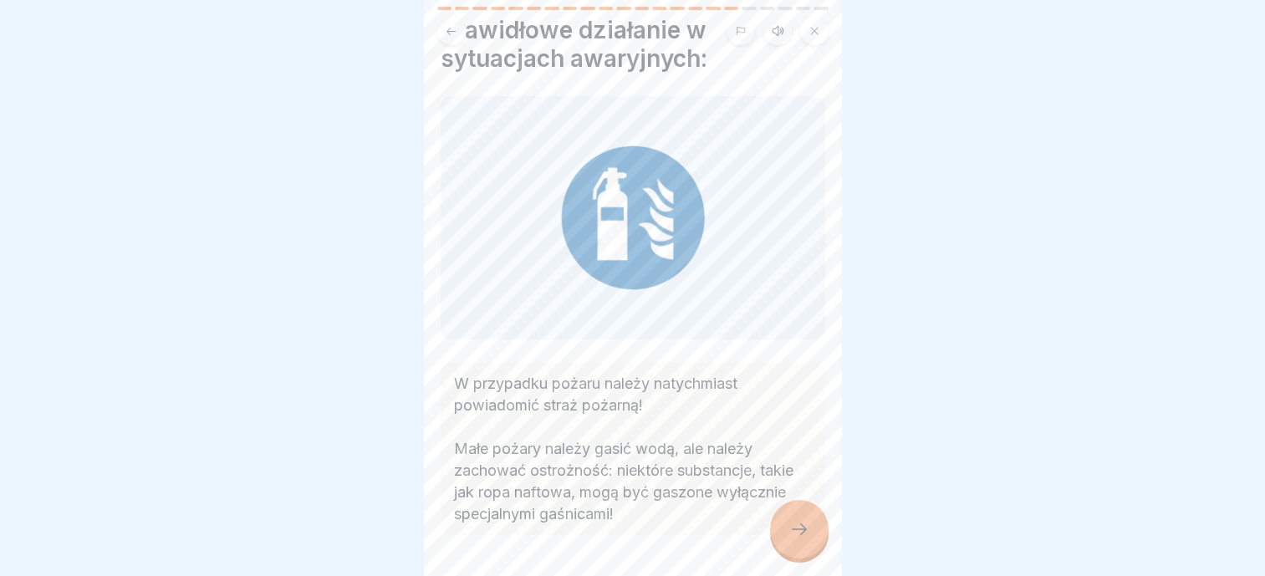
scroll to position [100, 0]
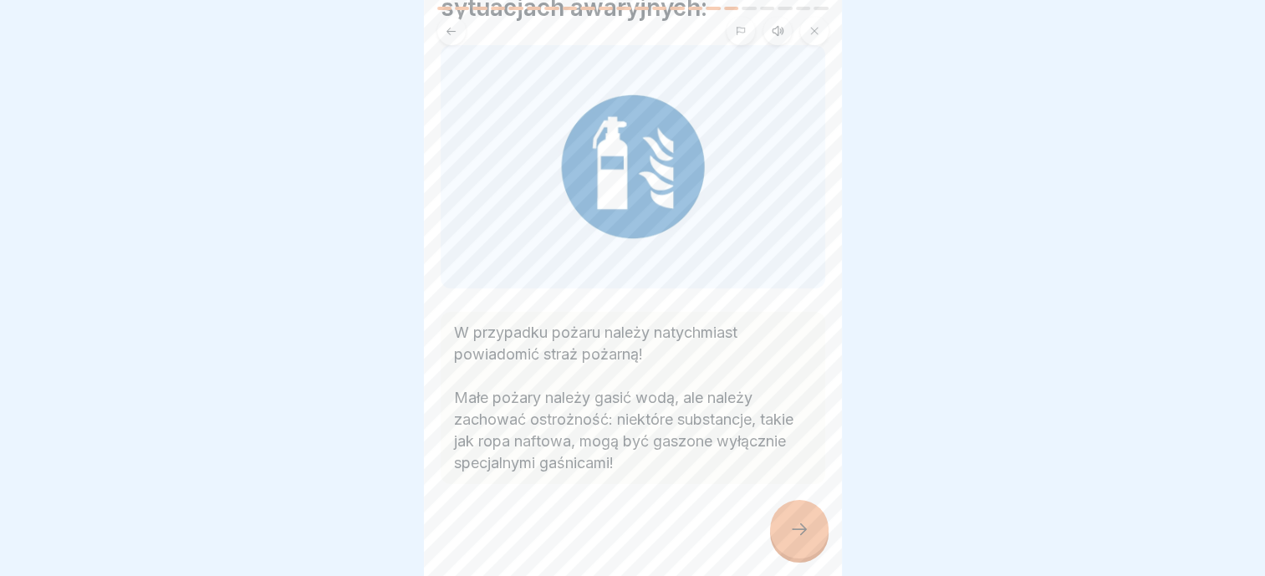
click at [813, 534] on div at bounding box center [799, 529] width 59 height 59
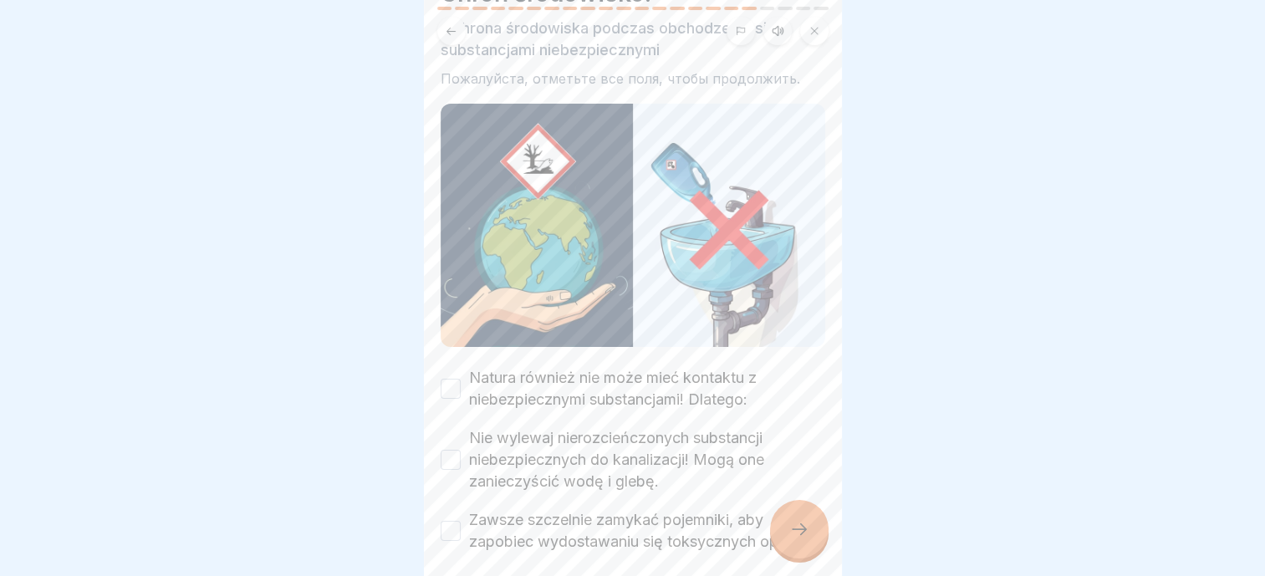
scroll to position [176, 0]
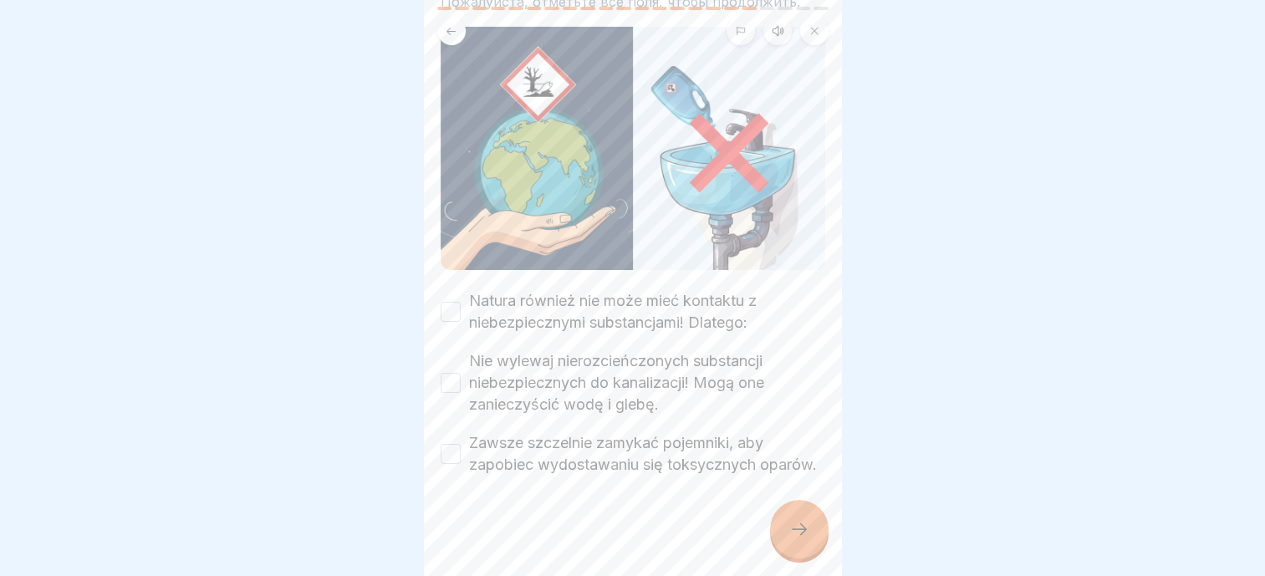
click at [552, 312] on div "Natura również nie może mieć kontaktu z niebezpiecznymi substancjami! Dlatego: …" at bounding box center [633, 383] width 385 height 186
click at [557, 374] on label "Nie wylewaj nierozcieńczonych substancji niebezpiecznych do kanalizacji! Mogą o…" at bounding box center [647, 382] width 356 height 65
click at [461, 374] on button "Nie wylewaj nierozcieńczonych substancji niebezpiecznych do kanalizacji! Mogą o…" at bounding box center [451, 383] width 20 height 20
click at [546, 432] on label "Zawsze szczelnie zamykać pojemniki, aby zapobiec wydostawaniu się toksycznych o…" at bounding box center [647, 453] width 356 height 43
click at [461, 444] on button "Zawsze szczelnie zamykać pojemniki, aby zapobiec wydostawaniu się toksycznych o…" at bounding box center [451, 454] width 20 height 20
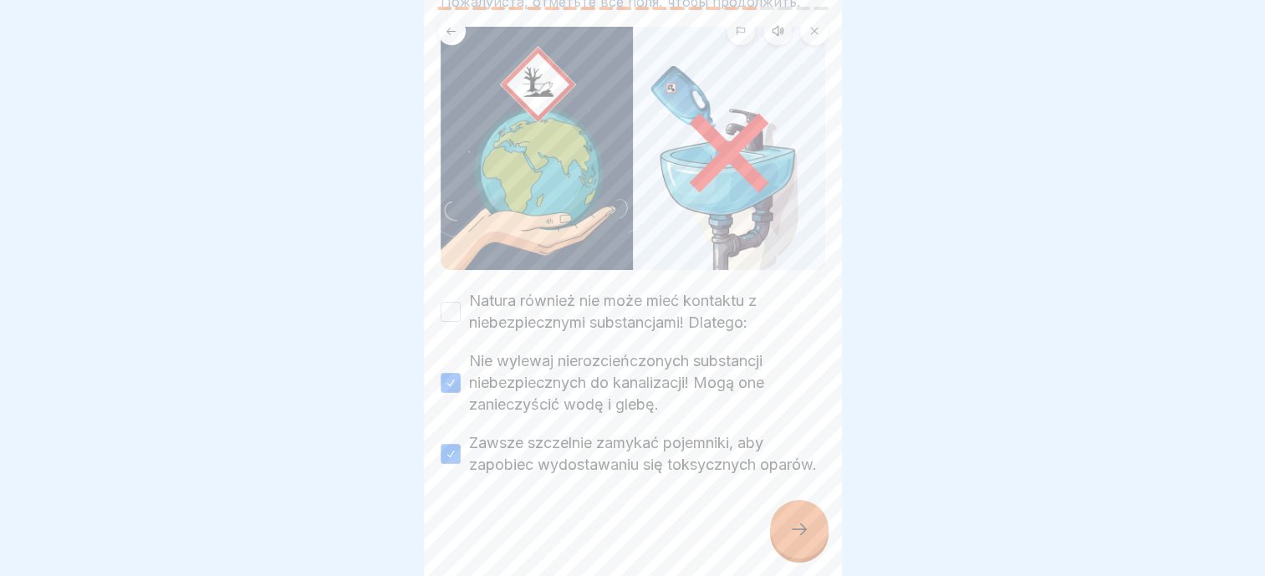
click at [546, 290] on label "Natura również nie może mieć kontaktu z niebezpiecznymi substancjami! Dlatego:" at bounding box center [647, 311] width 356 height 43
click at [461, 302] on button "Natura również nie może mieć kontaktu z niebezpiecznymi substancjami! Dlatego:" at bounding box center [451, 312] width 20 height 20
click at [819, 549] on div "Chroń środowisko! Ochrona środowiska podczas obchodzenia się z substancjami nie…" at bounding box center [633, 288] width 418 height 576
click at [799, 522] on icon at bounding box center [799, 529] width 20 height 20
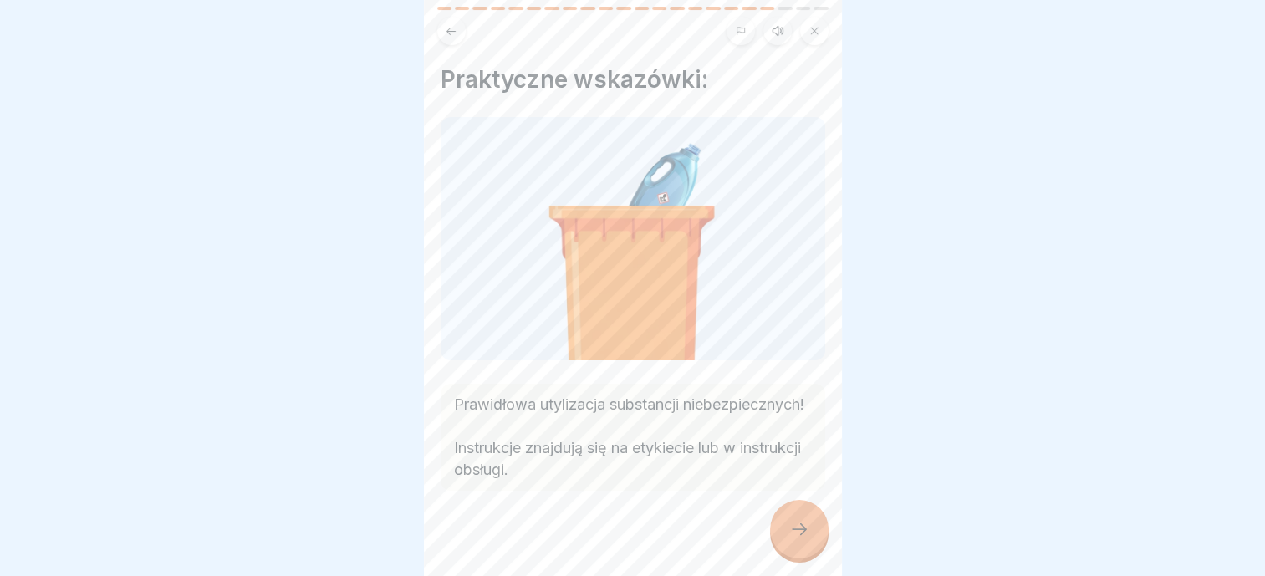
scroll to position [28, 0]
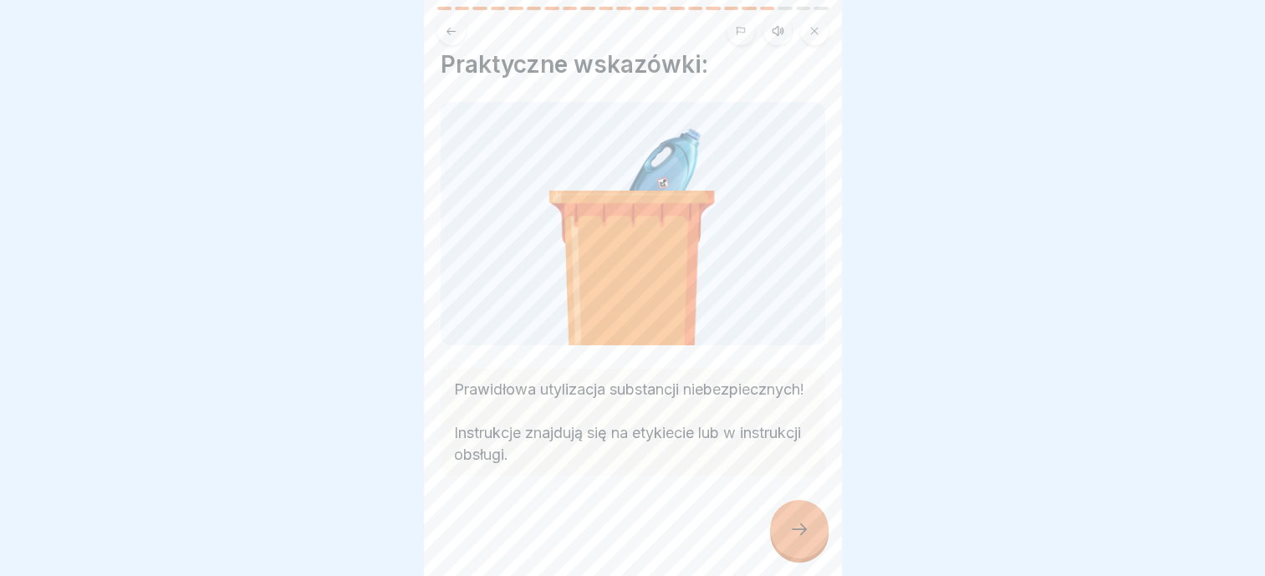
click at [809, 541] on div at bounding box center [799, 529] width 59 height 59
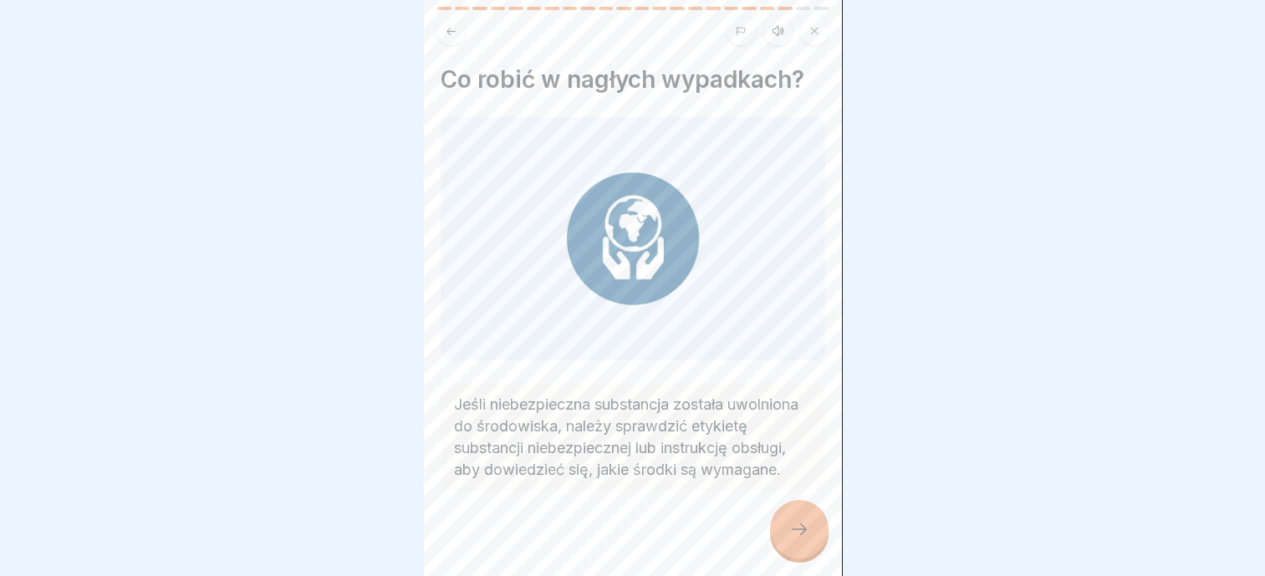
click at [811, 547] on div at bounding box center [799, 529] width 59 height 59
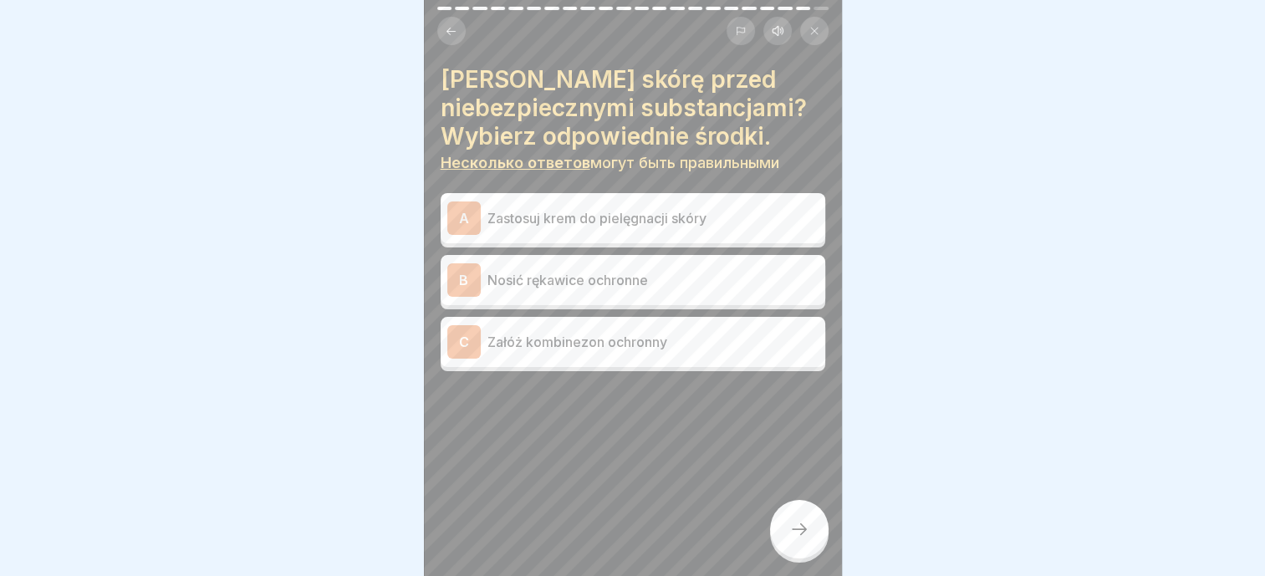
scroll to position [0, 0]
click at [583, 294] on div "B Nosić rękawice ochronne" at bounding box center [632, 279] width 371 height 33
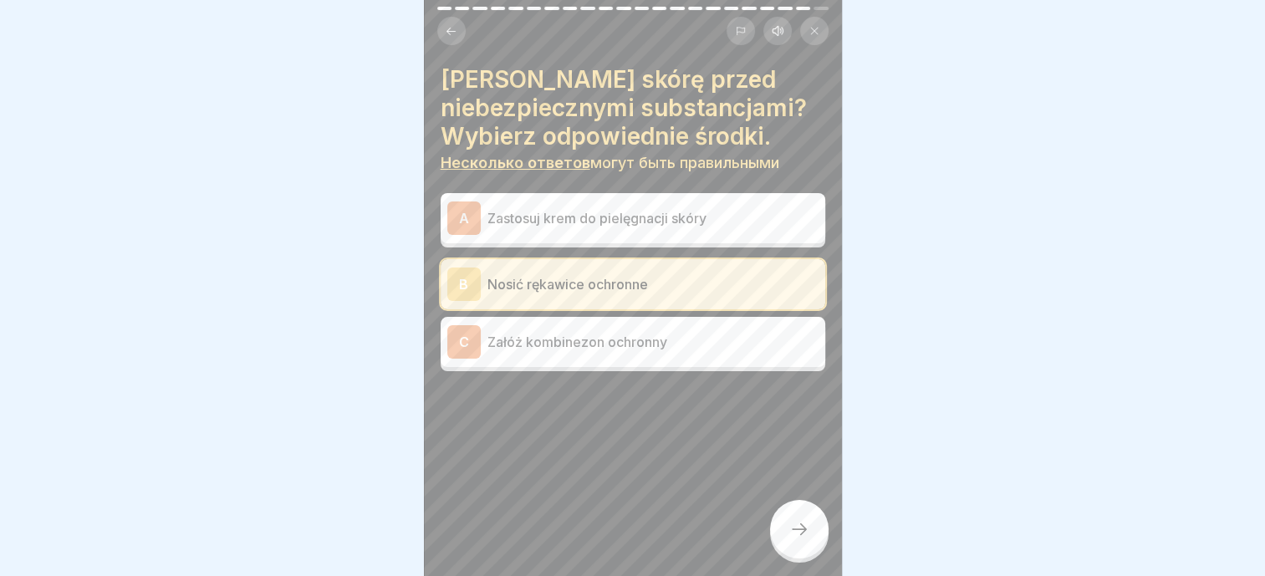
click at [583, 337] on p "Załóż kombinezon ochronny" at bounding box center [652, 342] width 331 height 20
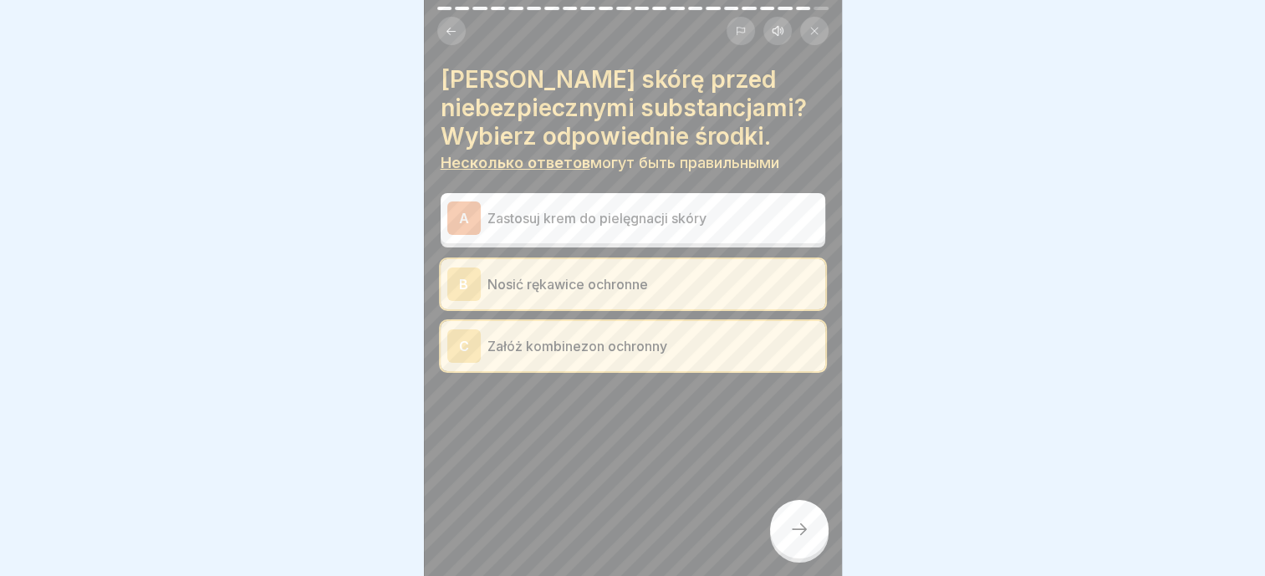
click at [790, 539] on icon at bounding box center [799, 529] width 20 height 20
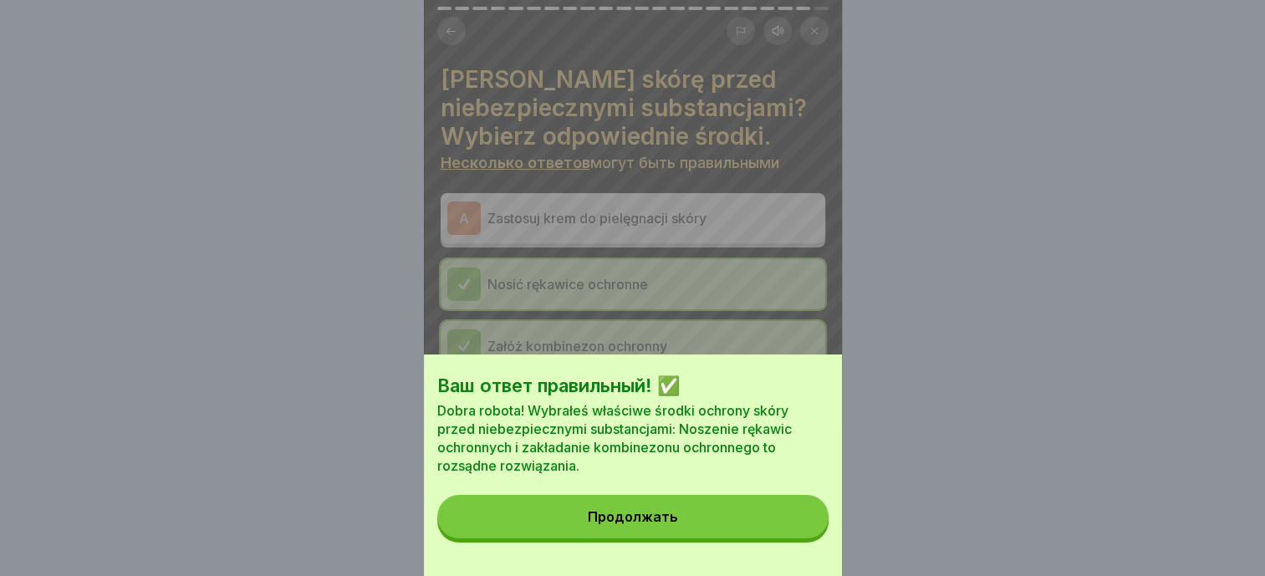
click at [686, 559] on div "Ваш ответ правильный! ✅ Dobra robota! Wybrałeś właściwe środki ochrony skóry pr…" at bounding box center [633, 466] width 418 height 222
click at [684, 538] on button "Продолжать" at bounding box center [632, 516] width 391 height 43
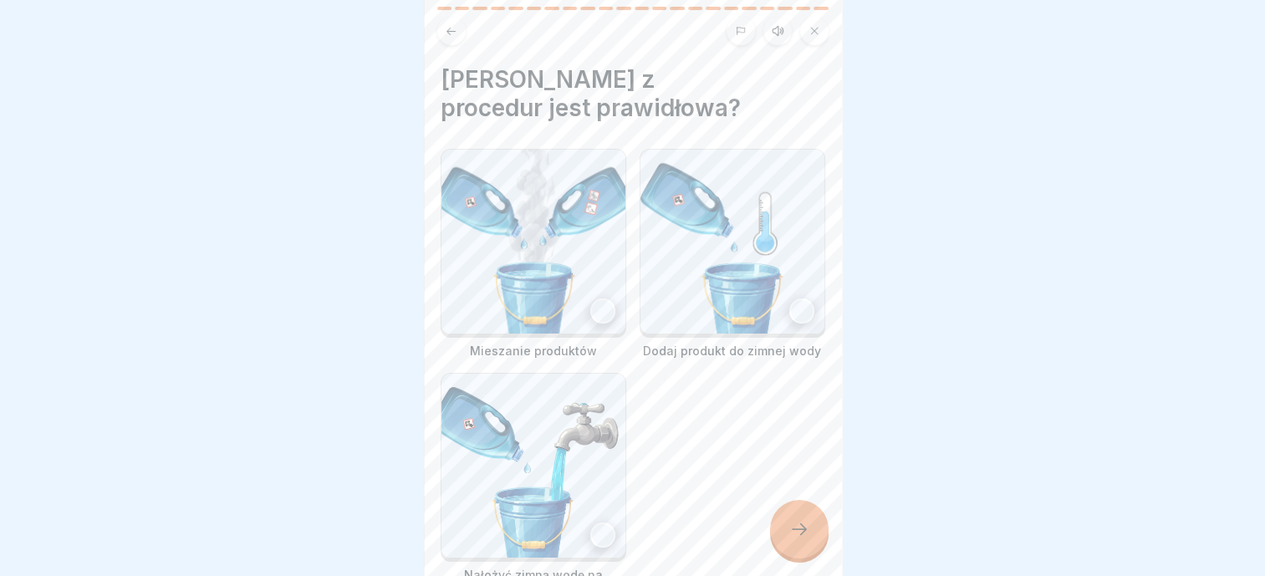
click at [797, 308] on div at bounding box center [801, 310] width 25 height 25
click at [800, 539] on icon at bounding box center [799, 529] width 20 height 20
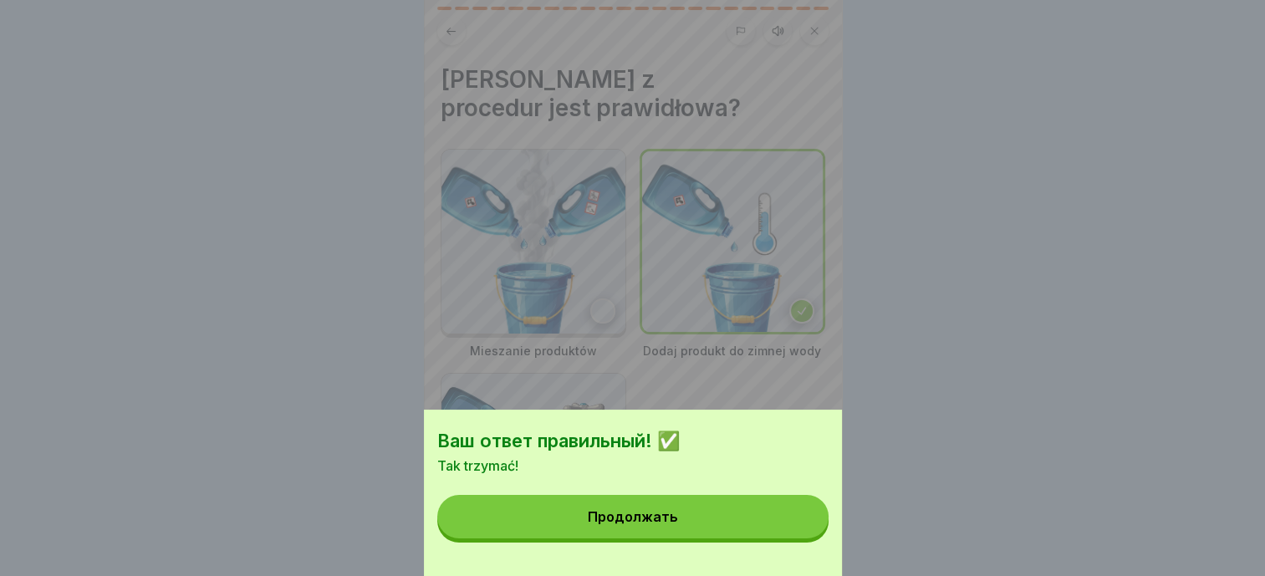
click at [755, 531] on button "Продолжать" at bounding box center [632, 516] width 391 height 43
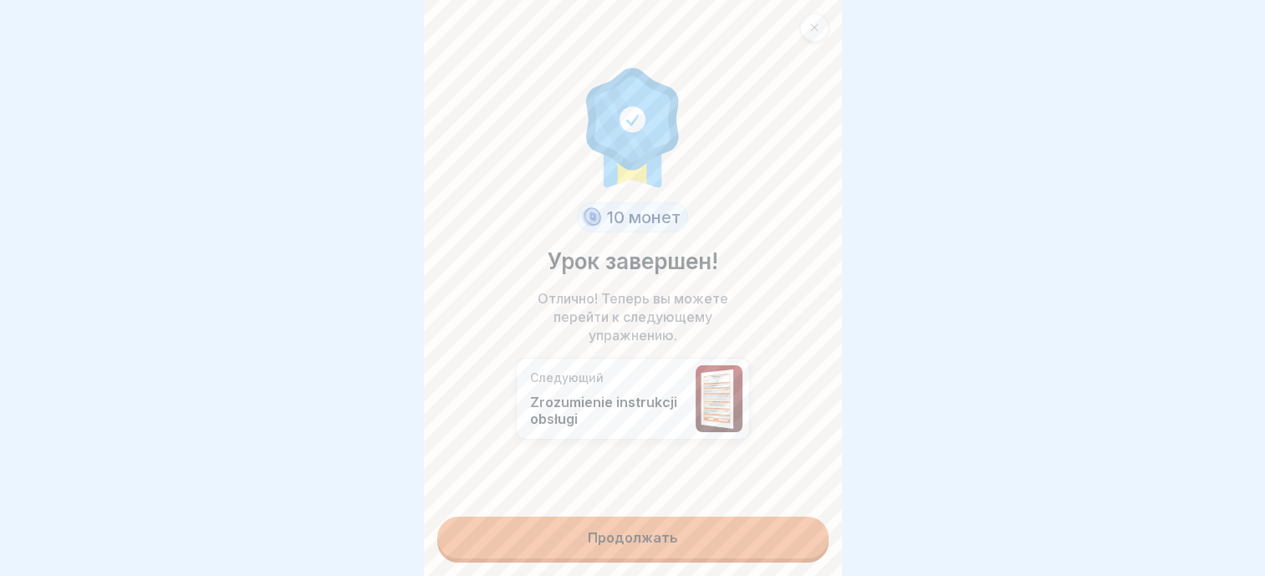
click at [697, 528] on link "Продолжать" at bounding box center [632, 538] width 391 height 42
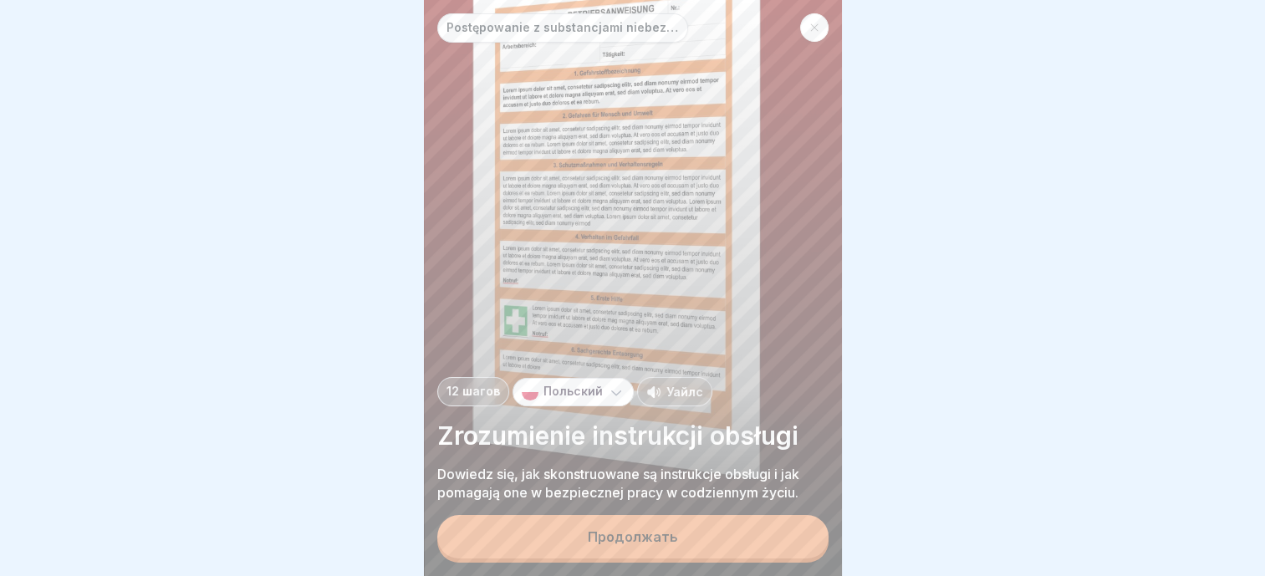
scroll to position [13, 0]
click at [705, 553] on button "Продолжать" at bounding box center [632, 536] width 391 height 43
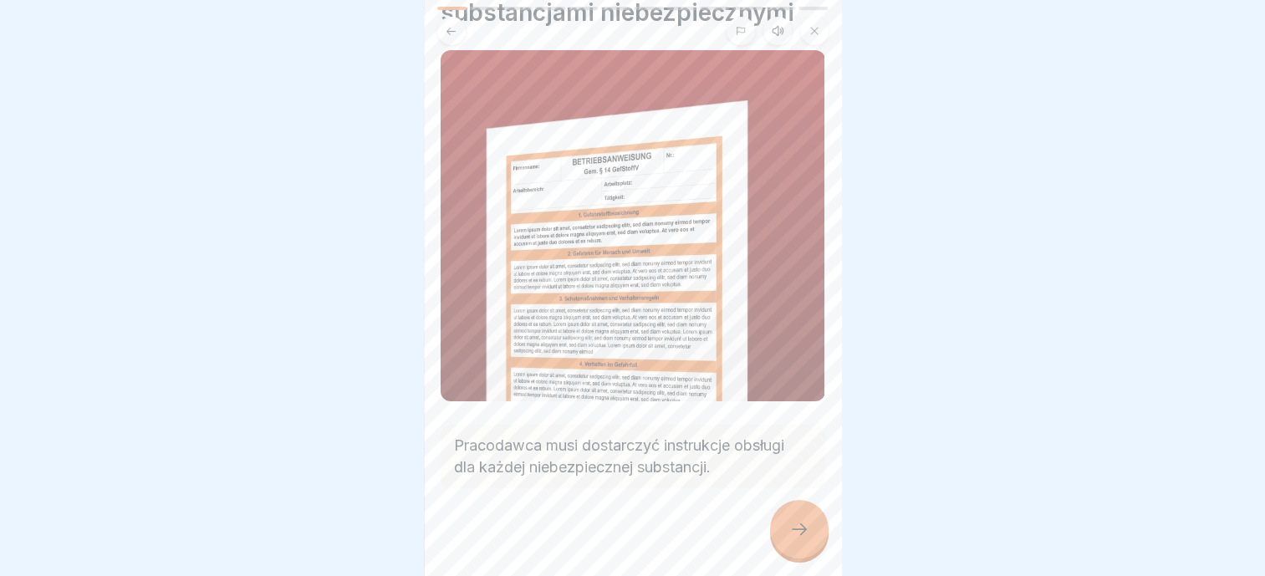
drag, startPoint x: 806, startPoint y: 535, endPoint x: 769, endPoint y: 472, distance: 72.7
click at [806, 535] on icon at bounding box center [799, 529] width 20 height 20
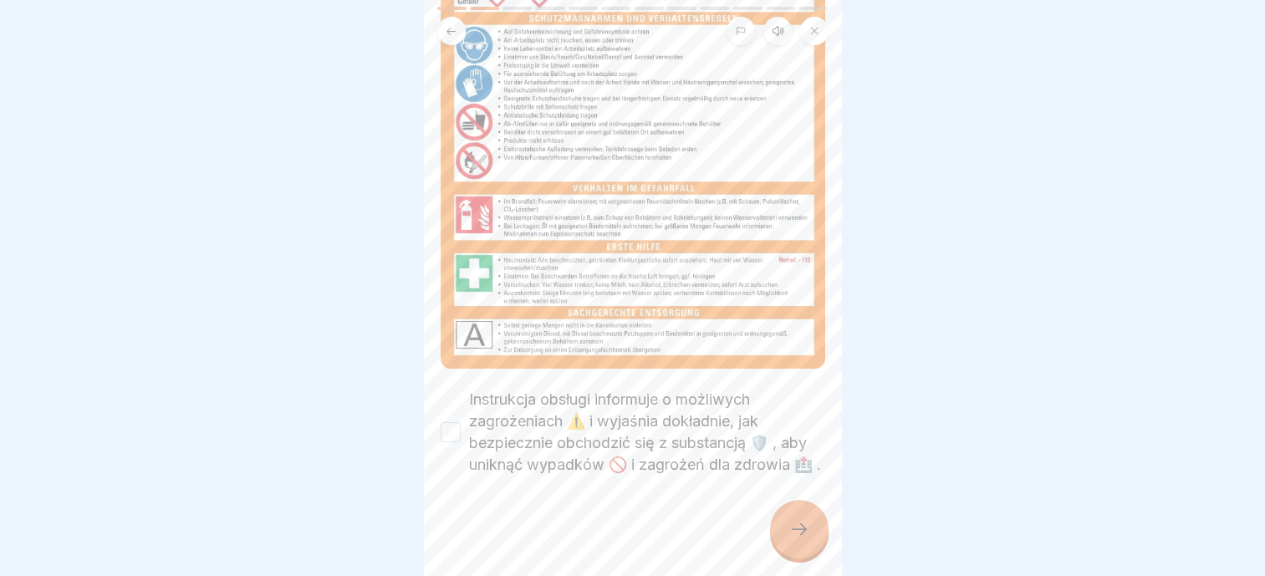
click at [773, 495] on div at bounding box center [633, 526] width 385 height 100
click at [625, 399] on label "Instrukcja obsługi informuje o możliwych zagrożeniach ⚠️ i wyjaśnia dokładnie, …" at bounding box center [647, 432] width 356 height 87
click at [461, 422] on button "Instrukcja obsługi informuje o możliwych zagrożeniach ⚠️ i wyjaśnia dokładnie, …" at bounding box center [451, 432] width 20 height 20
click at [772, 515] on div at bounding box center [633, 526] width 385 height 100
click at [790, 522] on icon at bounding box center [799, 529] width 20 height 20
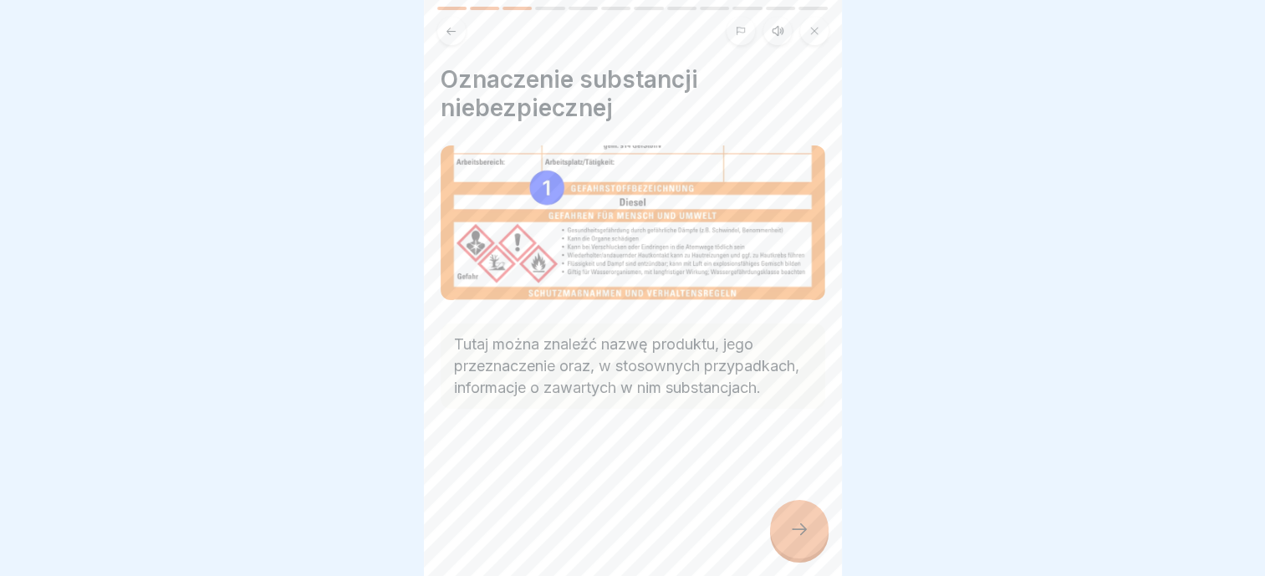
click at [806, 522] on icon at bounding box center [799, 529] width 20 height 20
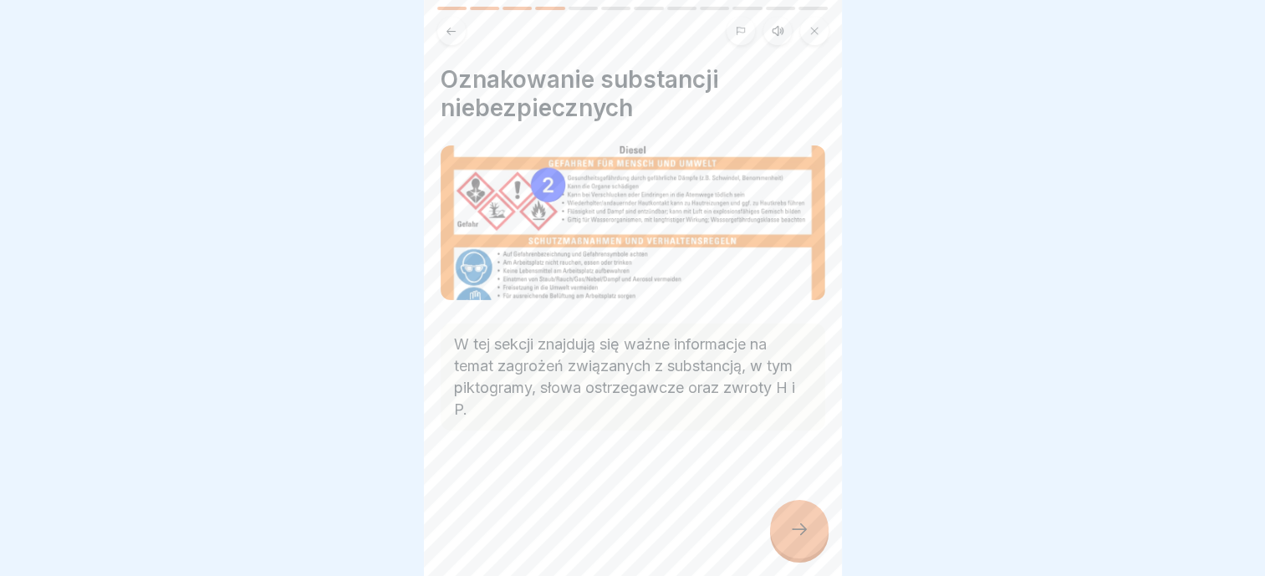
drag, startPoint x: 803, startPoint y: 523, endPoint x: 793, endPoint y: 496, distance: 29.4
click at [803, 524] on icon at bounding box center [799, 529] width 20 height 20
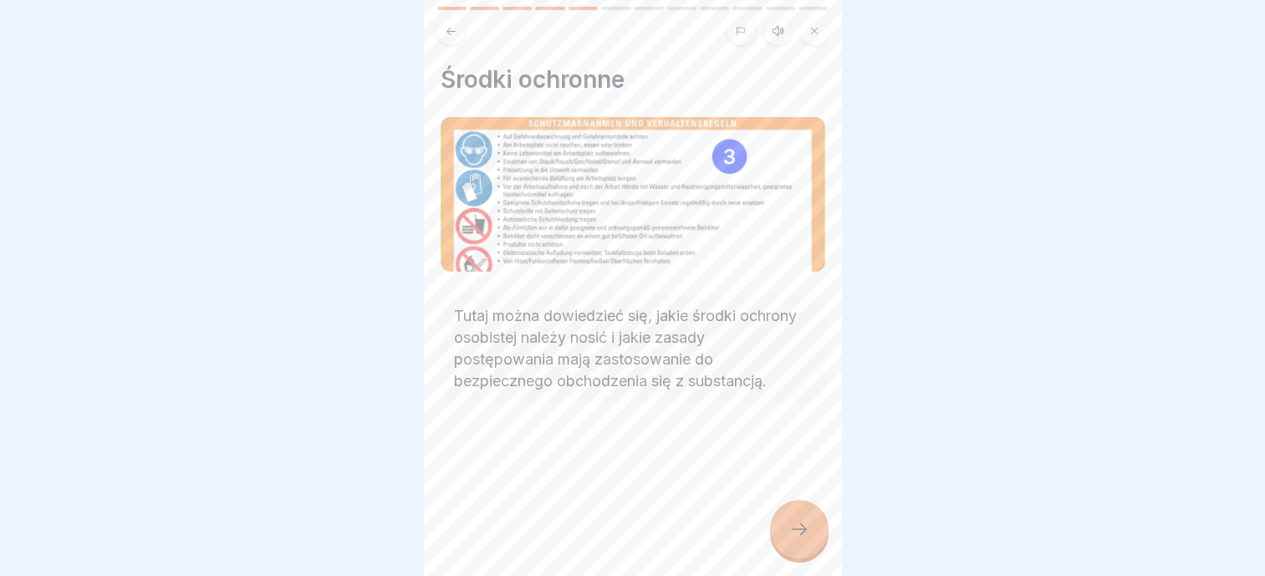
drag, startPoint x: 799, startPoint y: 513, endPoint x: 785, endPoint y: 487, distance: 29.6
click at [799, 513] on div at bounding box center [799, 529] width 59 height 59
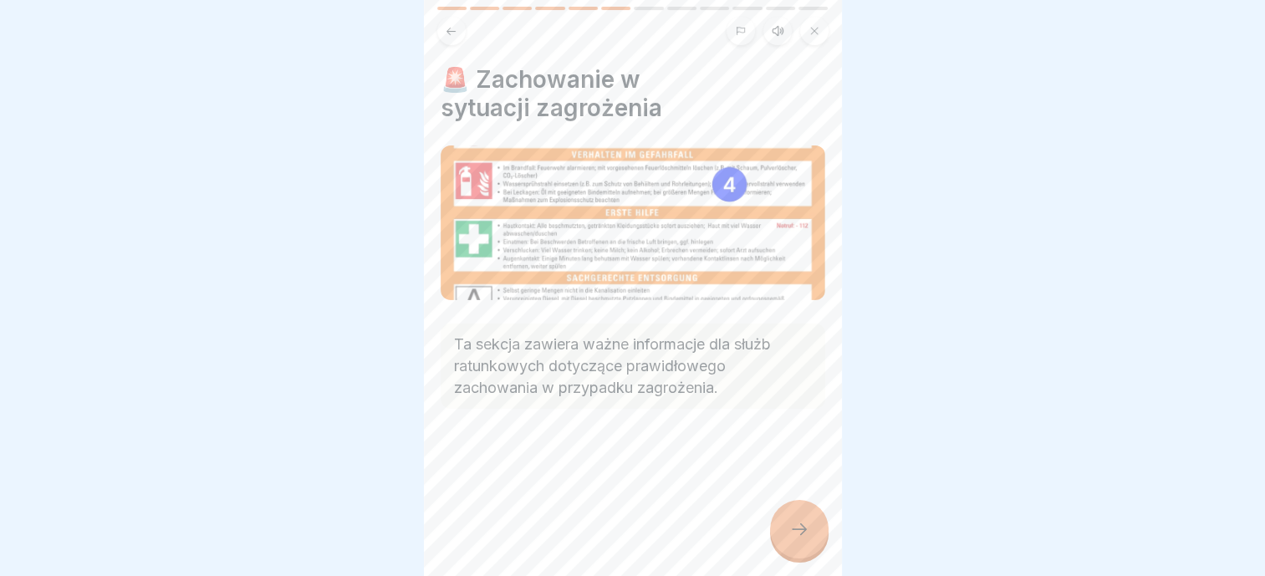
click at [805, 546] on div at bounding box center [799, 529] width 59 height 59
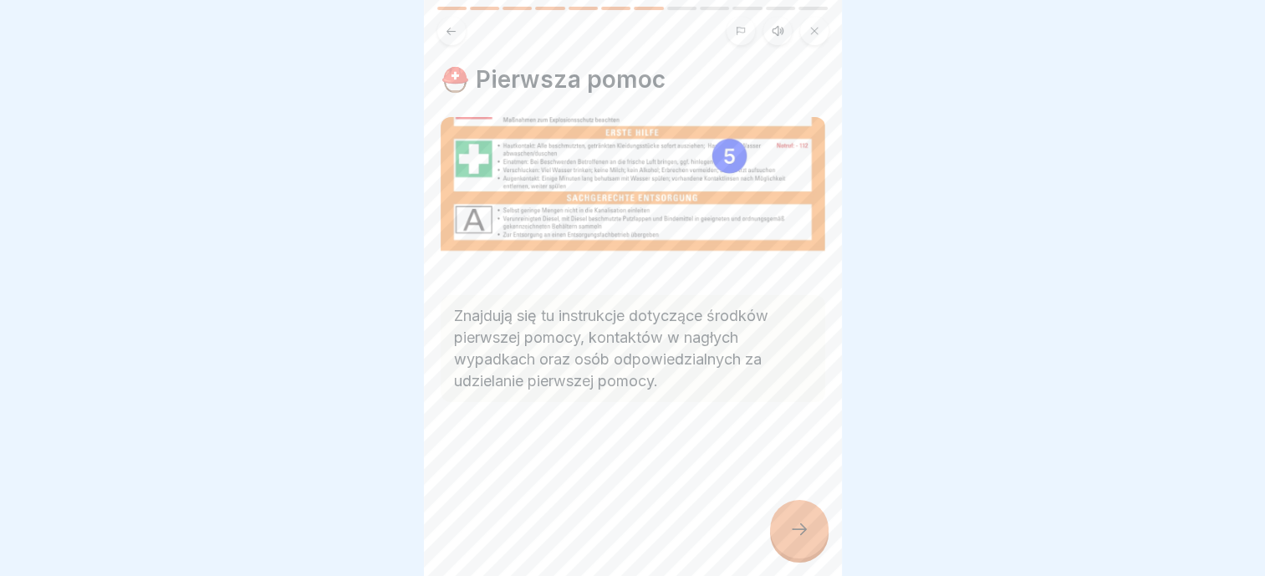
click at [810, 532] on div at bounding box center [799, 529] width 59 height 59
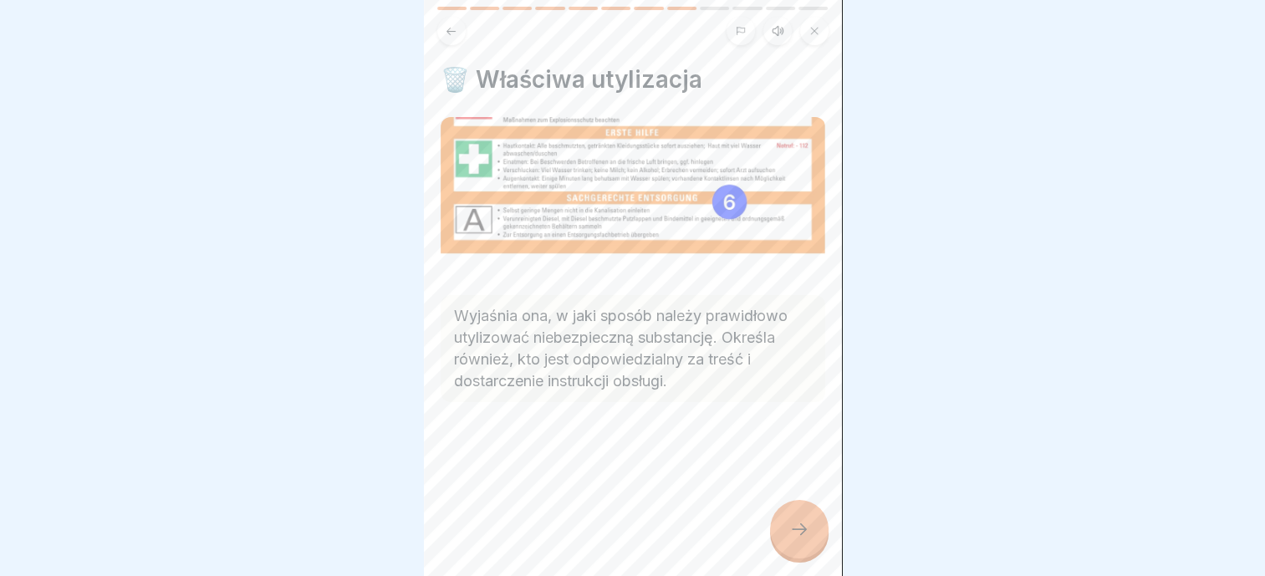
click at [809, 532] on icon at bounding box center [799, 529] width 20 height 20
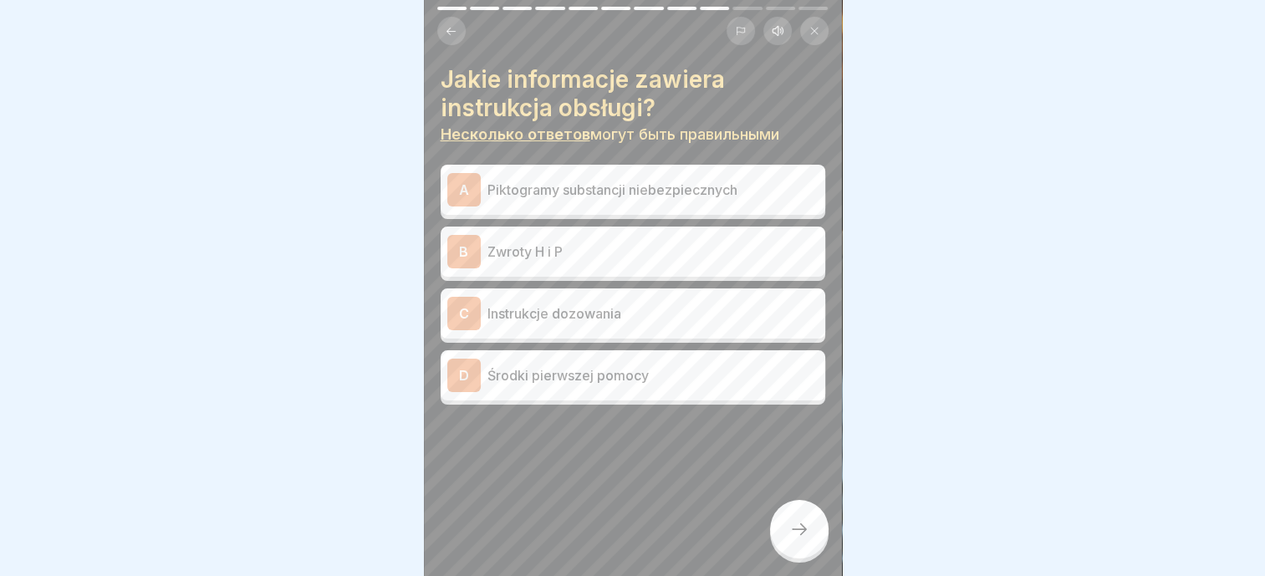
click at [592, 242] on p "Zwroty H i P" at bounding box center [652, 252] width 331 height 20
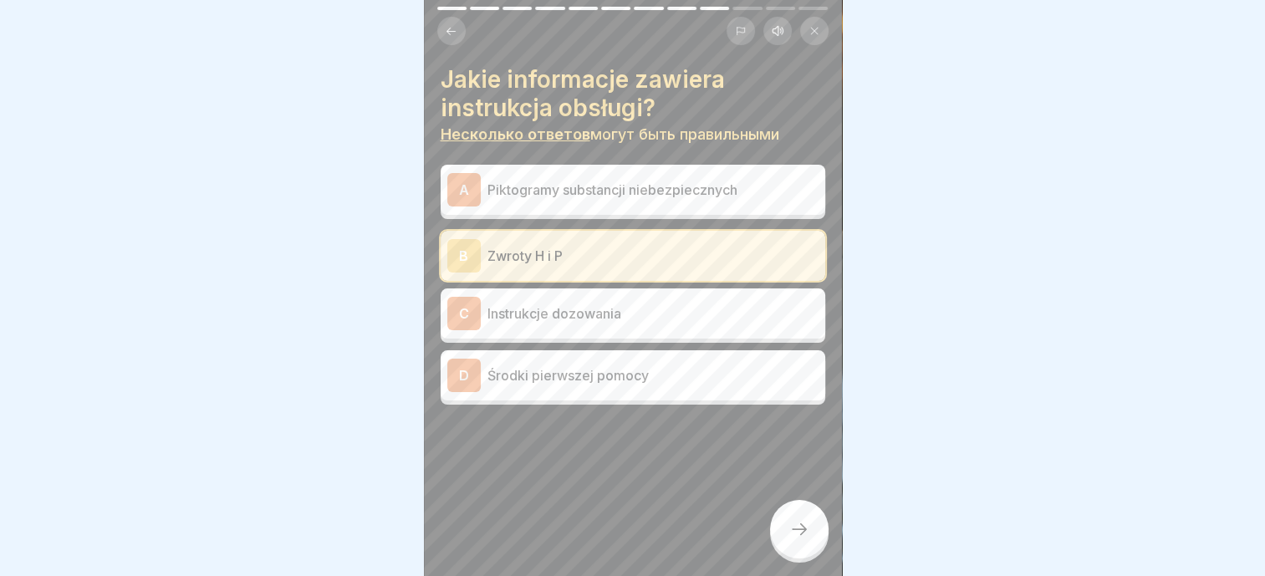
click at [592, 187] on div "A Piktogramy substancji niebezpiecznych" at bounding box center [632, 189] width 371 height 33
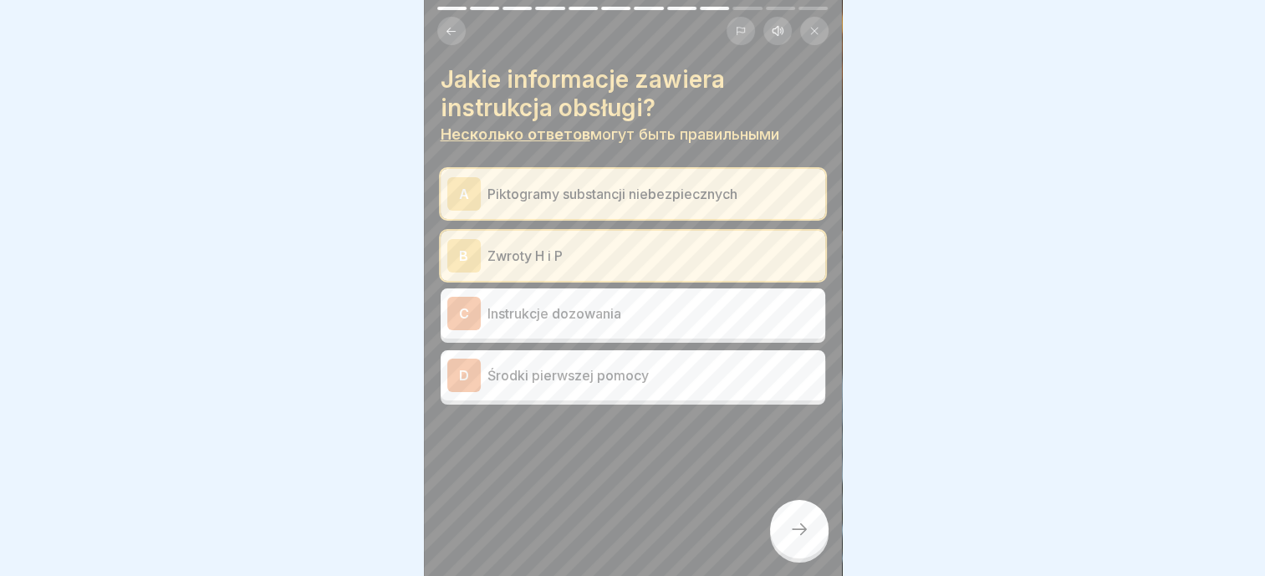
click at [587, 365] on p "Środki pierwszej pomocy" at bounding box center [652, 375] width 331 height 20
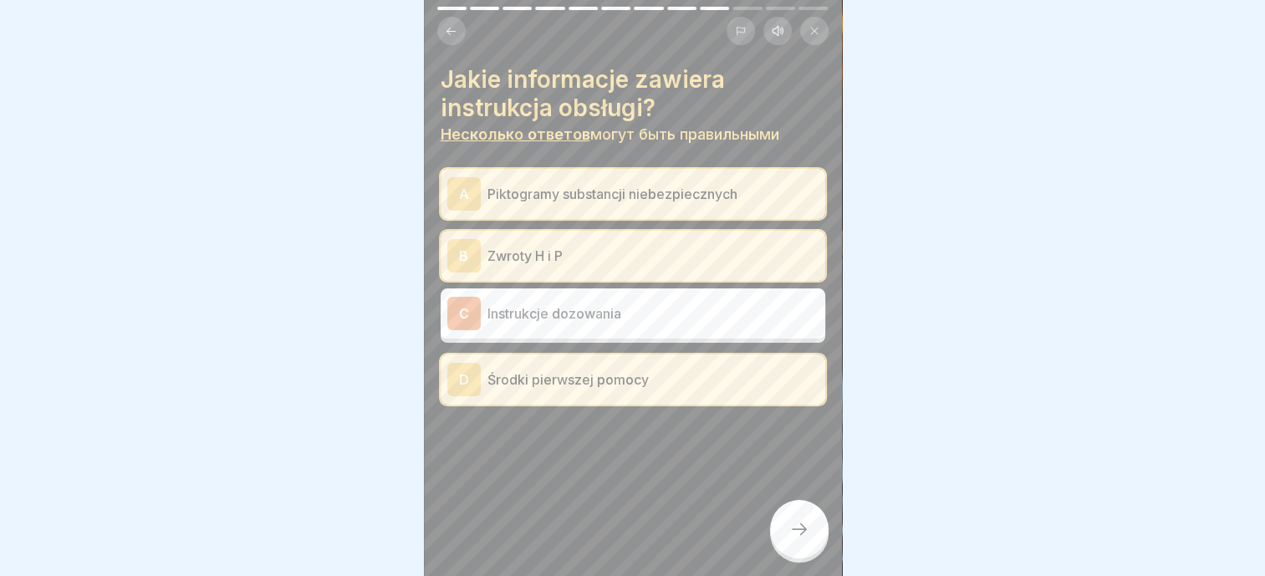
click at [804, 528] on icon at bounding box center [799, 529] width 20 height 20
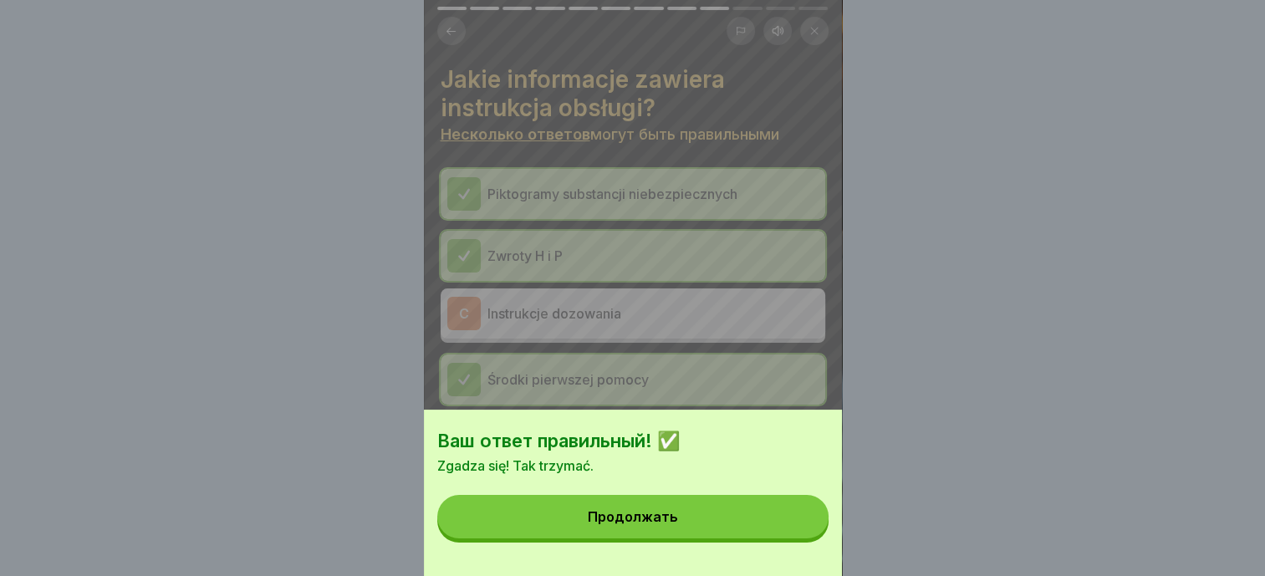
click at [737, 538] on button "Продолжать" at bounding box center [632, 516] width 391 height 43
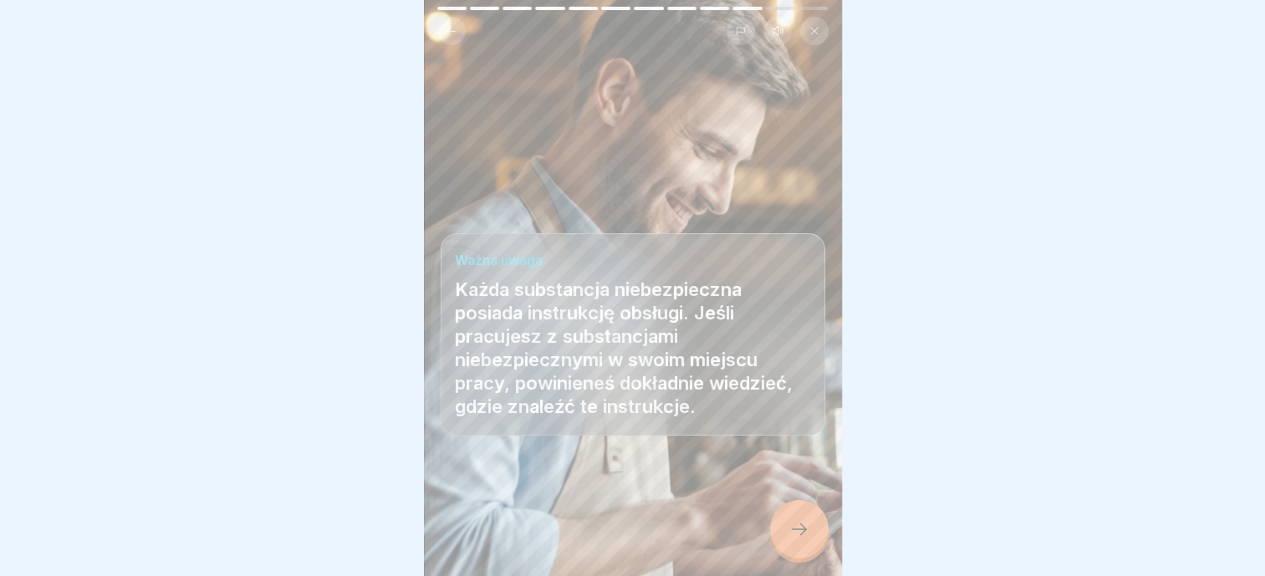
click at [793, 543] on div at bounding box center [799, 529] width 59 height 59
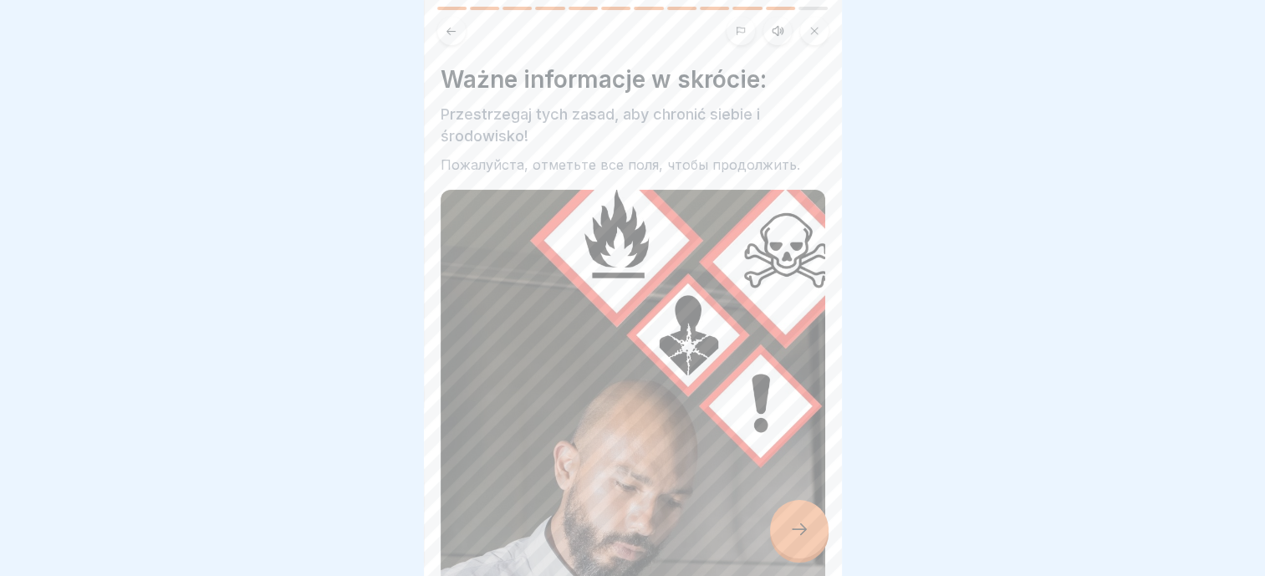
click at [804, 538] on icon at bounding box center [799, 529] width 20 height 20
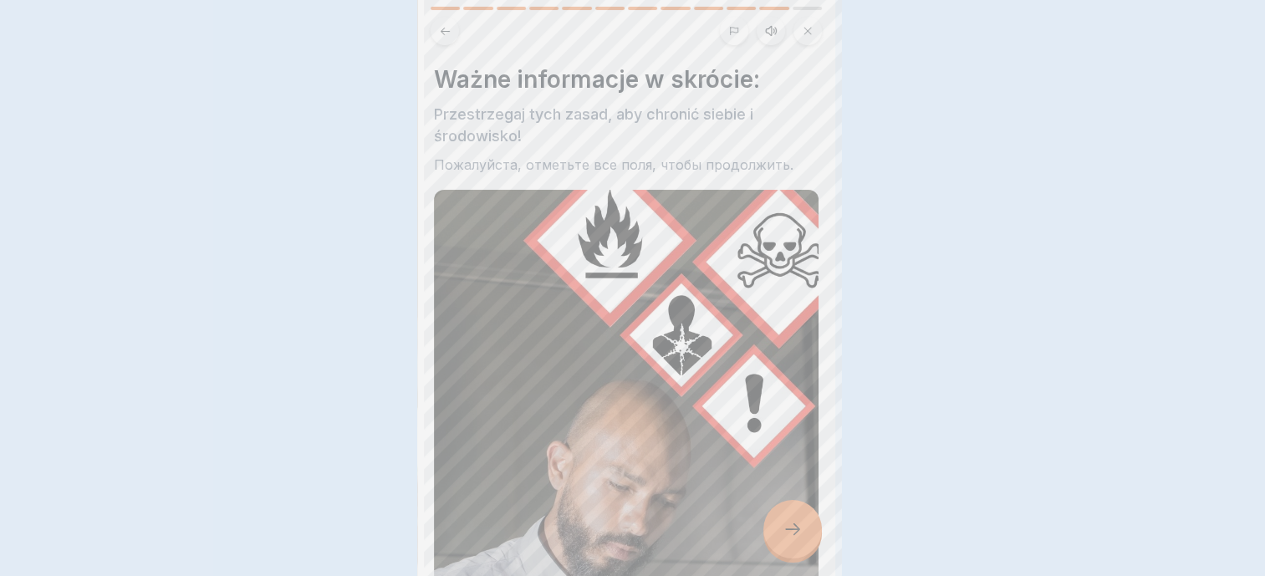
scroll to position [0, 0]
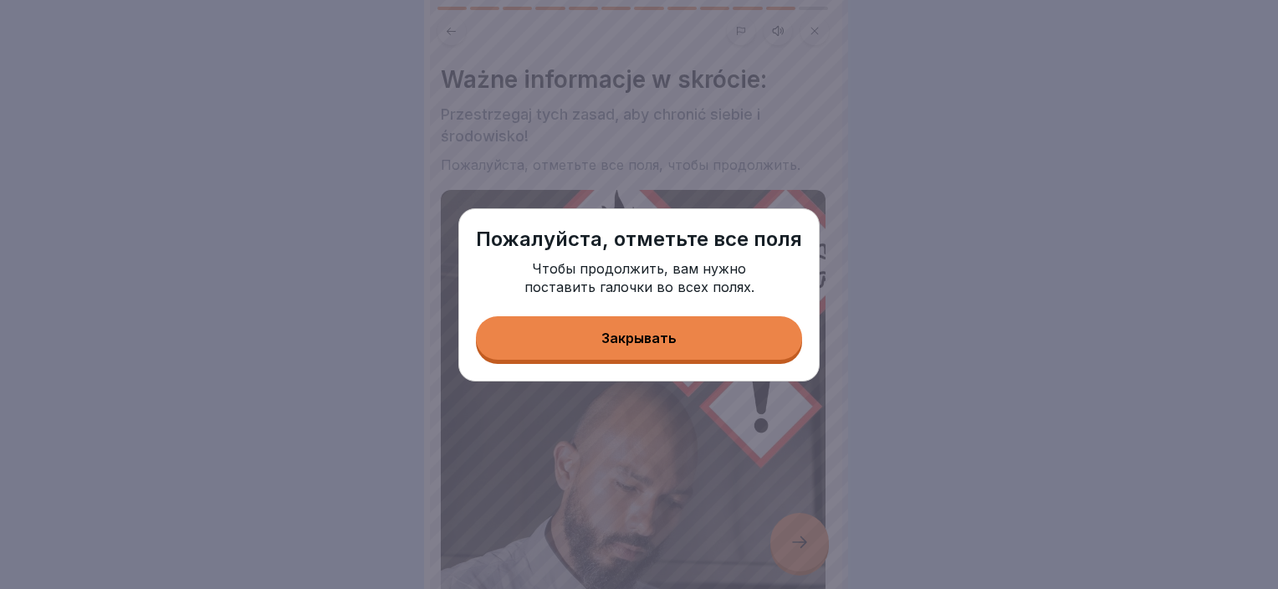
click at [716, 311] on div "Пожалуйста, отметьте все поля Чтобы продолжить, вам нужно поставить галочки во …" at bounding box center [638, 294] width 361 height 173
click at [695, 335] on button "Закрывать" at bounding box center [639, 337] width 326 height 43
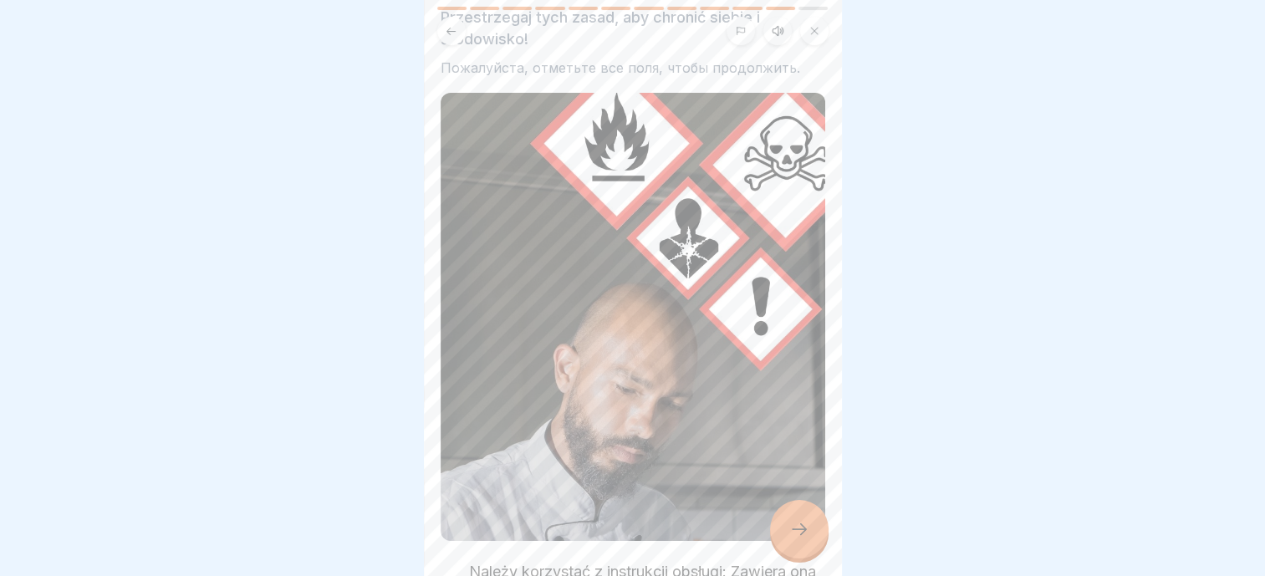
scroll to position [585, 0]
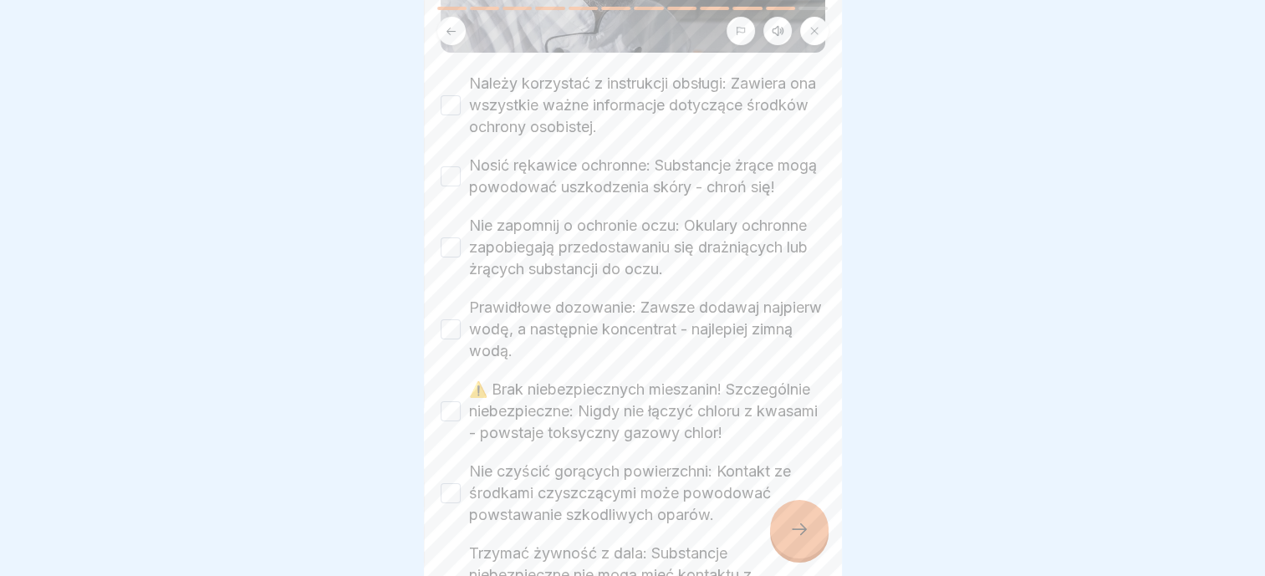
click at [554, 77] on label "Należy korzystać z instrukcji obsługi: Zawiera ona wszystkie ważne informacje d…" at bounding box center [647, 105] width 356 height 65
click at [461, 95] on button "Należy korzystać z instrukcji obsługi: Zawiera ona wszystkie ważne informacje d…" at bounding box center [451, 105] width 20 height 20
click at [559, 161] on label "Nosić rękawice ochronne: Substancje żrące mogą powodować uszkodzenia skóry - ch…" at bounding box center [647, 176] width 356 height 43
click at [461, 166] on button "Nosić rękawice ochronne: Substancje żrące mogą powodować uszkodzenia skóry - ch…" at bounding box center [451, 176] width 20 height 20
click at [562, 241] on label "Nie zapomnij o ochronie oczu: Okulary ochronne zapobiegają przedostawaniu się d…" at bounding box center [647, 247] width 356 height 65
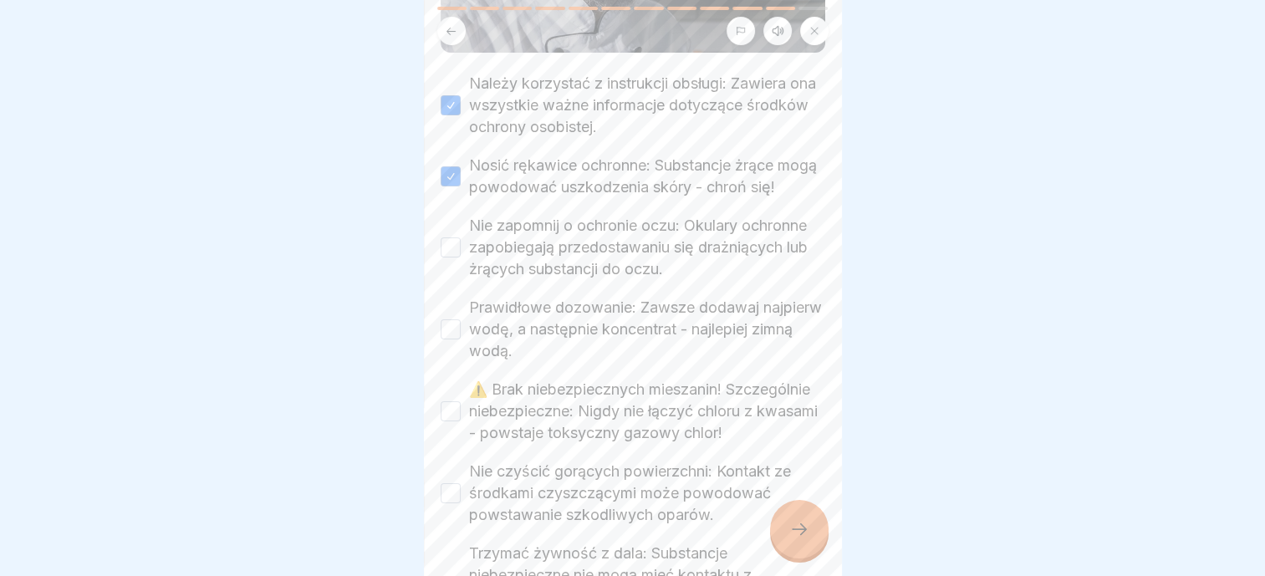
click at [461, 241] on button "Nie zapomnij o ochronie oczu: Okulary ochronne zapobiegają przedostawaniu się d…" at bounding box center [451, 247] width 20 height 20
click at [551, 321] on label "Prawidłowe dozowanie: Zawsze dodawaj najpierw wodę, a następnie koncentrat - na…" at bounding box center [647, 329] width 356 height 65
click at [461, 321] on button "Prawidłowe dozowanie: Zawsze dodawaj najpierw wodę, a następnie koncentrat - na…" at bounding box center [451, 329] width 20 height 20
click at [569, 411] on label "⚠️ Brak niebezpiecznych mieszanin! Szczególnie niebezpieczne: Nigdy nie łączyć …" at bounding box center [647, 411] width 356 height 65
click at [461, 411] on button "⚠️ Brak niebezpiecznych mieszanin! Szczególnie niebezpieczne: Nigdy nie łączyć …" at bounding box center [451, 411] width 20 height 20
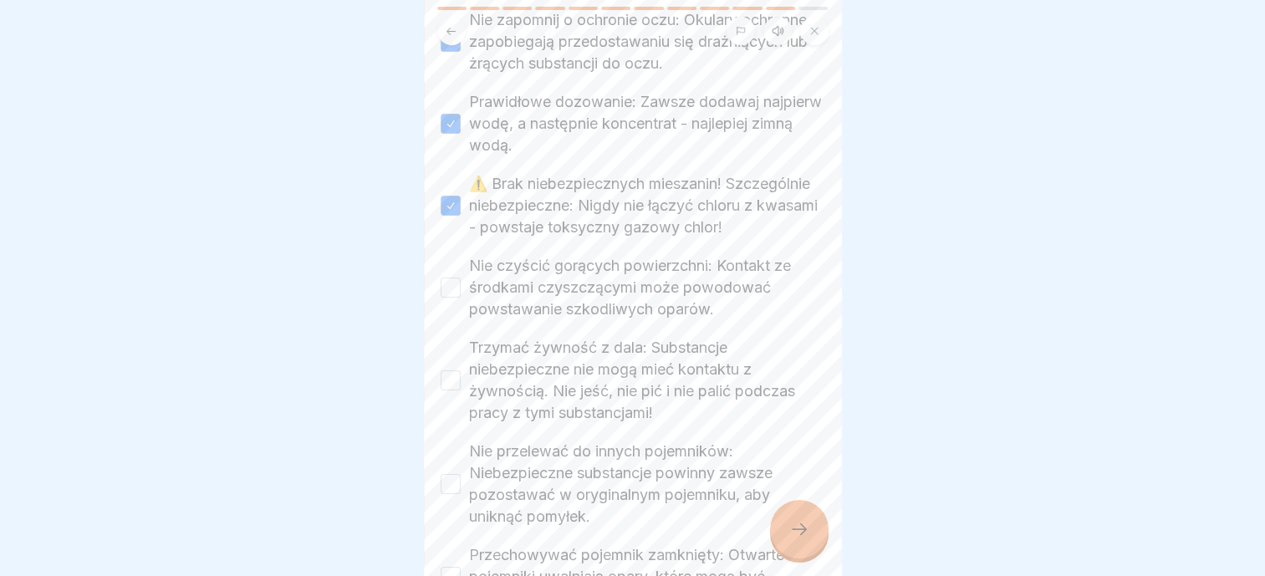
scroll to position [953, 0]
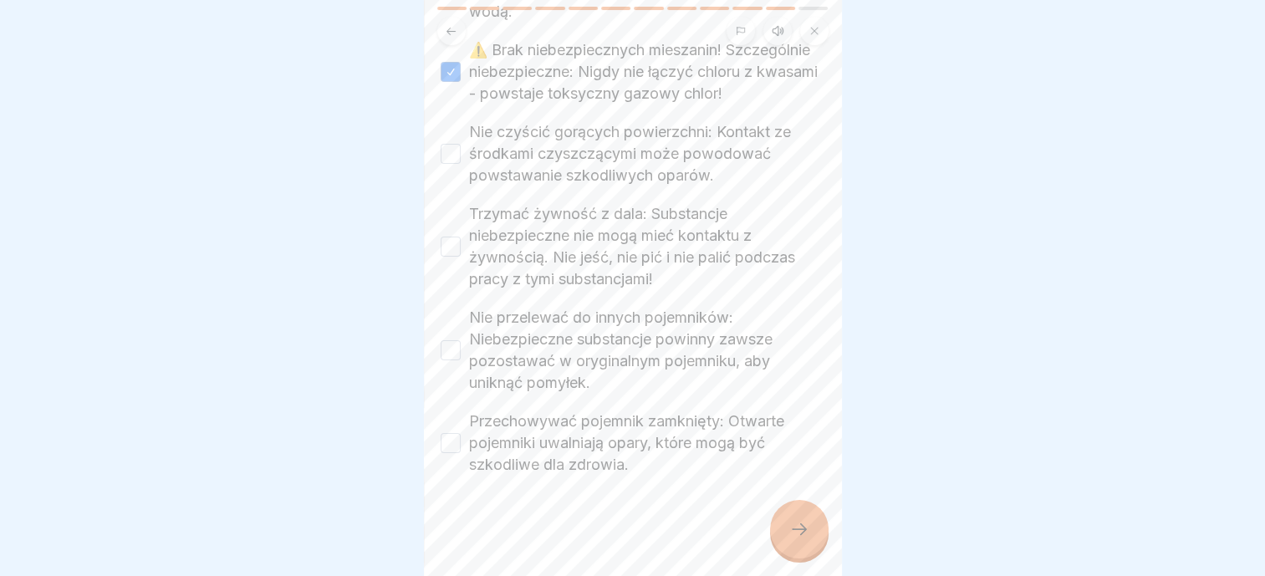
click at [524, 170] on label "Nie czyścić gorących powierzchni: Kontakt ze środkami czyszczącymi może powodow…" at bounding box center [647, 153] width 356 height 65
click at [461, 164] on button "Nie czyścić gorących powierzchni: Kontakt ze środkami czyszczącymi może powodow…" at bounding box center [451, 154] width 20 height 20
click at [535, 247] on label "Trzymać żywność z dala: Substancje niebezpieczne nie mogą mieć kontaktu z żywno…" at bounding box center [647, 246] width 356 height 87
click at [461, 247] on button "Trzymać żywność z dala: Substancje niebezpieczne nie mogą mieć kontaktu z żywno…" at bounding box center [451, 247] width 20 height 20
click at [551, 330] on label "Nie przelewać do innych pojemników: Niebezpieczne substancje powinny zawsze poz…" at bounding box center [647, 350] width 356 height 87
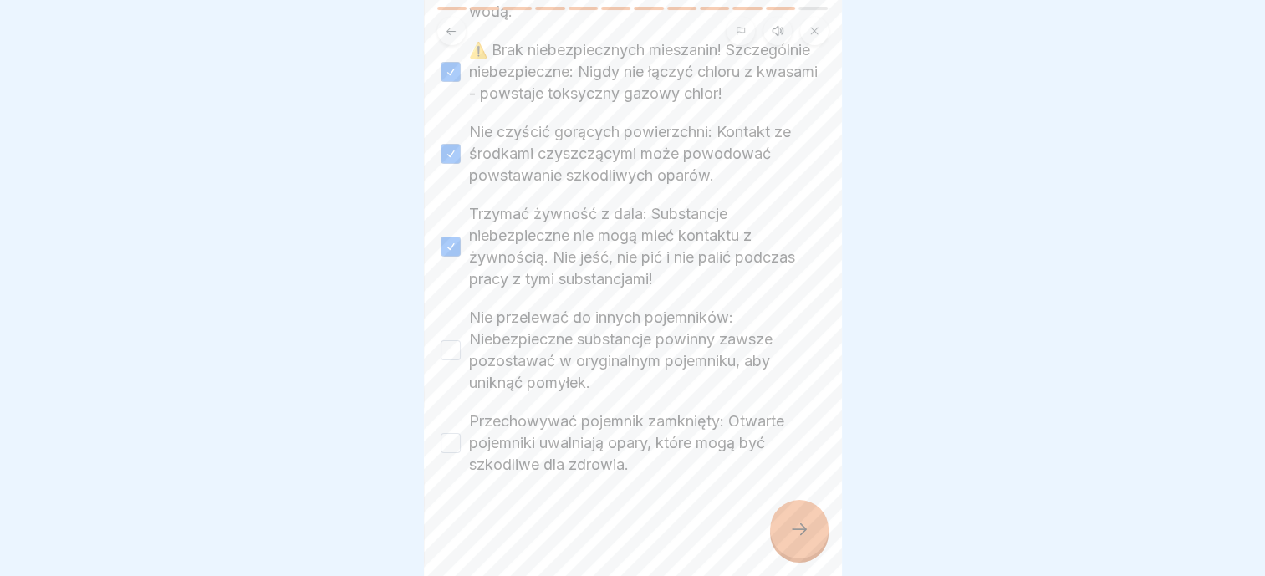
click at [461, 340] on button "Nie przelewać do innych pojemników: Niebezpieczne substancje powinny zawsze poz…" at bounding box center [451, 350] width 20 height 20
click at [557, 424] on label "Przechowywać pojemnik zamknięty: Otwarte pojemniki uwalniają opary, które mogą …" at bounding box center [647, 443] width 356 height 65
click at [461, 433] on button "Przechowywać pojemnik zamknięty: Otwarte pojemniki uwalniają opary, które mogą …" at bounding box center [451, 443] width 20 height 20
click at [786, 534] on div at bounding box center [799, 529] width 59 height 59
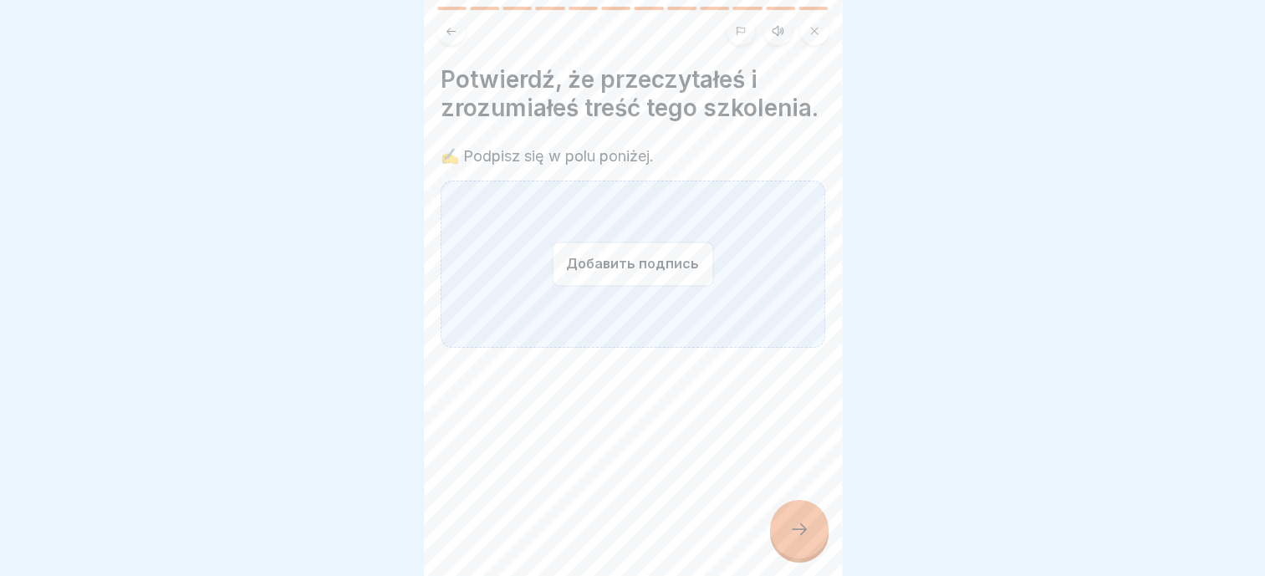
click at [626, 284] on button "Добавить подпись" at bounding box center [632, 264] width 161 height 44
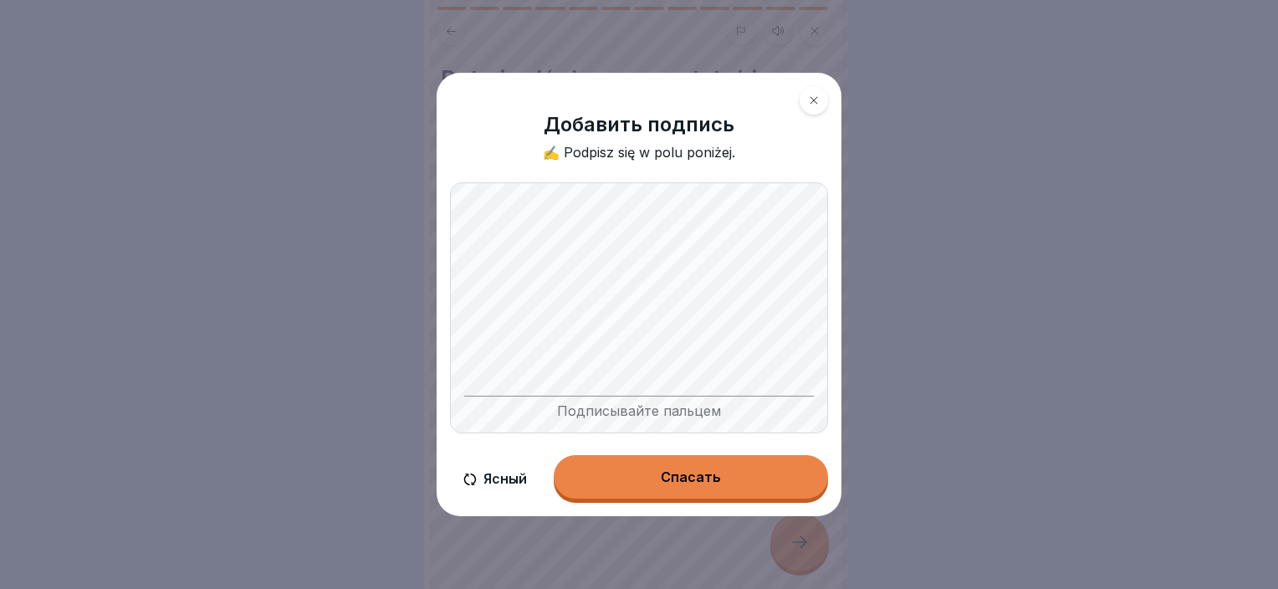
click at [841, 314] on div "Добавить подпись ✍️ Podpisz się w polu poniżej. Подписывайте пальцем Ясный Спас…" at bounding box center [639, 294] width 418 height 457
click at [746, 472] on button "Спасать" at bounding box center [691, 476] width 274 height 43
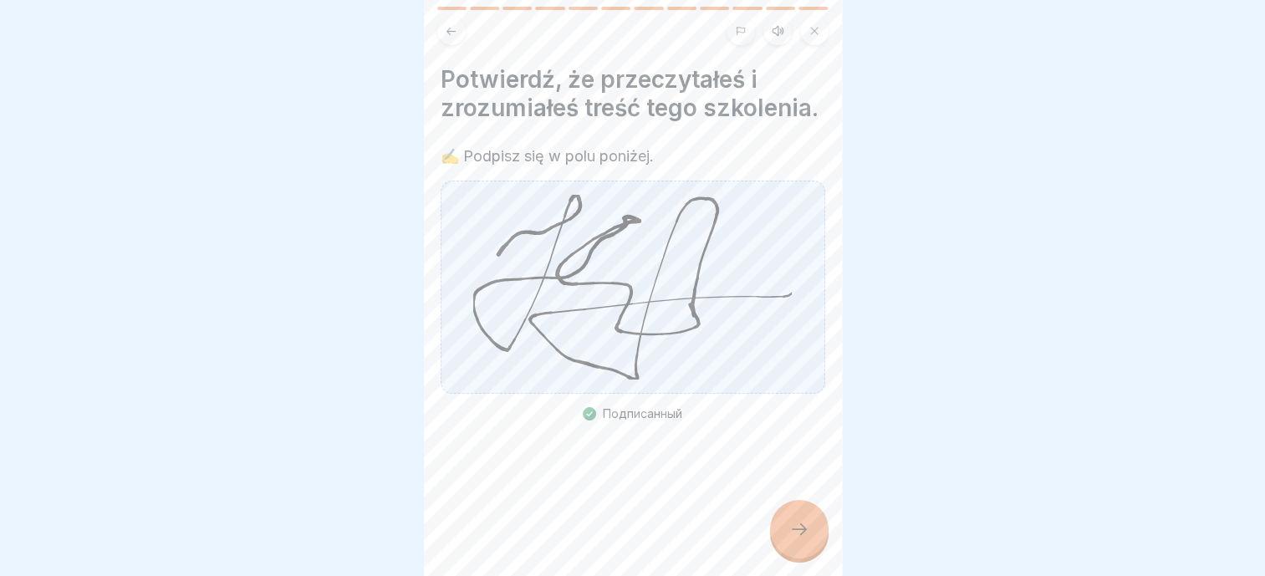
click at [807, 539] on icon at bounding box center [799, 529] width 20 height 20
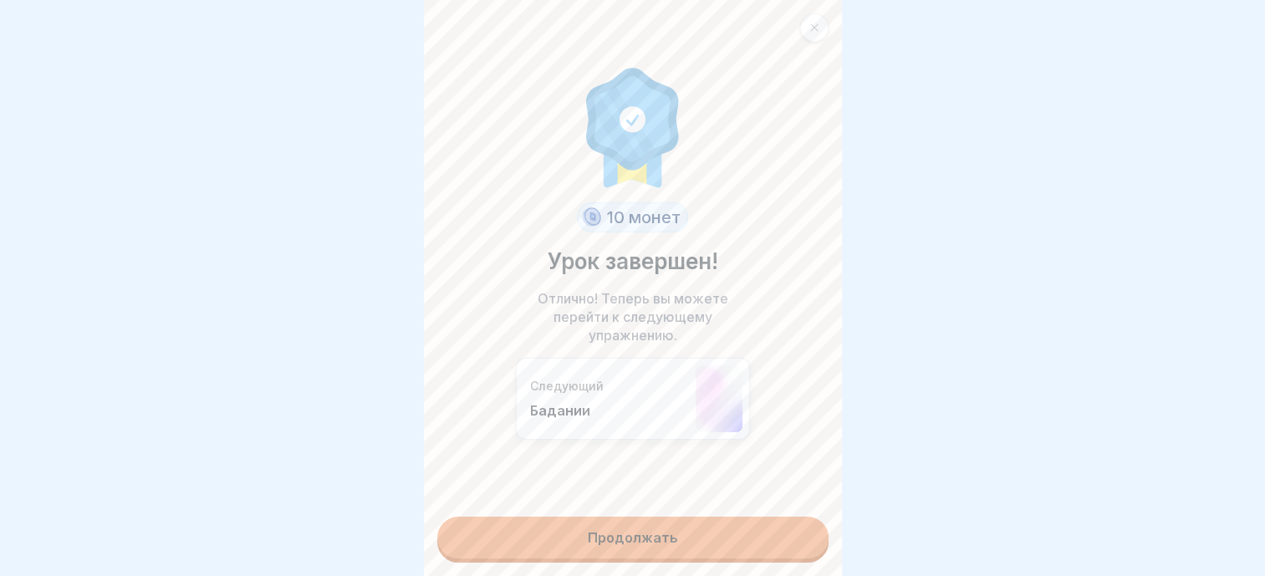
click at [713, 525] on link "Продолжать" at bounding box center [632, 538] width 391 height 42
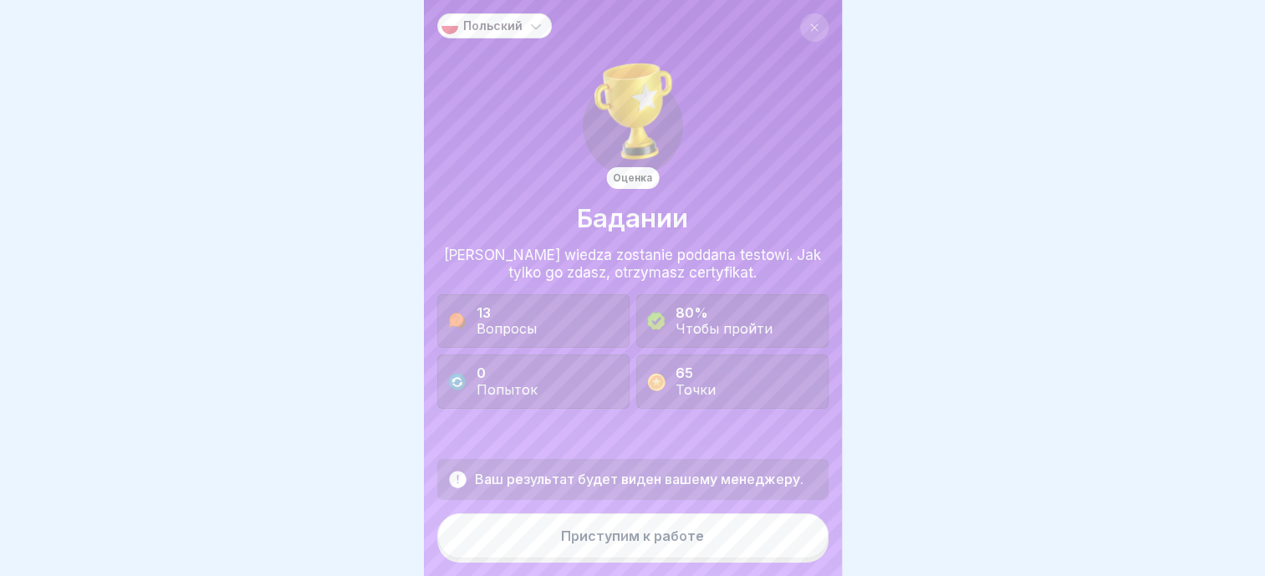
scroll to position [13, 0]
click at [666, 543] on div "Приступим к работе" at bounding box center [632, 535] width 143 height 15
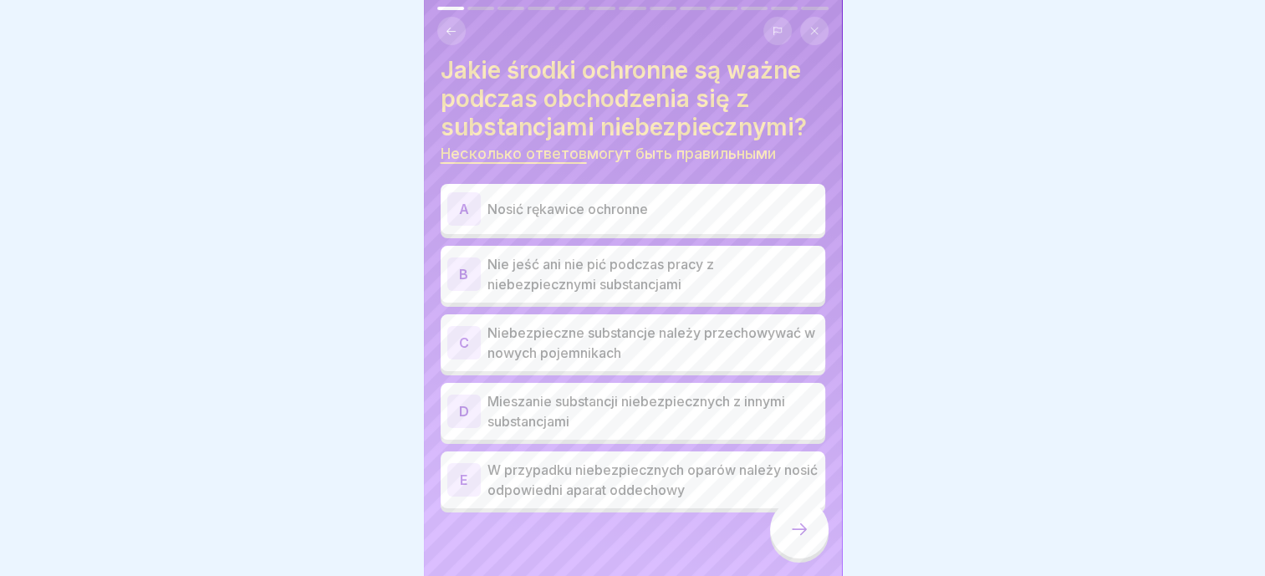
scroll to position [13, 0]
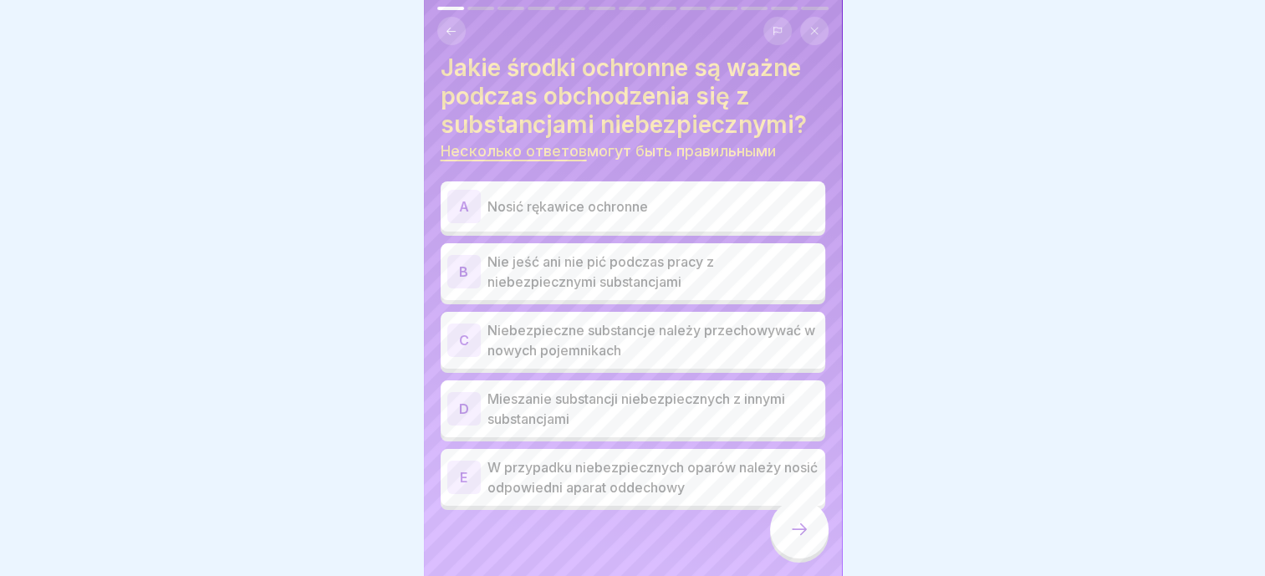
click at [620, 201] on p "Nosić rękawice ochronne" at bounding box center [652, 206] width 331 height 20
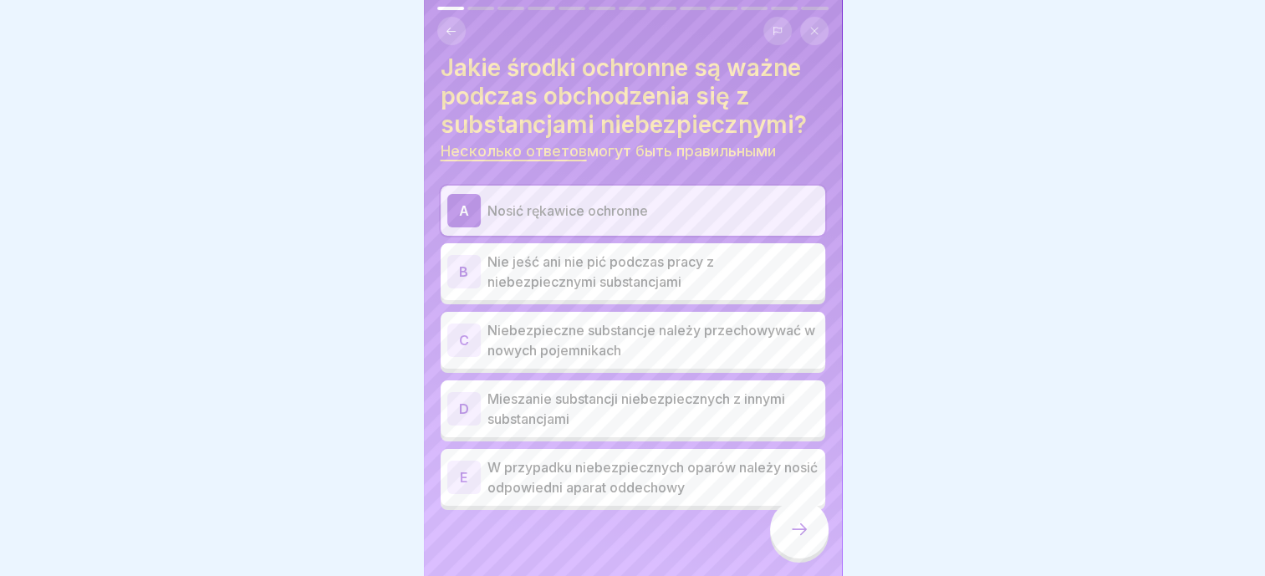
click at [576, 482] on p "W przypadku niebezpiecznych oparów należy nosić odpowiedni aparat oddechowy" at bounding box center [652, 477] width 331 height 40
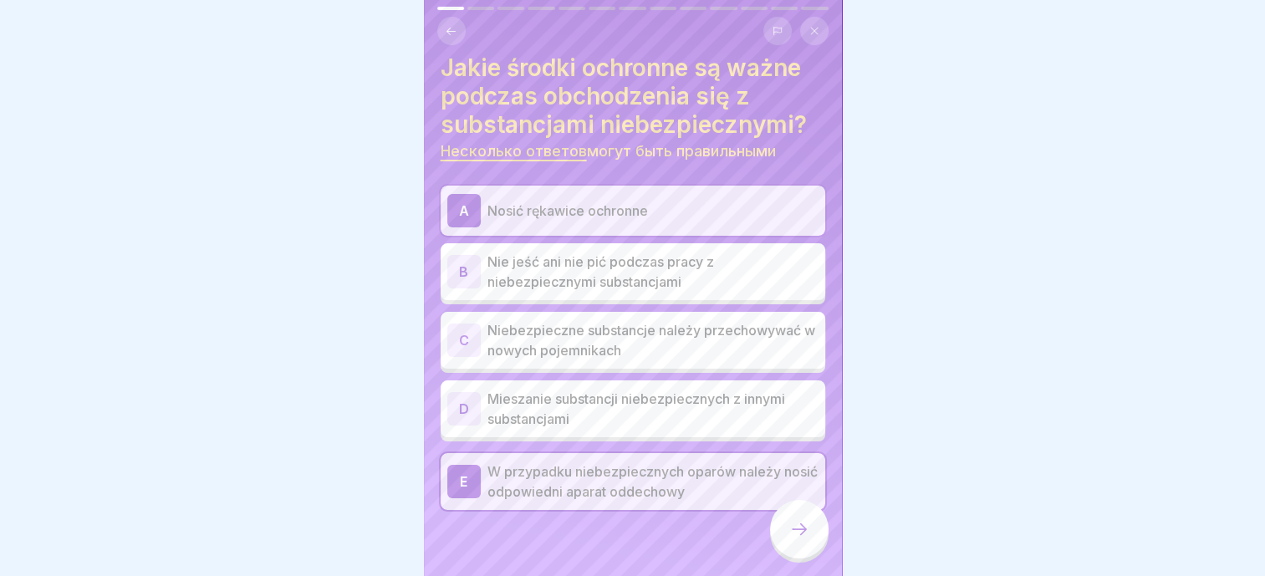
click at [584, 265] on p "Nie jeść ani nie pić podczas pracy z niebezpiecznymi substancjami" at bounding box center [652, 272] width 331 height 40
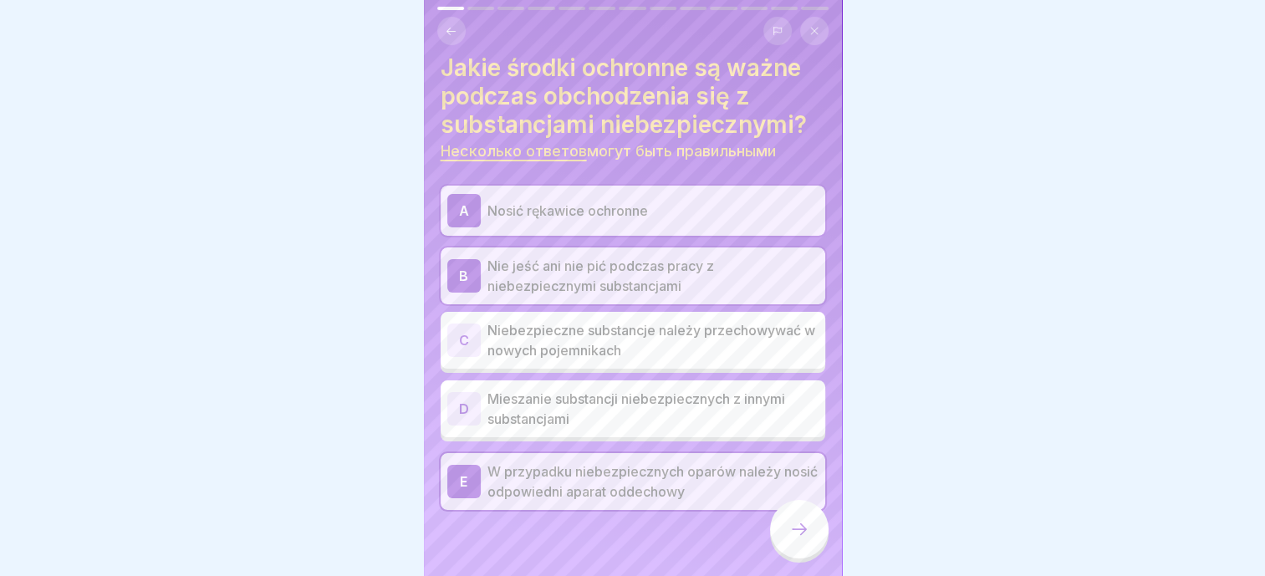
click at [801, 528] on icon at bounding box center [799, 529] width 20 height 20
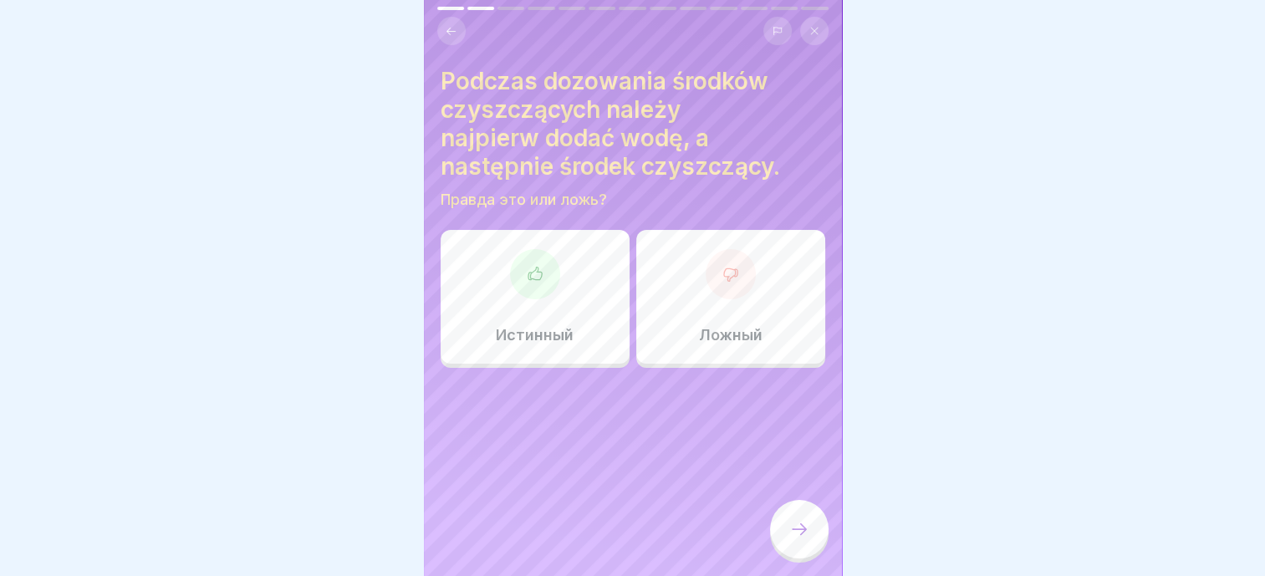
click at [579, 298] on div "Истинный" at bounding box center [535, 297] width 189 height 134
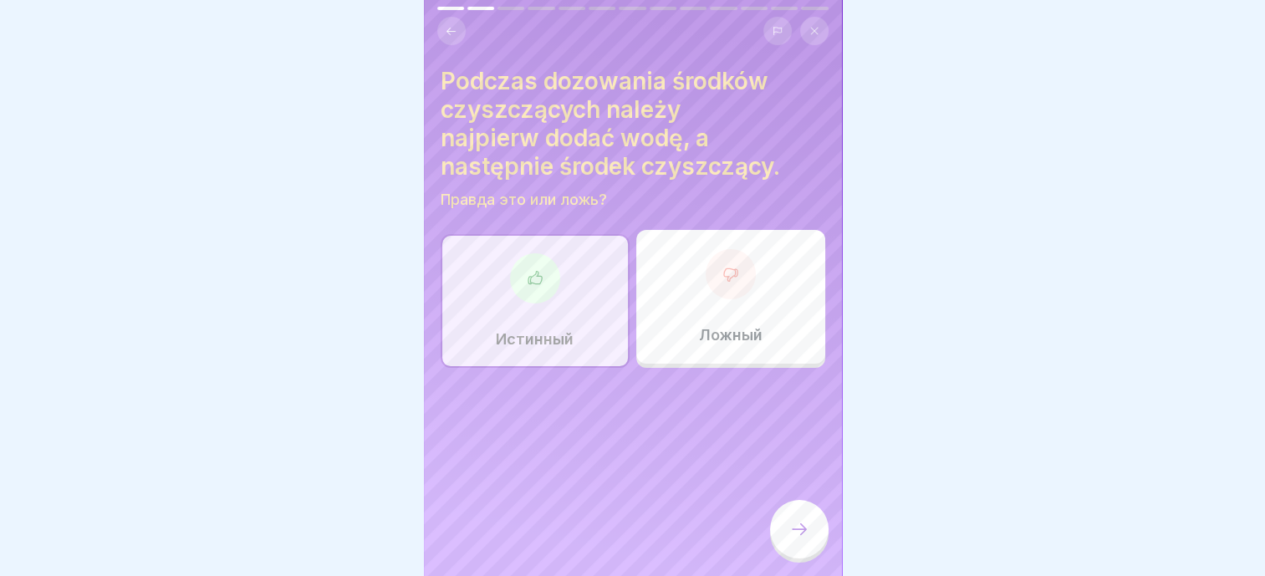
click at [793, 521] on icon at bounding box center [799, 529] width 20 height 20
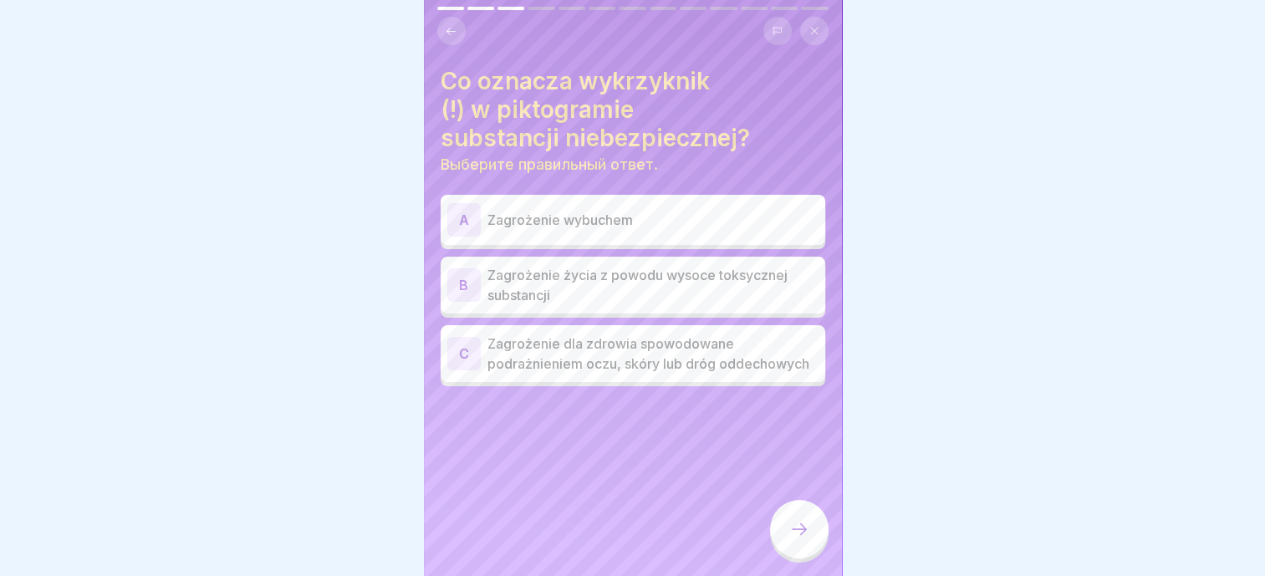
click at [625, 452] on div "Co oznacza wykrzyknik (!) w piktogramie substancji niebezpiecznej? Выберите пра…" at bounding box center [633, 288] width 418 height 576
click at [591, 374] on p "Zagrożenie dla zdrowia spowodowane podrażnieniem oczu, skóry lub dróg oddechowy…" at bounding box center [652, 354] width 331 height 40
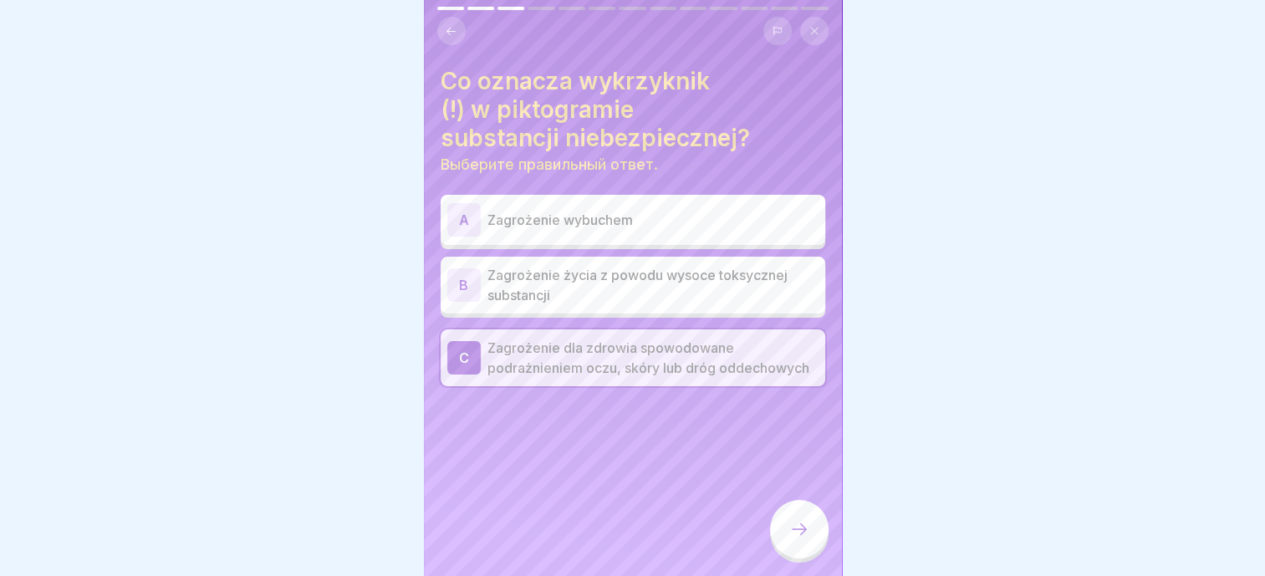
click at [783, 535] on div at bounding box center [799, 529] width 59 height 59
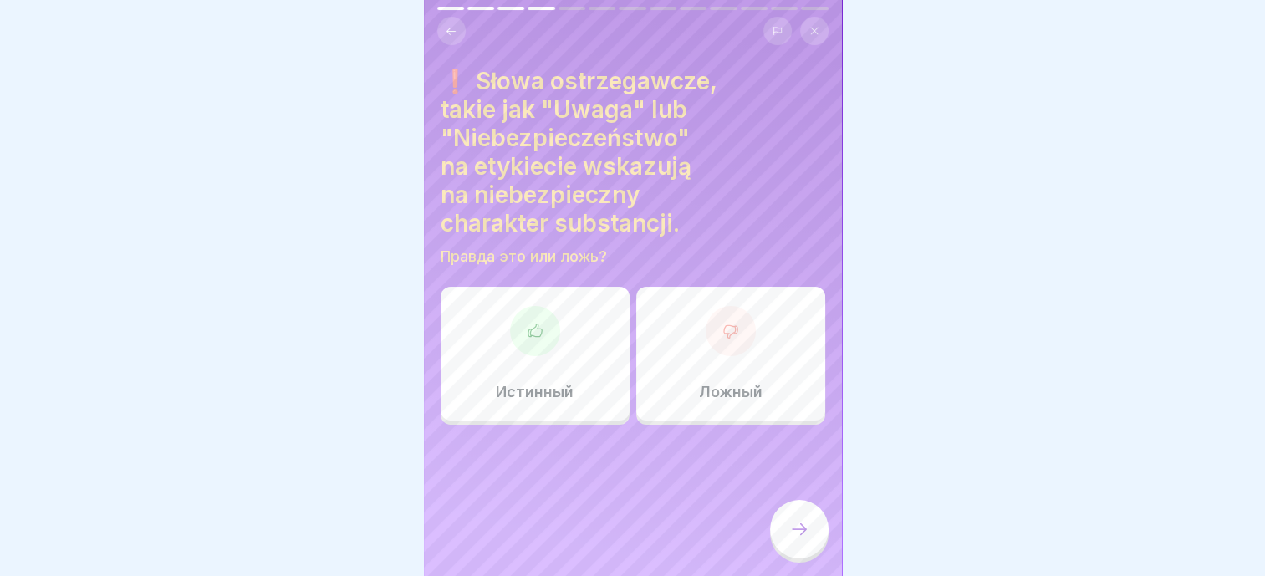
click at [559, 348] on div "Истинный" at bounding box center [535, 354] width 189 height 134
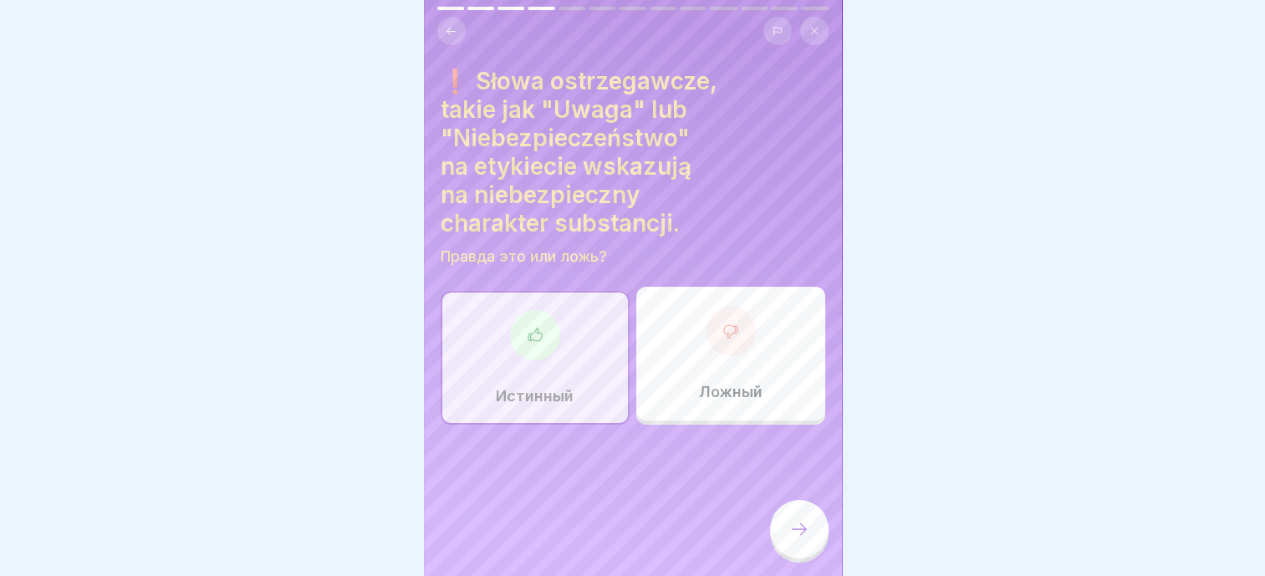
click at [788, 553] on div at bounding box center [799, 529] width 59 height 59
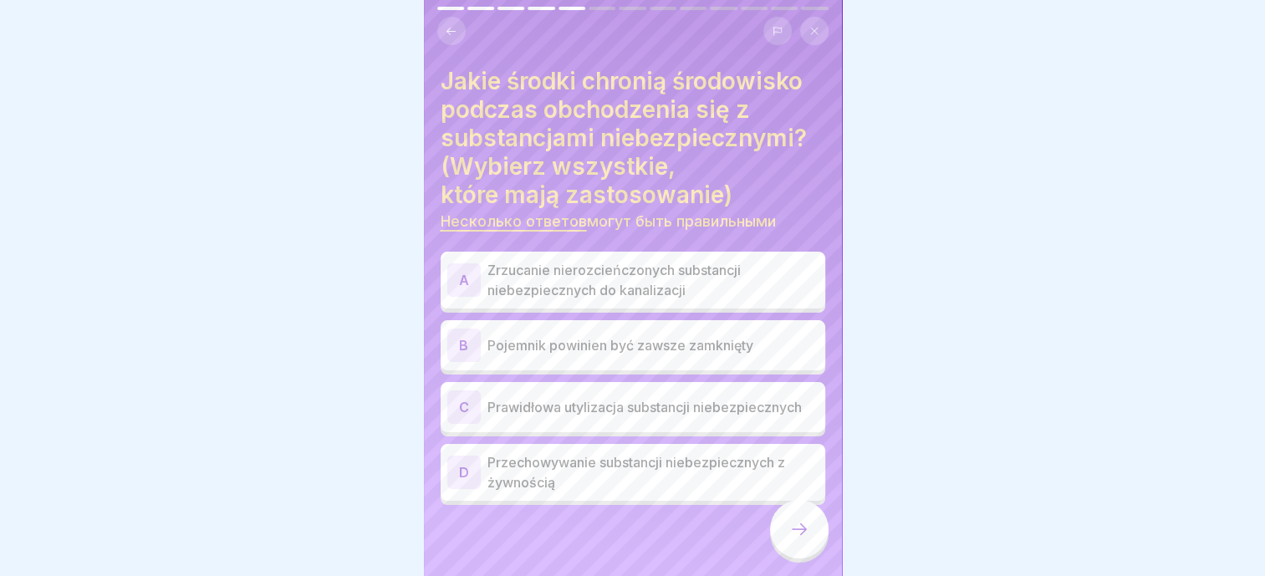
scroll to position [13, 0]
click at [706, 335] on p "Pojemnik powinien być zawsze zamknięty" at bounding box center [652, 345] width 331 height 20
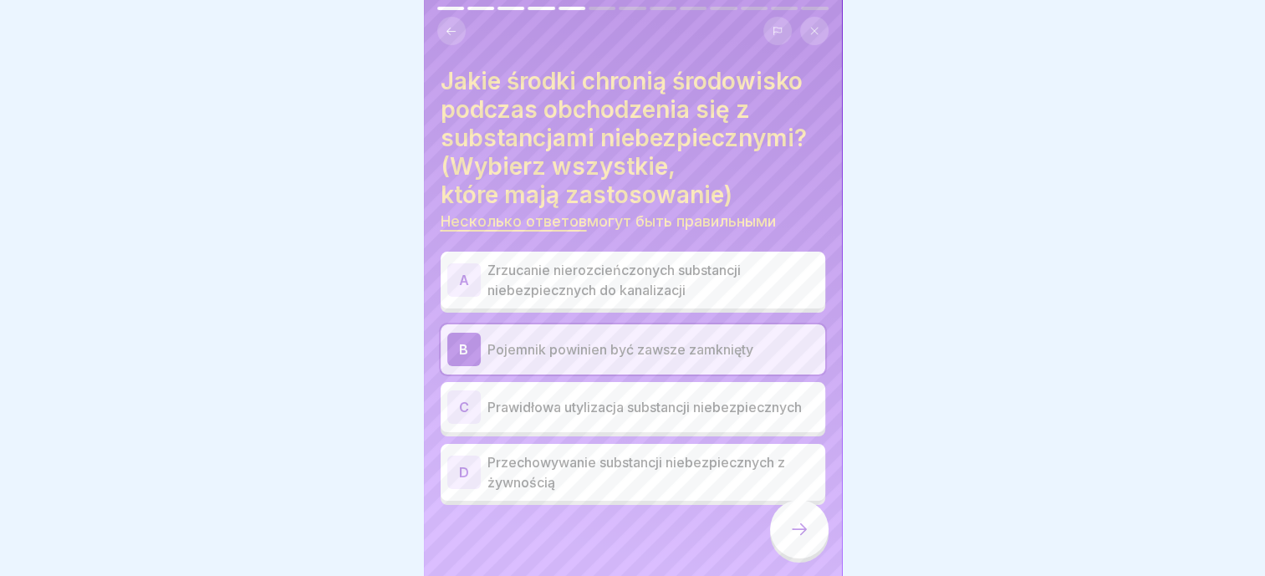
click at [658, 397] on p "Prawidłowa utylizacja substancji niebezpiecznych" at bounding box center [652, 407] width 331 height 20
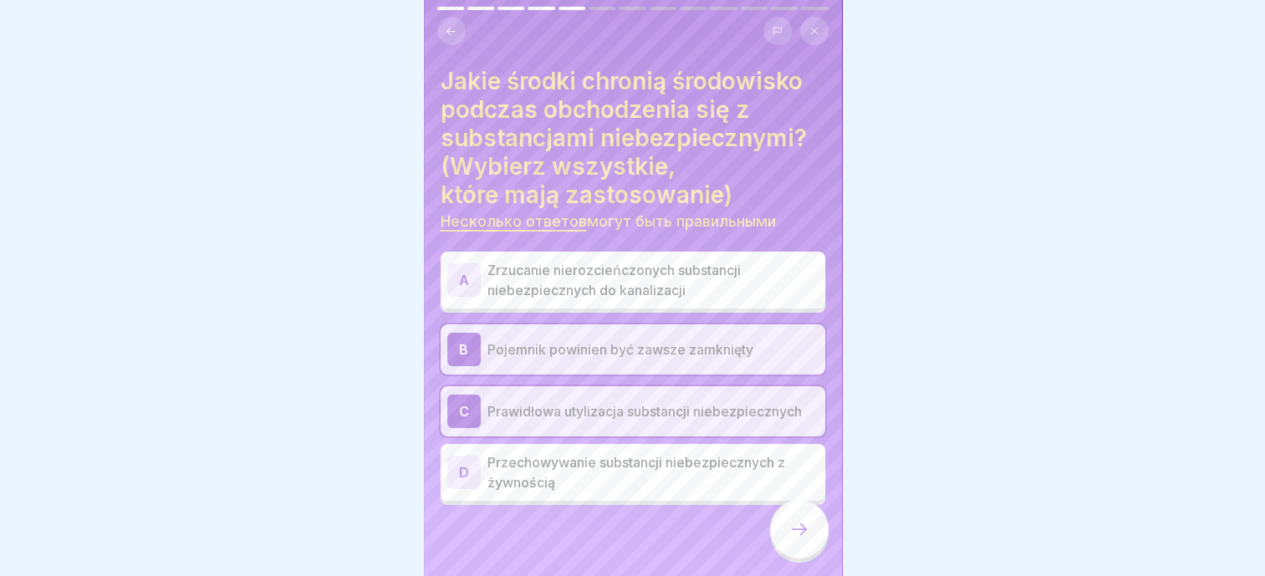
click at [786, 530] on div at bounding box center [799, 529] width 59 height 59
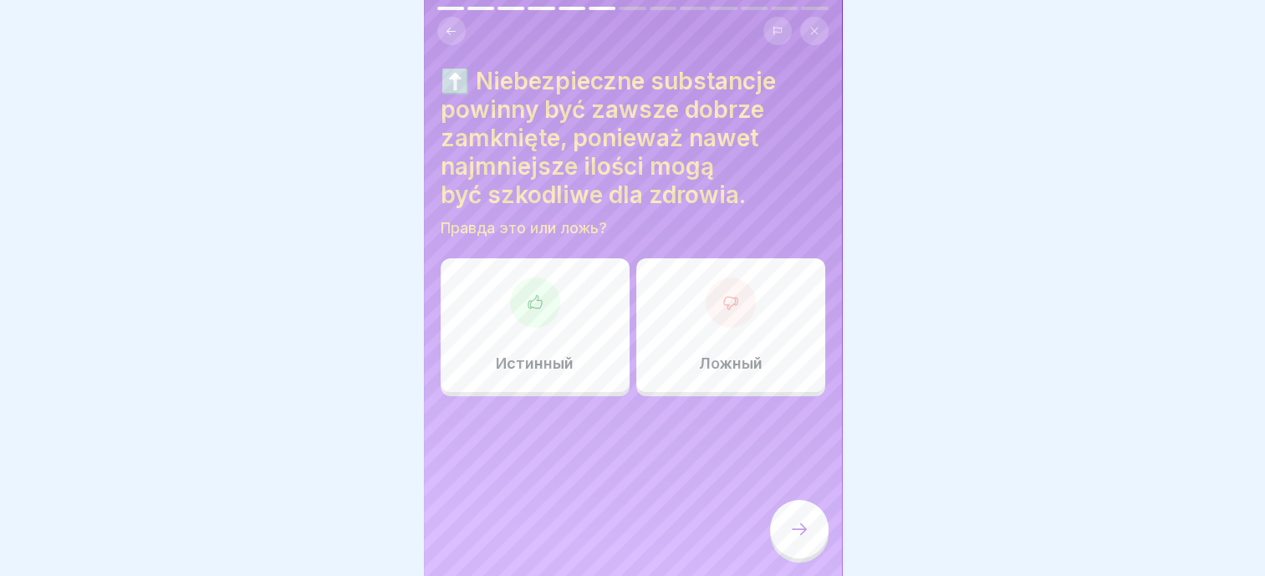
click at [579, 321] on div "Истинный" at bounding box center [535, 325] width 189 height 134
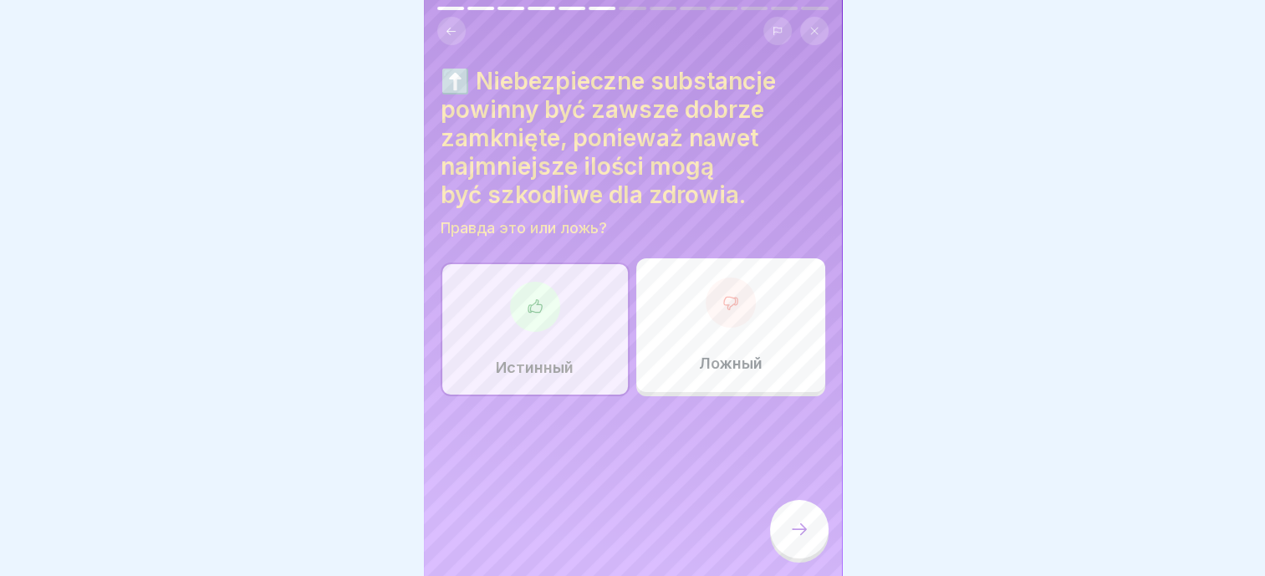
click at [813, 547] on div at bounding box center [799, 529] width 59 height 59
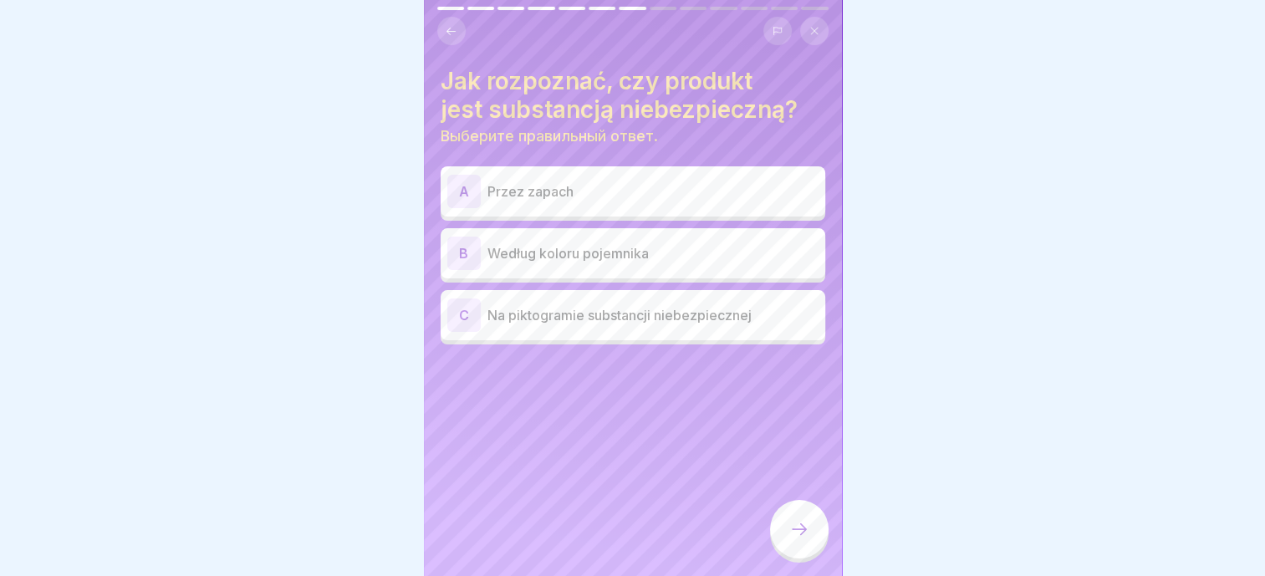
scroll to position [0, 0]
click at [645, 314] on p "Na piktogramie substancji niebezpiecznej" at bounding box center [652, 315] width 331 height 20
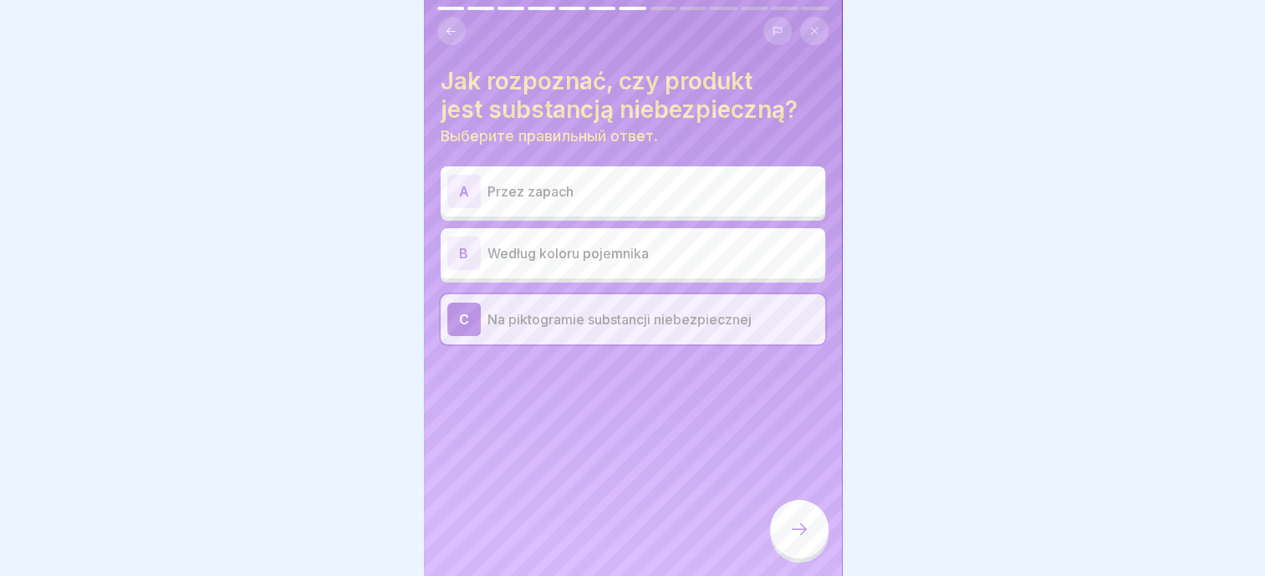
click at [793, 515] on div at bounding box center [799, 529] width 59 height 59
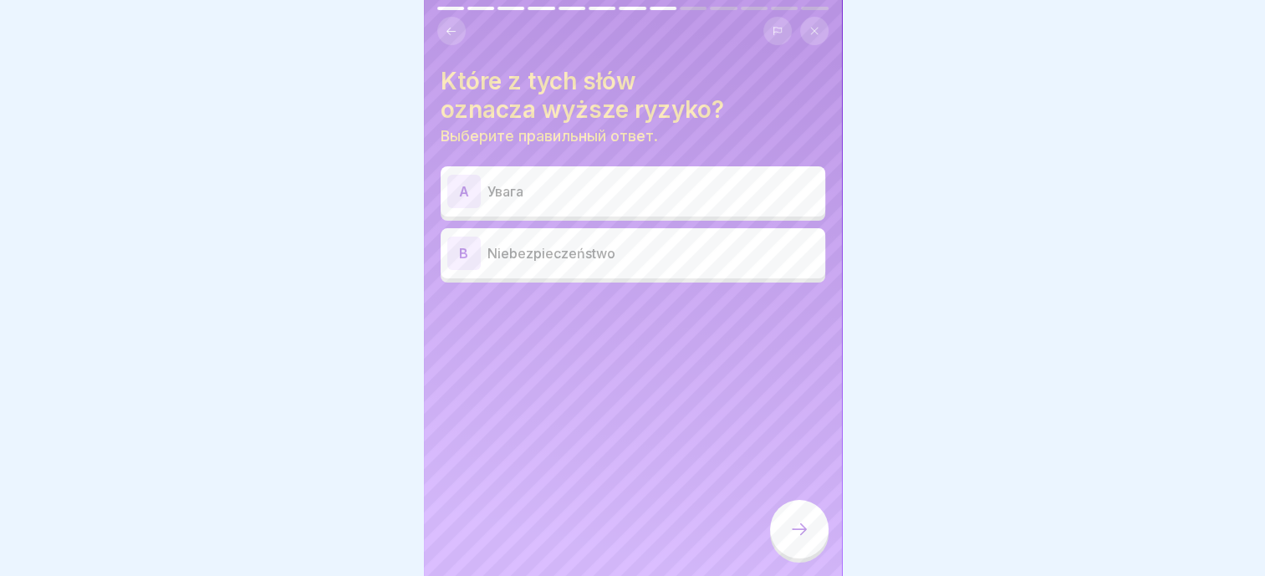
click at [595, 262] on p "Niebezpieczeństwo" at bounding box center [652, 253] width 331 height 20
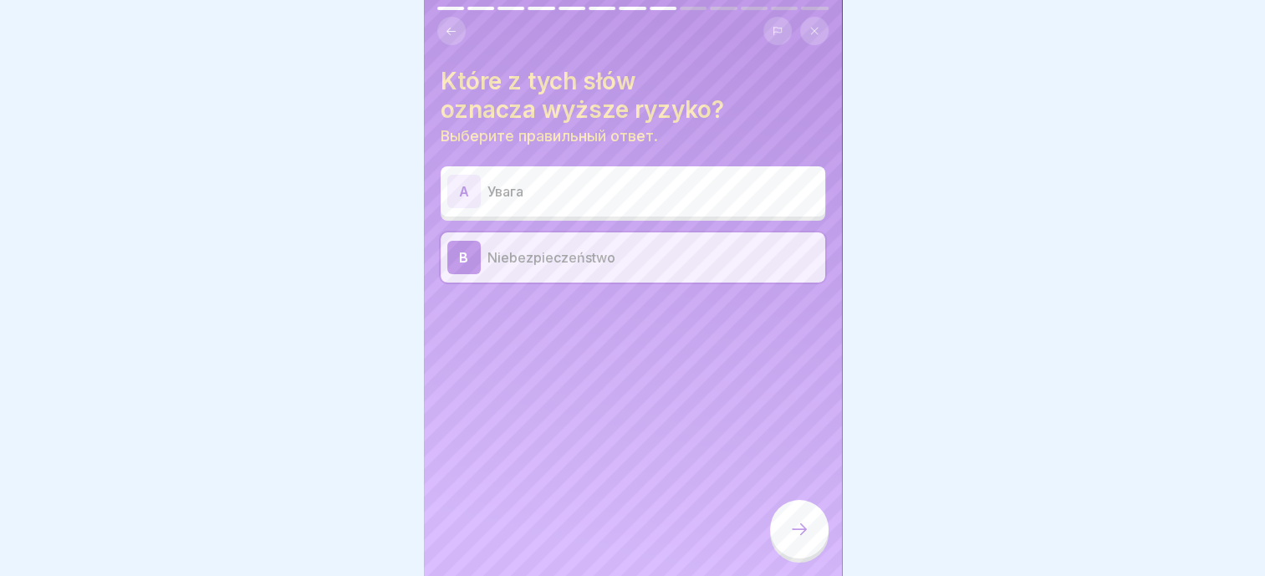
click at [787, 547] on div at bounding box center [799, 529] width 59 height 59
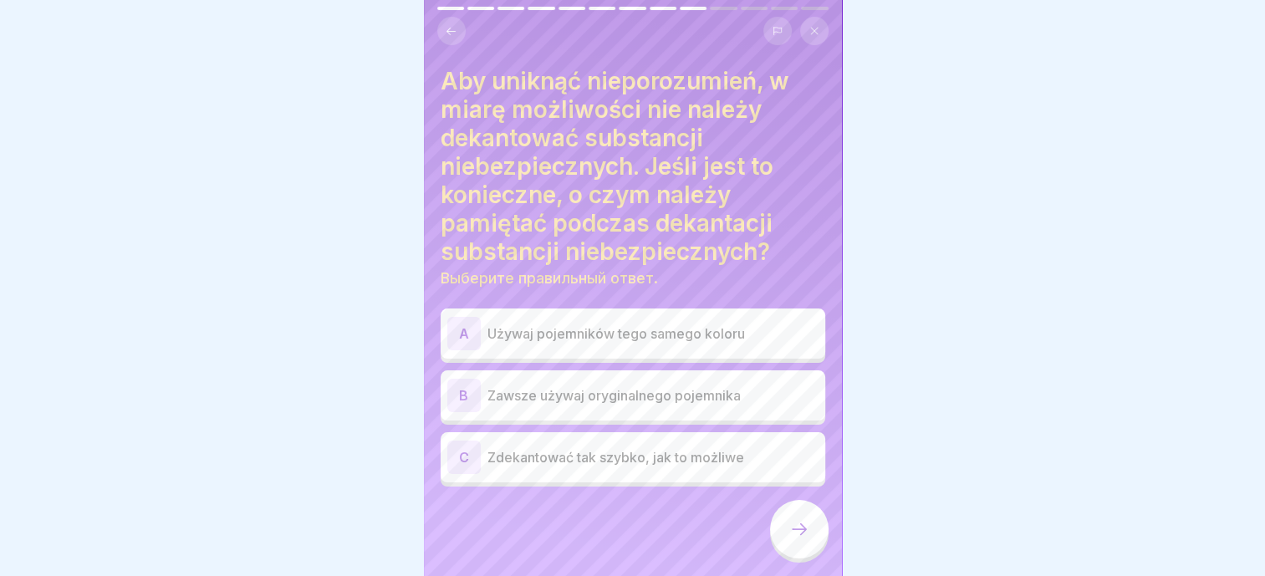
click at [625, 387] on p "Zawsze używaj oryginalnego pojemnika" at bounding box center [652, 395] width 331 height 20
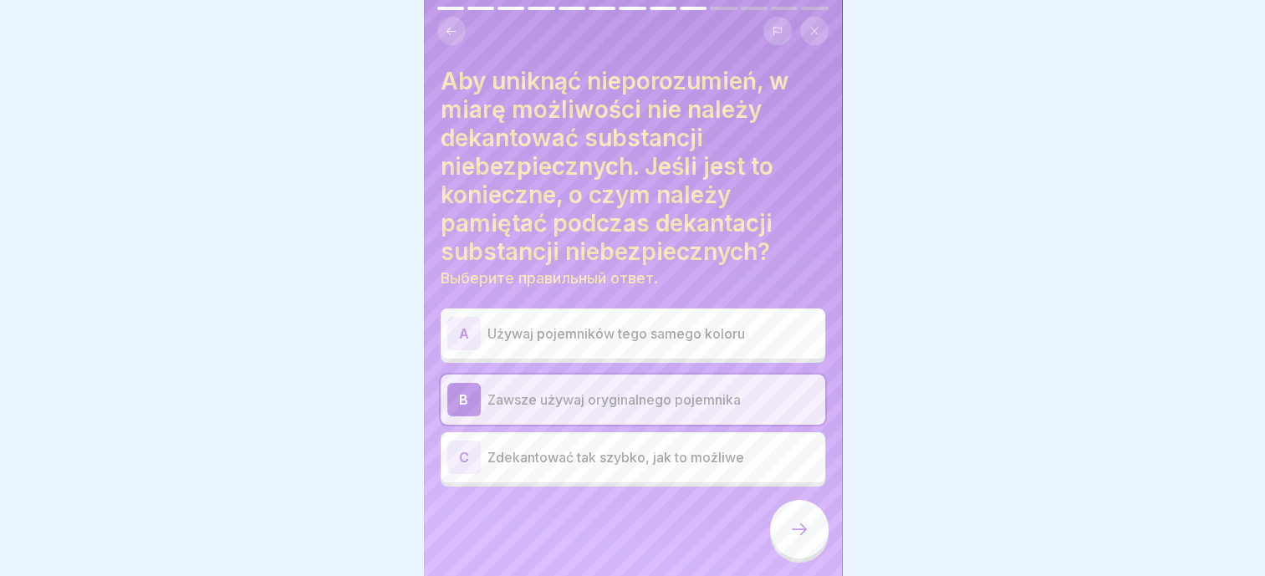
click at [799, 539] on icon at bounding box center [799, 529] width 20 height 20
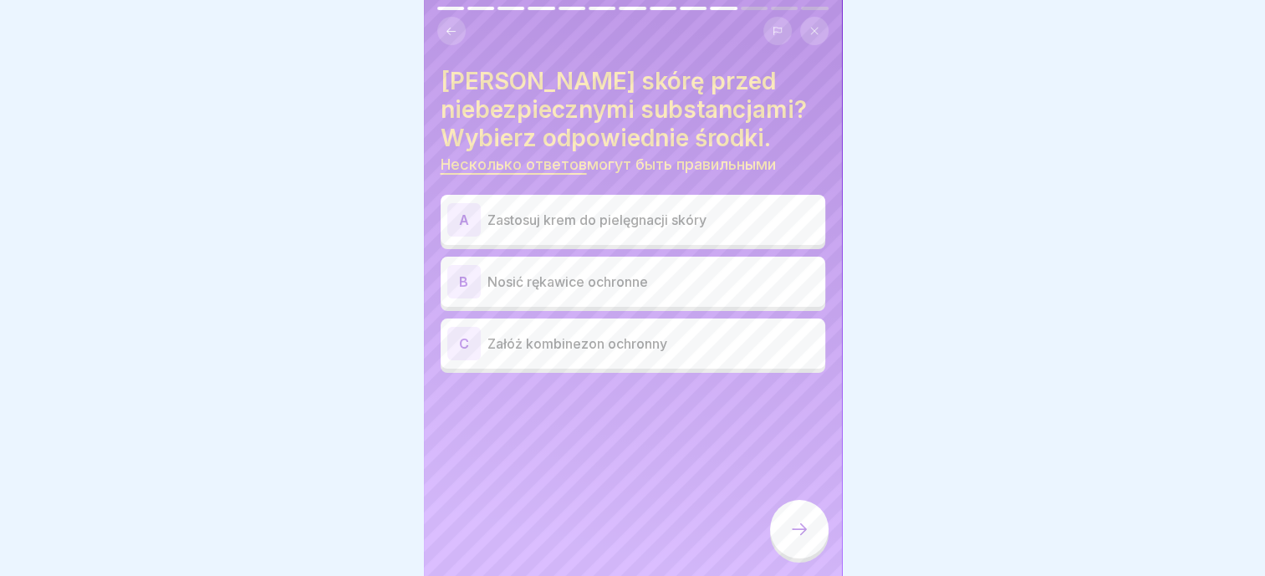
click at [451, 30] on icon at bounding box center [451, 31] width 13 height 13
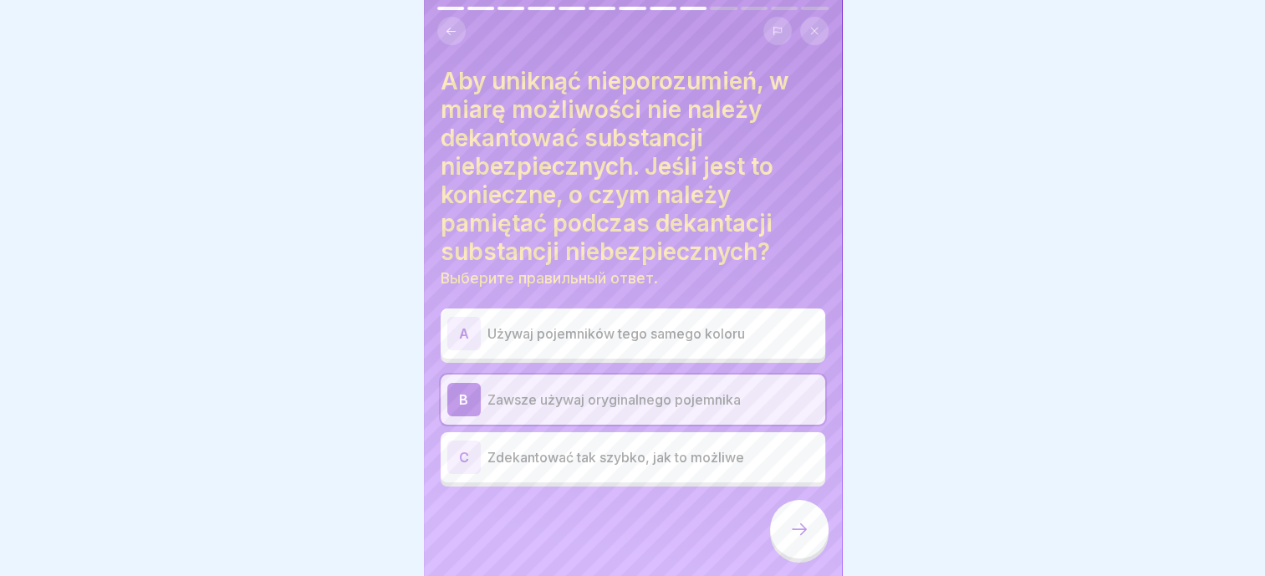
click at [792, 525] on div at bounding box center [799, 529] width 59 height 59
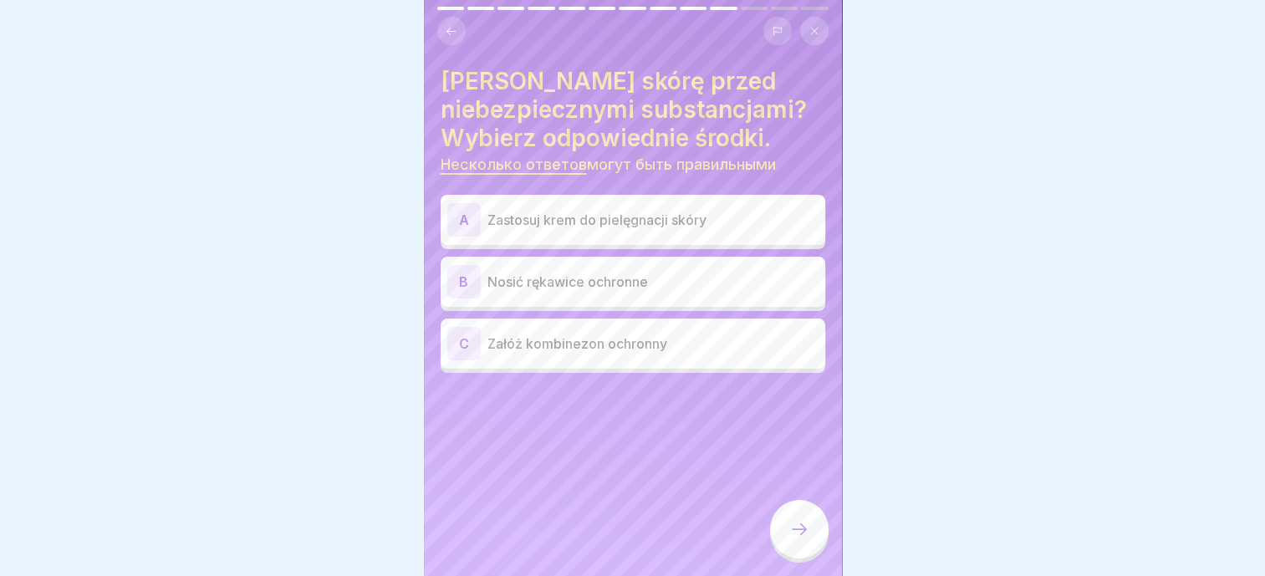
click at [665, 407] on div "[PERSON_NAME] skórę przed niebezpiecznymi substancjami? Wybierz odpowiednie śro…" at bounding box center [633, 288] width 418 height 576
click at [645, 294] on div "B Nosić rękawice ochronne" at bounding box center [632, 281] width 371 height 33
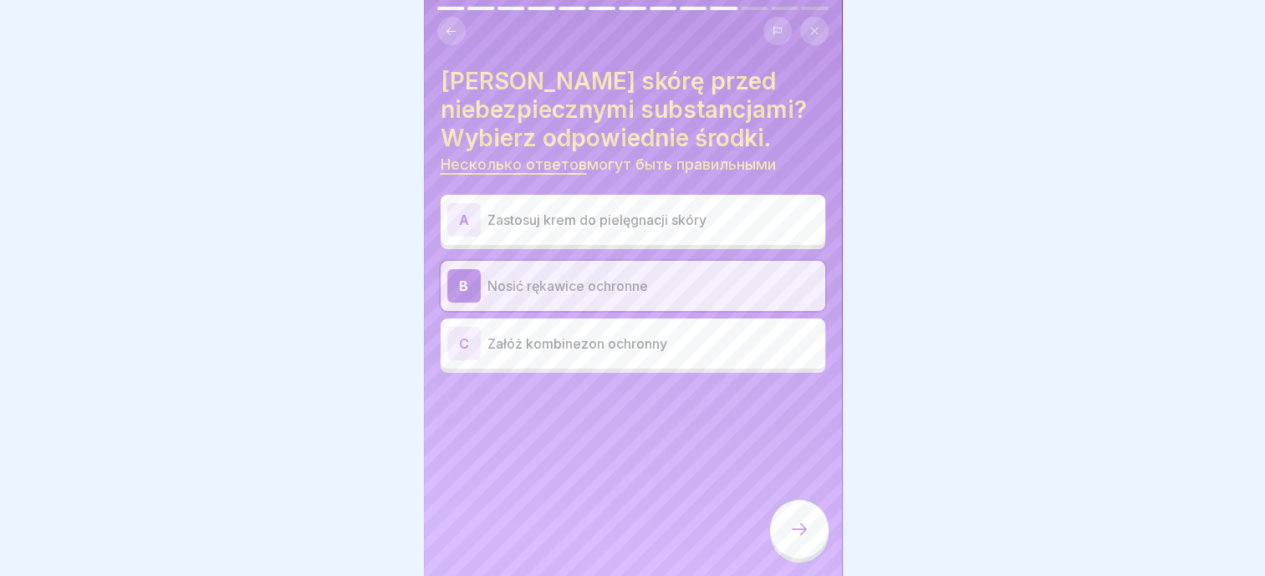
click at [640, 336] on p "Załóż kombinezon ochronny" at bounding box center [652, 344] width 331 height 20
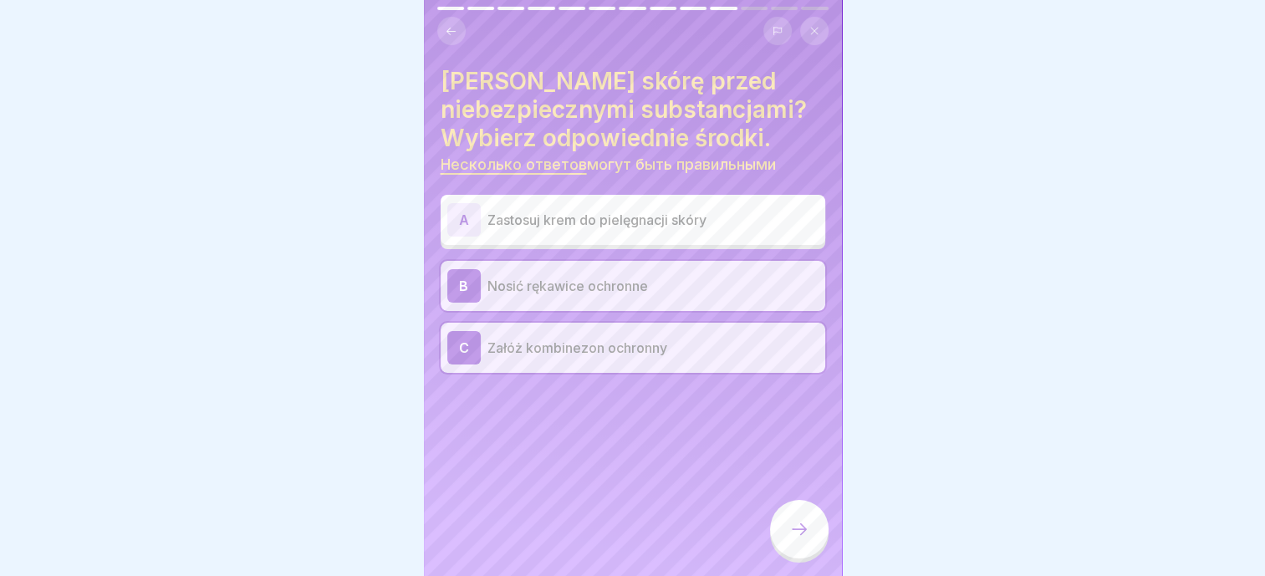
click at [800, 538] on icon at bounding box center [799, 529] width 20 height 20
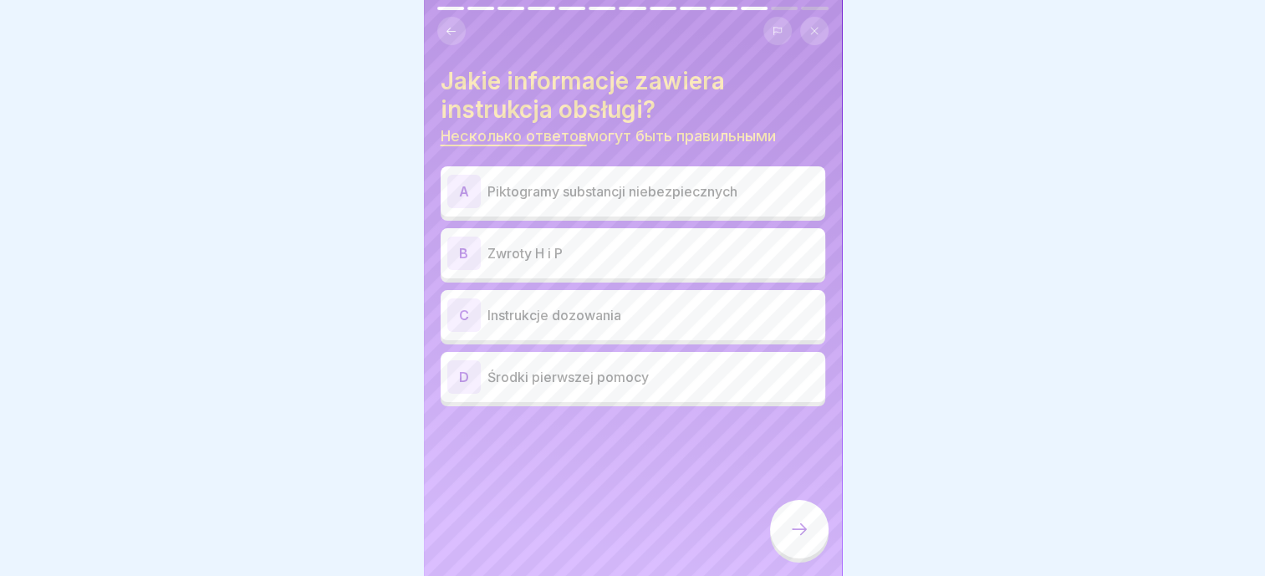
click at [620, 249] on p "Zwroty H i P" at bounding box center [652, 253] width 331 height 20
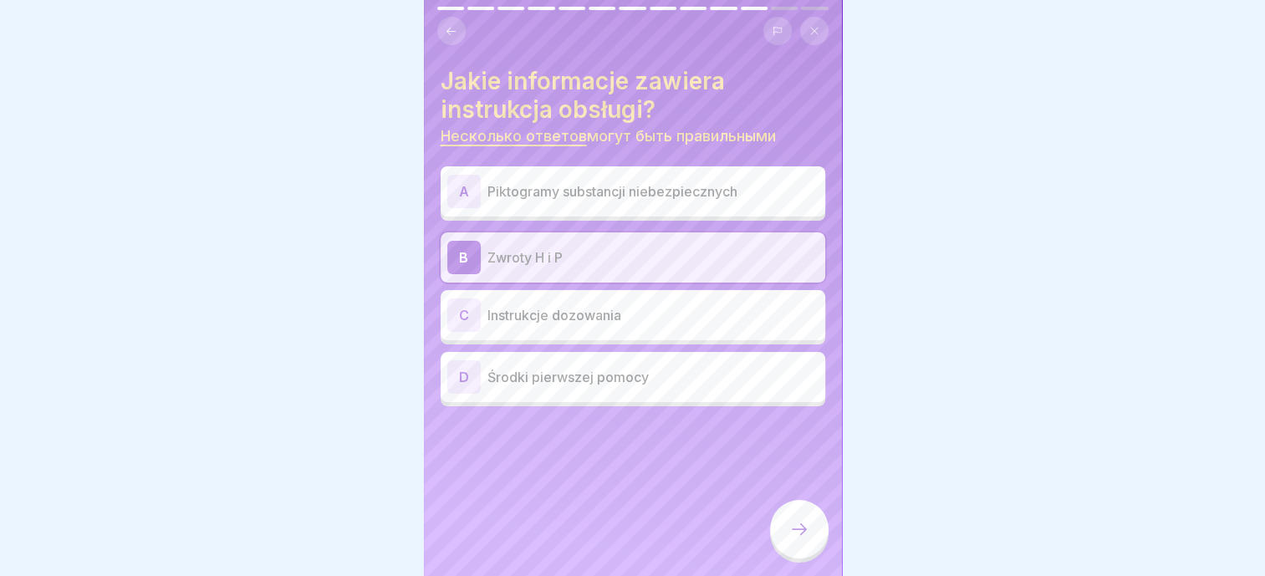
click at [614, 196] on p "Piktogramy substancji niebezpiecznych" at bounding box center [652, 191] width 331 height 20
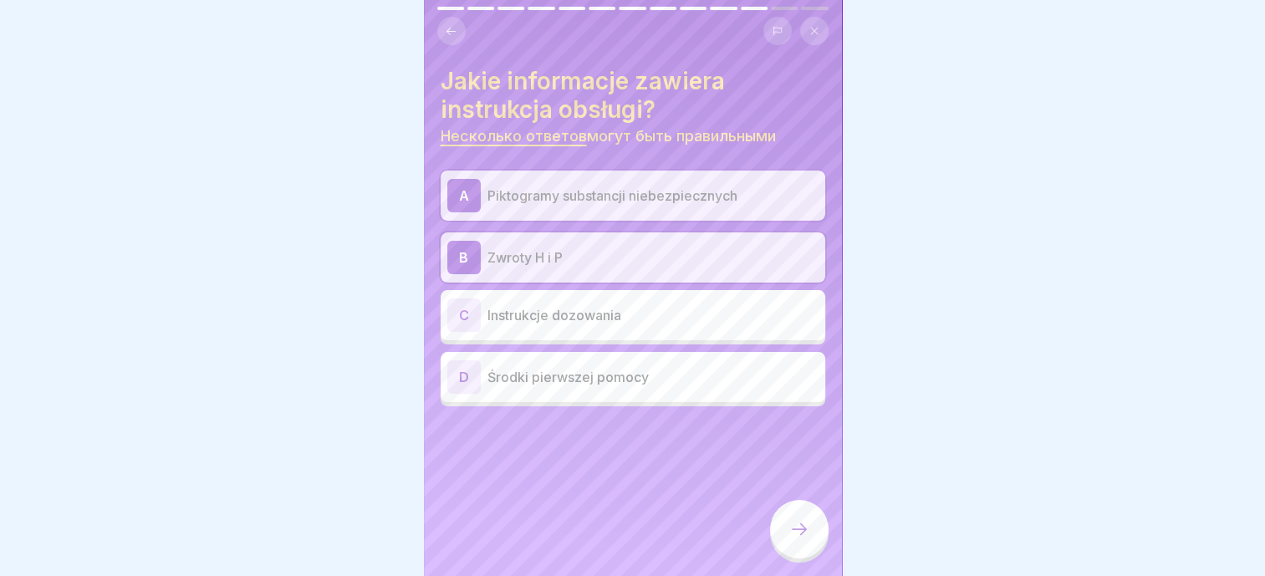
click at [592, 363] on div "D Środki pierwszej pomocy" at bounding box center [632, 376] width 371 height 33
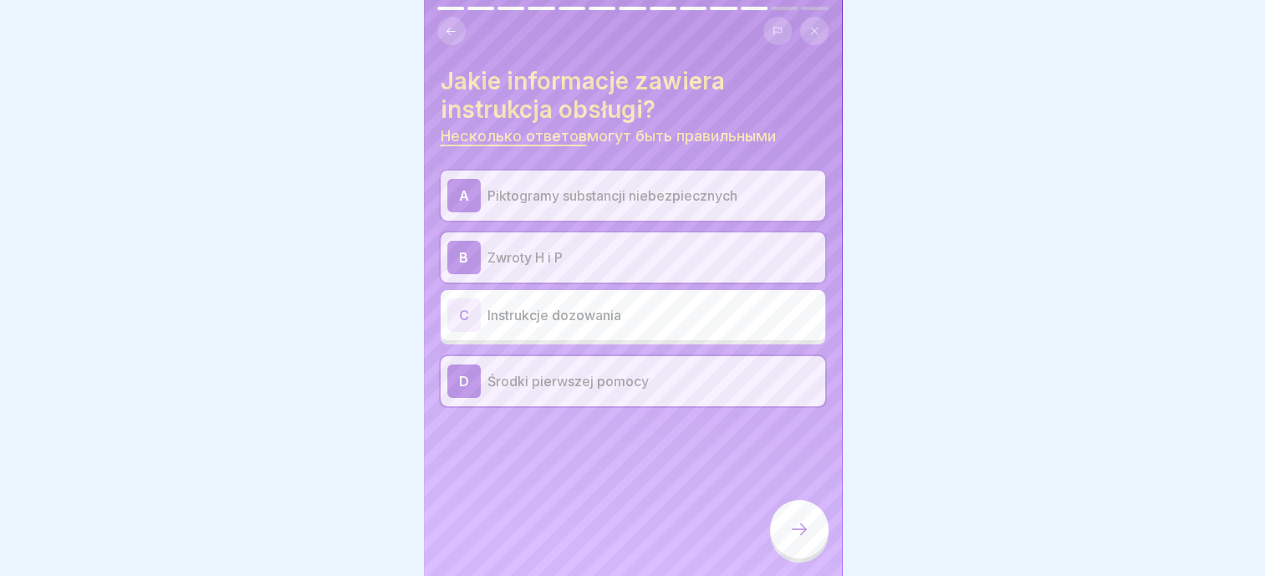
click at [789, 539] on icon at bounding box center [799, 529] width 20 height 20
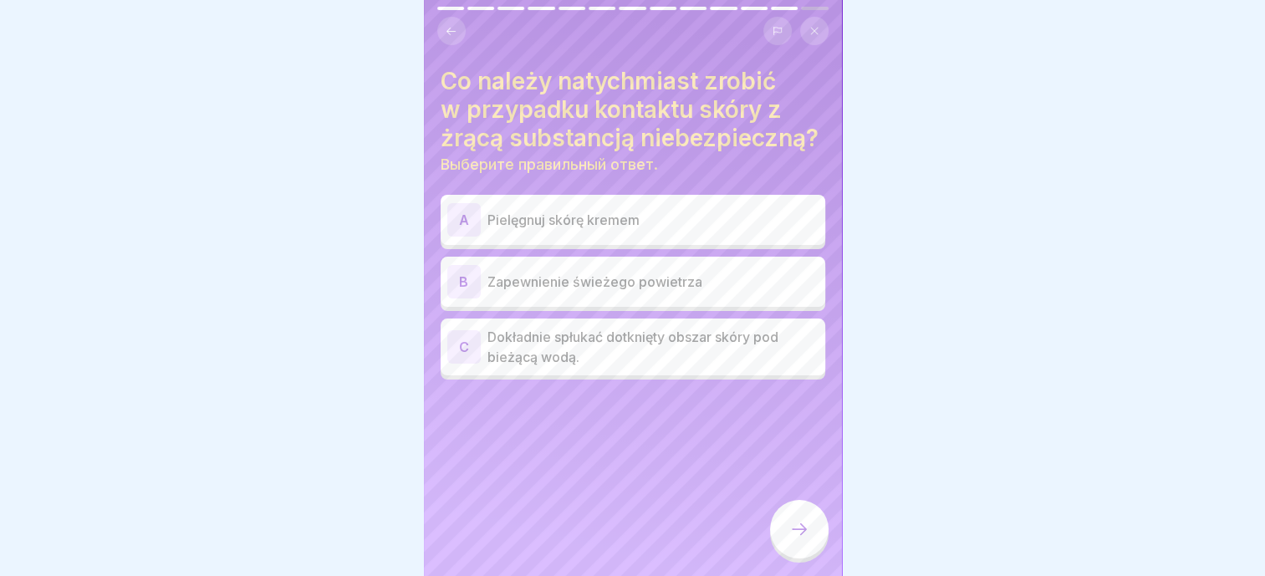
click at [629, 367] on p "Dokładnie spłukać dotknięty obszar skóry pod bieżącą wodą." at bounding box center [652, 347] width 331 height 40
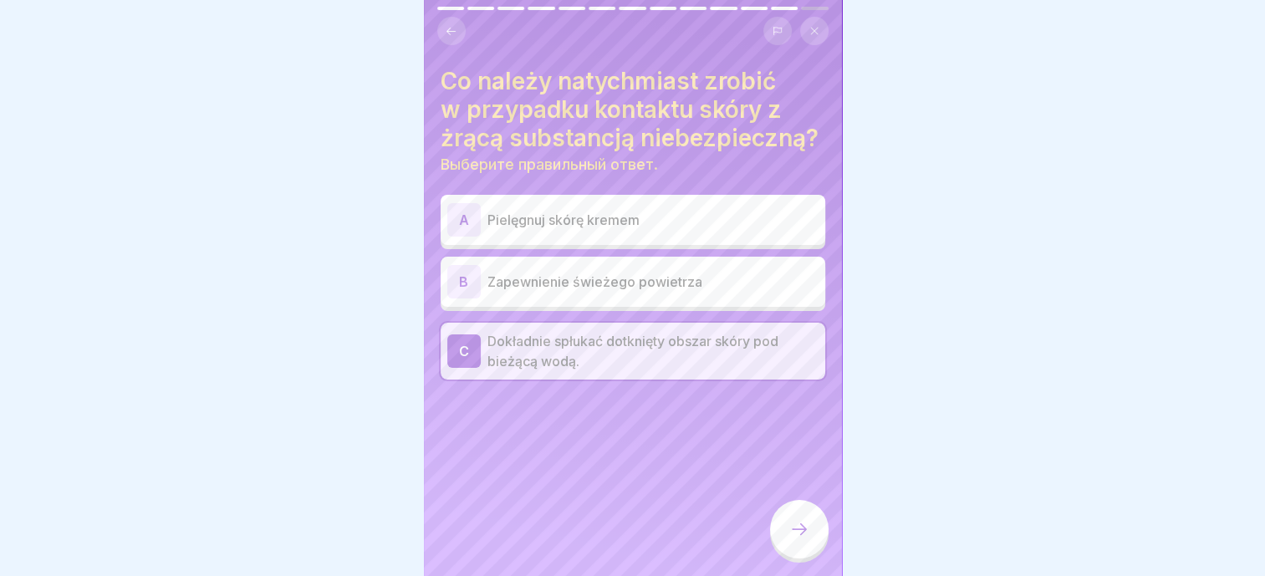
click at [803, 535] on icon at bounding box center [799, 529] width 15 height 12
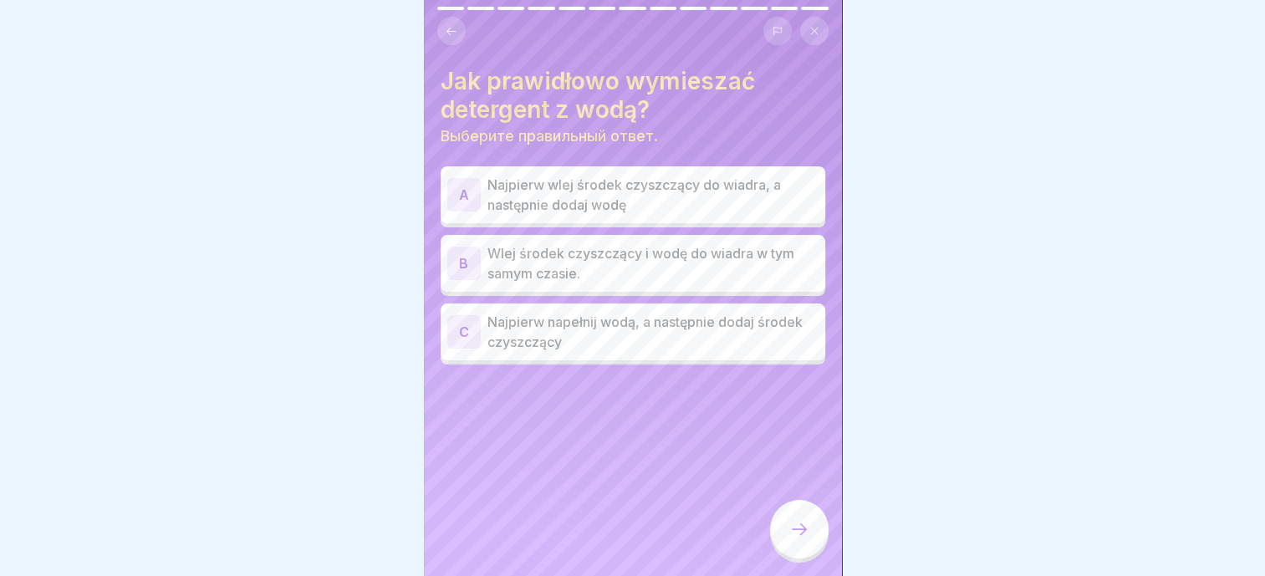
click at [658, 395] on div "Jak prawidłowo wymieszać detergent z wodą? Выберите правильный ответ. A Najpier…" at bounding box center [633, 288] width 418 height 576
click at [609, 327] on p "Najpierw napełnij wodą, a następnie dodaj środek czyszczący" at bounding box center [652, 332] width 331 height 40
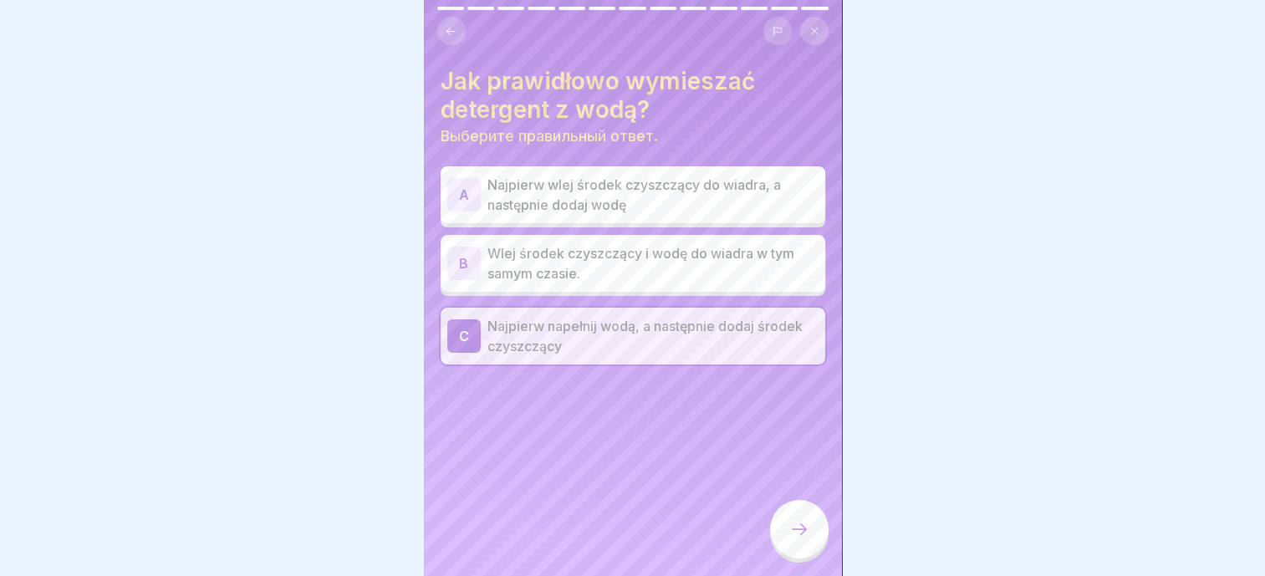
click at [819, 528] on div at bounding box center [799, 529] width 59 height 59
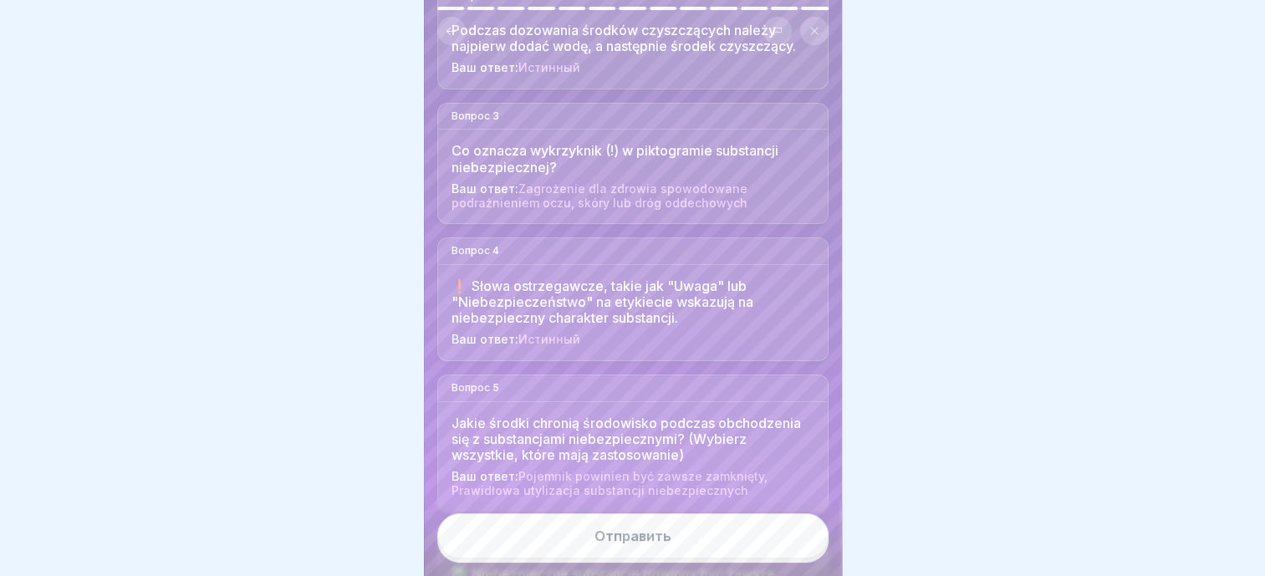
scroll to position [502, 0]
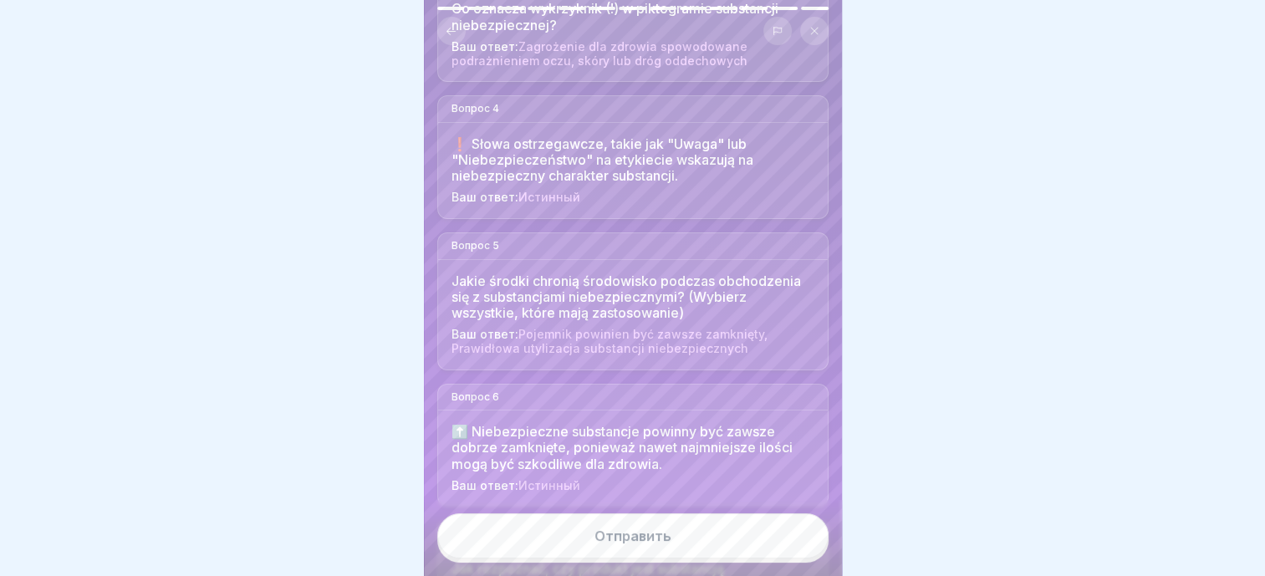
click at [691, 549] on button "Отправить" at bounding box center [632, 535] width 391 height 45
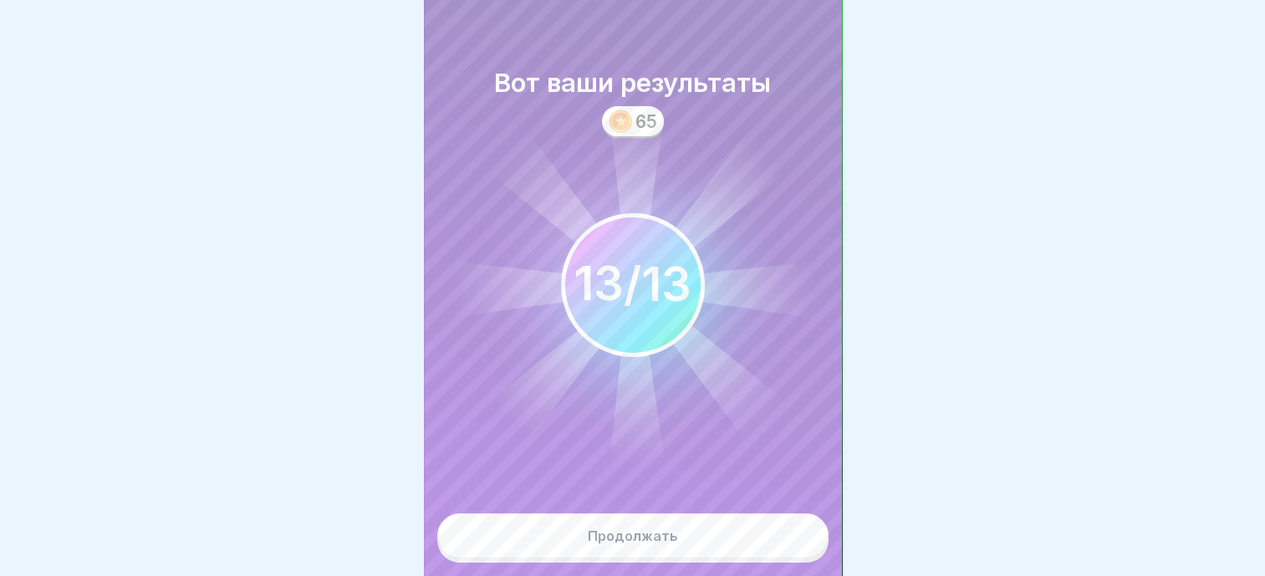
click at [676, 539] on button "Продолжать" at bounding box center [632, 535] width 391 height 45
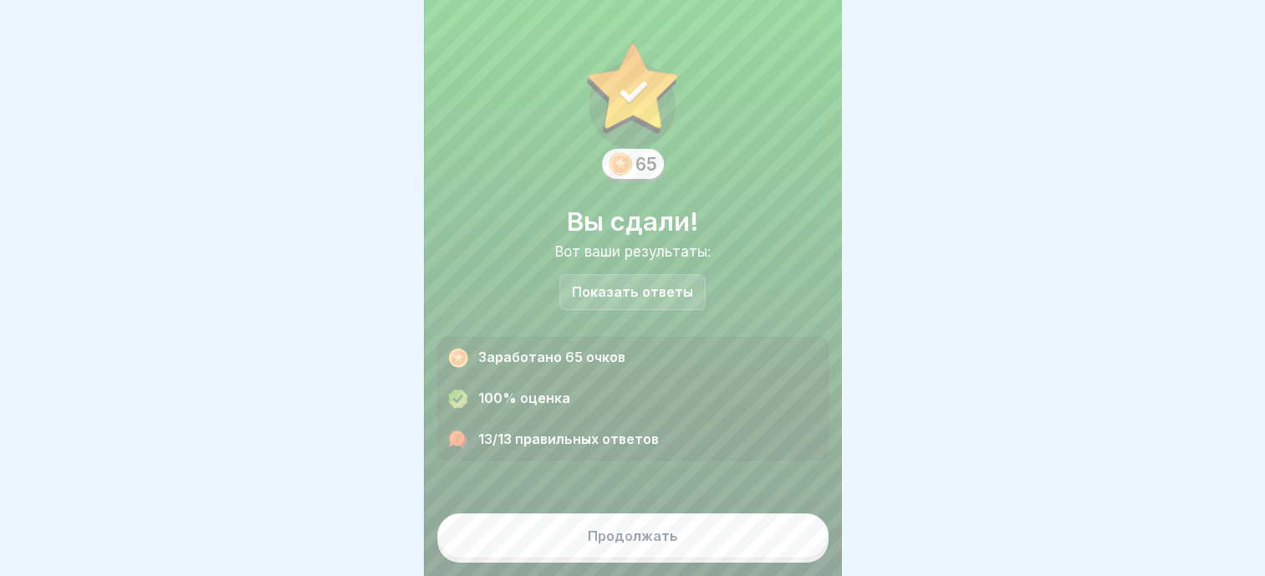
click at [950, 271] on div at bounding box center [632, 288] width 1265 height 576
click at [628, 559] on button "Продолжать" at bounding box center [632, 535] width 391 height 45
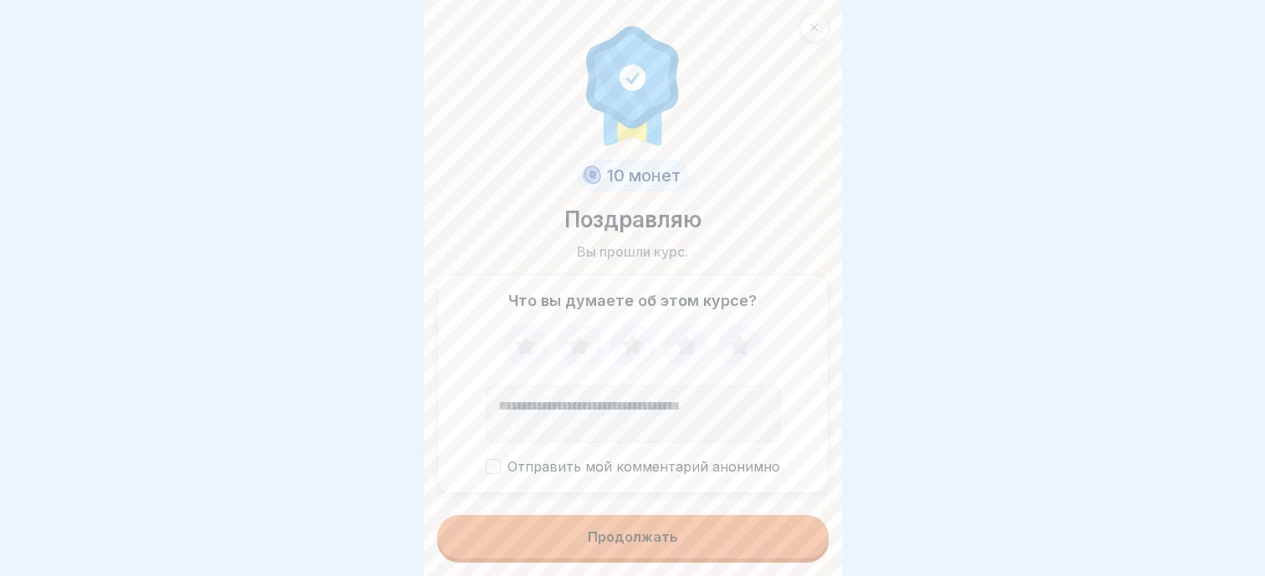
click at [677, 539] on button "Продолжать" at bounding box center [632, 536] width 391 height 43
click at [619, 559] on button "Продолжать" at bounding box center [632, 536] width 391 height 43
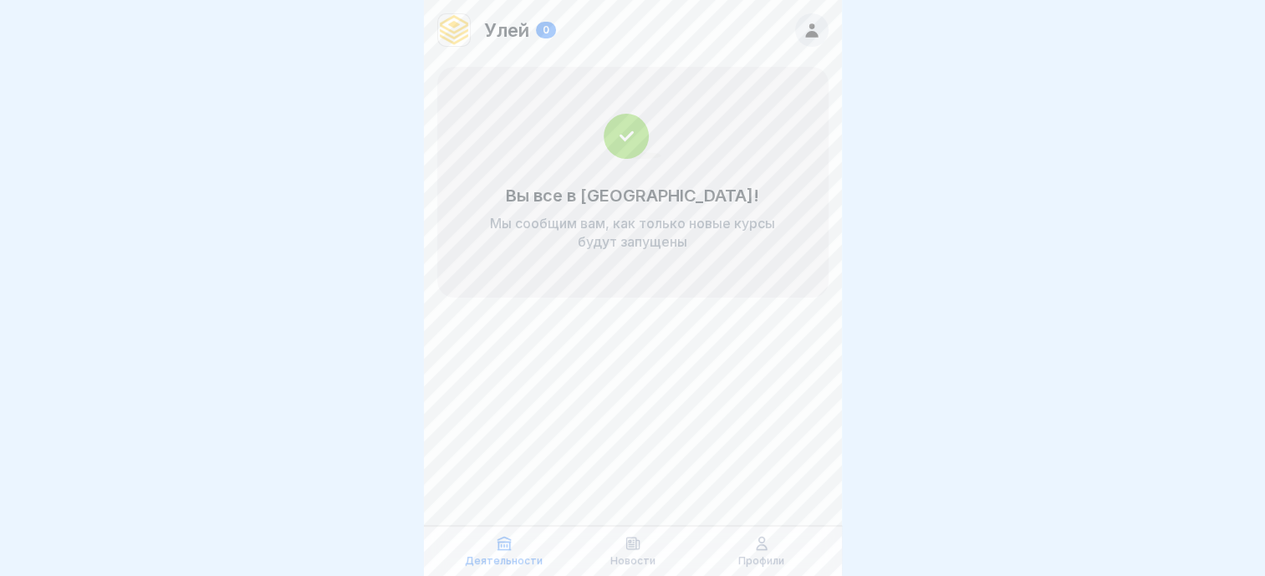
click at [903, 363] on div at bounding box center [632, 288] width 1265 height 576
